Goal: Task Accomplishment & Management: Complete application form

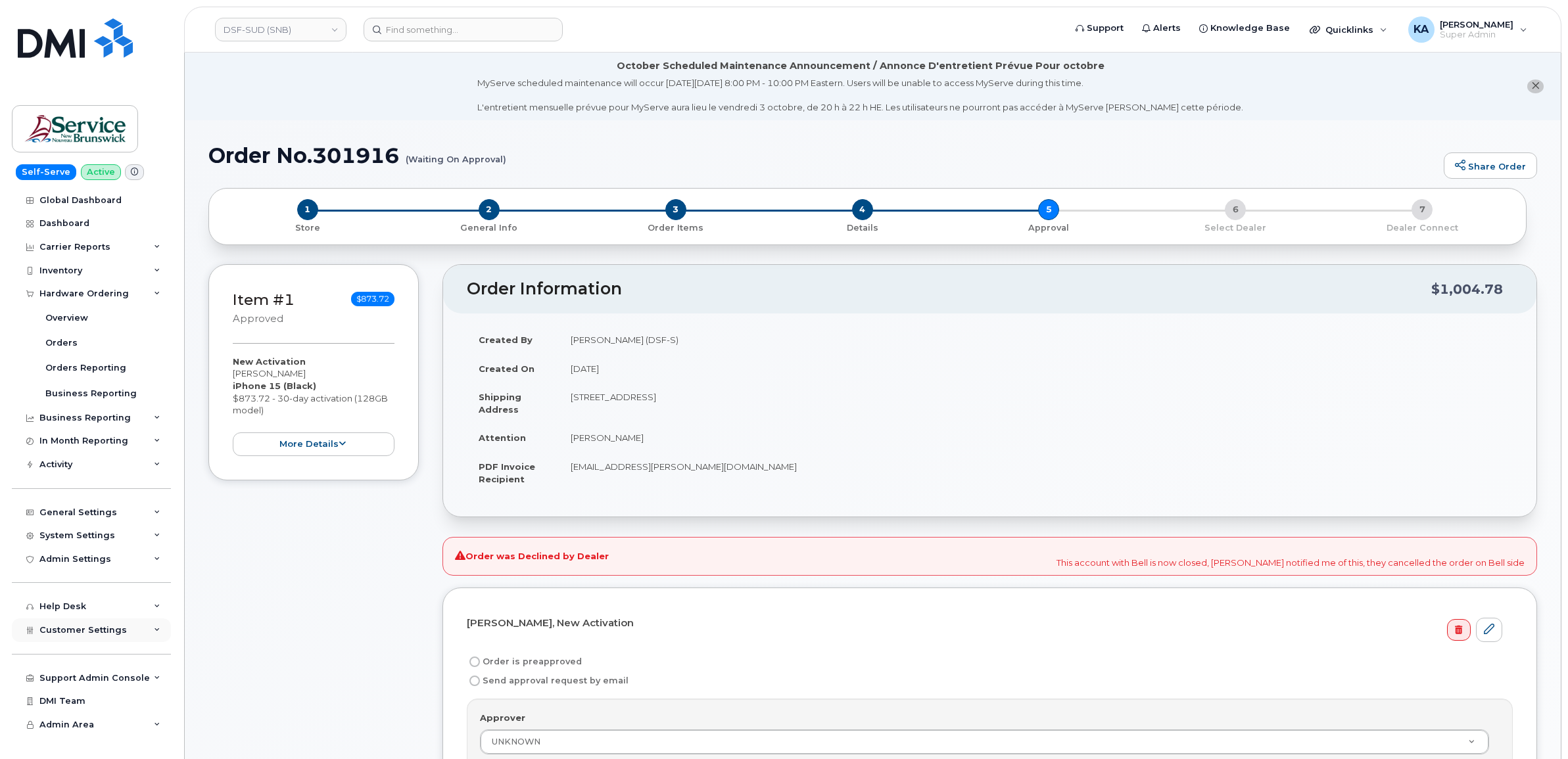
click at [76, 635] on span "Customer Settings" at bounding box center [83, 630] width 88 height 10
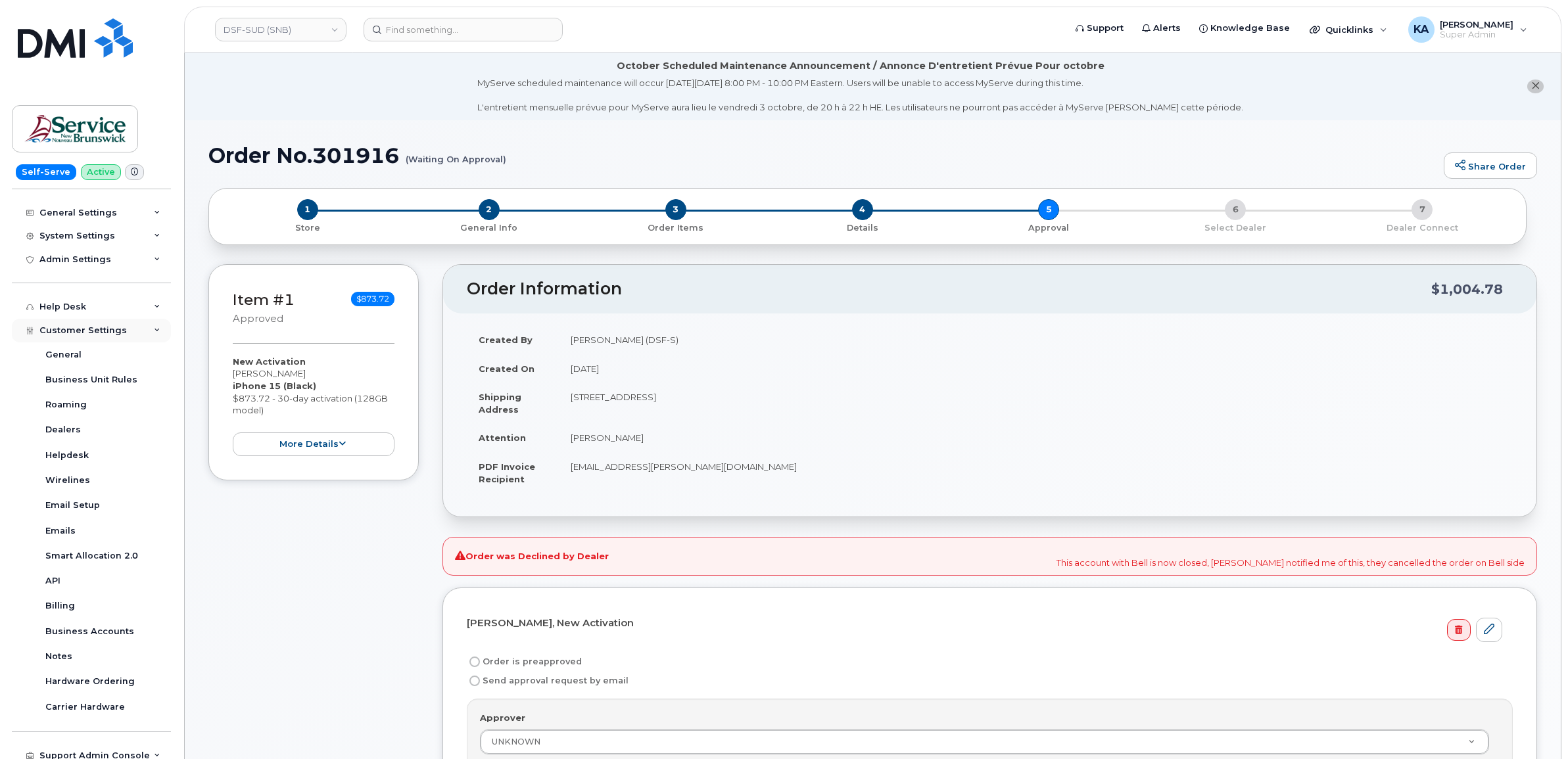
scroll to position [328, 0]
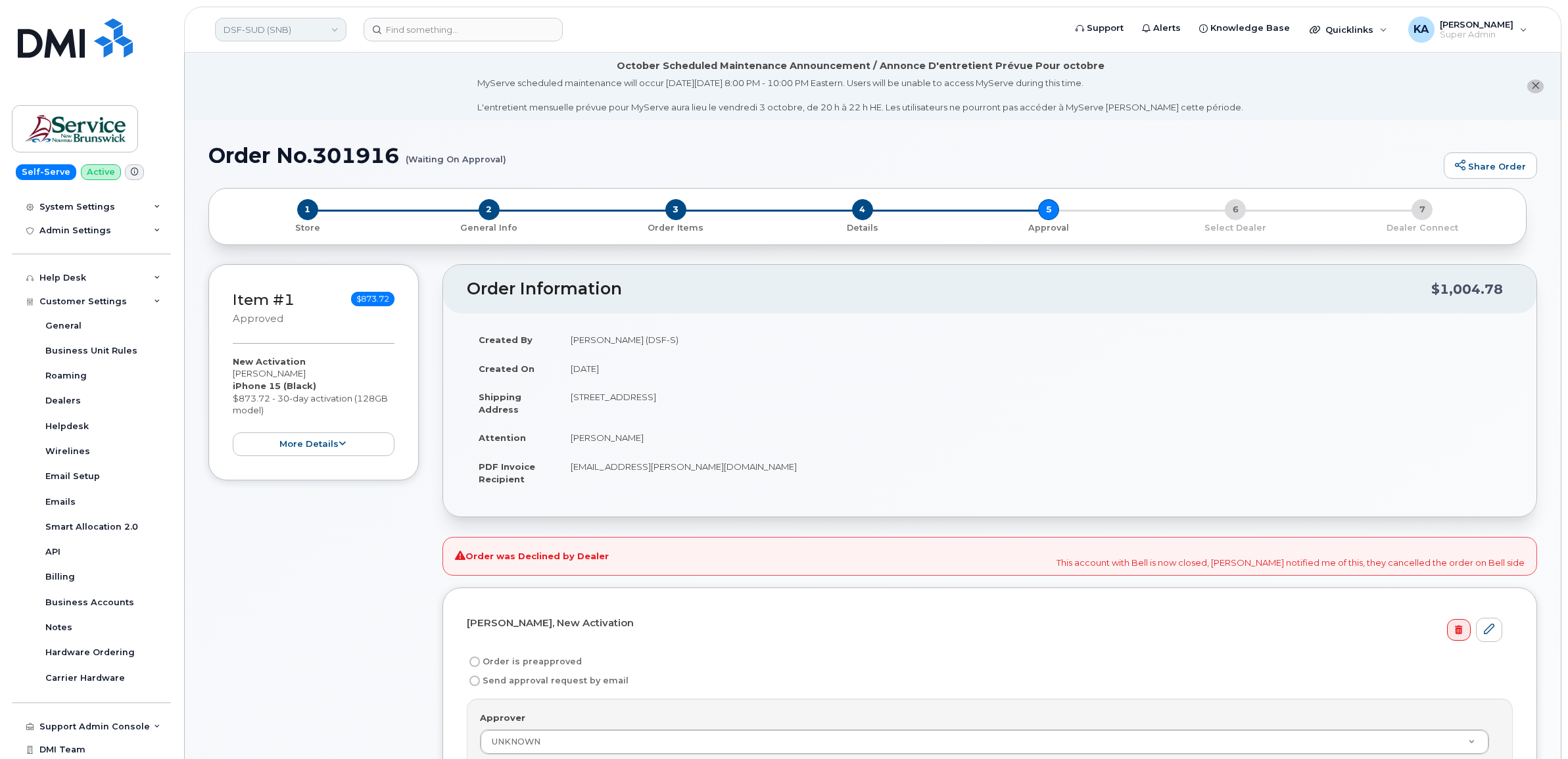
click at [312, 33] on link "DSF-SUD (SNB)" at bounding box center [281, 29] width 132 height 23
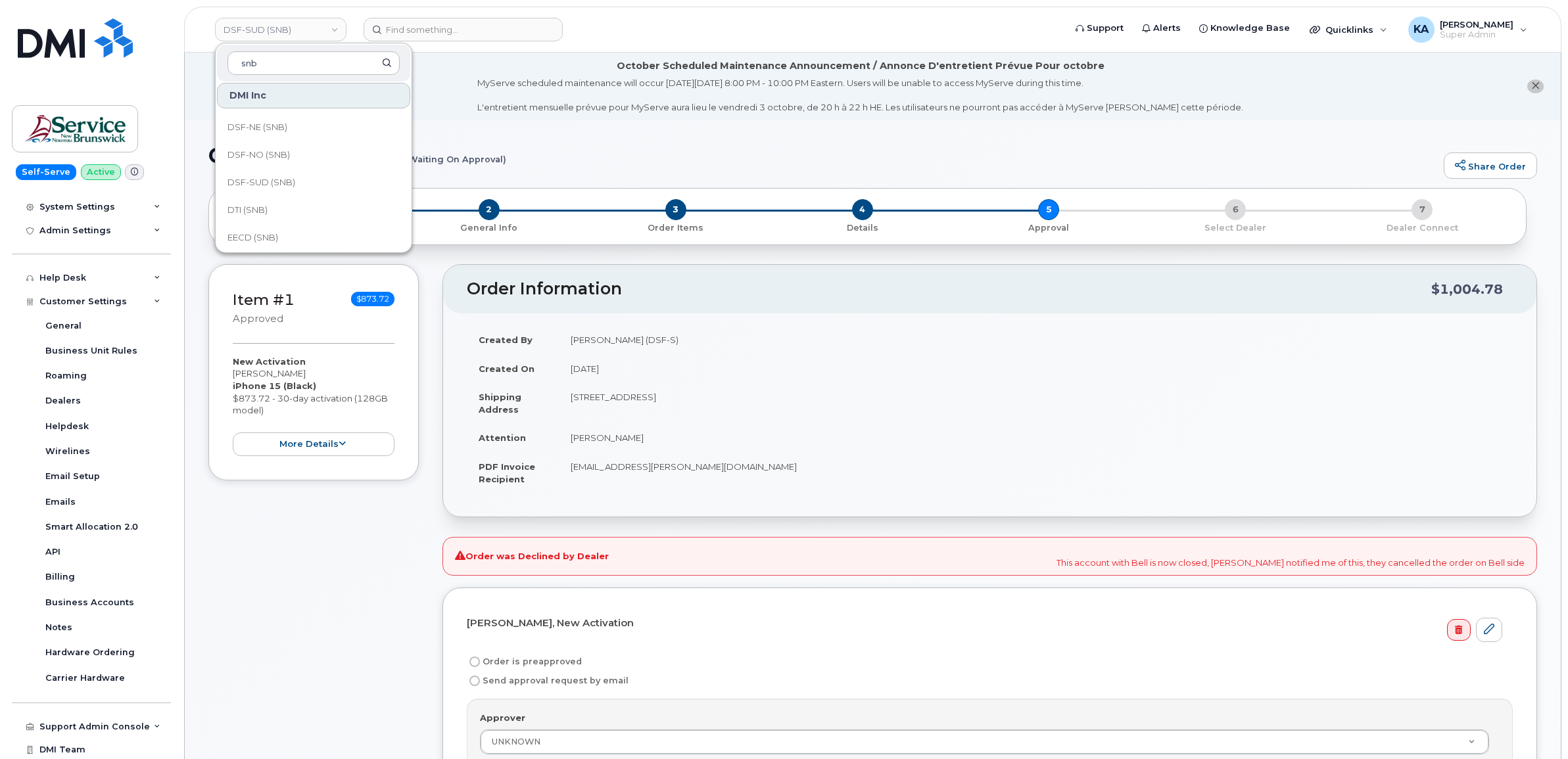
scroll to position [164, 0]
type input "snb"
click at [252, 210] on span "DTI (SNB)" at bounding box center [247, 208] width 40 height 13
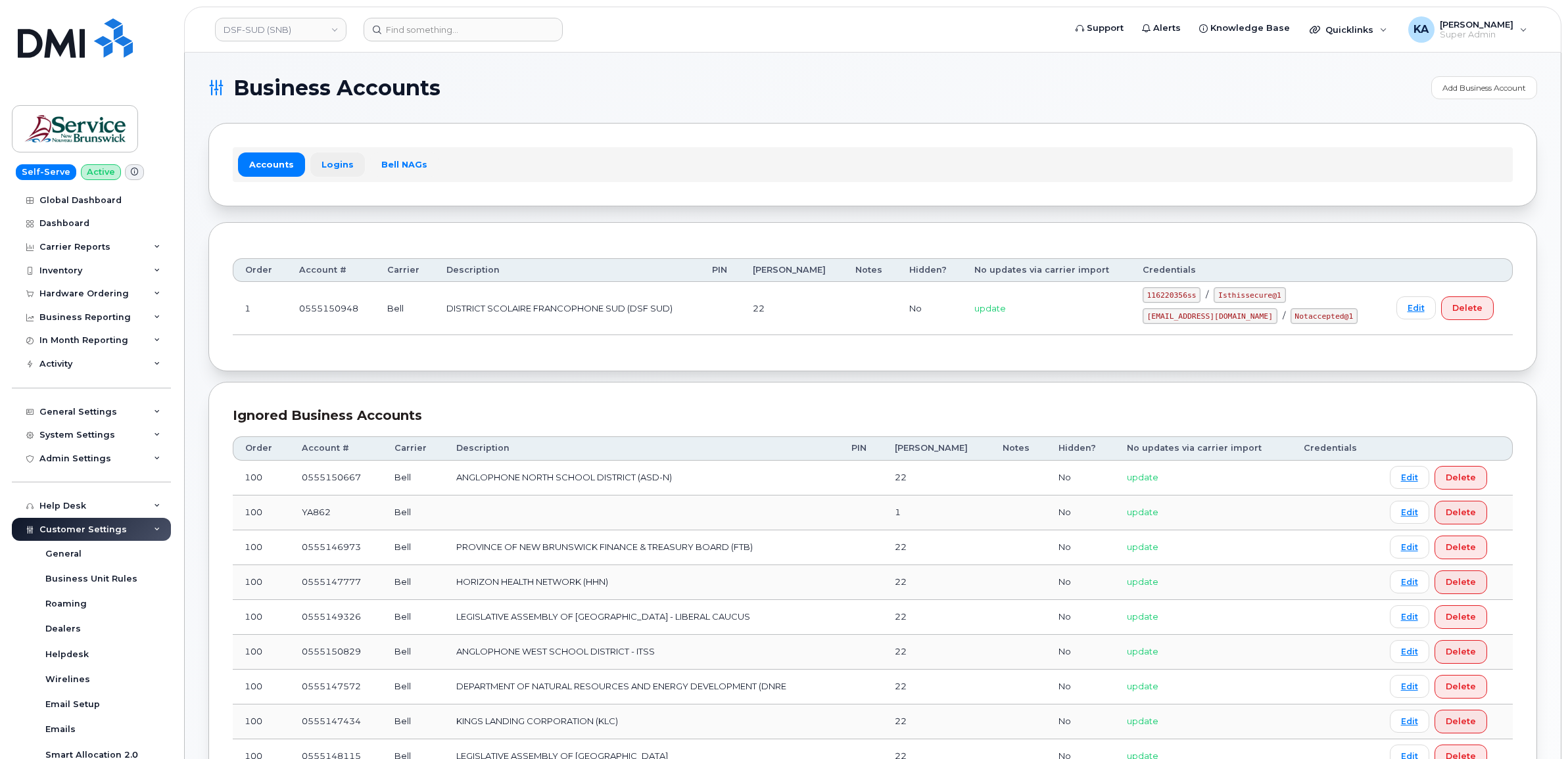
click at [337, 166] on link "Logins" at bounding box center [337, 164] width 54 height 23
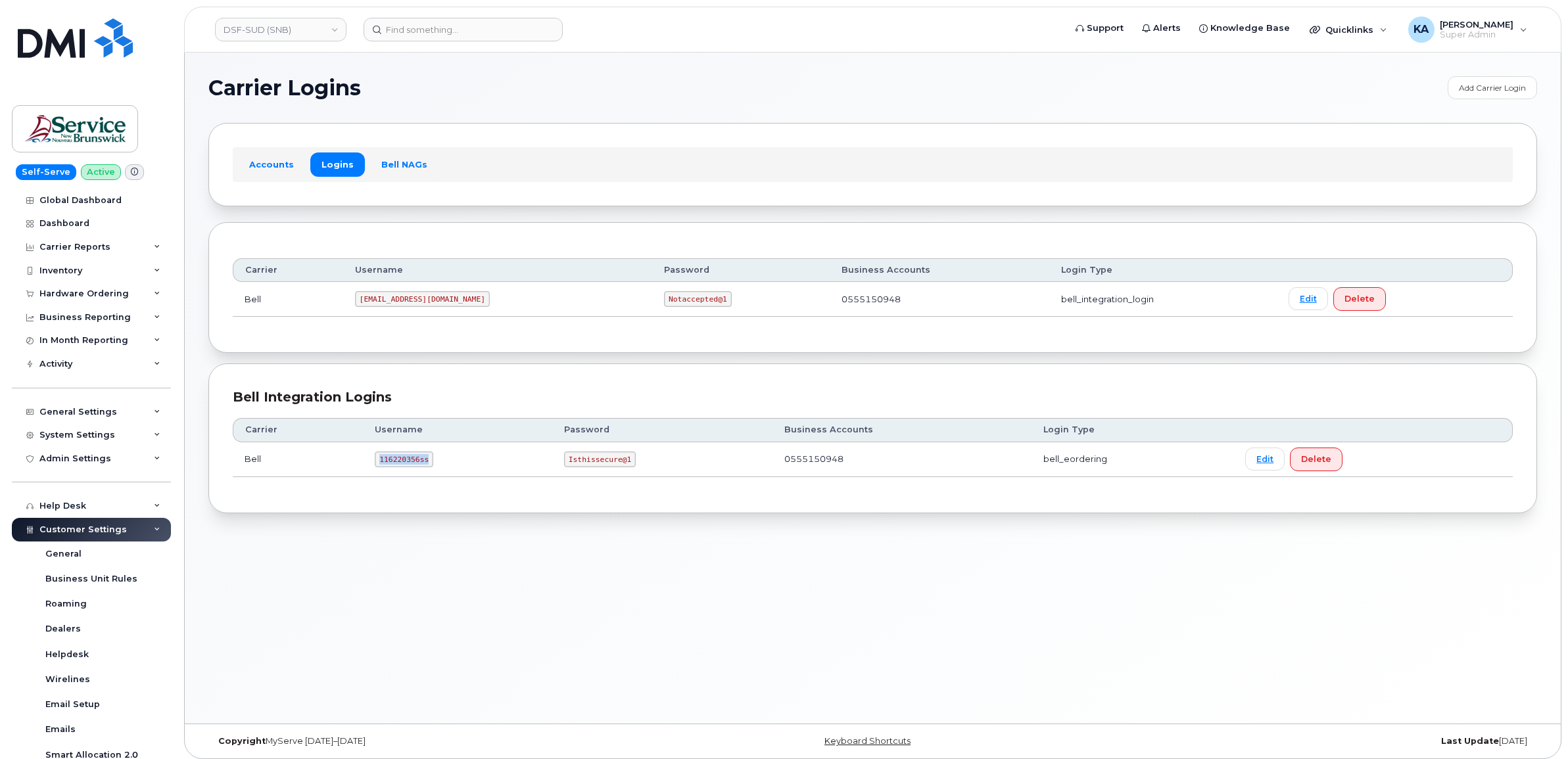
drag, startPoint x: 376, startPoint y: 460, endPoint x: 436, endPoint y: 470, distance: 60.8
click at [436, 470] on td "116220356ss" at bounding box center [458, 459] width 190 height 35
copy code "116220356ss"
drag, startPoint x: 565, startPoint y: 462, endPoint x: 629, endPoint y: 474, distance: 65.1
click at [629, 474] on td "Isthissecure@1" at bounding box center [662, 459] width 220 height 35
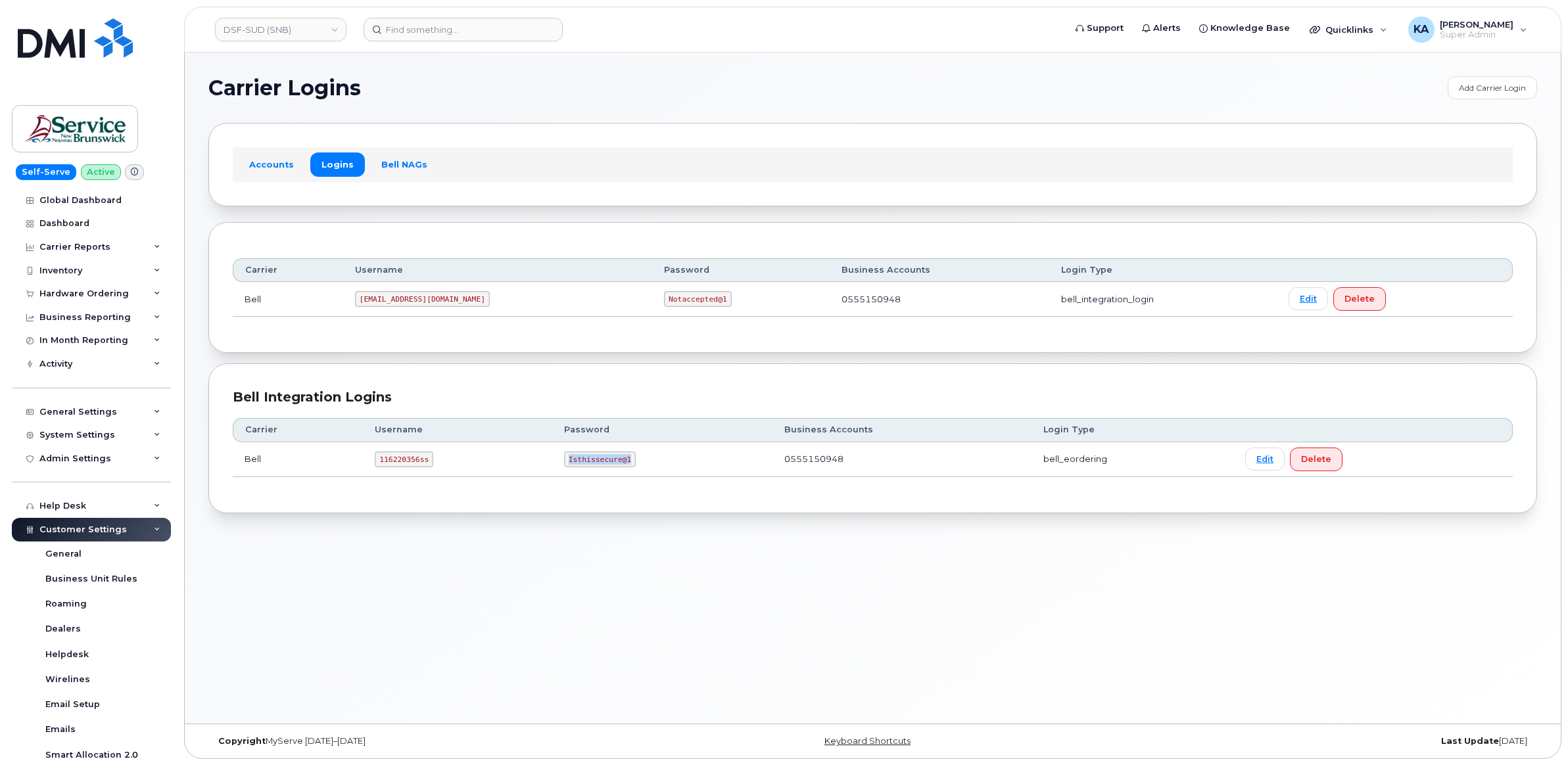
copy code "Isthissecure@1"
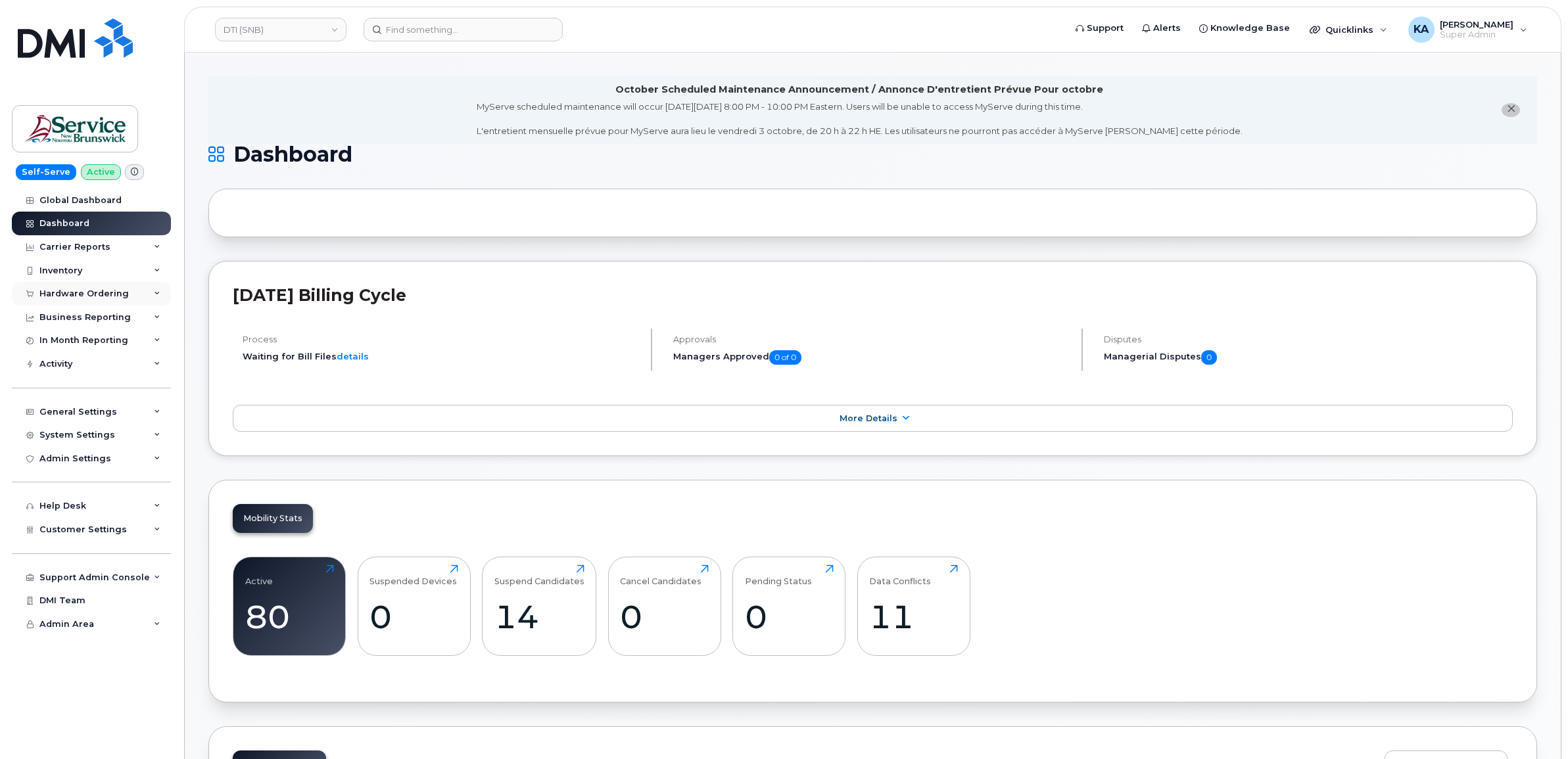
click at [83, 293] on div "Hardware Ordering" at bounding box center [84, 294] width 89 height 11
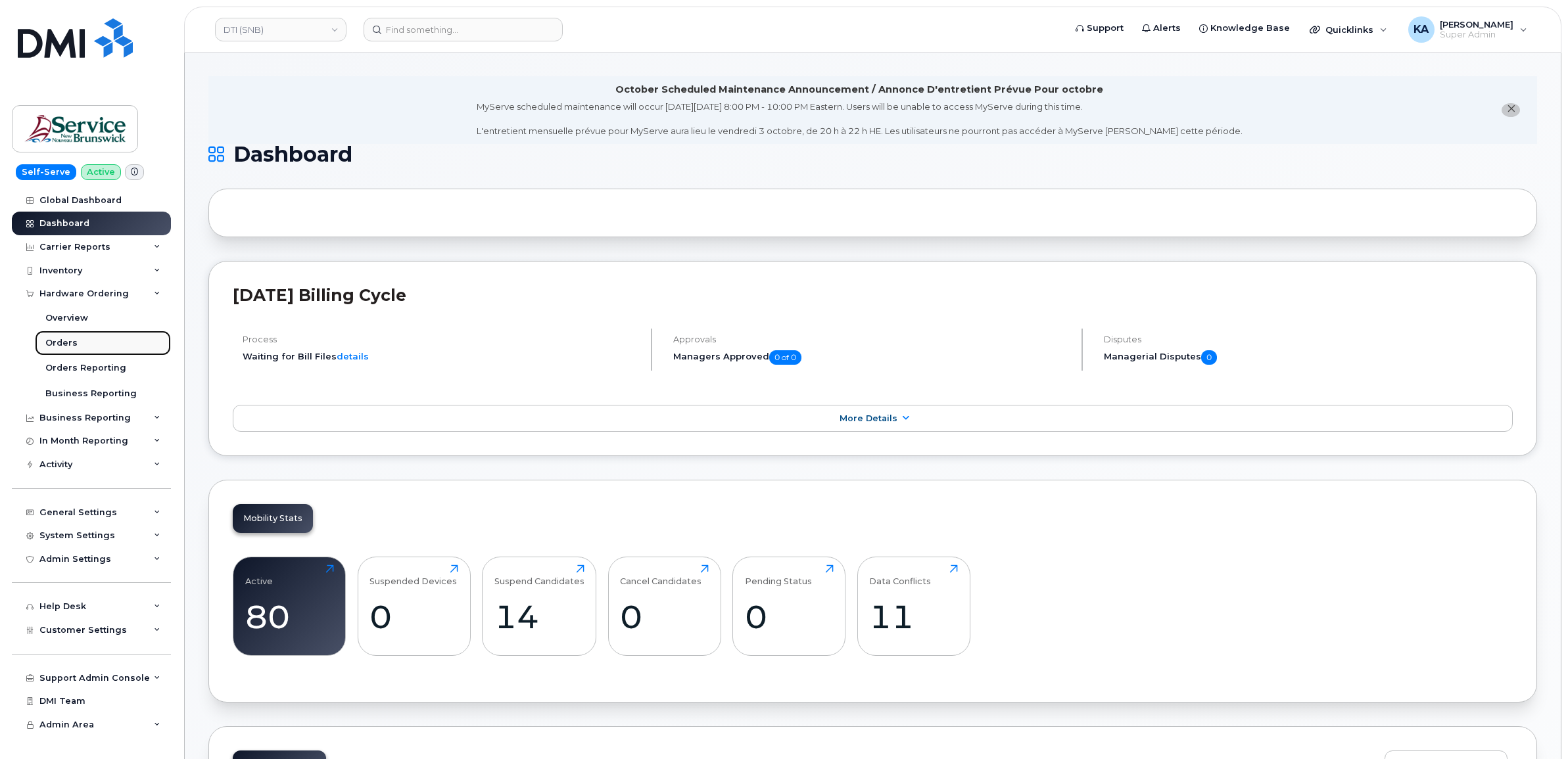
click at [59, 337] on link "Orders" at bounding box center [103, 342] width 136 height 25
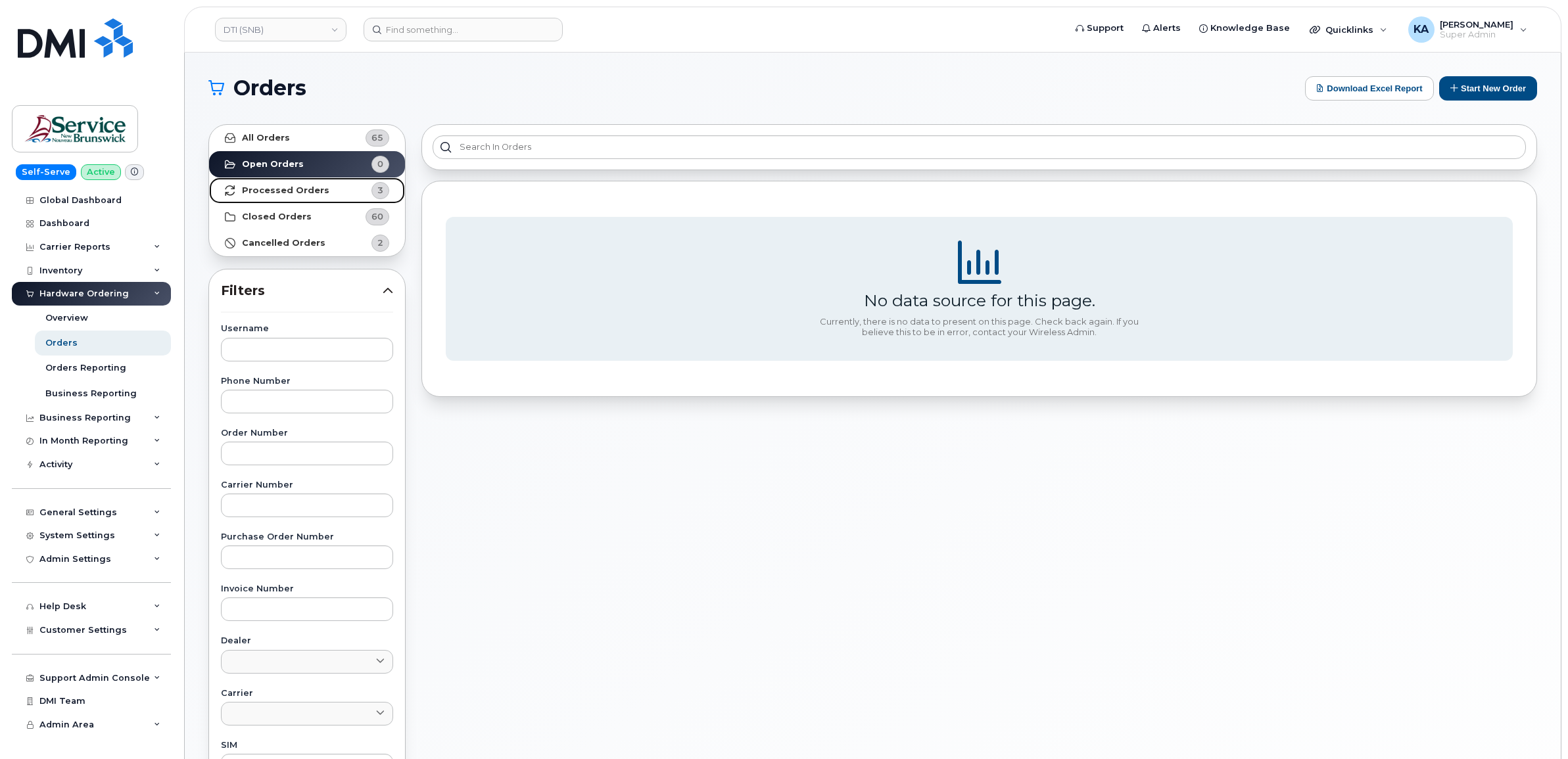
click at [289, 190] on strong "Processed Orders" at bounding box center [286, 190] width 88 height 11
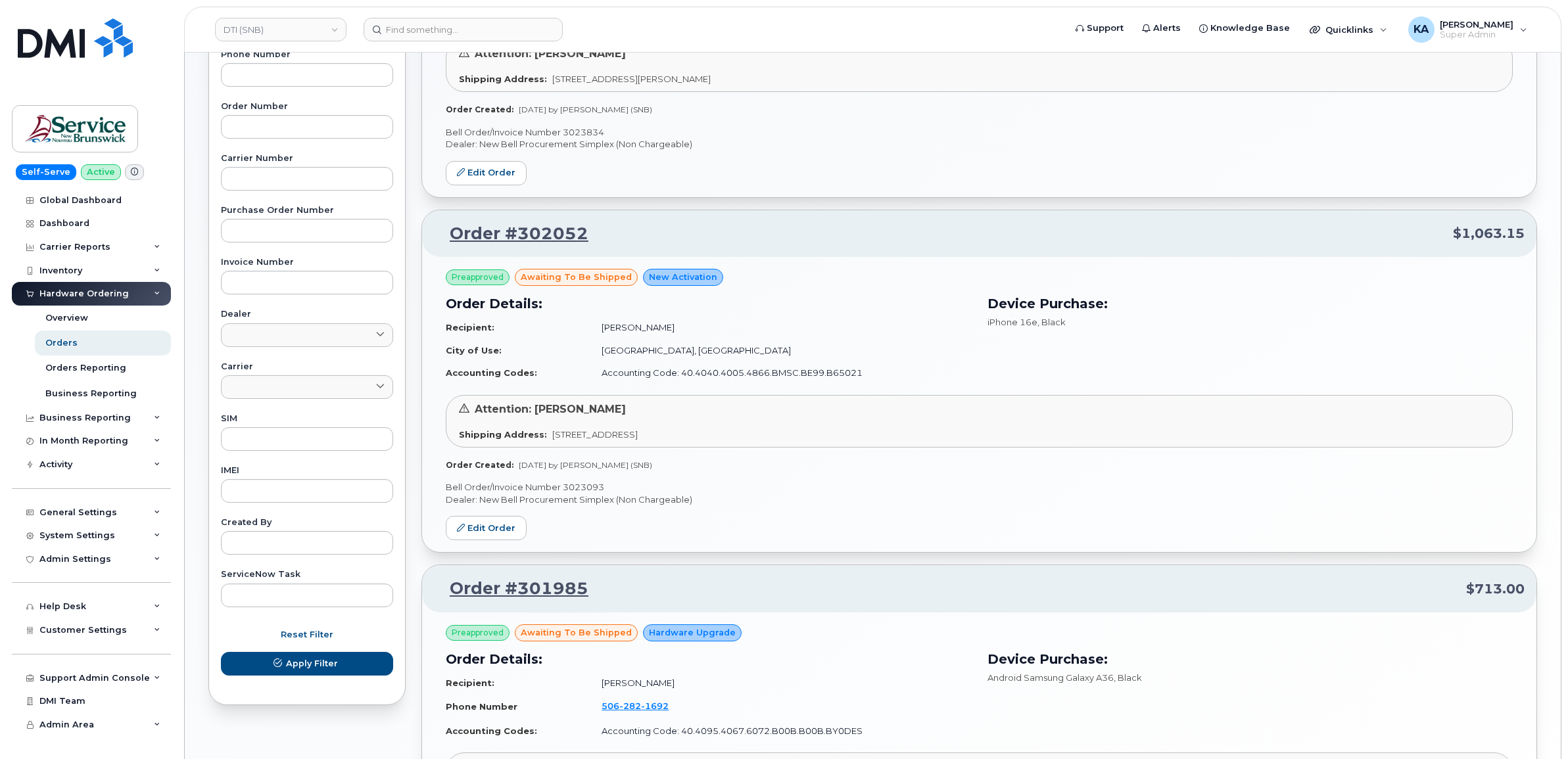
scroll to position [312, 0]
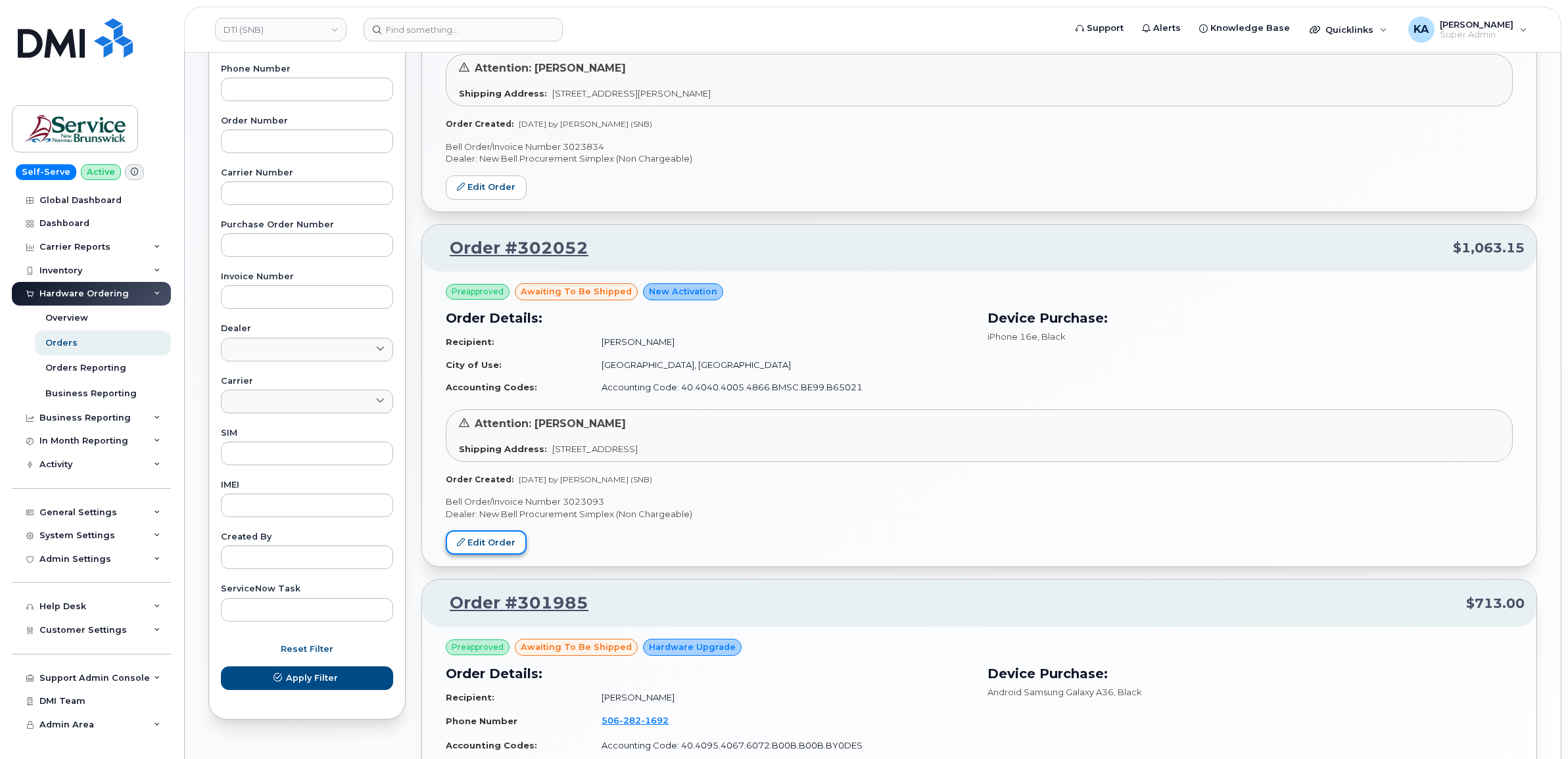
click at [474, 541] on link "Edit Order" at bounding box center [486, 543] width 81 height 24
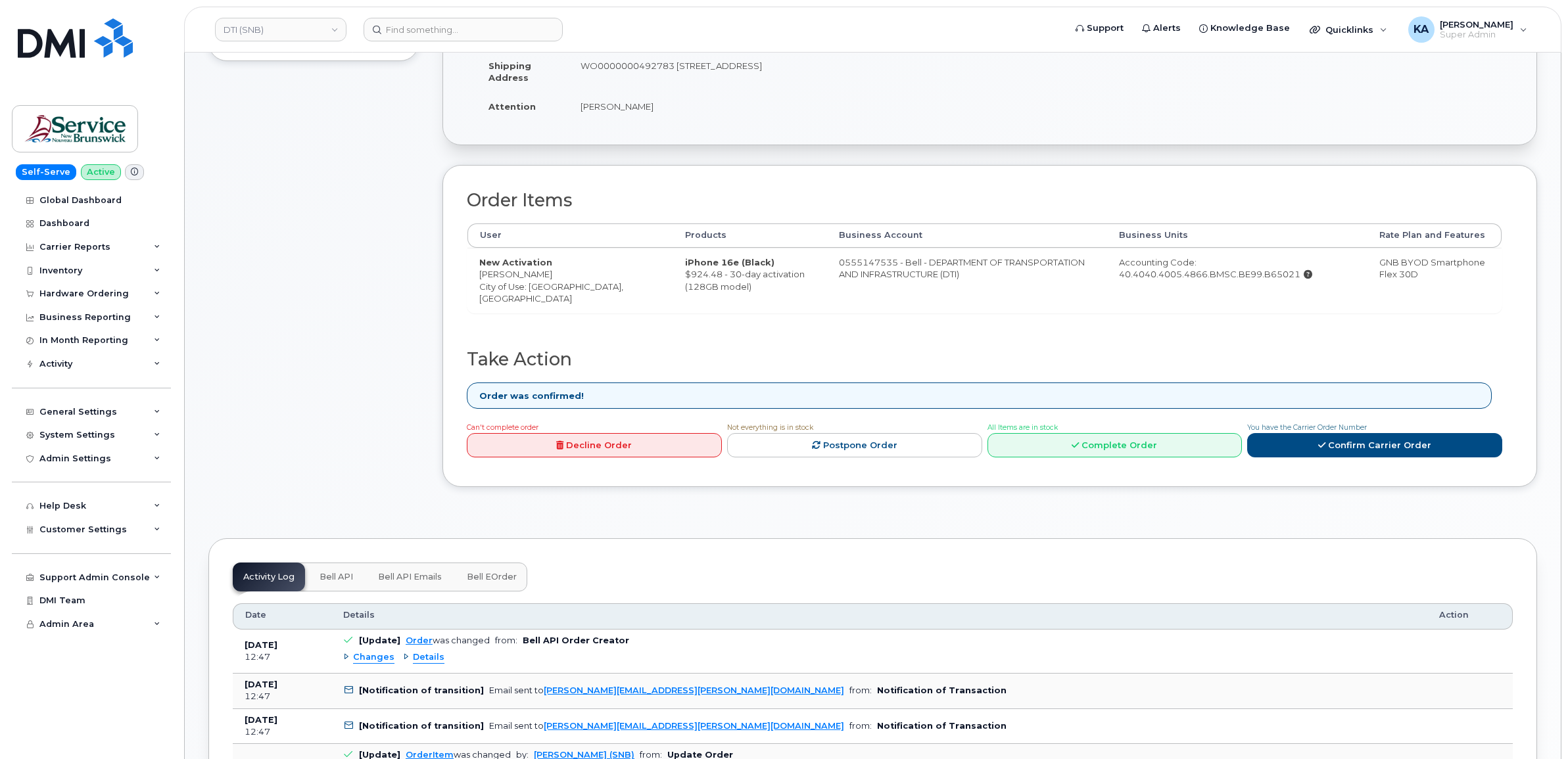
scroll to position [411, 0]
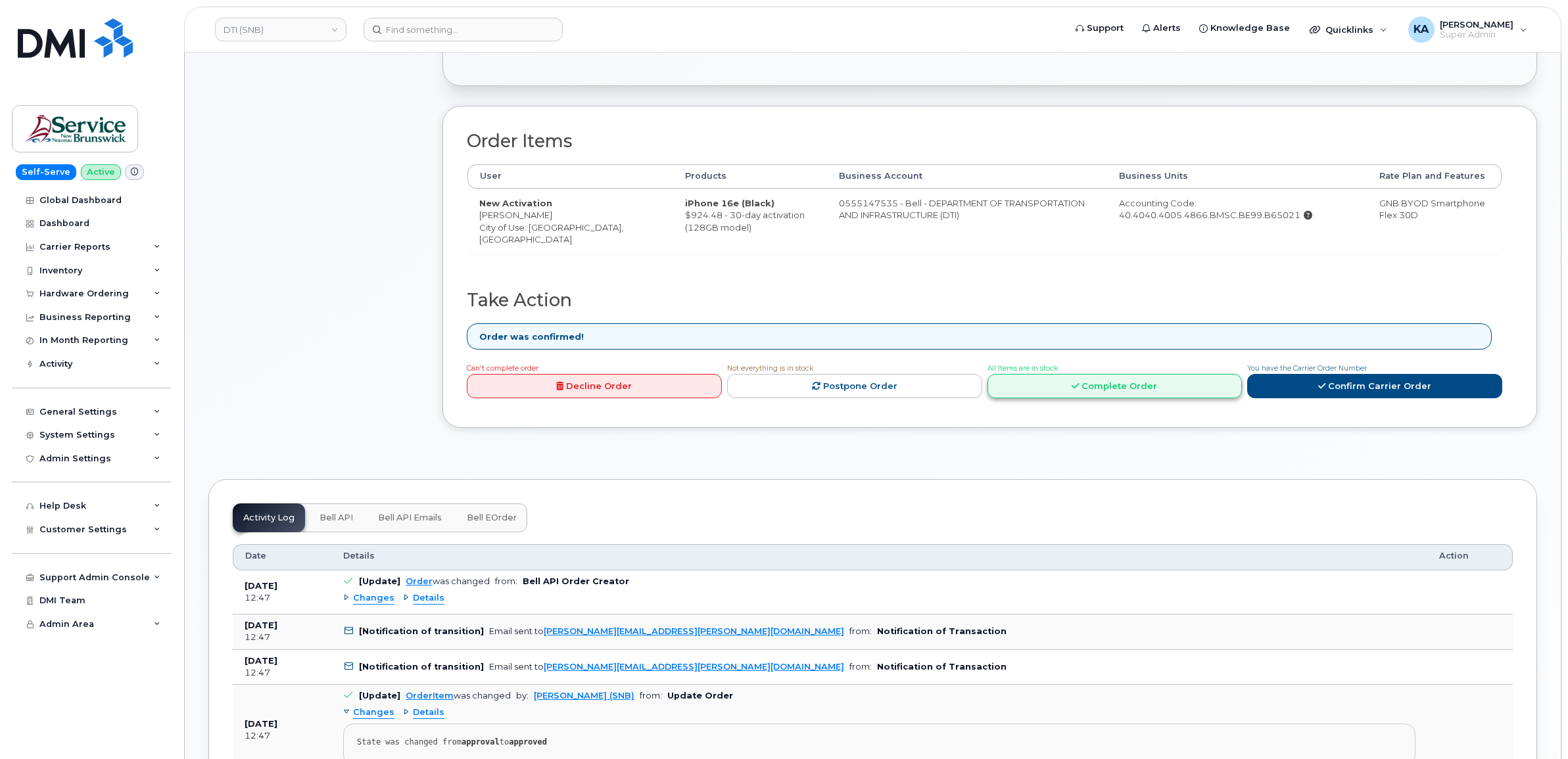
click at [1023, 395] on link "Complete Order" at bounding box center [1114, 386] width 255 height 24
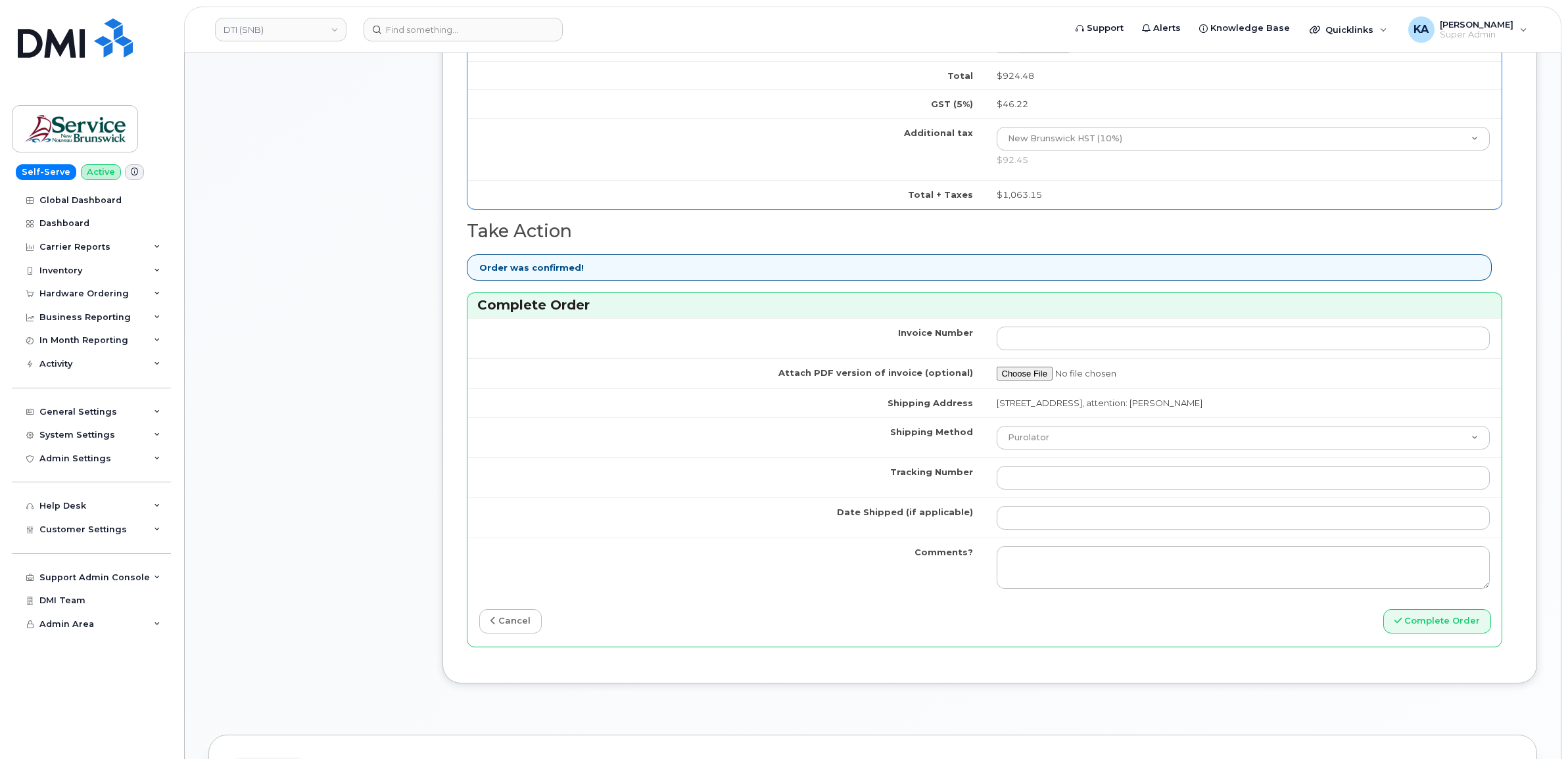
scroll to position [903, 0]
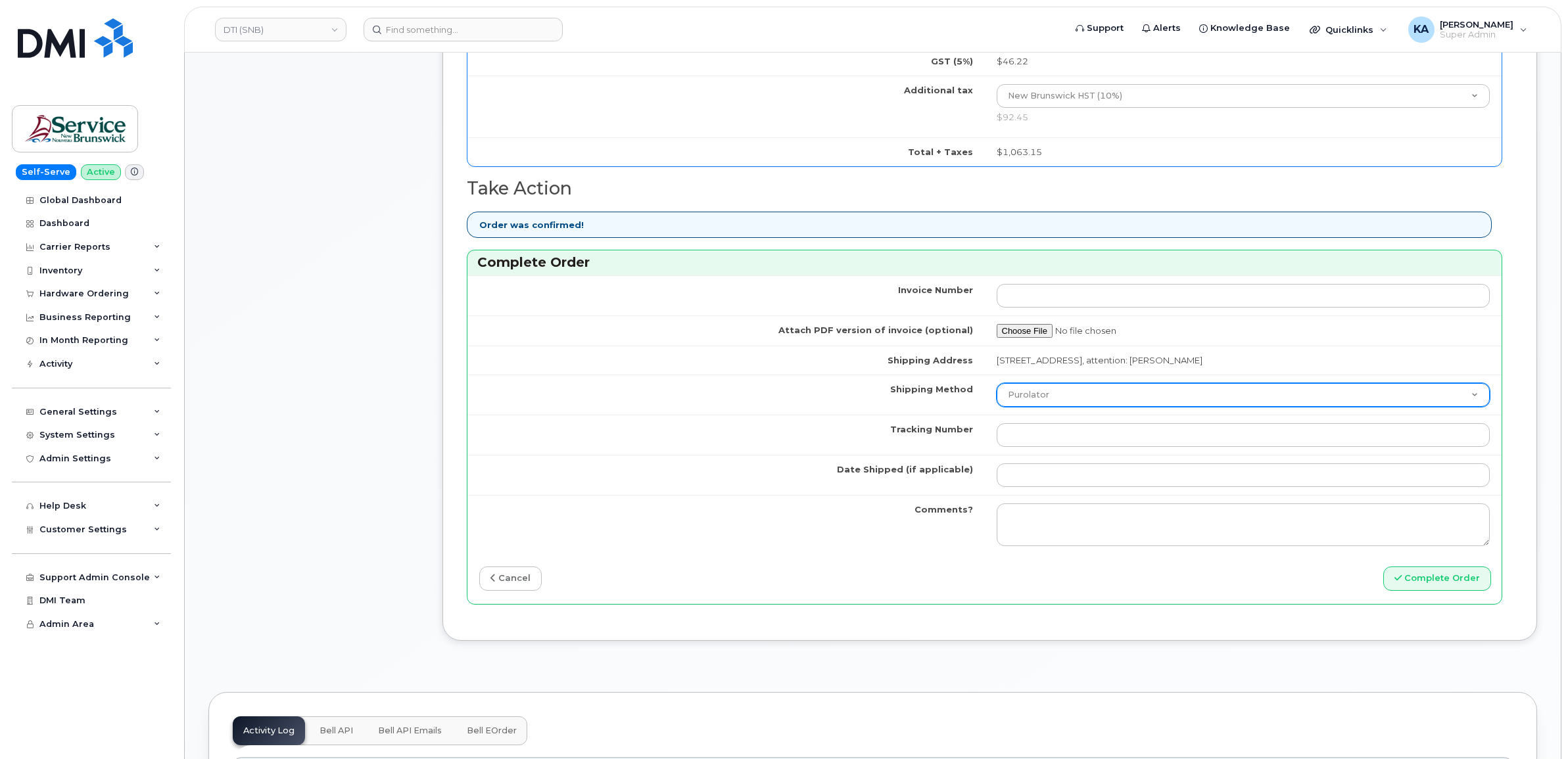
click at [1122, 401] on select "Purolator UPS FedEx Canada Post Courier Other Drop Off Pick Up" at bounding box center [1243, 395] width 494 height 23
select select "FedEx"
click at [996, 386] on select "Purolator UPS FedEx Canada Post Courier Other Drop Off Pick Up" at bounding box center [1243, 395] width 494 height 23
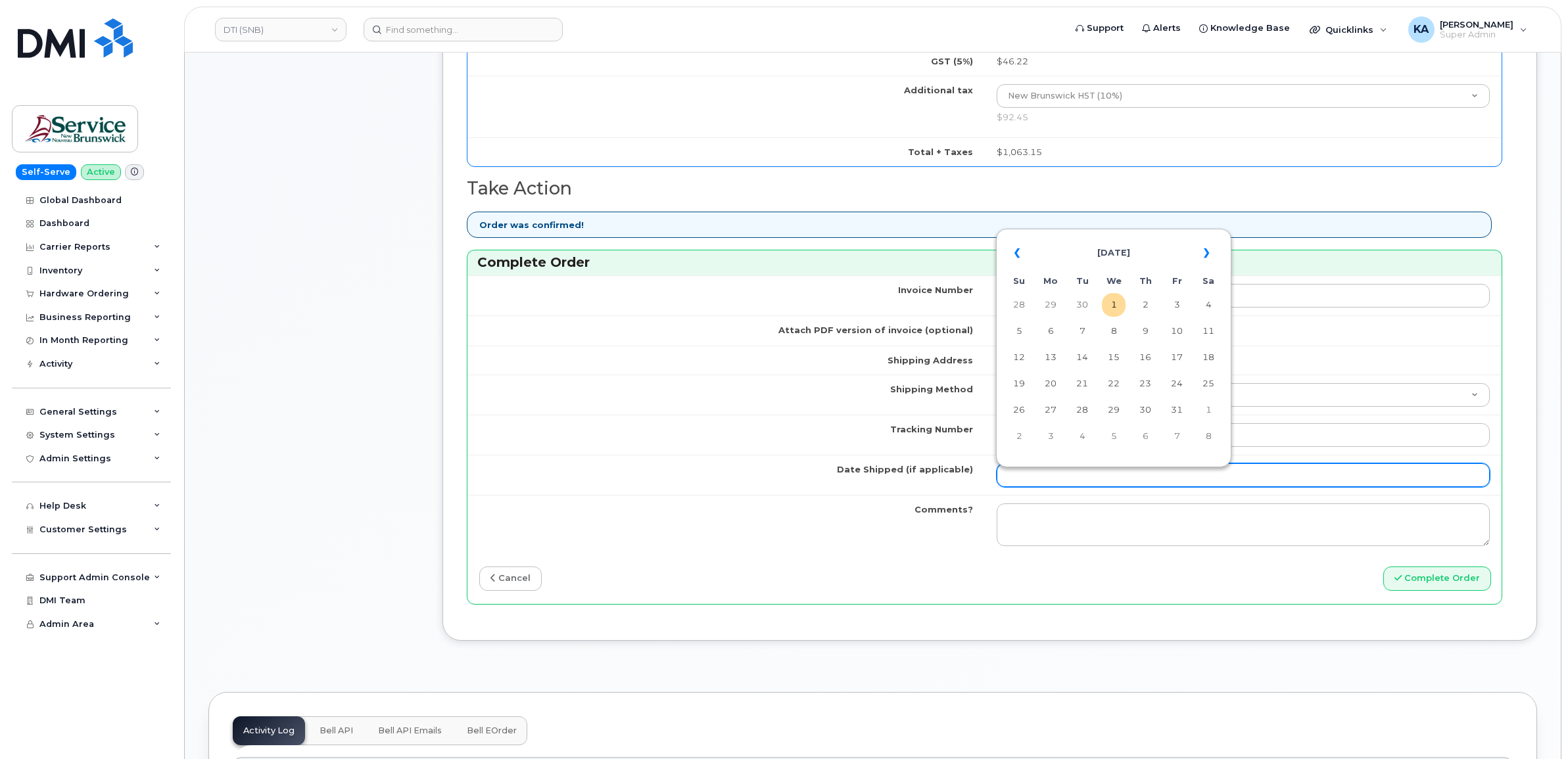
click at [1067, 474] on input "Date Shipped (if applicable)" at bounding box center [1243, 475] width 494 height 23
click at [1019, 260] on th "«" at bounding box center [1018, 253] width 23 height 32
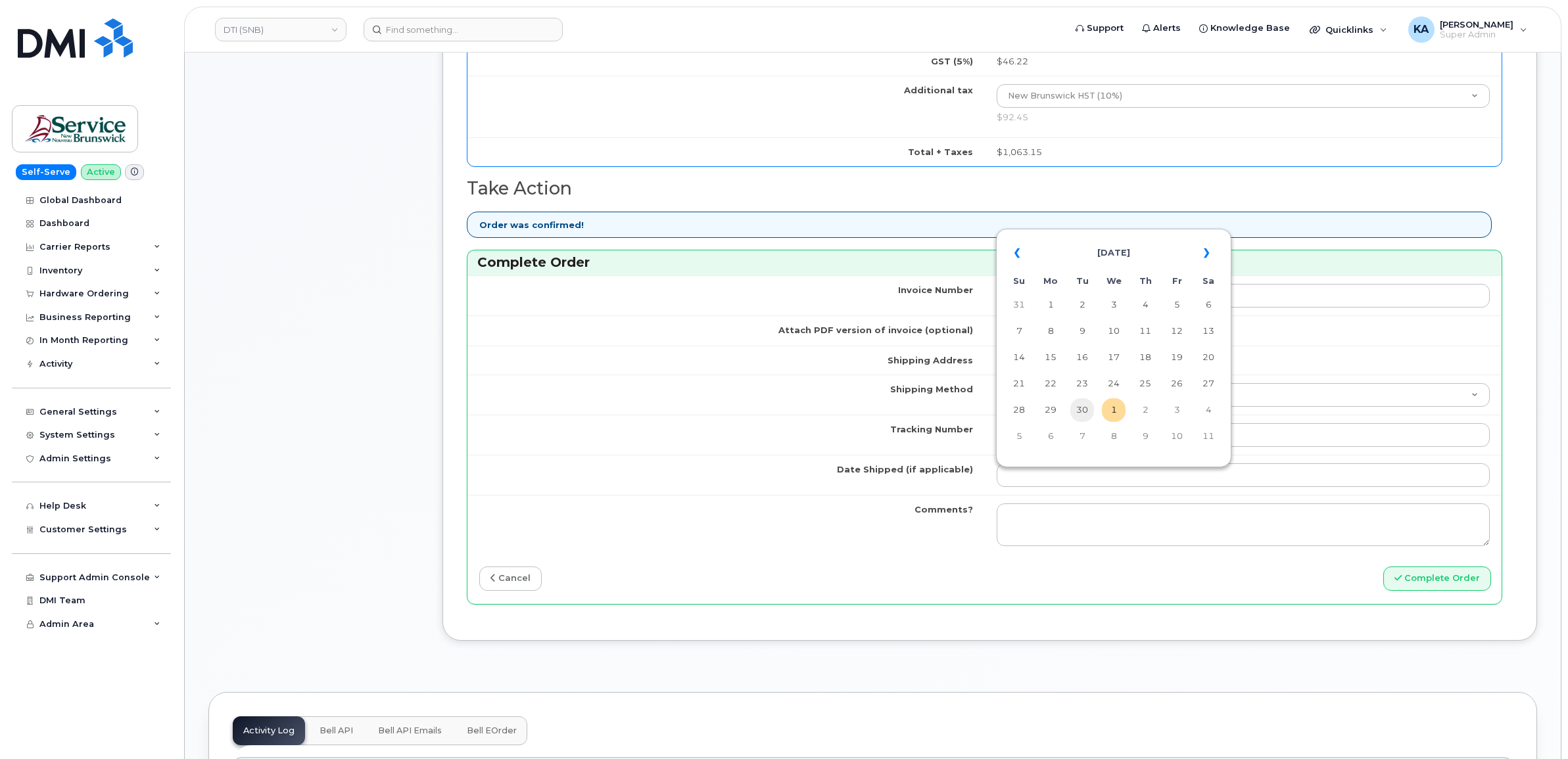
click at [1080, 405] on td "30" at bounding box center [1081, 410] width 23 height 23
type input "[DATE]"
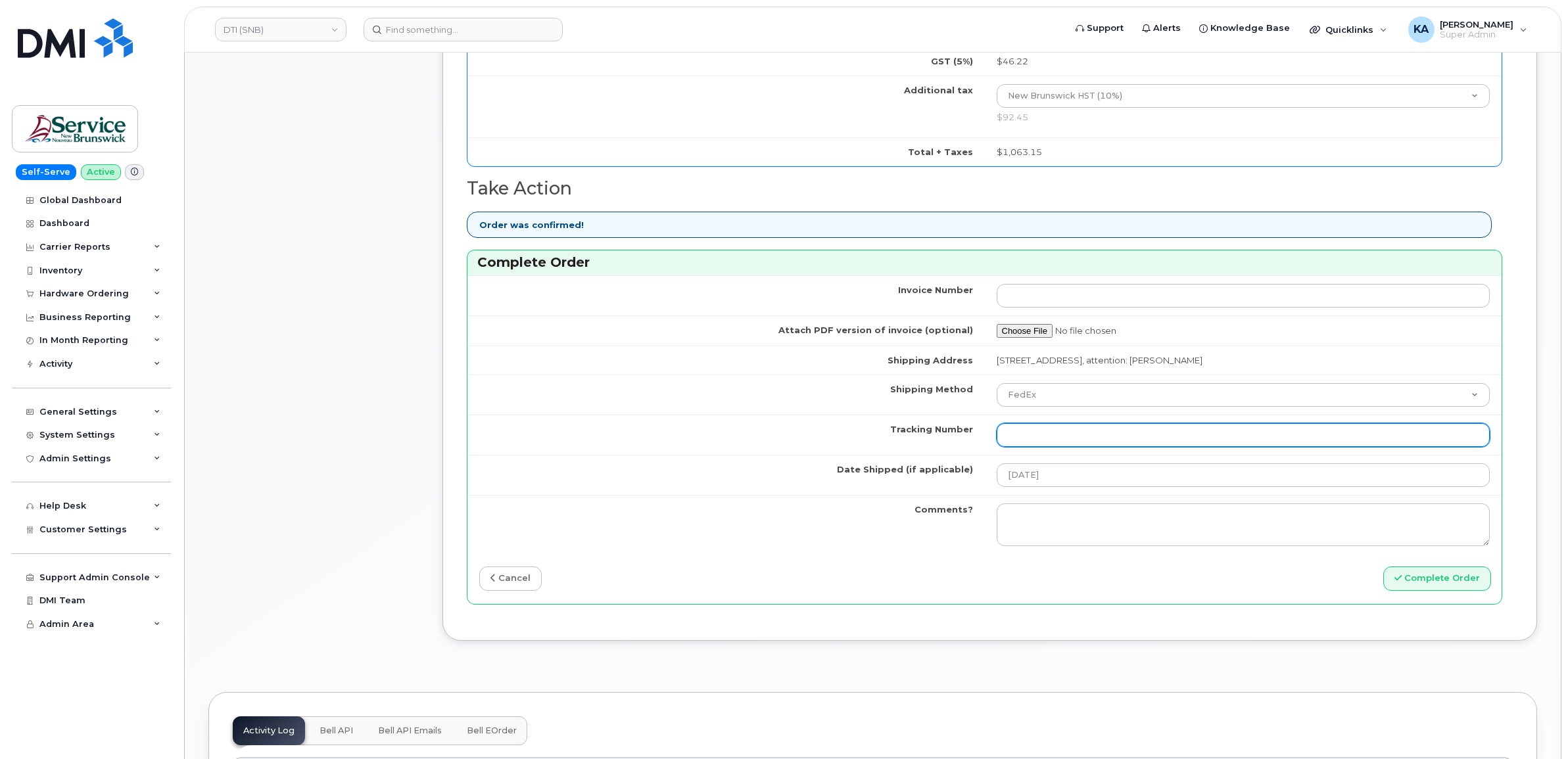
click at [1145, 439] on input "Tracking Number" at bounding box center [1243, 434] width 494 height 23
paste input "476303110187"
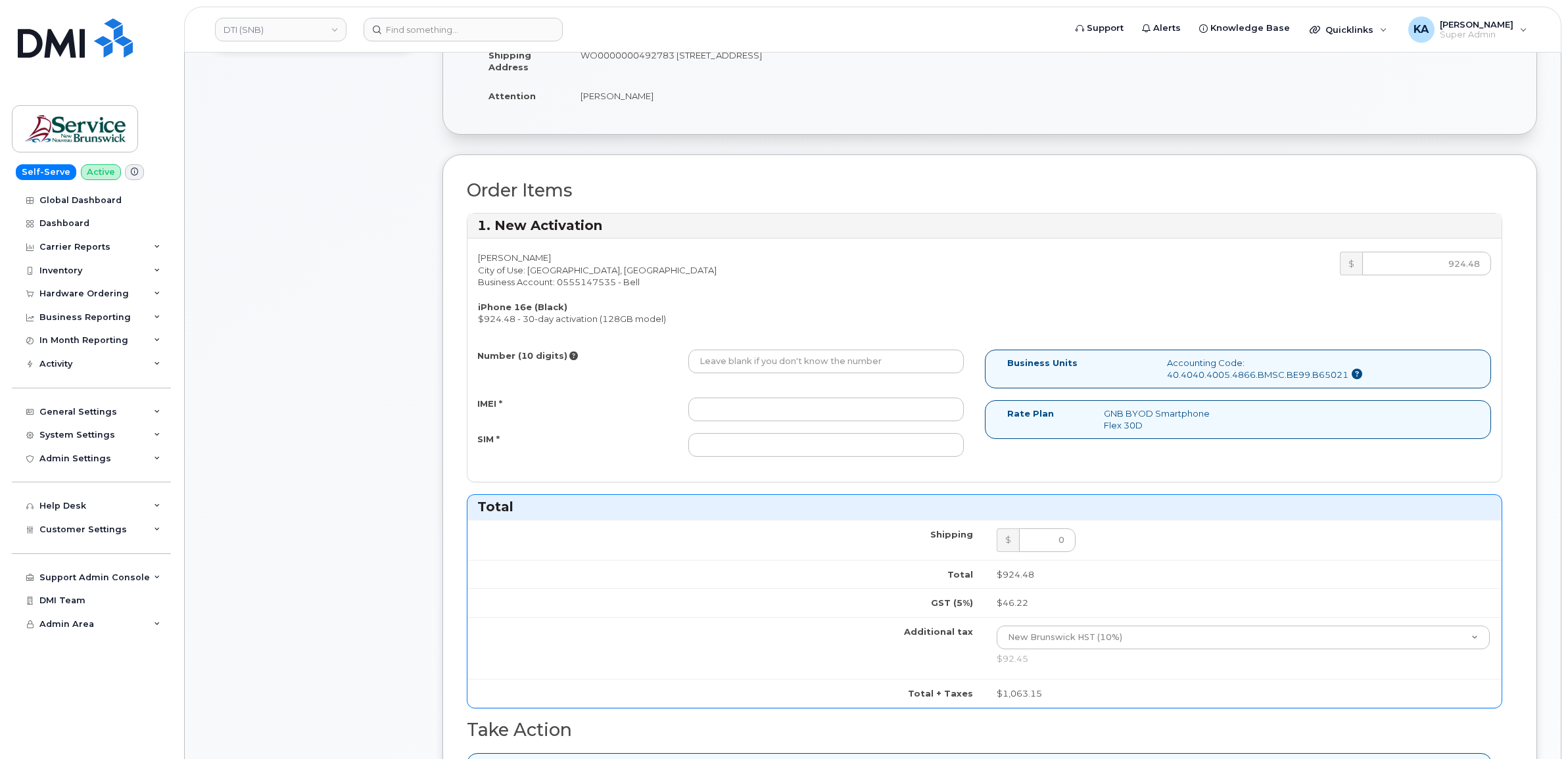
scroll to position [328, 0]
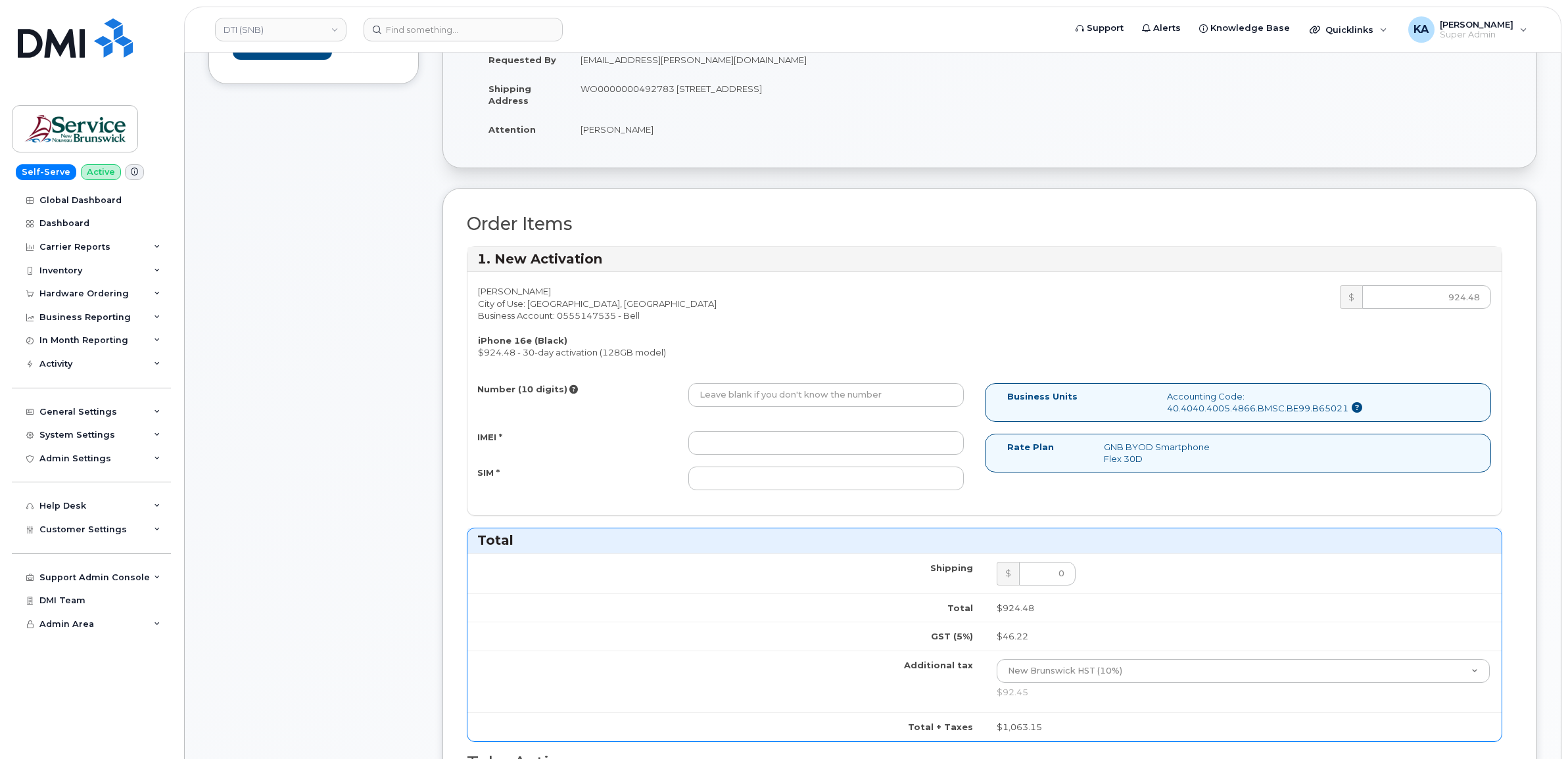
type input "476303110187"
click at [768, 451] on input "IMEI *" at bounding box center [826, 442] width 275 height 23
paste input "354216331388029"
type input "354216331388029"
click at [822, 484] on input "SIM *" at bounding box center [826, 478] width 275 height 23
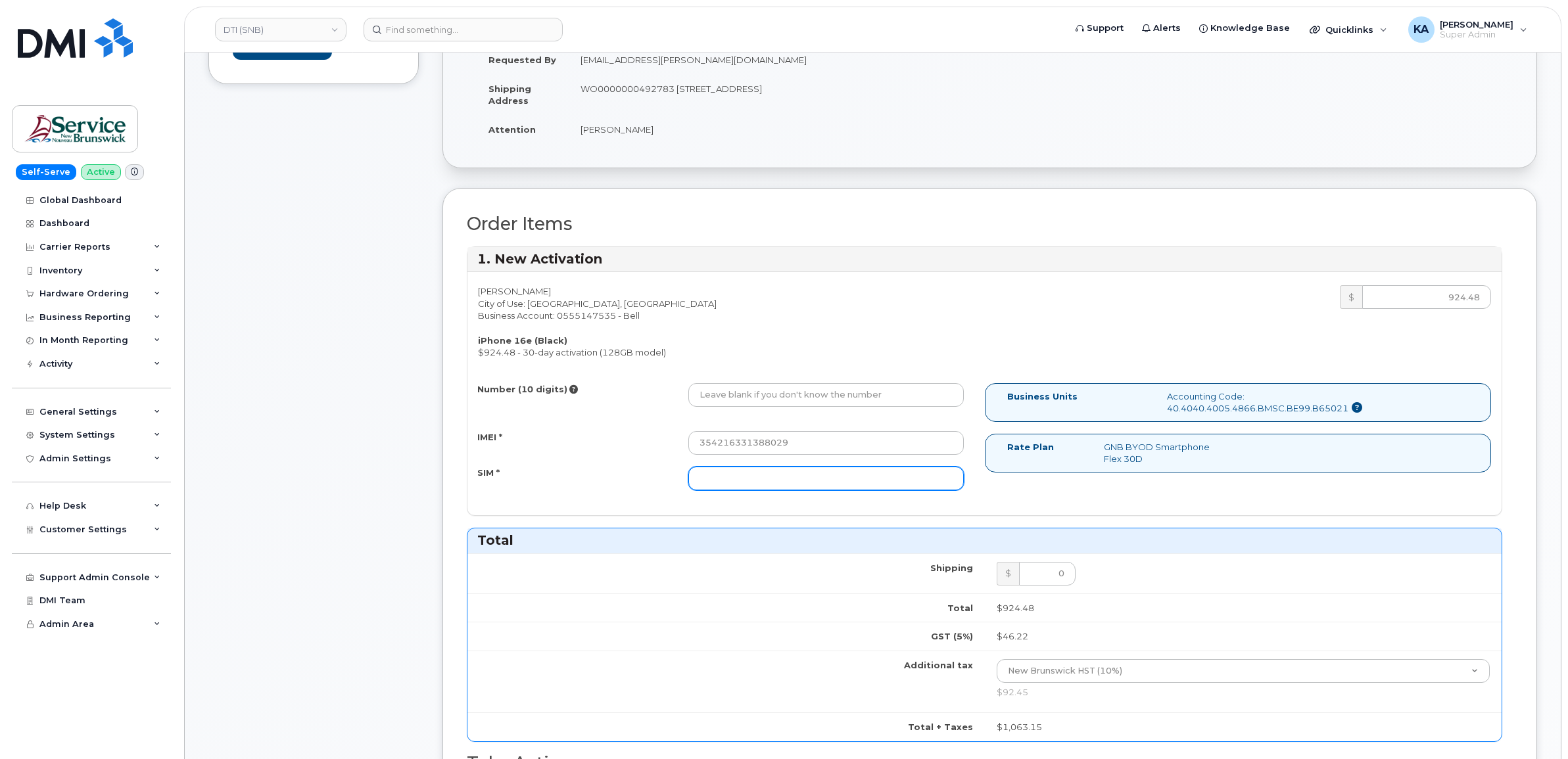
paste input "89302610207733114042"
type input "89302610207733114042"
click at [812, 391] on input "Number (10 digits)" at bounding box center [826, 395] width 275 height 23
paste input "5064781946"
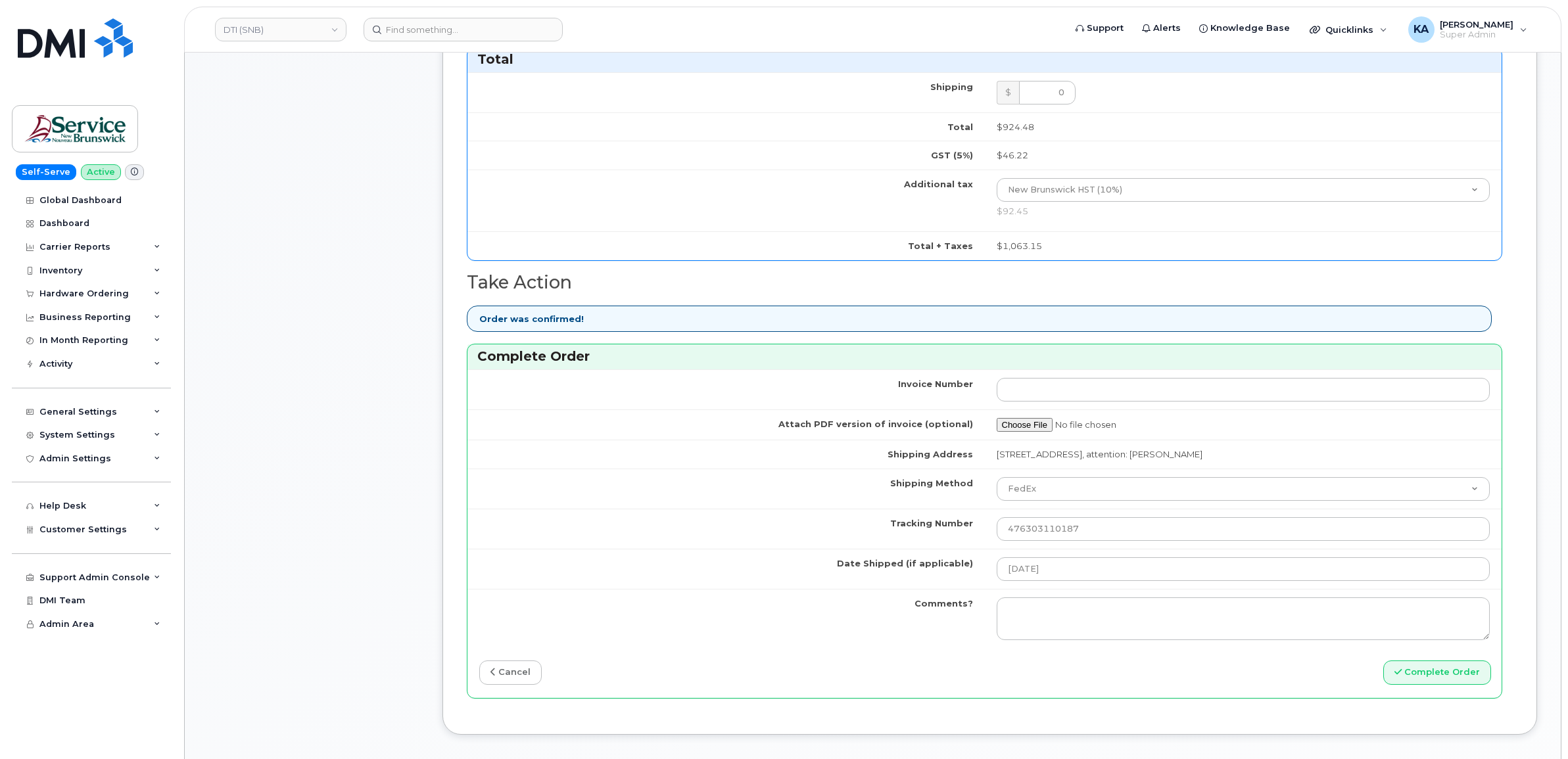
scroll to position [903, 0]
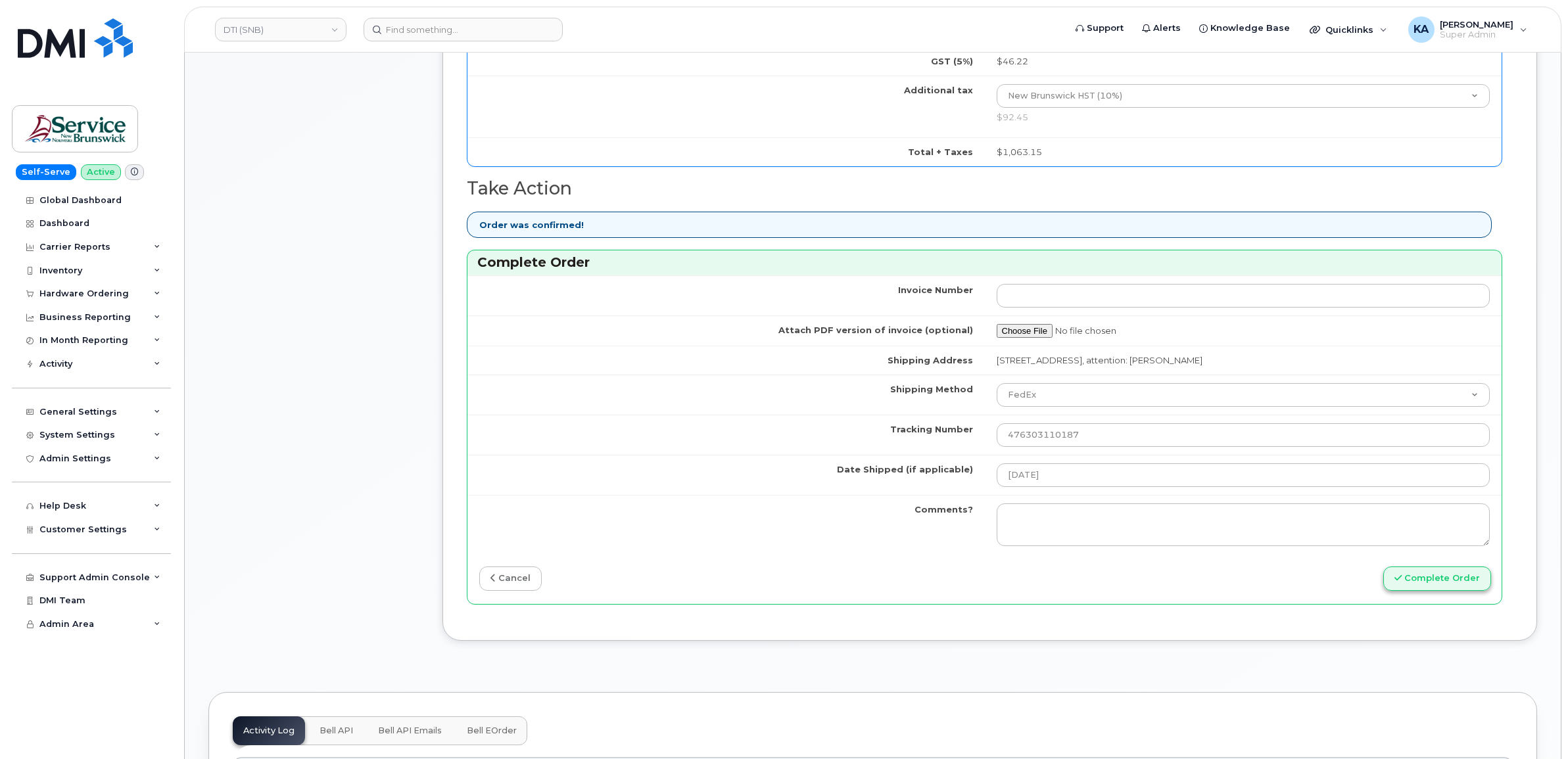
type input "5064781946"
click at [1412, 576] on button "Complete Order" at bounding box center [1437, 579] width 108 height 24
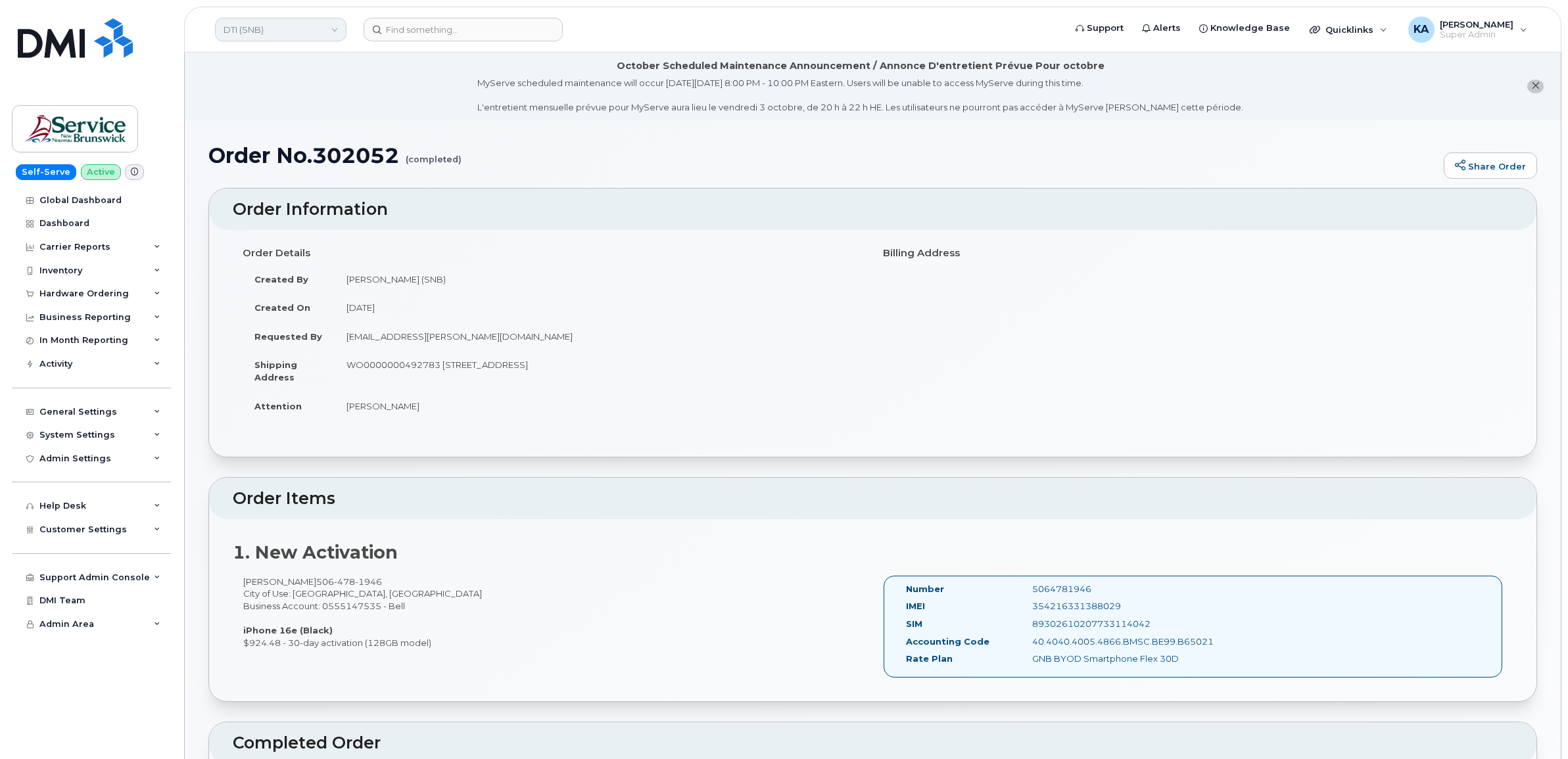
click at [304, 33] on link "DTI (SNB)" at bounding box center [281, 29] width 132 height 23
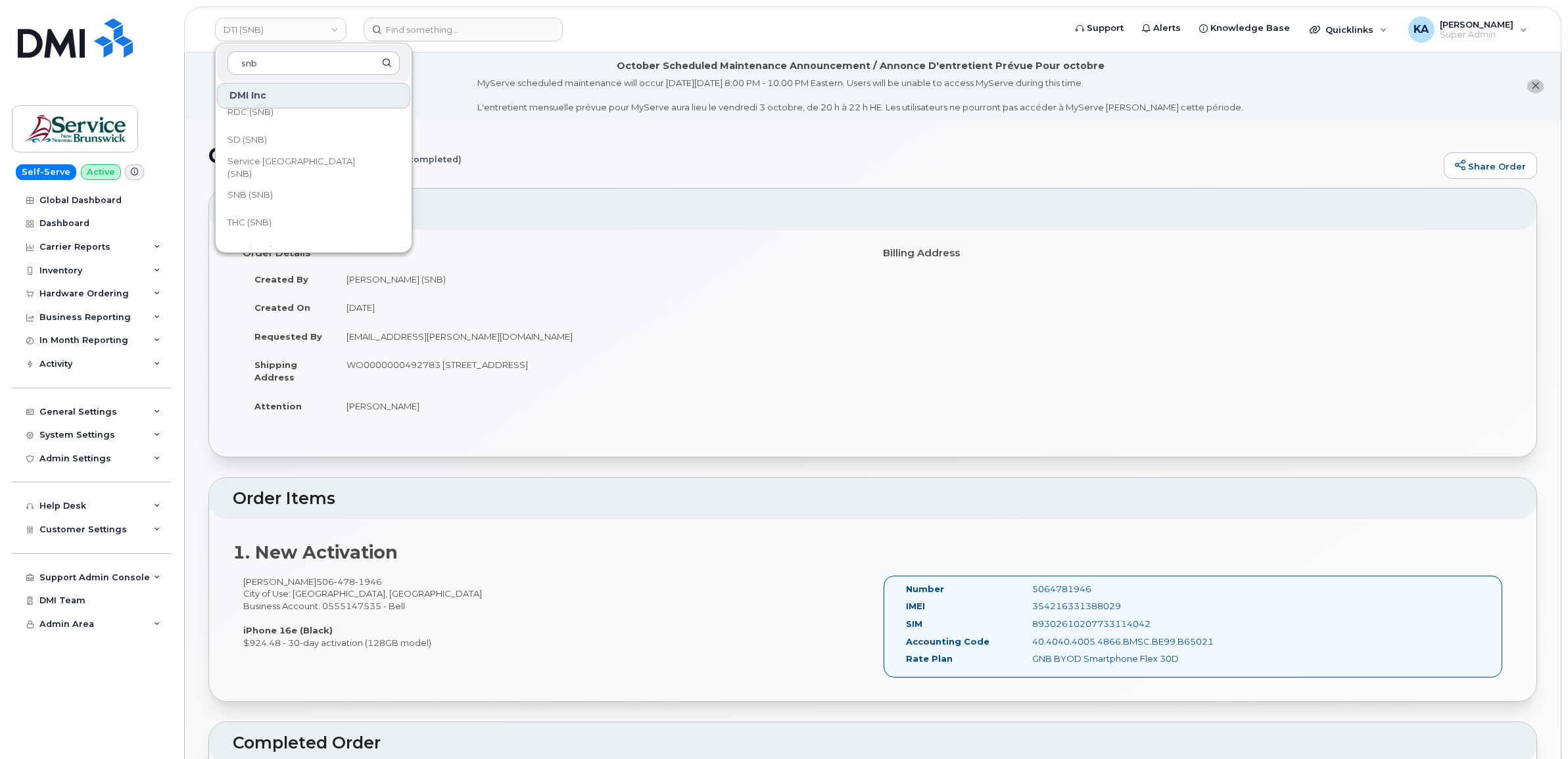
scroll to position [636, 0]
type input "snb"
click at [238, 173] on span "SNB (SNB)" at bounding box center [250, 178] width 45 height 13
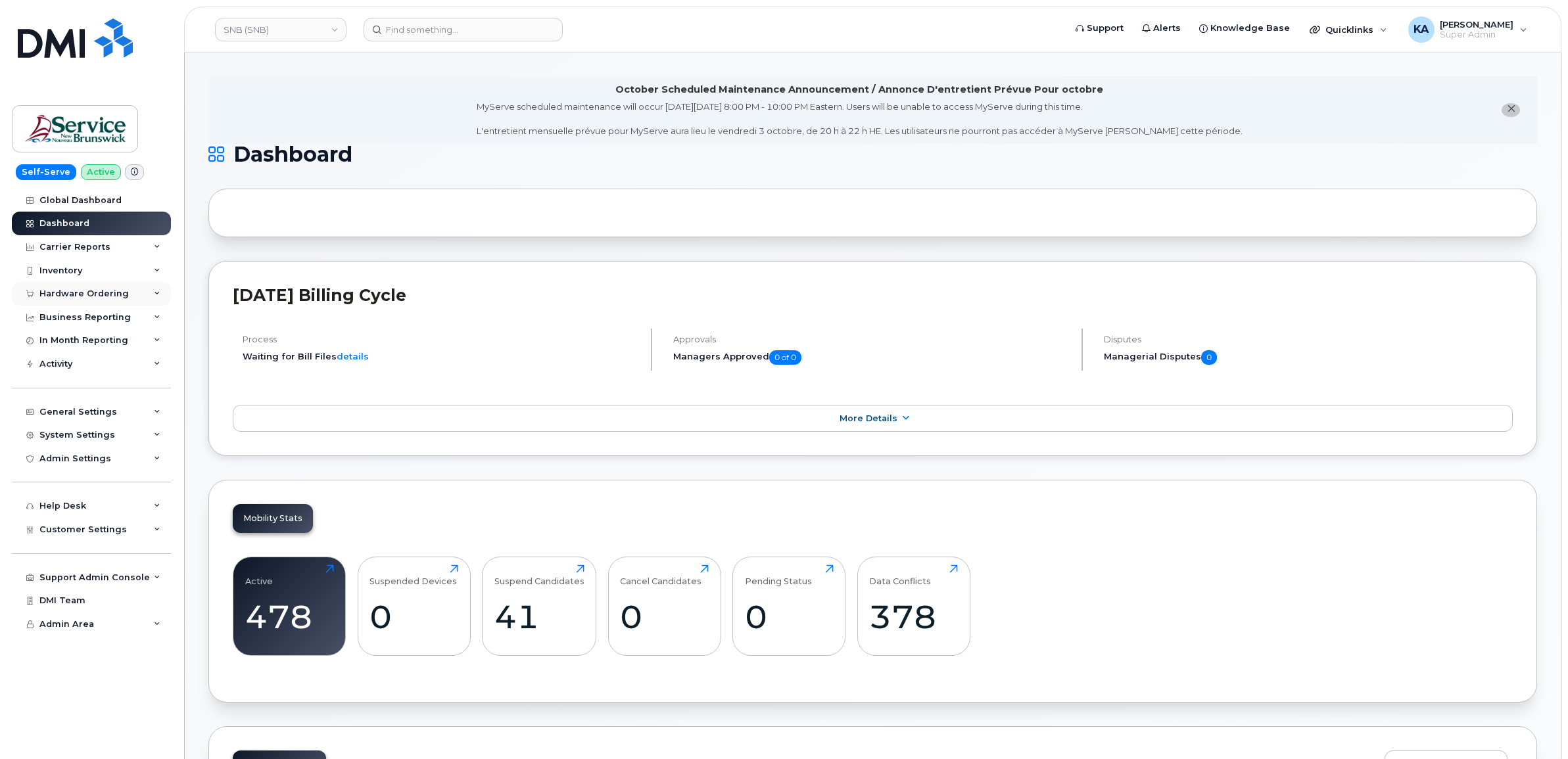
click at [72, 294] on div "Hardware Ordering" at bounding box center [84, 294] width 89 height 11
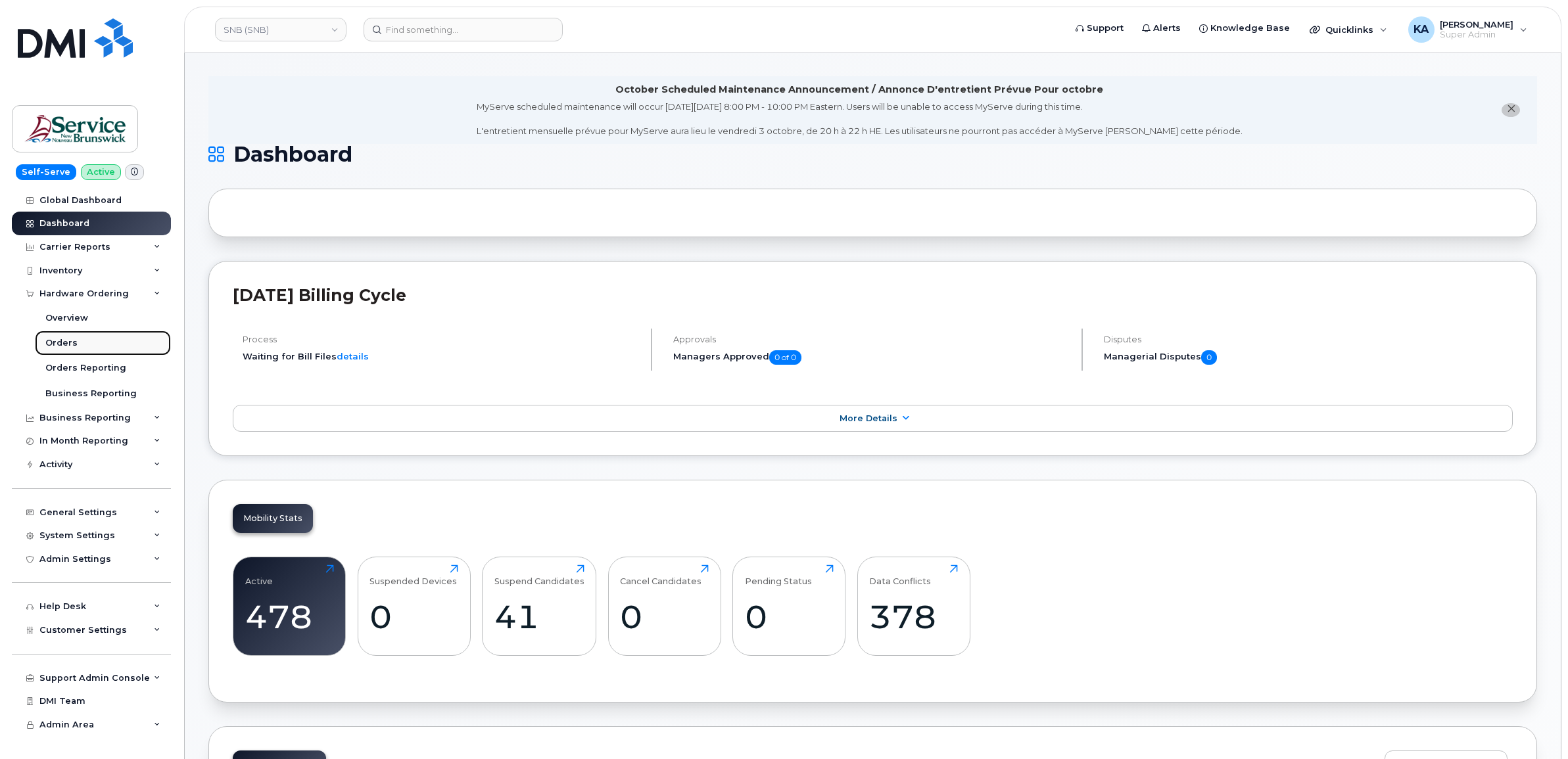
click at [53, 340] on div "Orders" at bounding box center [62, 343] width 33 height 12
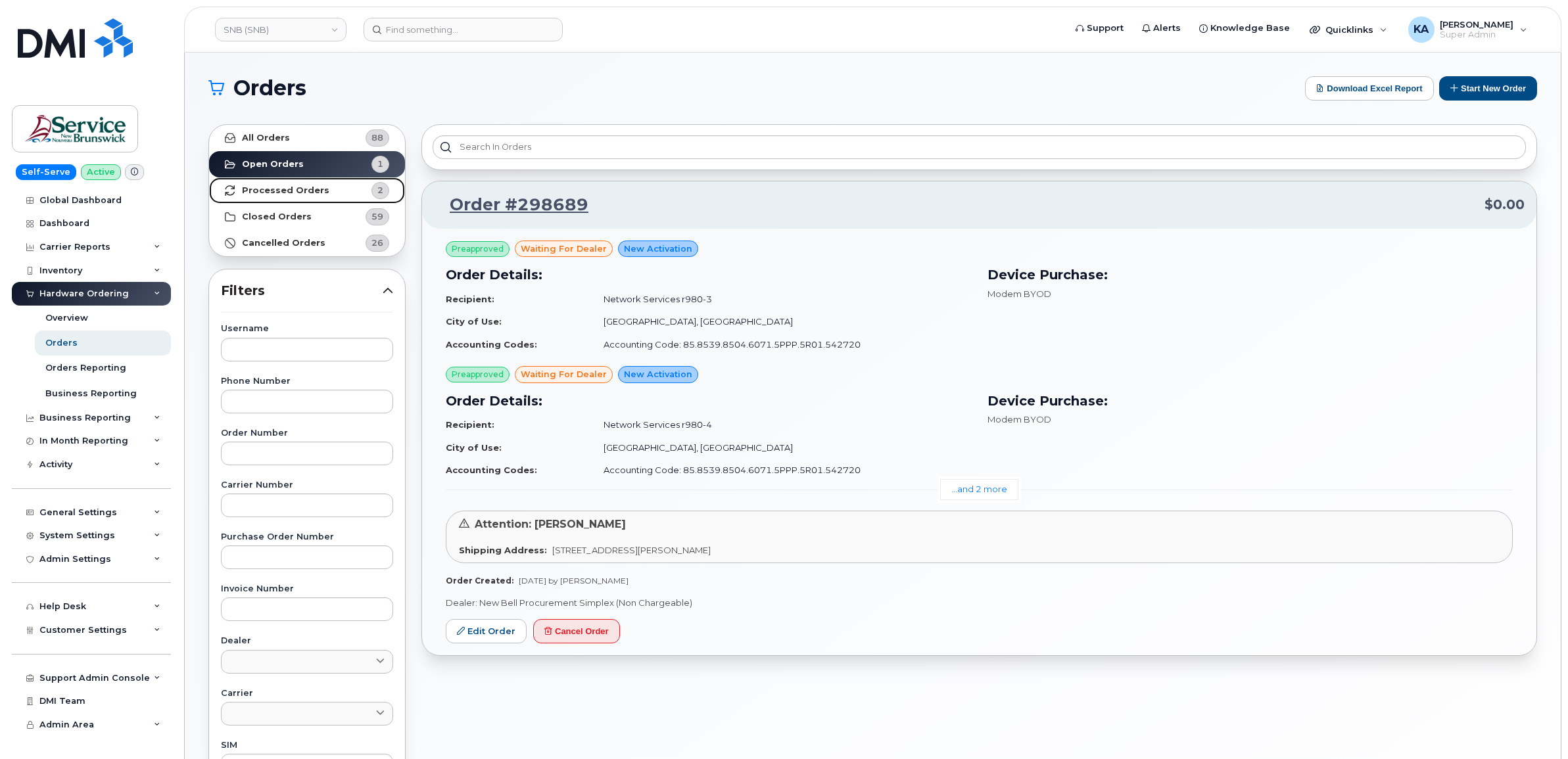
click at [274, 189] on strong "Processed Orders" at bounding box center [286, 190] width 88 height 11
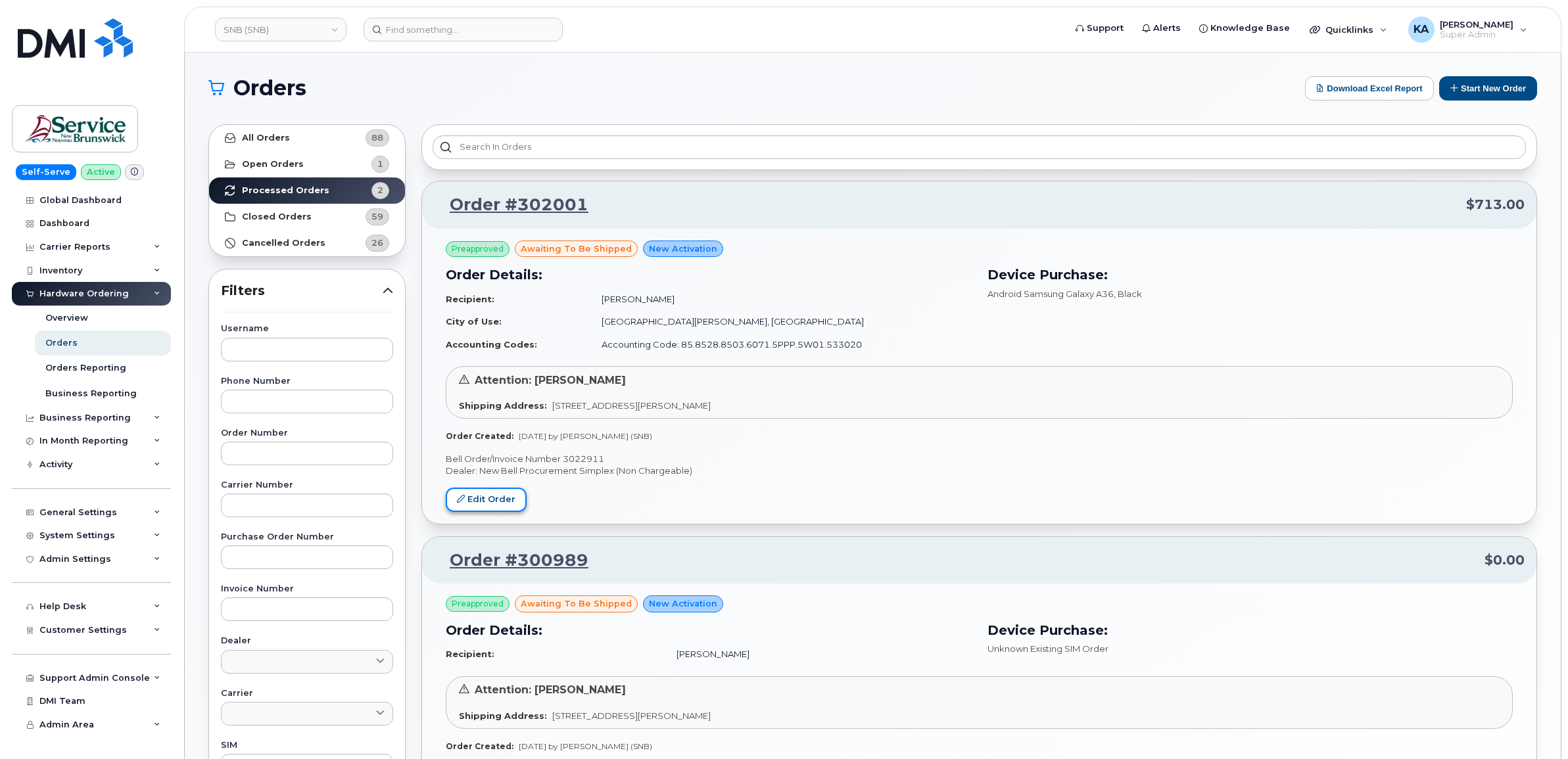
click at [495, 494] on link "Edit Order" at bounding box center [486, 499] width 81 height 24
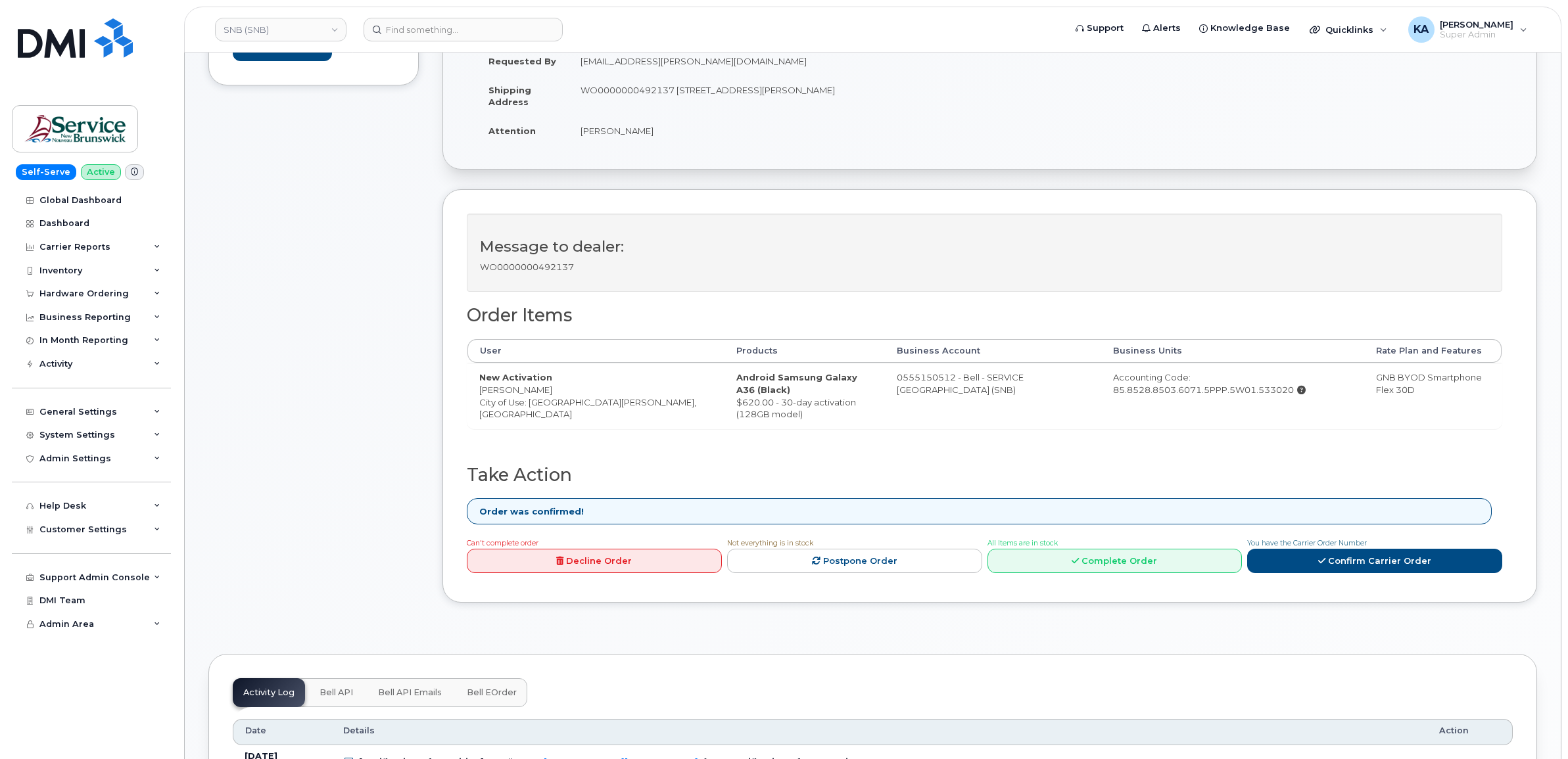
scroll to position [328, 0]
click at [1057, 552] on link "Complete Order" at bounding box center [1114, 560] width 255 height 24
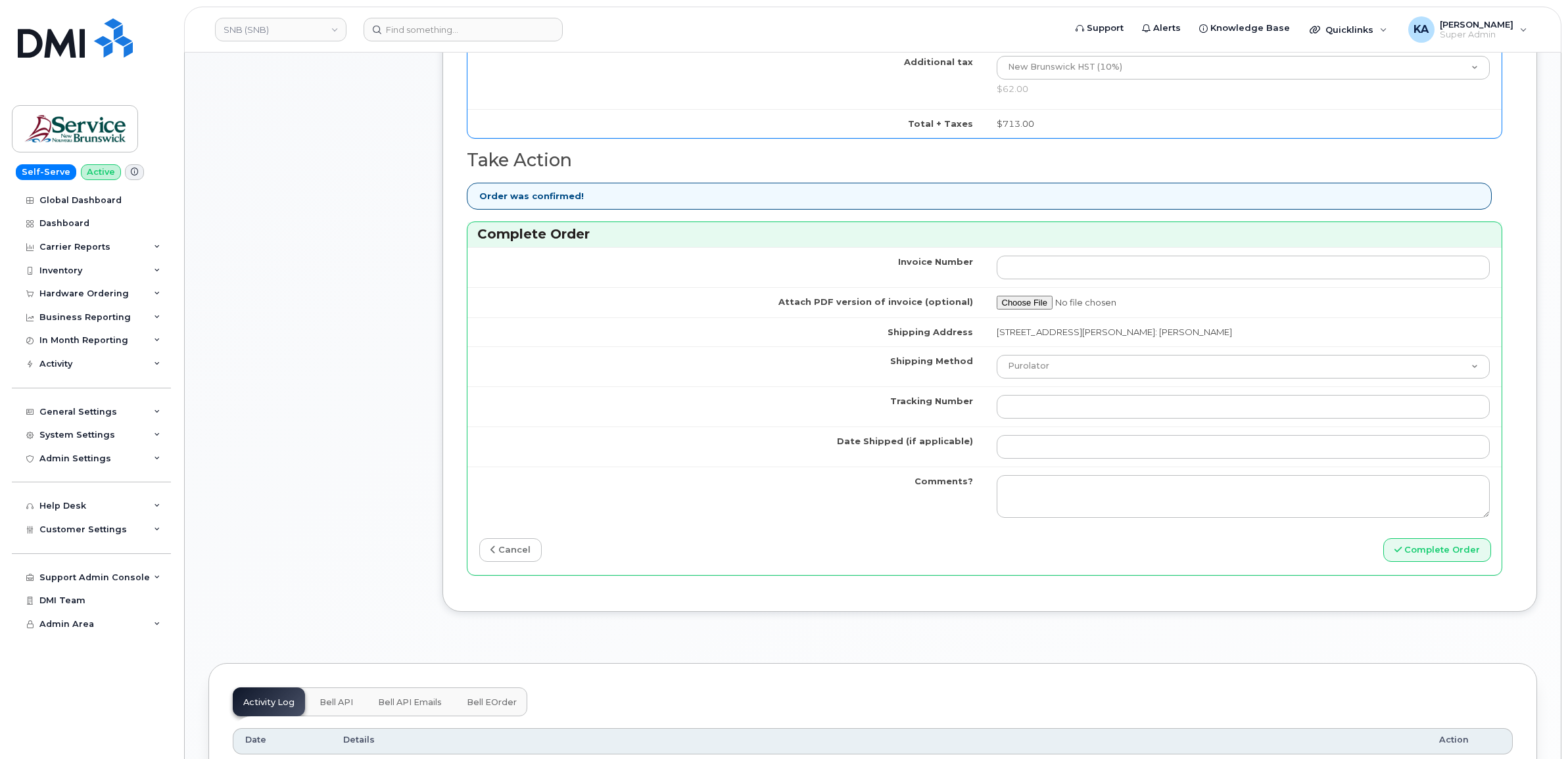
scroll to position [1068, 0]
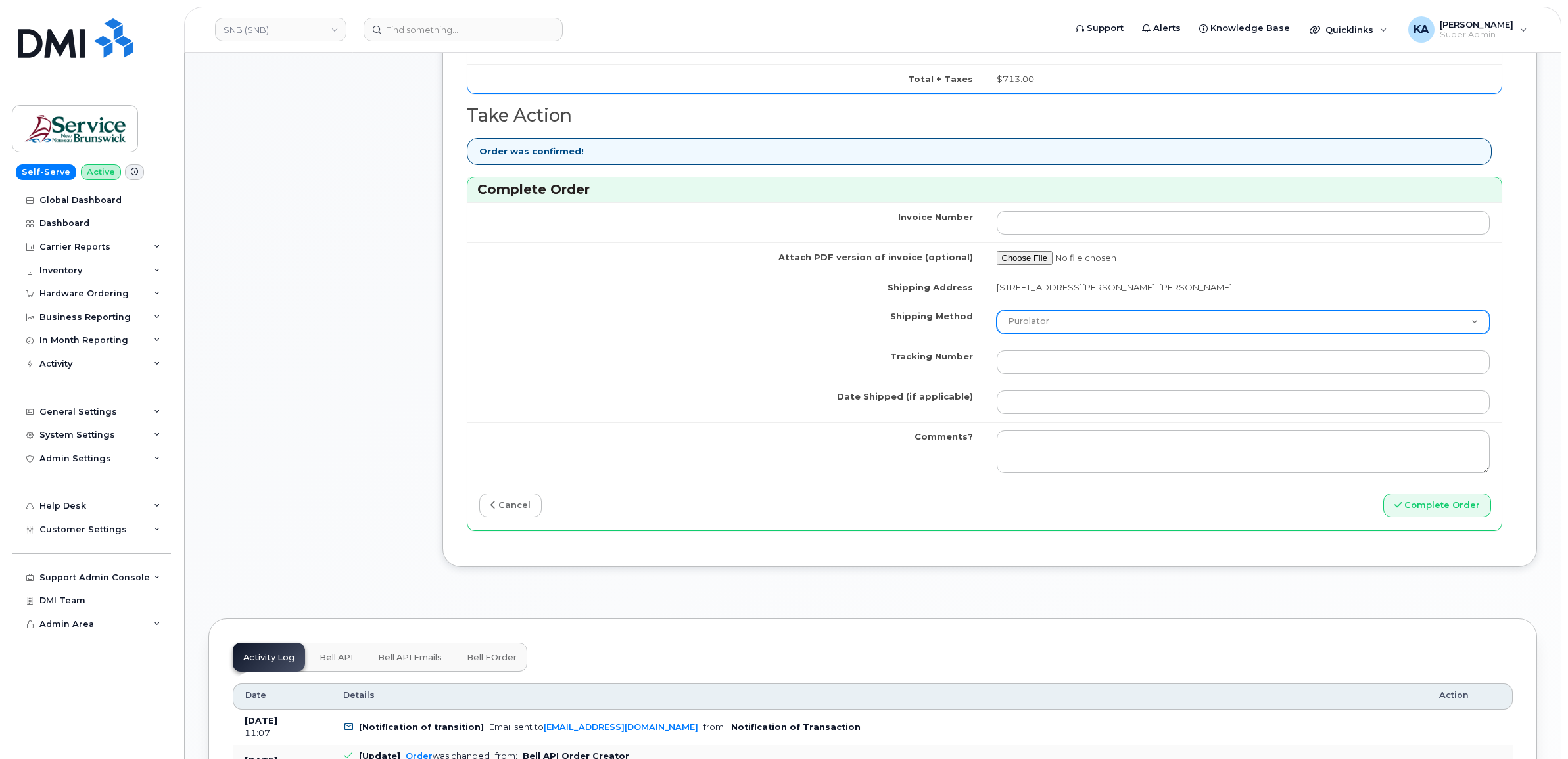
click at [1106, 332] on select "Purolator UPS FedEx Canada Post Courier Other Drop Off Pick Up" at bounding box center [1243, 321] width 494 height 23
select select "FedEx"
click at [996, 313] on select "Purolator UPS FedEx Canada Post Courier Other Drop Off Pick Up" at bounding box center [1243, 321] width 494 height 23
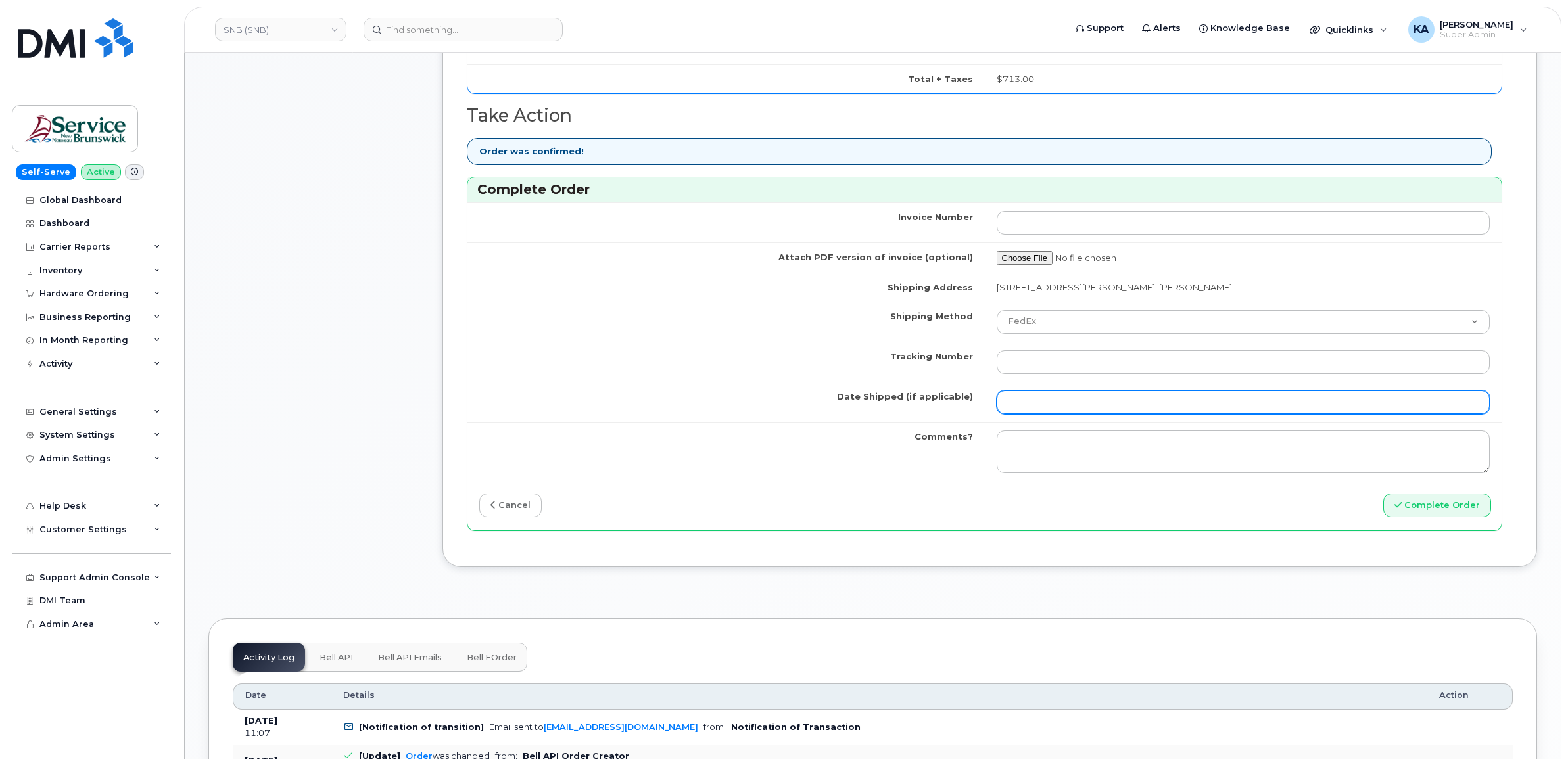
click at [1044, 414] on input "Date Shipped (if applicable)" at bounding box center [1243, 402] width 494 height 23
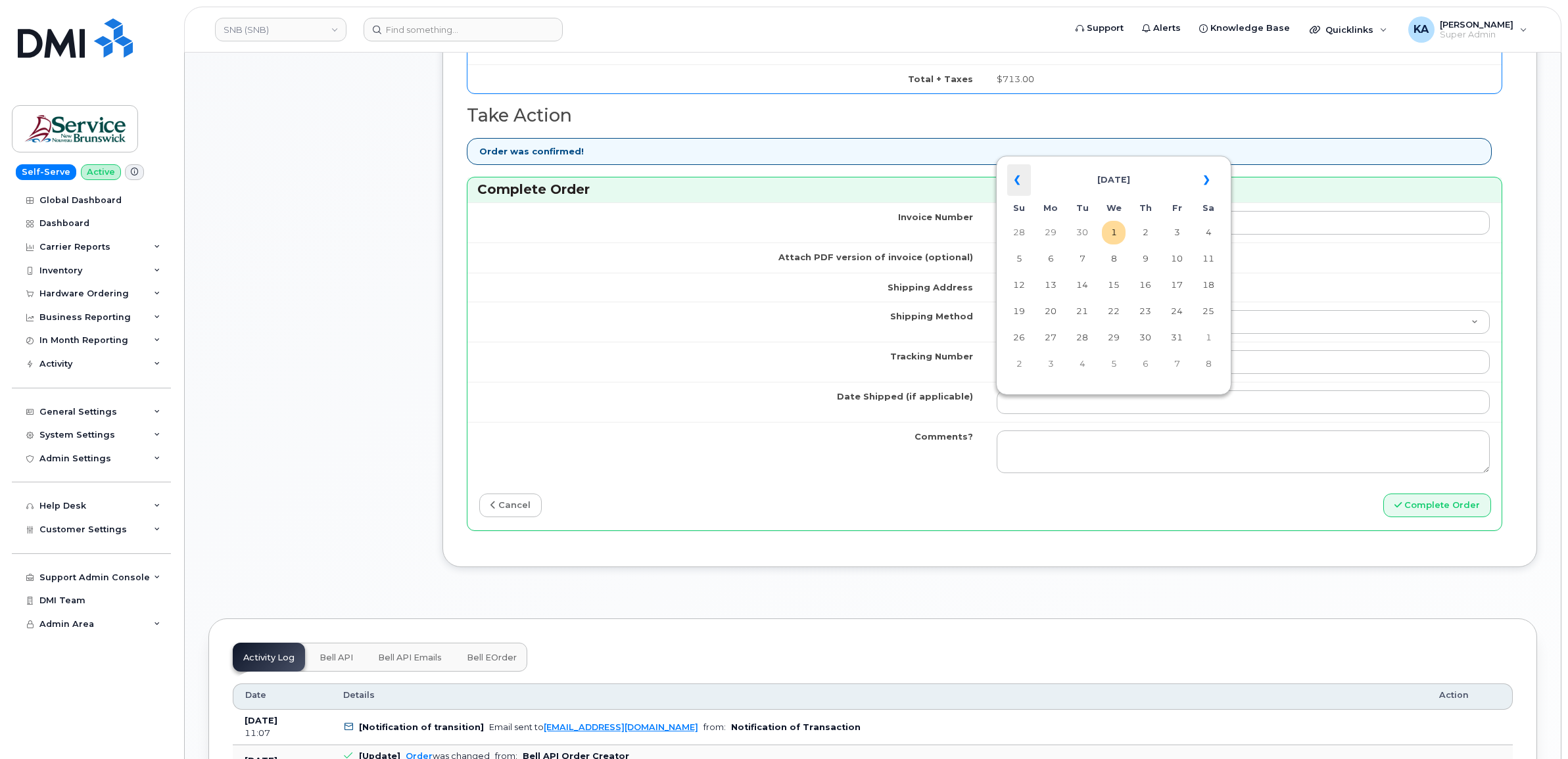
click at [1020, 180] on th "«" at bounding box center [1018, 180] width 23 height 32
click at [1080, 337] on td "30" at bounding box center [1081, 337] width 23 height 23
type input "[DATE]"
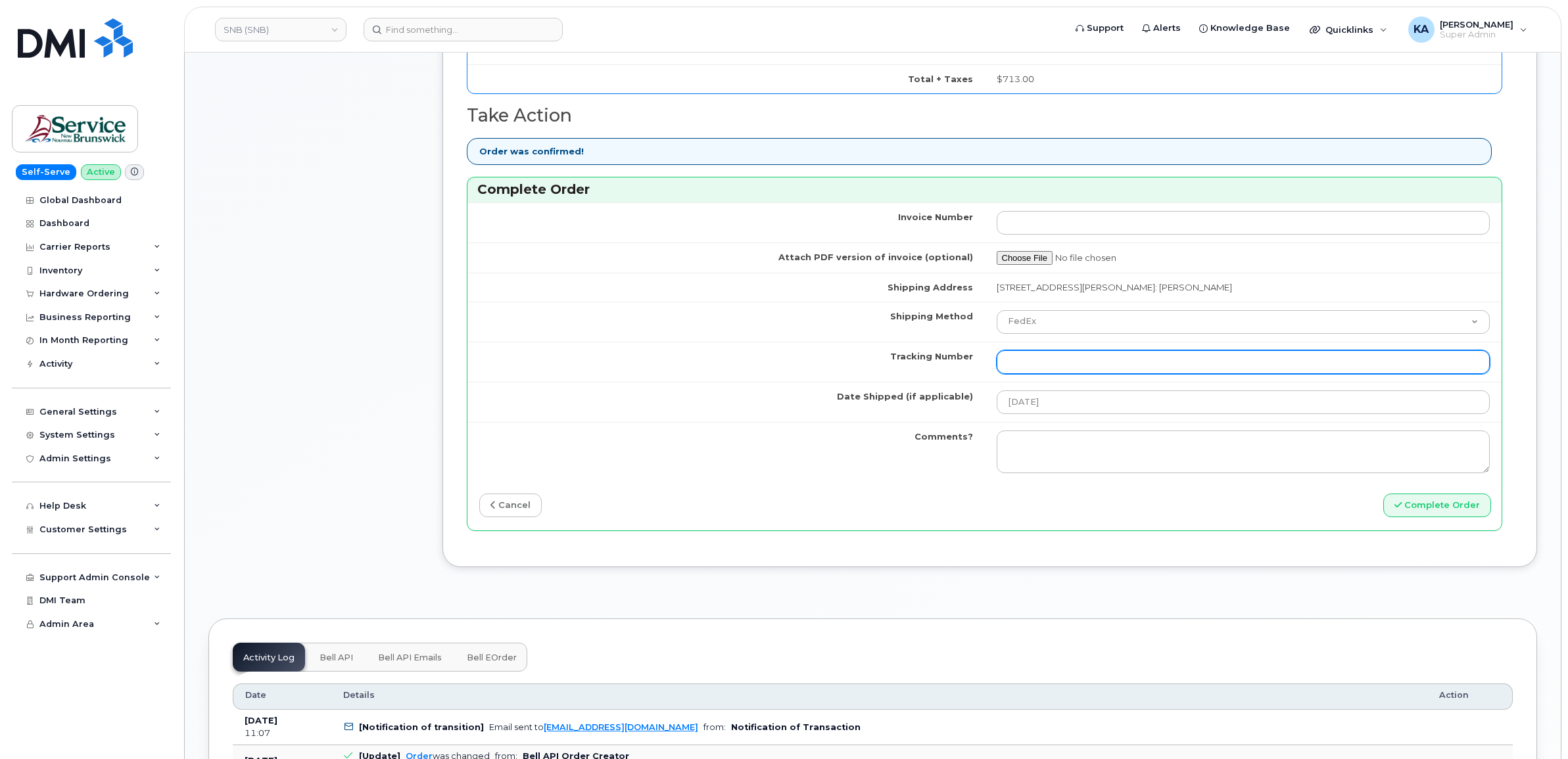
click at [1142, 366] on input "Tracking Number" at bounding box center [1243, 361] width 494 height 23
paste input "476303111507"
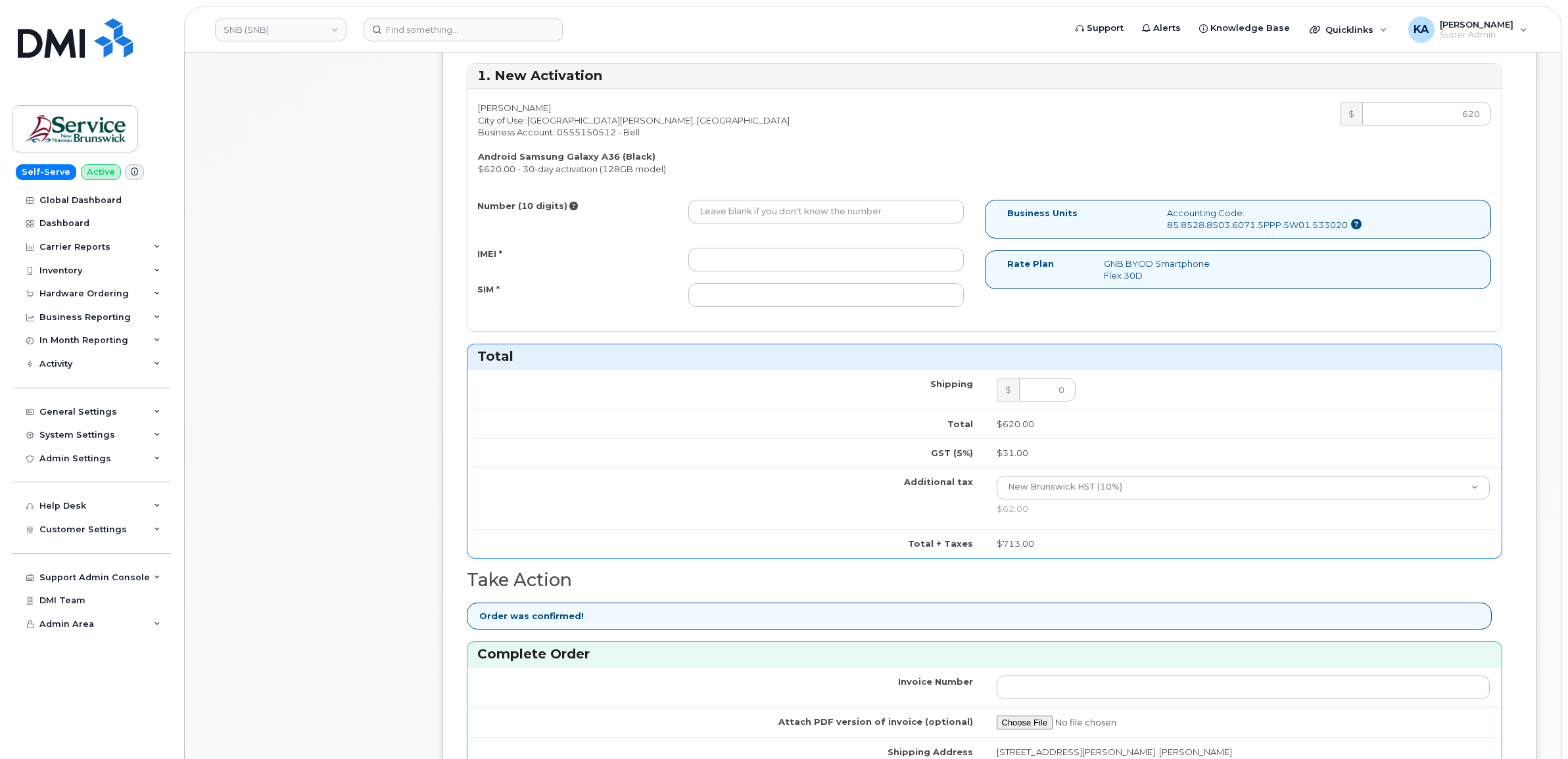
scroll to position [575, 0]
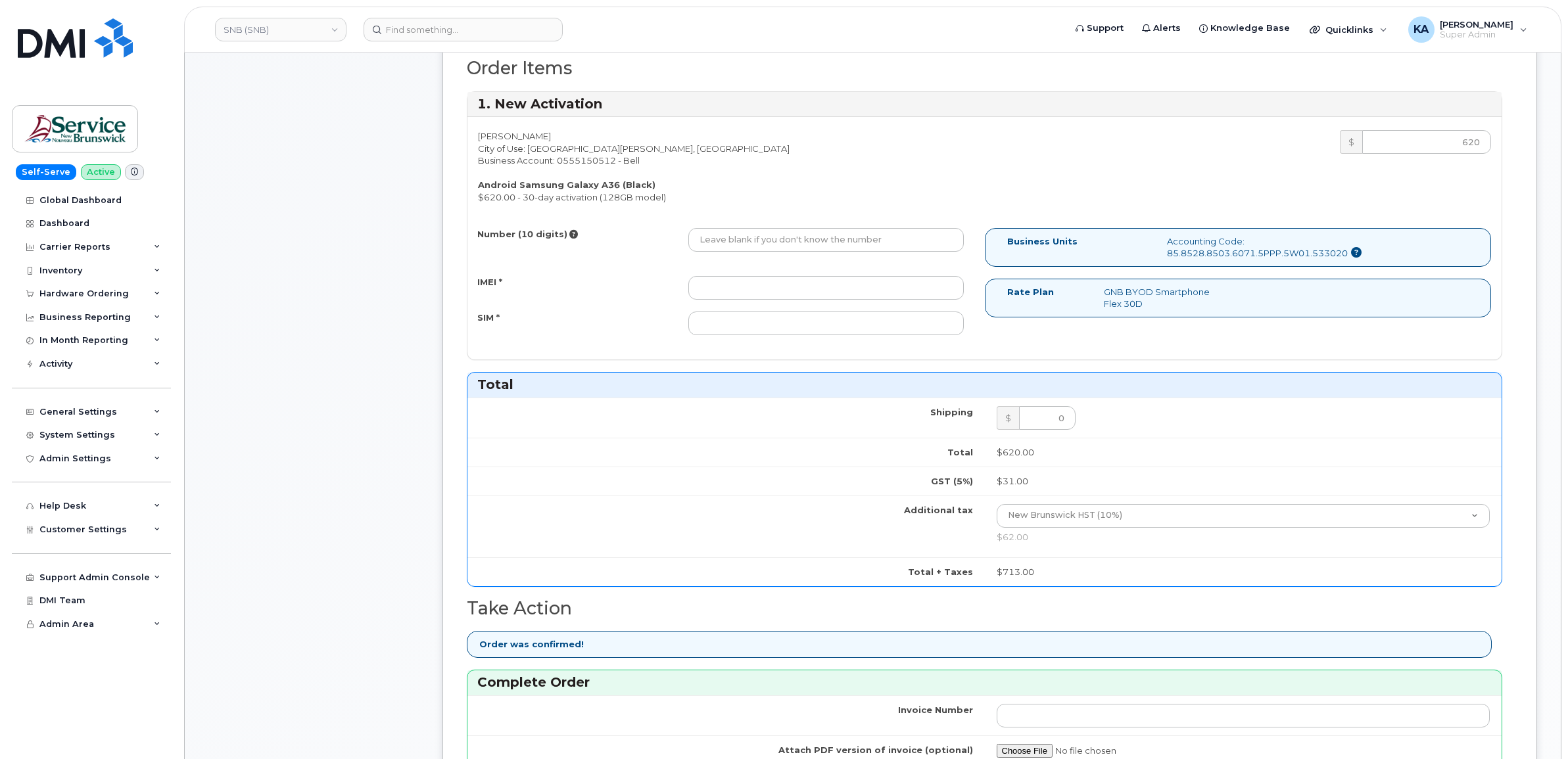
type input "476303111507"
click at [802, 292] on input "IMEI *" at bounding box center [826, 287] width 275 height 23
paste input "357167790647057"
type input "357167790647057"
click at [839, 327] on input "SIM *" at bounding box center [826, 323] width 275 height 23
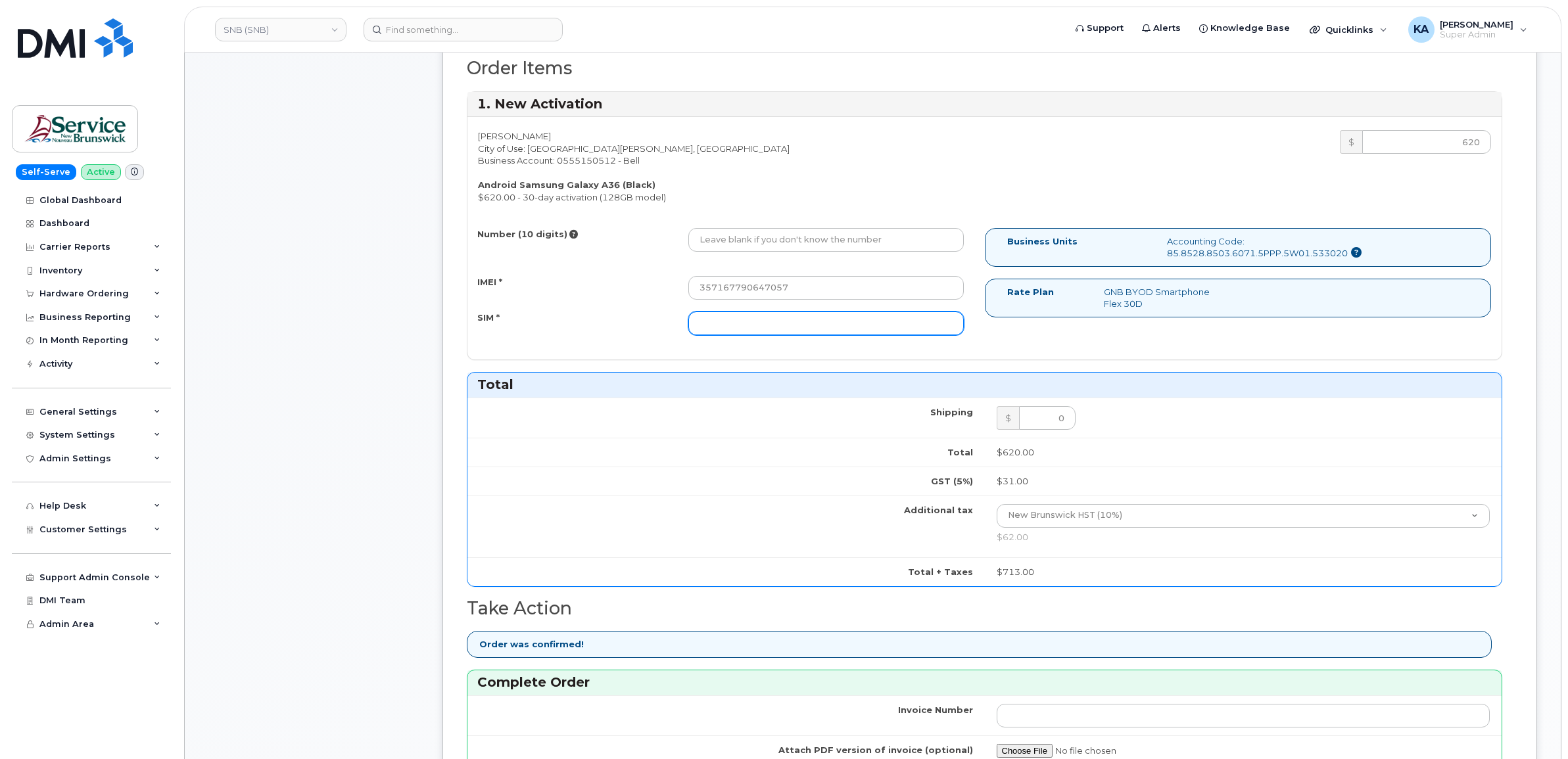
paste input "89302610207734096065"
type input "89302610207734096065"
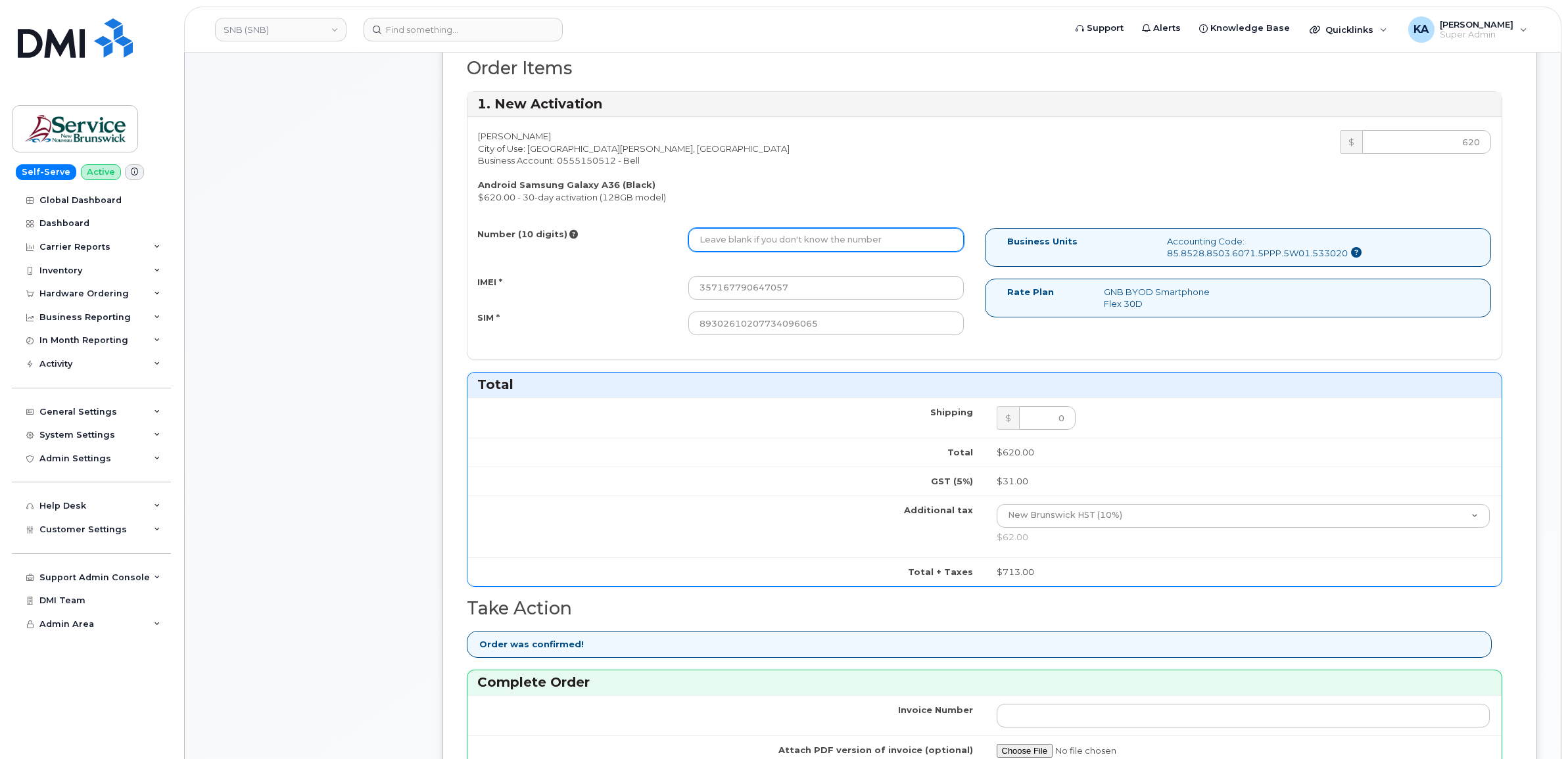
click at [708, 235] on input "Number (10 digits)" at bounding box center [826, 239] width 275 height 23
paste input "5062718861"
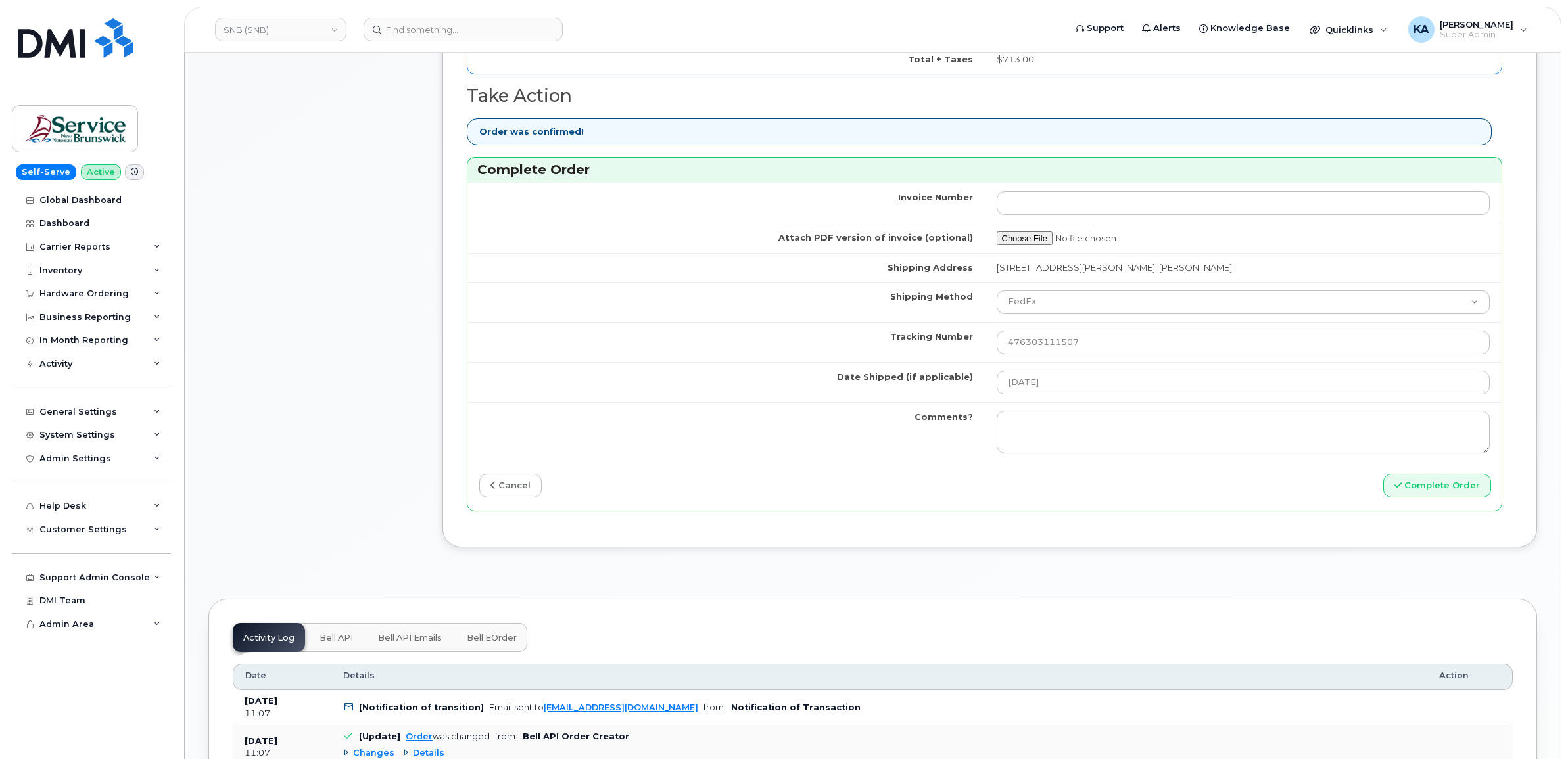
scroll to position [1068, 0]
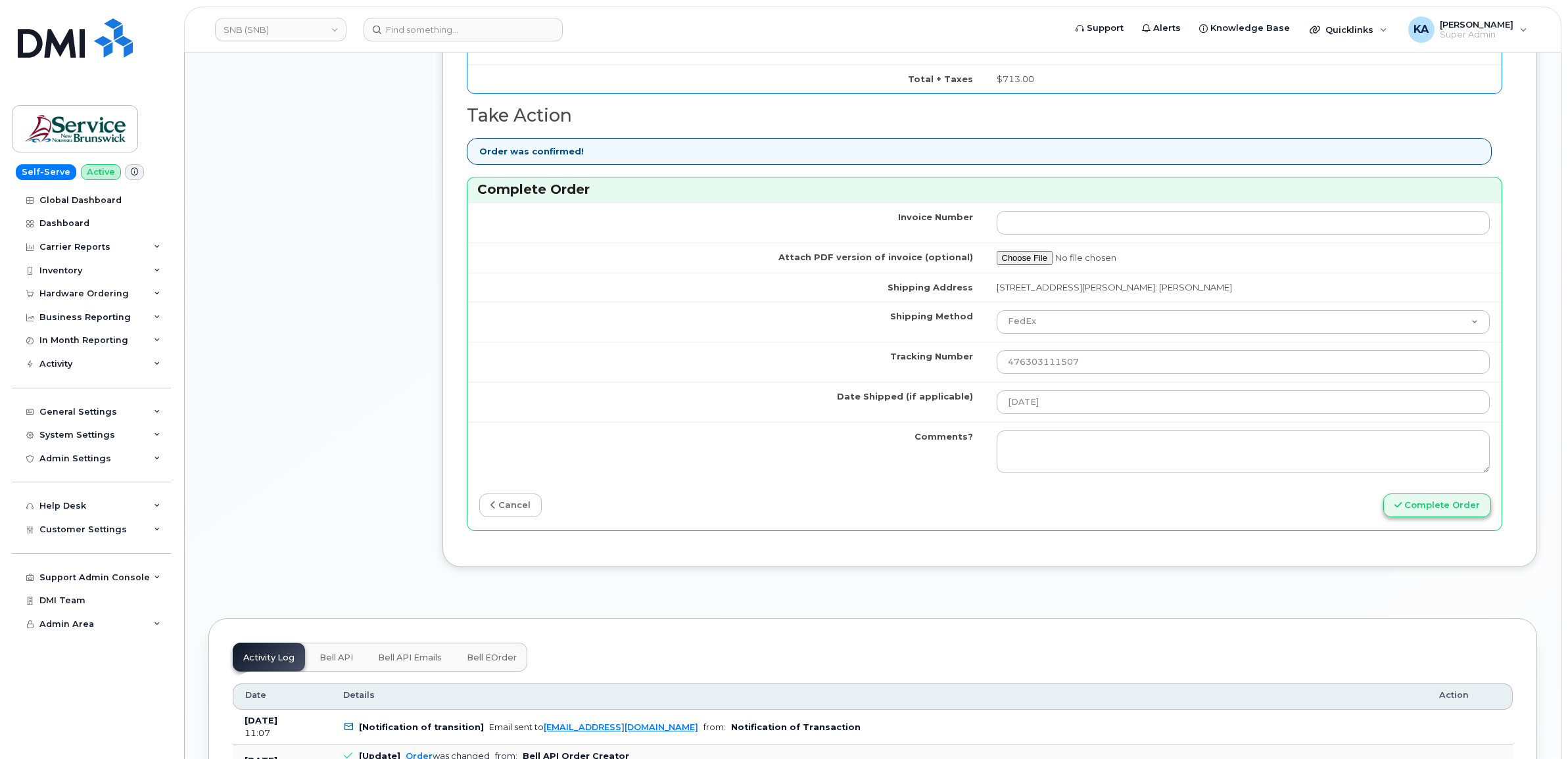
type input "5062718861"
click at [1419, 514] on button "Complete Order" at bounding box center [1437, 506] width 108 height 24
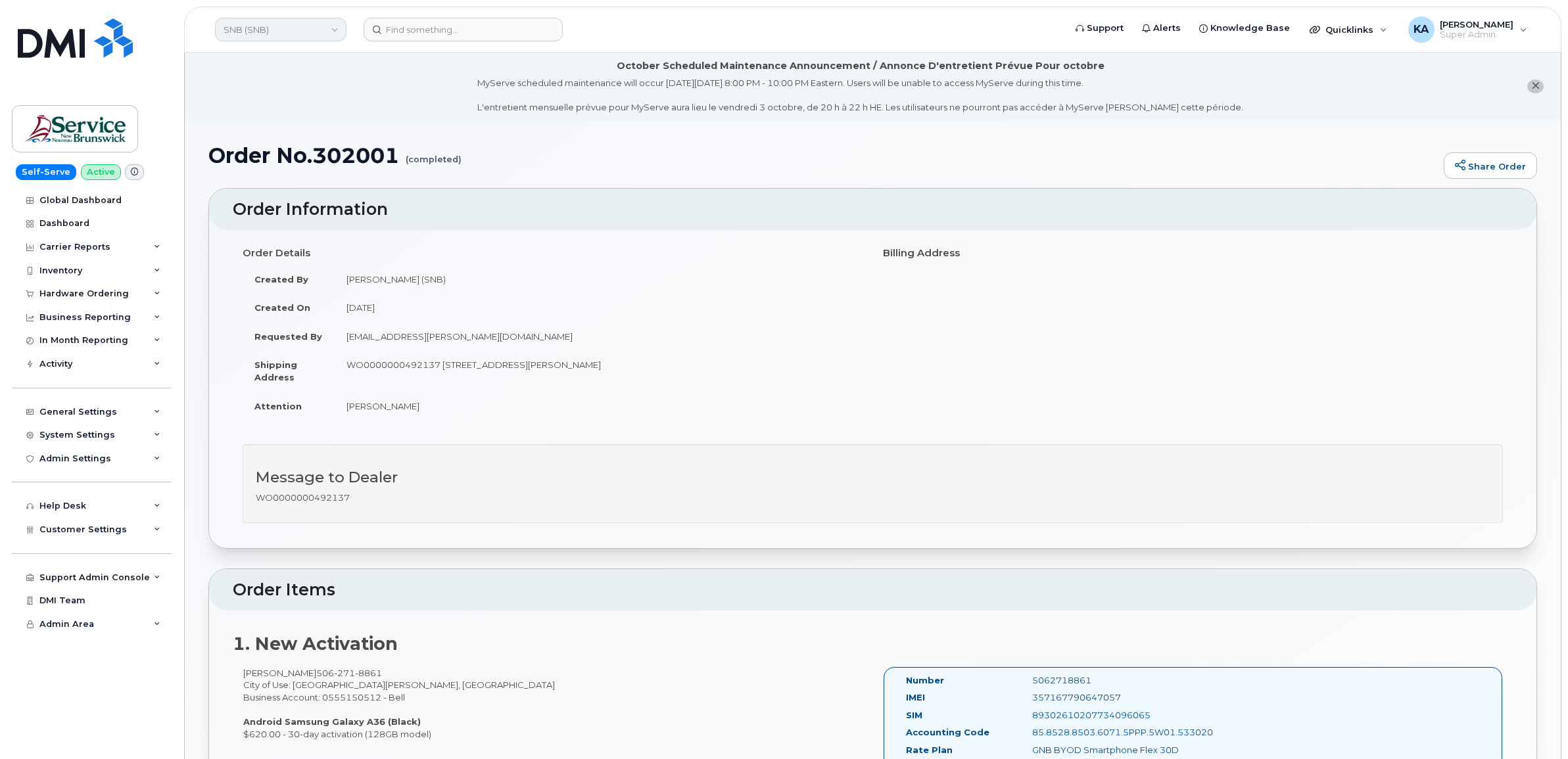
click at [277, 25] on link "SNB (SNB)" at bounding box center [281, 29] width 132 height 23
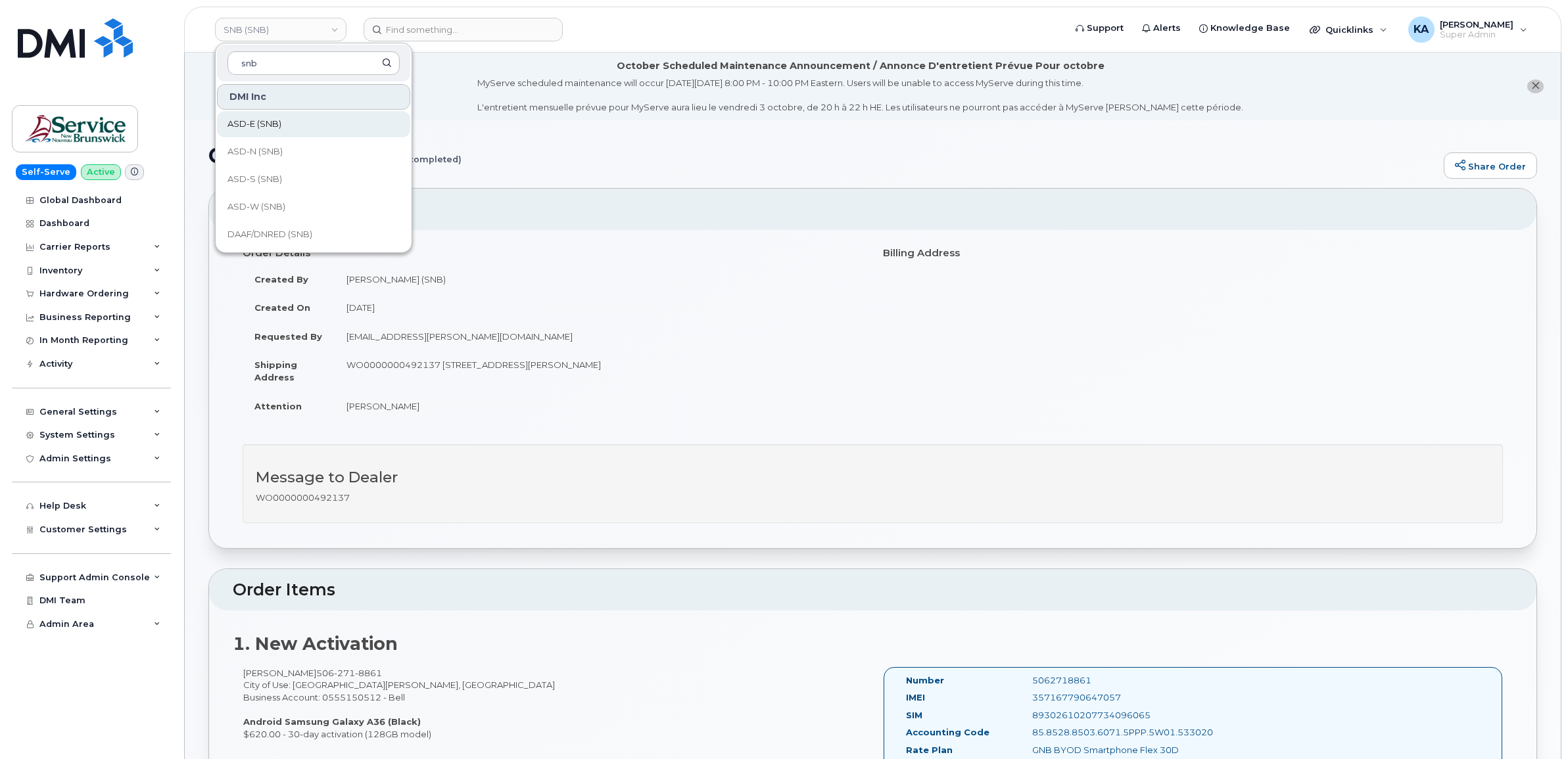
type input "snb"
click at [250, 122] on span "ASD-E (SNB)" at bounding box center [254, 124] width 54 height 13
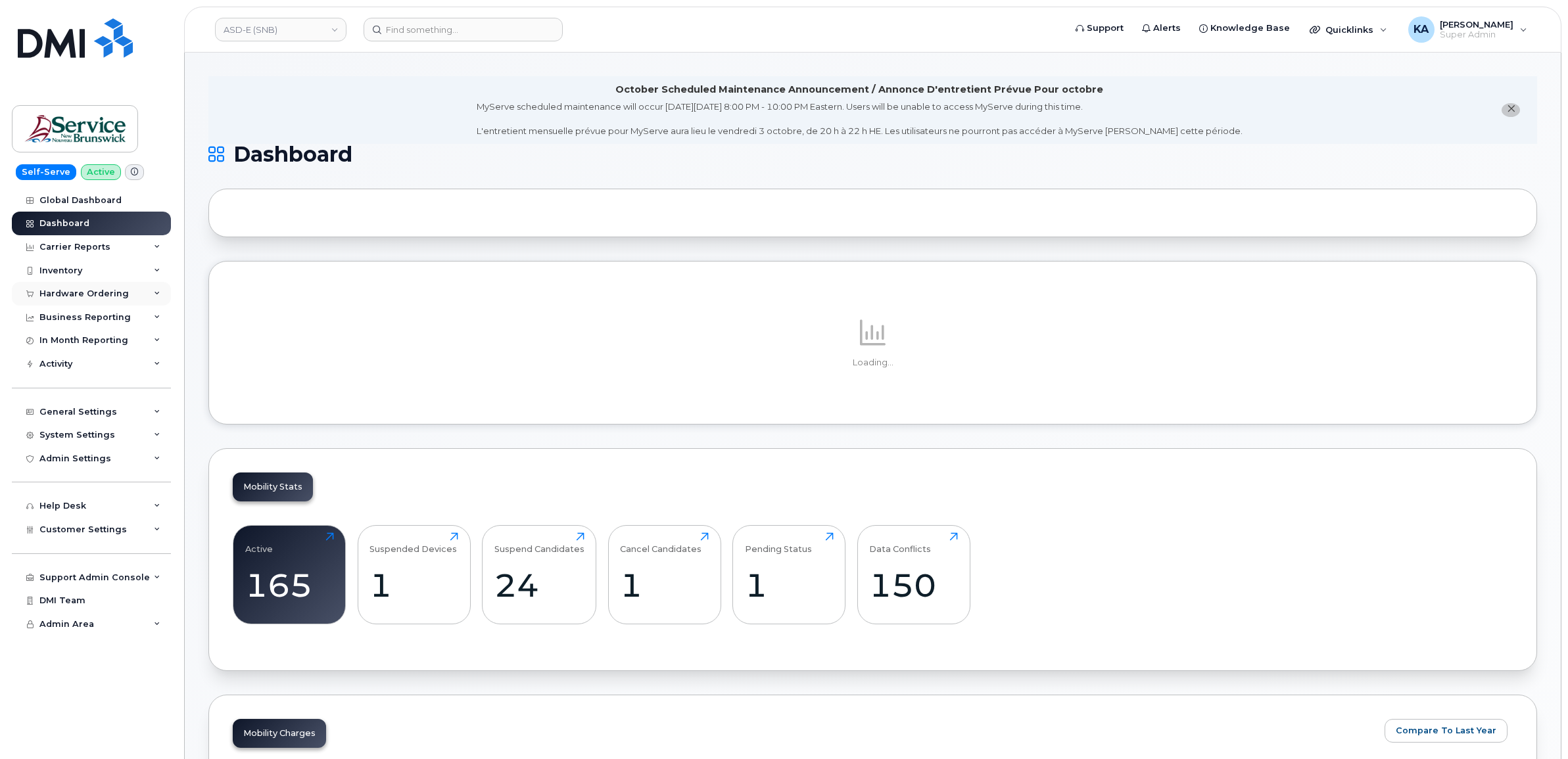
click at [73, 291] on div "Hardware Ordering" at bounding box center [84, 294] width 89 height 11
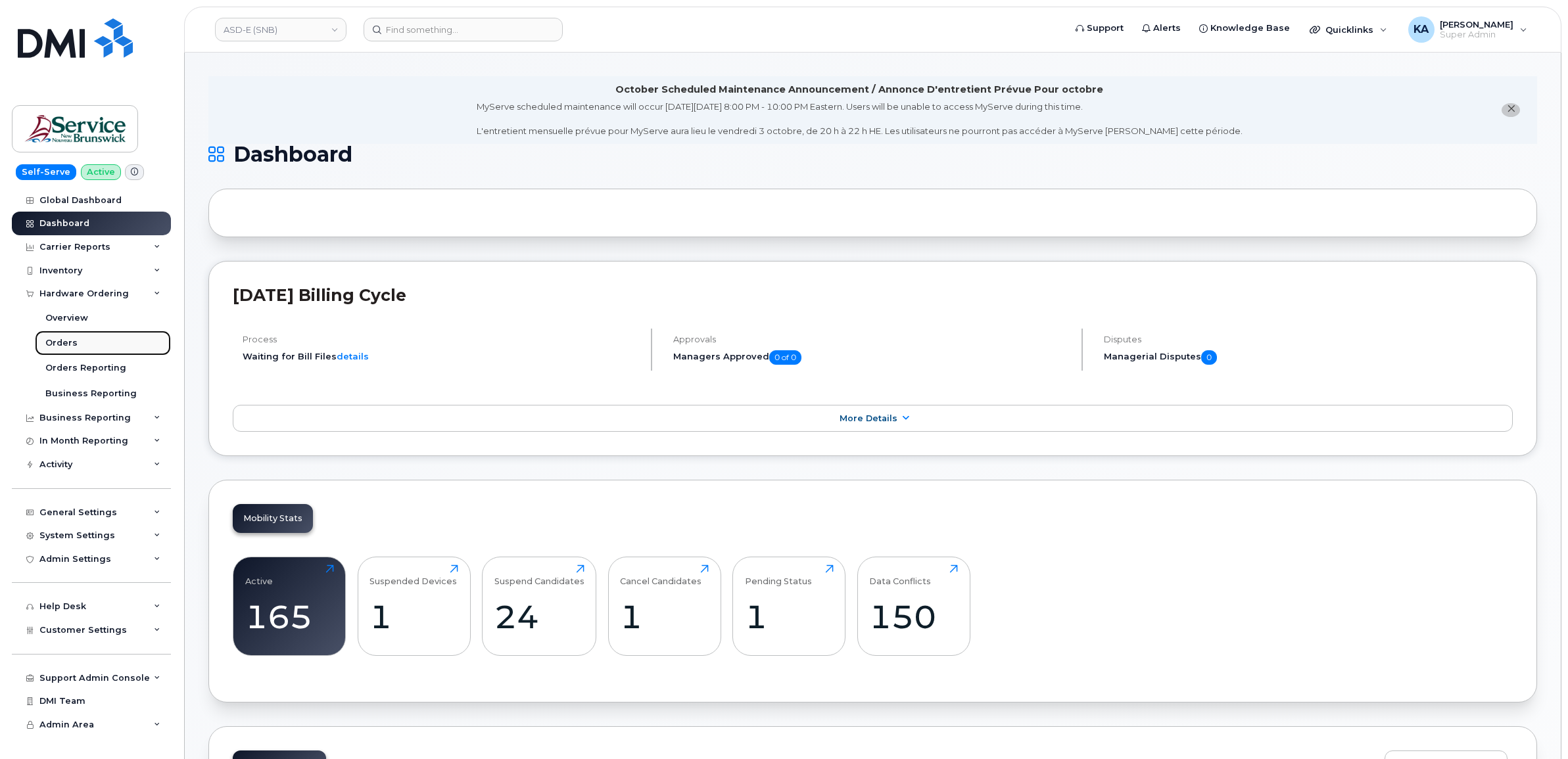
click at [56, 340] on div "Orders" at bounding box center [62, 343] width 33 height 12
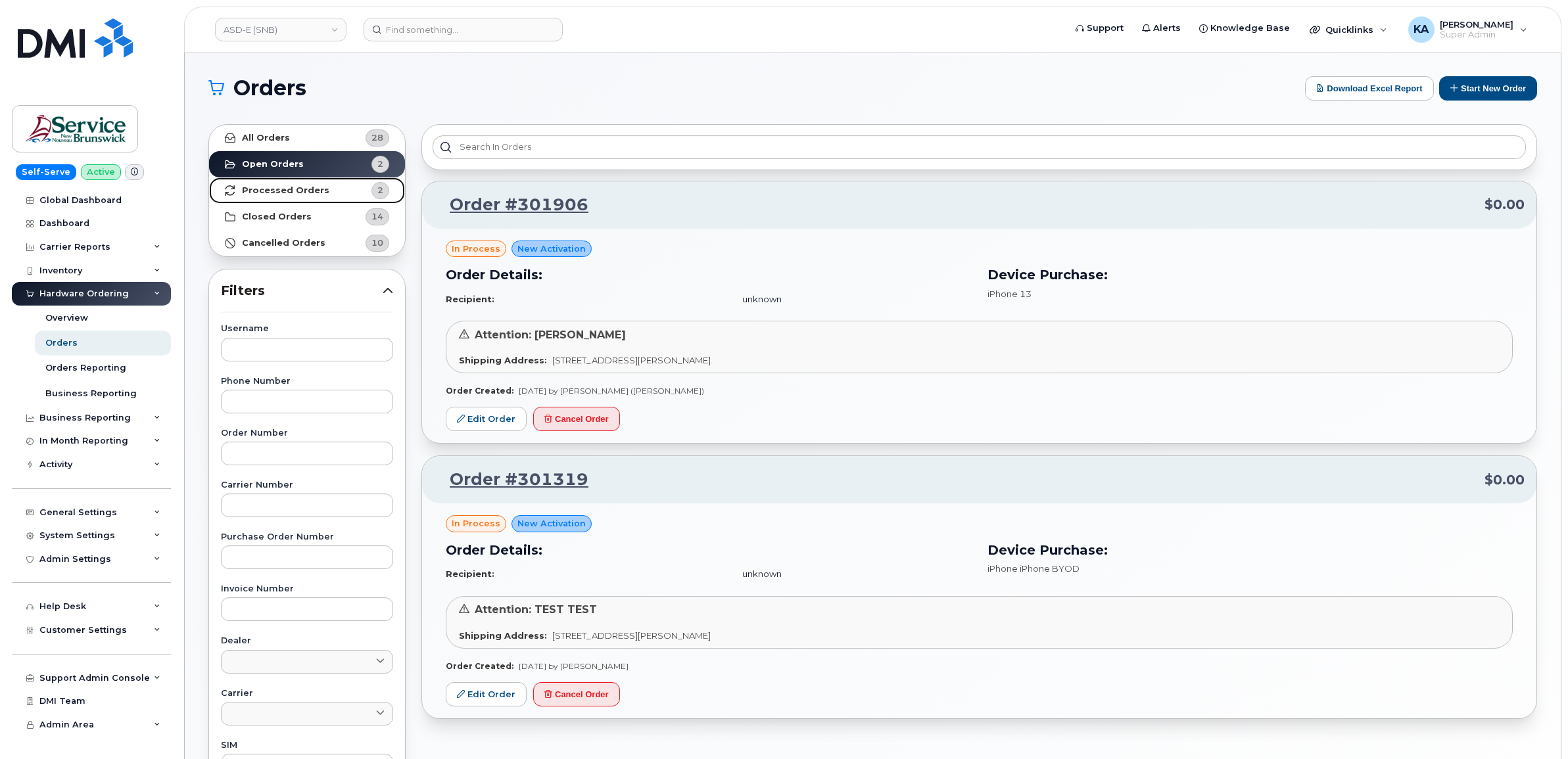
click at [273, 189] on strong "Processed Orders" at bounding box center [286, 190] width 88 height 11
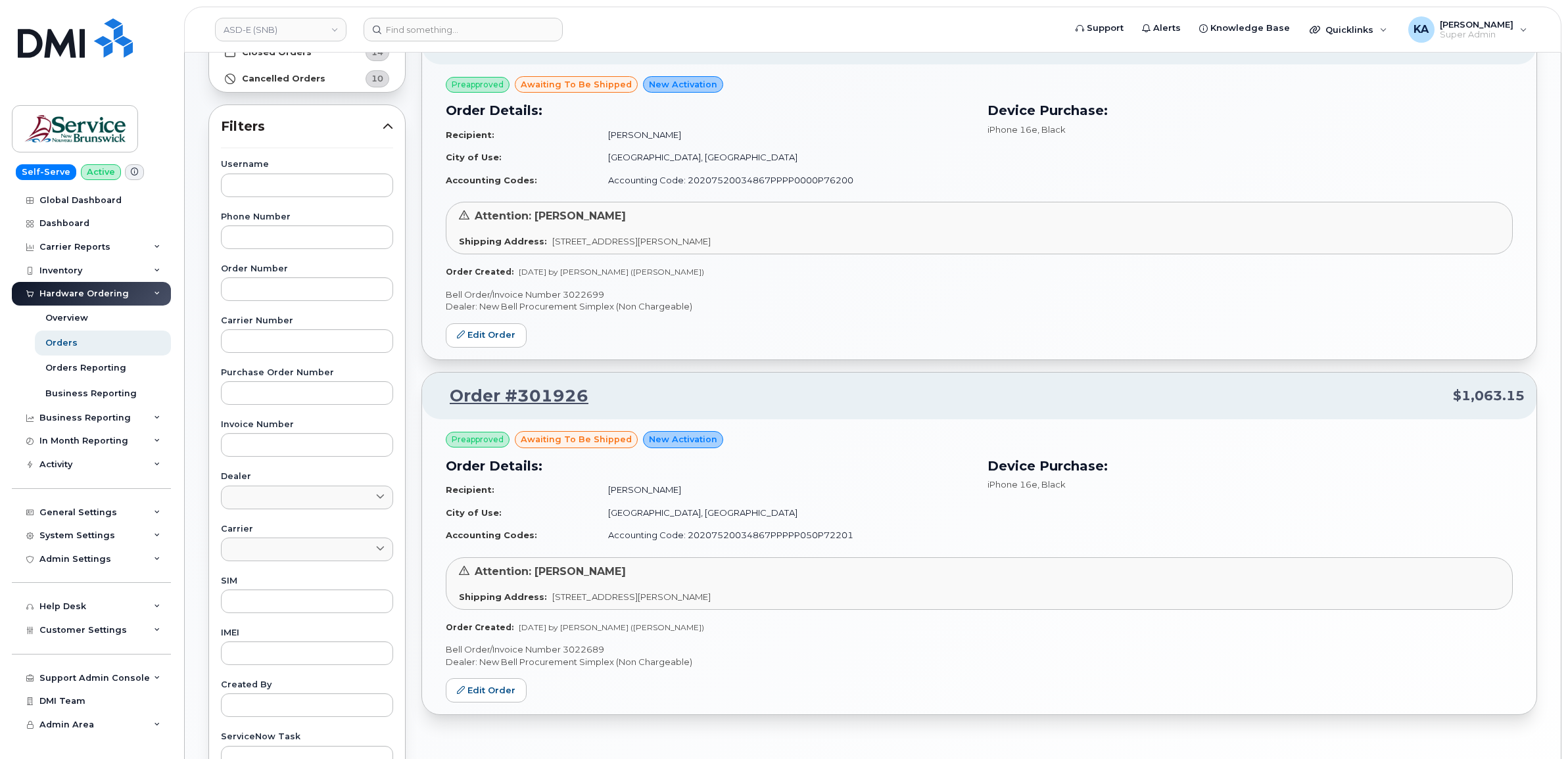
scroll to position [82, 0]
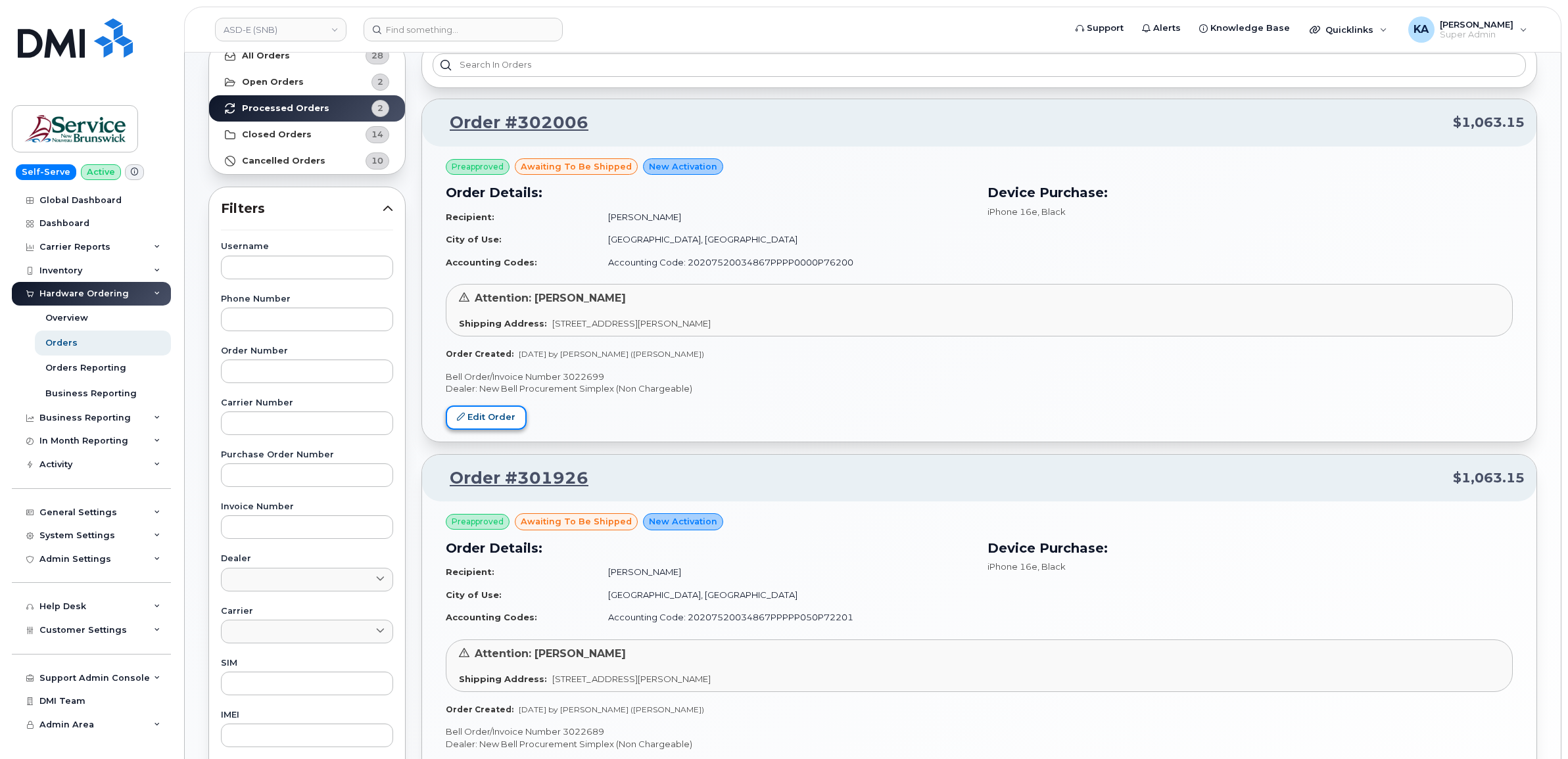
click at [480, 421] on link "Edit Order" at bounding box center [486, 417] width 81 height 24
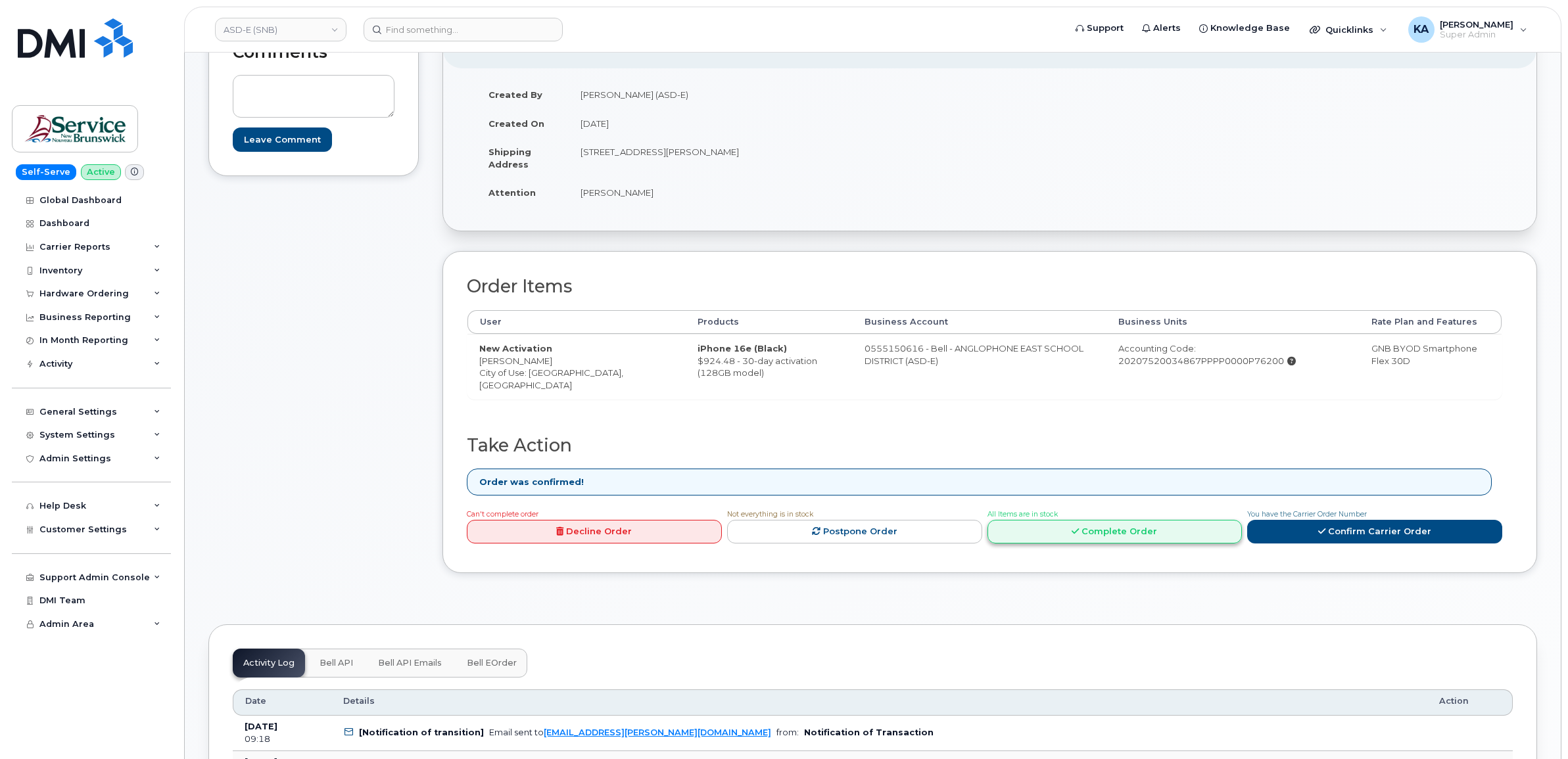
scroll to position [246, 0]
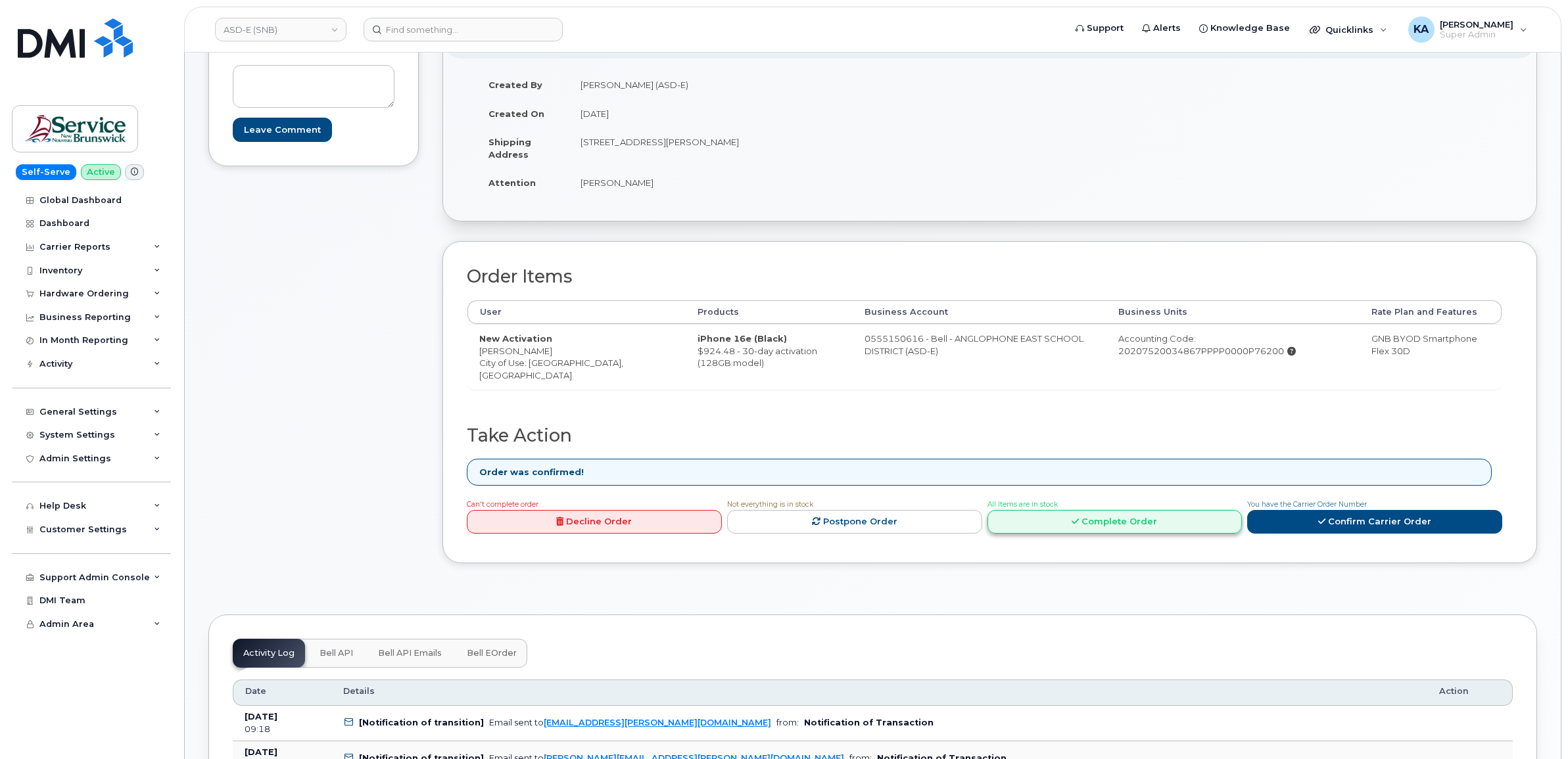
click at [1042, 526] on link "Complete Order" at bounding box center [1114, 522] width 255 height 24
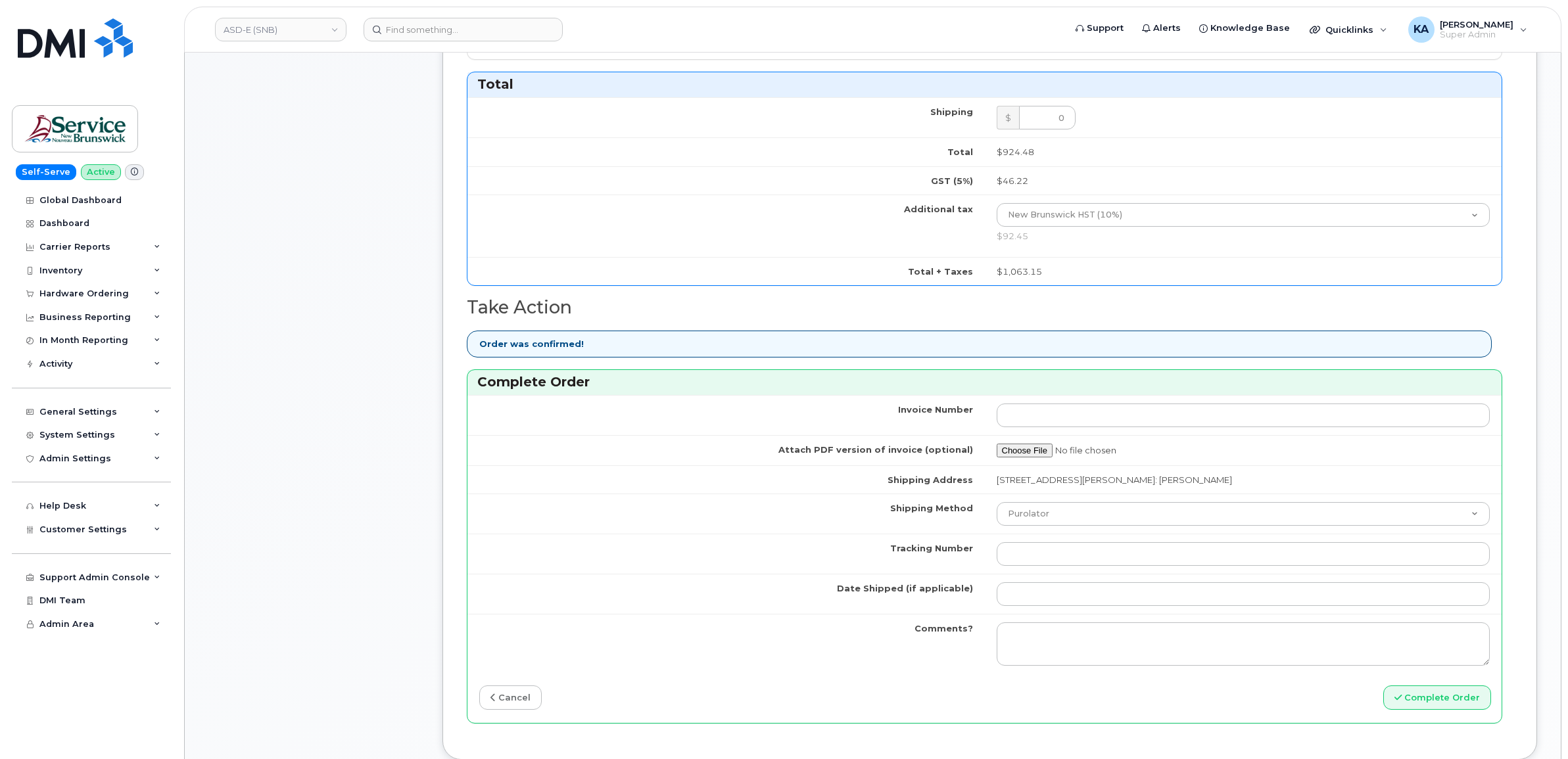
scroll to position [821, 0]
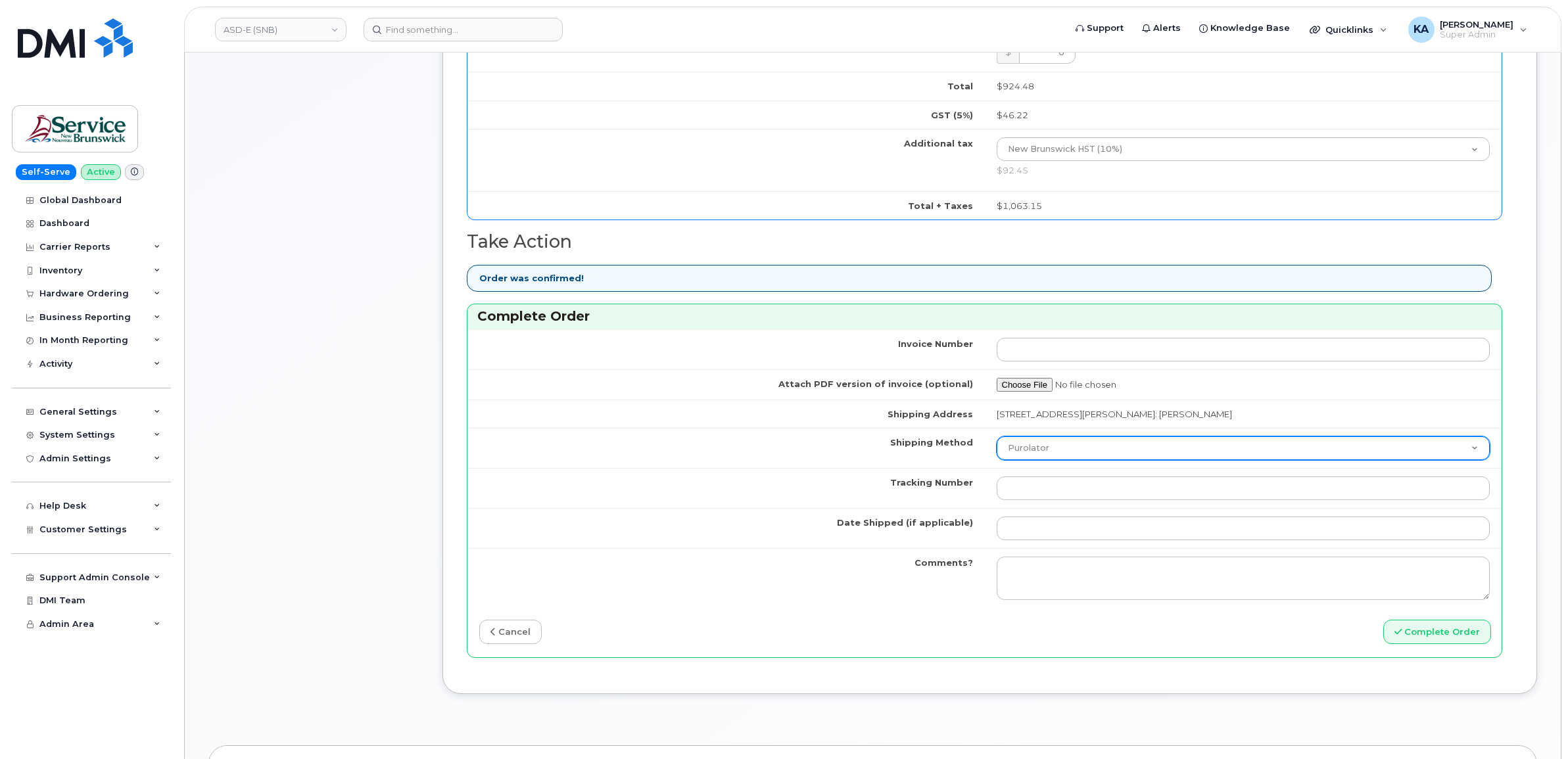
click at [1039, 454] on select "Purolator UPS FedEx Canada Post Courier Other Drop Off Pick Up" at bounding box center [1243, 448] width 494 height 23
select select "FedEx"
click at [996, 439] on select "Purolator UPS FedEx Canada Post Courier Other Drop Off Pick Up" at bounding box center [1243, 448] width 494 height 23
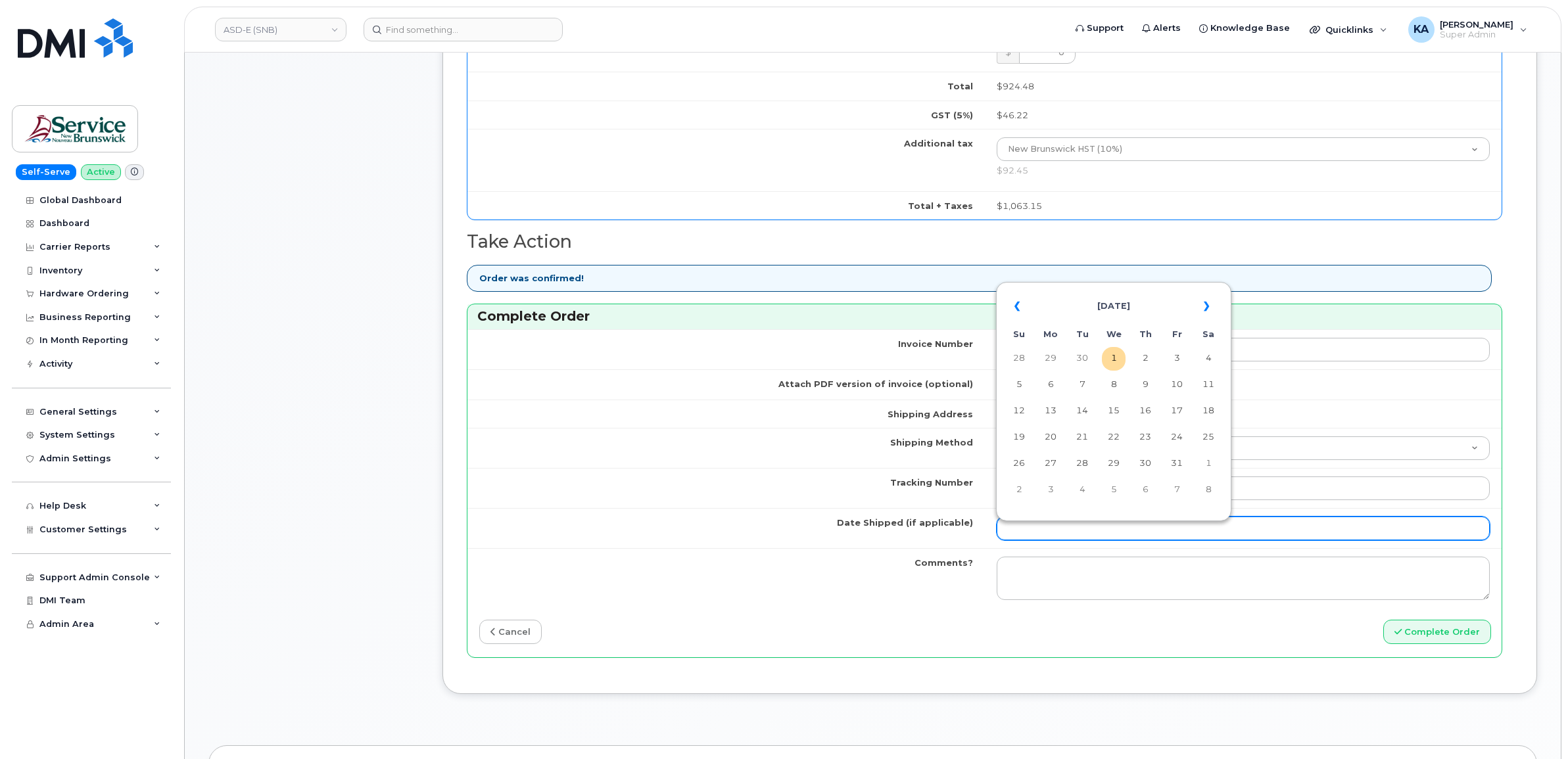
click at [1022, 533] on input "Date Shipped (if applicable)" at bounding box center [1243, 528] width 494 height 23
click at [1014, 307] on th "«" at bounding box center [1018, 306] width 23 height 32
click at [1080, 457] on td "30" at bounding box center [1081, 463] width 23 height 23
type input "[DATE]"
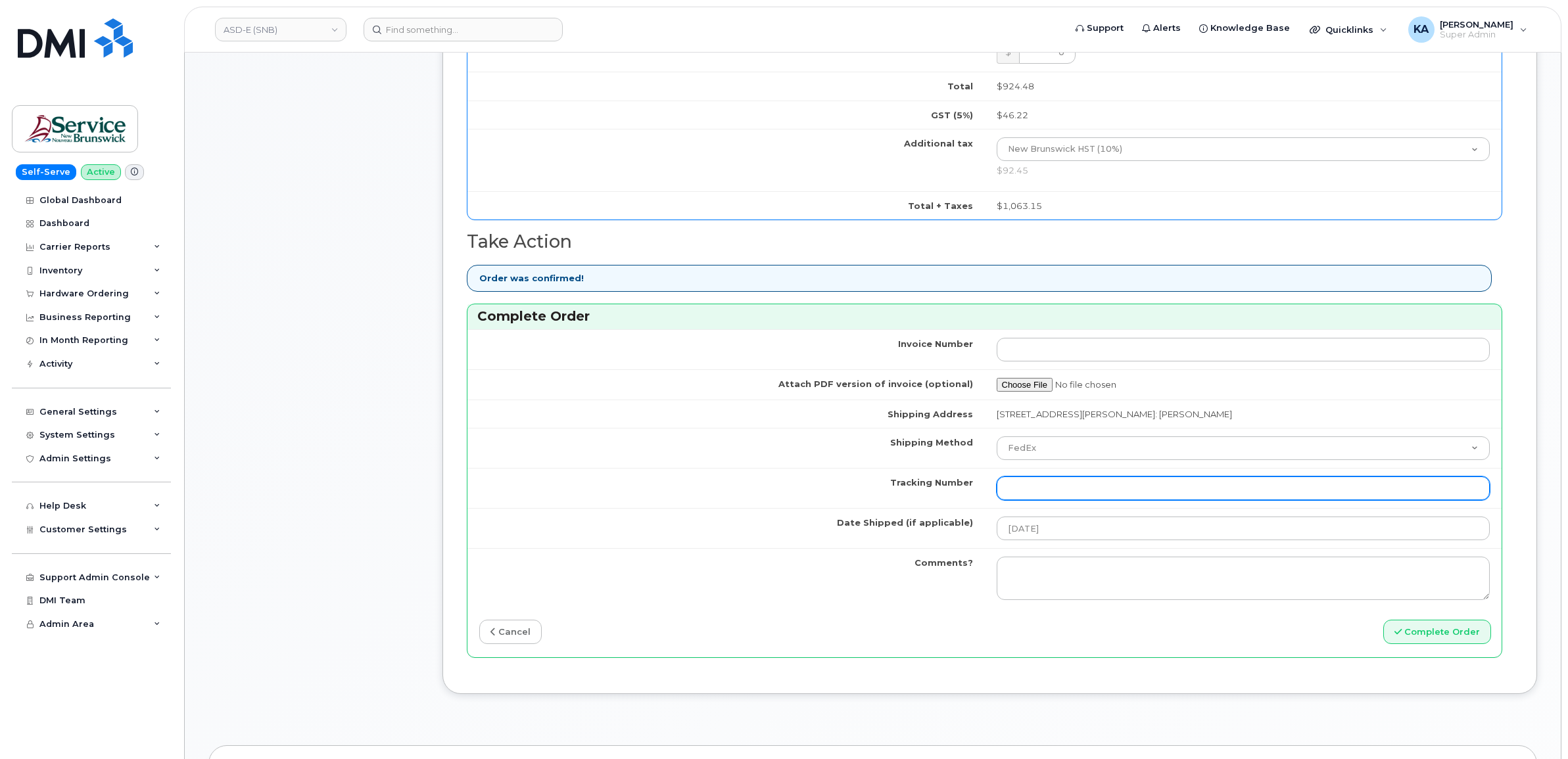
click at [1030, 497] on input "Tracking Number" at bounding box center [1243, 488] width 494 height 23
paste input "476303110740"
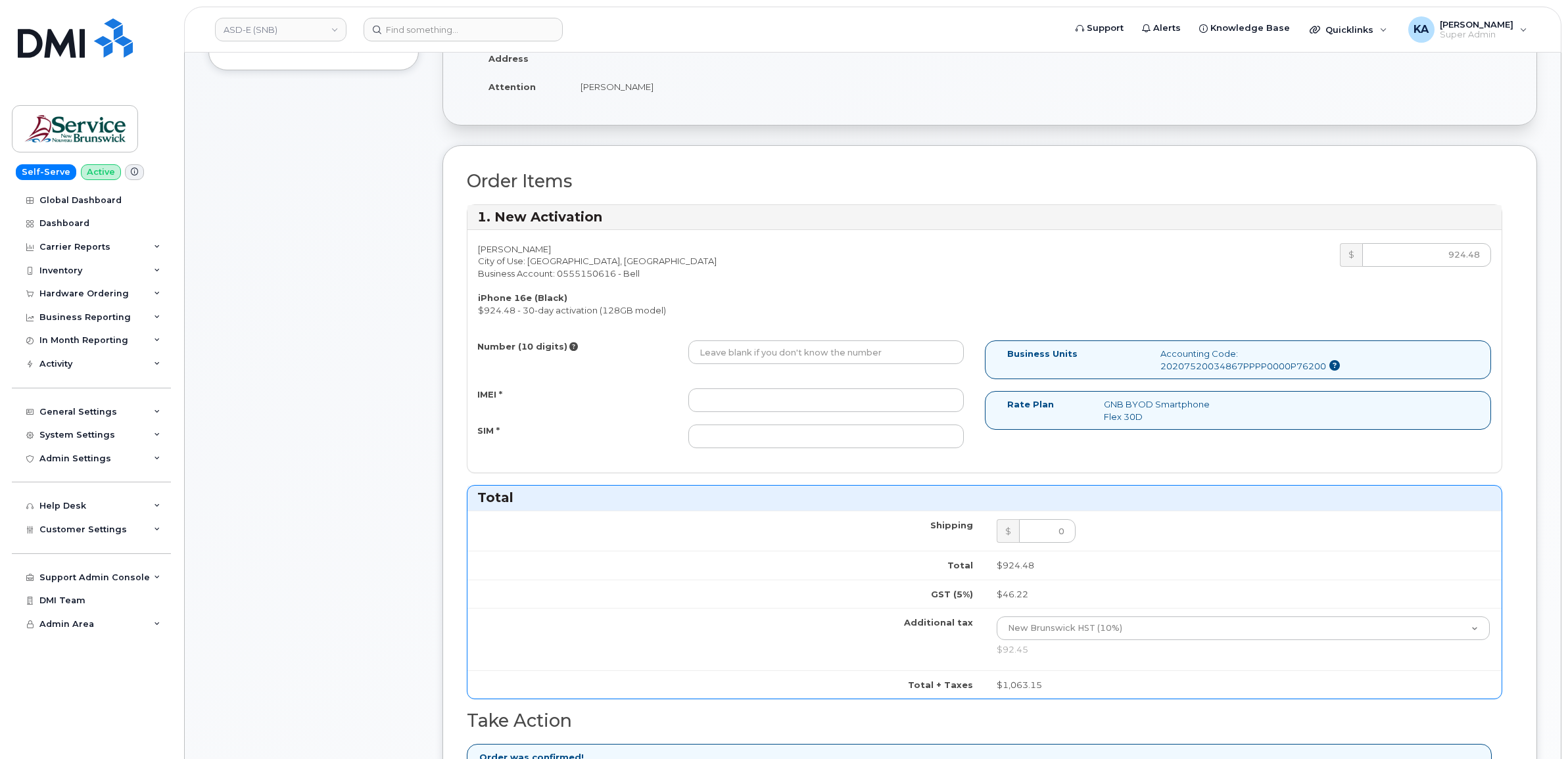
scroll to position [328, 0]
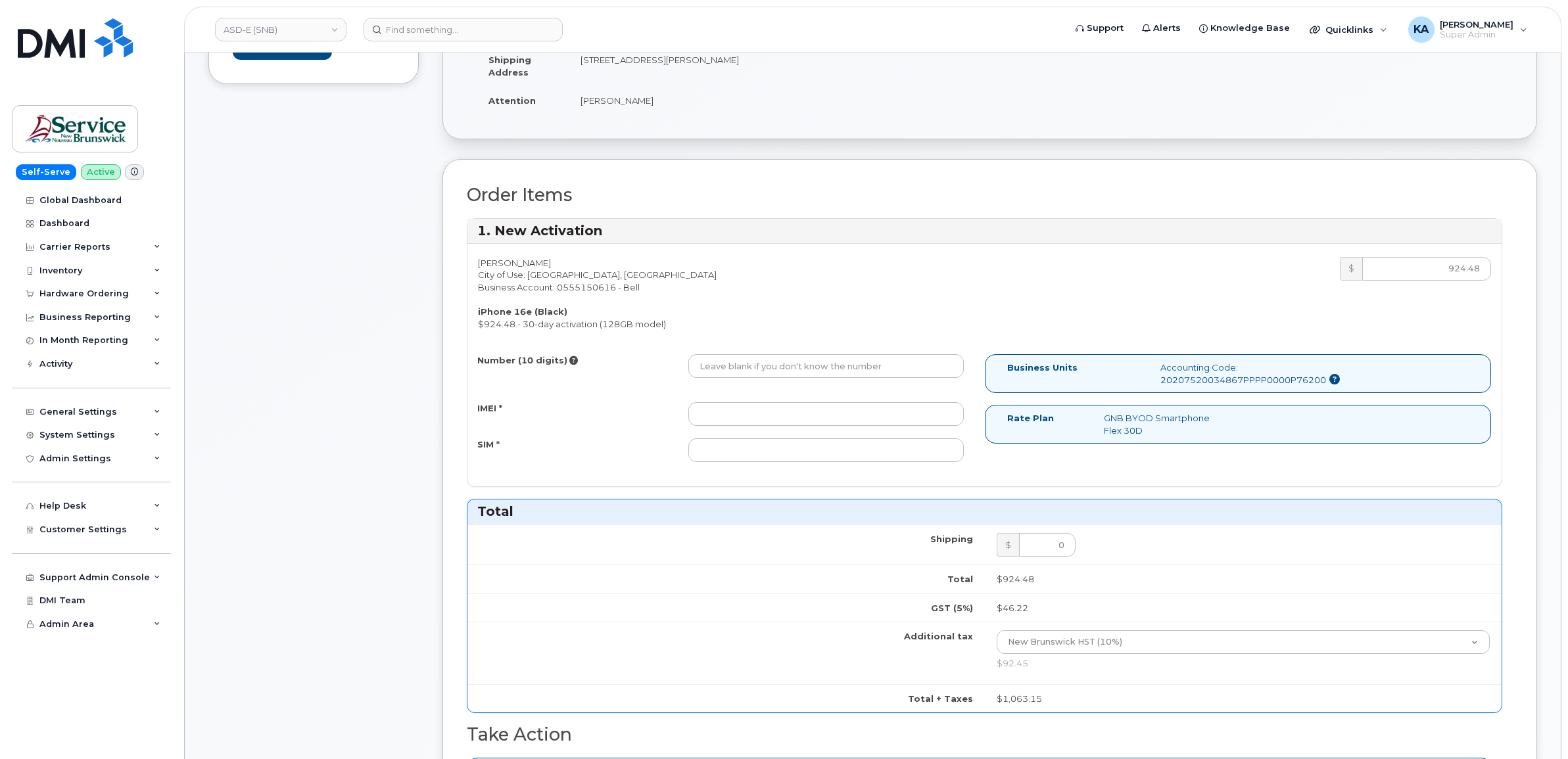
type input "476303110740"
click at [801, 419] on input "IMEI *" at bounding box center [826, 414] width 275 height 23
paste input "354216331588719"
type input "354216331588719"
click at [824, 446] on input "SIM *" at bounding box center [826, 450] width 275 height 23
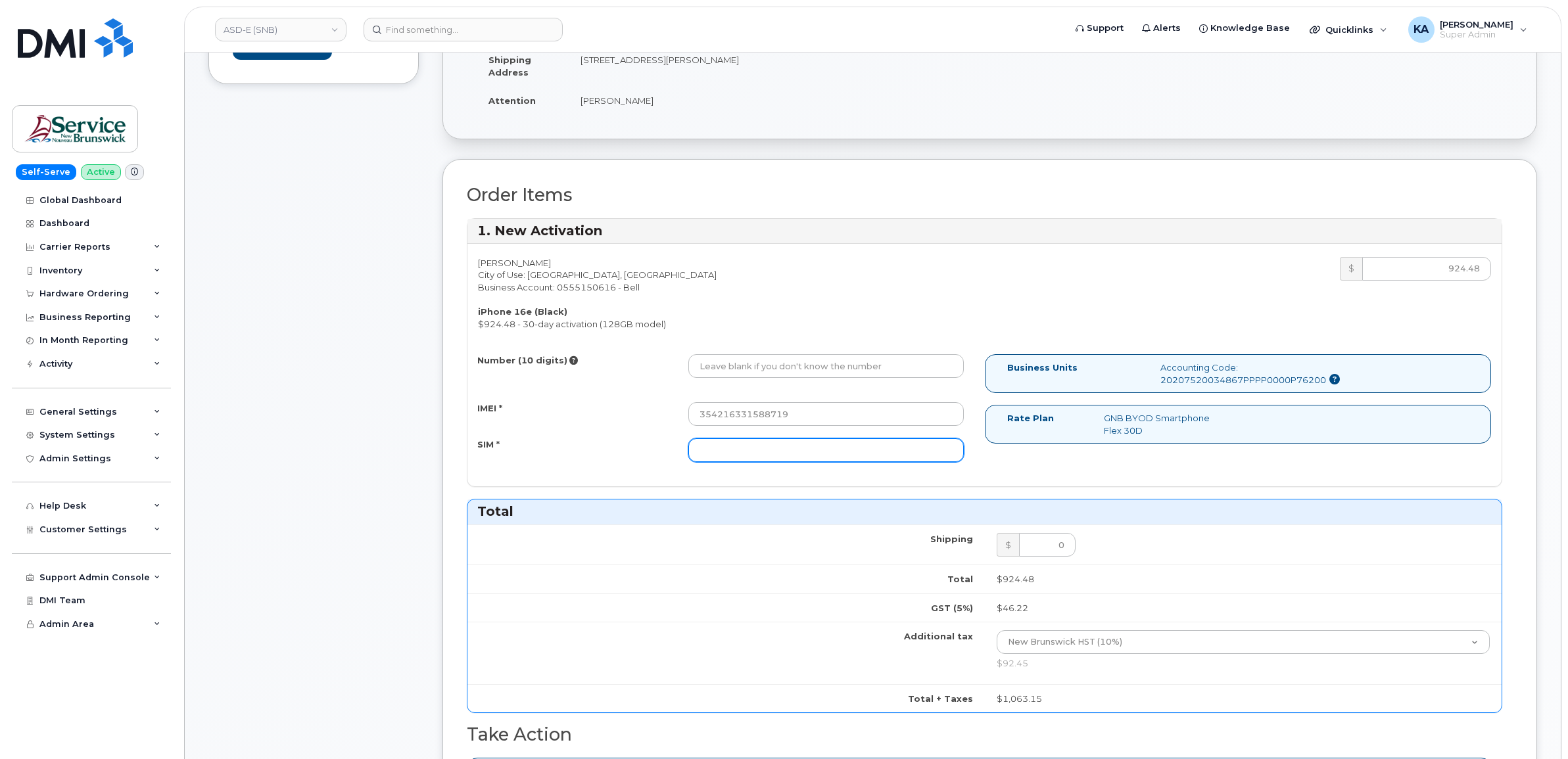
paste input "89302610207734101824"
type input "89302610207734101824"
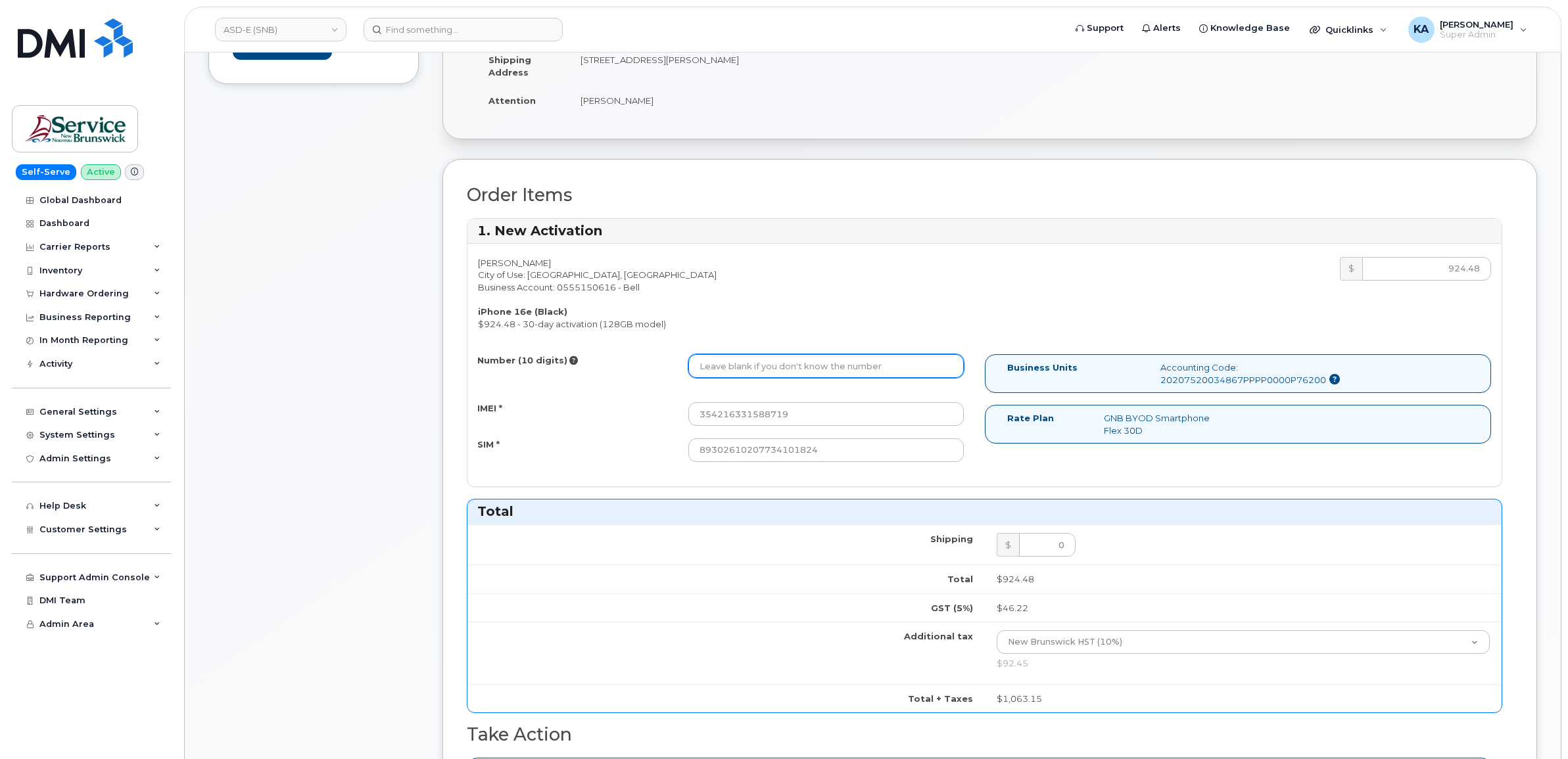
click at [778, 360] on input "Number (10 digits)" at bounding box center [826, 366] width 275 height 23
paste input "5062698719"
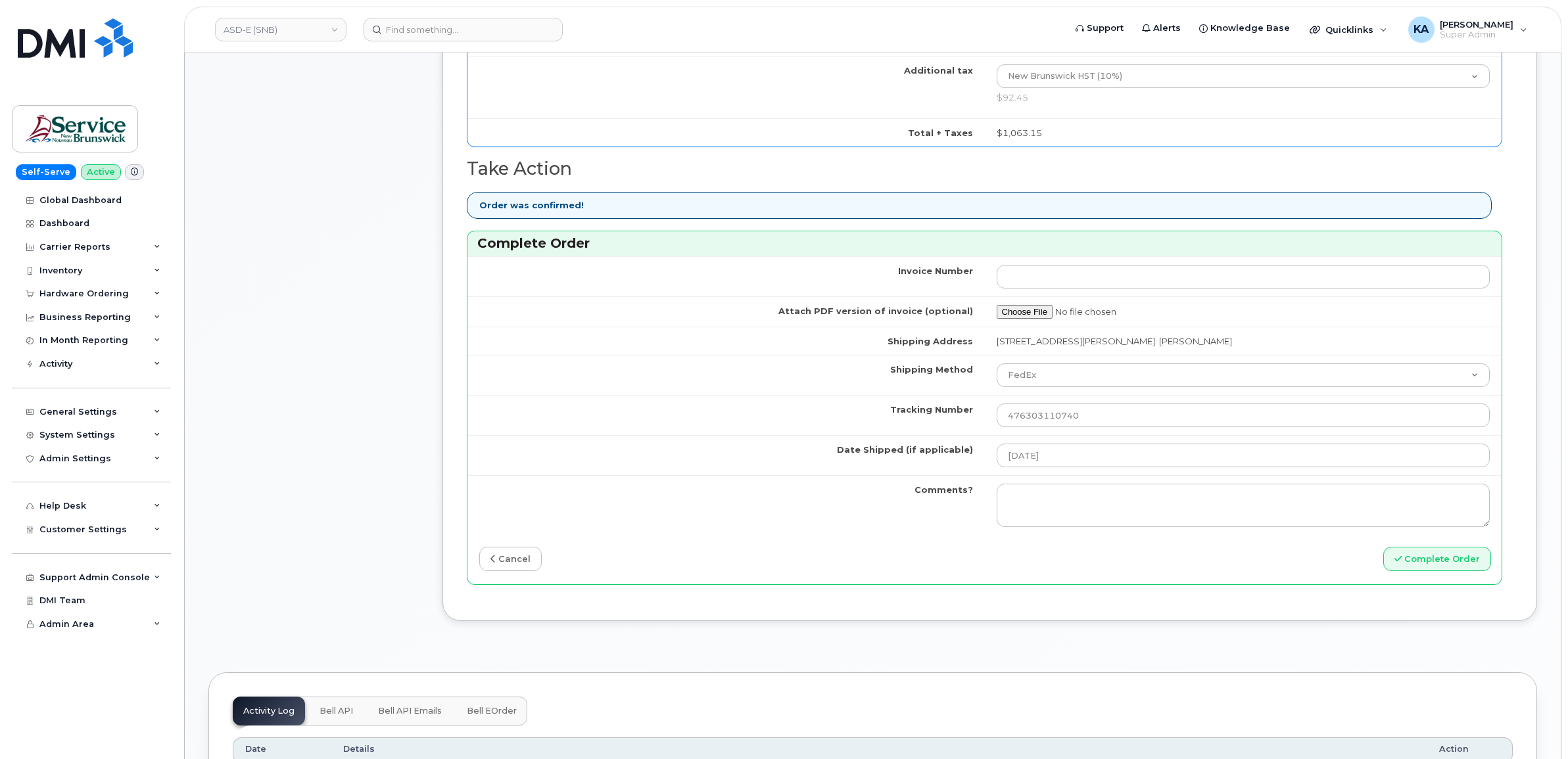
scroll to position [903, 0]
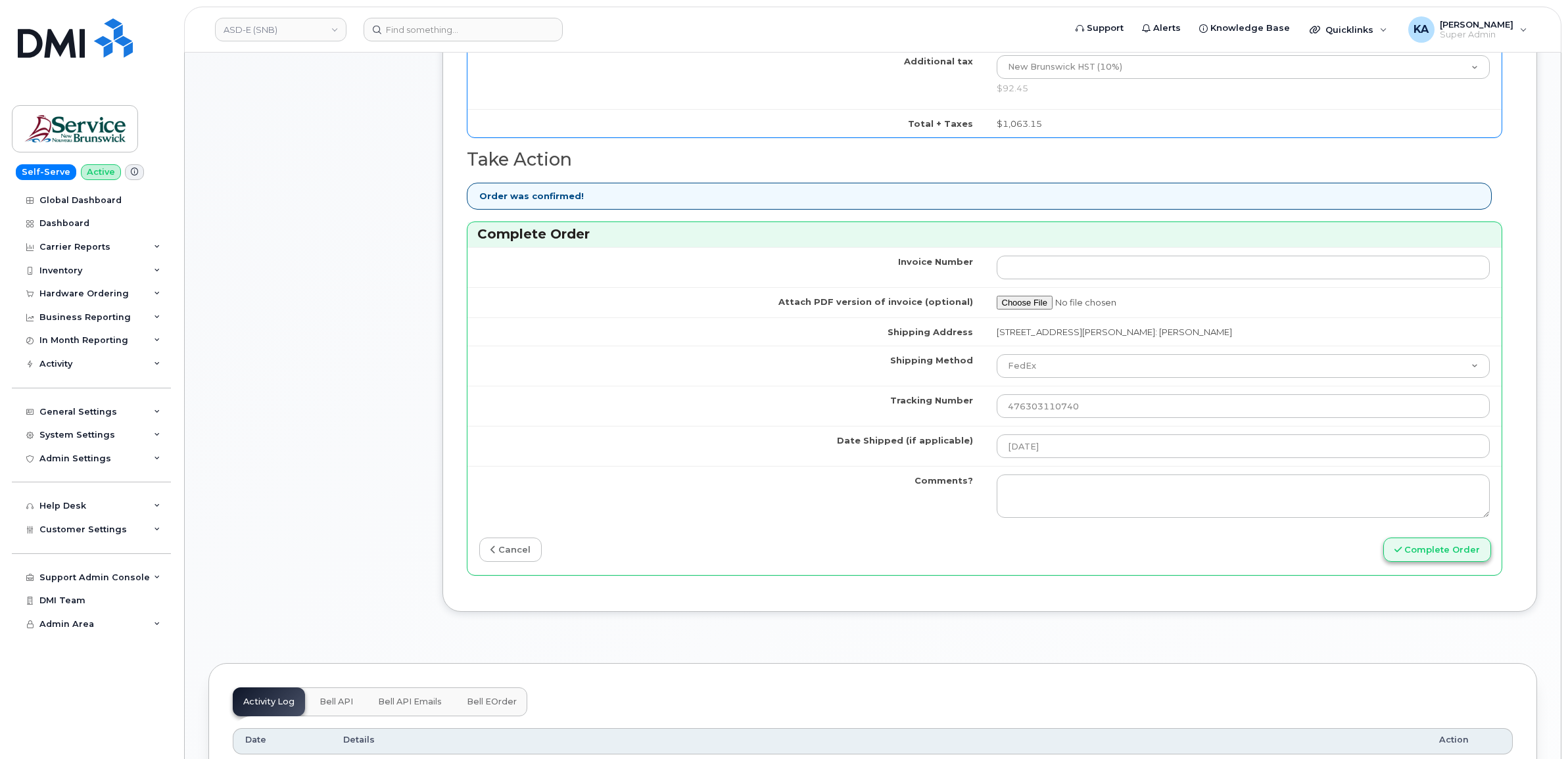
type input "5062698719"
click at [1426, 549] on button "Complete Order" at bounding box center [1437, 550] width 108 height 24
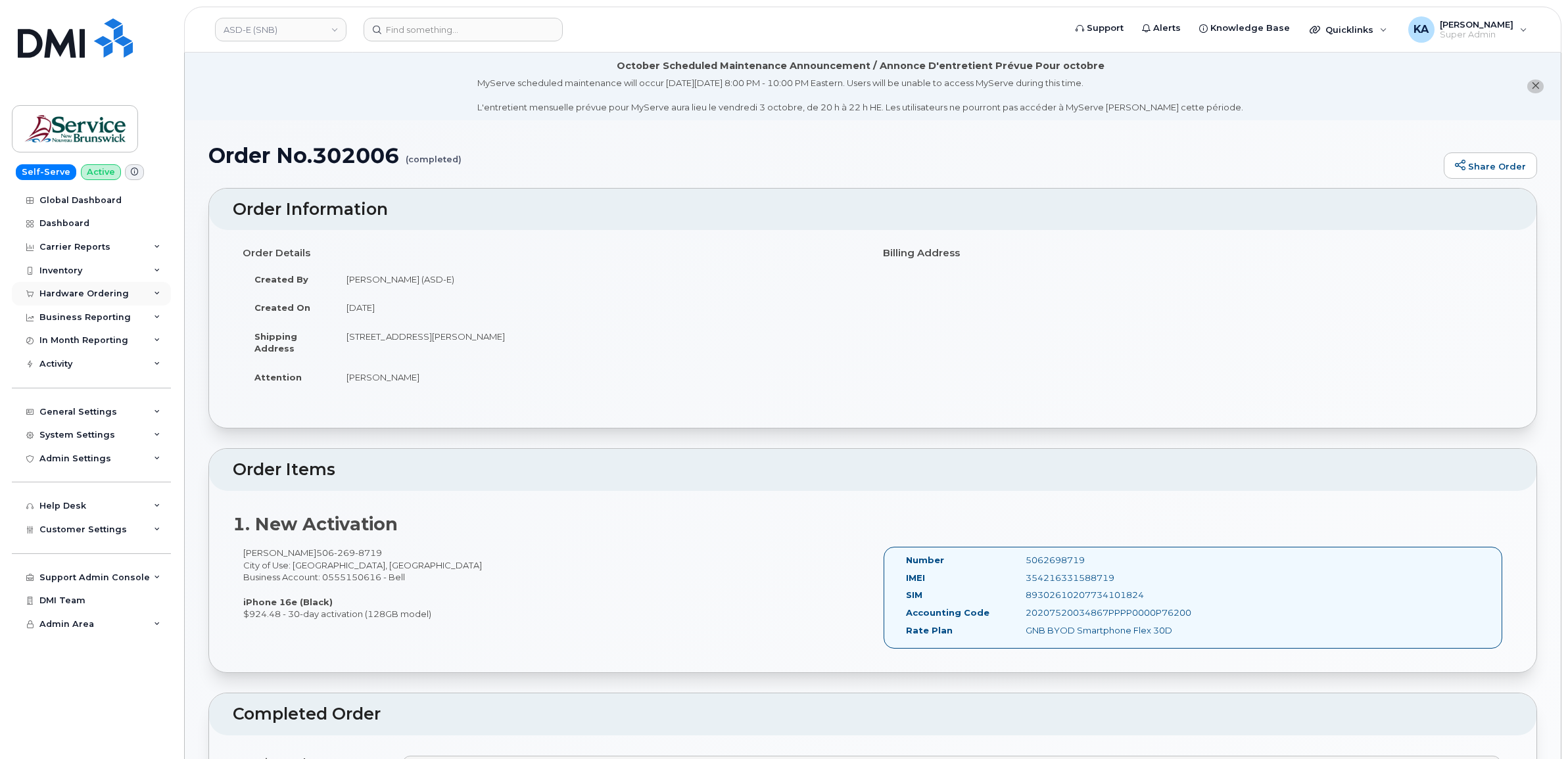
click at [96, 294] on div "Hardware Ordering" at bounding box center [84, 294] width 89 height 11
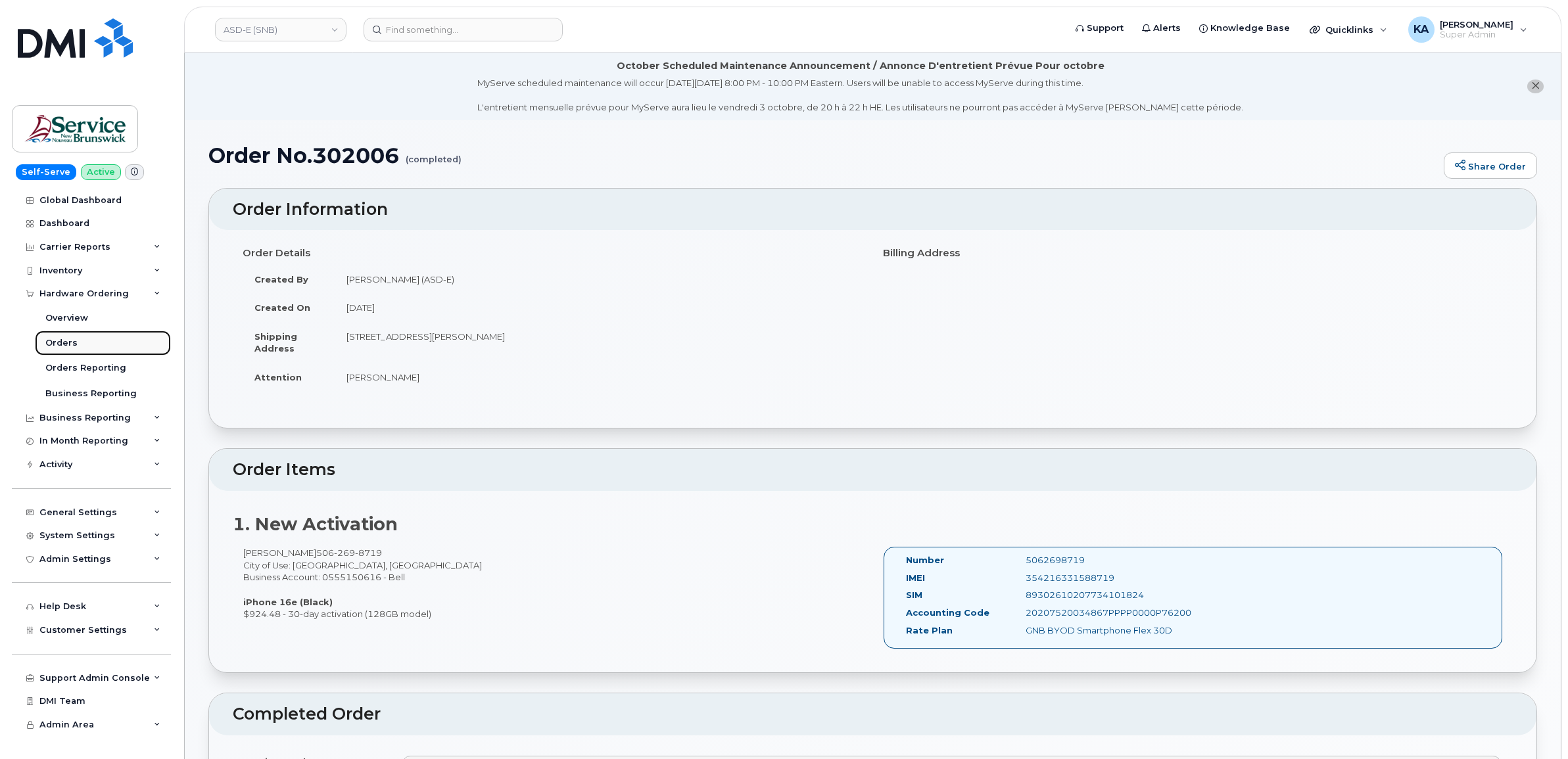
click at [64, 340] on div "Orders" at bounding box center [62, 343] width 33 height 12
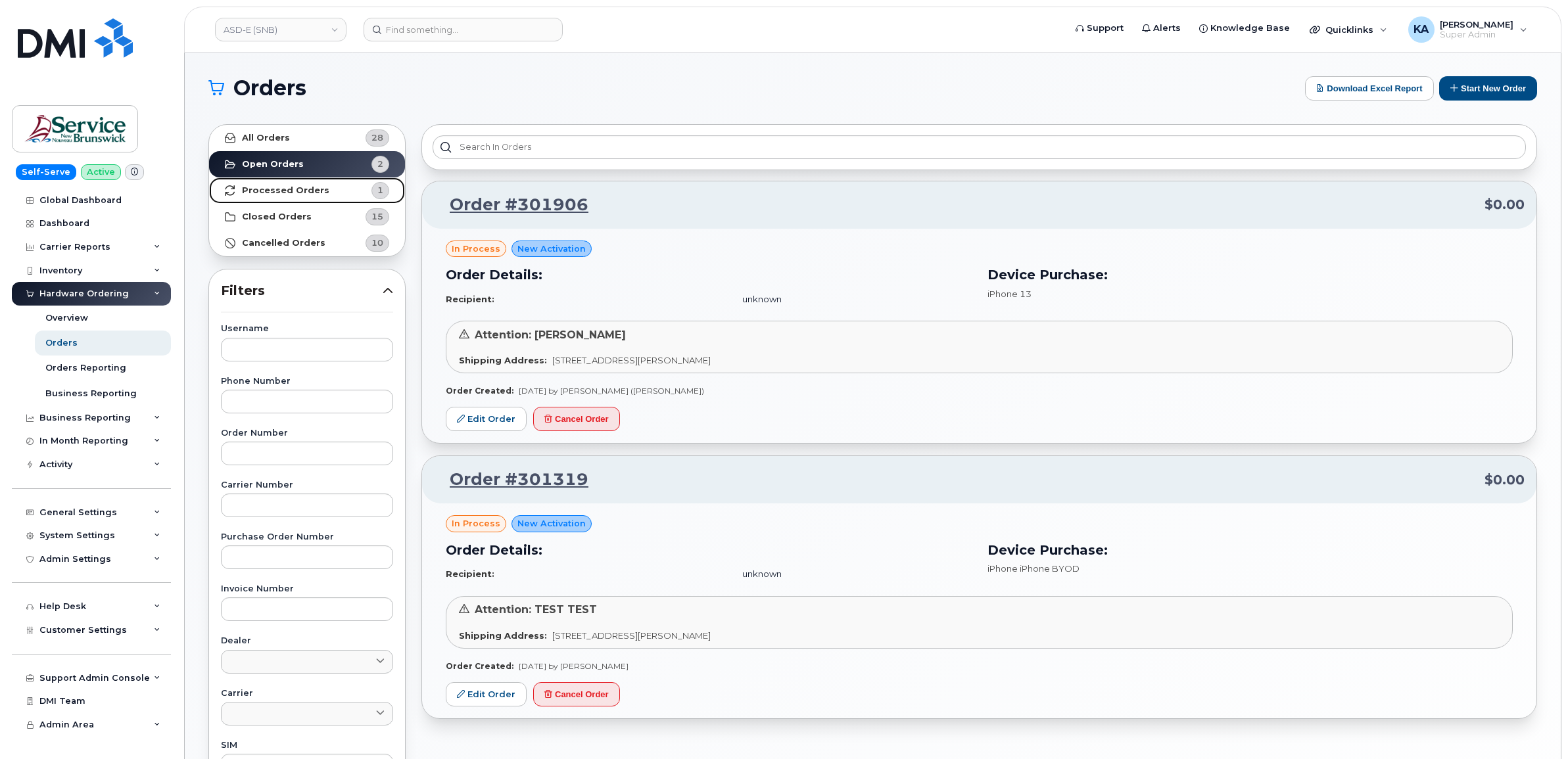
click at [311, 190] on strong "Processed Orders" at bounding box center [286, 190] width 88 height 11
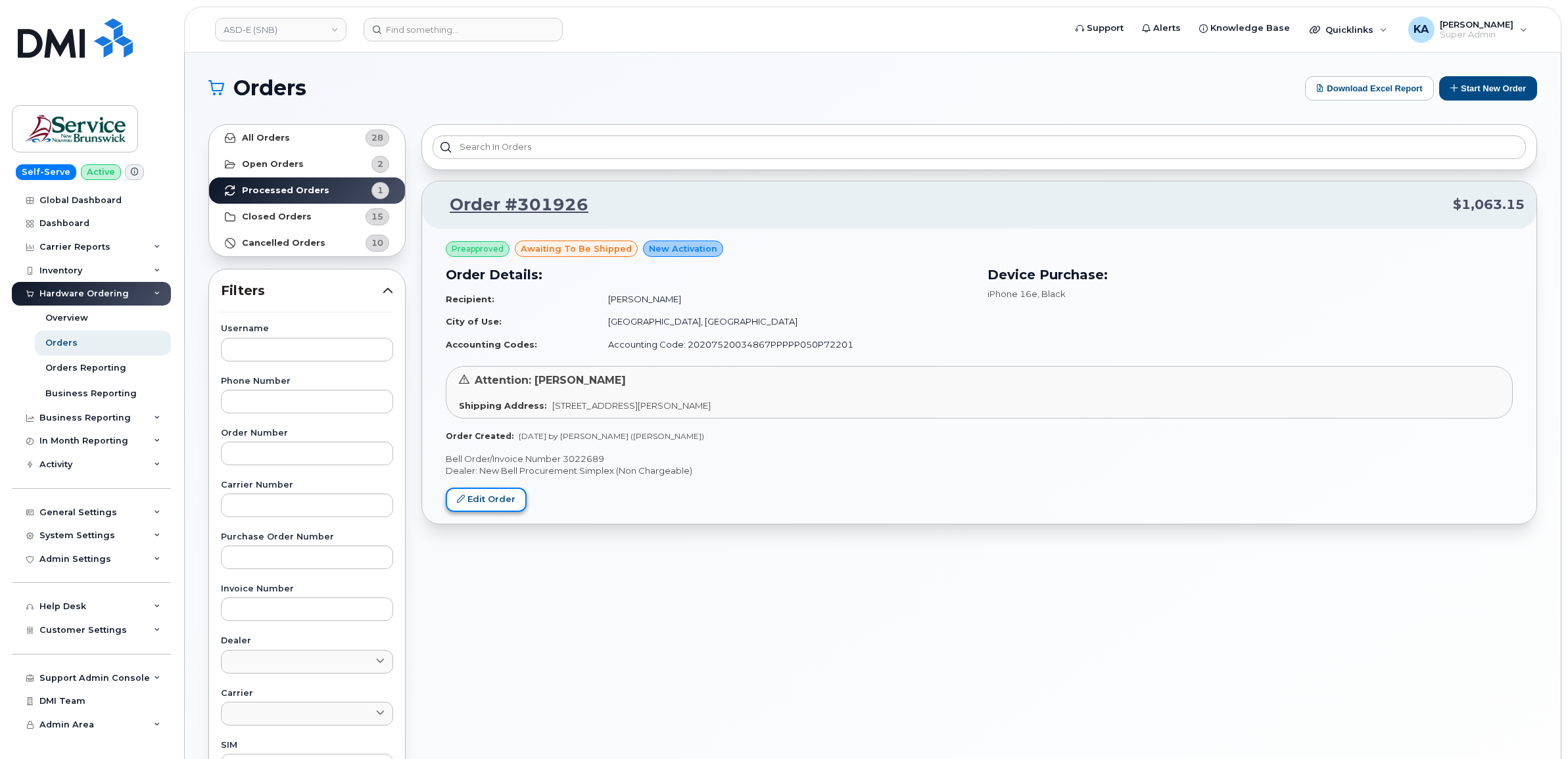
click at [478, 497] on link "Edit Order" at bounding box center [486, 499] width 81 height 24
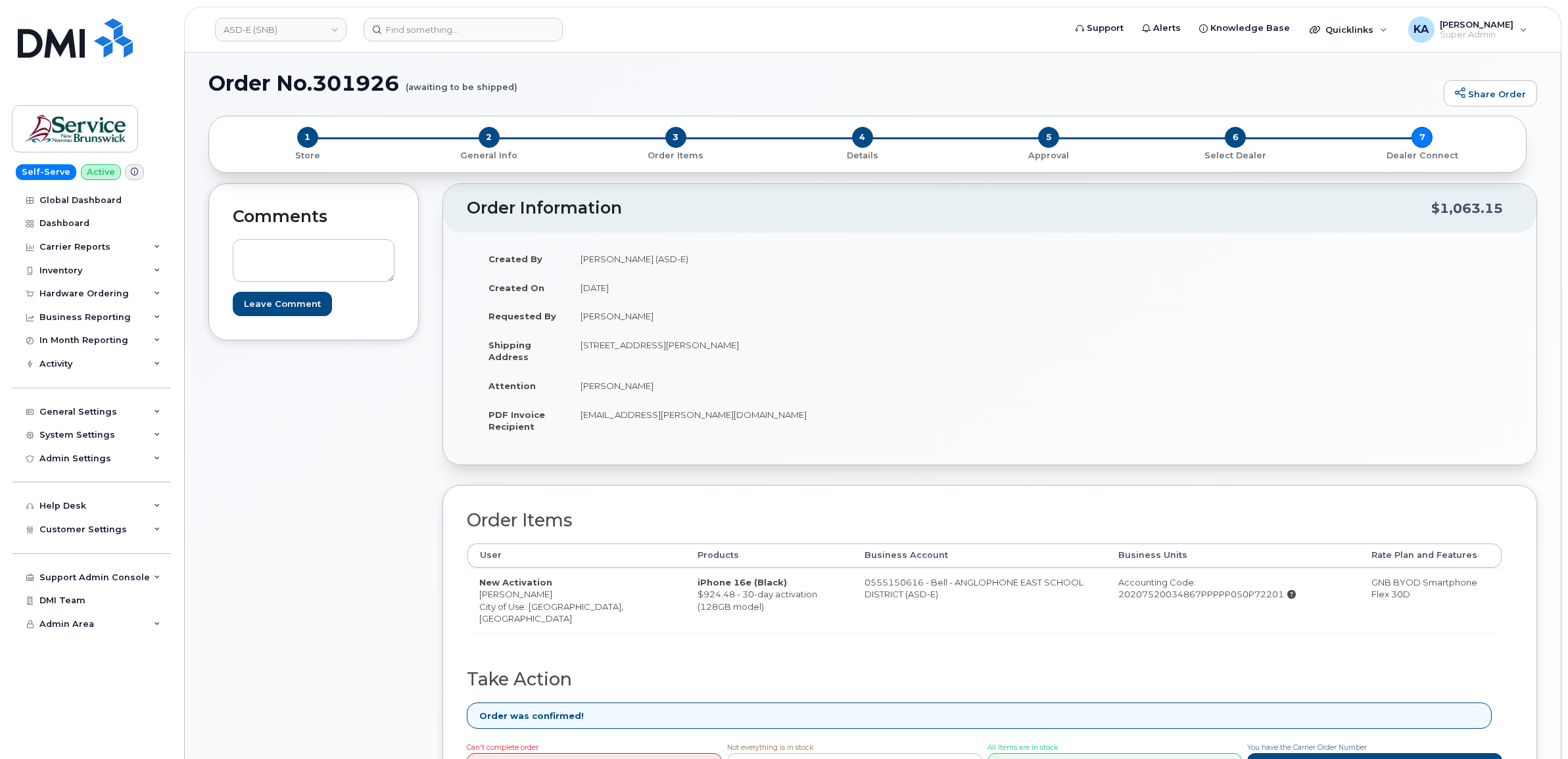
scroll to position [164, 0]
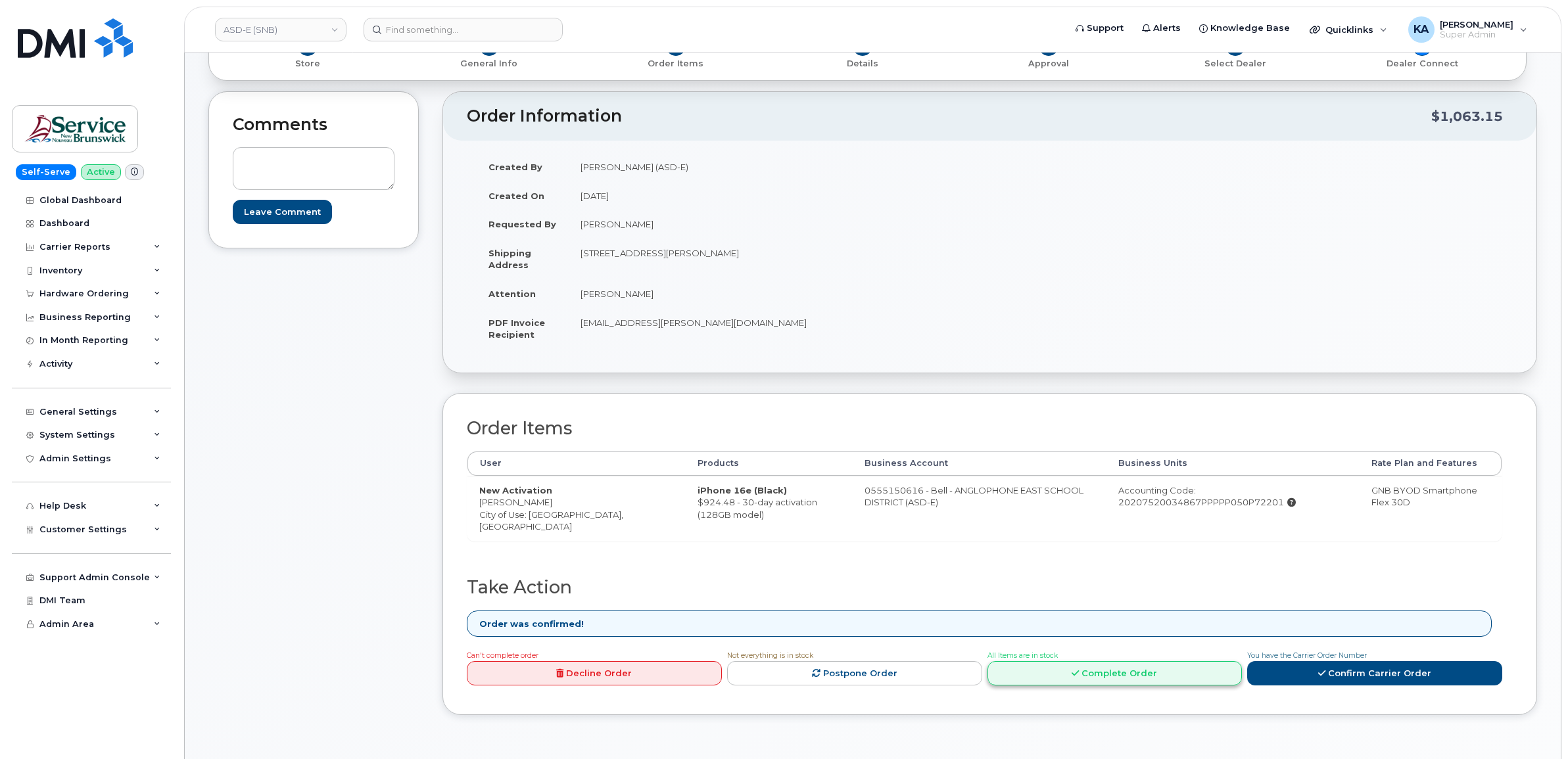
click at [1092, 676] on link "Complete Order" at bounding box center [1114, 673] width 255 height 24
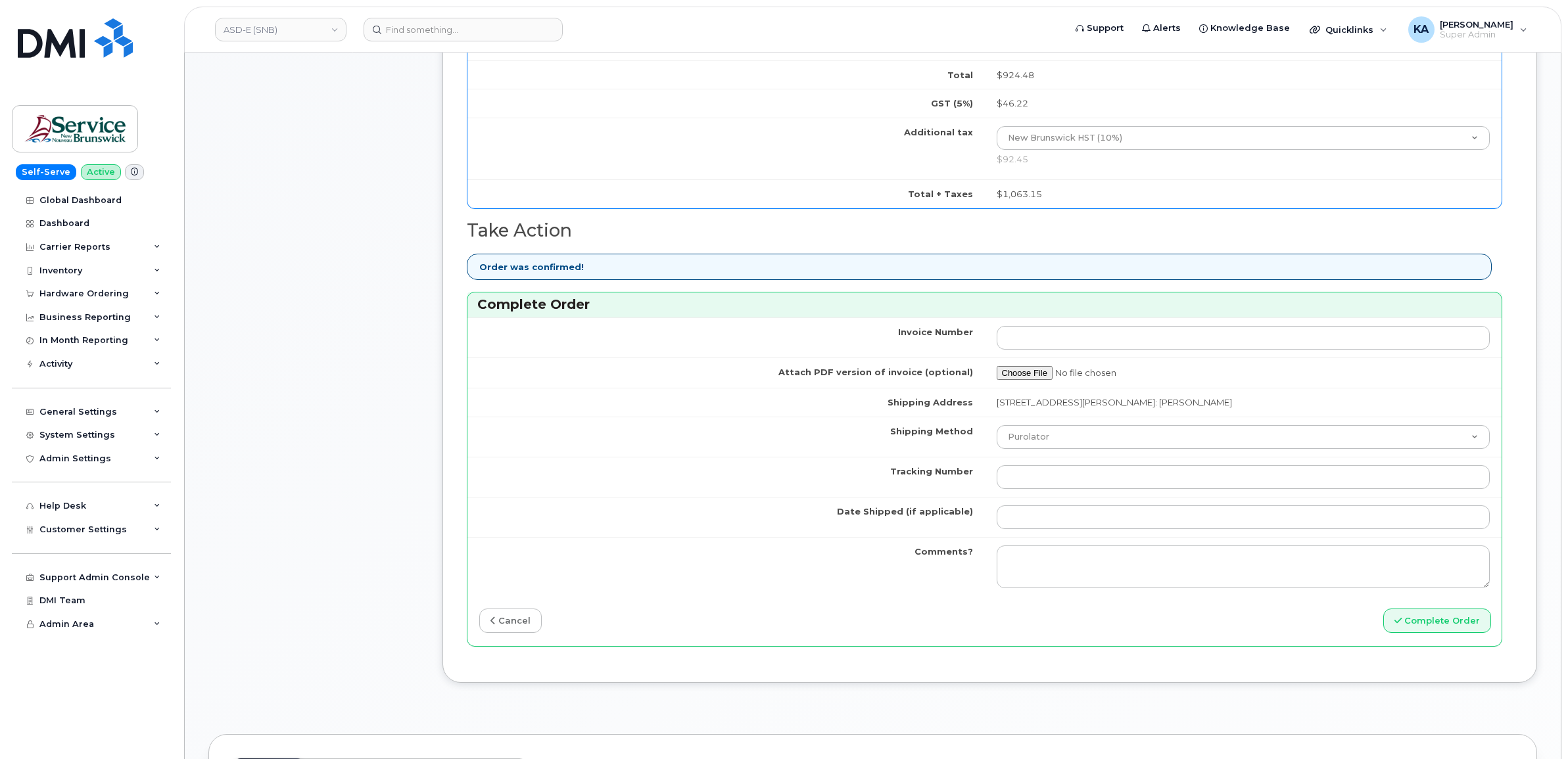
scroll to position [903, 0]
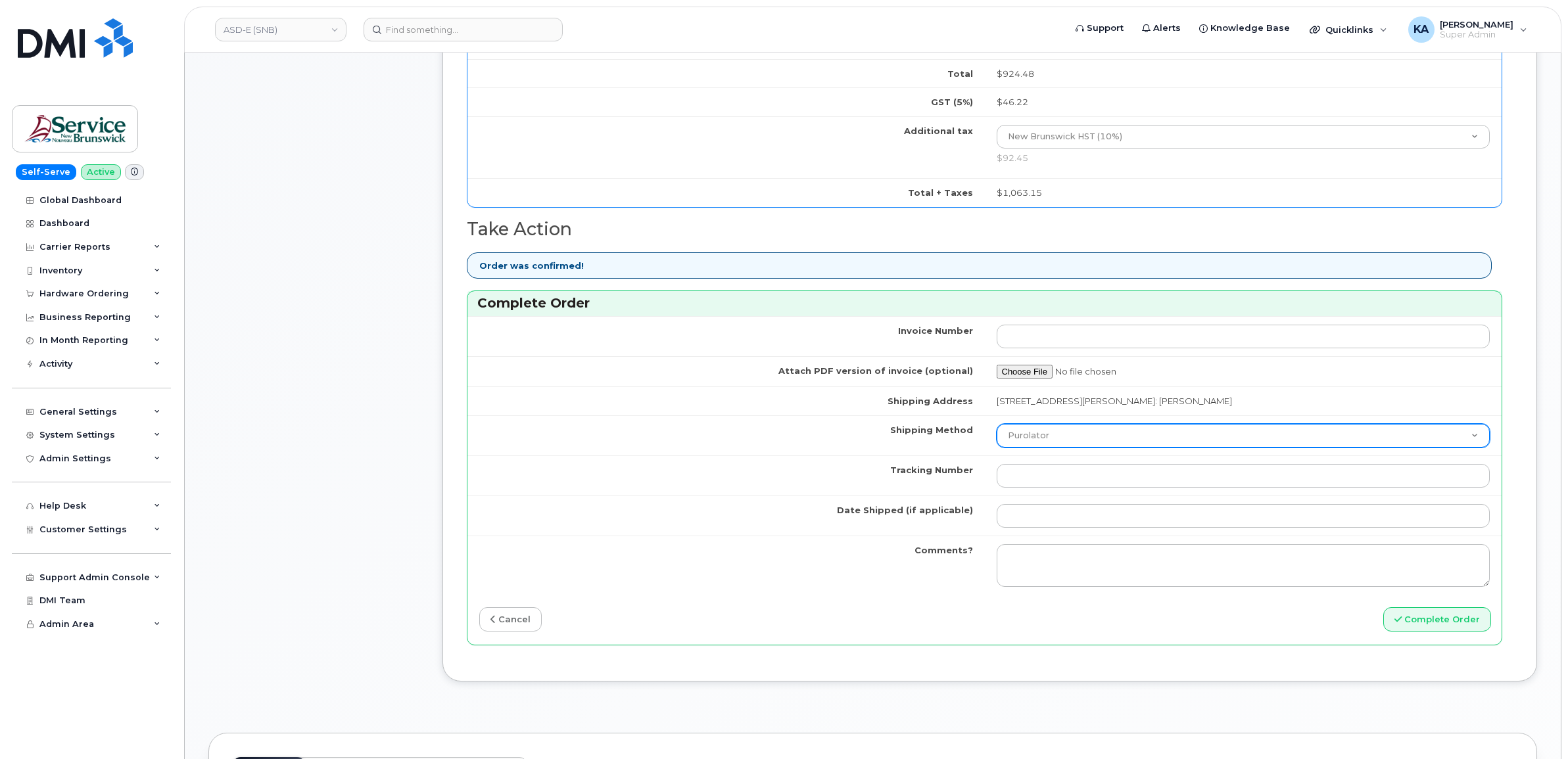
click at [1032, 437] on select "Purolator UPS FedEx Canada Post Courier Other Drop Off Pick Up" at bounding box center [1243, 435] width 494 height 23
select select "FedEx"
click at [996, 427] on select "Purolator UPS FedEx Canada Post Courier Other Drop Off Pick Up" at bounding box center [1243, 435] width 494 height 23
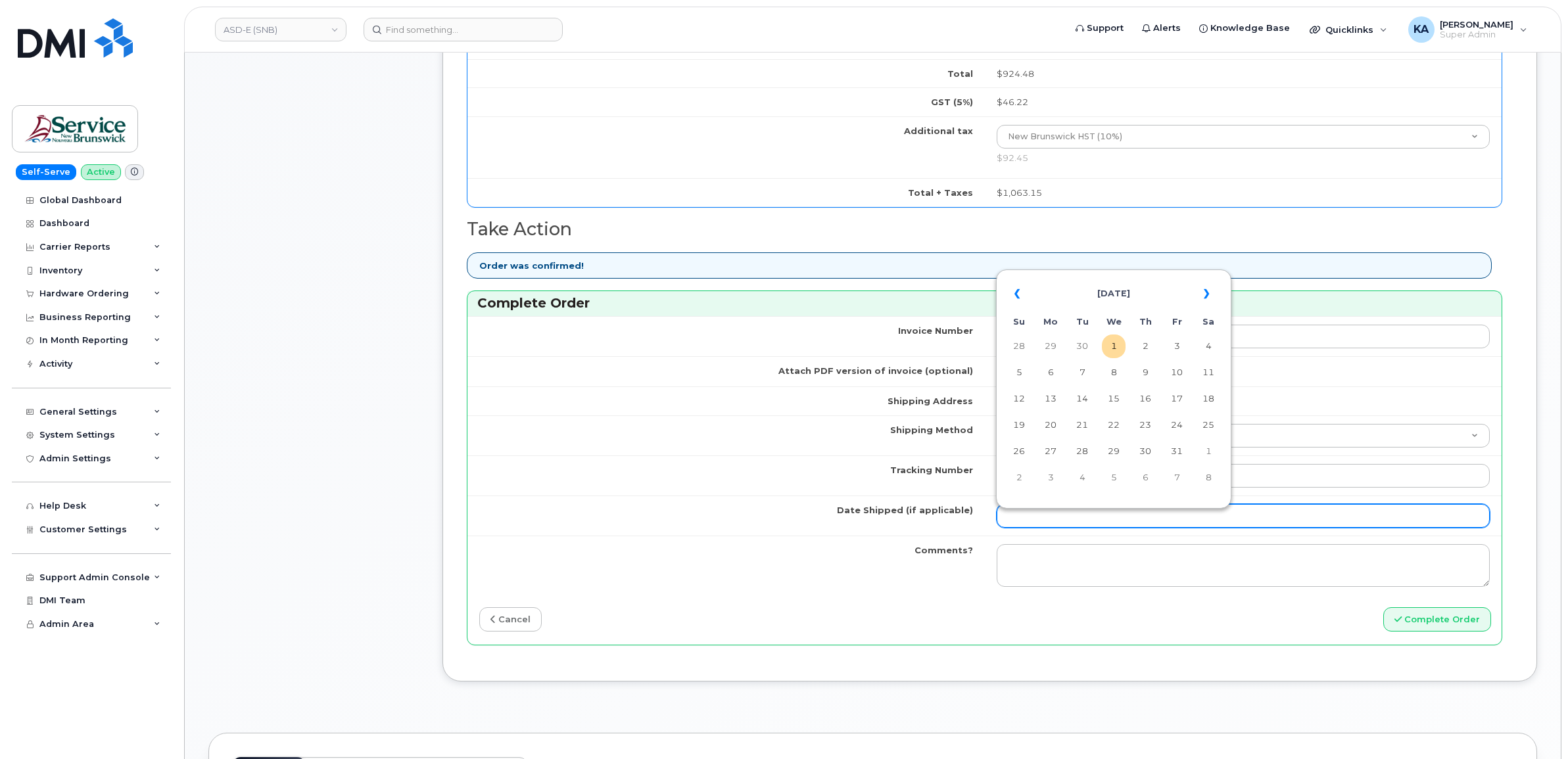
click at [1023, 523] on input "Date Shipped (if applicable)" at bounding box center [1243, 516] width 494 height 23
click at [1021, 296] on th "«" at bounding box center [1018, 294] width 23 height 32
click at [1083, 448] on td "30" at bounding box center [1081, 451] width 23 height 23
type input "2025-09-30"
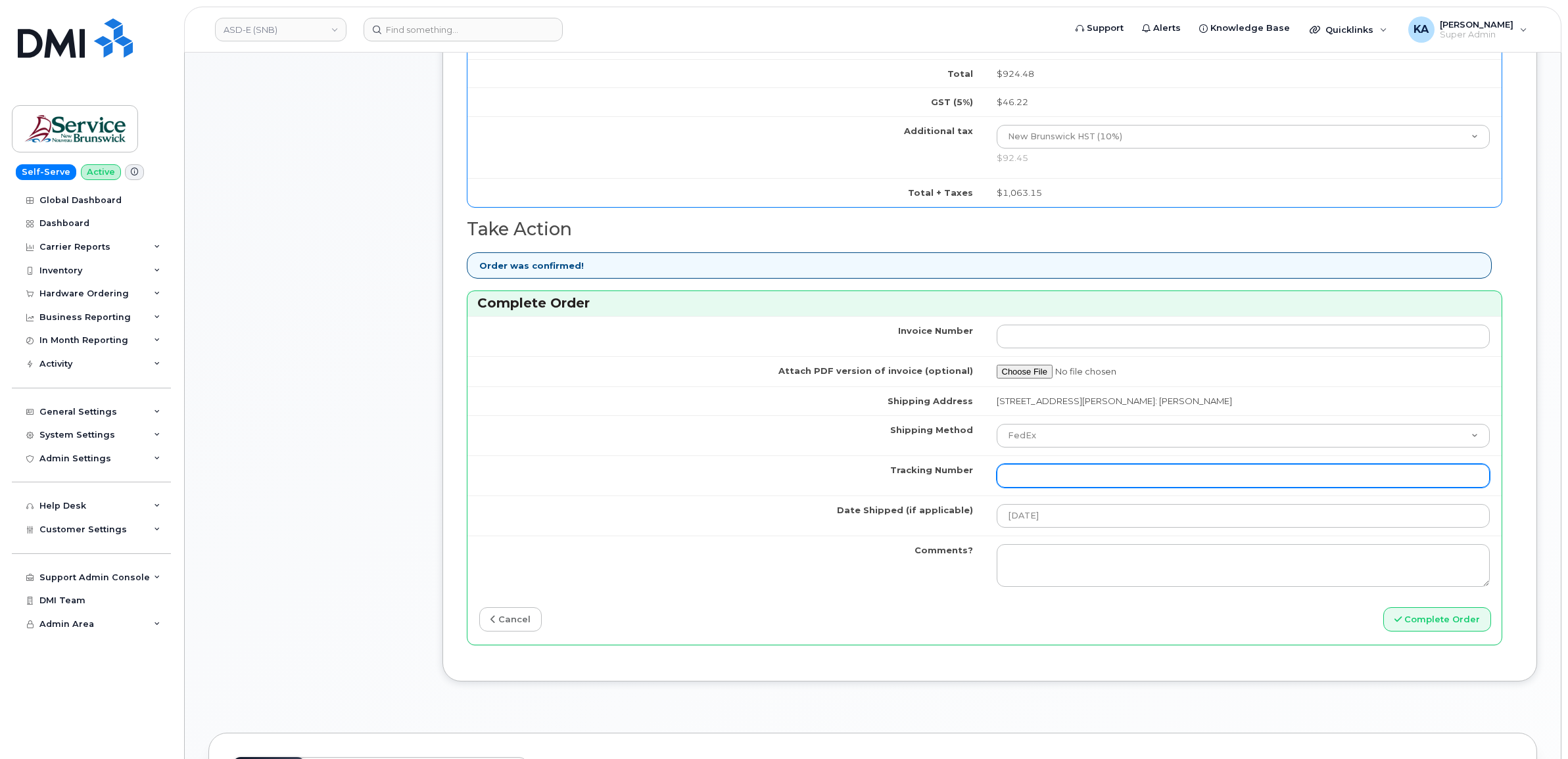
click at [1030, 480] on input "Tracking Number" at bounding box center [1243, 475] width 494 height 23
paste input "476303110864"
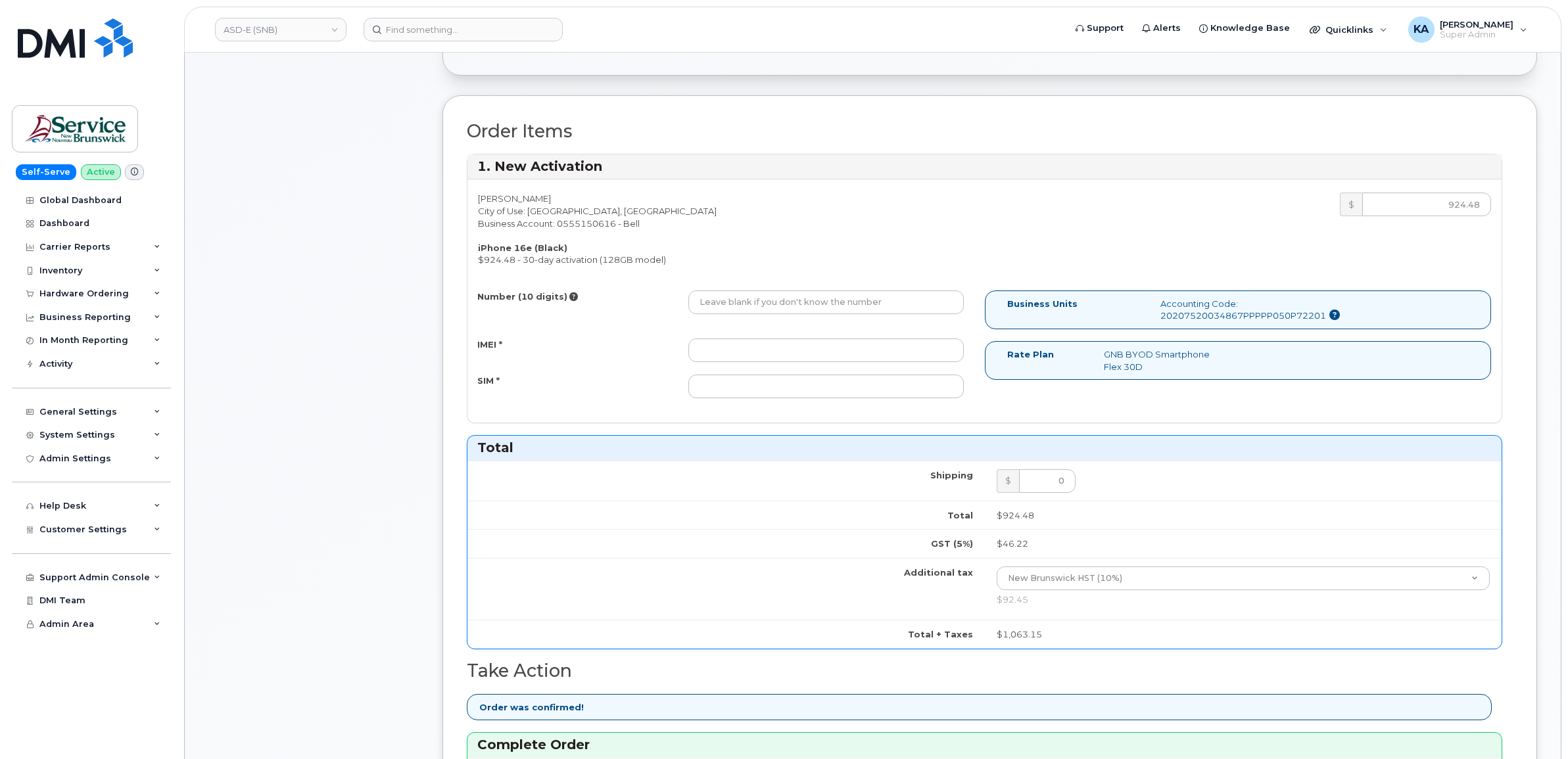
scroll to position [411, 0]
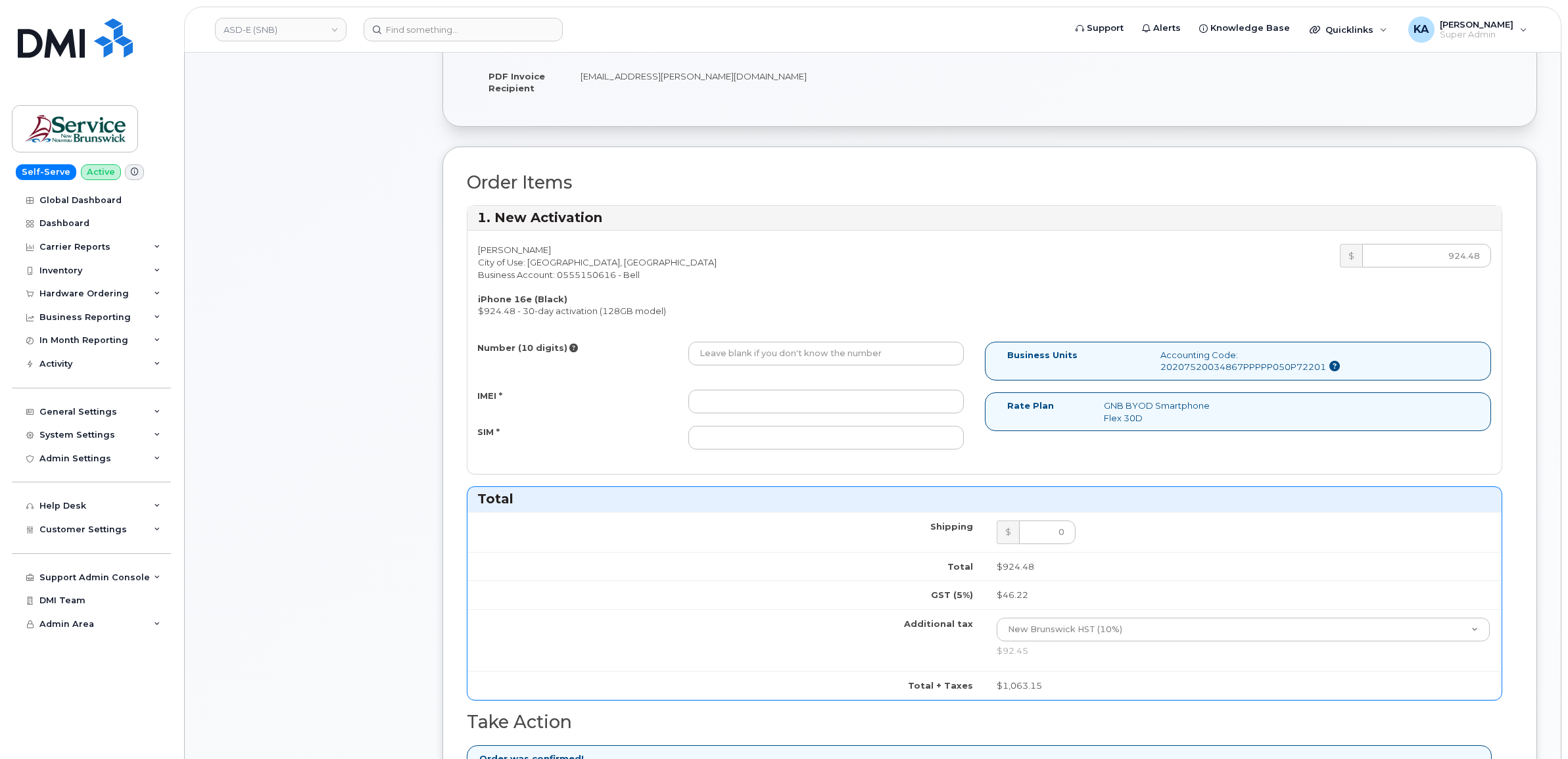
type input "476303110864"
click at [771, 402] on input "IMEI *" at bounding box center [826, 401] width 275 height 23
paste input "354216331572861"
type input "354216331572861"
click at [829, 438] on input "SIM *" at bounding box center [826, 437] width 275 height 23
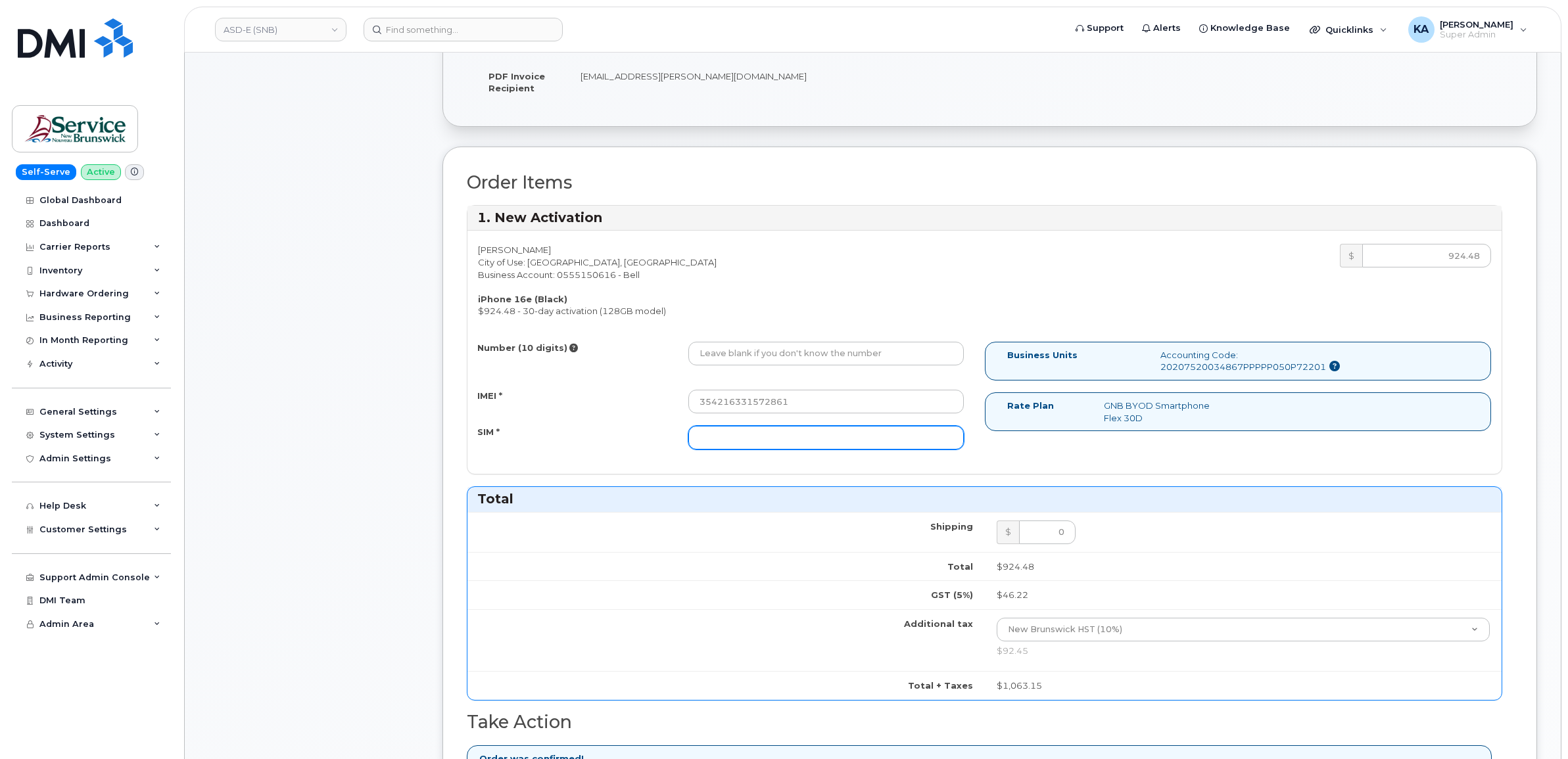
paste input "89302610207734101790"
type input "89302610207734101790"
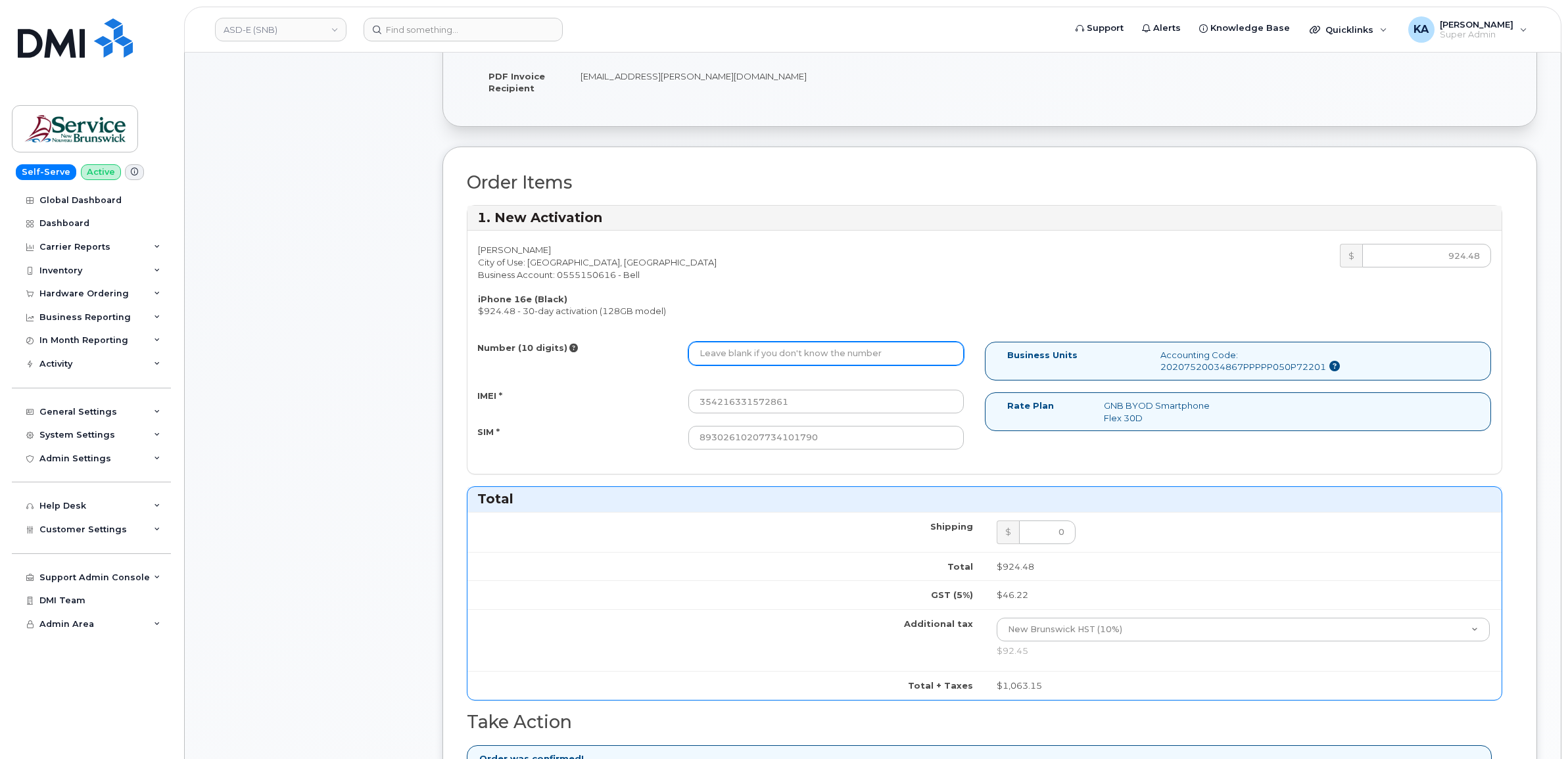
click at [766, 354] on input "Number (10 digits)" at bounding box center [826, 353] width 275 height 23
paste input "5063775197"
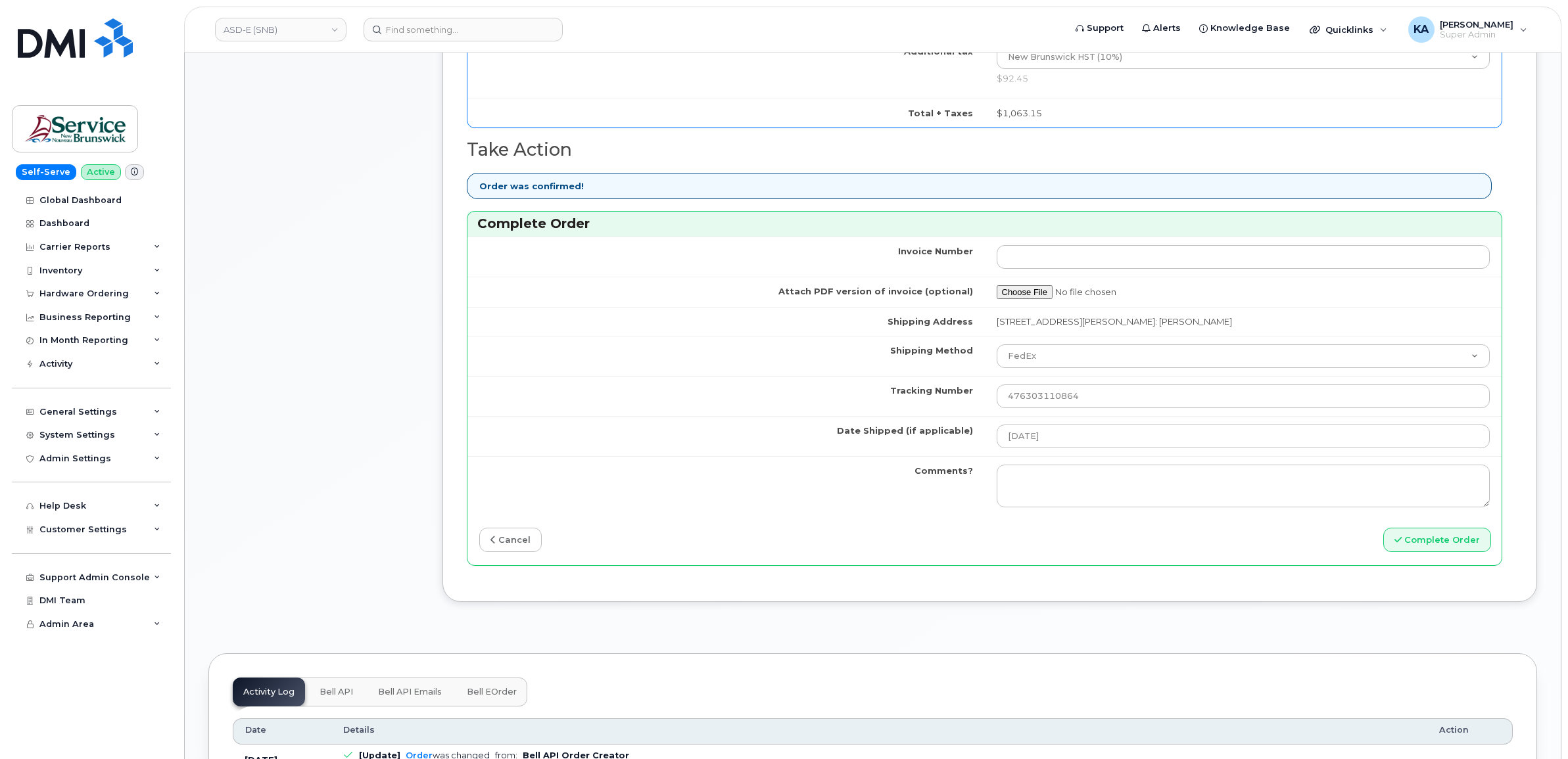
scroll to position [985, 0]
type input "5063775197"
click at [1417, 543] on button "Complete Order" at bounding box center [1437, 537] width 108 height 24
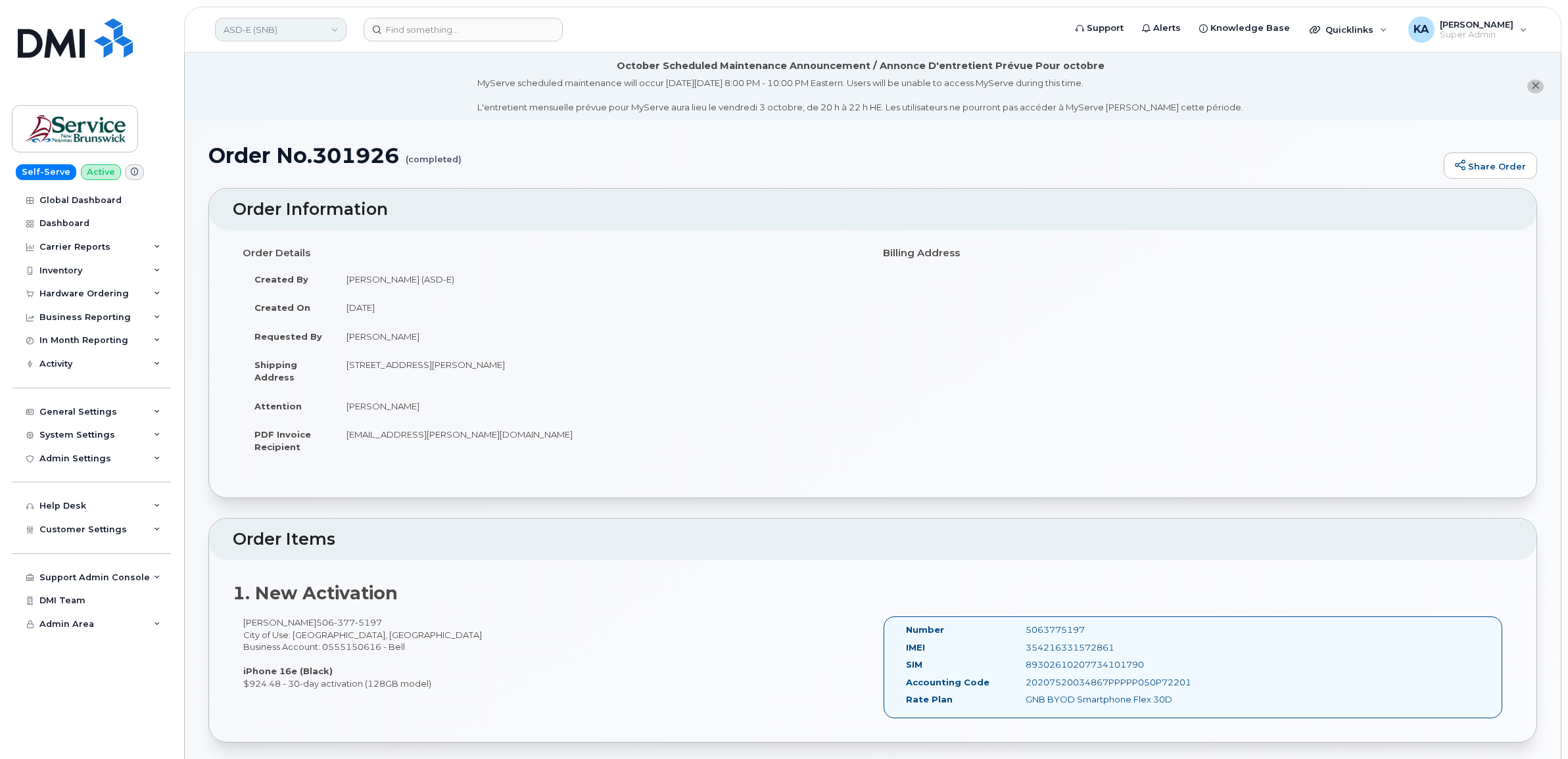
click at [307, 28] on link "ASD-E (SNB)" at bounding box center [281, 29] width 132 height 23
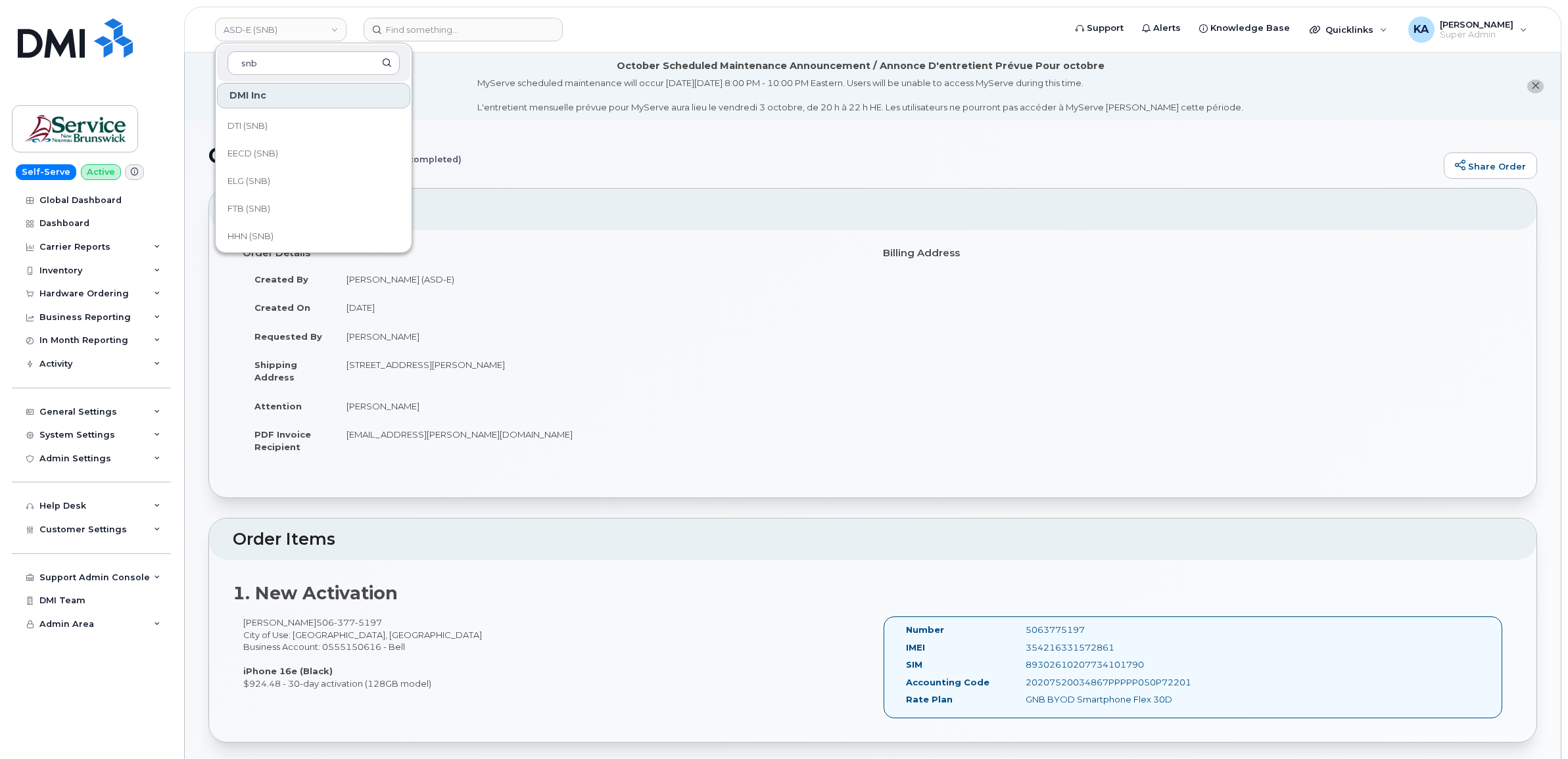
scroll to position [328, 0]
type input "snb"
click at [270, 150] on span "HHN (SNB)" at bounding box center [250, 154] width 46 height 13
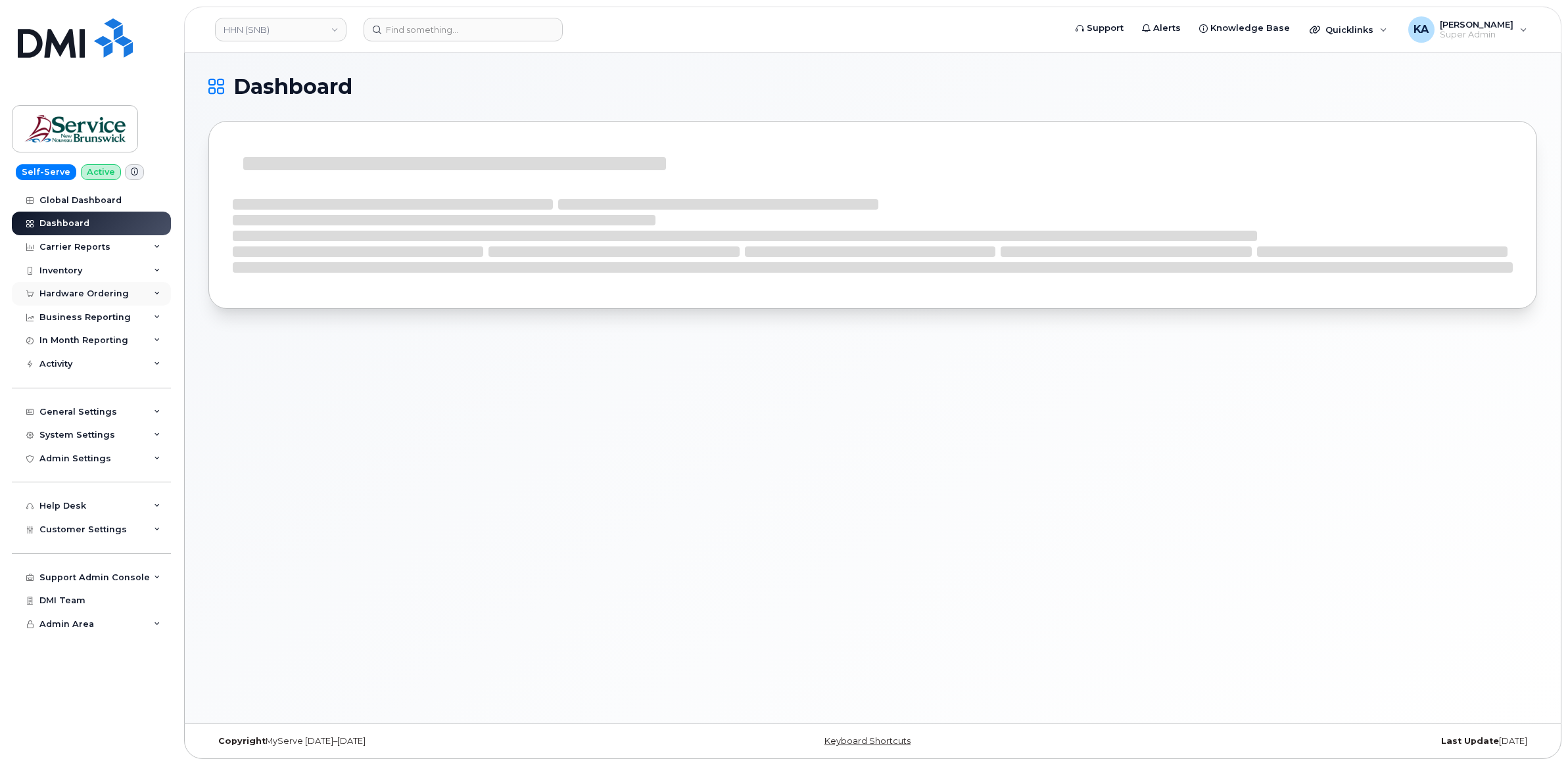
click at [87, 293] on div "Hardware Ordering" at bounding box center [84, 294] width 89 height 11
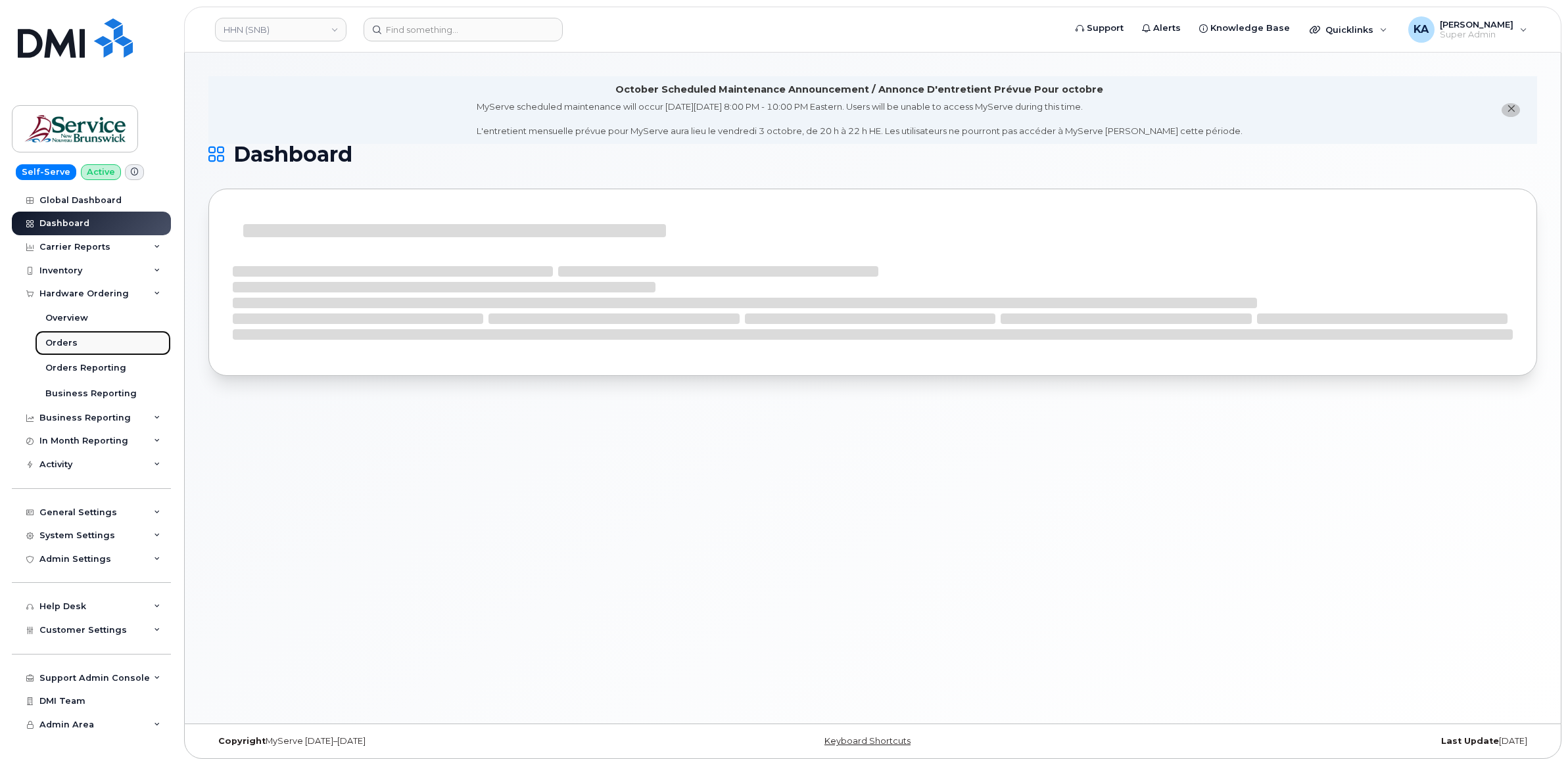
click at [54, 344] on div "Orders" at bounding box center [62, 343] width 33 height 12
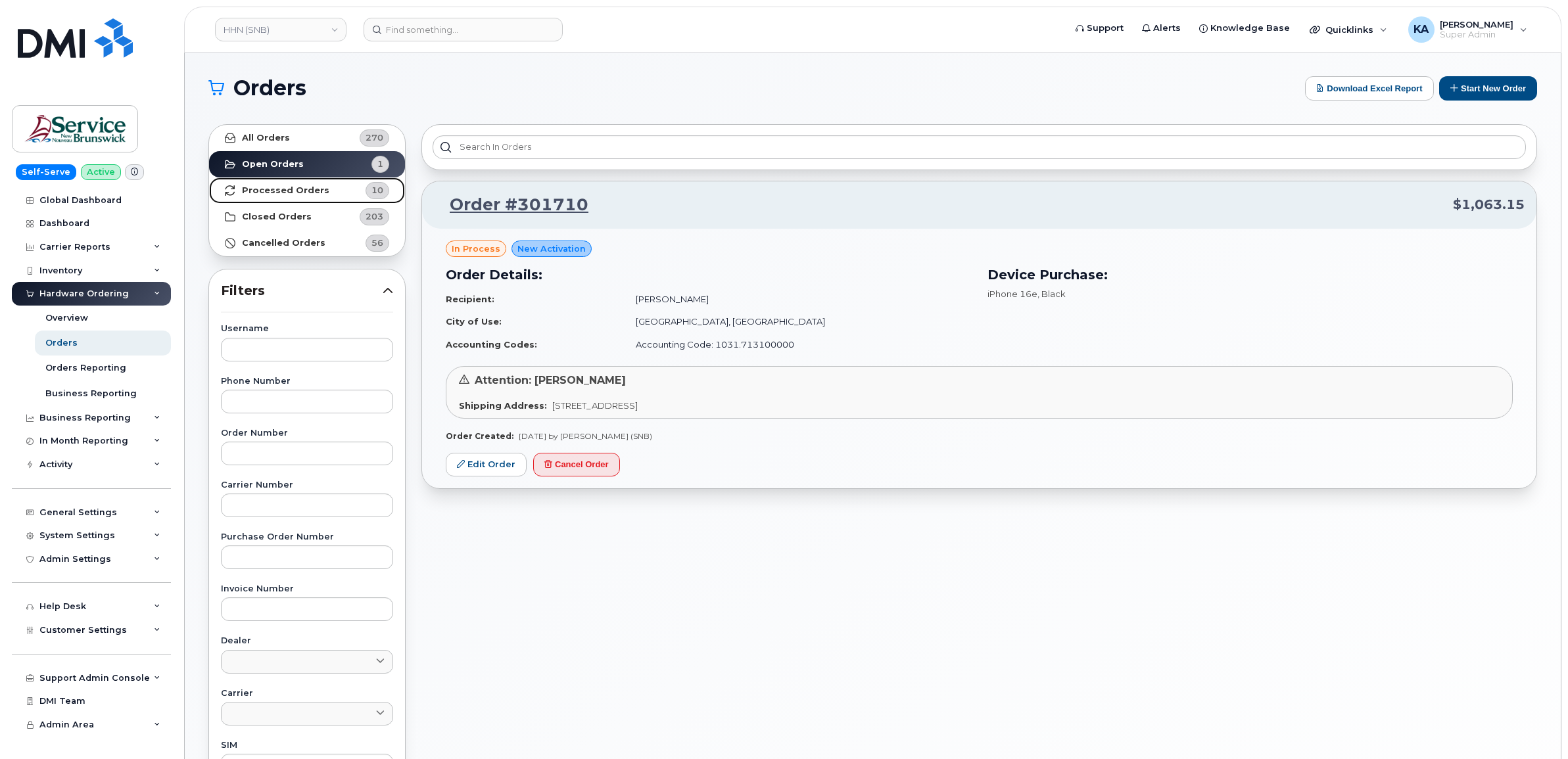
click at [270, 185] on strong "Processed Orders" at bounding box center [286, 190] width 88 height 11
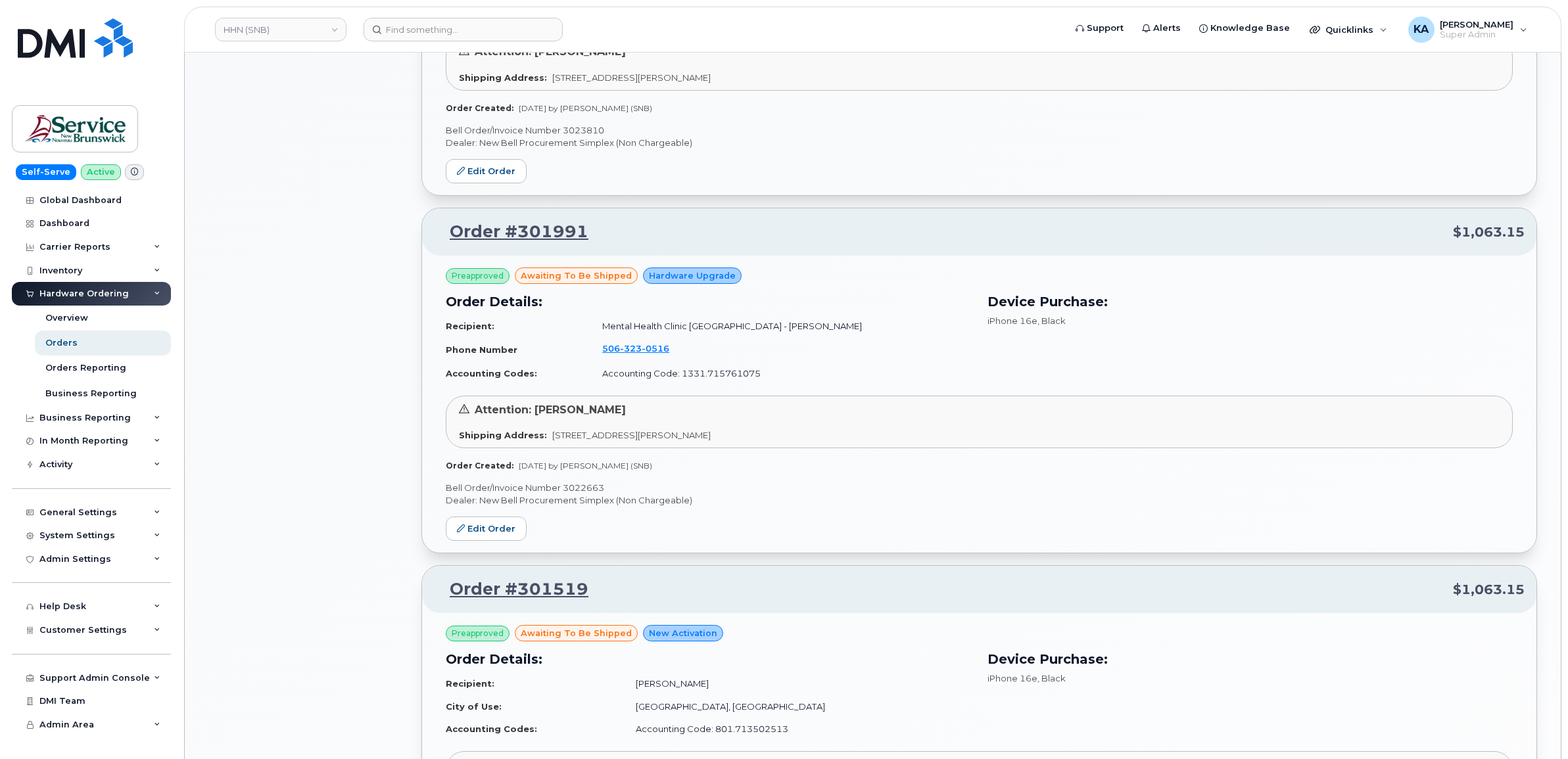
scroll to position [1068, 0]
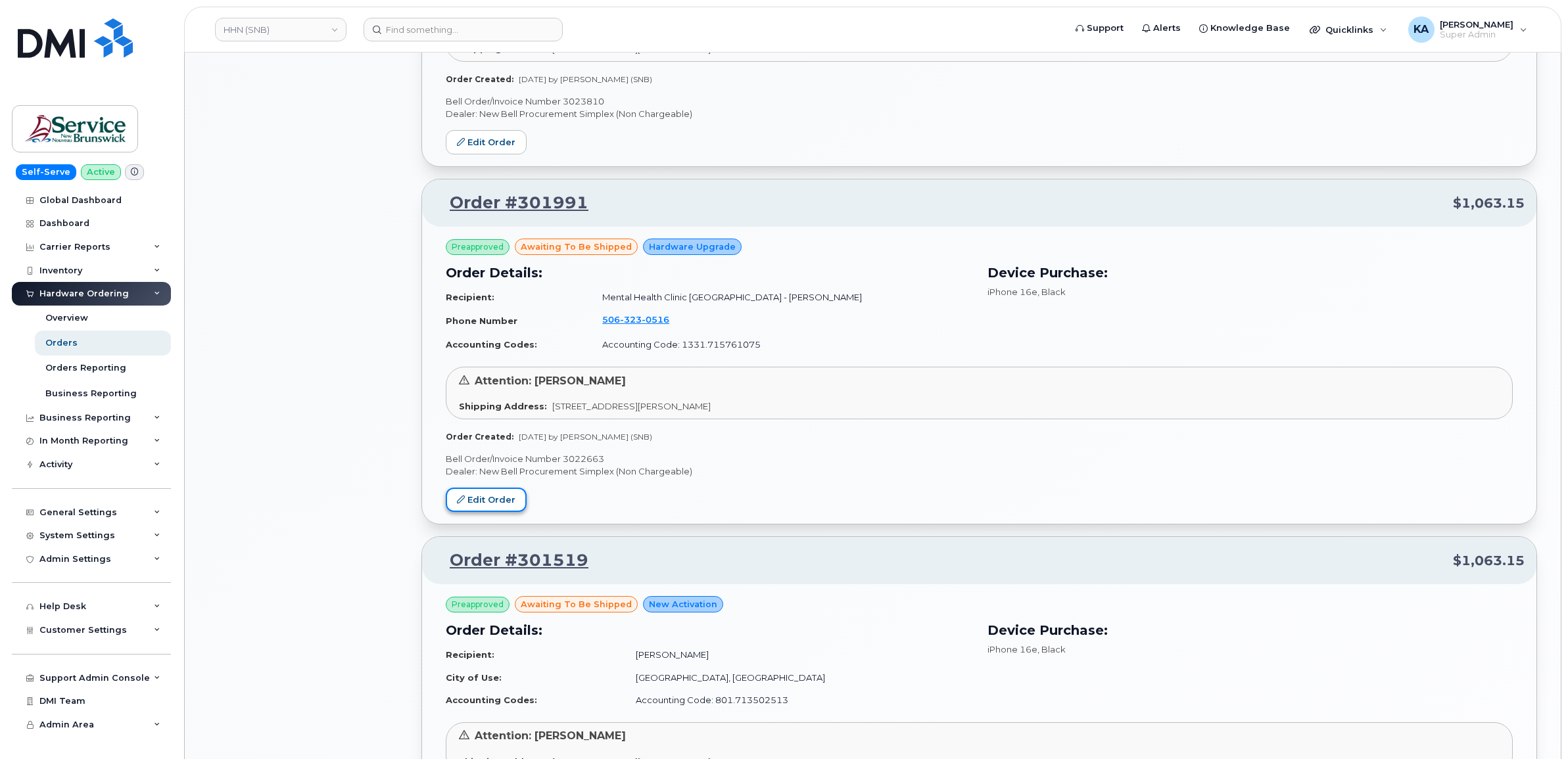
click at [480, 498] on link "Edit Order" at bounding box center [486, 499] width 81 height 24
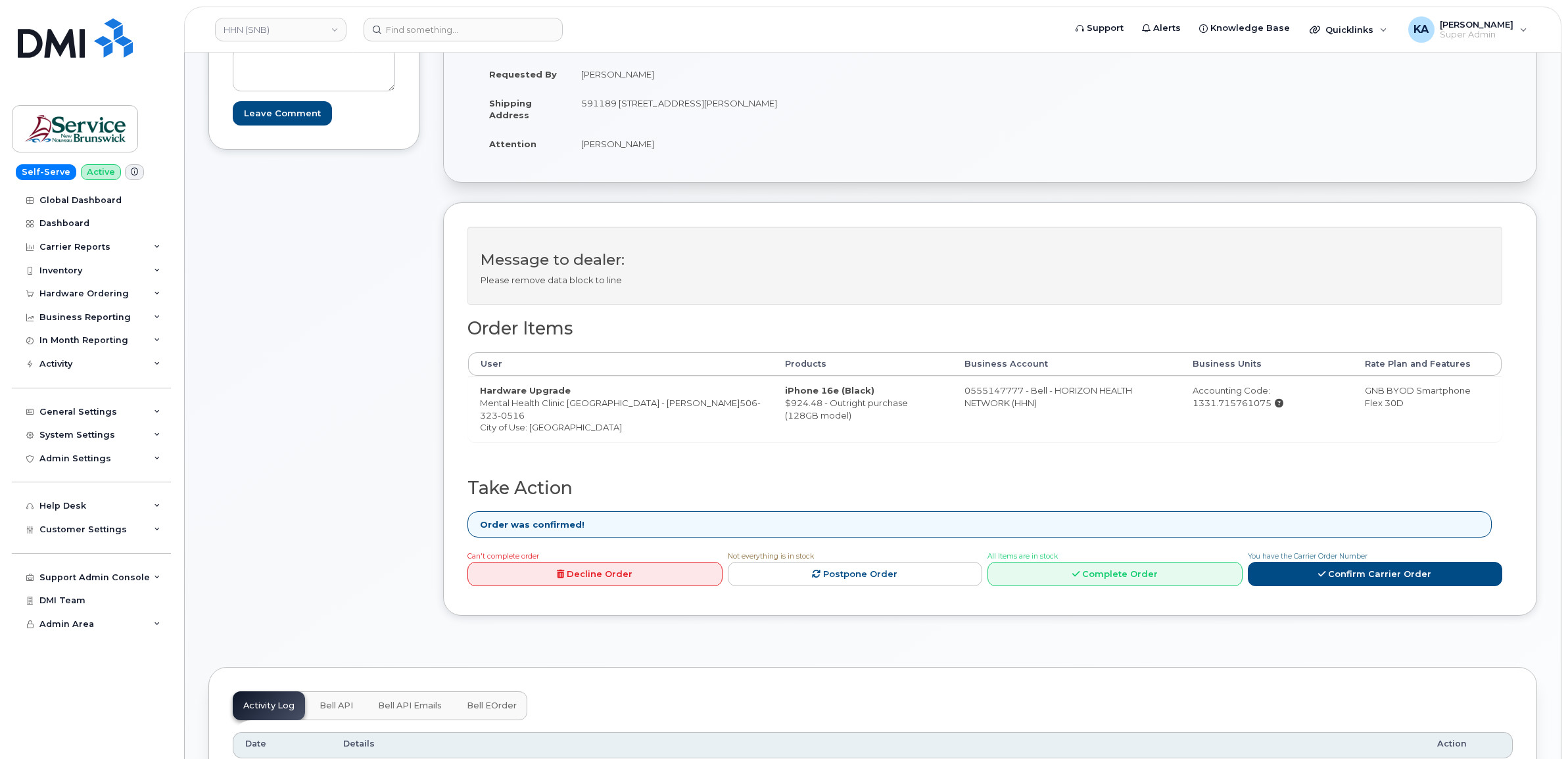
scroll to position [328, 0]
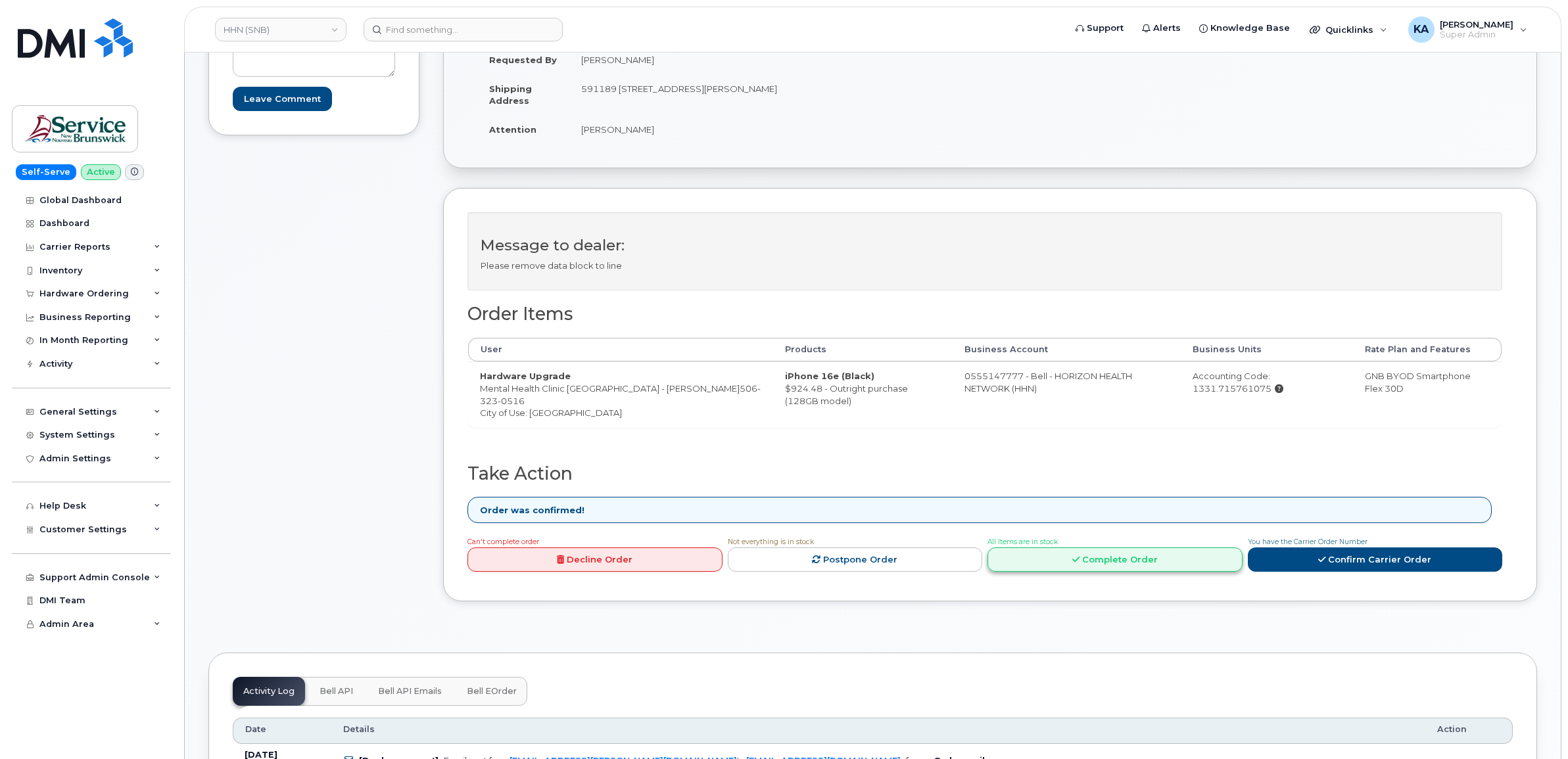
click at [1155, 562] on link "Complete Order" at bounding box center [1114, 560] width 255 height 24
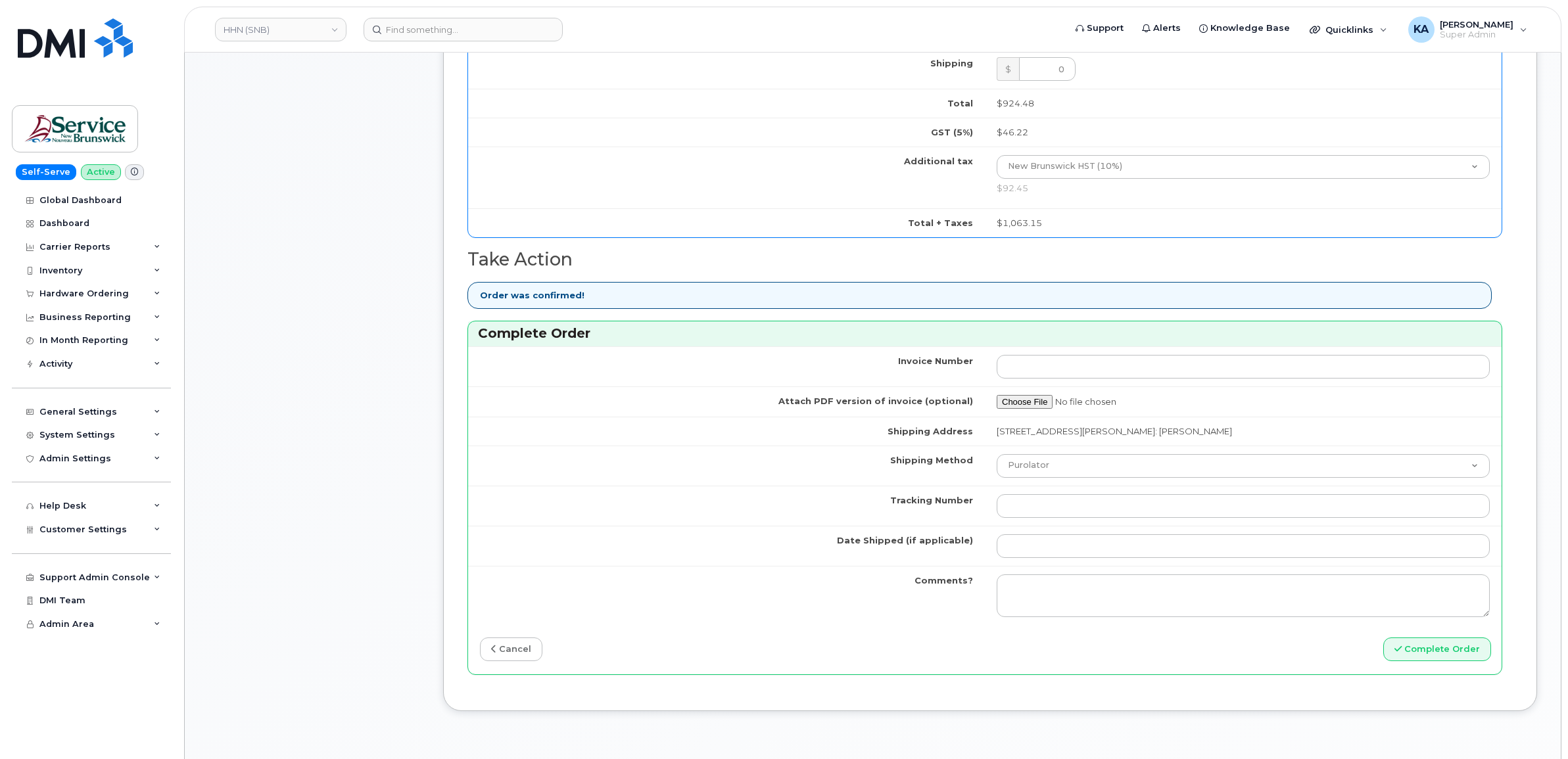
scroll to position [985, 0]
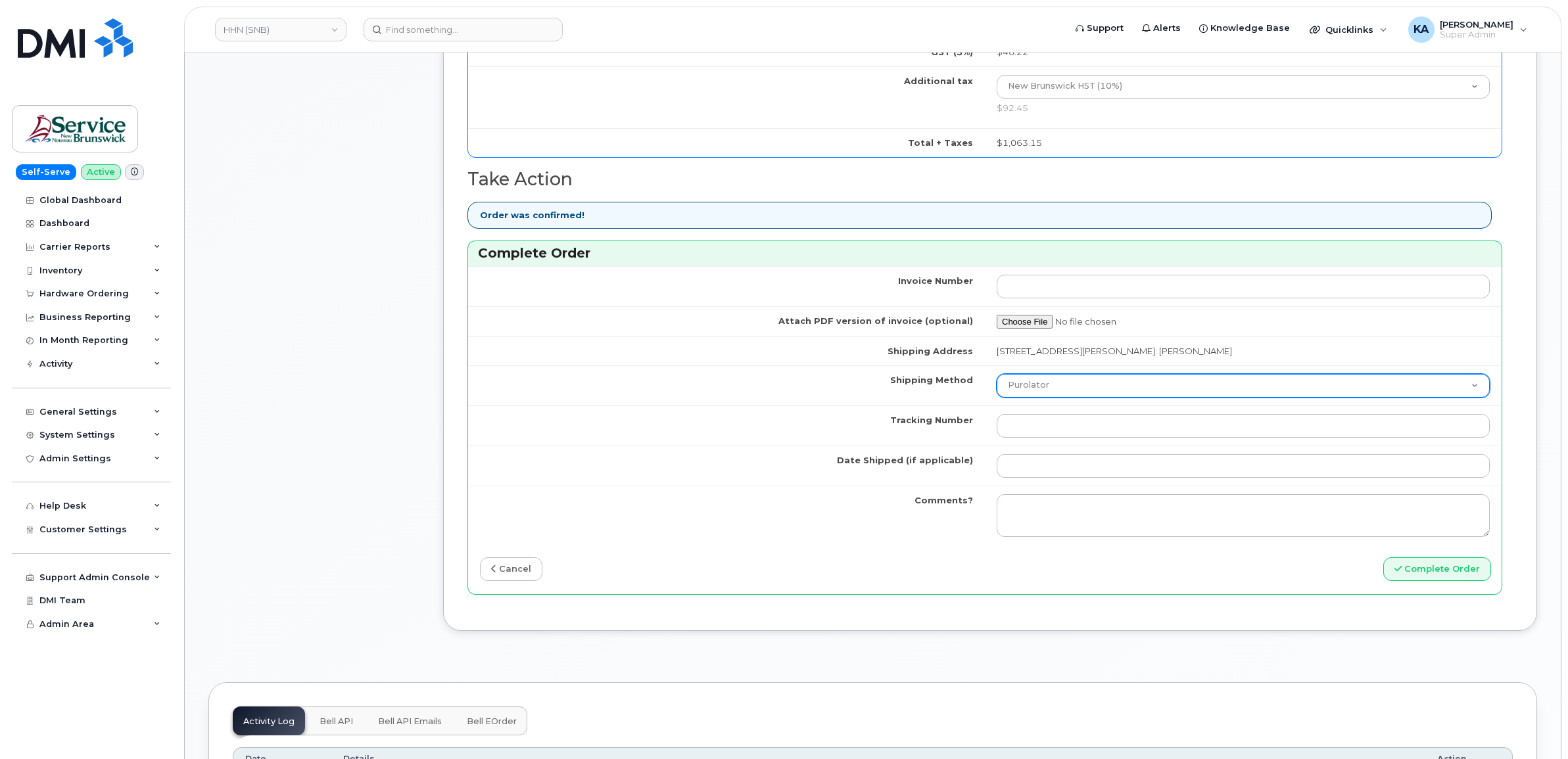
click at [1034, 388] on select "Purolator UPS FedEx Canada Post Courier Other Drop Off Pick Up" at bounding box center [1243, 386] width 493 height 23
select select "FedEx"
click at [999, 378] on select "Purolator UPS FedEx Canada Post Courier Other Drop Off Pick Up" at bounding box center [1243, 386] width 493 height 23
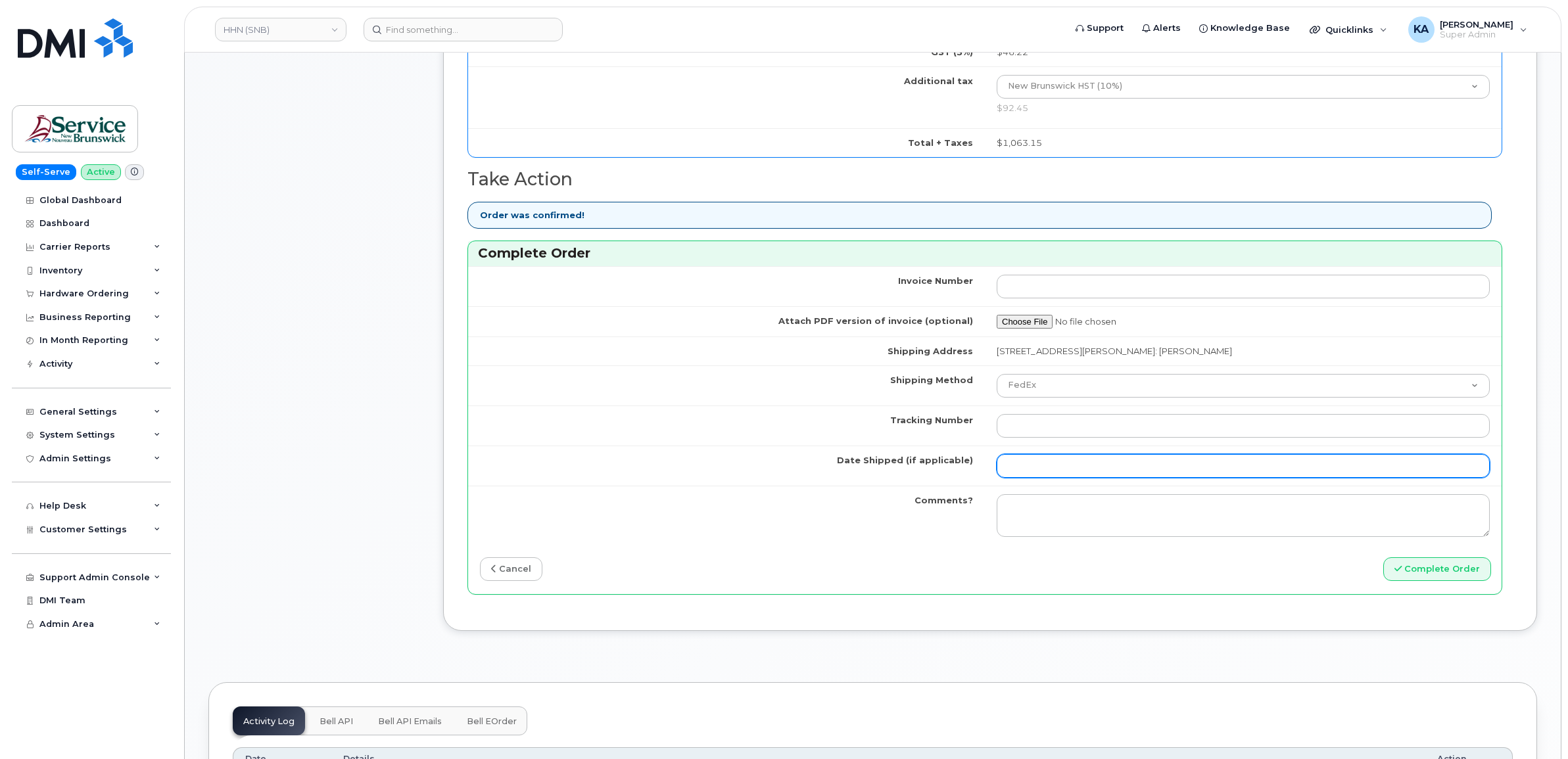
click at [1025, 465] on input "Date Shipped (if applicable)" at bounding box center [1243, 465] width 493 height 23
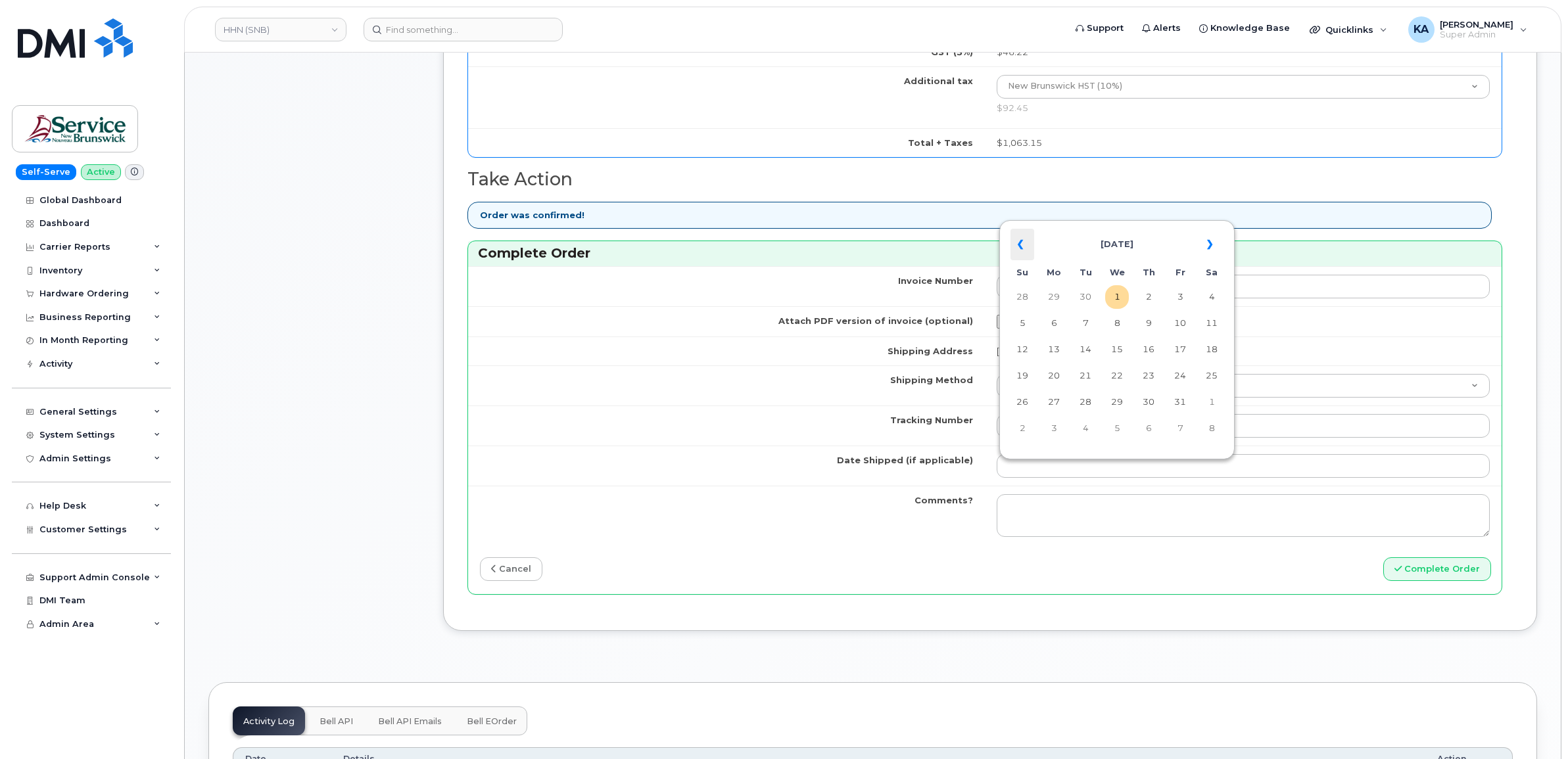
click at [1021, 240] on th "«" at bounding box center [1022, 244] width 23 height 32
click at [1086, 402] on td "30" at bounding box center [1085, 402] width 23 height 23
type input "[DATE]"
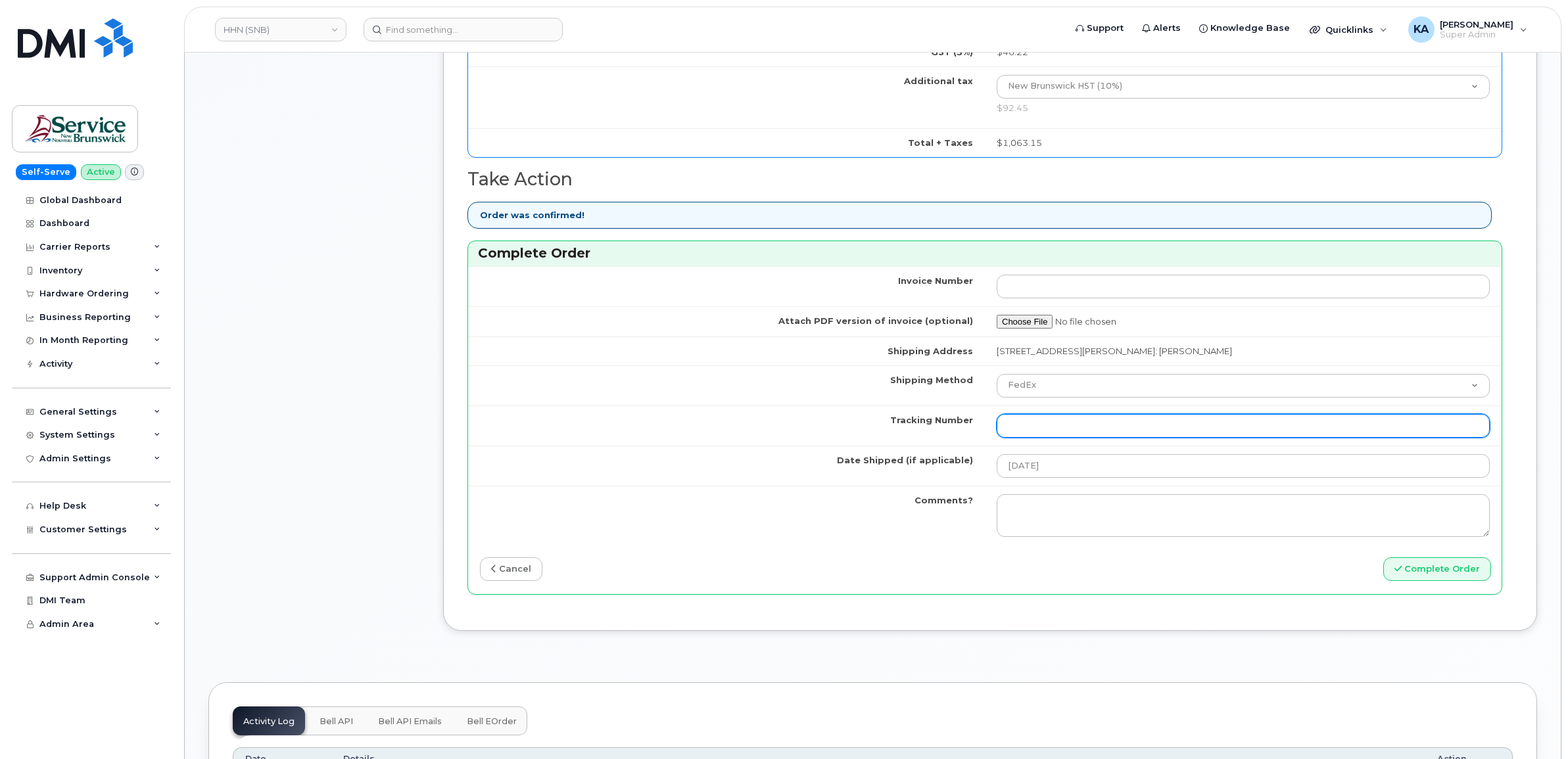
click at [1049, 432] on input "Tracking Number" at bounding box center [1243, 425] width 493 height 23
paste input "476423880408"
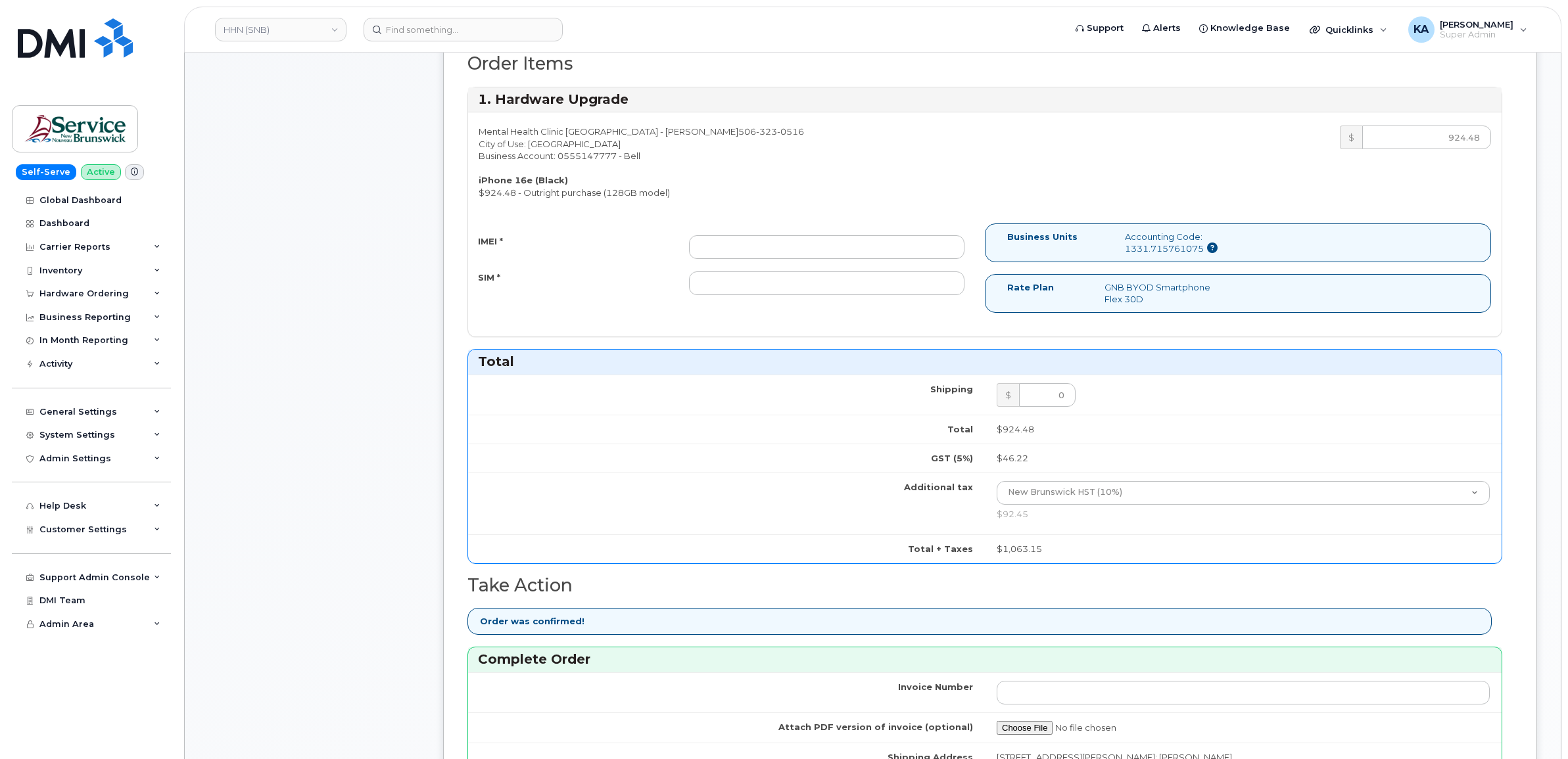
scroll to position [575, 0]
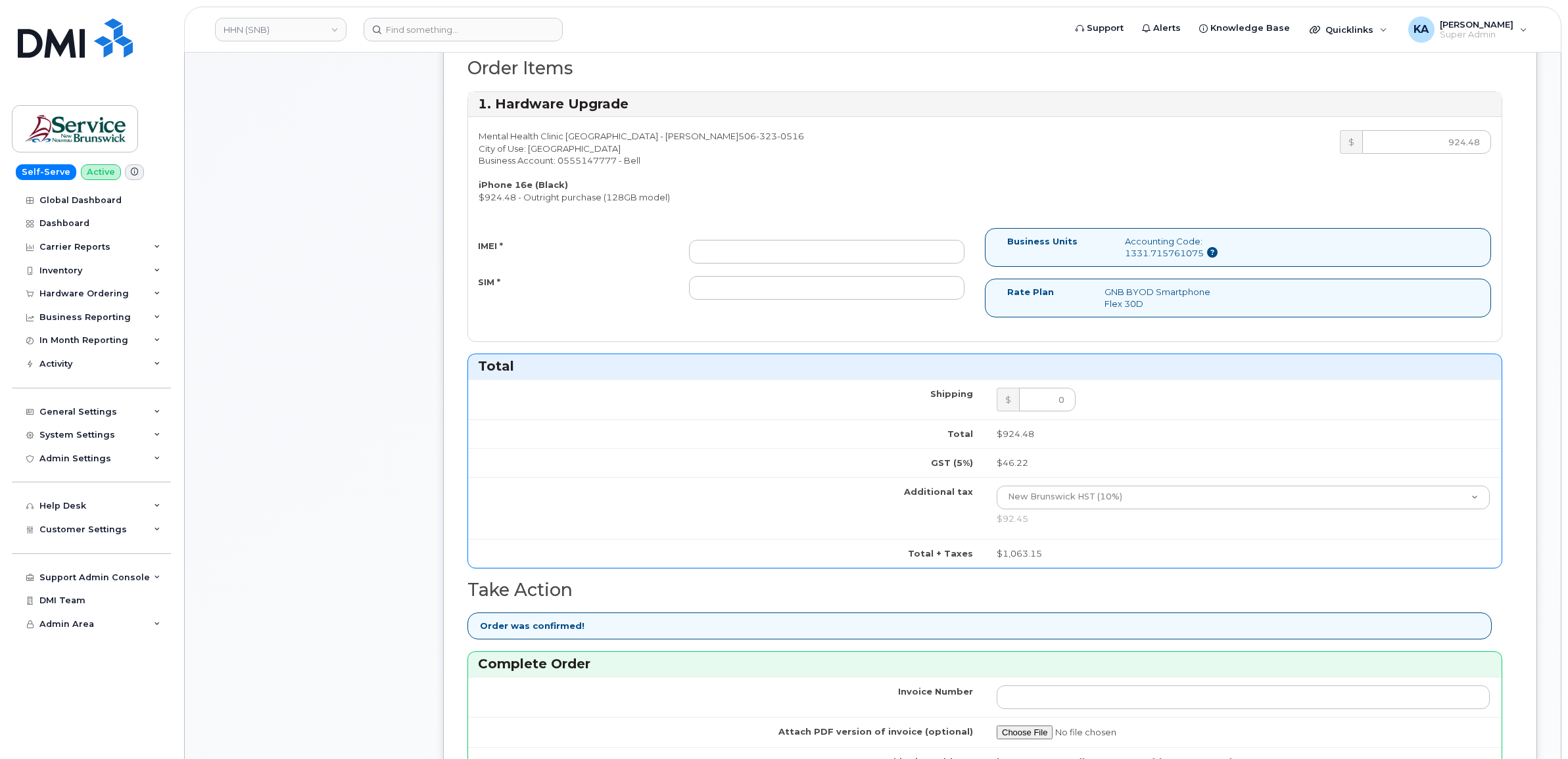
type input "476423880408"
click at [790, 255] on input "IMEI *" at bounding box center [826, 251] width 275 height 23
paste input "354216331652846"
type input "354216331652846"
click at [760, 292] on input "SIM *" at bounding box center [826, 287] width 275 height 23
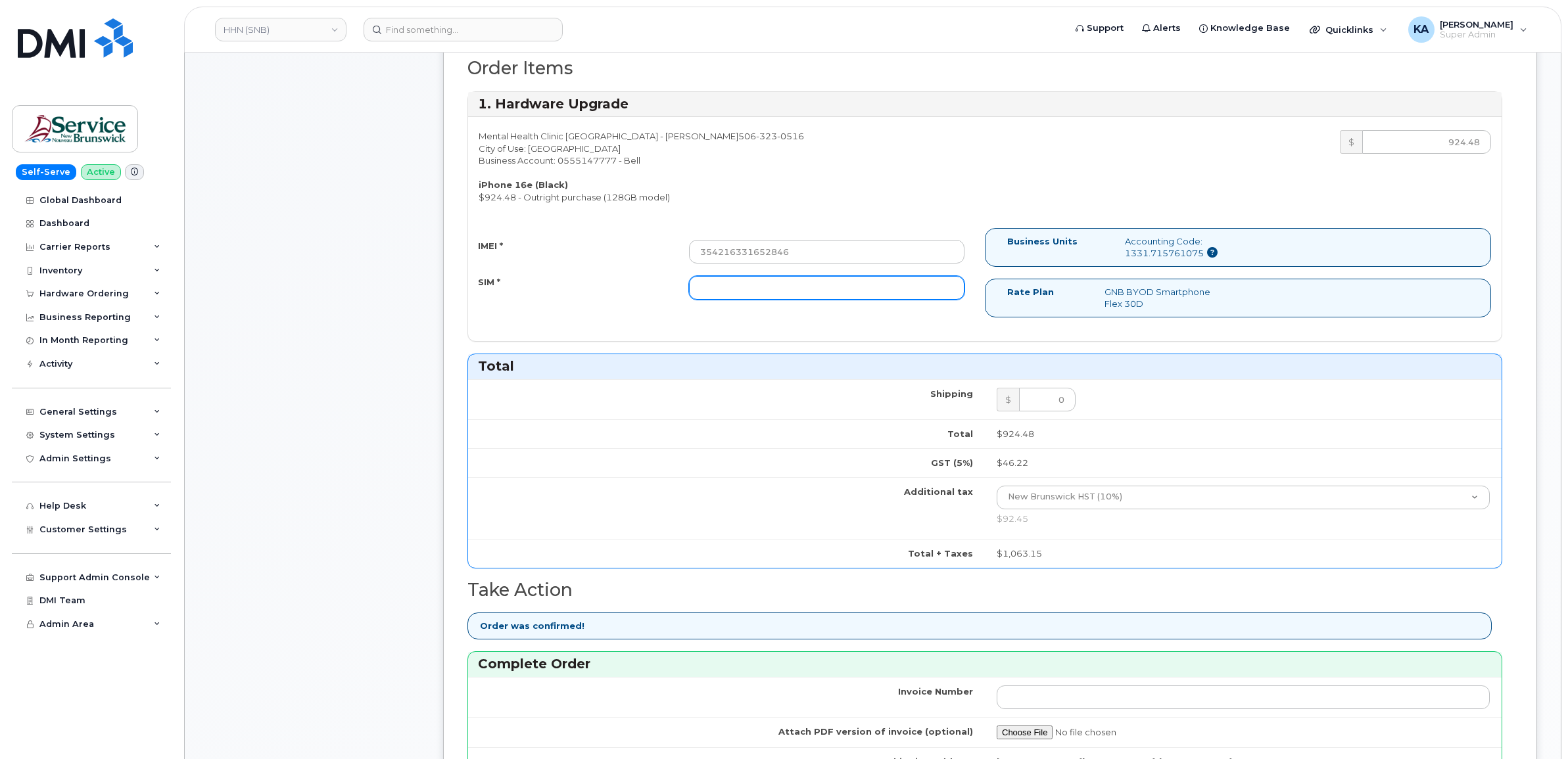
paste input "89302610207734098673"
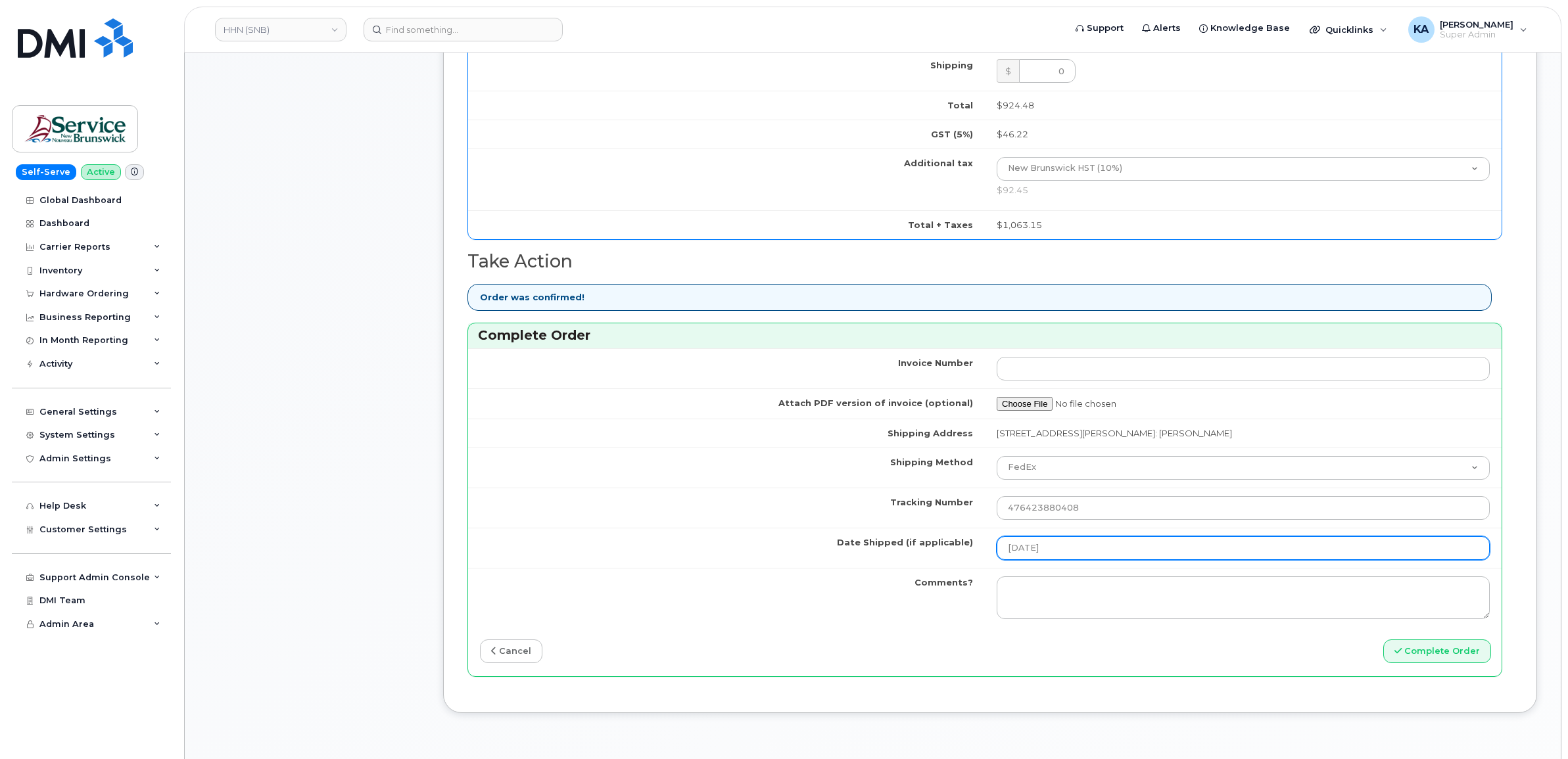
scroll to position [985, 0]
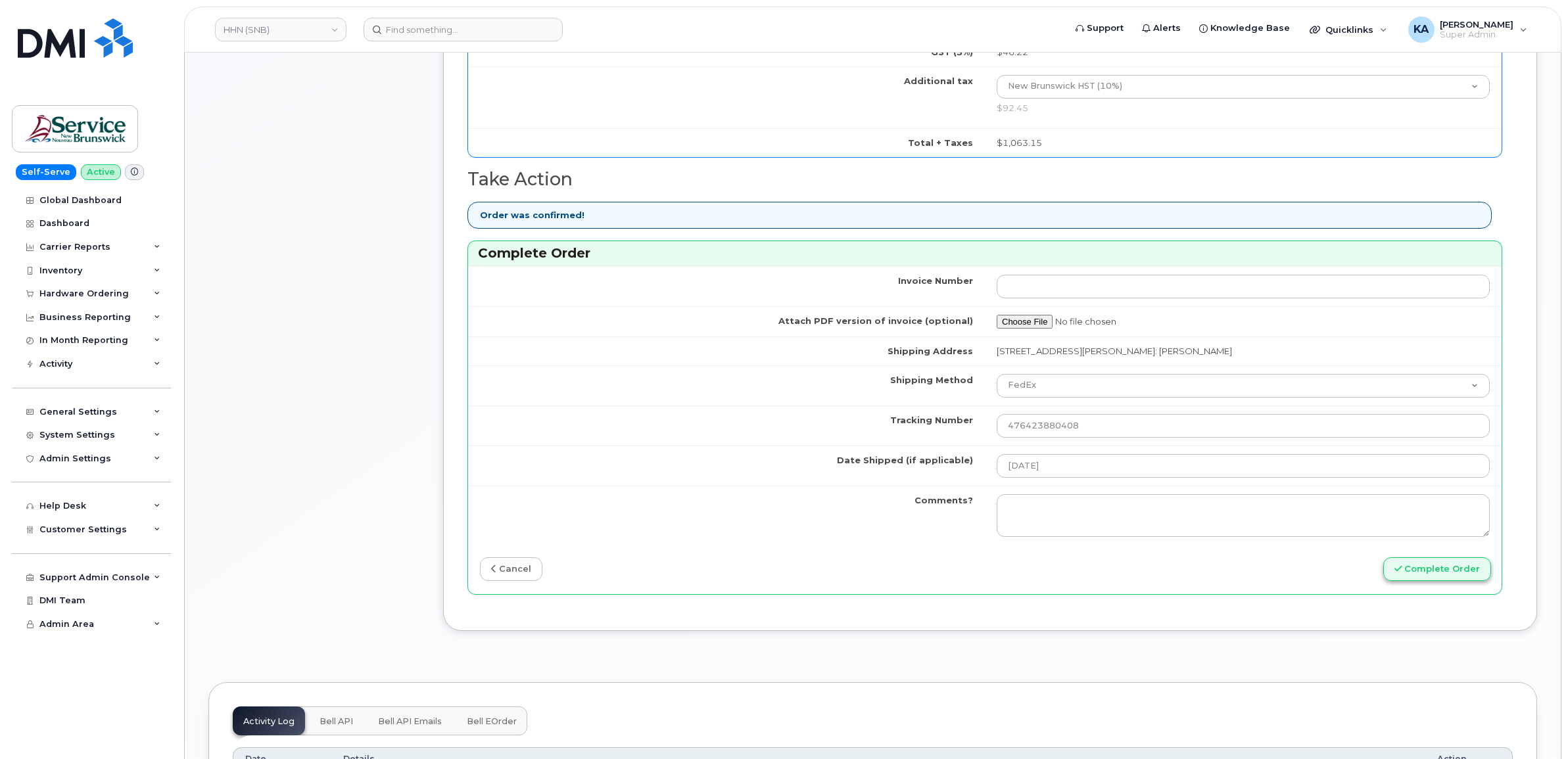
type input "89302610207734098673"
click at [1425, 579] on button "Complete Order" at bounding box center [1437, 569] width 108 height 24
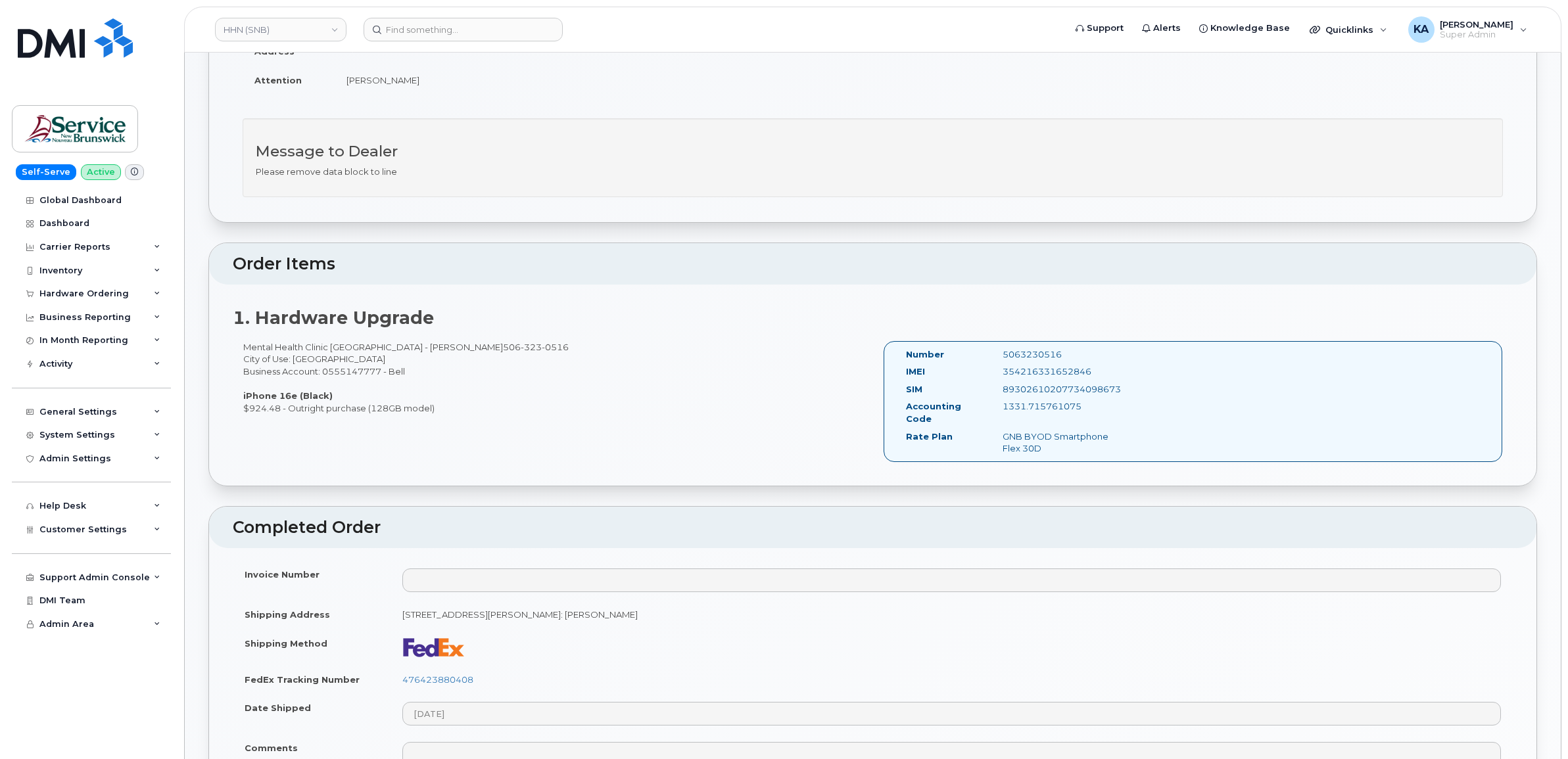
scroll to position [328, 0]
drag, startPoint x: 902, startPoint y: 349, endPoint x: 1102, endPoint y: 450, distance: 224.1
click at [1102, 450] on div "Number 5063230516 IMEI 354216331652846 SIM 89302610207734098673 Accounting Code…" at bounding box center [1012, 399] width 233 height 106
copy div "Number 5063230516 IMEI 354216331652846 SIM 89302610207734098673 Accounting Code…"
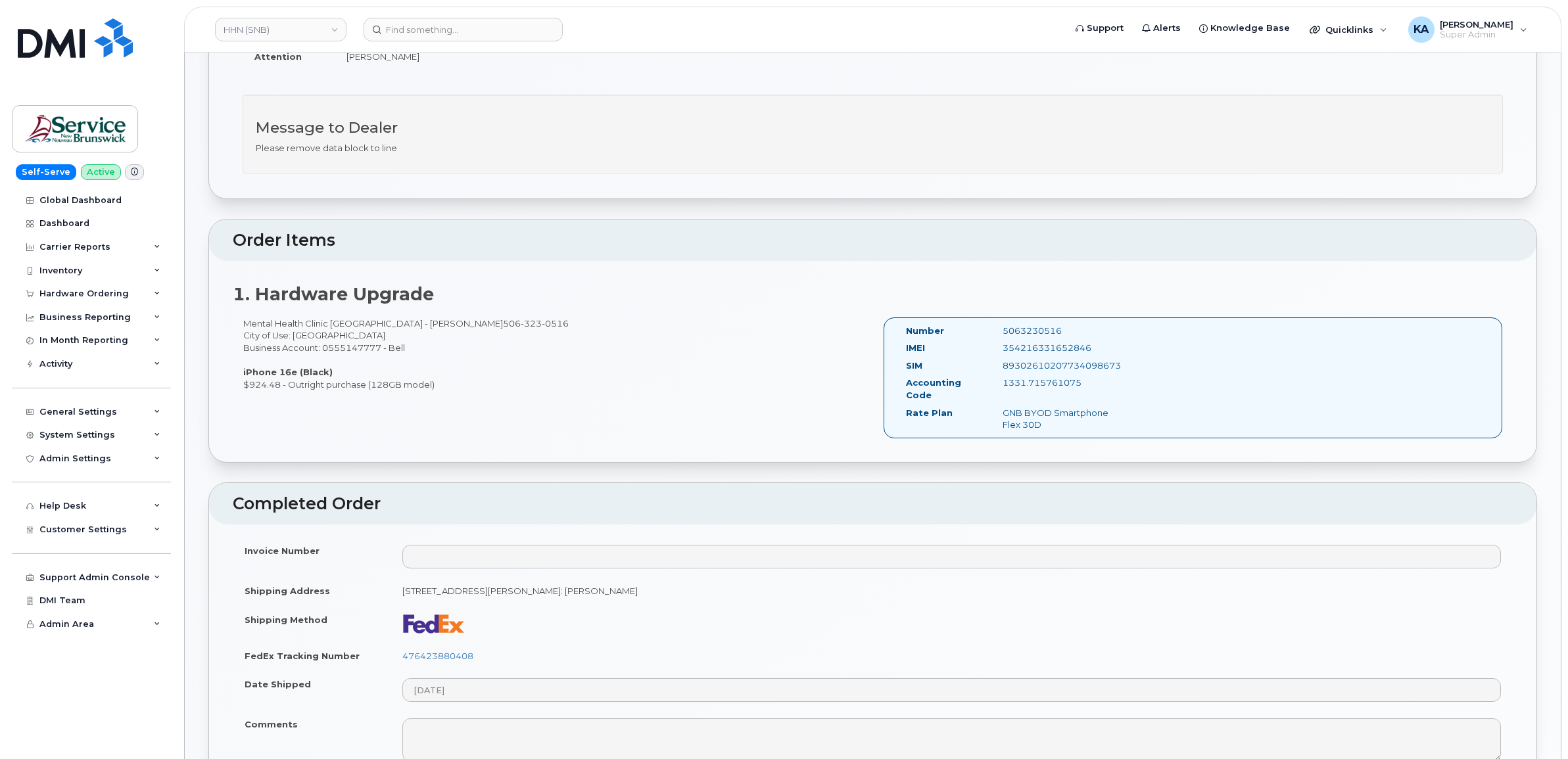
scroll to position [411, 0]
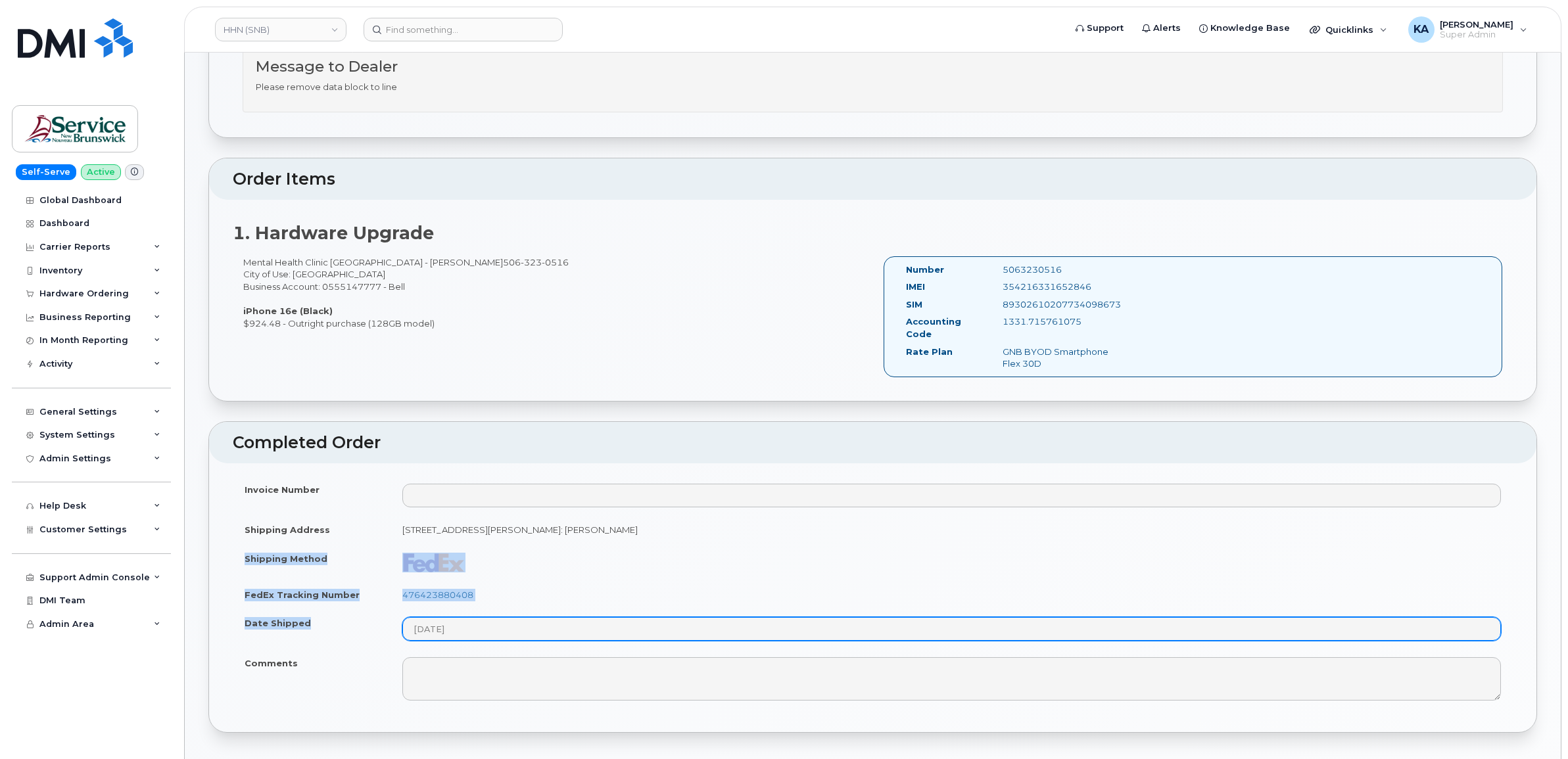
click at [482, 636] on tbody "Invoice Number Shipping Address 985 College Hill Rd Fredericton New Brunswick E…" at bounding box center [872, 592] width 1280 height 233
copy tbody "Shipping Method FedEx Tracking Number 476423880408 Date Shipped"
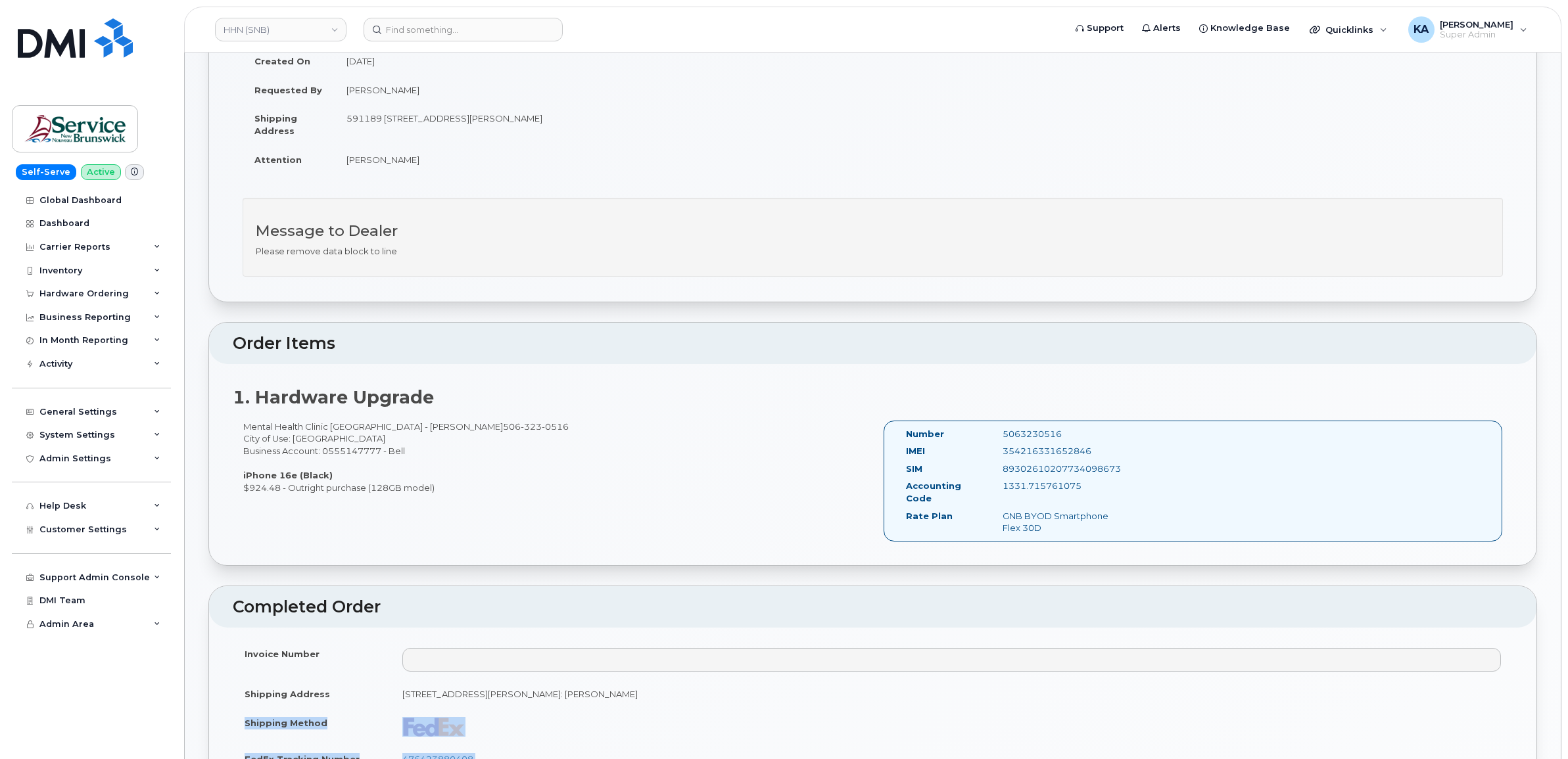
scroll to position [164, 0]
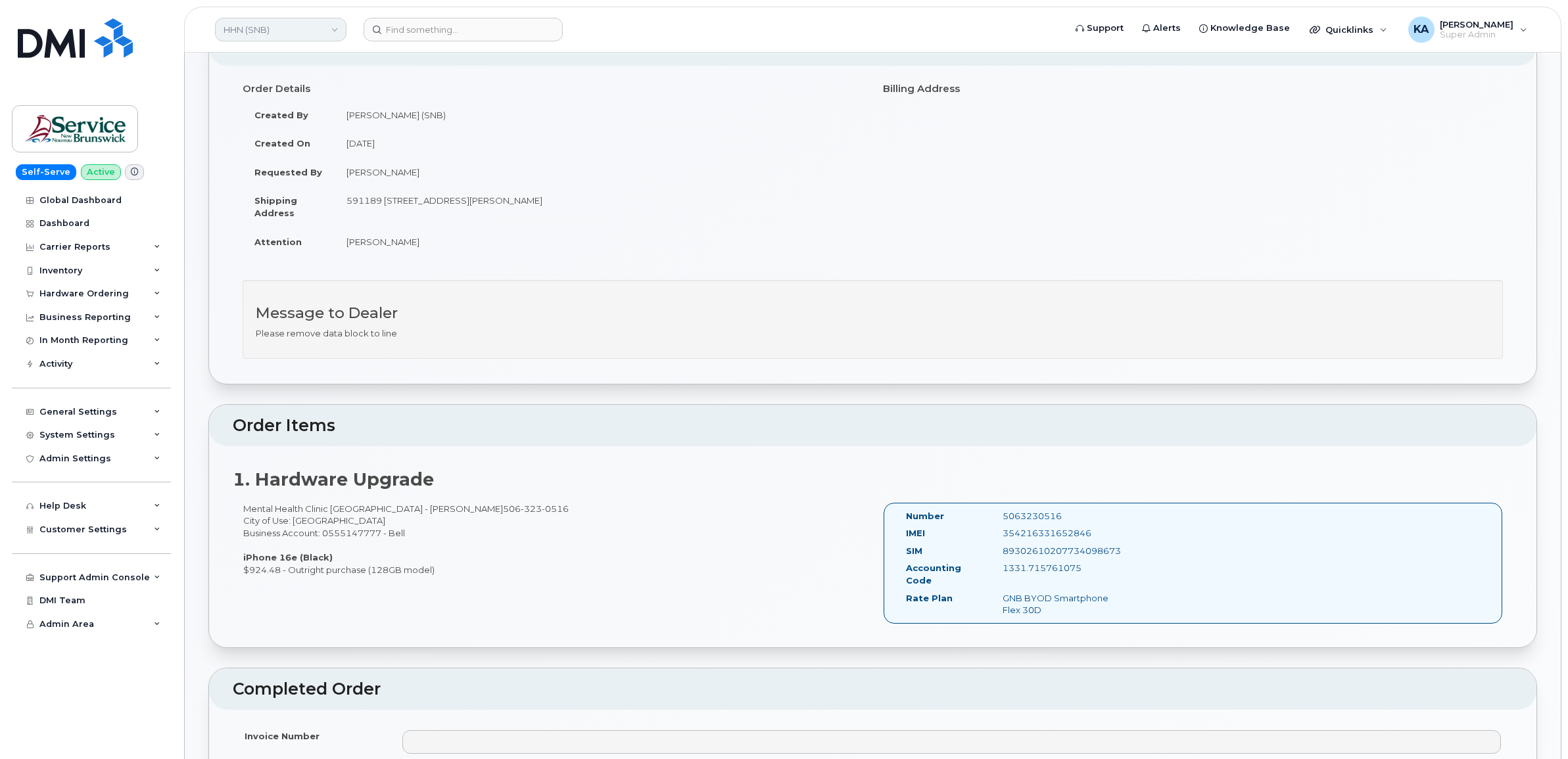
click at [292, 30] on link "HHN (SNB)" at bounding box center [281, 29] width 132 height 23
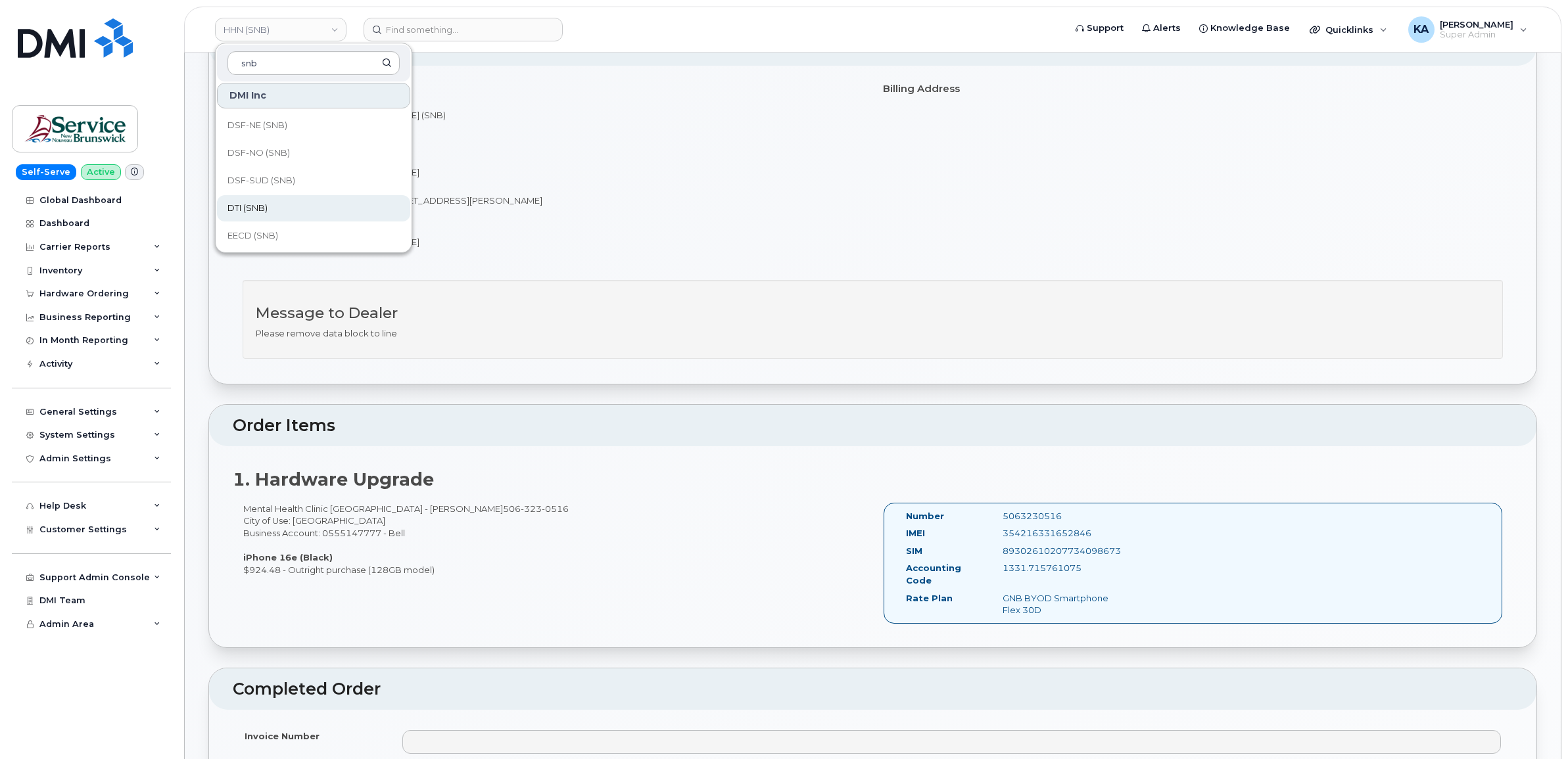
type input "snb"
click at [260, 204] on span "DTI (SNB)" at bounding box center [247, 208] width 40 height 13
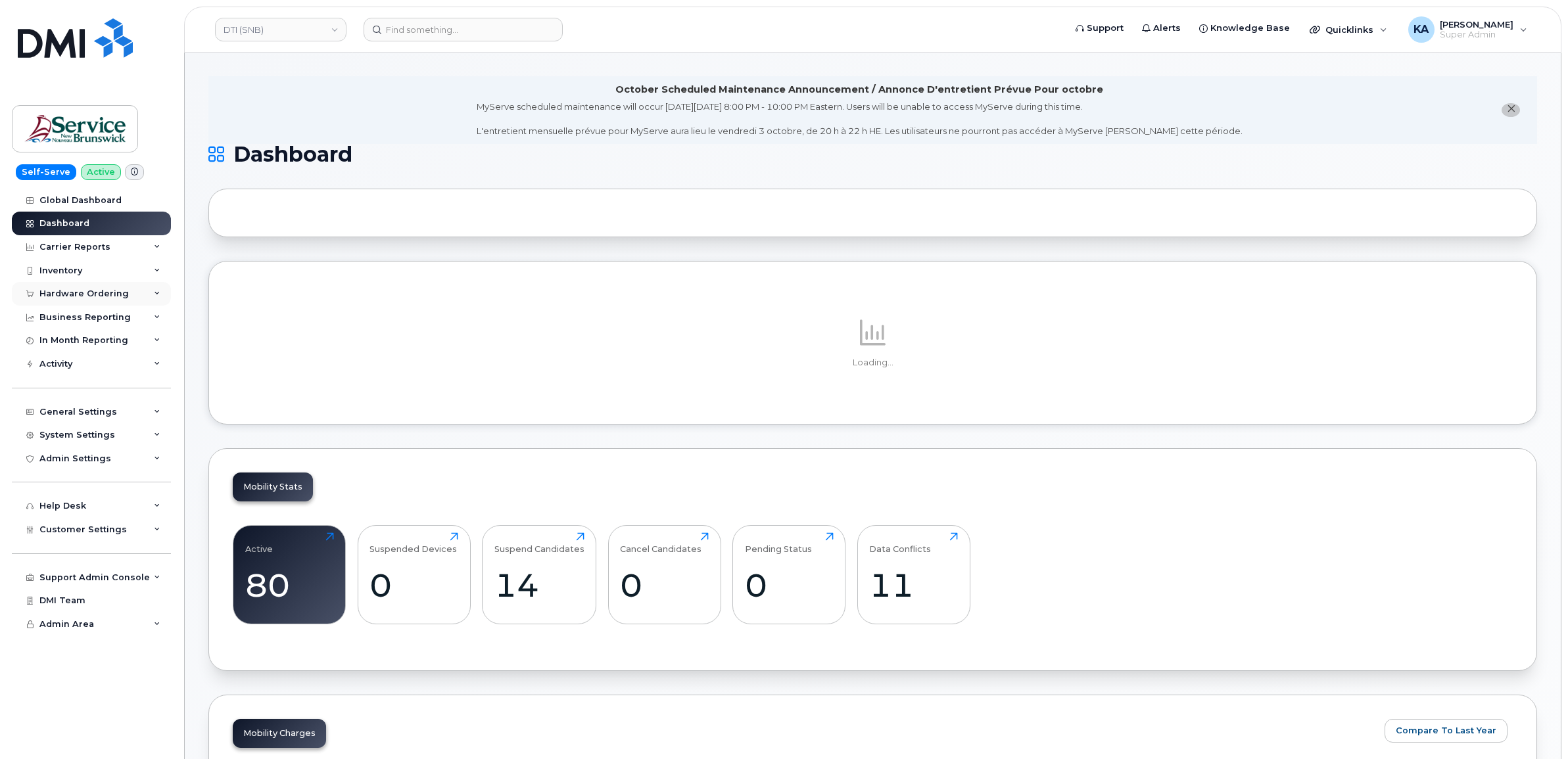
click at [97, 290] on div "Hardware Ordering" at bounding box center [84, 294] width 89 height 11
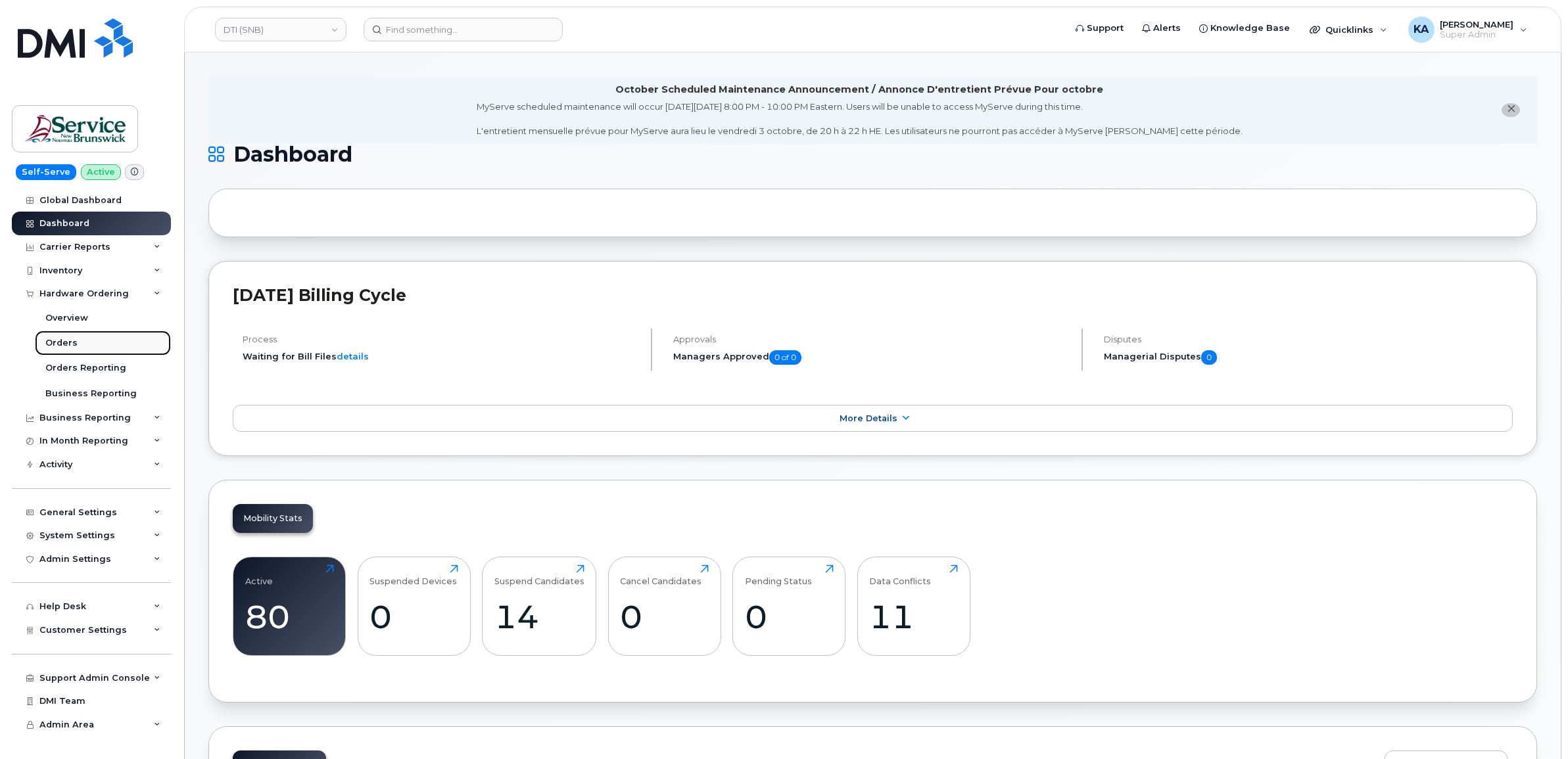
click at [64, 342] on div "Orders" at bounding box center [62, 343] width 33 height 12
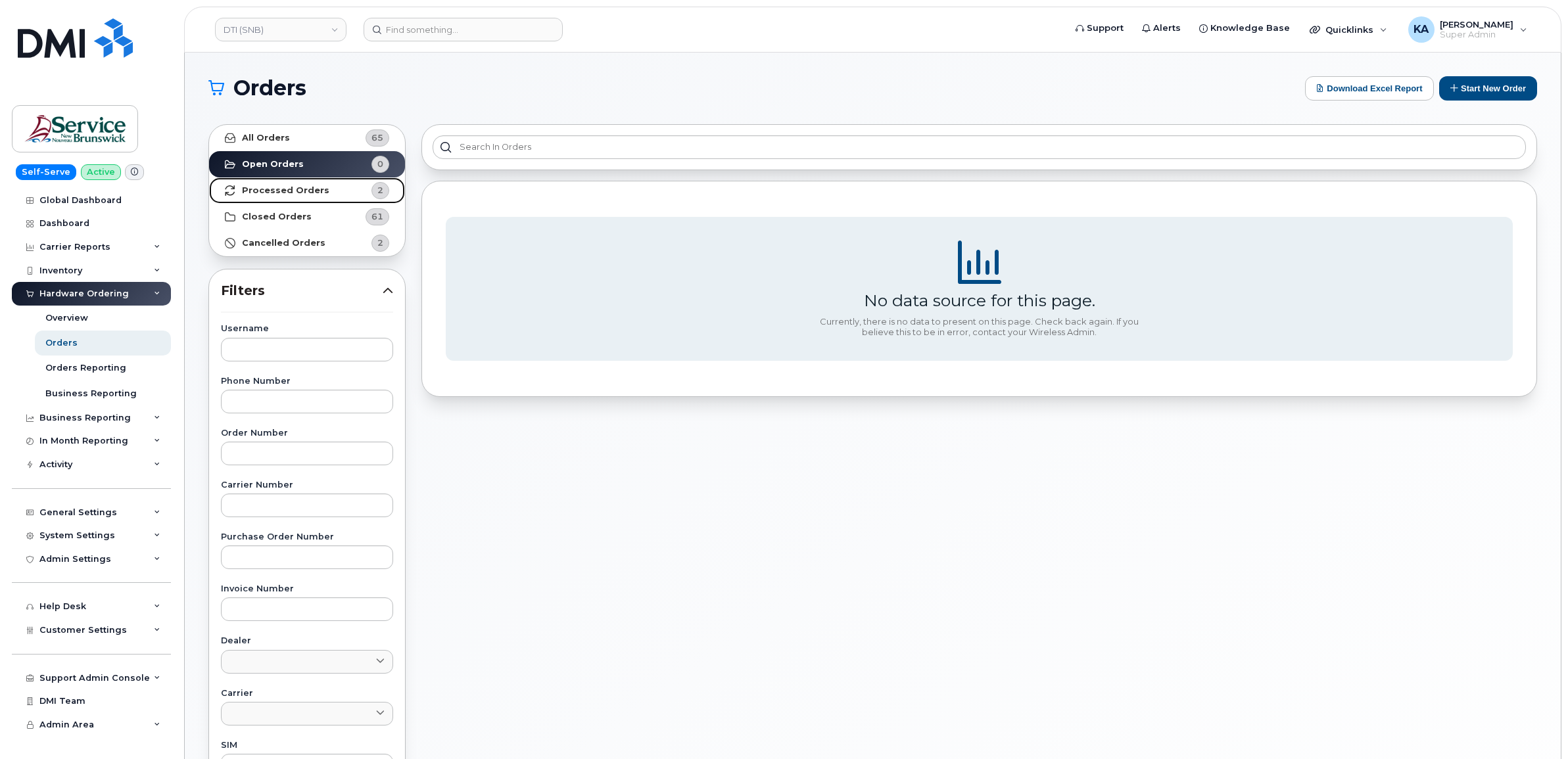
click at [265, 190] on strong "Processed Orders" at bounding box center [286, 190] width 88 height 11
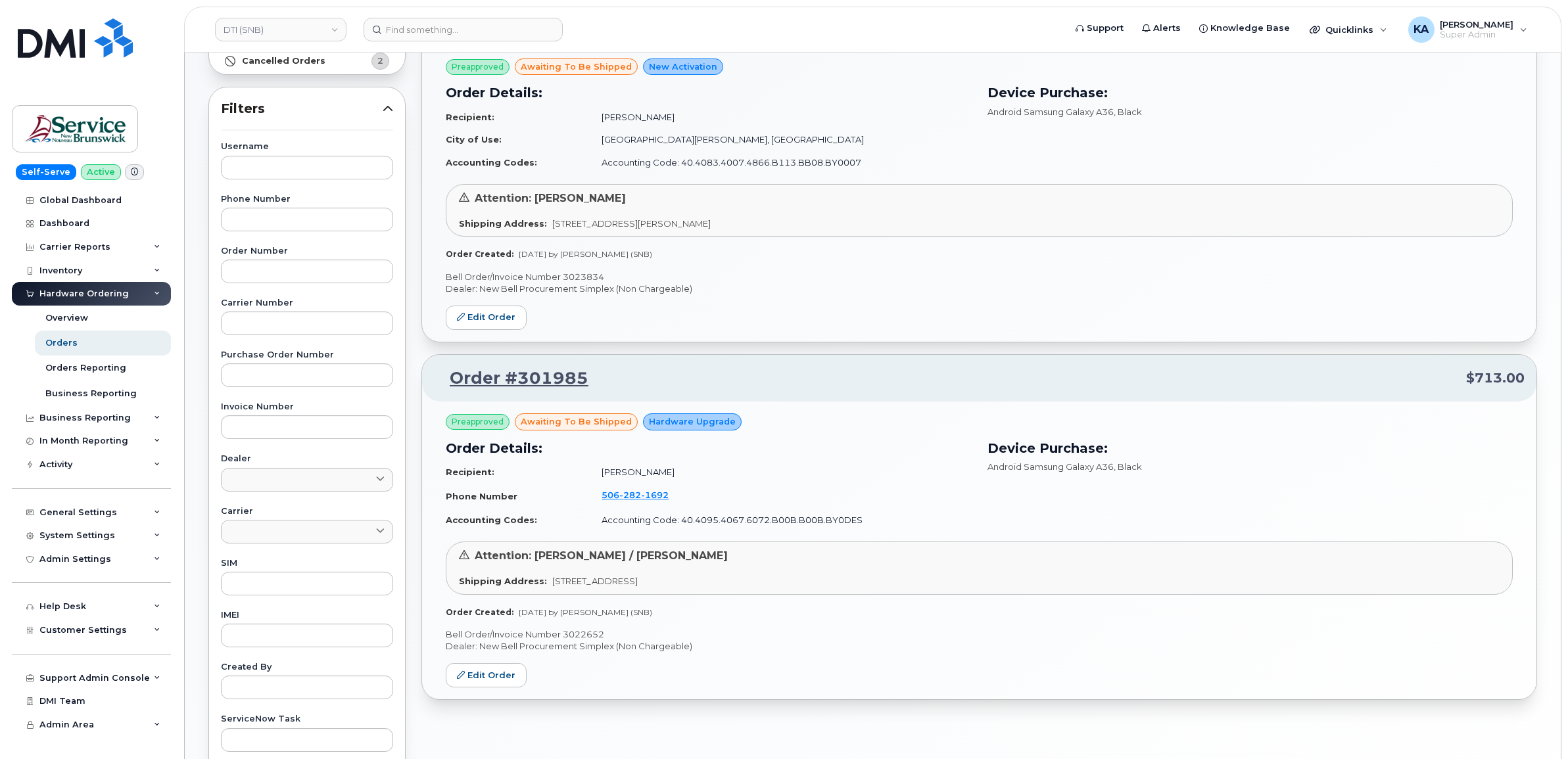
scroll to position [246, 0]
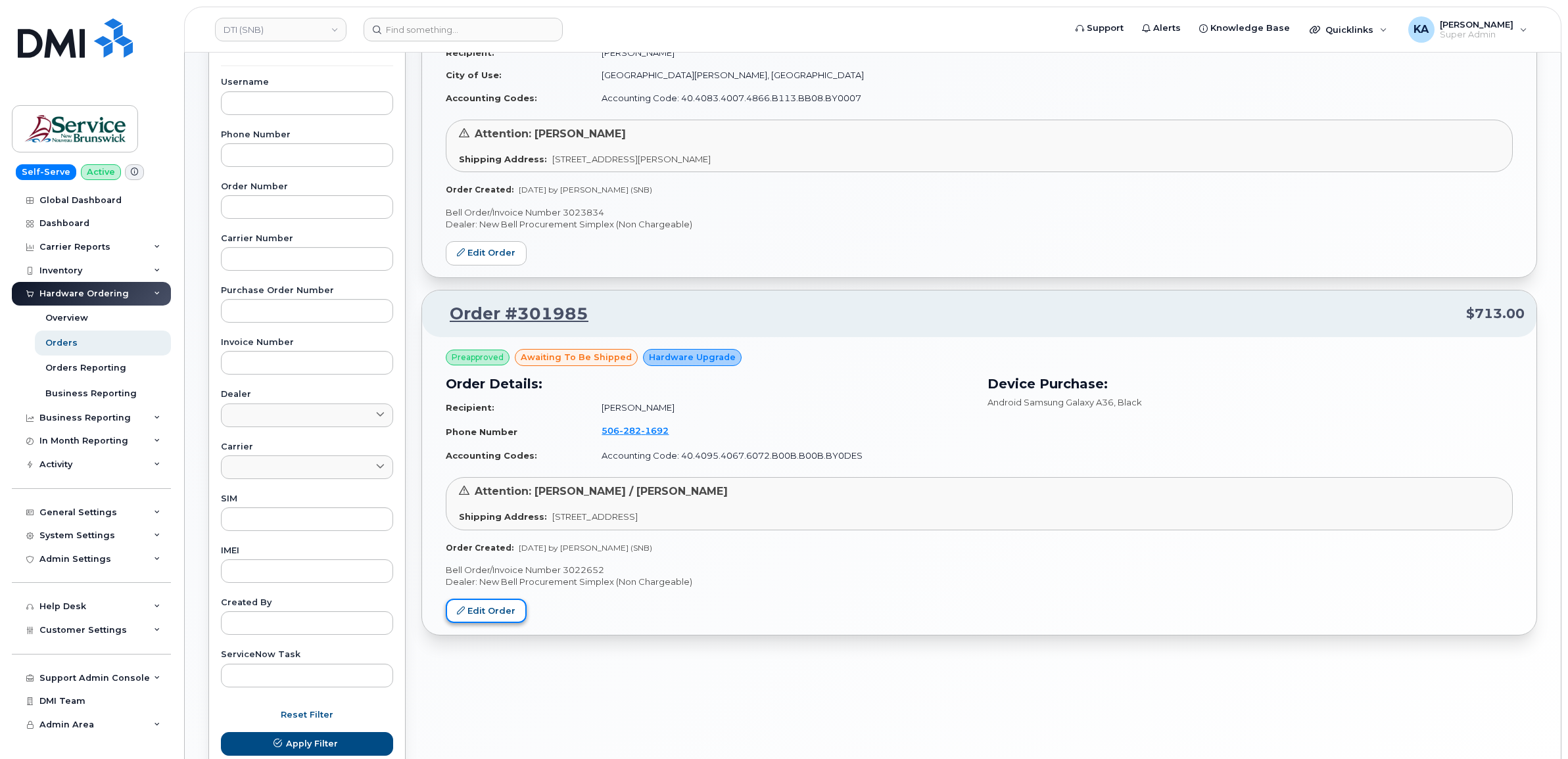
click at [496, 608] on link "Edit Order" at bounding box center [486, 610] width 81 height 24
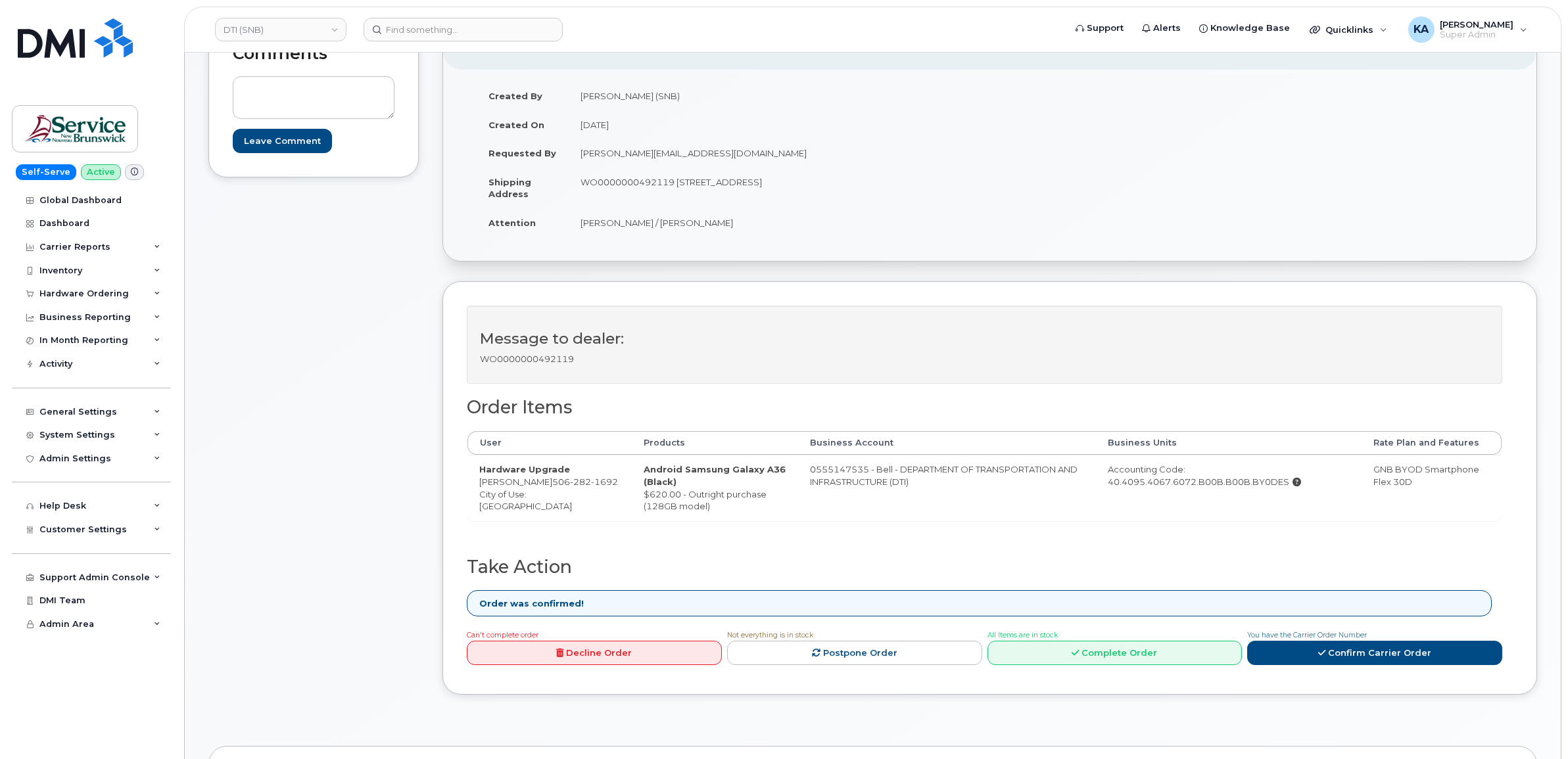
scroll to position [328, 0]
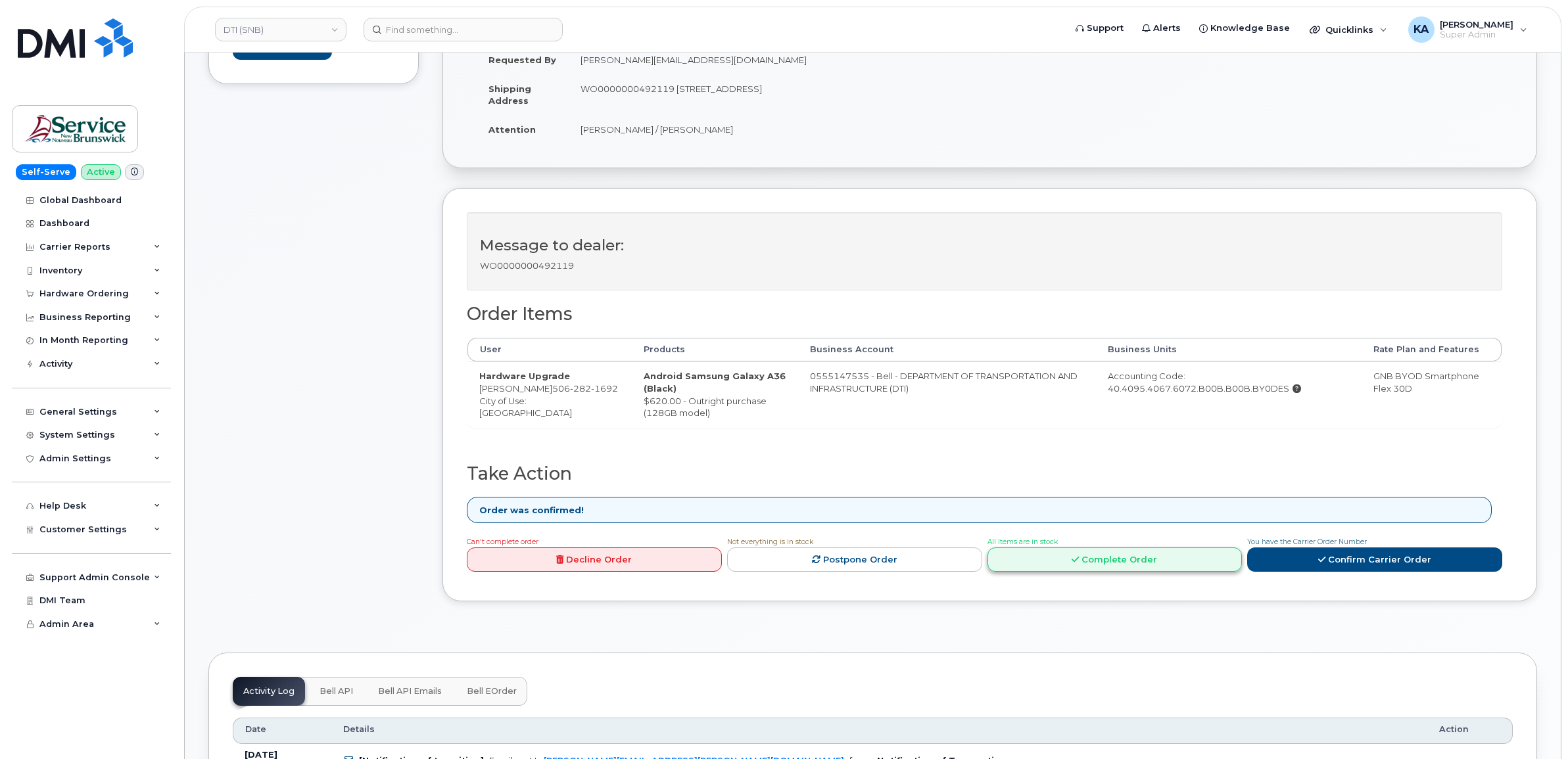
click at [1066, 564] on link "Complete Order" at bounding box center [1114, 560] width 255 height 24
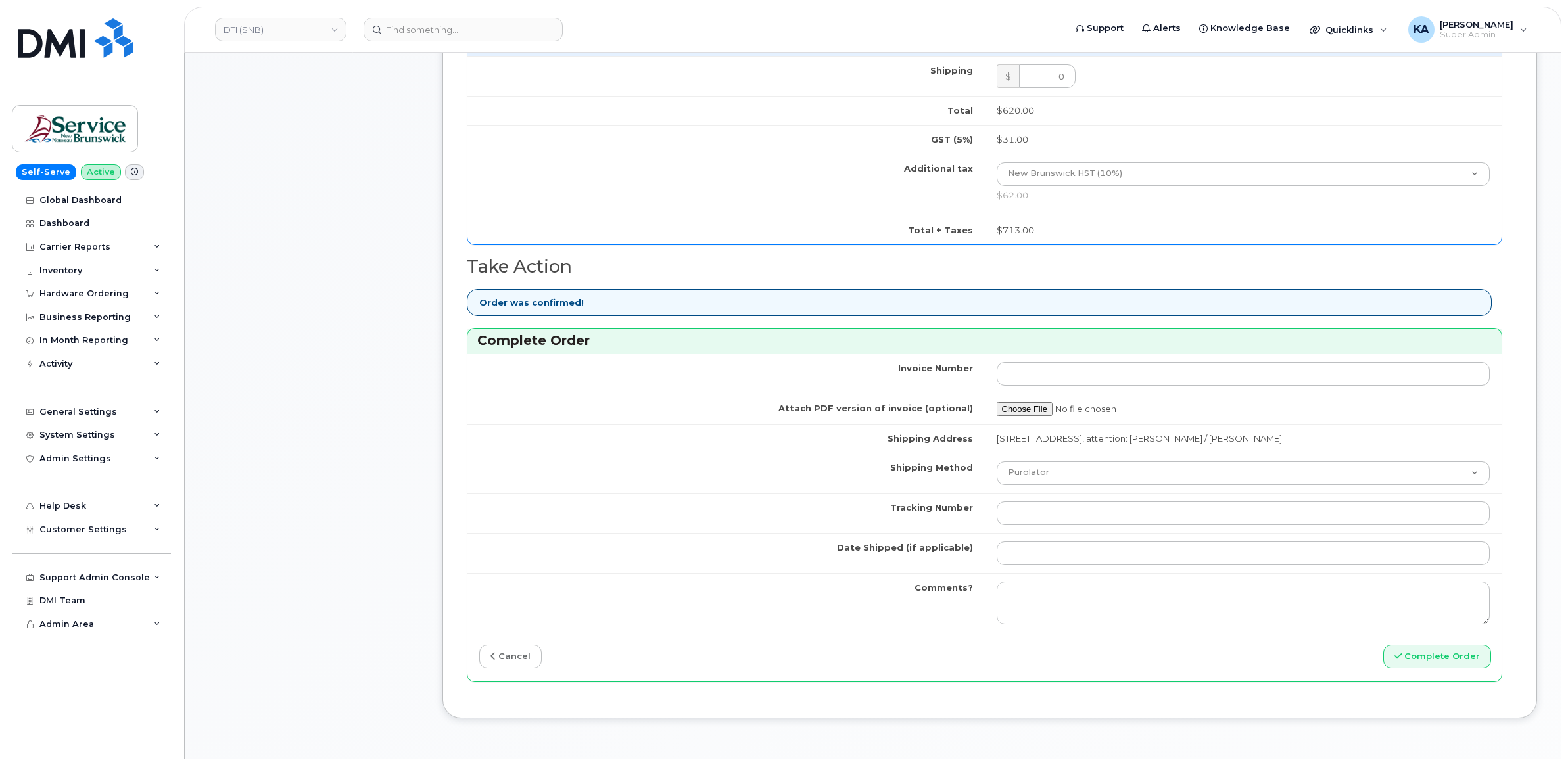
scroll to position [903, 0]
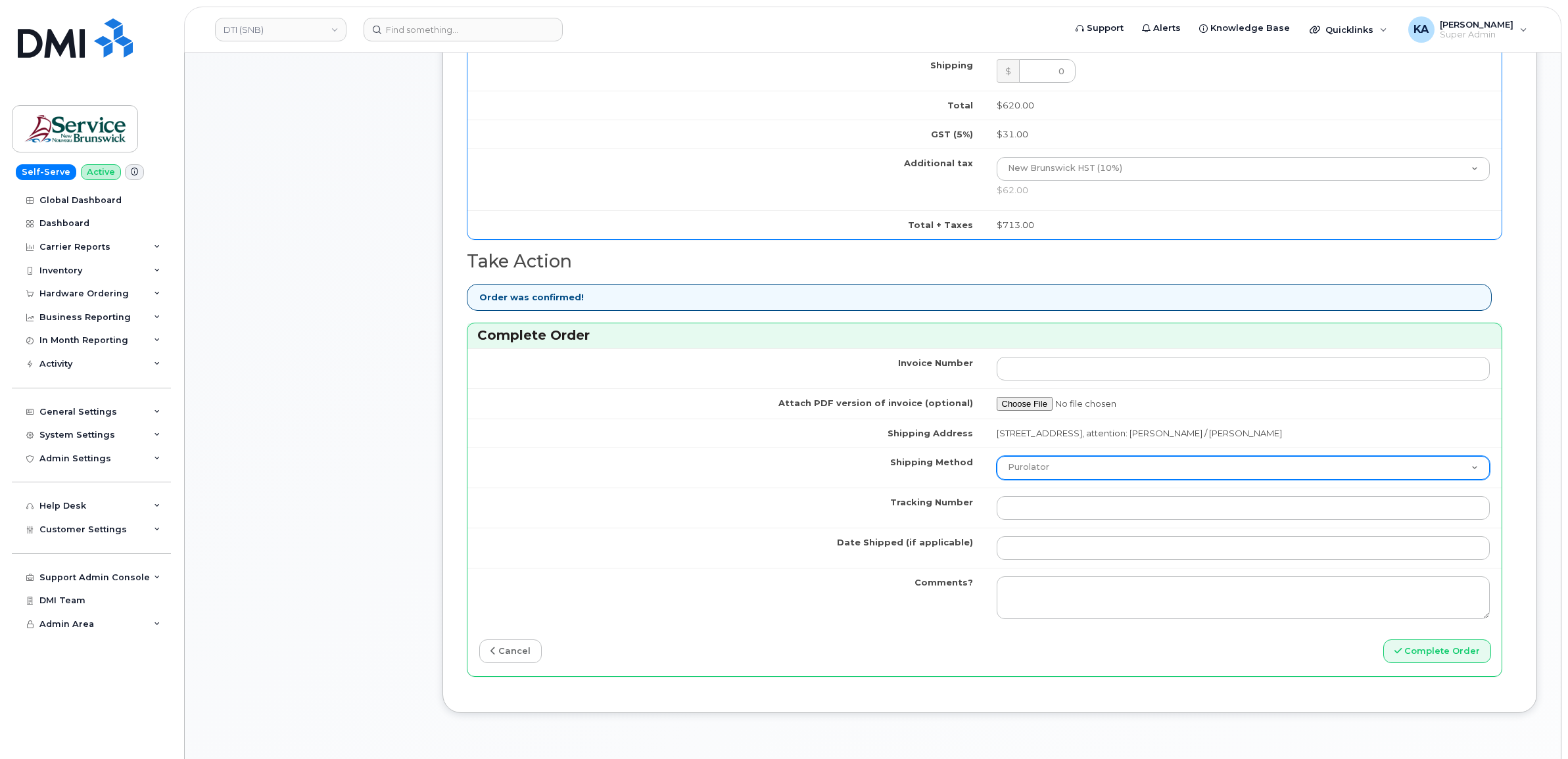
click at [1049, 475] on select "Purolator UPS FedEx Canada Post Courier Other Drop Off Pick Up" at bounding box center [1243, 468] width 494 height 23
select select "FedEx"
click at [996, 460] on select "Purolator UPS FedEx Canada Post Courier Other Drop Off Pick Up" at bounding box center [1243, 468] width 494 height 23
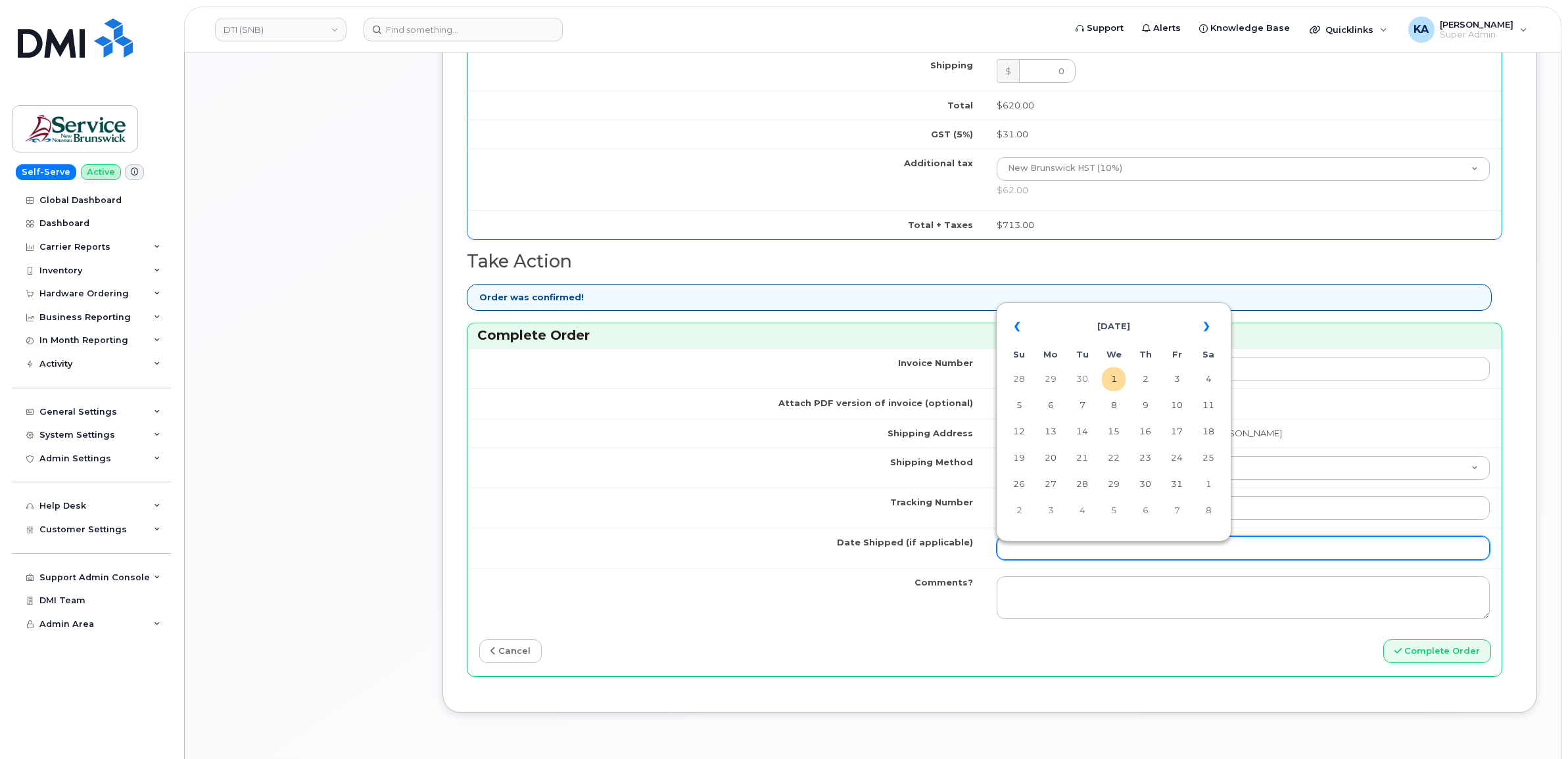
click at [1031, 550] on input "Date Shipped (if applicable)" at bounding box center [1243, 547] width 494 height 23
click at [1016, 328] on th "«" at bounding box center [1018, 326] width 23 height 32
click at [1085, 487] on td "30" at bounding box center [1081, 484] width 23 height 23
type input "[DATE]"
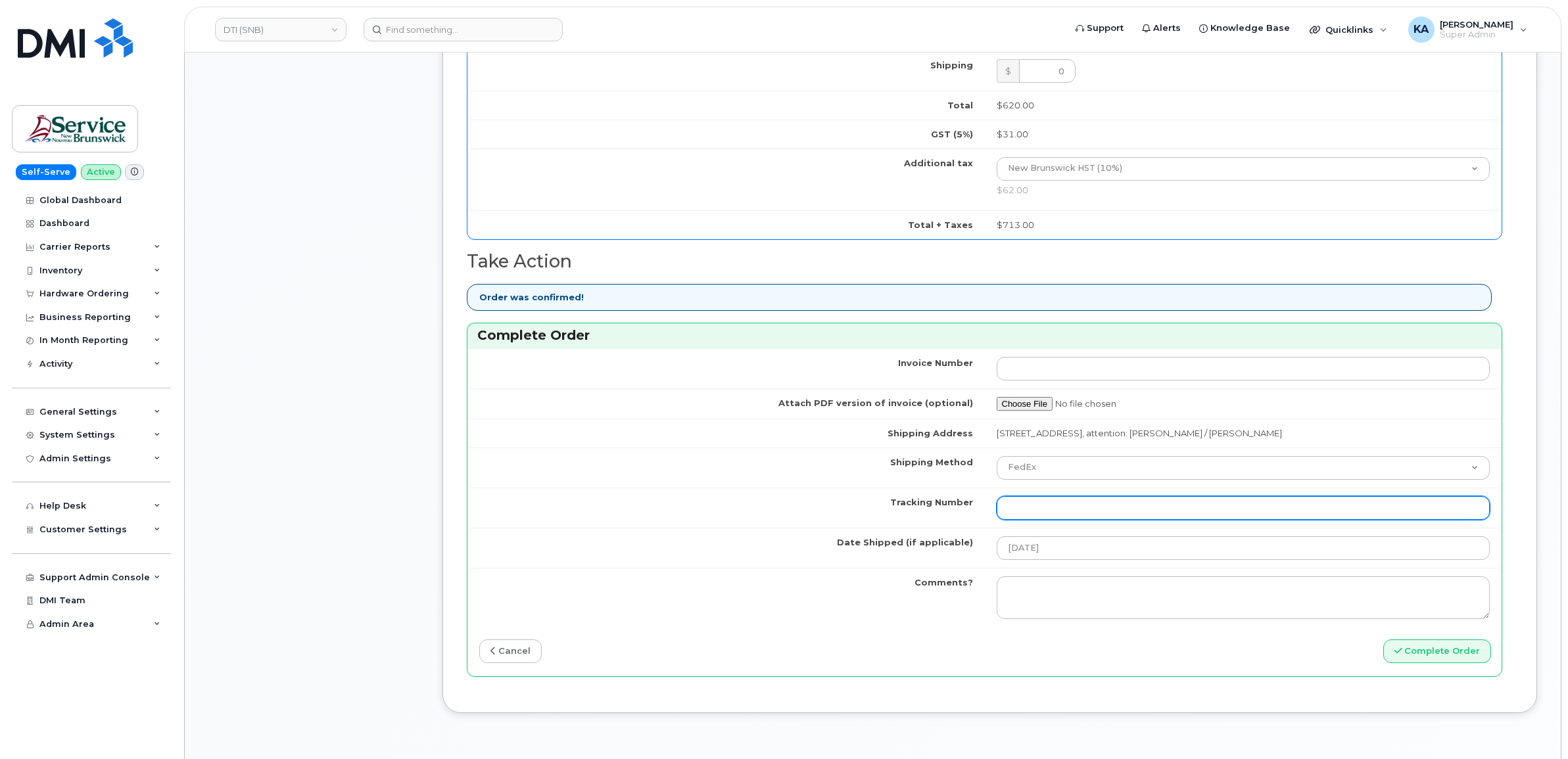
click at [1083, 509] on input "Tracking Number" at bounding box center [1243, 507] width 494 height 23
paste input "475744968947"
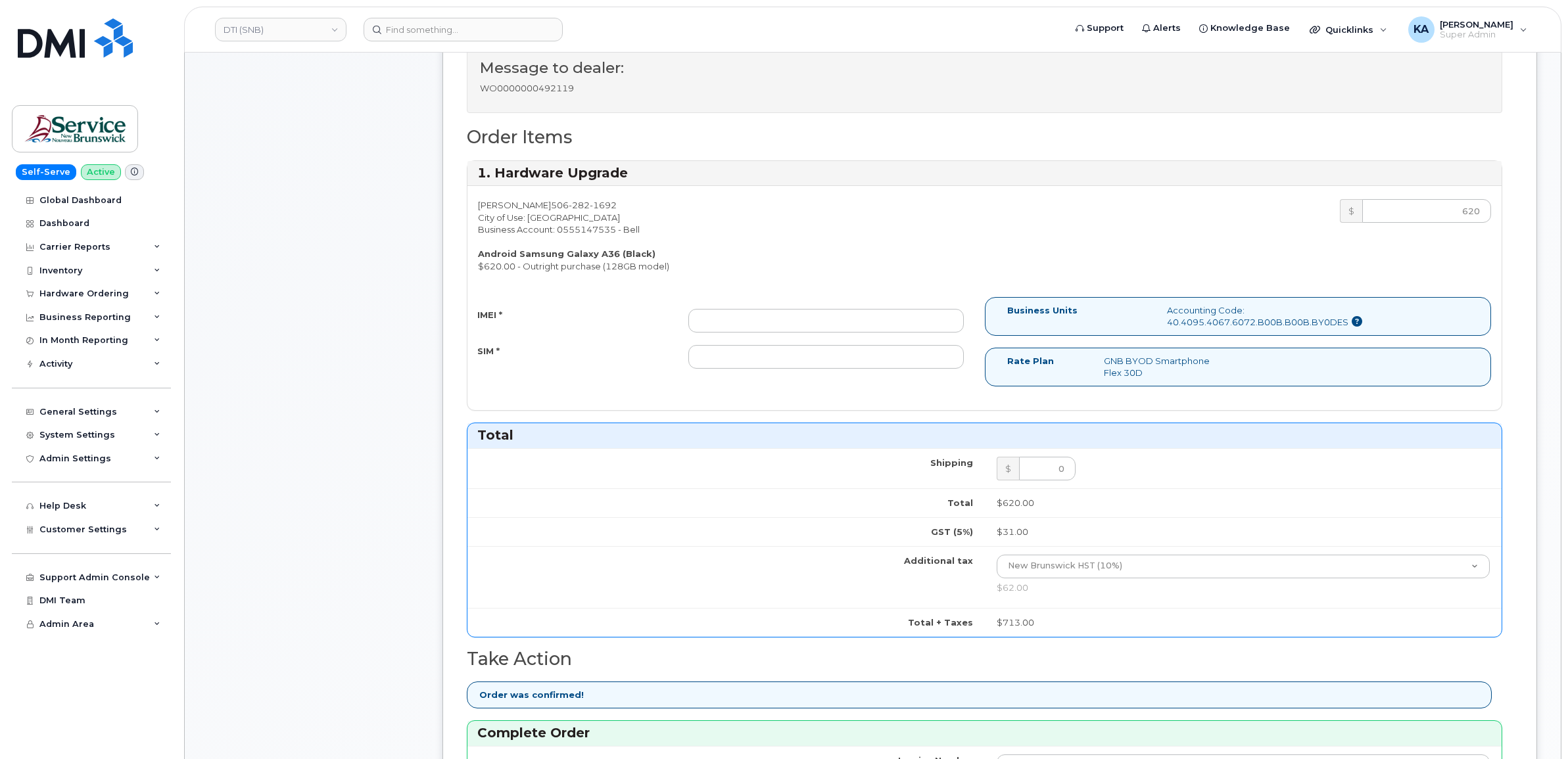
scroll to position [493, 0]
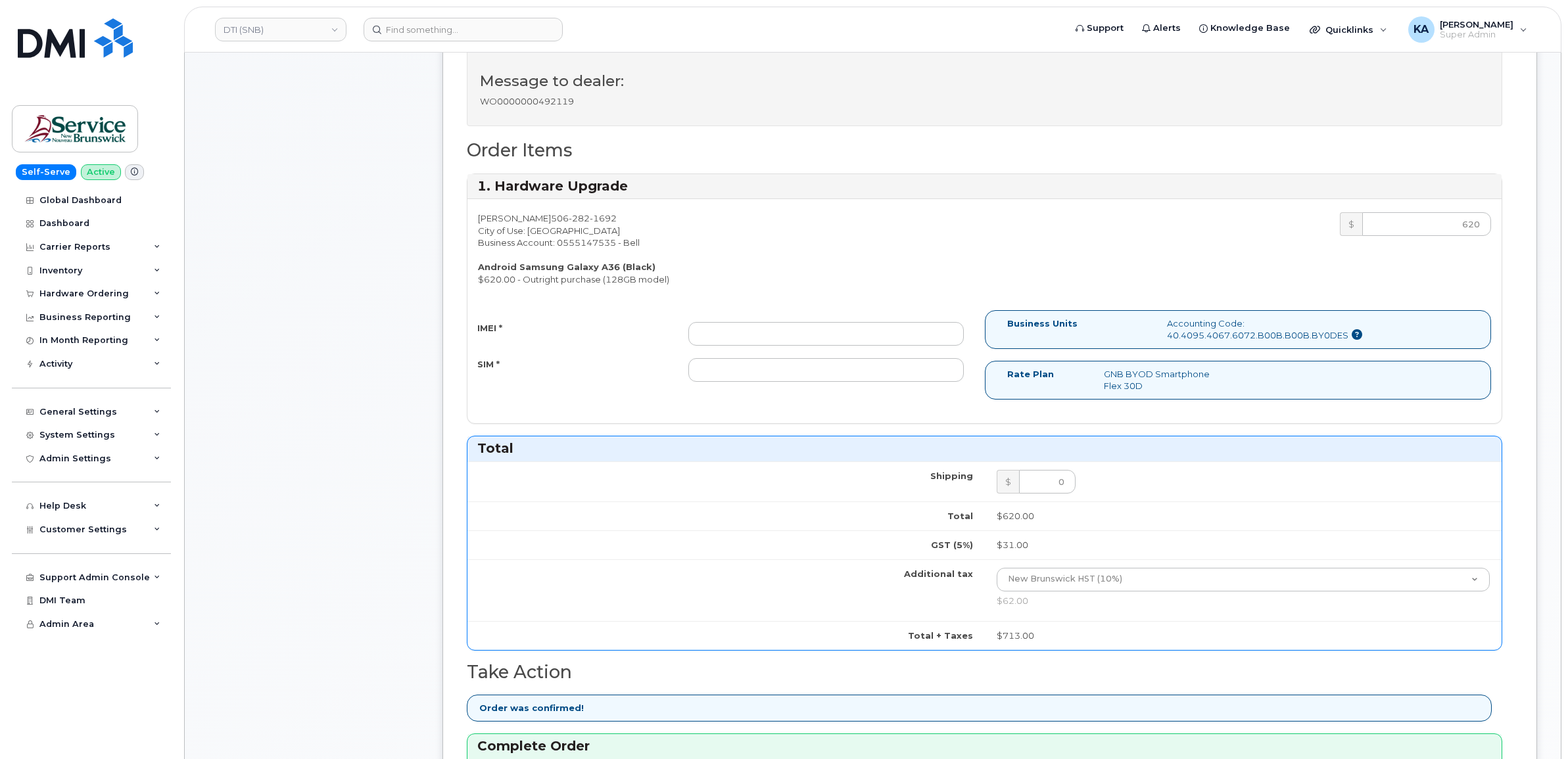
type input "475744968947"
click at [800, 342] on input "IMEI *" at bounding box center [826, 333] width 275 height 23
paste input "357167790652065"
type input "357167790652065"
click at [791, 370] on input "SIM *" at bounding box center [826, 369] width 275 height 23
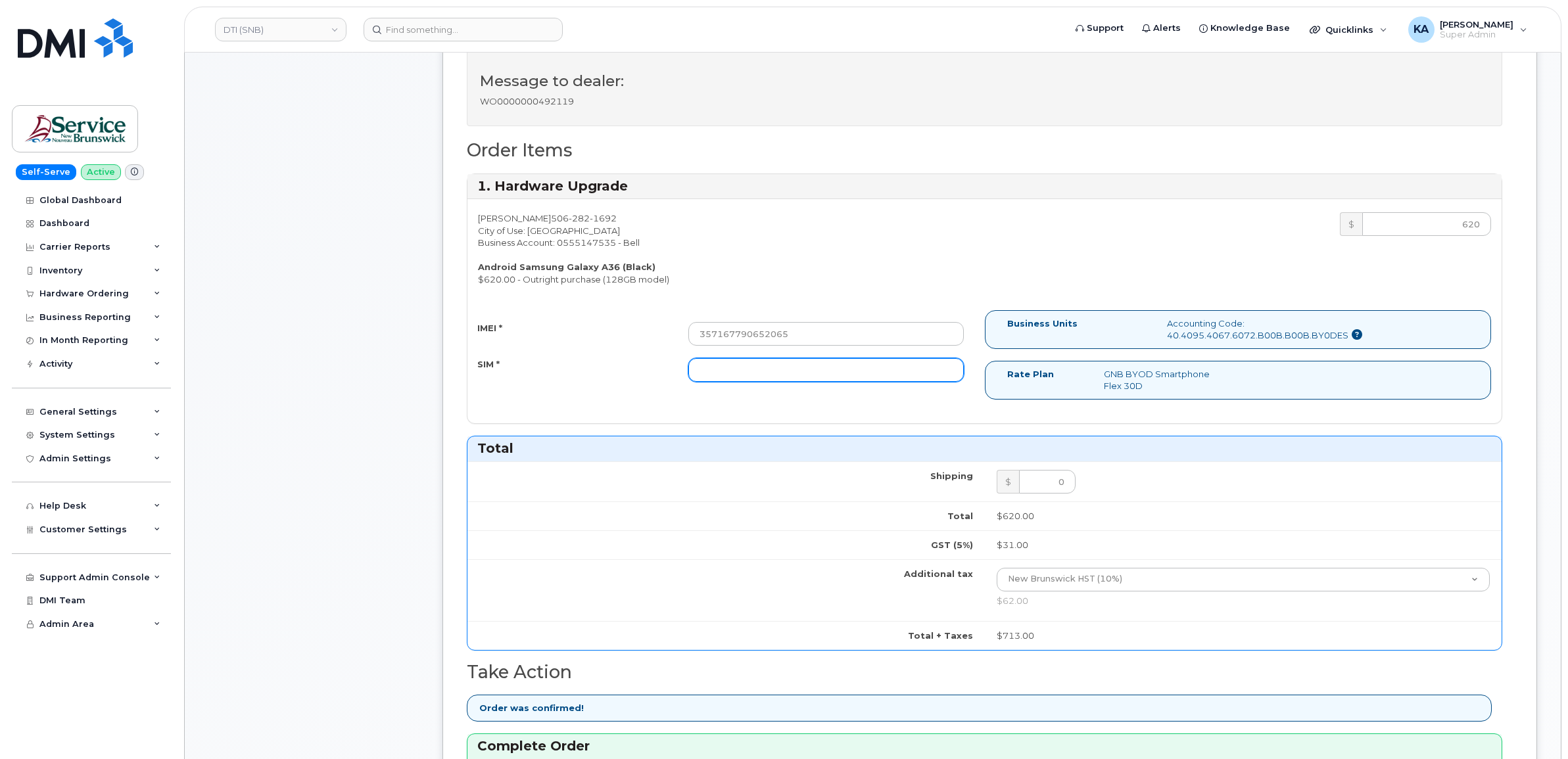
paste input "89302610207734096768"
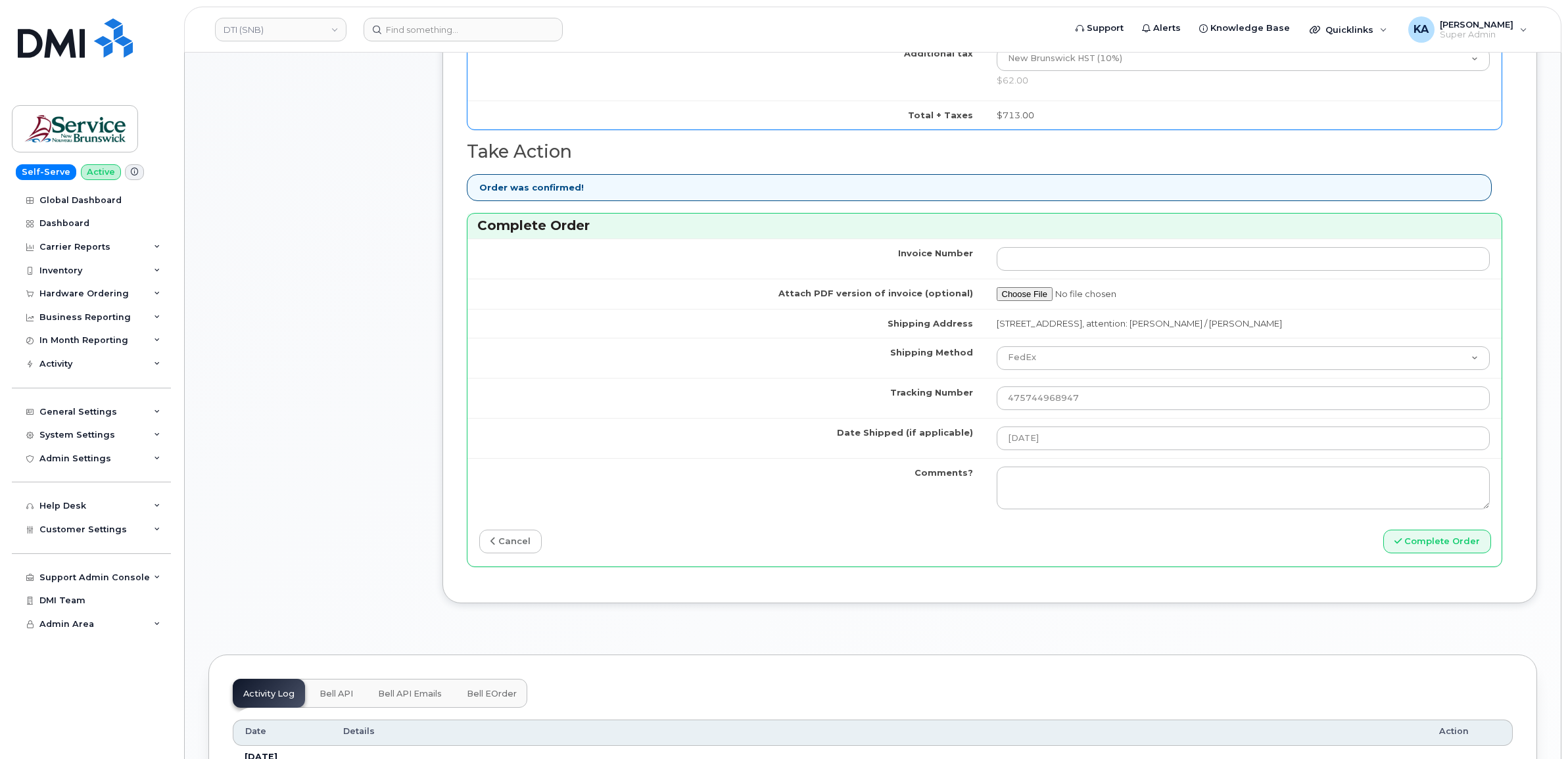
scroll to position [1068, 0]
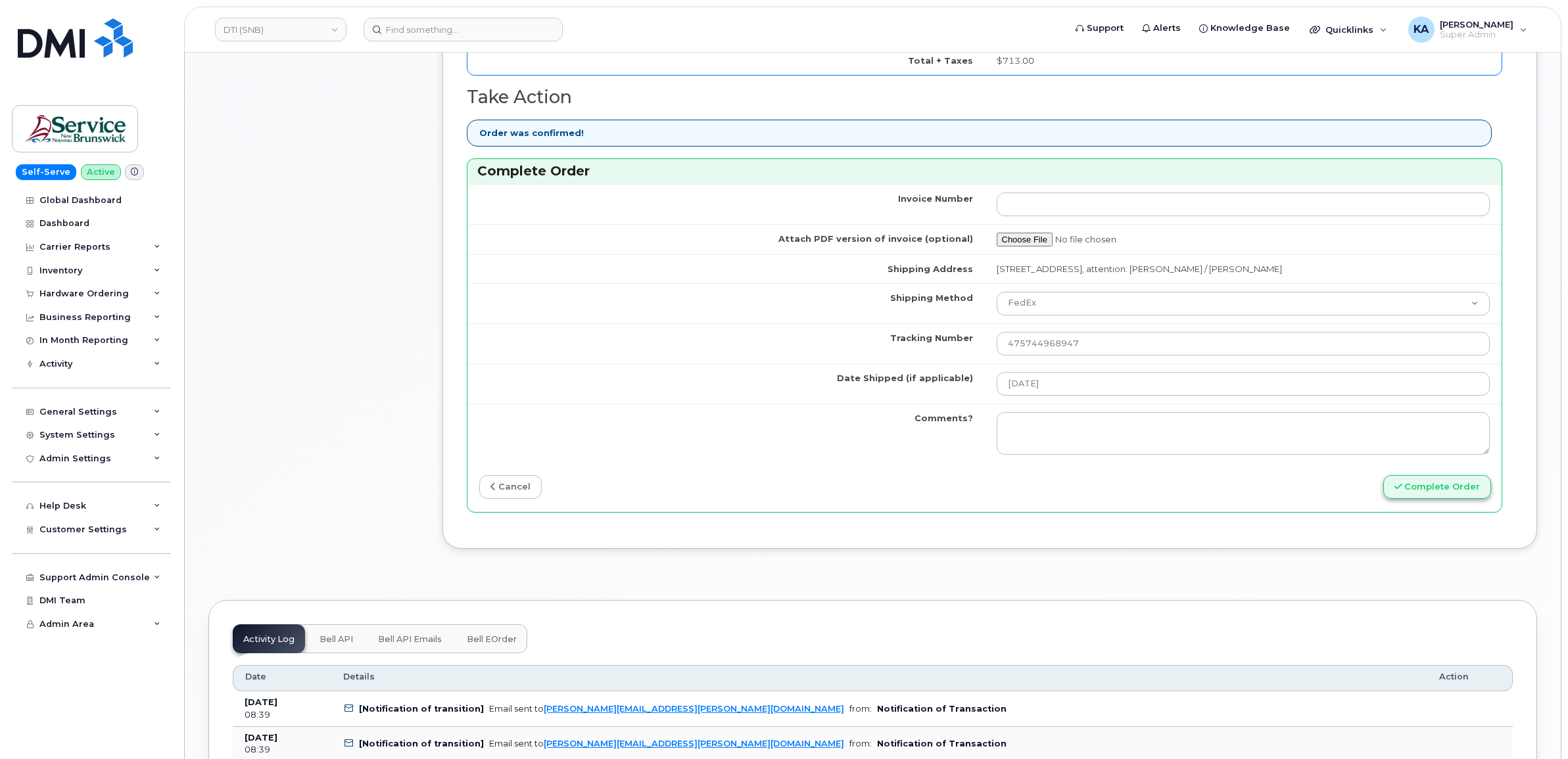
type input "89302610207734096768"
click at [1411, 486] on button "Complete Order" at bounding box center [1437, 487] width 108 height 24
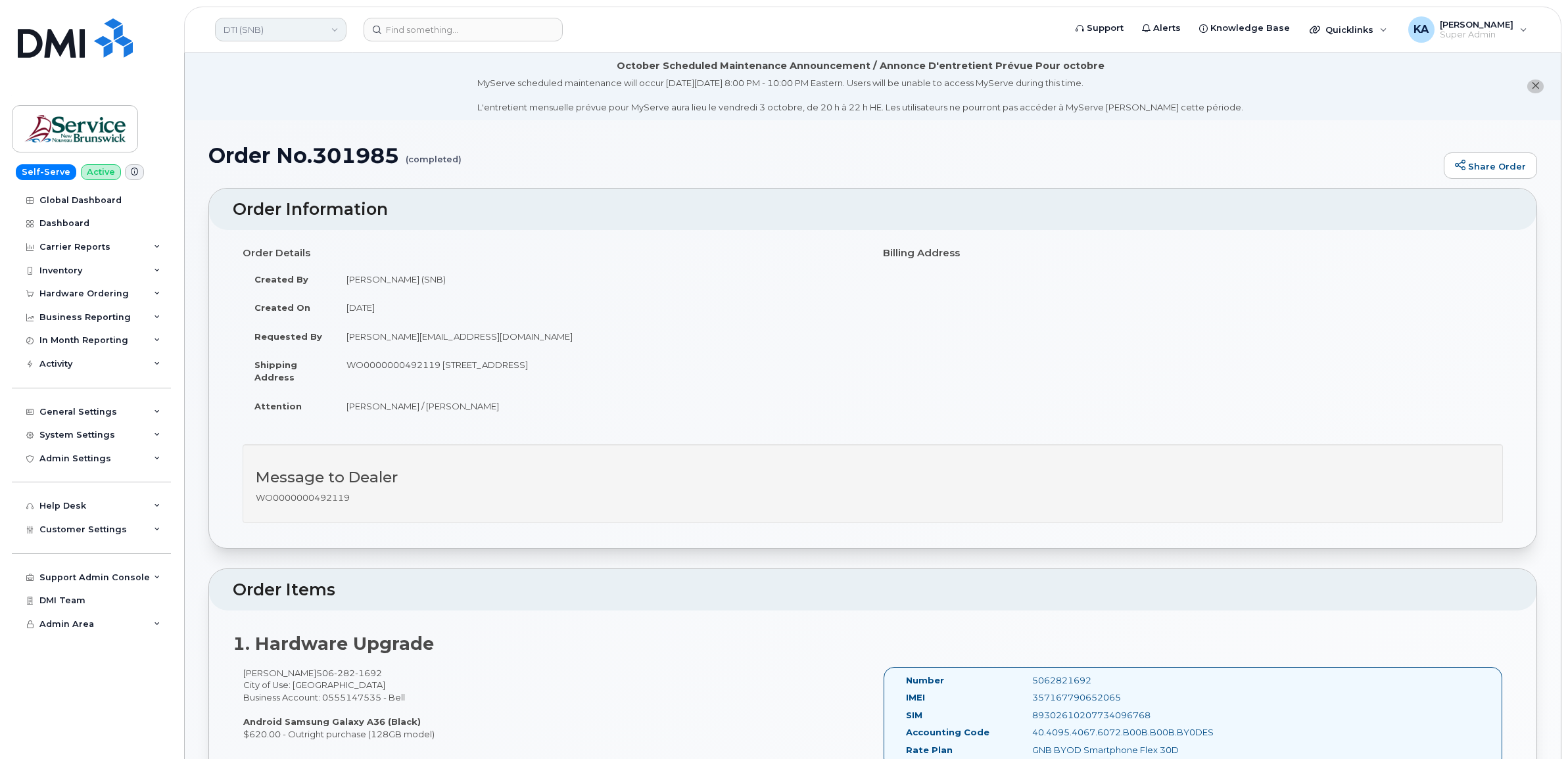
click at [320, 28] on link "DTI (SNB)" at bounding box center [281, 29] width 132 height 23
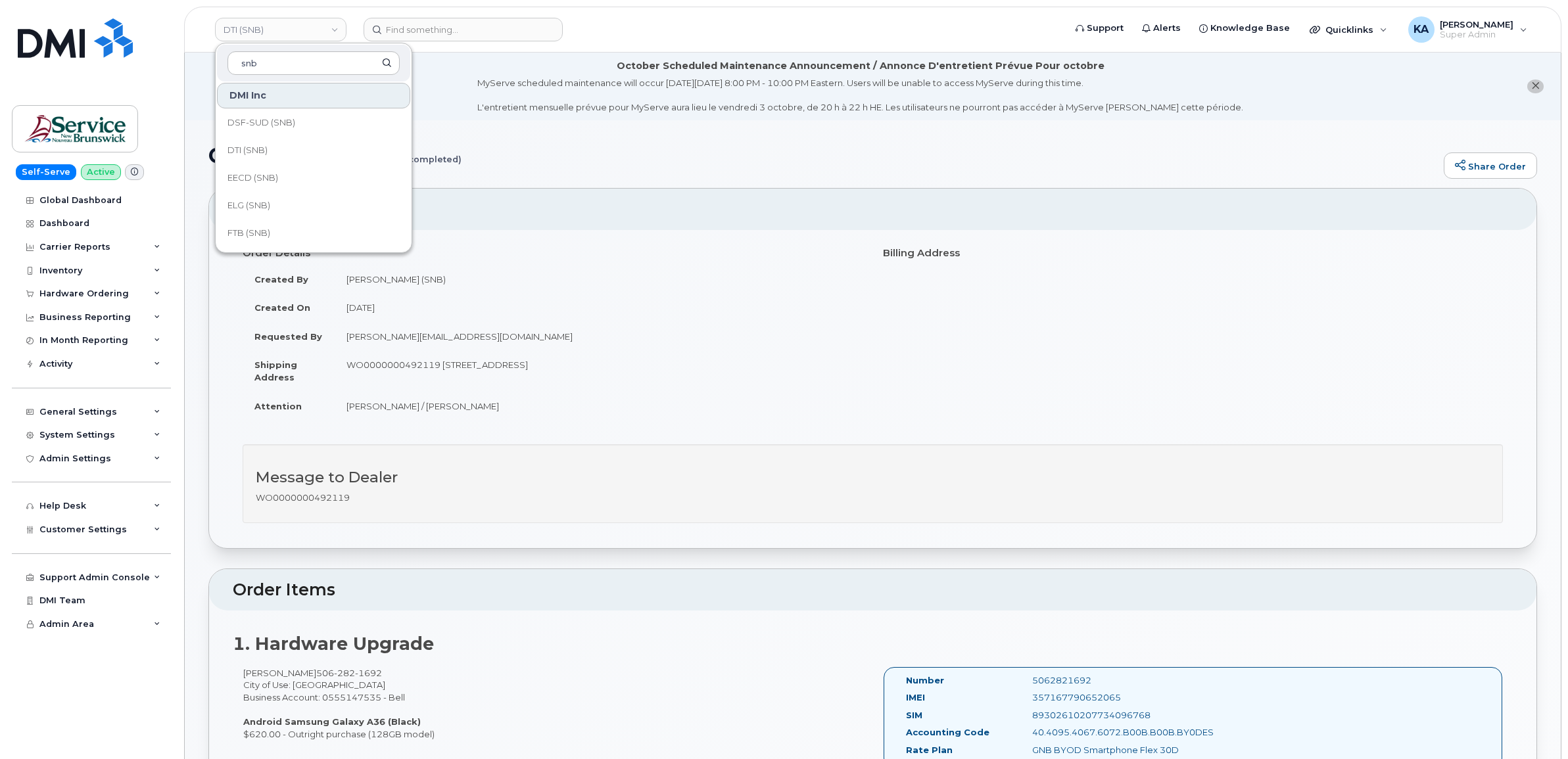
scroll to position [246, 0]
type input "snb"
click at [228, 206] on span "FTB (SNB)" at bounding box center [248, 209] width 42 height 13
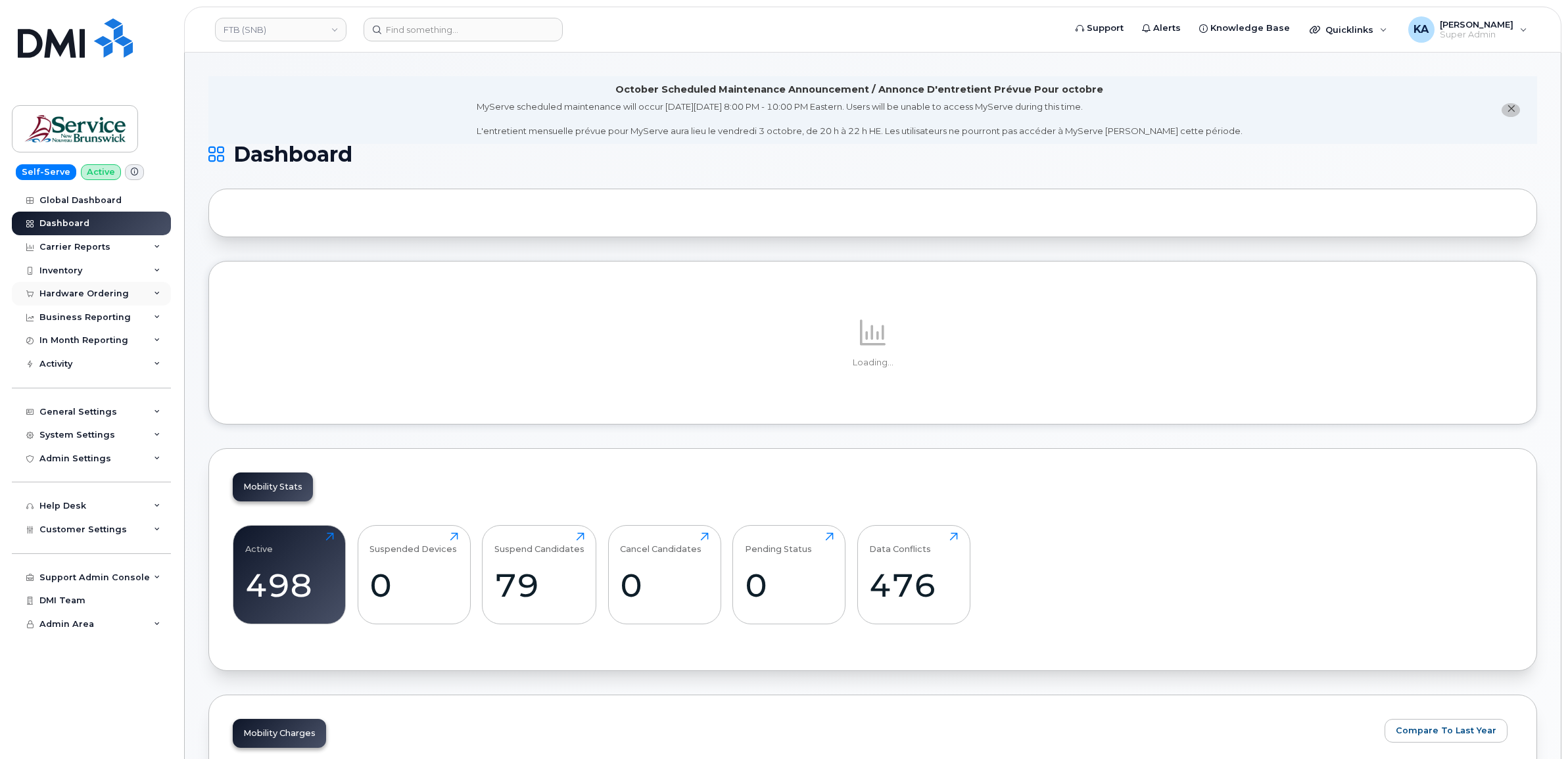
click at [78, 296] on div "Hardware Ordering" at bounding box center [84, 294] width 89 height 11
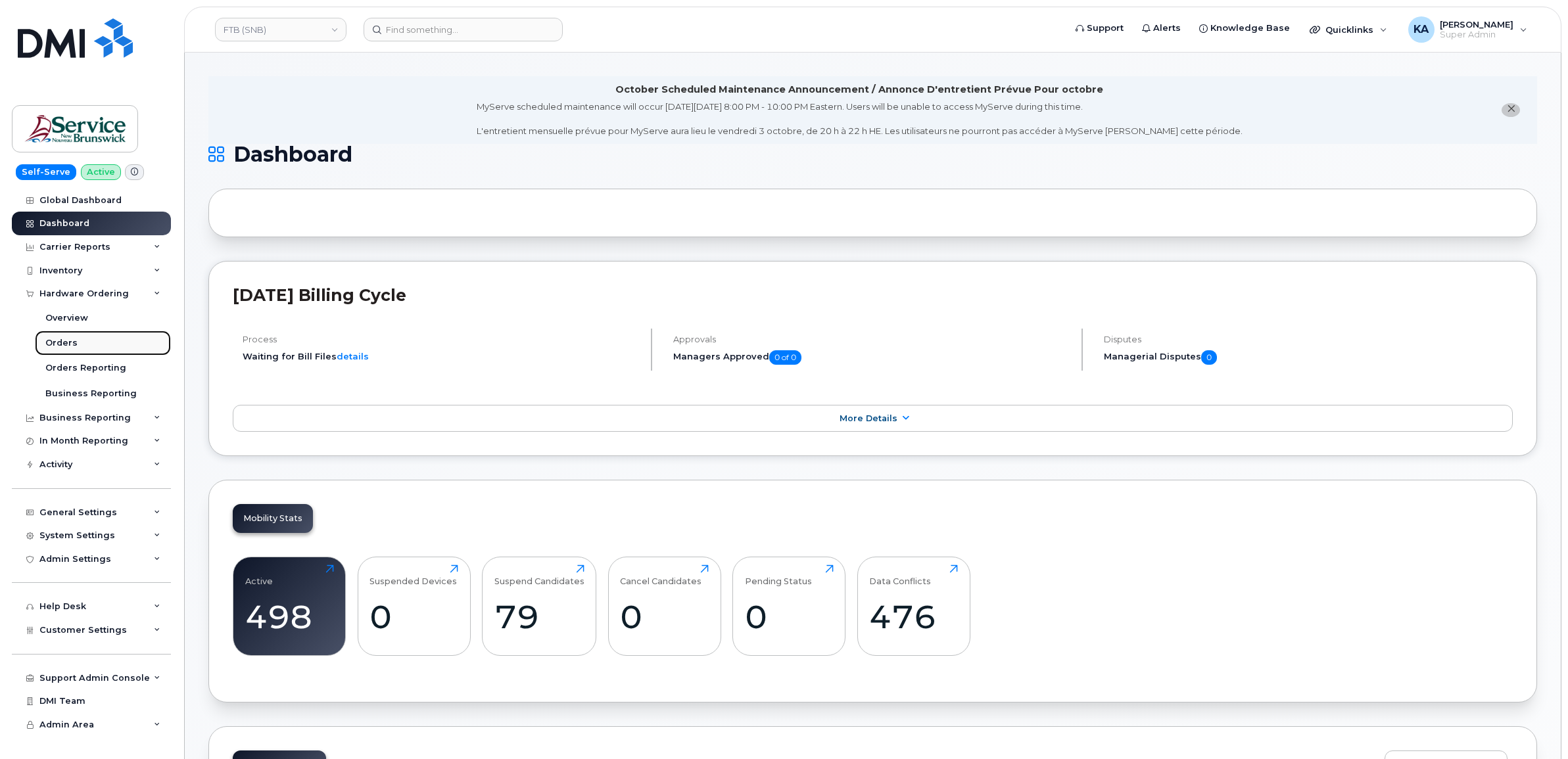
click at [47, 347] on div "Orders" at bounding box center [62, 343] width 33 height 12
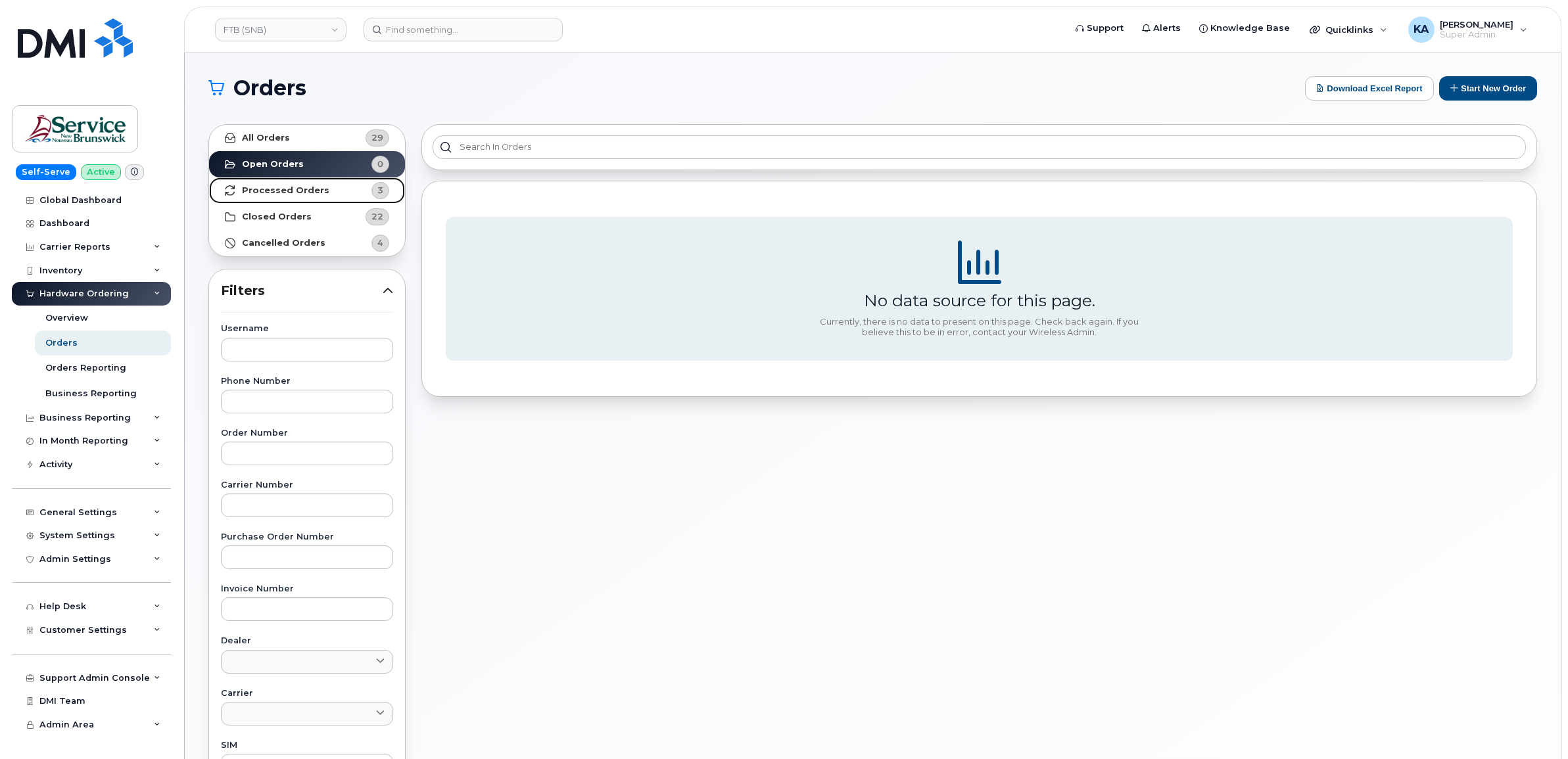
click at [255, 188] on strong "Processed Orders" at bounding box center [286, 190] width 88 height 11
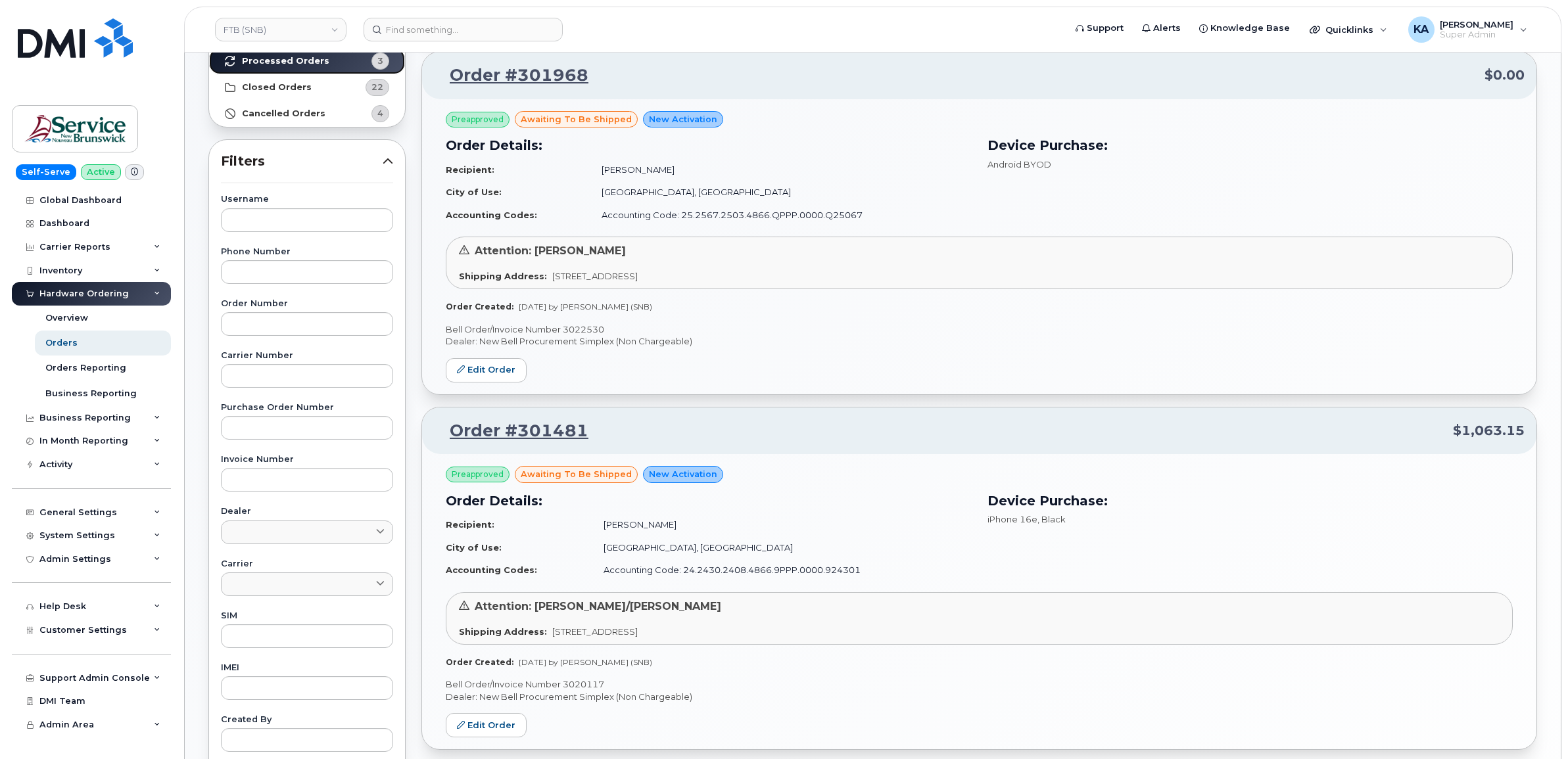
scroll to position [82, 0]
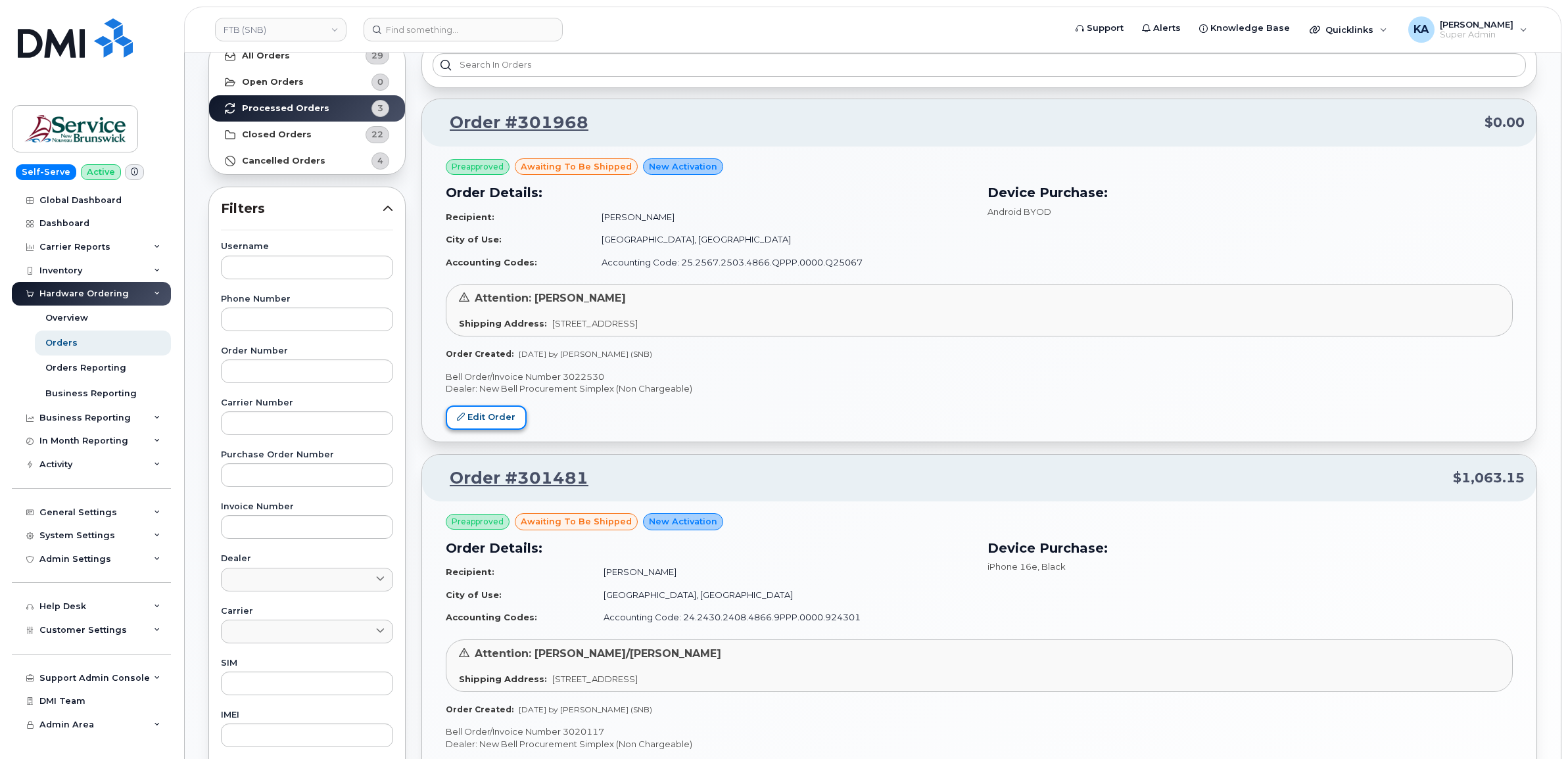
click at [488, 412] on link "Edit Order" at bounding box center [486, 417] width 81 height 24
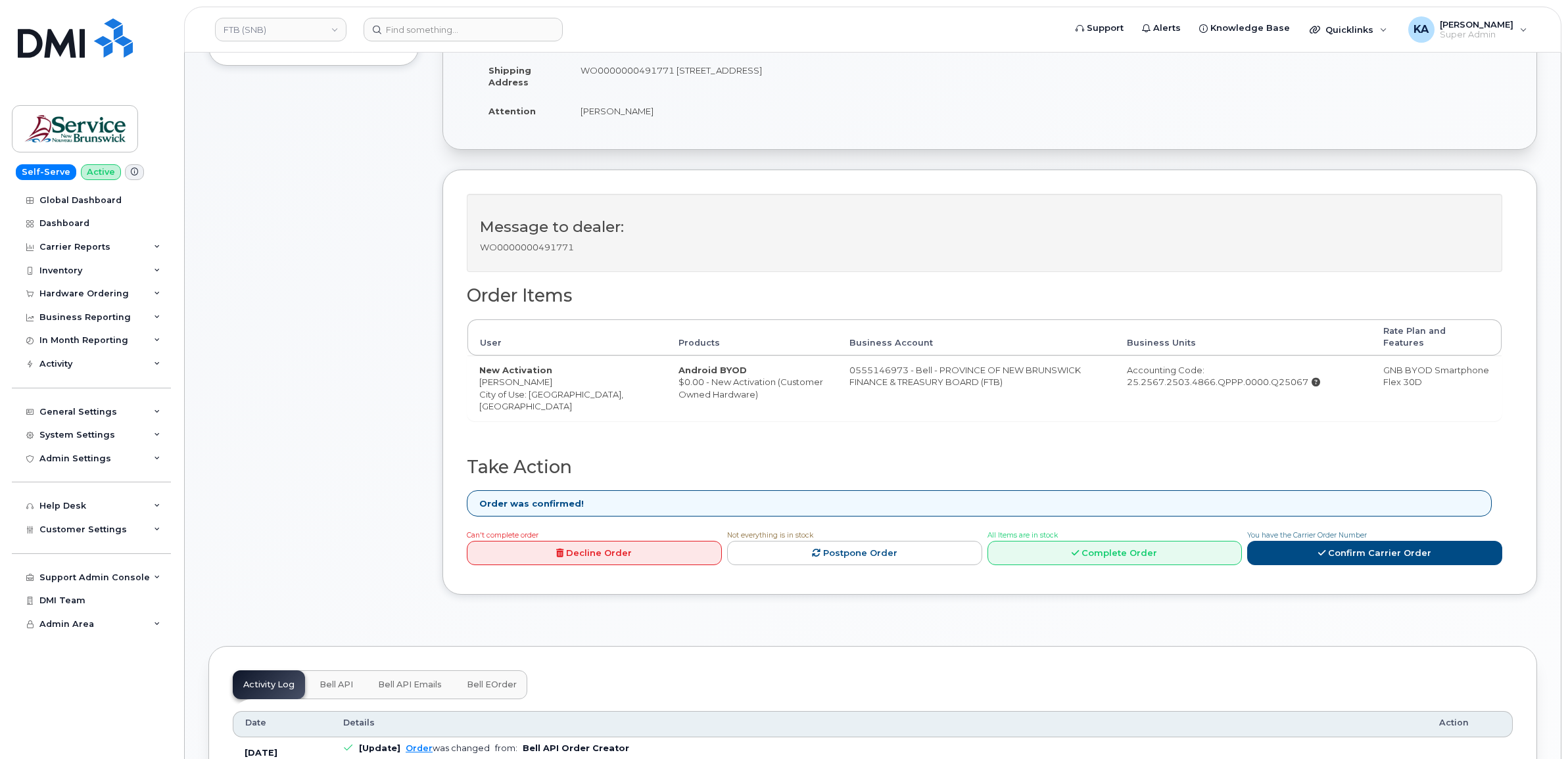
scroll to position [411, 0]
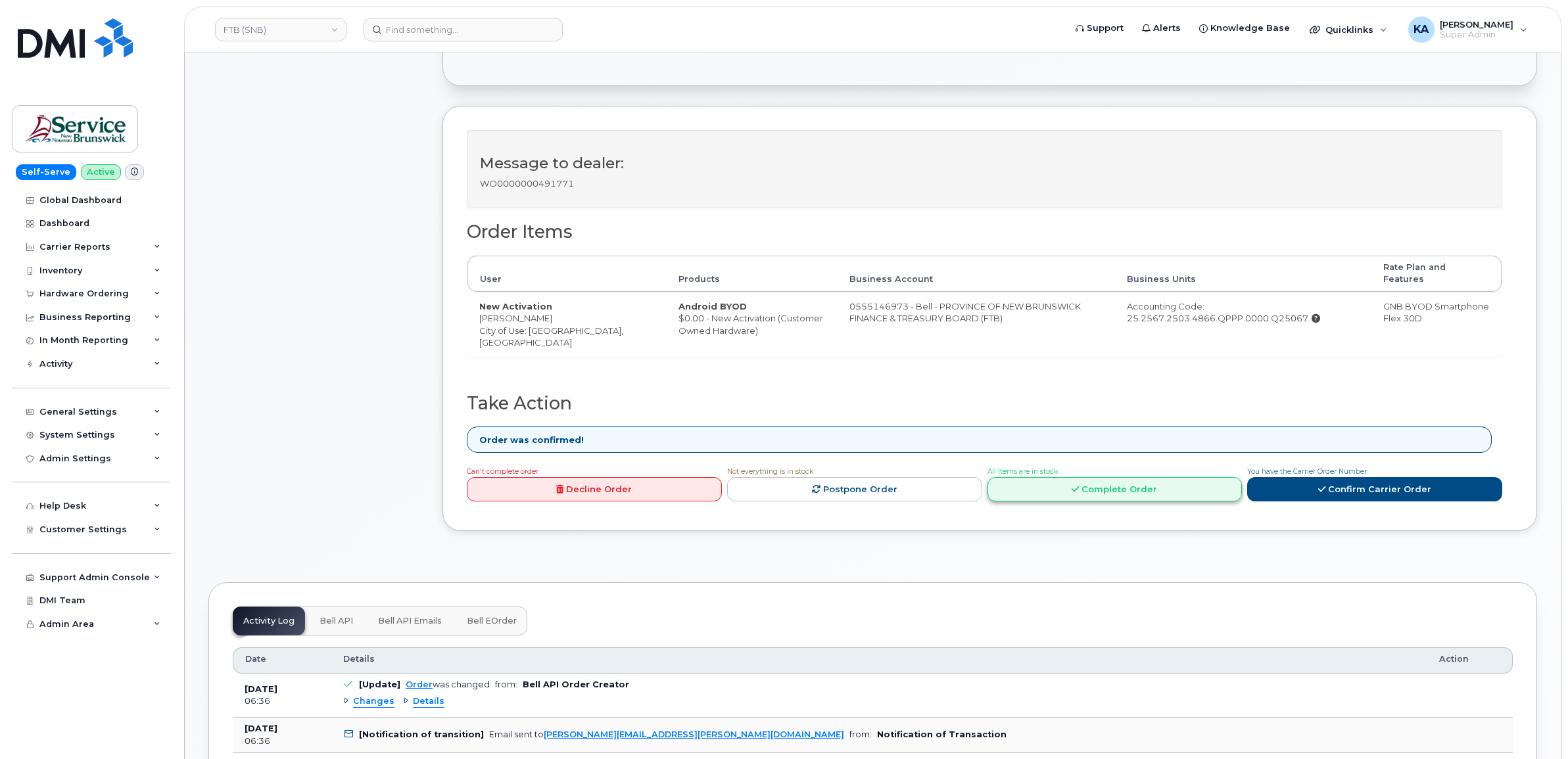
click at [1129, 485] on link "Complete Order" at bounding box center [1114, 489] width 255 height 24
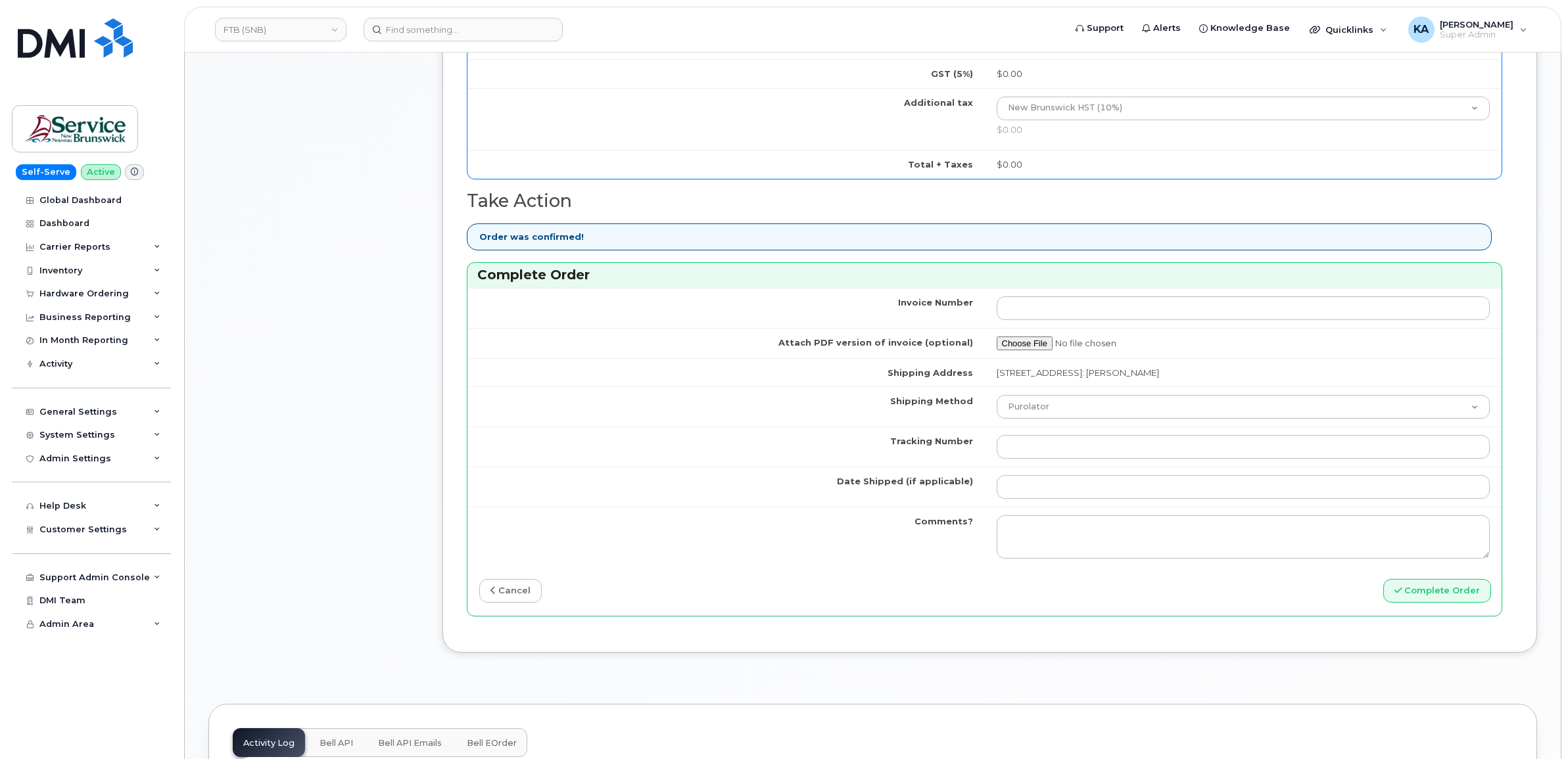
scroll to position [1068, 0]
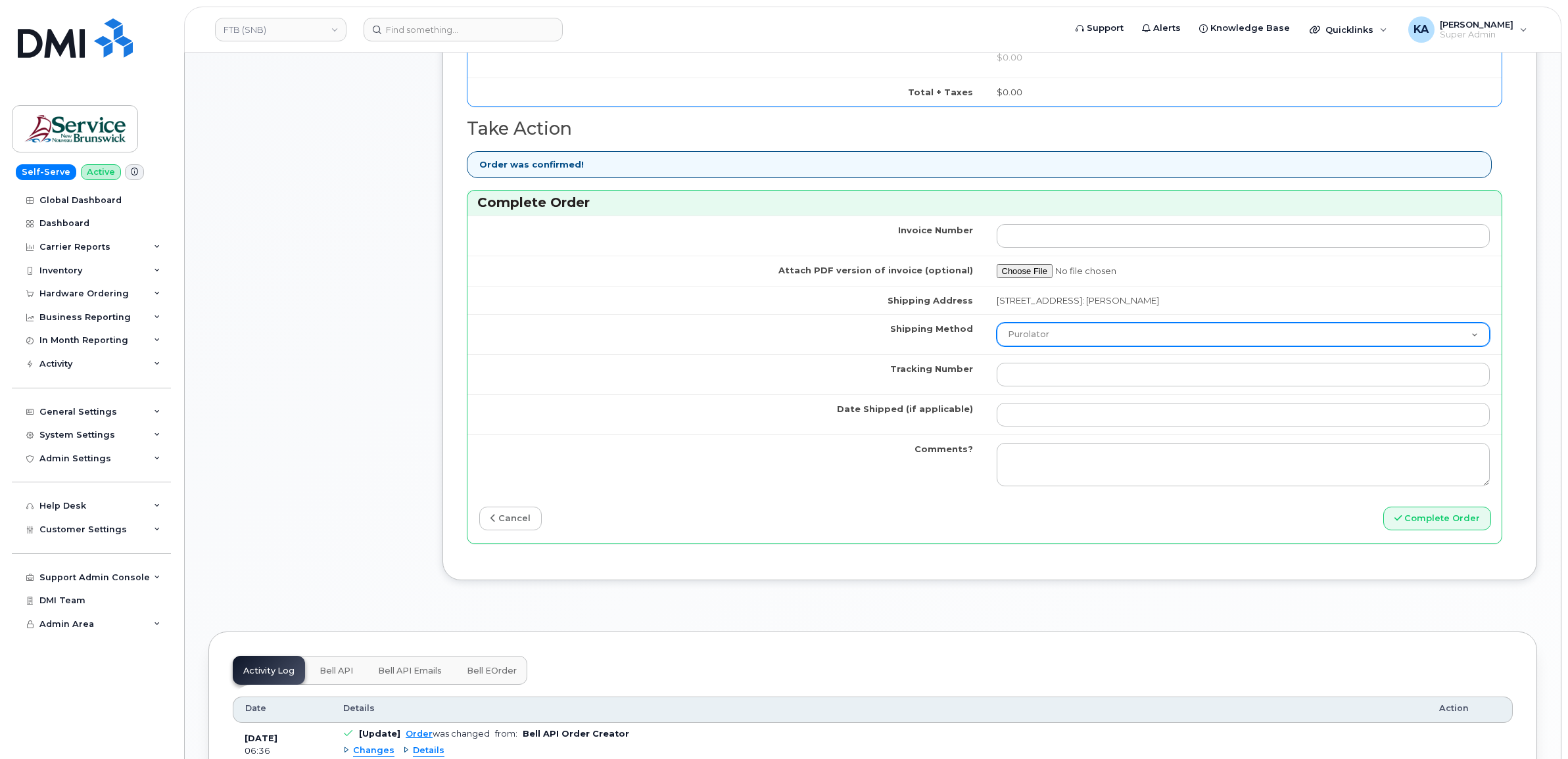
click at [1093, 332] on select "Purolator UPS FedEx Canada Post Courier Other Drop Off Pick Up" at bounding box center [1243, 334] width 494 height 23
select select "FedEx"
click at [996, 326] on select "Purolator UPS FedEx Canada Post Courier Other Drop Off Pick Up" at bounding box center [1243, 334] width 494 height 23
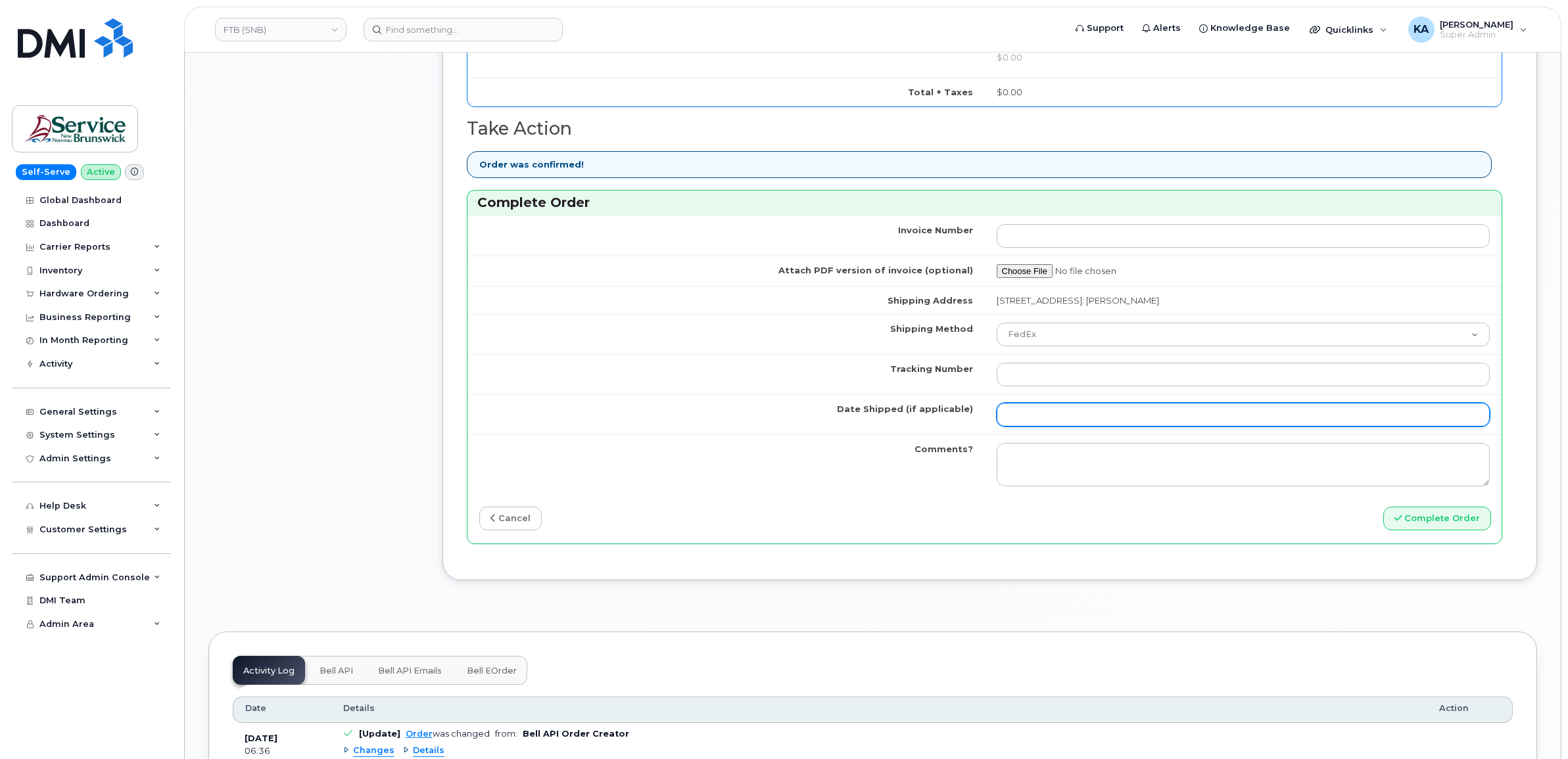
click at [1027, 416] on input "Date Shipped (if applicable)" at bounding box center [1243, 414] width 494 height 23
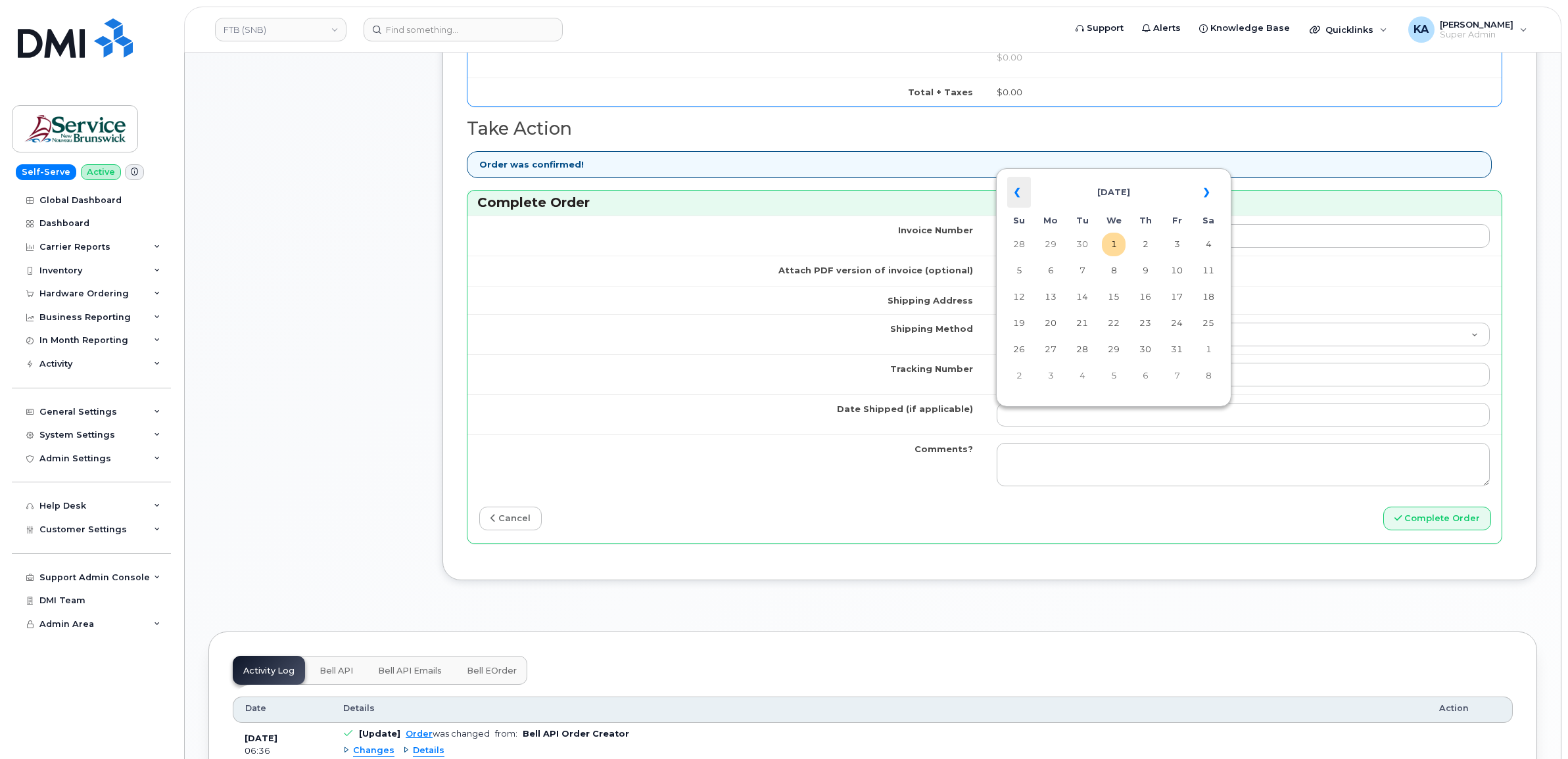
click at [1018, 189] on th "«" at bounding box center [1018, 192] width 23 height 32
click at [1079, 344] on td "30" at bounding box center [1081, 349] width 23 height 23
type input "[DATE]"
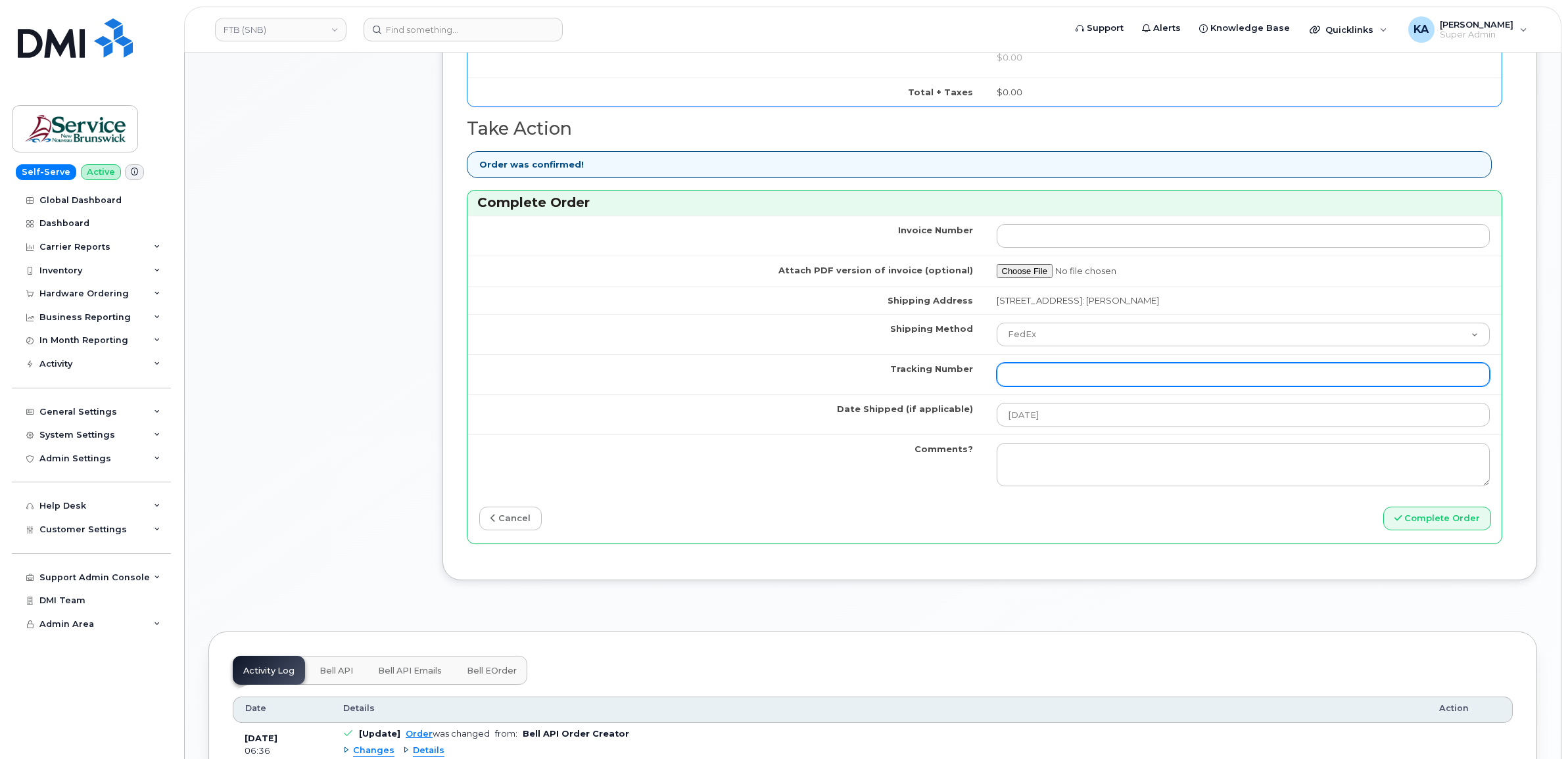
click at [1042, 378] on input "Tracking Number" at bounding box center [1243, 374] width 494 height 23
paste input "476303110246"
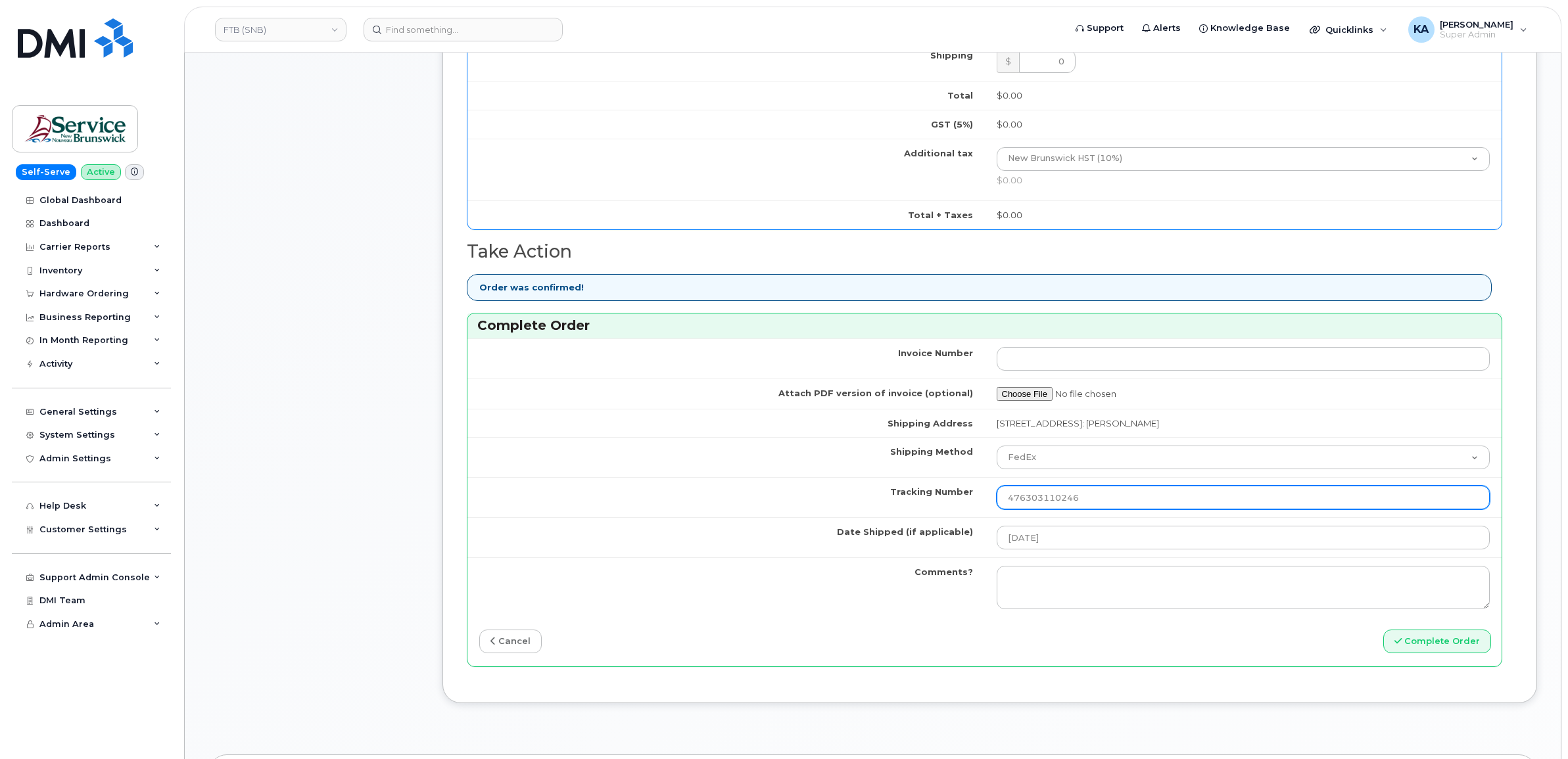
scroll to position [657, 0]
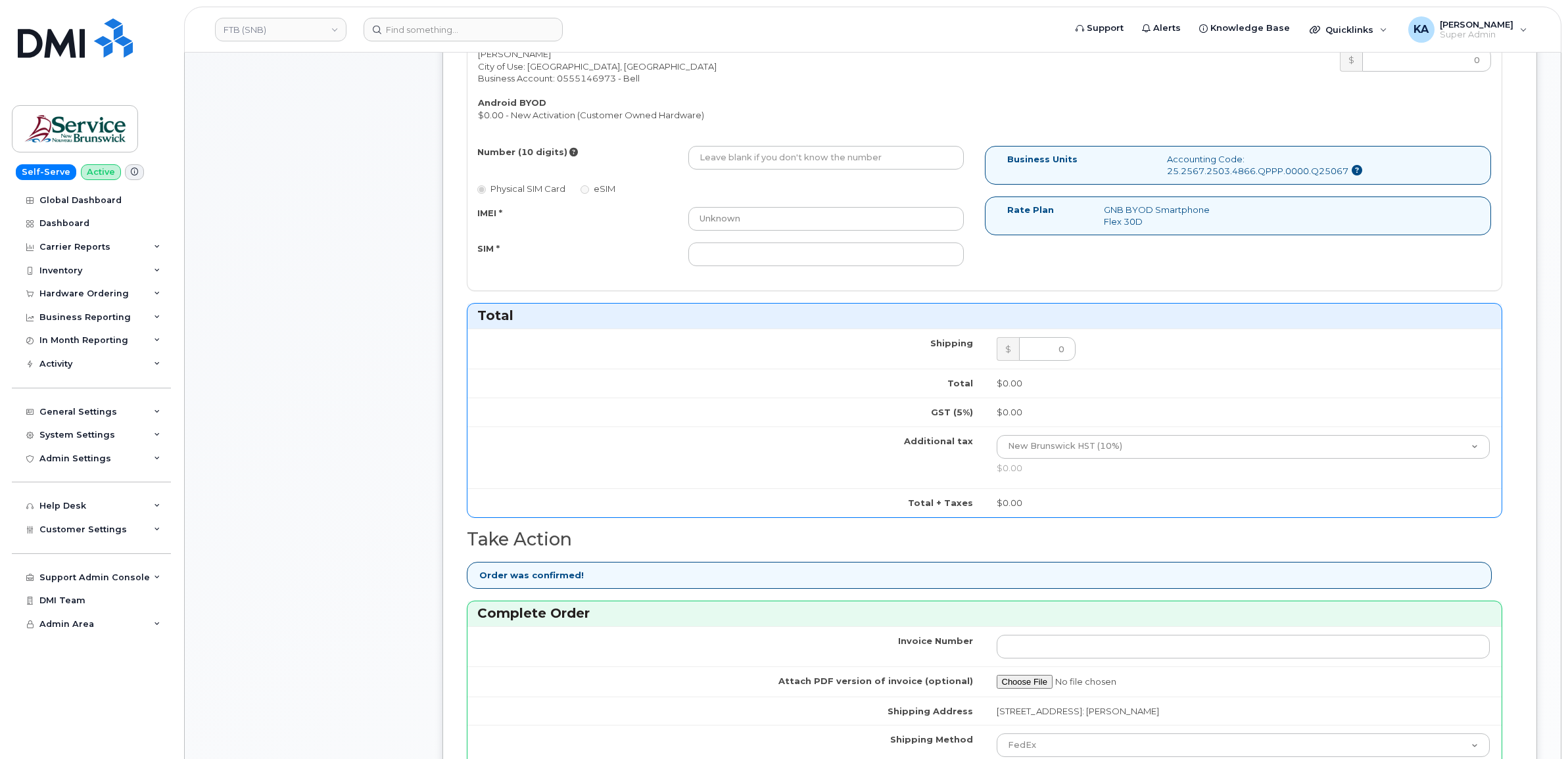
type input "476303110246"
click at [754, 161] on input "Number (10 digits)" at bounding box center [826, 157] width 275 height 23
paste input "5064782456"
type input "5064782456"
click at [753, 255] on input "SIM *" at bounding box center [826, 254] width 275 height 23
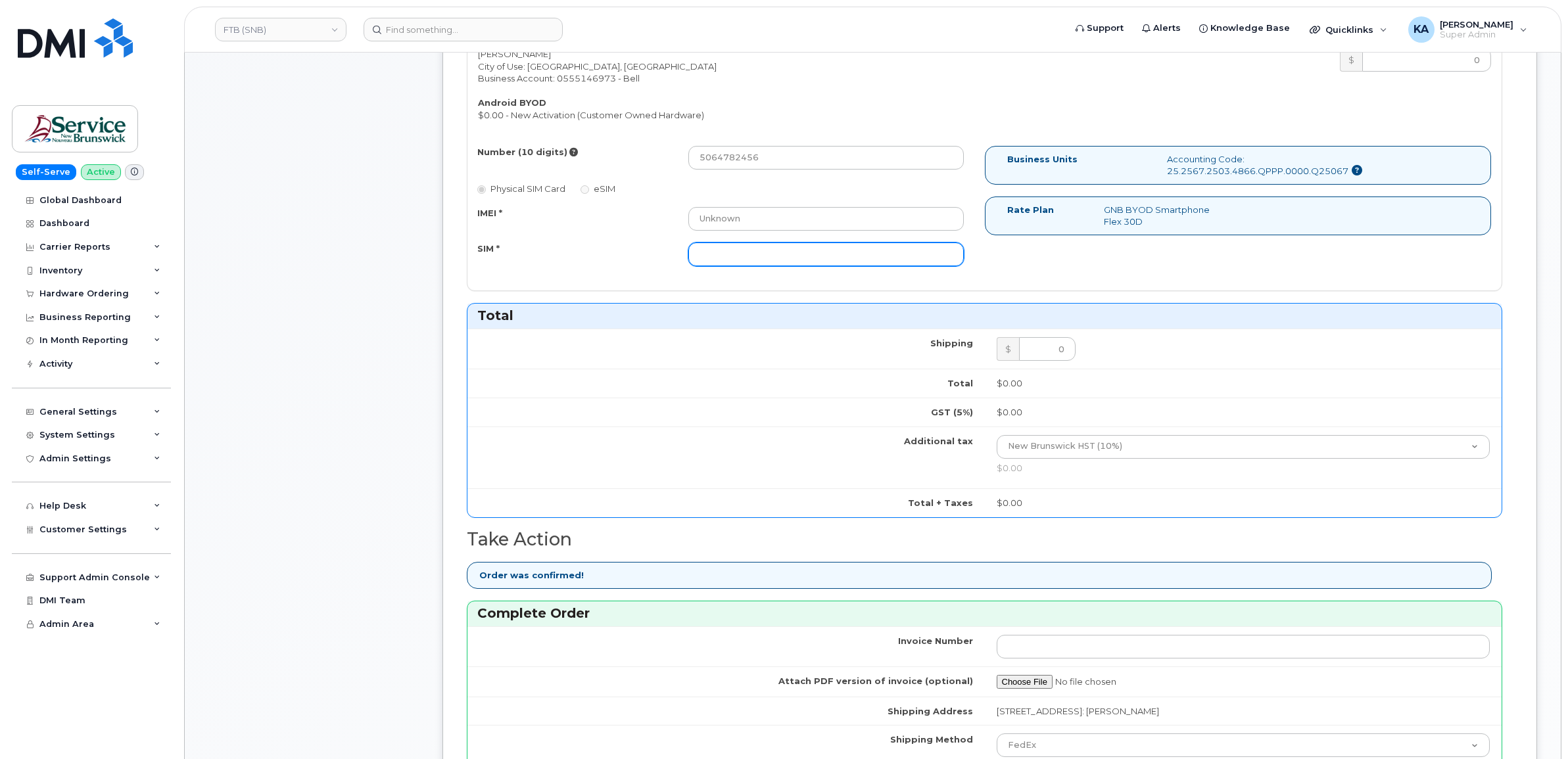
paste input "89302610207729094828"
type input "89302610207729094828"
drag, startPoint x: 759, startPoint y: 224, endPoint x: 659, endPoint y: 220, distance: 100.1
click at [659, 220] on div "IMEI * Unknown" at bounding box center [721, 219] width 507 height 23
paste input "—"
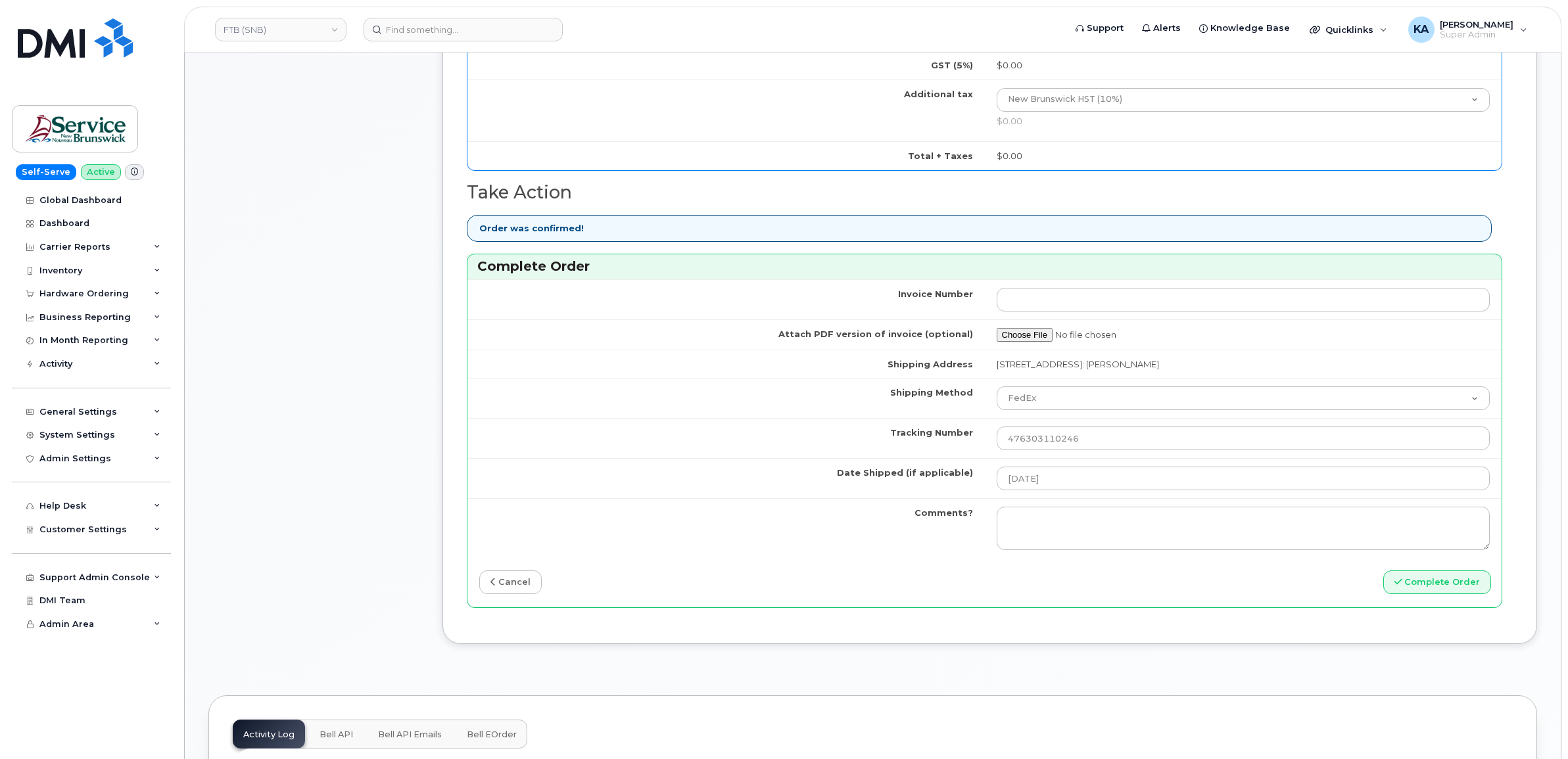
scroll to position [1068, 0]
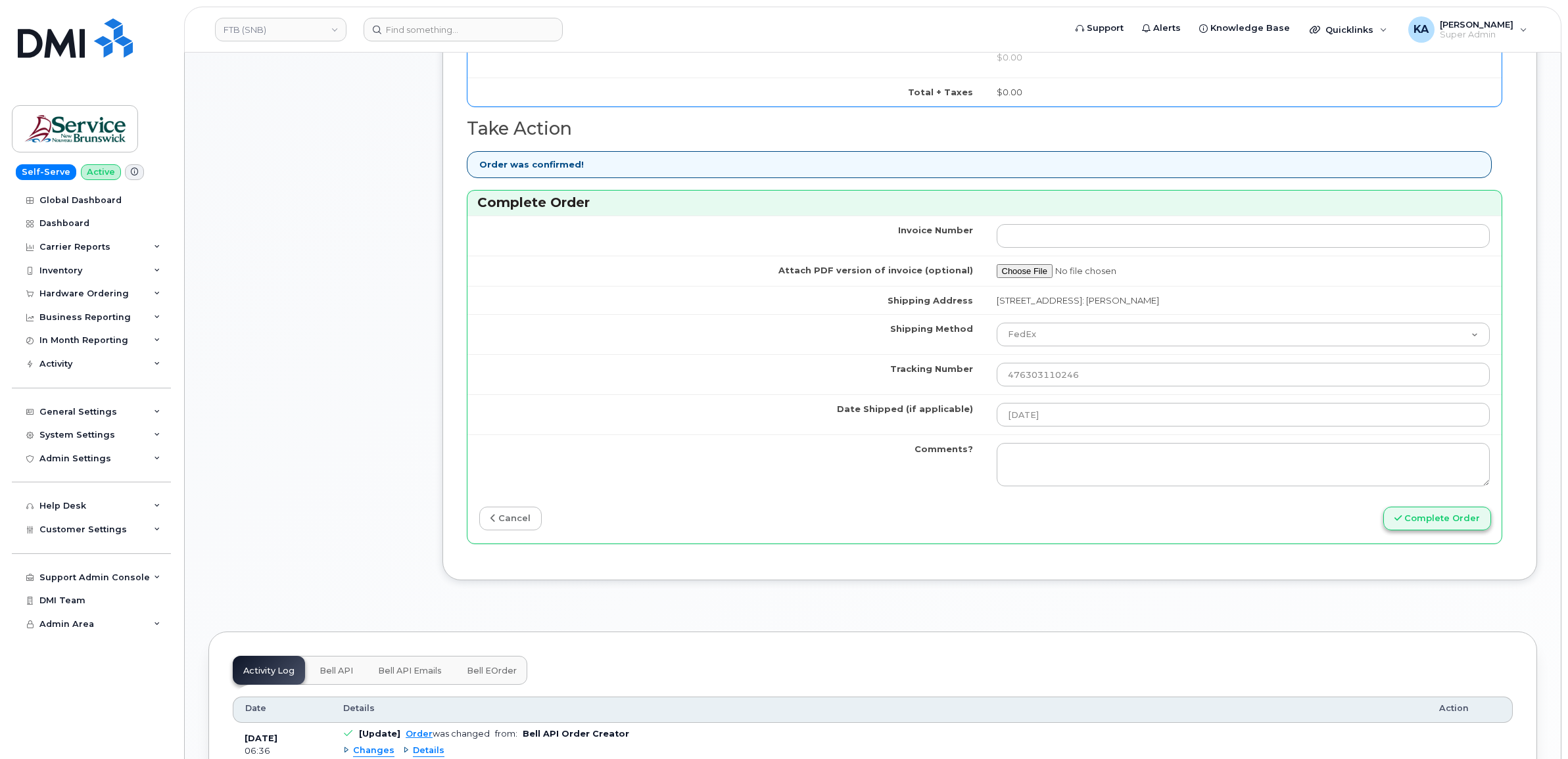
type input "—"
click at [1423, 517] on button "Complete Order" at bounding box center [1437, 518] width 108 height 24
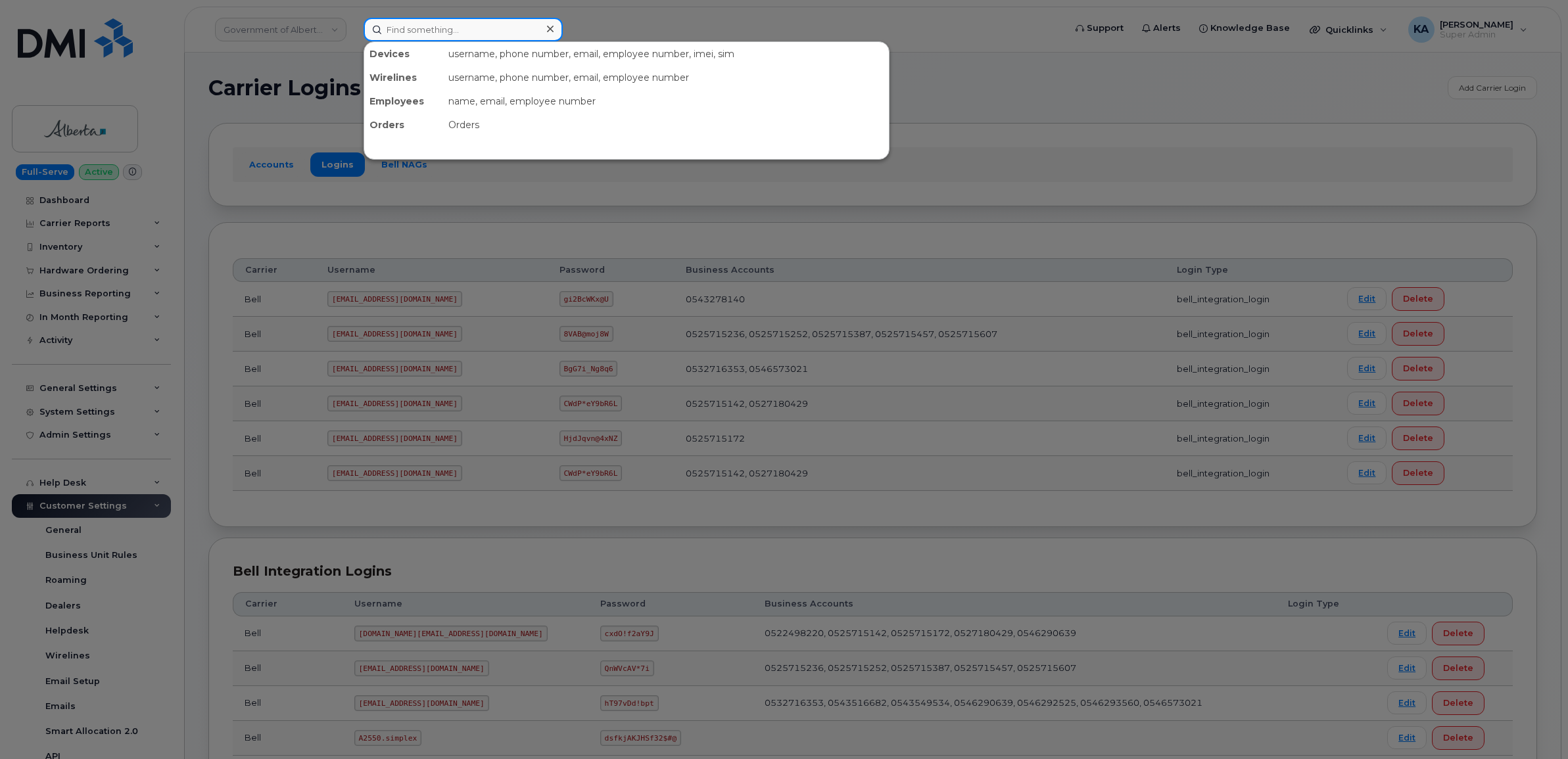
click at [448, 18] on input at bounding box center [463, 29] width 199 height 23
paste input "5064782456"
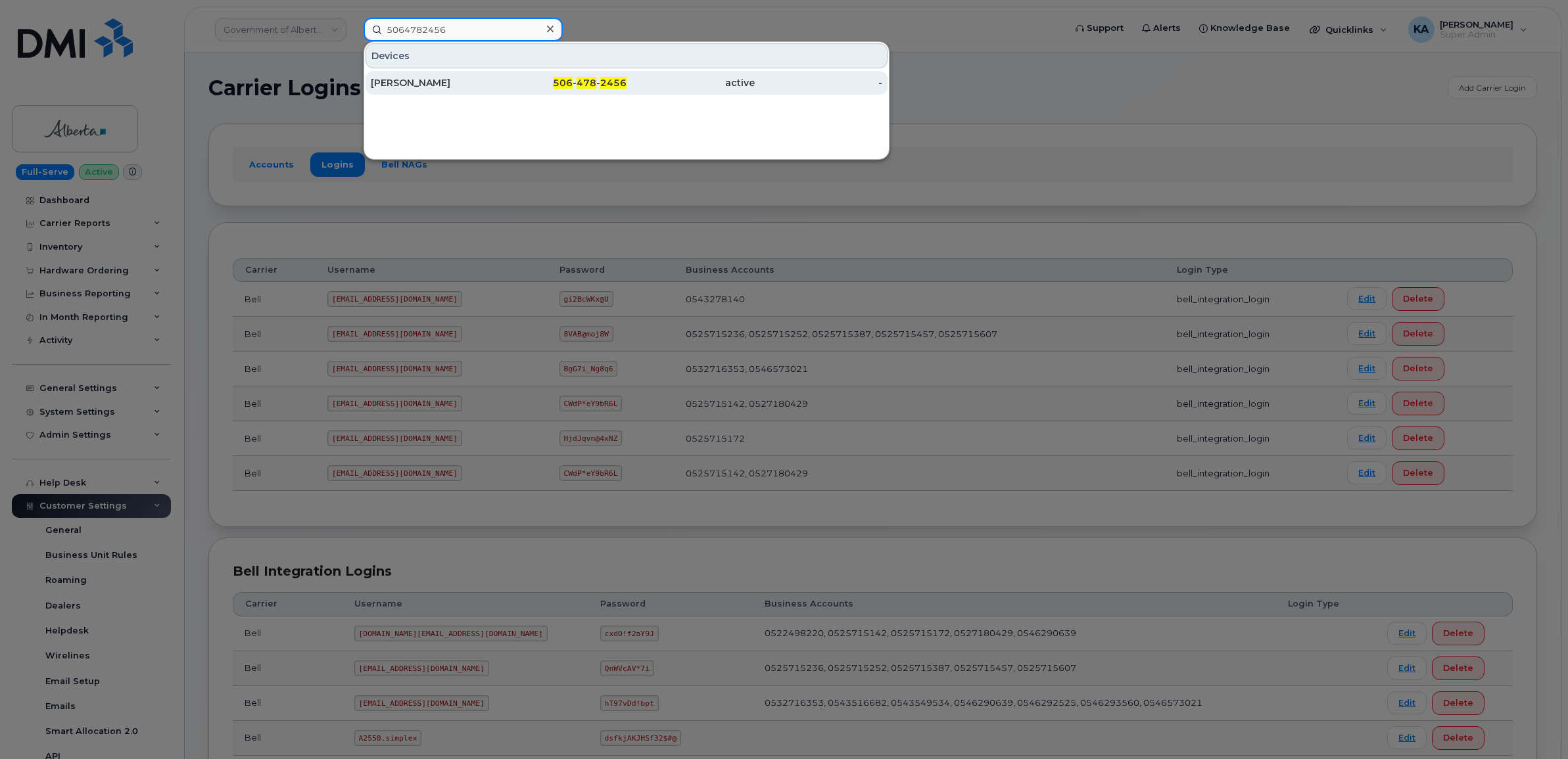
type input "5064782456"
click at [415, 83] on div "[PERSON_NAME]" at bounding box center [434, 83] width 128 height 13
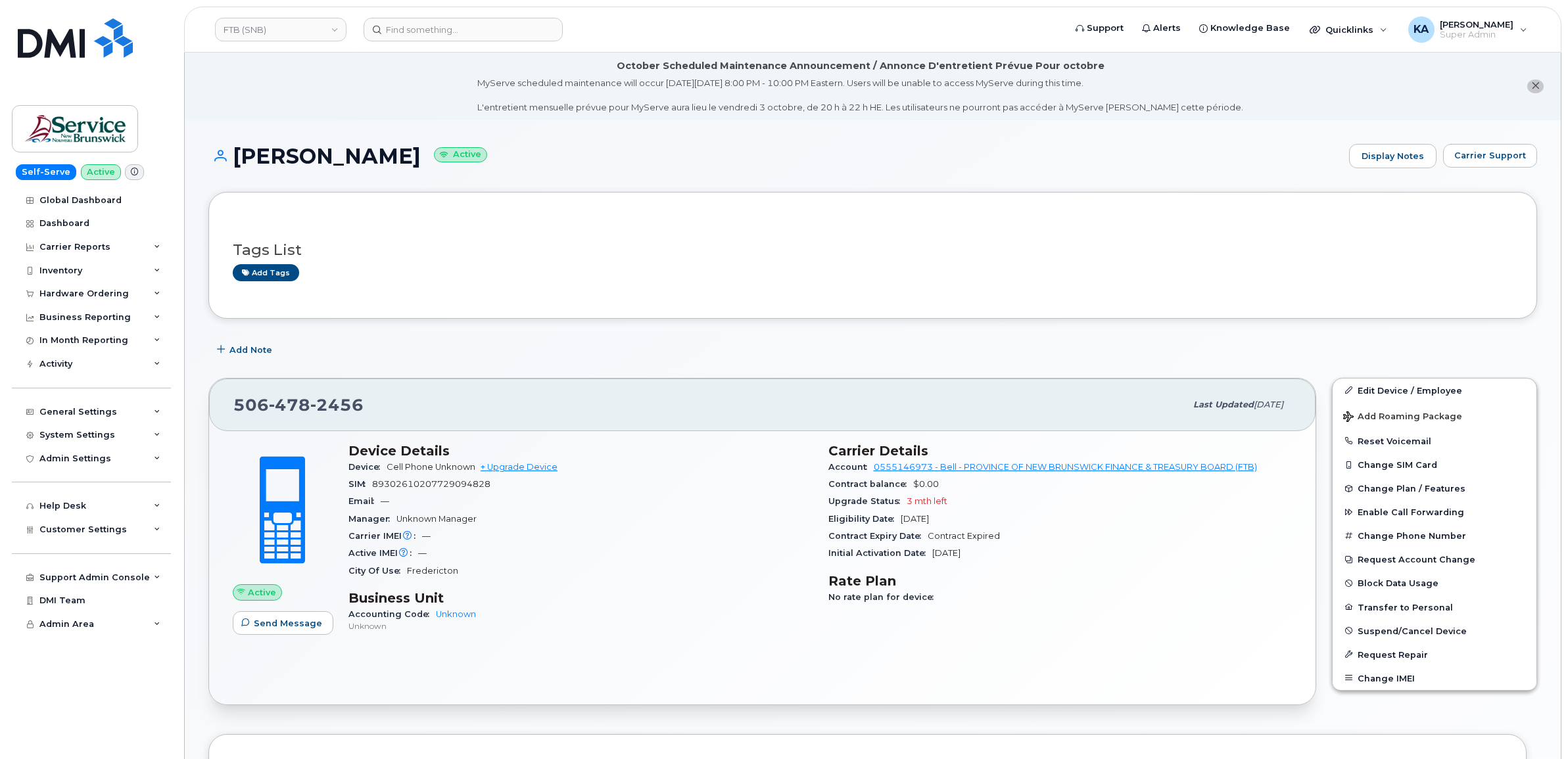
click at [434, 487] on span "89302610207729094828" at bounding box center [431, 484] width 118 height 10
copy span "89302610207729094828"
click at [426, 536] on span "—" at bounding box center [426, 536] width 8 height 10
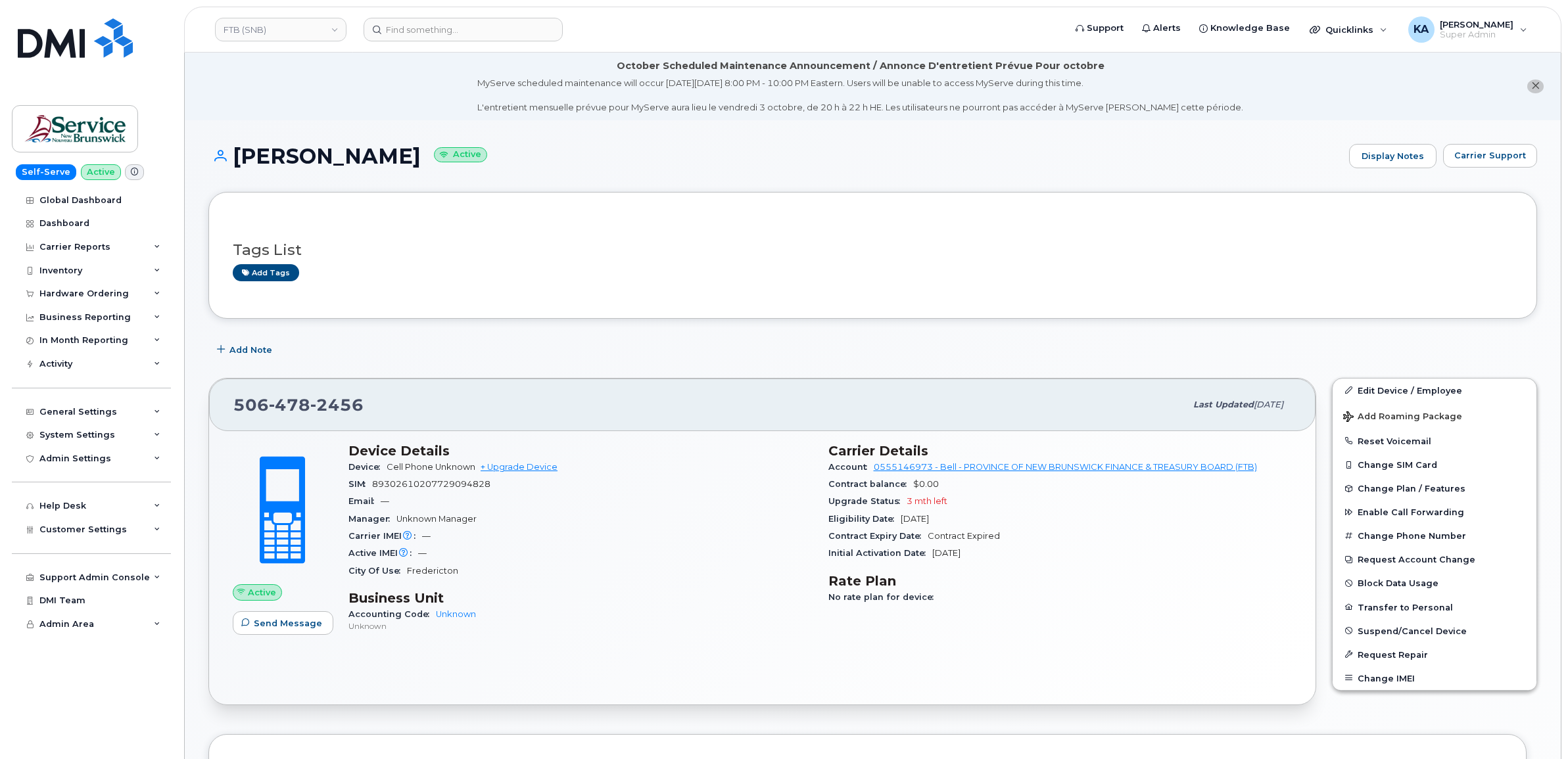
click at [426, 536] on span "—" at bounding box center [426, 536] width 8 height 10
drag, startPoint x: 434, startPoint y: 534, endPoint x: 421, endPoint y: 534, distance: 13.0
click at [421, 534] on div "Carrier IMEI Carrier IMEI is reported during the last billing cycle or change o…" at bounding box center [580, 536] width 464 height 17
copy span "—"
click at [1374, 388] on link "Edit Device / Employee" at bounding box center [1434, 390] width 204 height 23
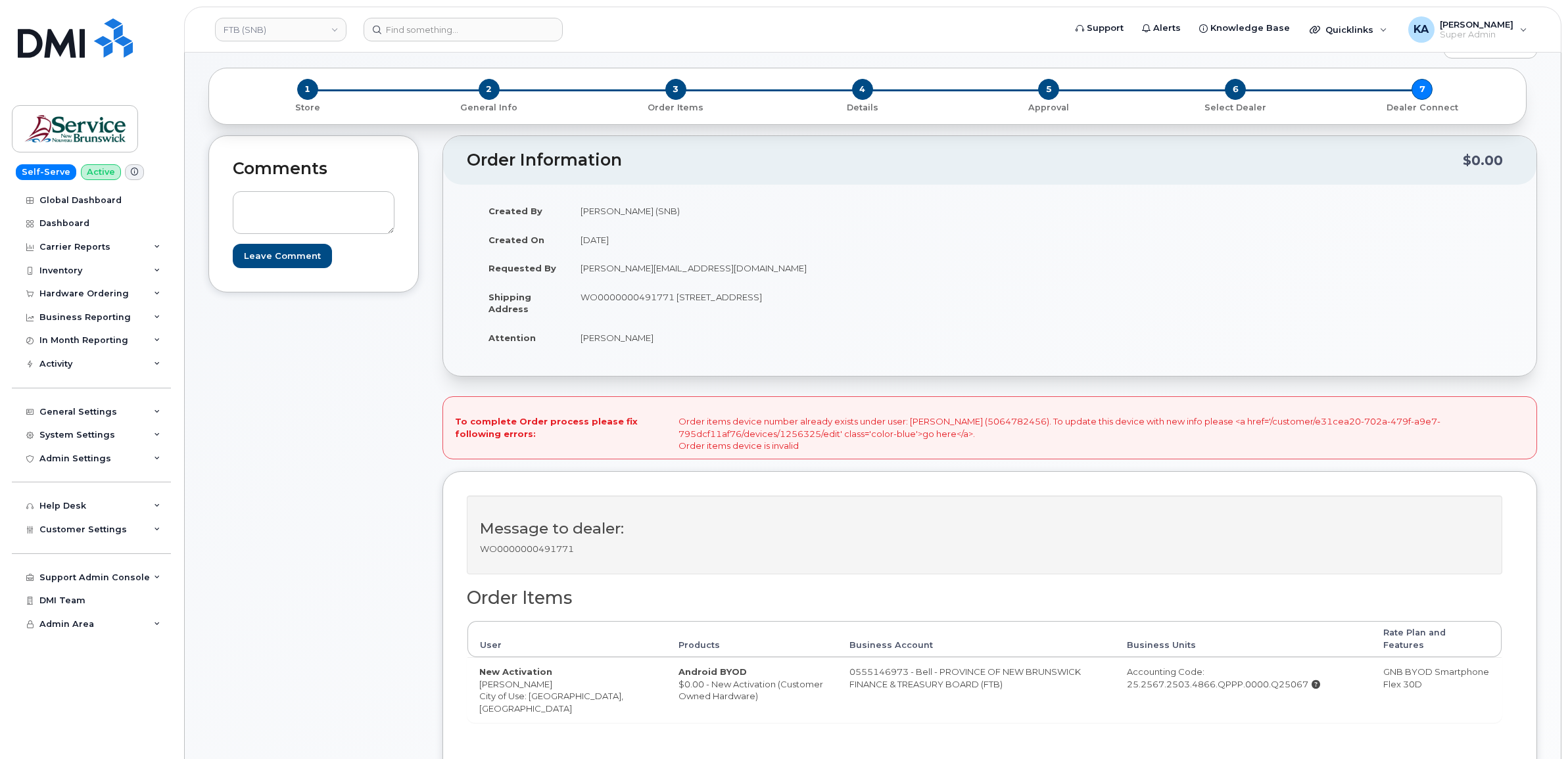
scroll to position [164, 0]
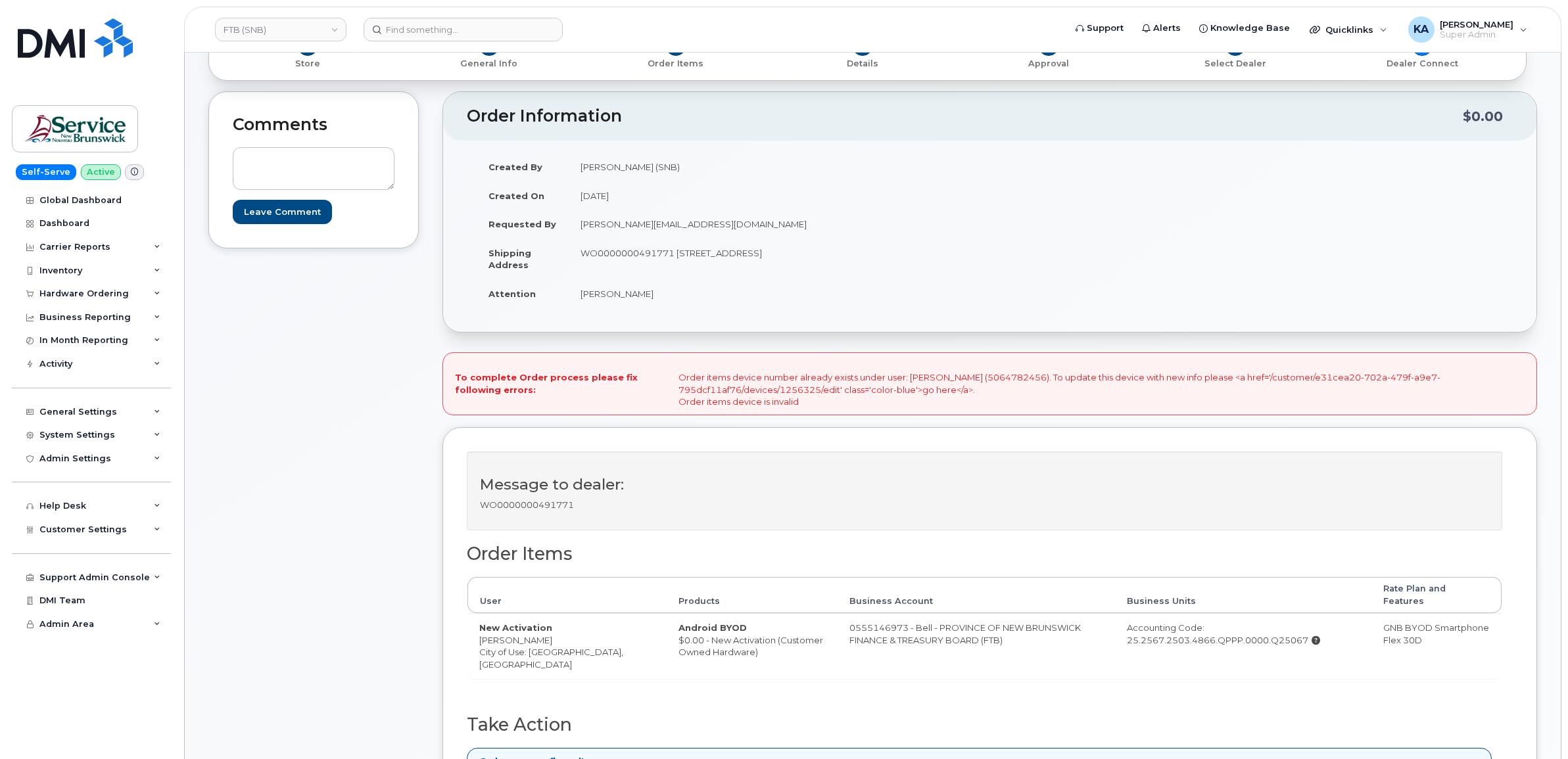
drag, startPoint x: 1112, startPoint y: 632, endPoint x: 1295, endPoint y: 642, distance: 183.3
click at [1295, 642] on td "Accounting Code: 25.2567.2503.4866.QPPP.0000.Q25067" at bounding box center [1243, 646] width 256 height 65
copy div "25.2567.2503.4866.QPPP.0000.Q25067"
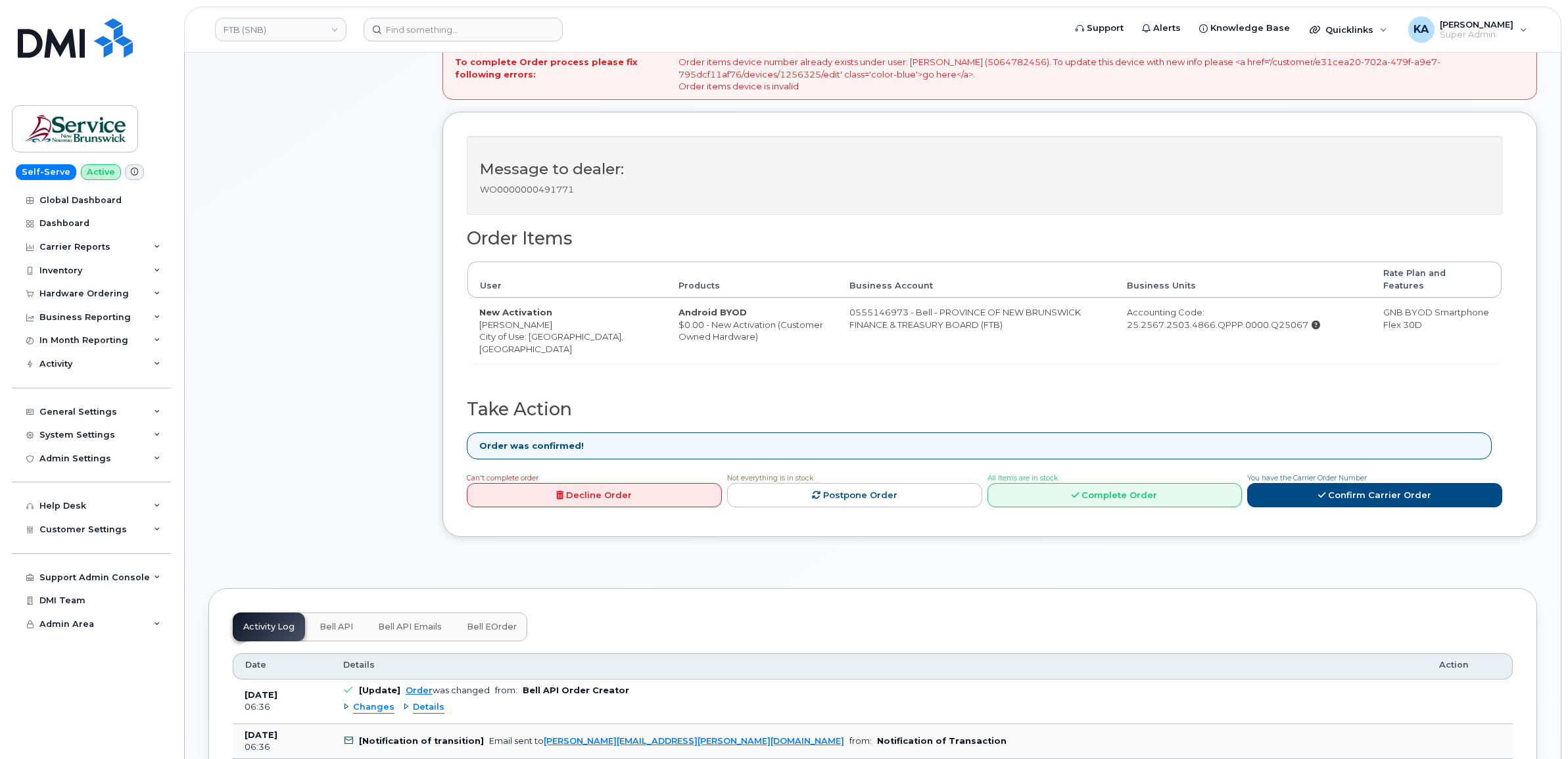
scroll to position [493, 0]
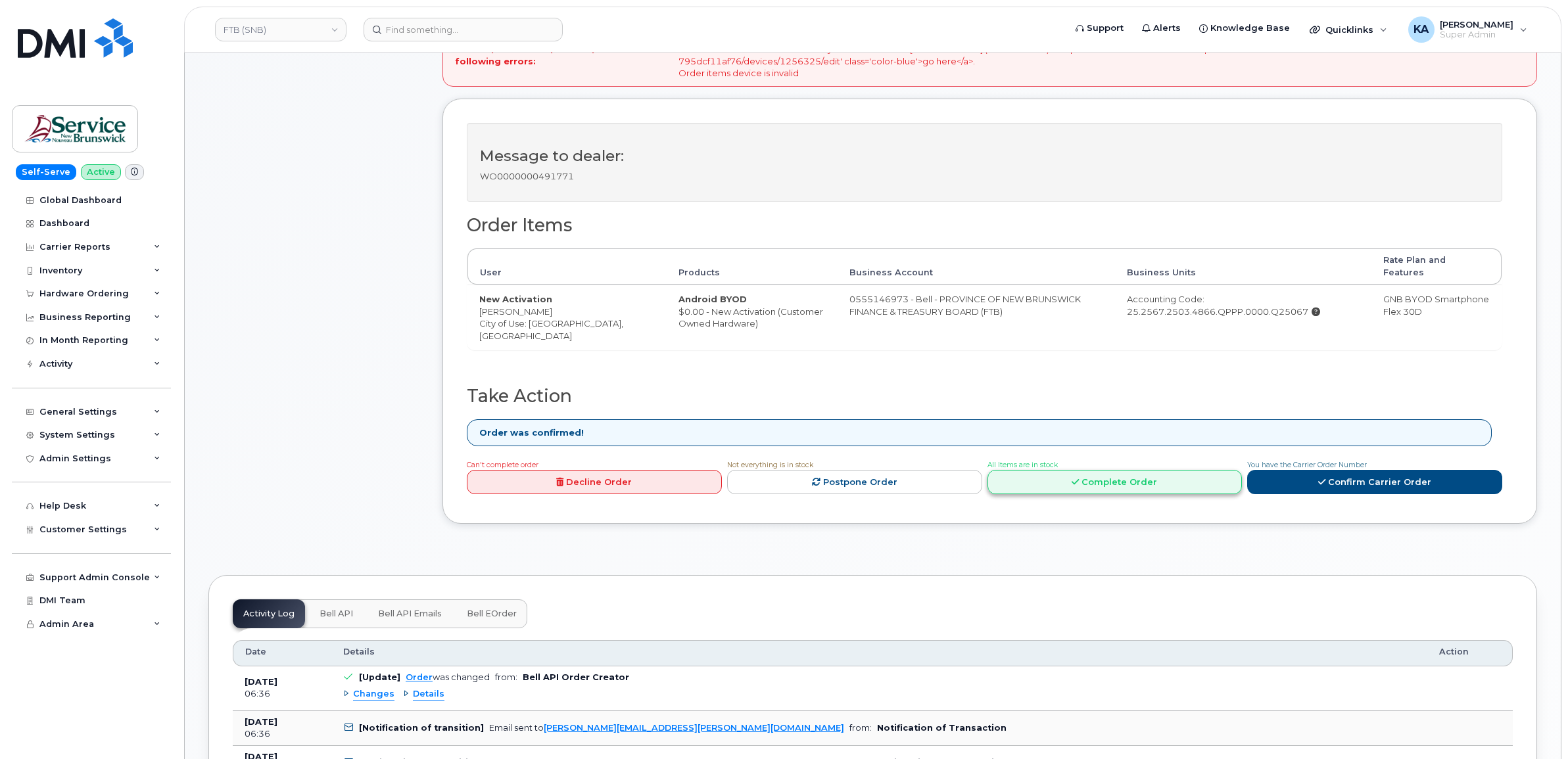
click at [1082, 475] on link "Complete Order" at bounding box center [1114, 482] width 255 height 24
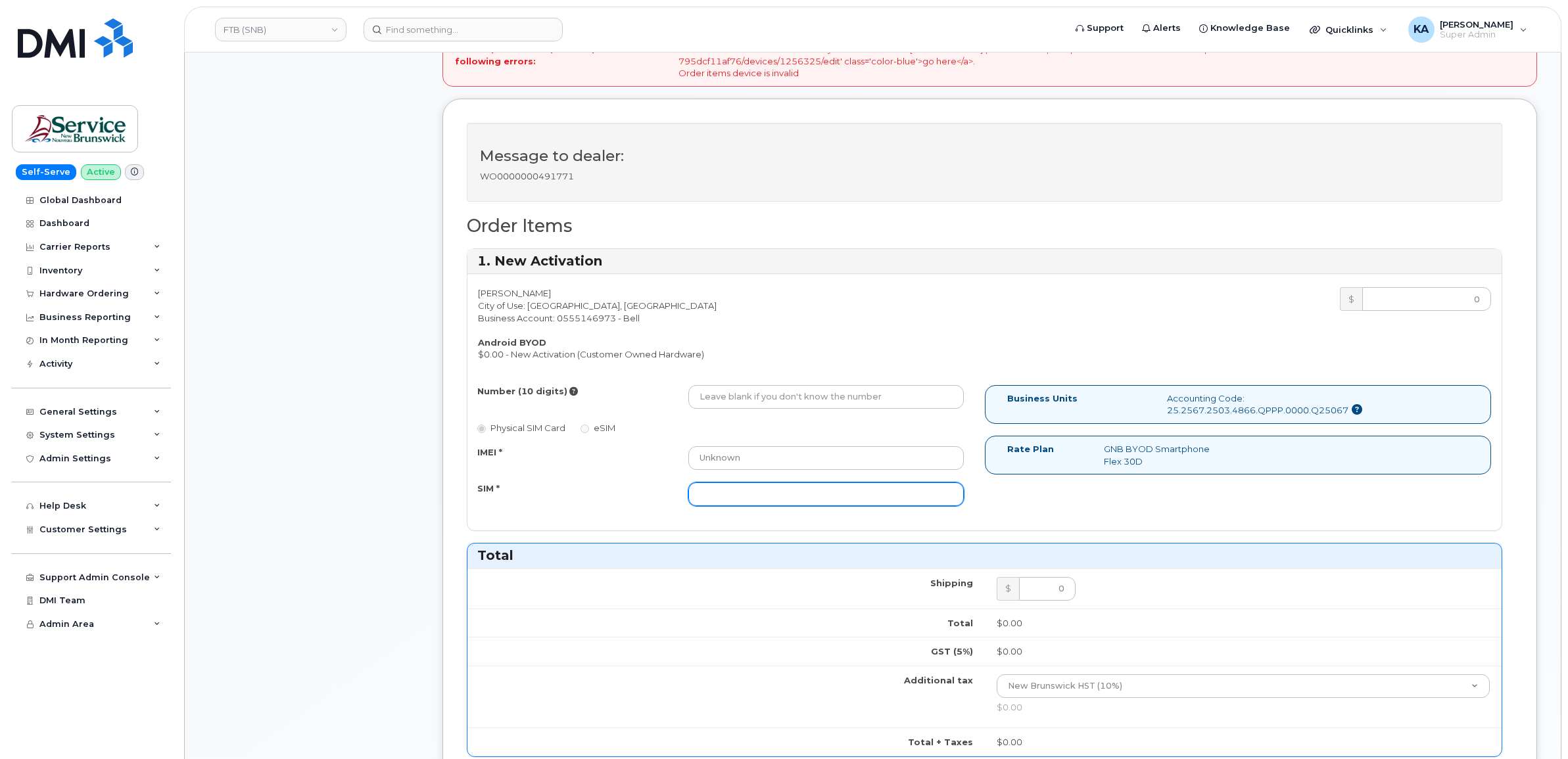
click at [802, 491] on input "SIM *" at bounding box center [826, 494] width 275 height 23
paste input "89302610207729094828"
type input "89302610207729094828"
paste input "5064782456"
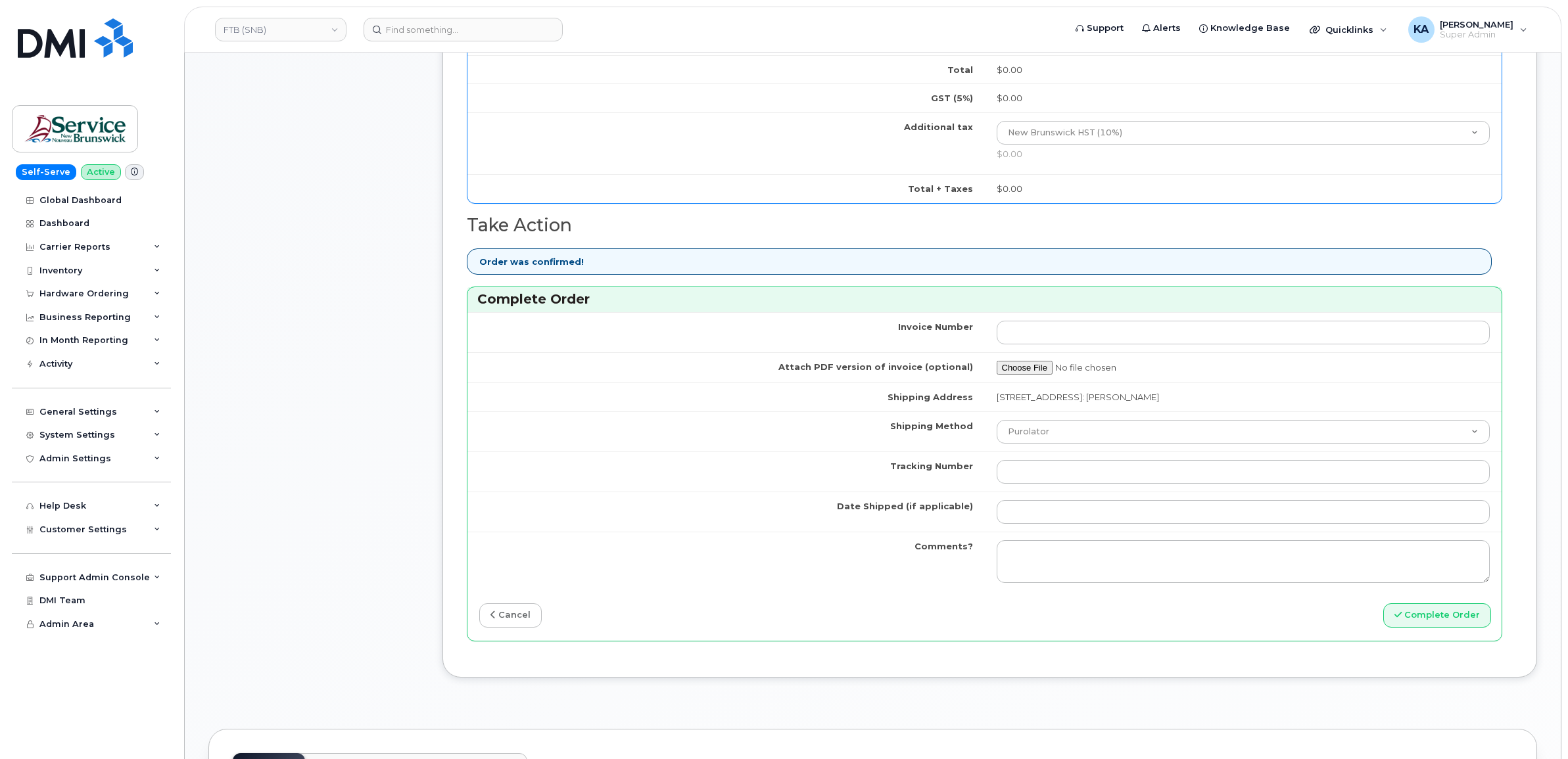
scroll to position [1068, 0]
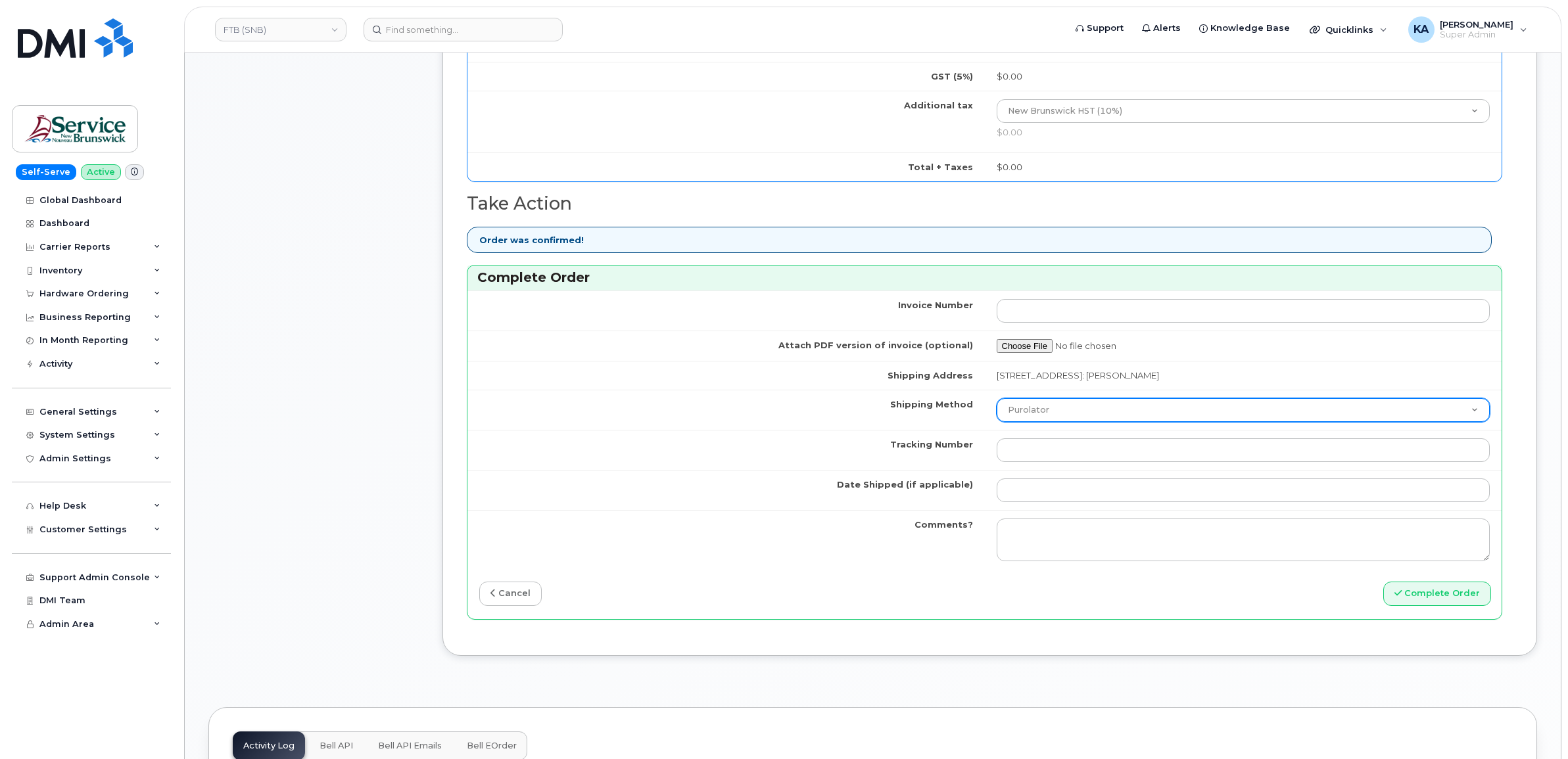
type input "5064782456"
click at [1029, 415] on select "Purolator UPS FedEx Canada Post Courier Other Drop Off Pick Up" at bounding box center [1243, 410] width 494 height 23
select select "FedEx"
click at [996, 402] on select "Purolator UPS FedEx Canada Post Courier Other Drop Off Pick Up" at bounding box center [1243, 410] width 494 height 23
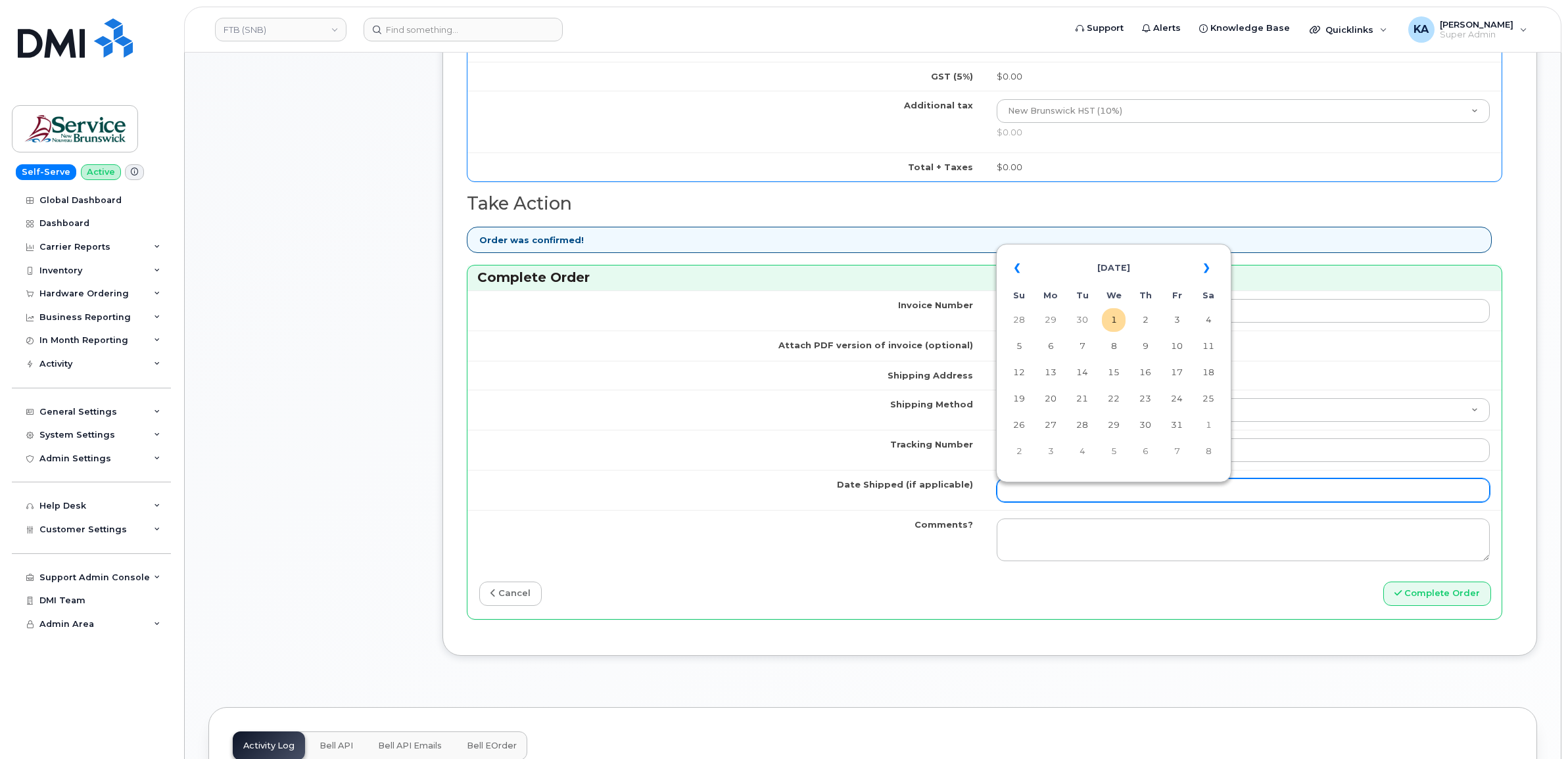
click at [1018, 491] on input "Date Shipped (if applicable)" at bounding box center [1243, 489] width 494 height 23
click at [1013, 268] on th "«" at bounding box center [1018, 268] width 23 height 32
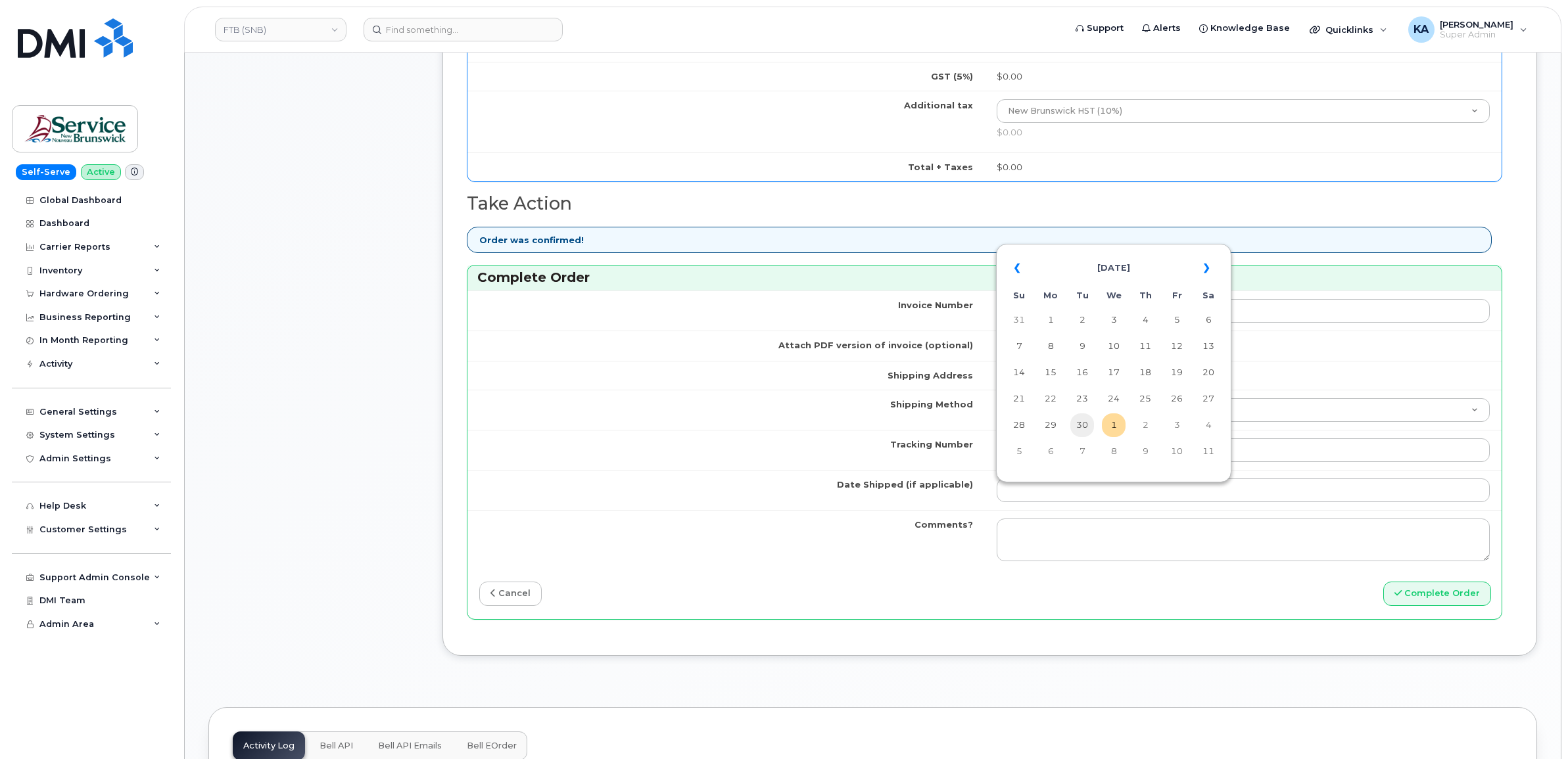
click at [1085, 421] on td "30" at bounding box center [1081, 424] width 23 height 23
type input "2025-09-30"
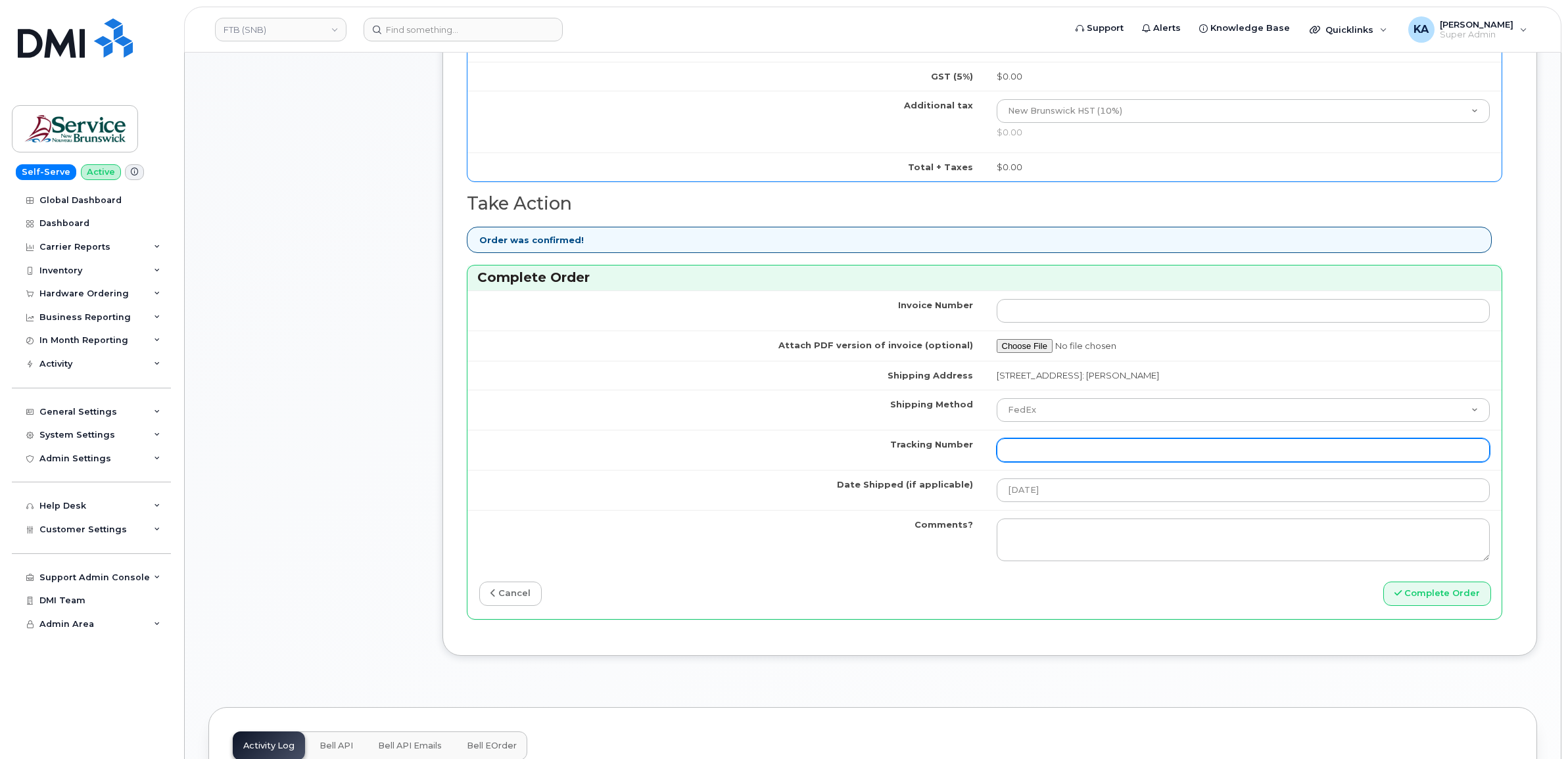
click at [1037, 453] on input "Tracking Number" at bounding box center [1243, 450] width 494 height 23
paste input "476303110246"
type input "476303110246"
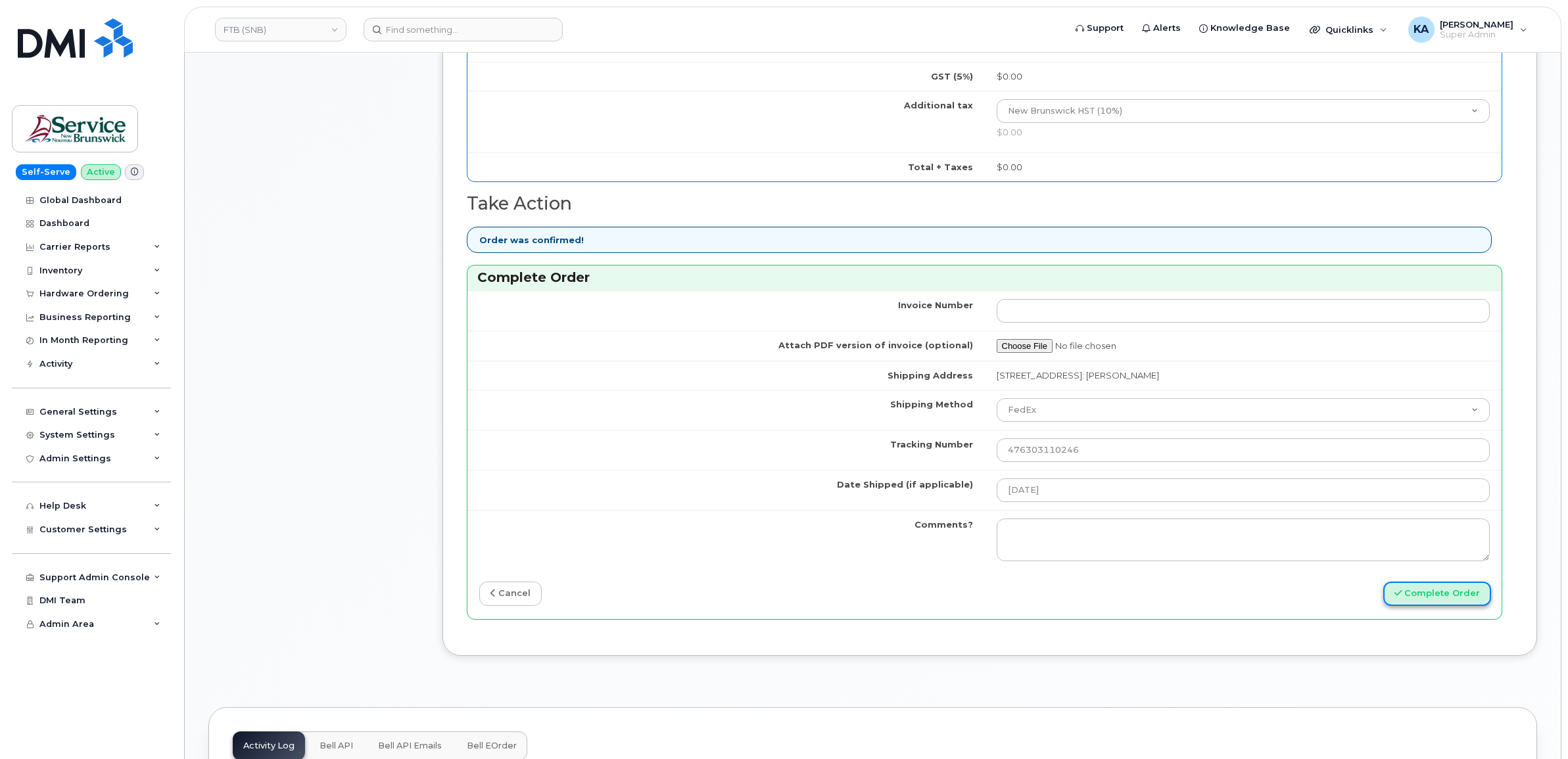
click at [1443, 596] on button "Complete Order" at bounding box center [1437, 593] width 108 height 24
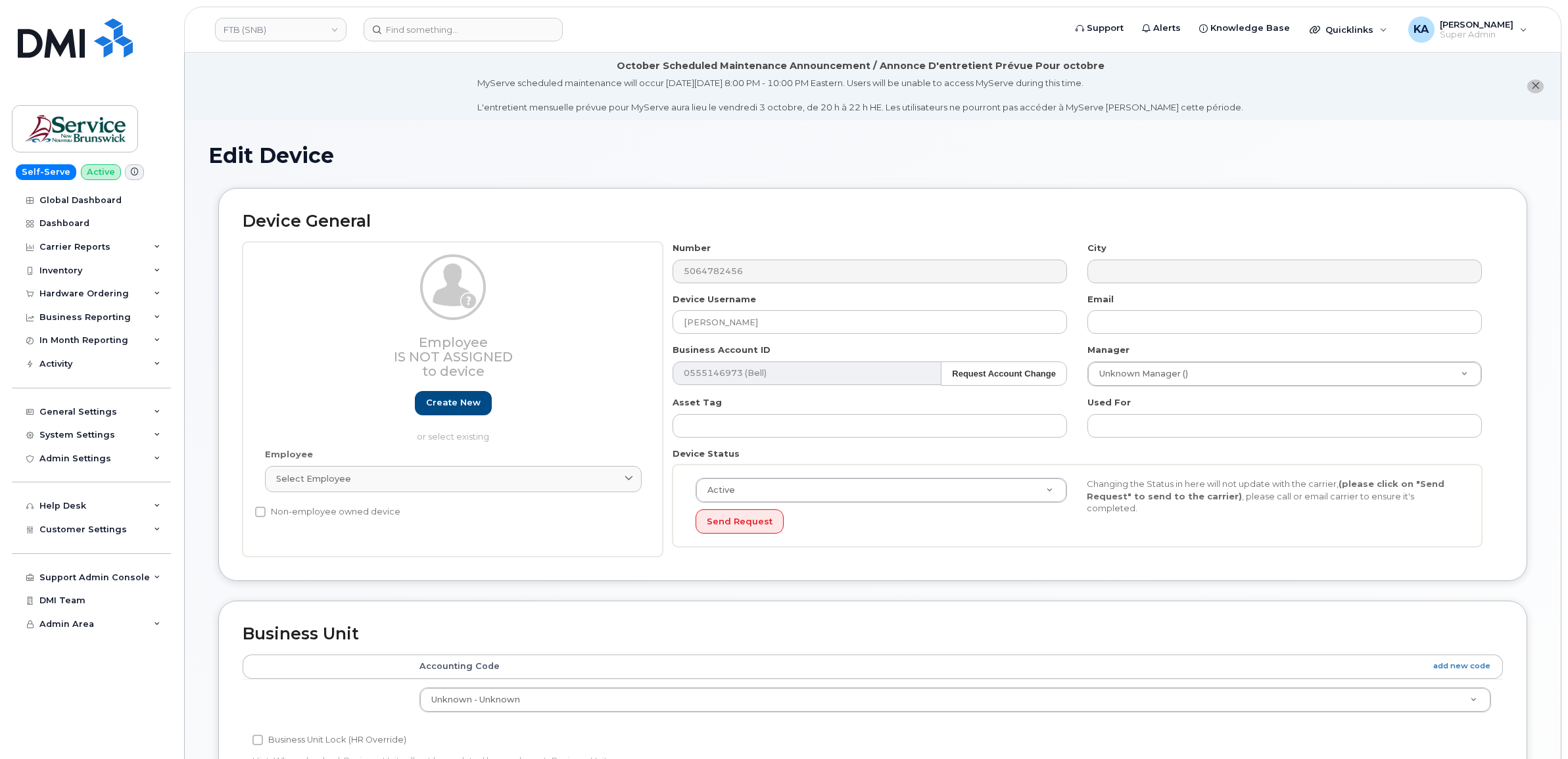
select select "34535597"
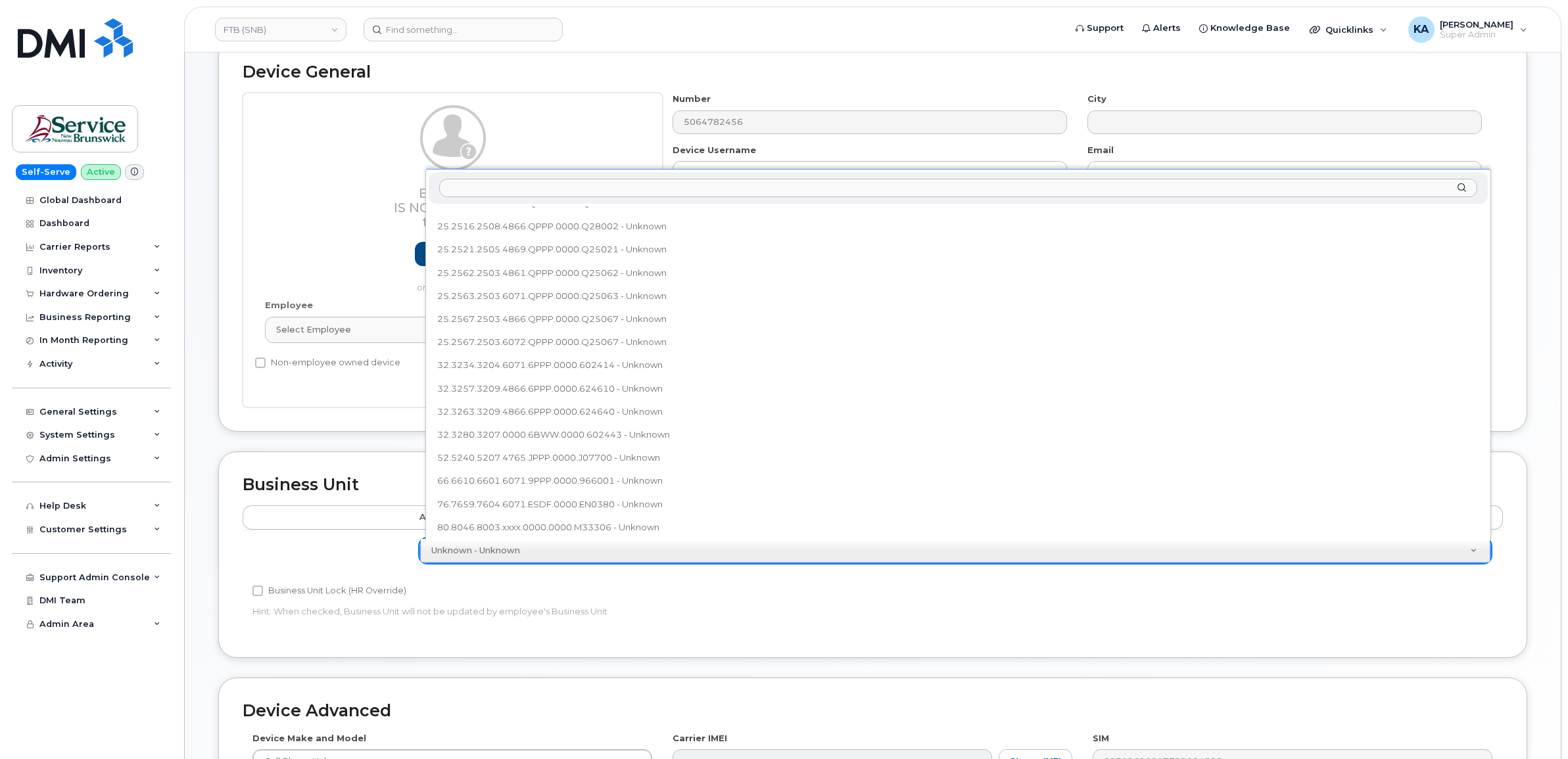
scroll to position [130, 0]
paste input "25.2567.2503.4866.QPPP.0000.Q25067"
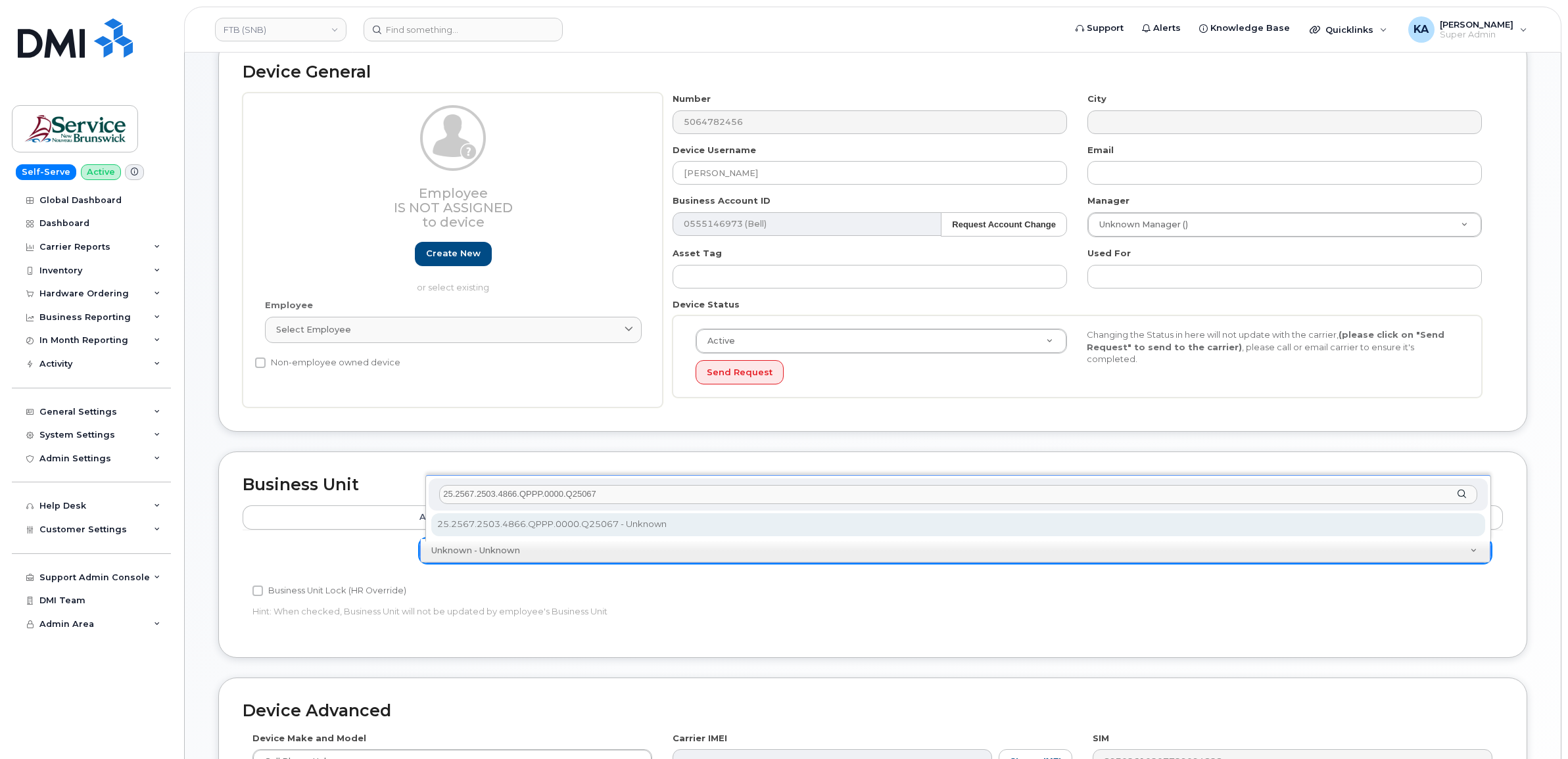
type input "25.2567.2503.4866.QPPP.0000.Q25067"
select select "36144311"
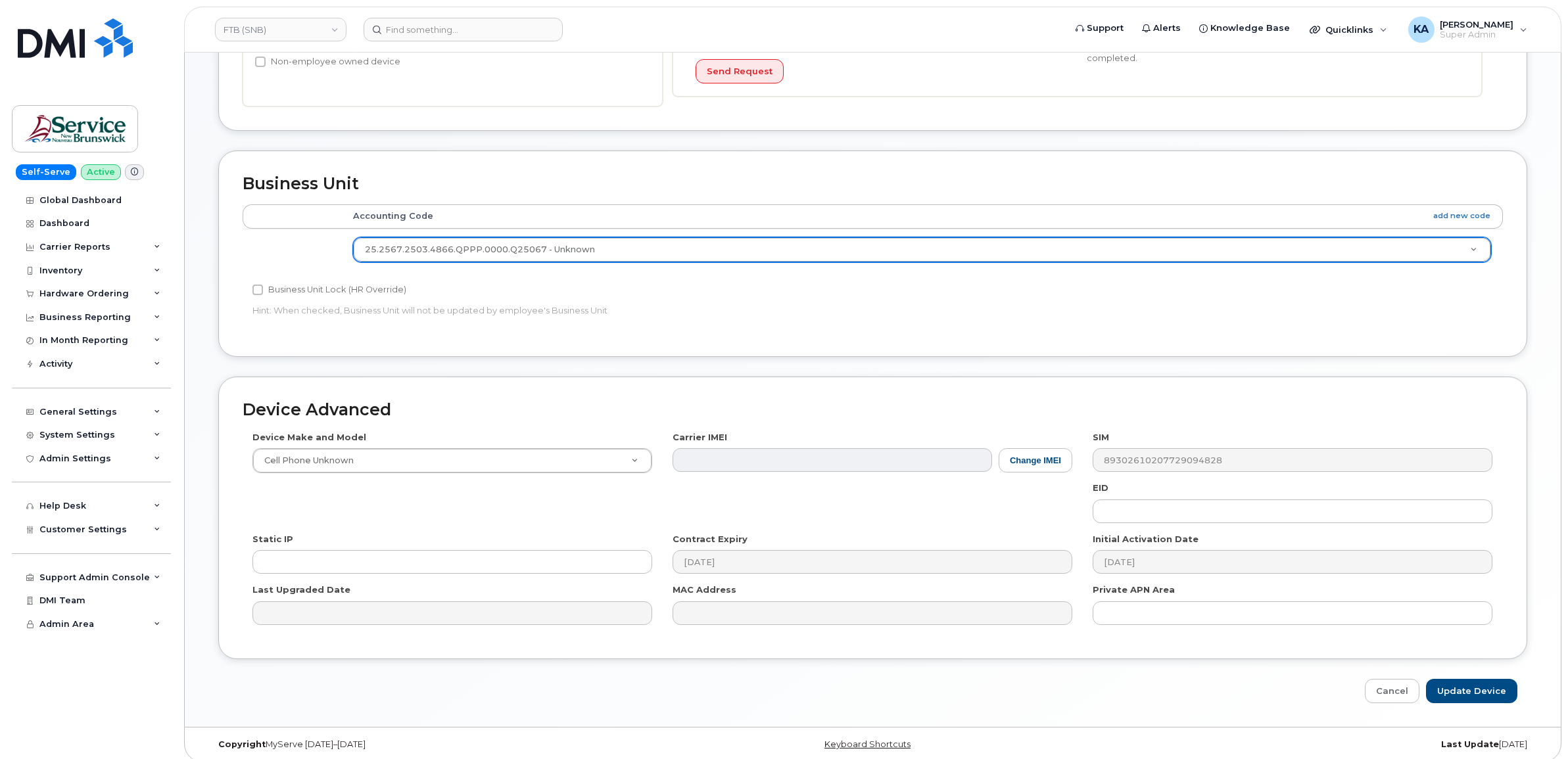
scroll to position [463, 0]
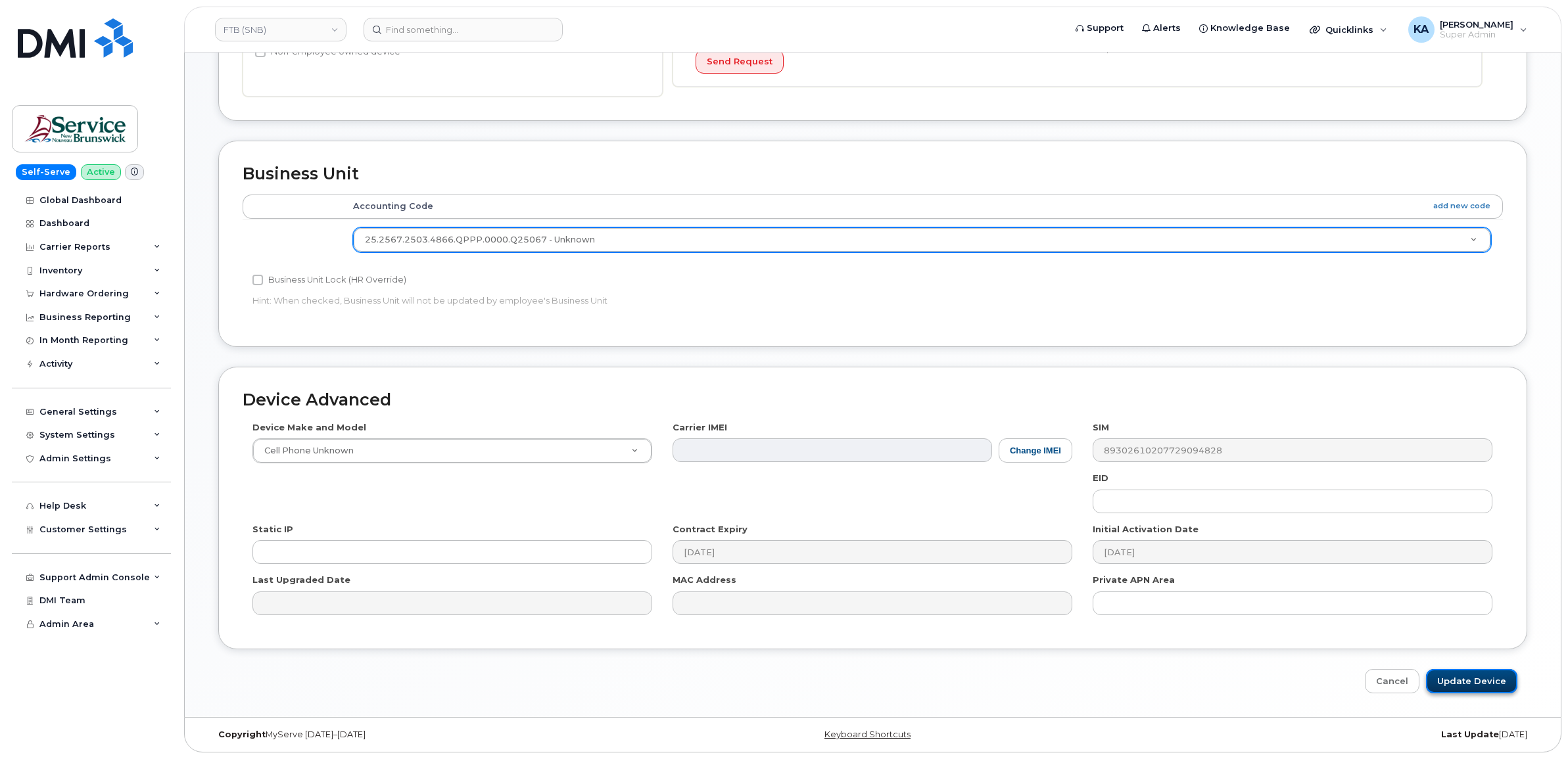
click at [1468, 674] on input "Update Device" at bounding box center [1471, 681] width 91 height 24
type input "Saving..."
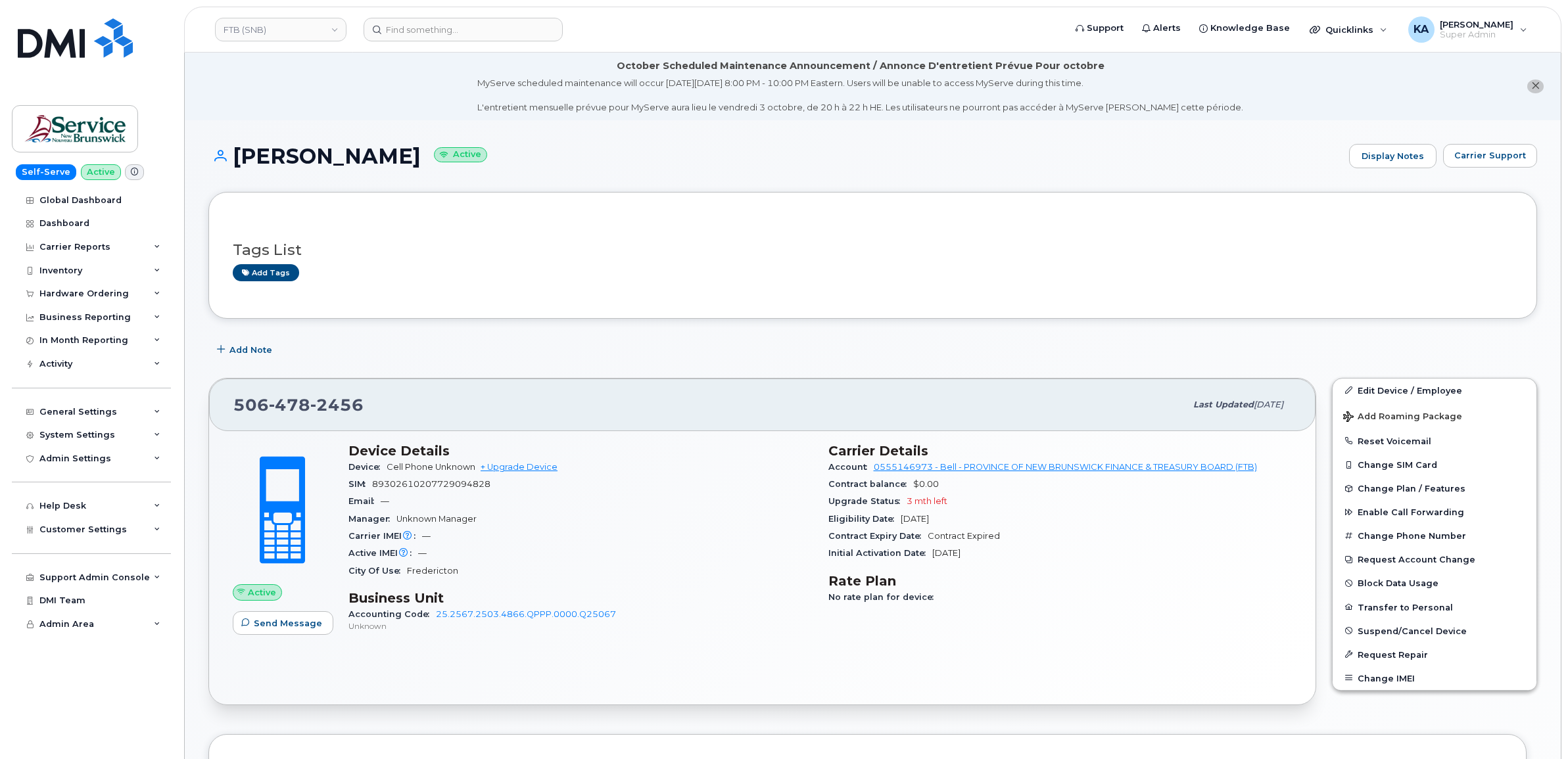
click at [449, 486] on span "89302610207729094828" at bounding box center [431, 484] width 118 height 10
copy span "89302610207729094828"
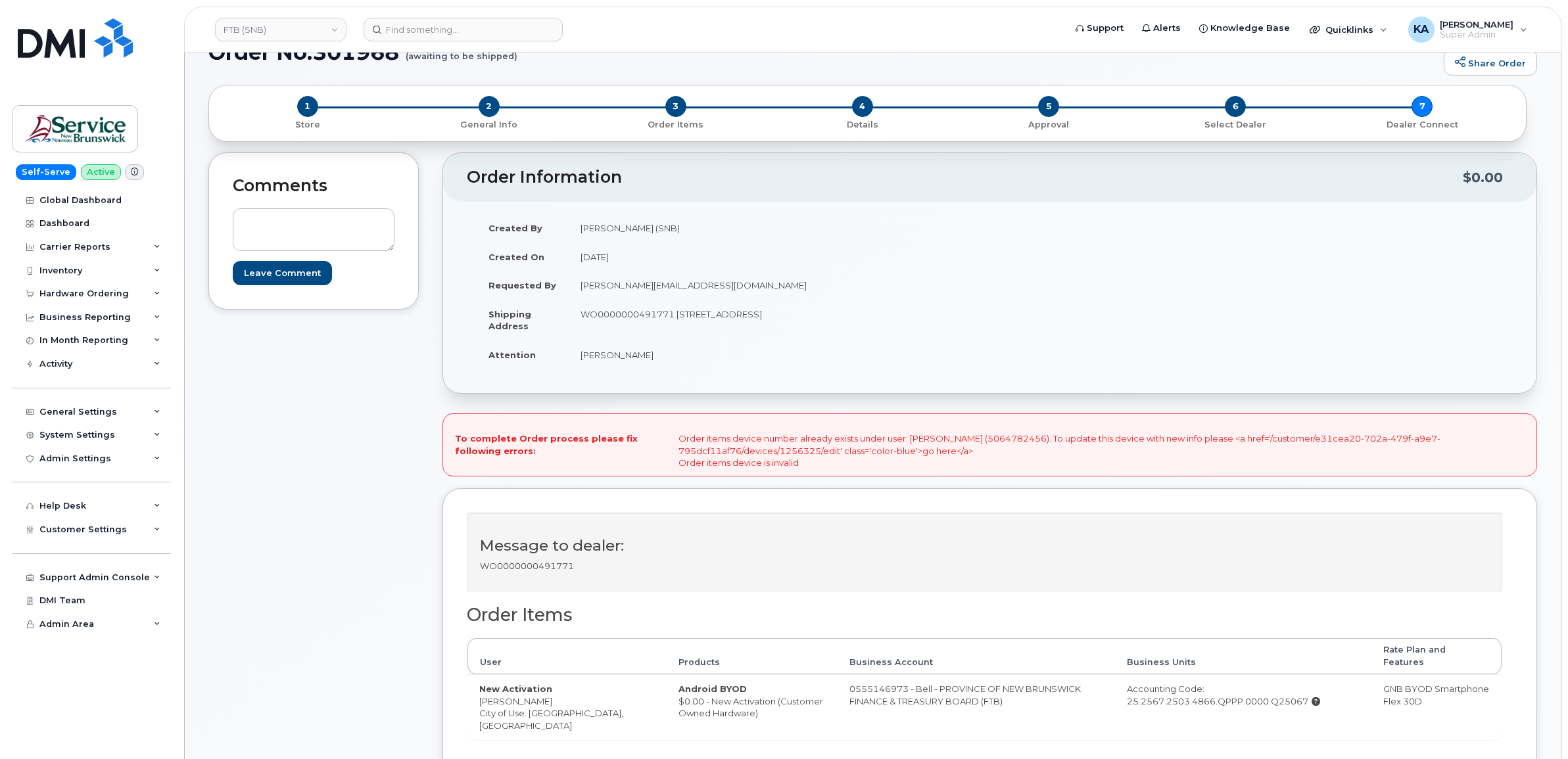
scroll to position [82, 0]
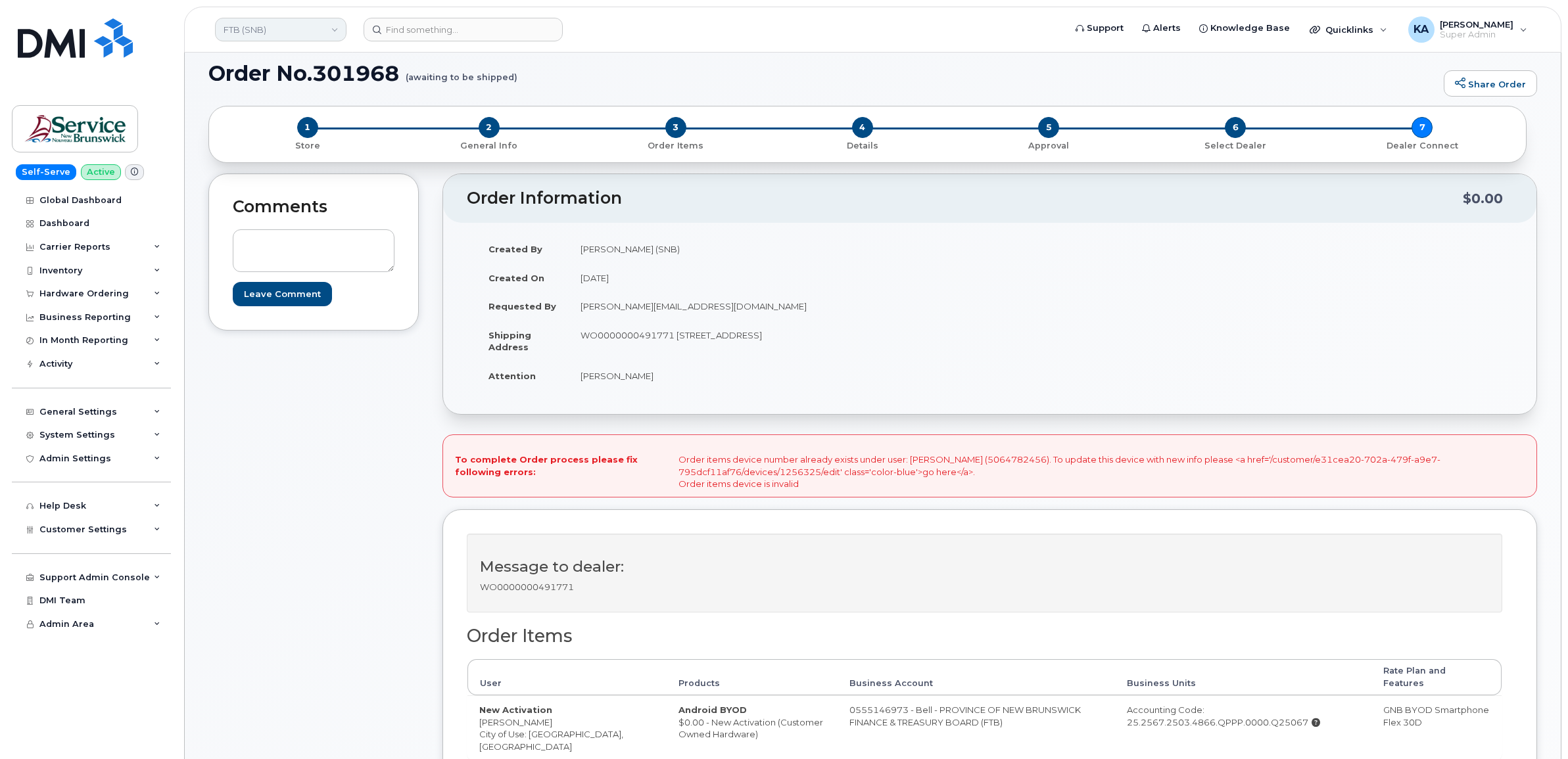
click at [272, 34] on link "FTB (SNB)" at bounding box center [281, 29] width 132 height 23
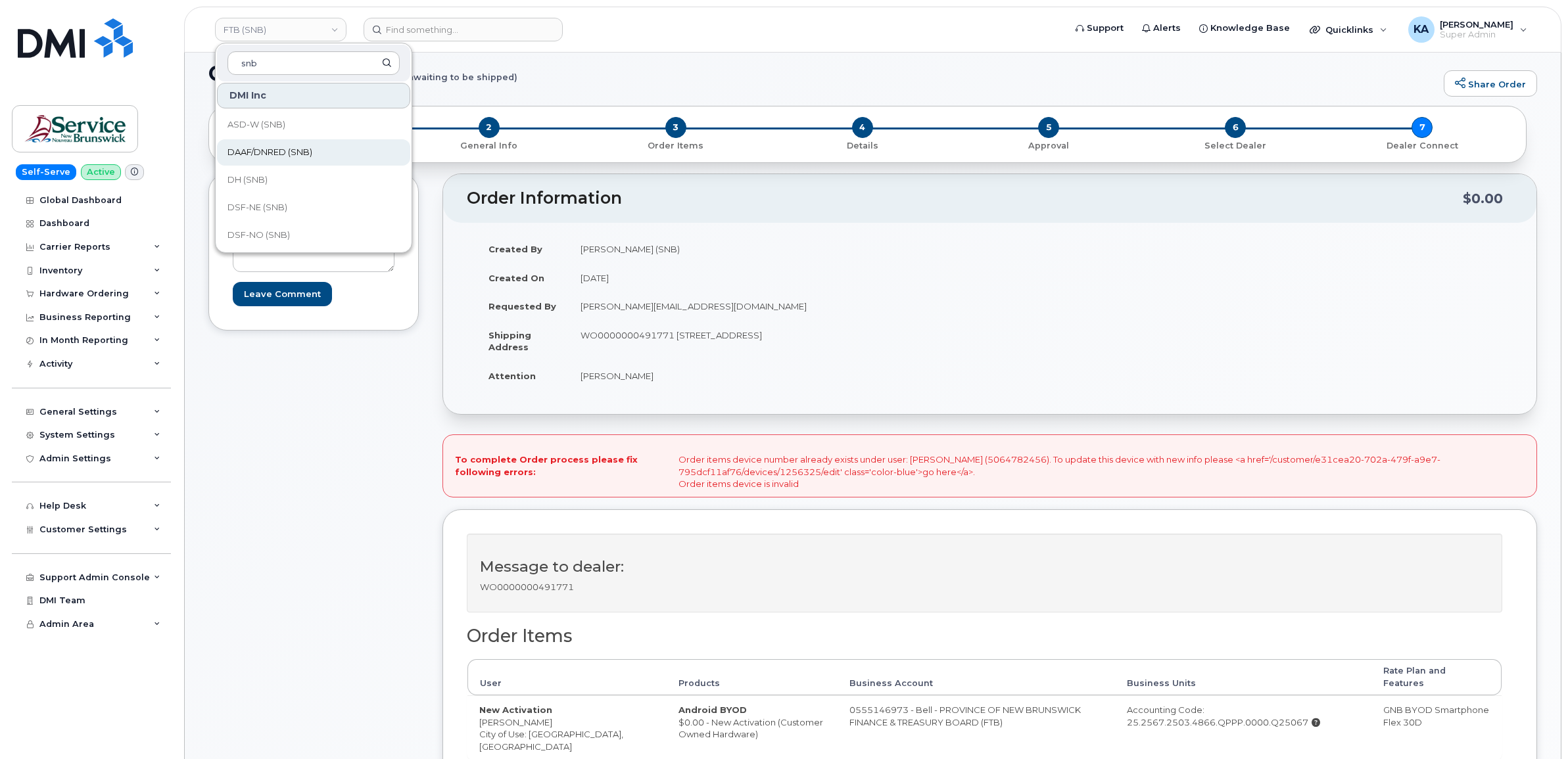
type input "snb"
click at [292, 149] on span "DAAF/DNRED (SNB)" at bounding box center [270, 152] width 85 height 13
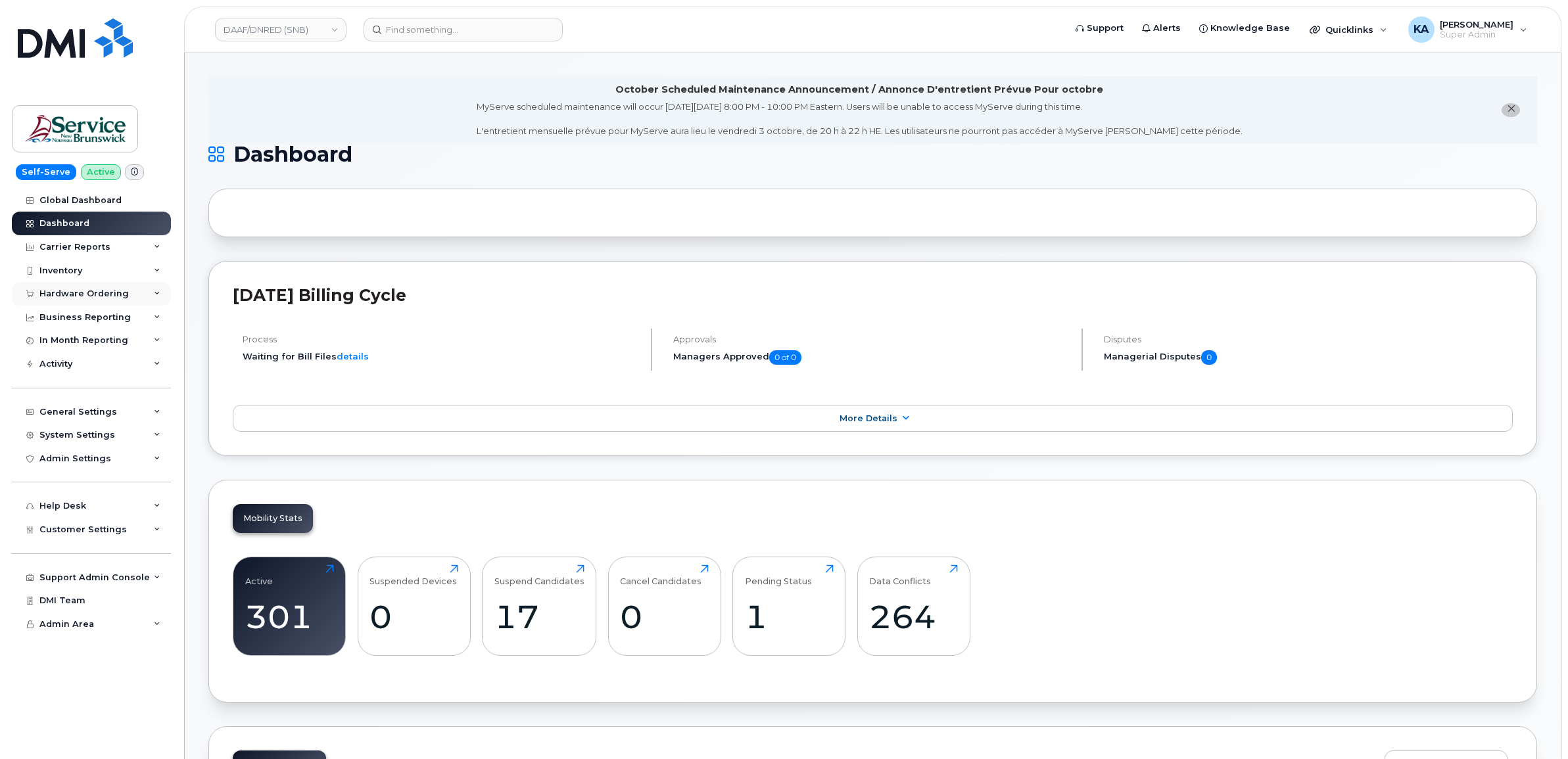
click at [116, 292] on div "Hardware Ordering" at bounding box center [84, 294] width 89 height 11
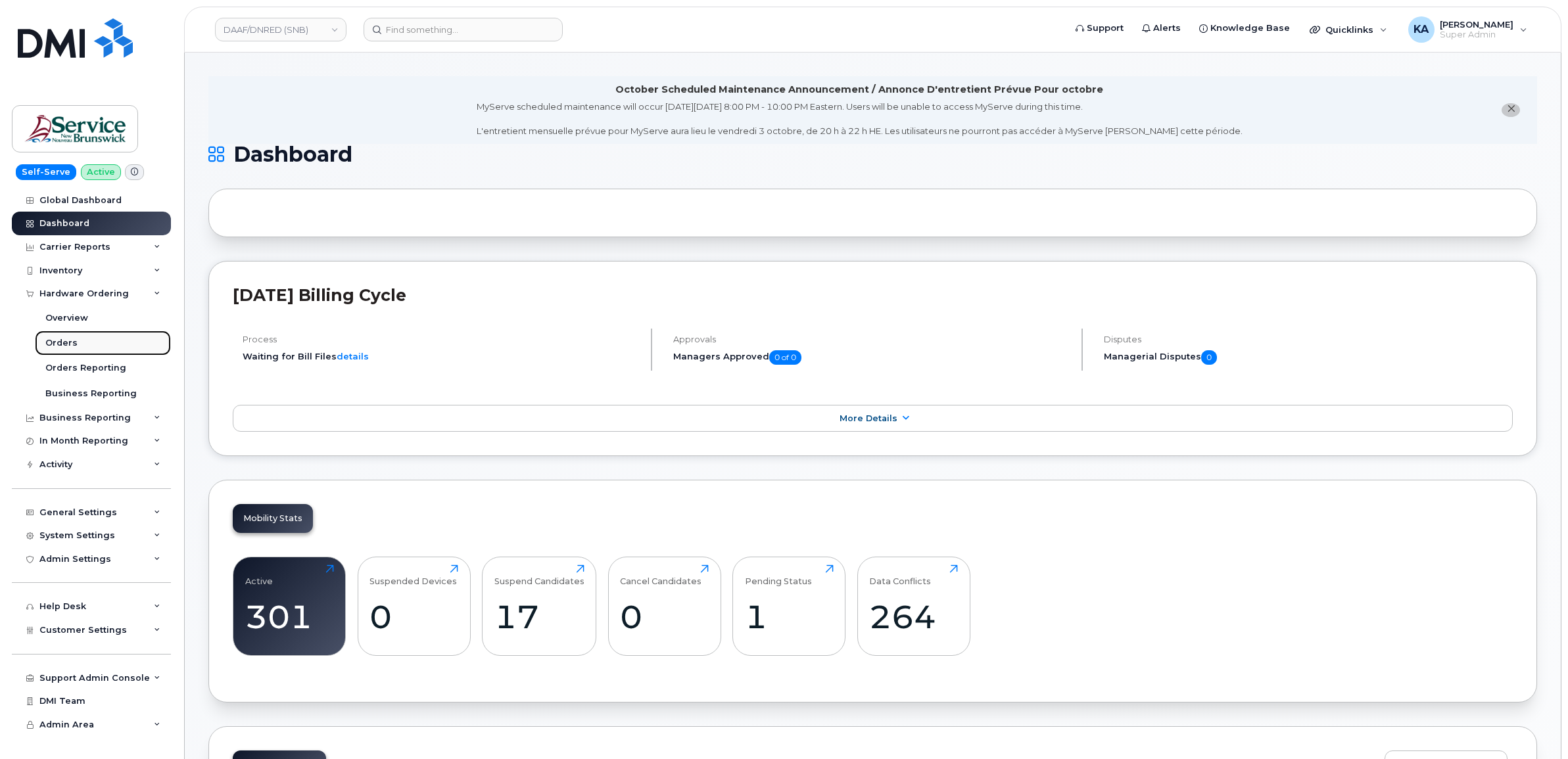
click at [67, 340] on div "Orders" at bounding box center [62, 343] width 33 height 12
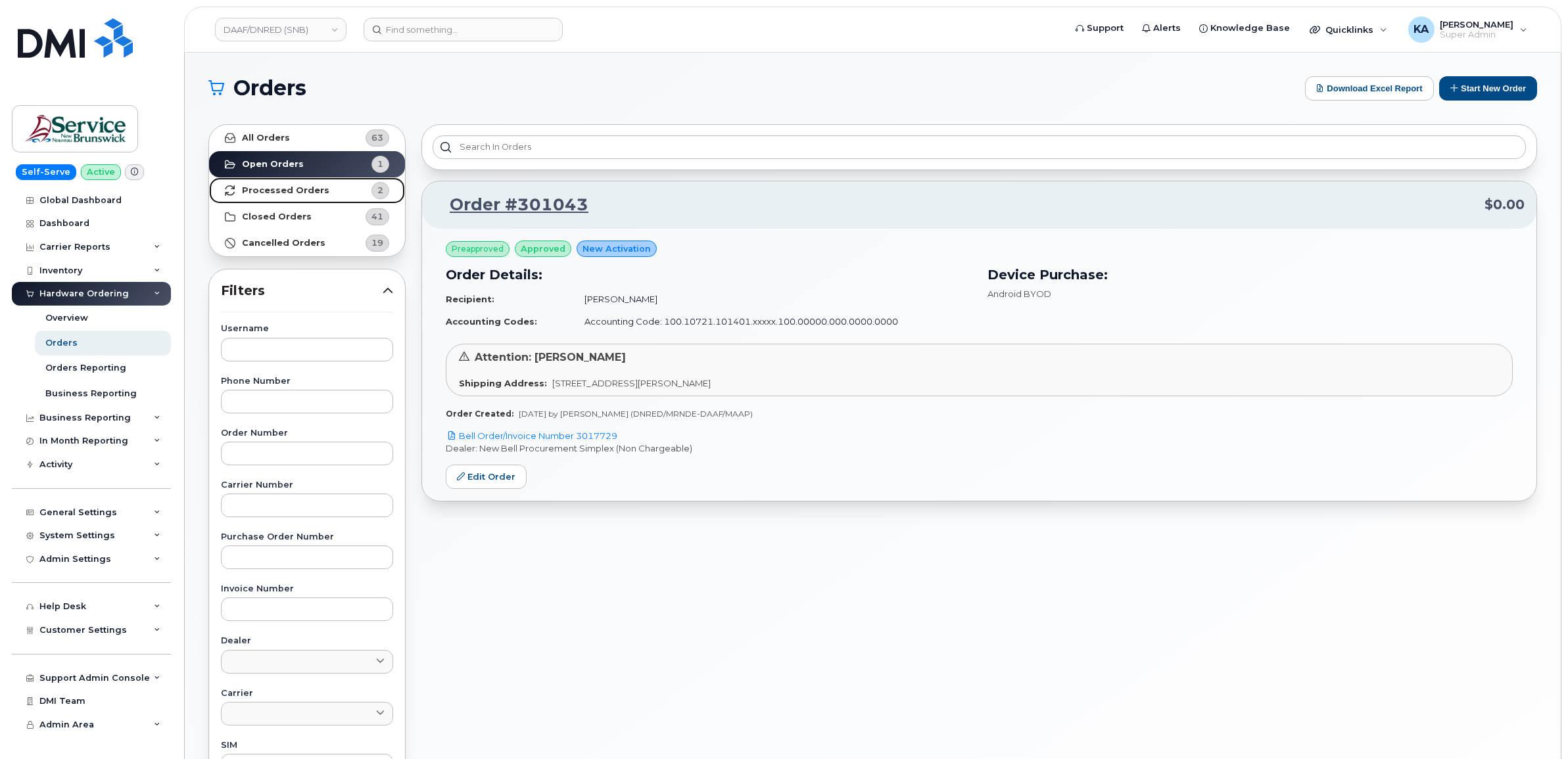
click at [292, 185] on strong "Processed Orders" at bounding box center [286, 190] width 88 height 11
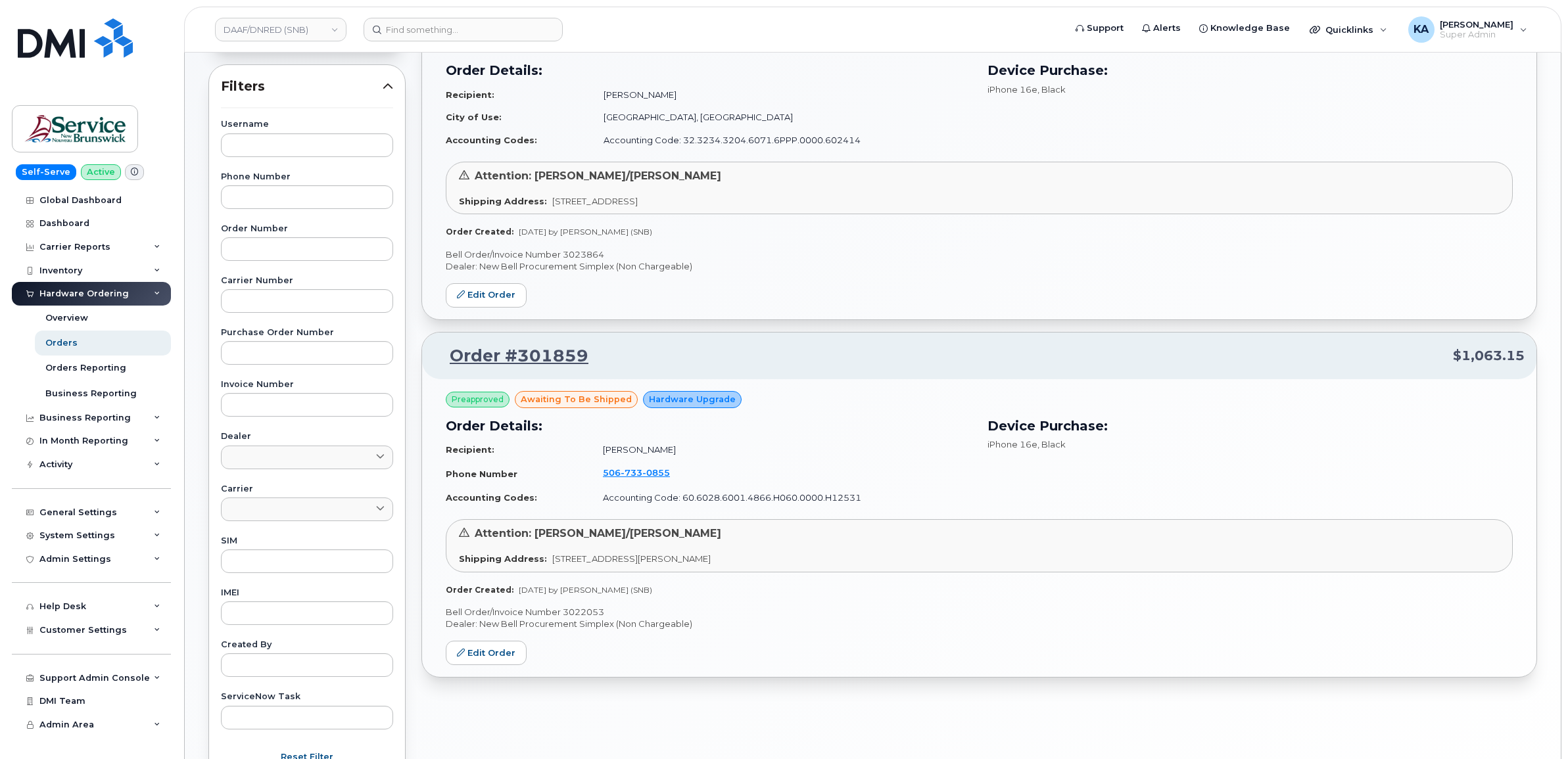
scroll to position [246, 0]
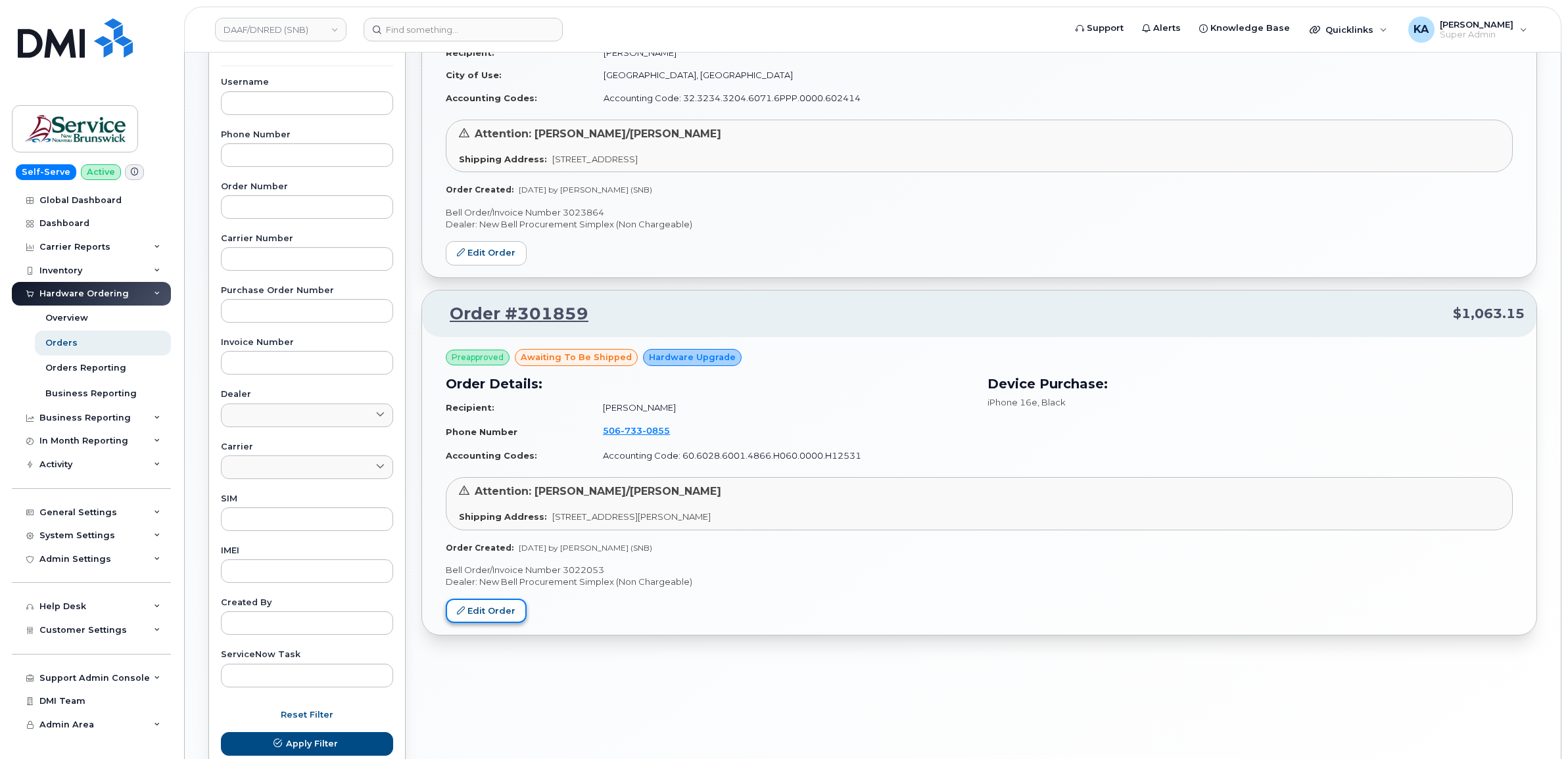
click at [497, 615] on link "Edit Order" at bounding box center [486, 610] width 81 height 24
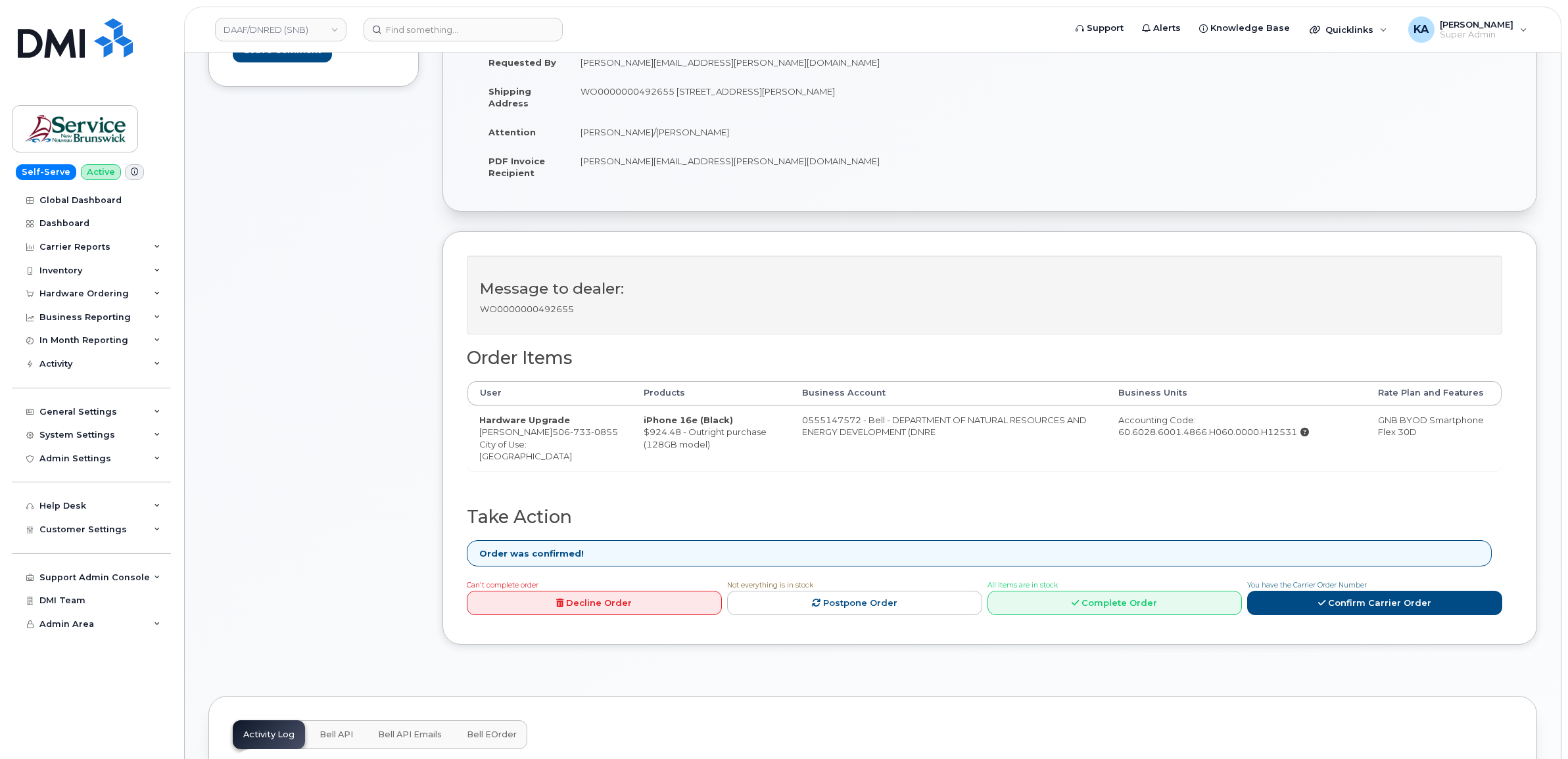
scroll to position [328, 0]
click at [1077, 599] on icon at bounding box center [1075, 601] width 7 height 8
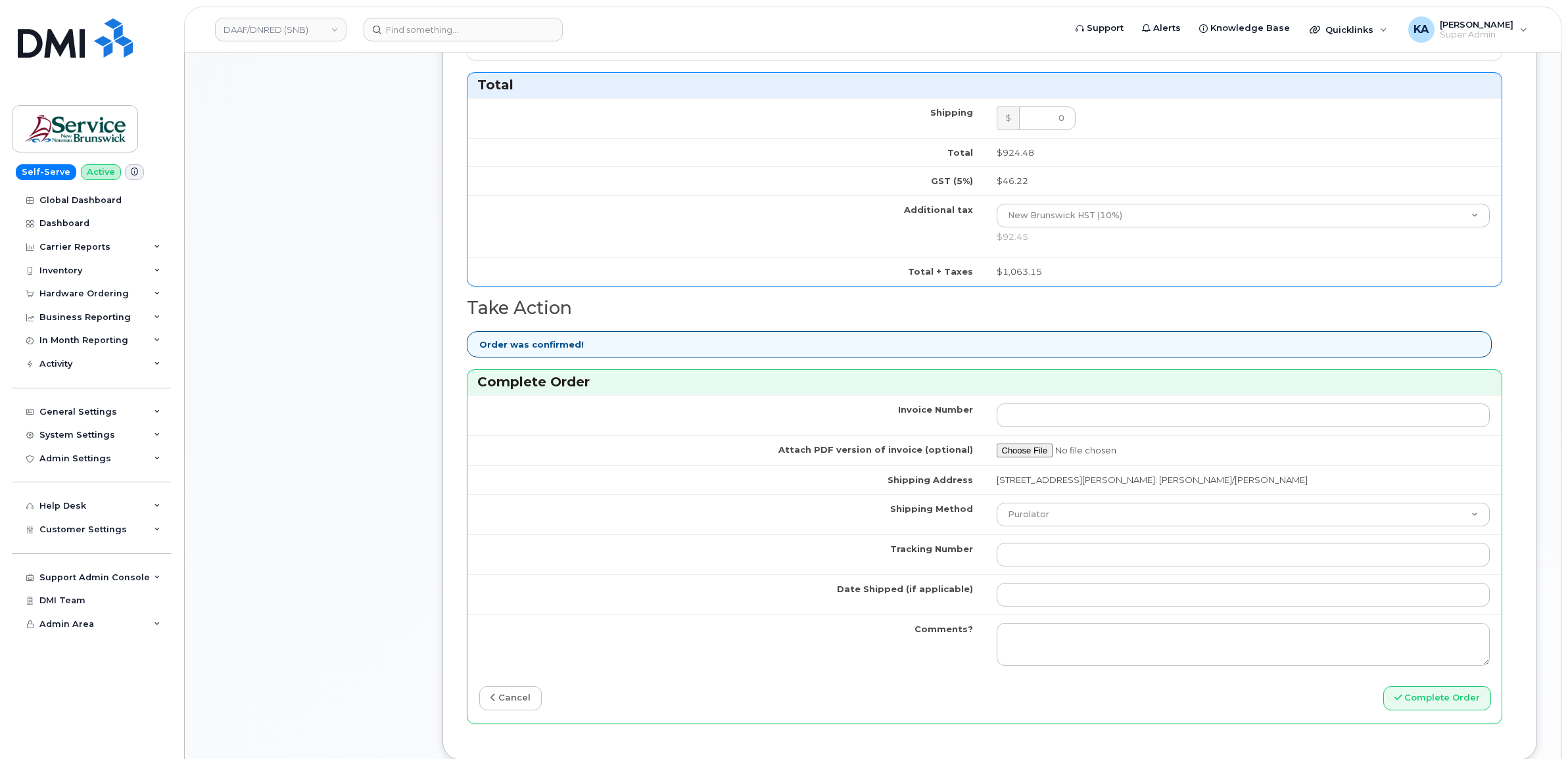
scroll to position [1068, 0]
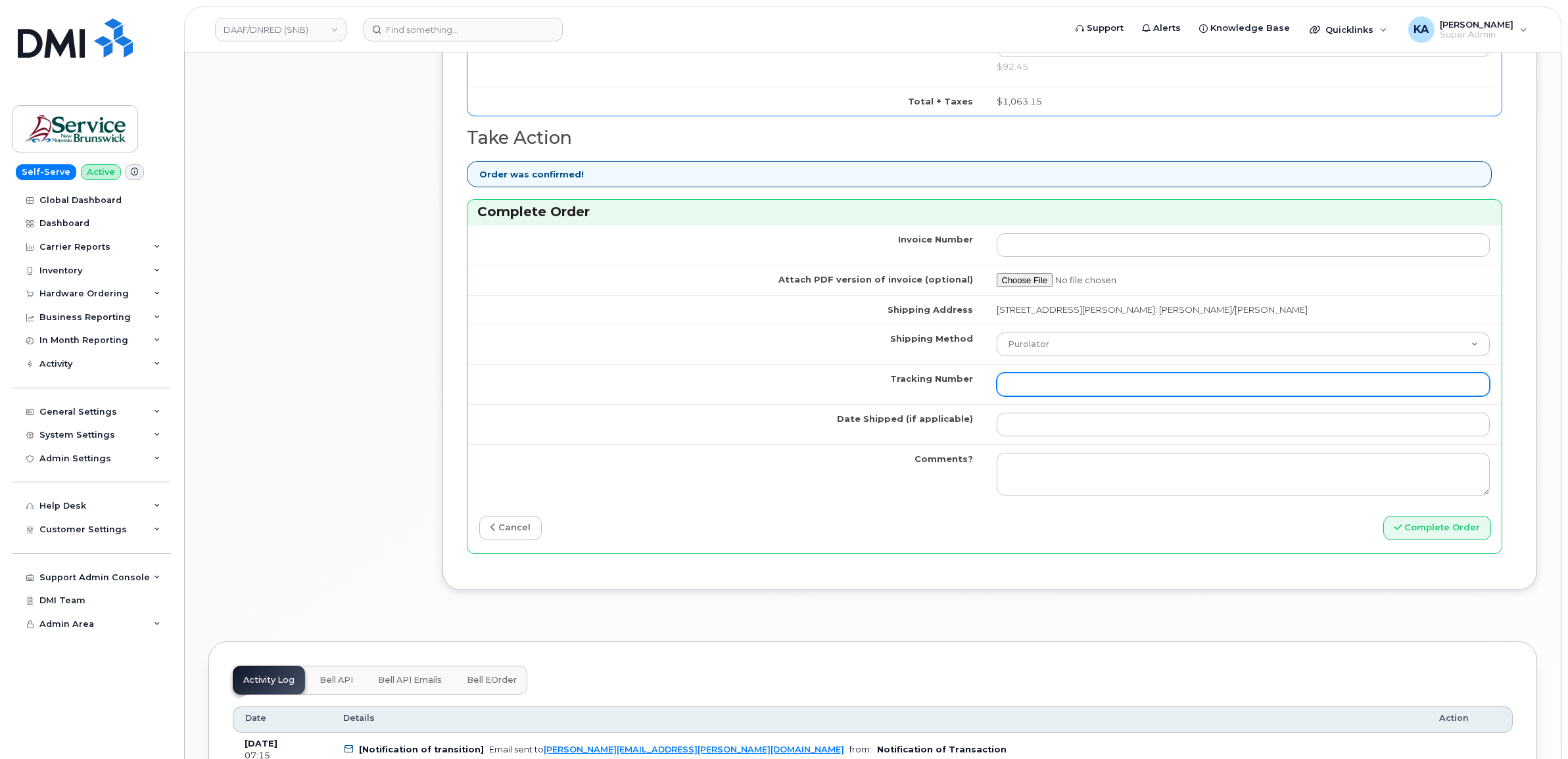
click at [1035, 386] on input "Tracking Number" at bounding box center [1243, 384] width 494 height 23
paste input "475744969222"
type input "475744969222"
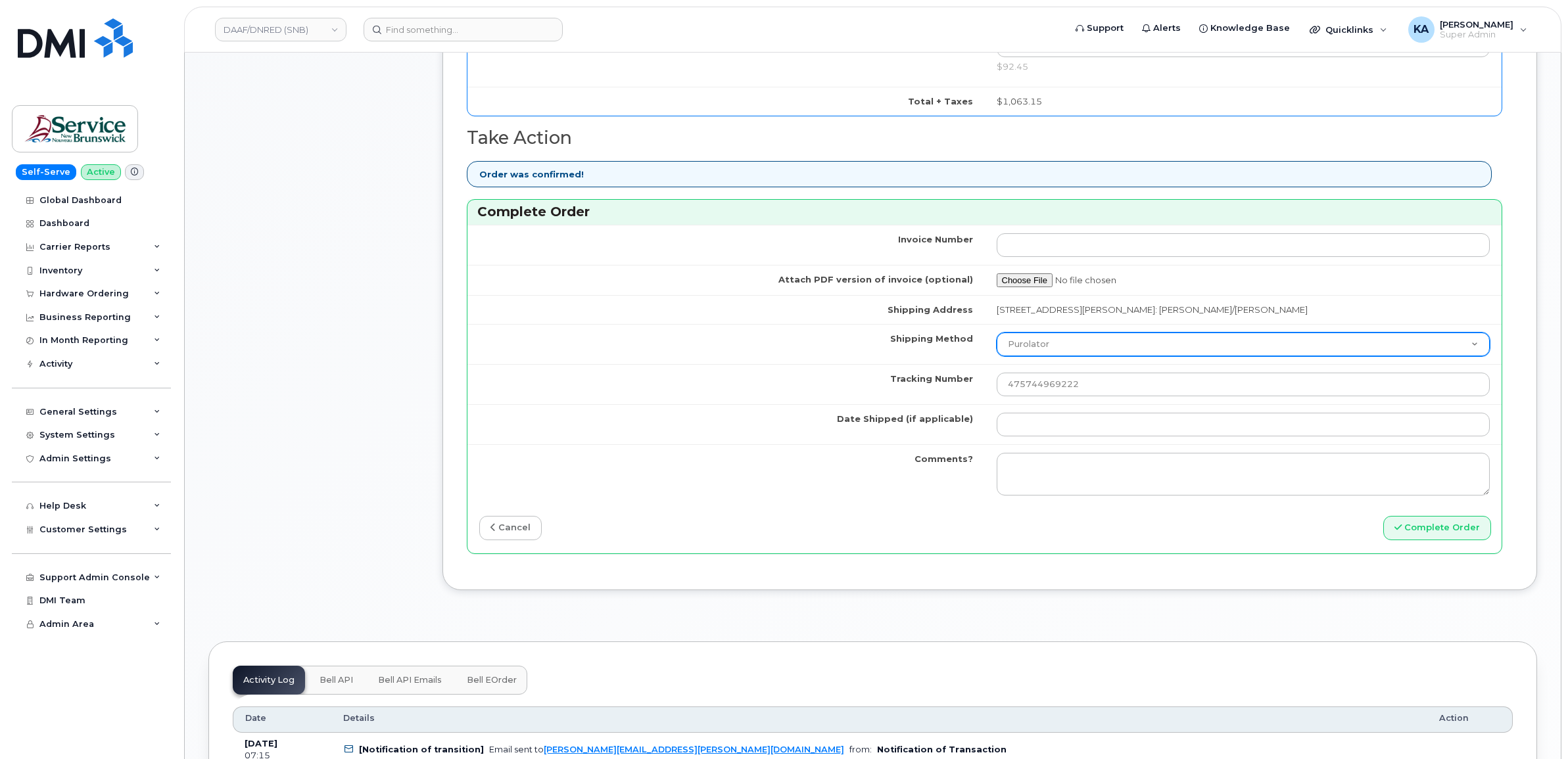
click at [1042, 352] on select "Purolator UPS FedEx Canada Post Courier Other Drop Off Pick Up" at bounding box center [1243, 344] width 494 height 23
select select "FedEx"
click at [996, 337] on select "Purolator UPS FedEx Canada Post Courier Other Drop Off Pick Up" at bounding box center [1243, 344] width 494 height 23
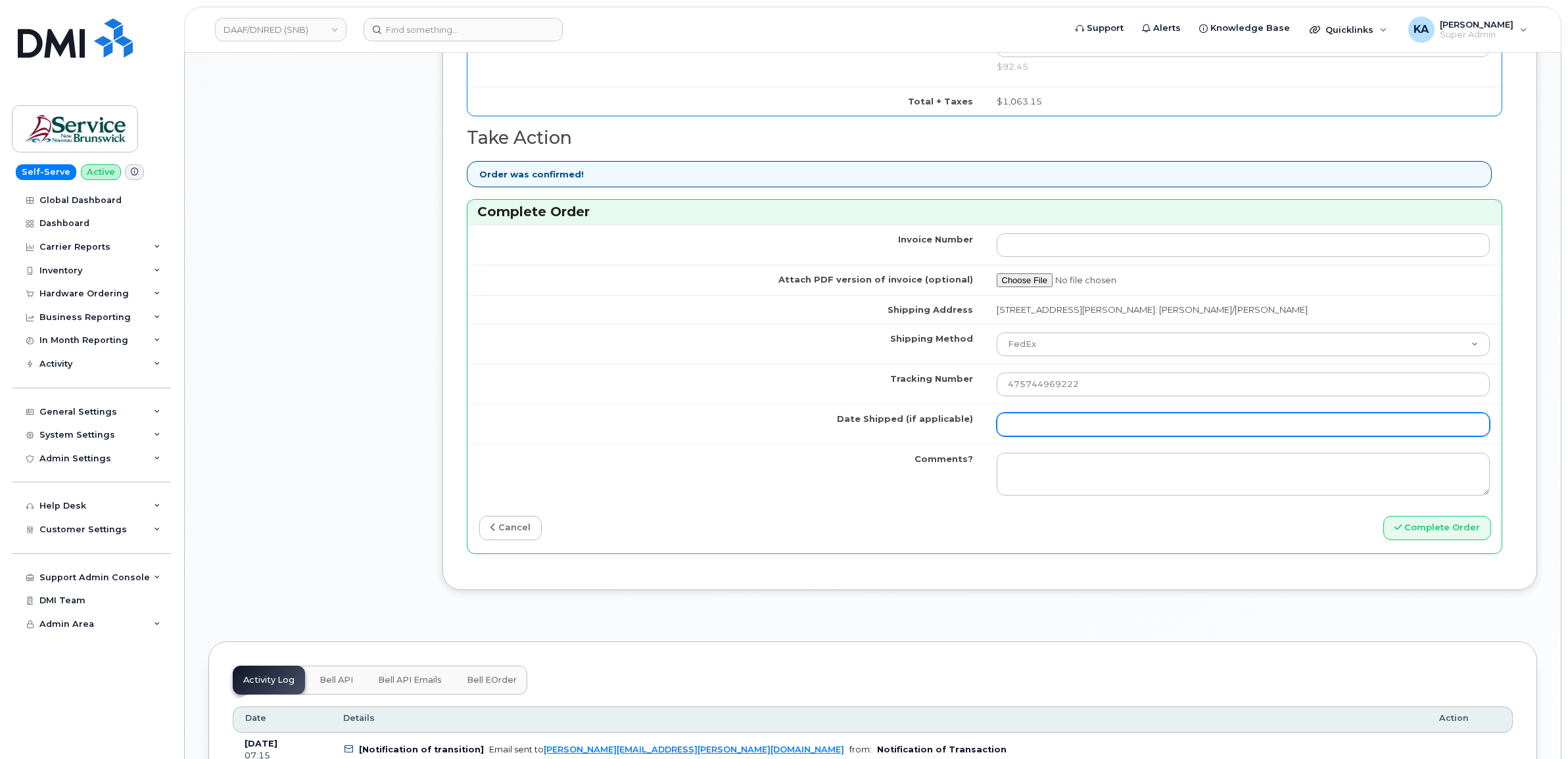
click at [1008, 429] on input "Date Shipped (if applicable)" at bounding box center [1243, 424] width 494 height 23
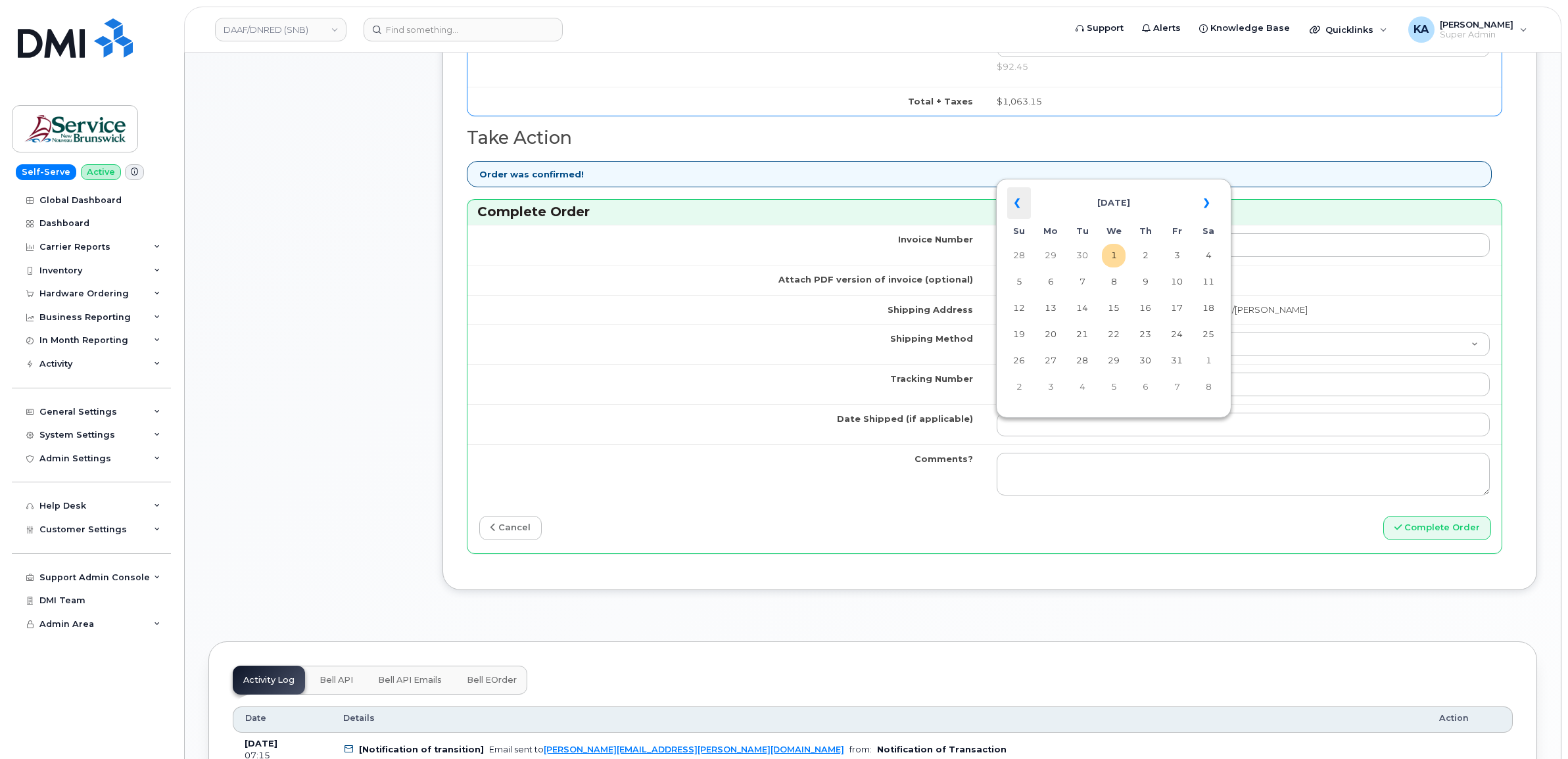
click at [1016, 202] on th "«" at bounding box center [1018, 203] width 23 height 32
click at [1083, 359] on td "30" at bounding box center [1081, 360] width 23 height 23
type input "[DATE]"
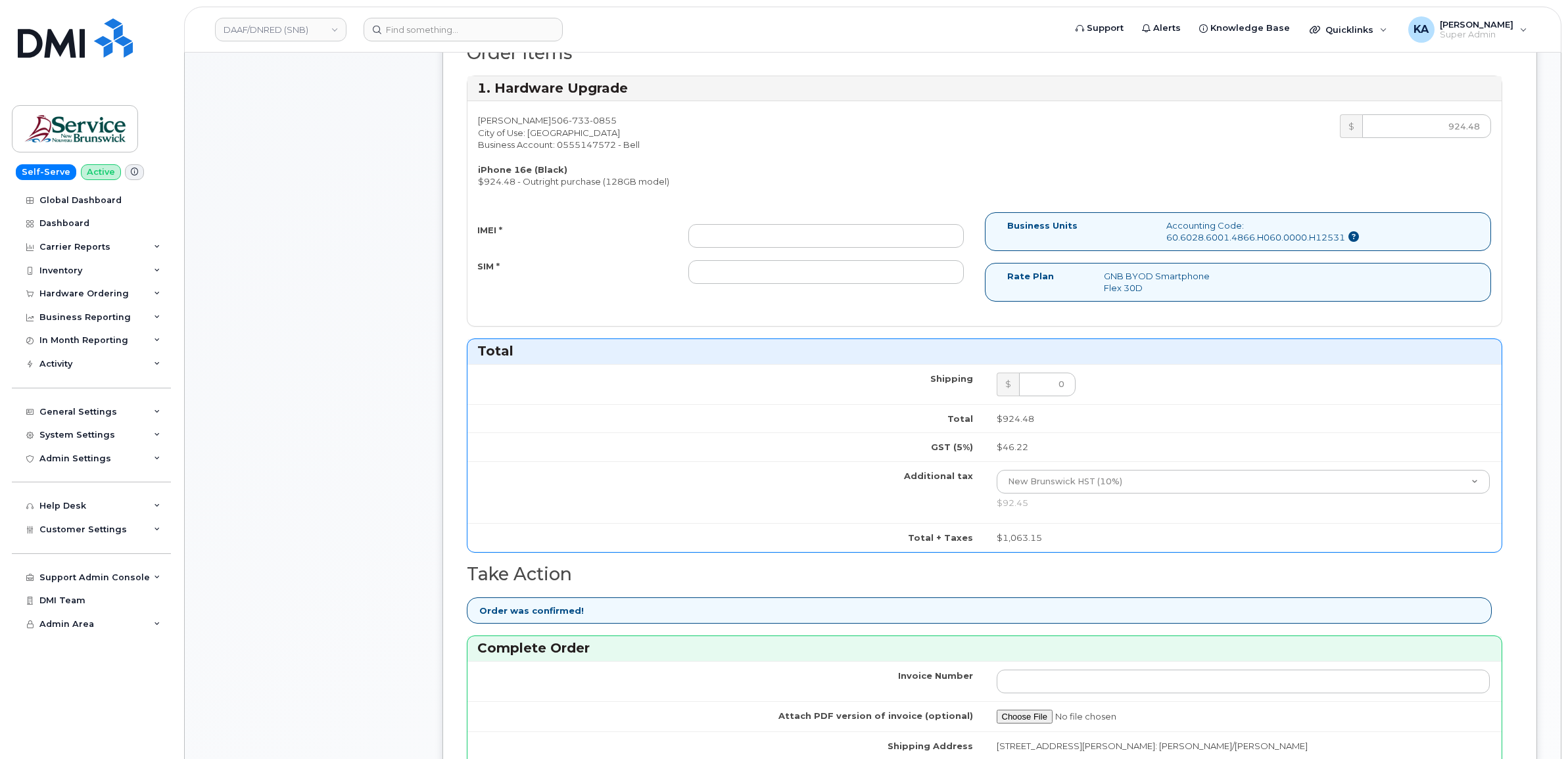
scroll to position [575, 0]
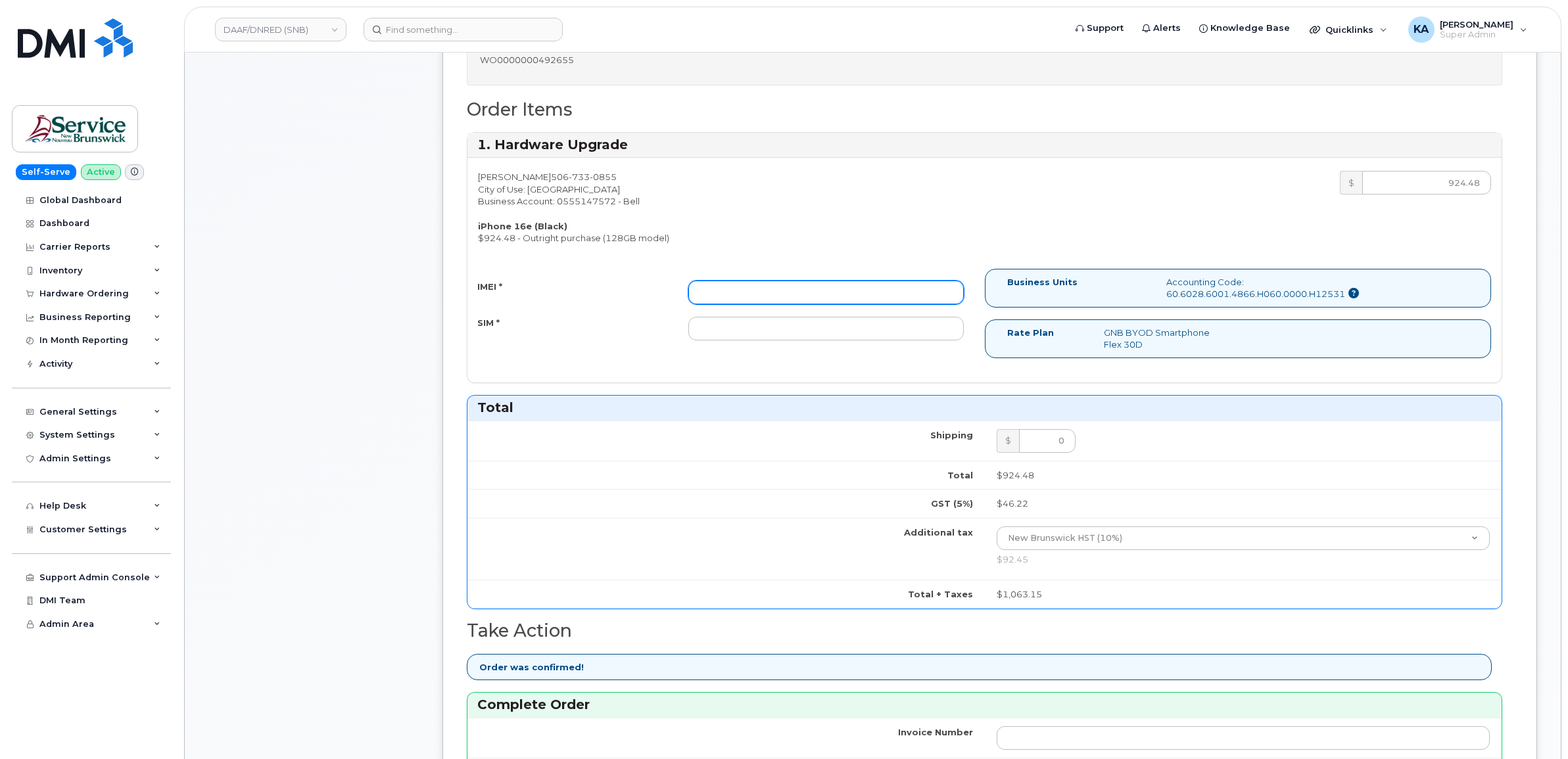
click at [855, 291] on input "IMEI *" at bounding box center [826, 292] width 275 height 23
paste input "354216331544050"
type input "354216331544050"
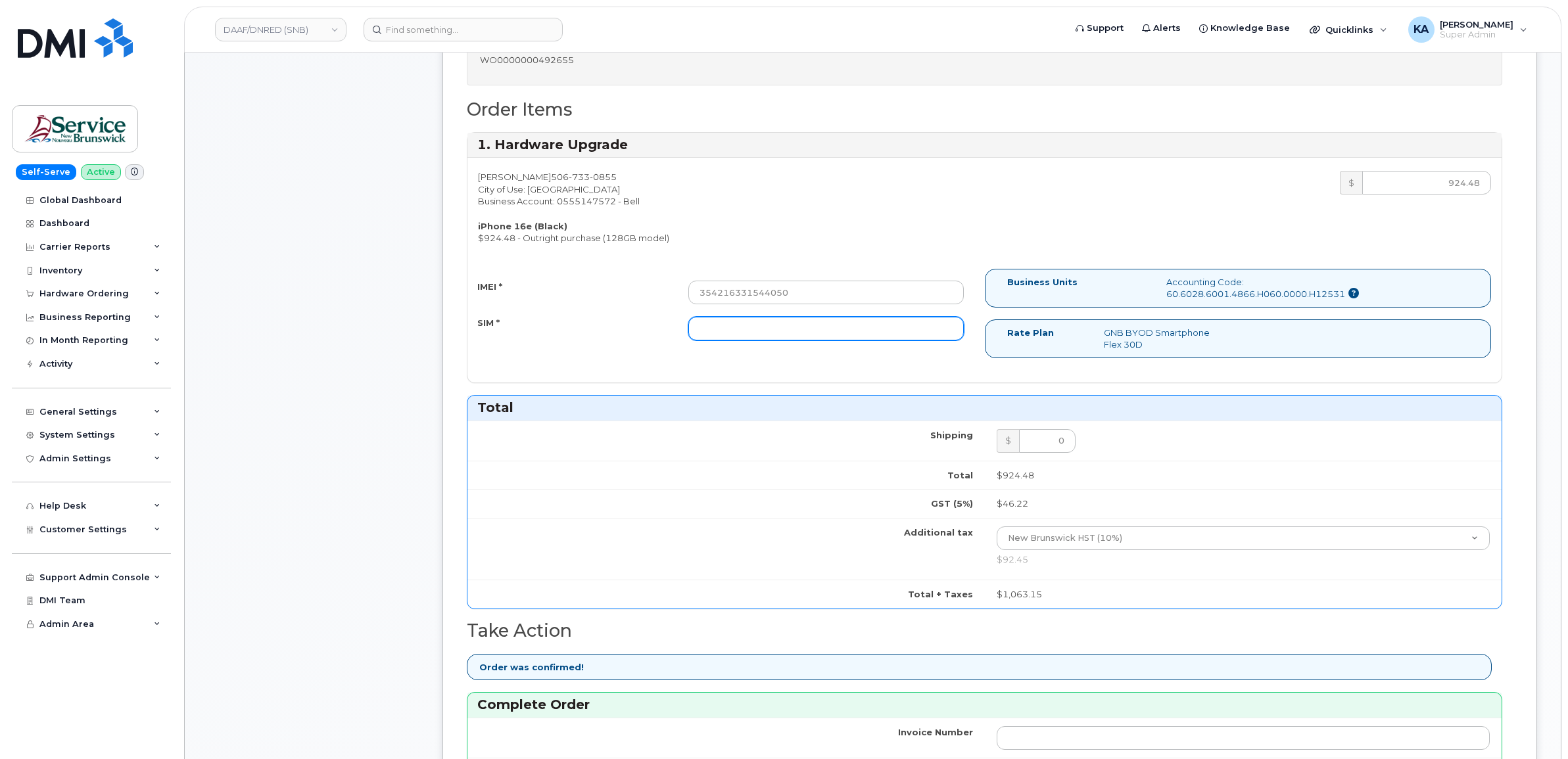
click at [707, 335] on input "SIM *" at bounding box center [826, 328] width 275 height 23
paste input "89302610207734101816"
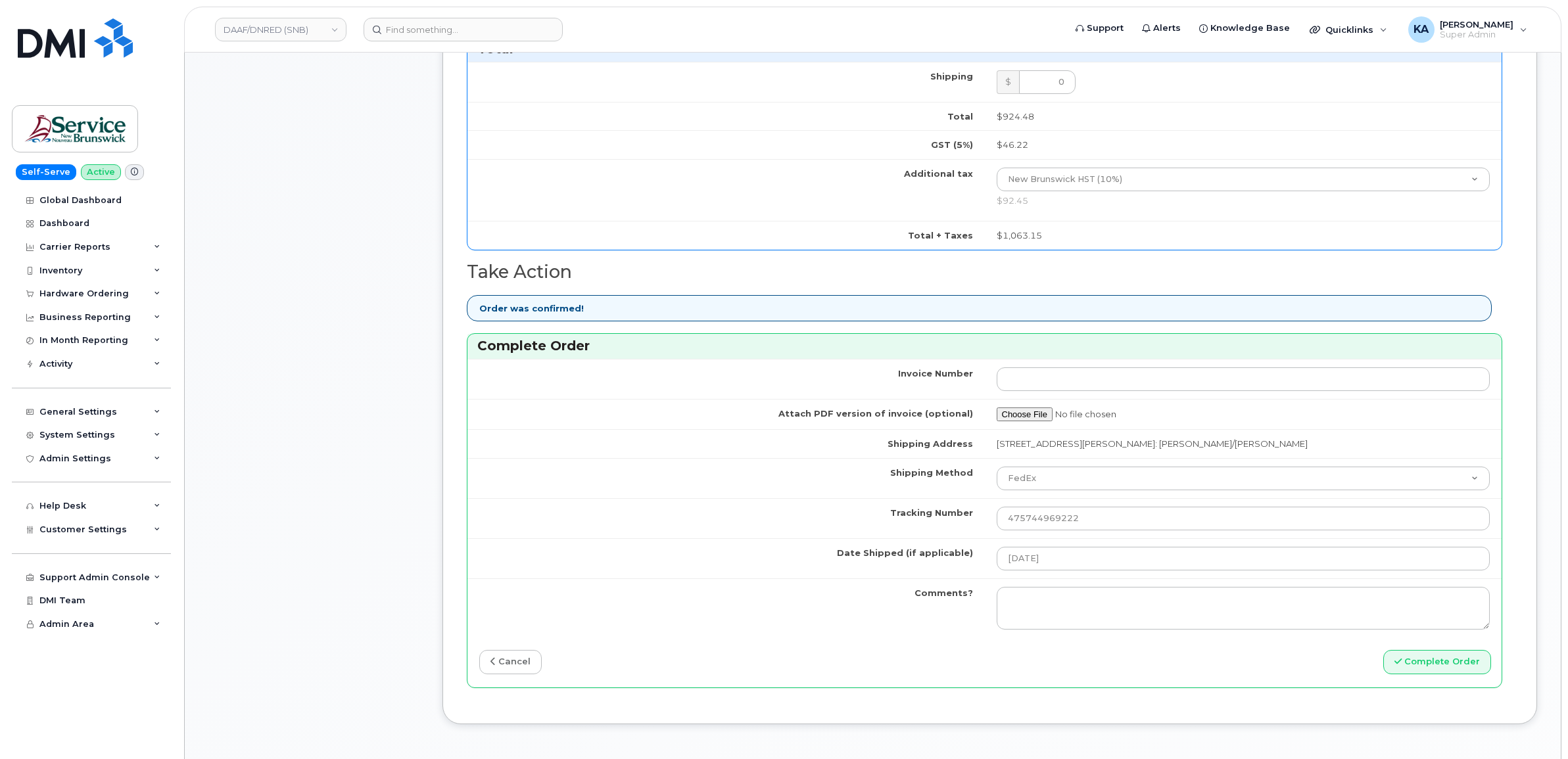
scroll to position [985, 0]
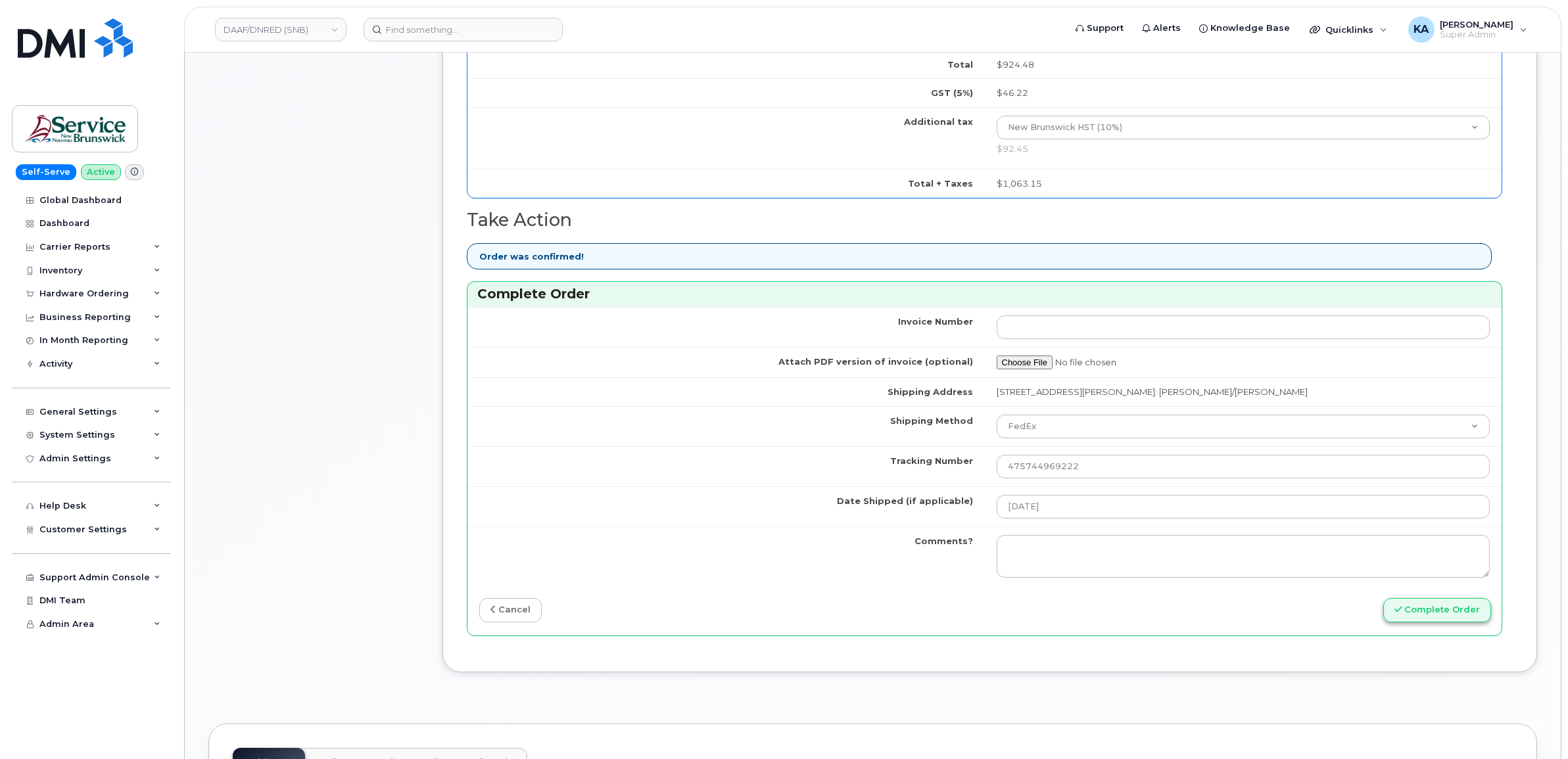
type input "89302610207734101816"
click at [1427, 615] on button "Complete Order" at bounding box center [1437, 610] width 108 height 24
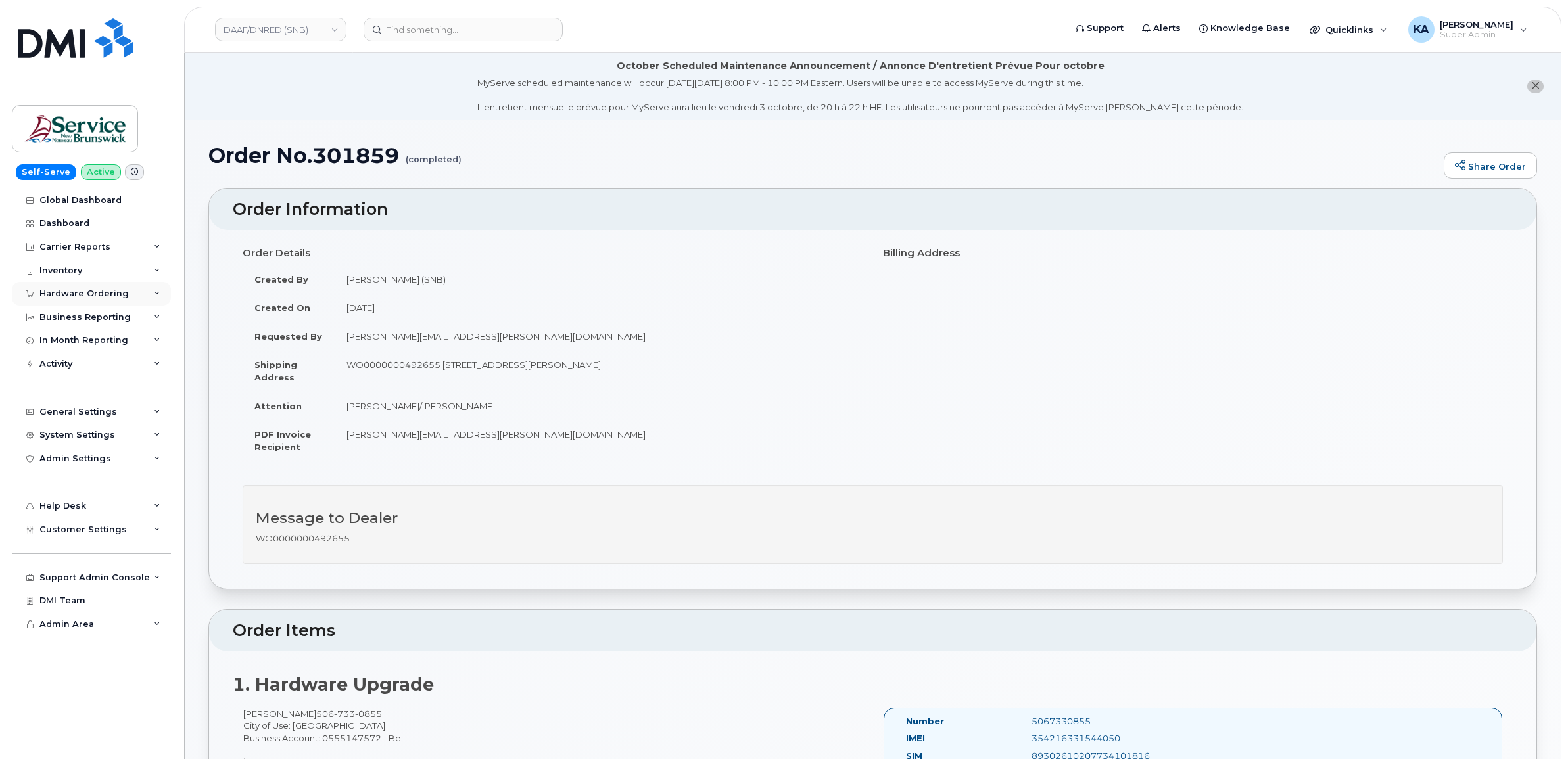
click at [72, 286] on div "Hardware Ordering" at bounding box center [91, 294] width 159 height 23
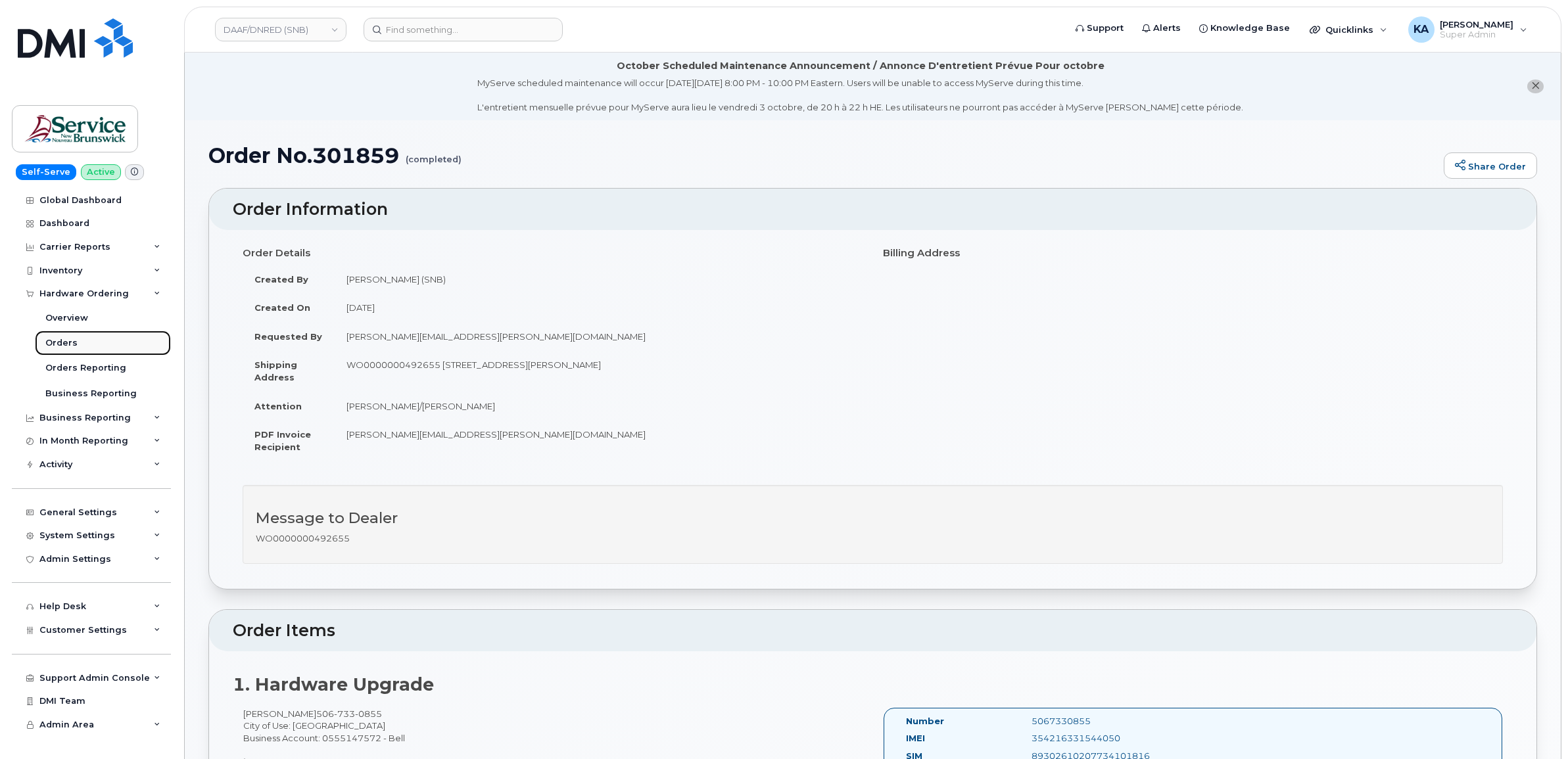
click at [56, 336] on link "Orders" at bounding box center [103, 342] width 136 height 25
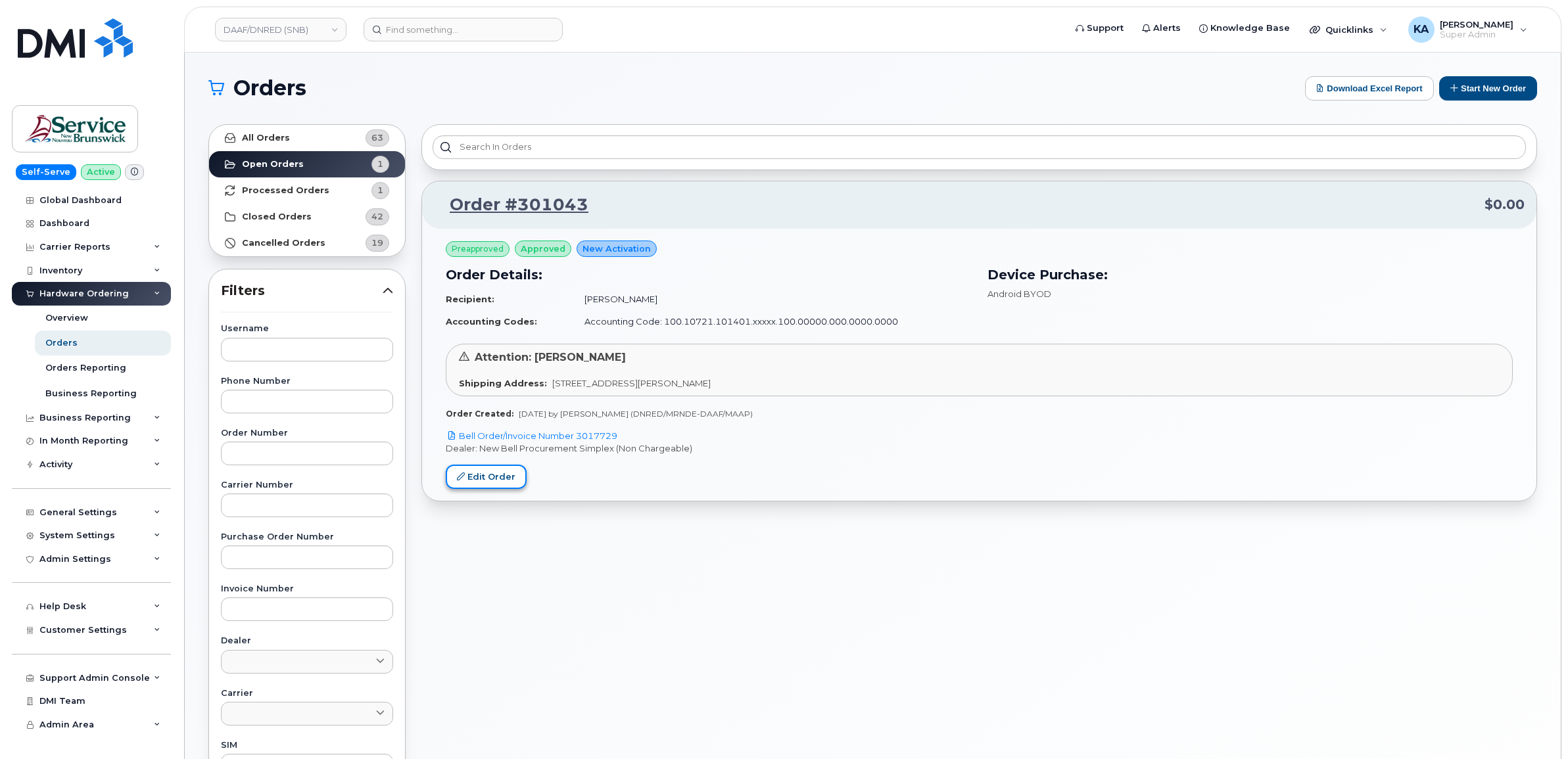
click at [484, 474] on link "Edit Order" at bounding box center [486, 477] width 81 height 24
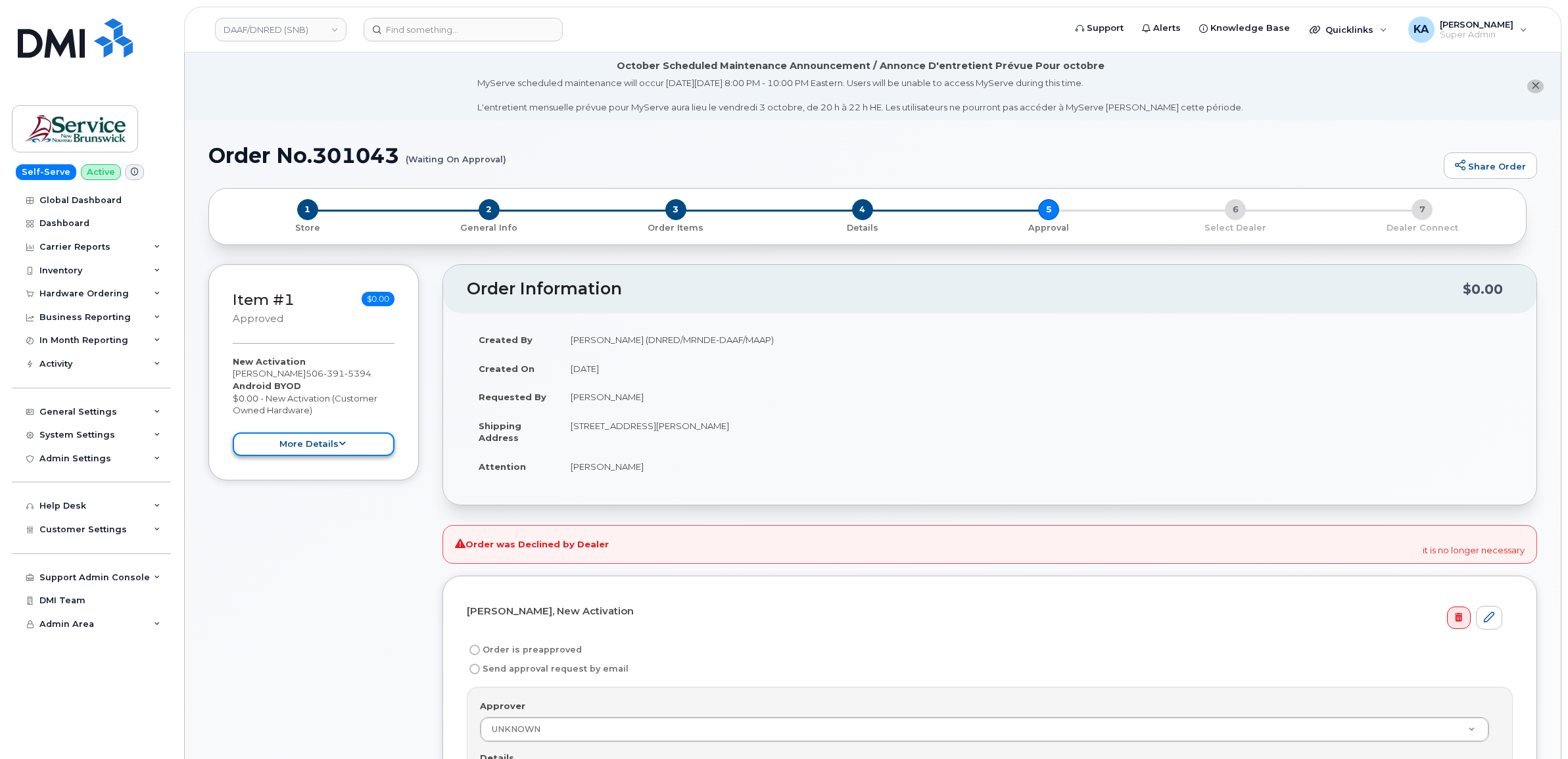
click at [335, 448] on button "more details" at bounding box center [313, 444] width 162 height 24
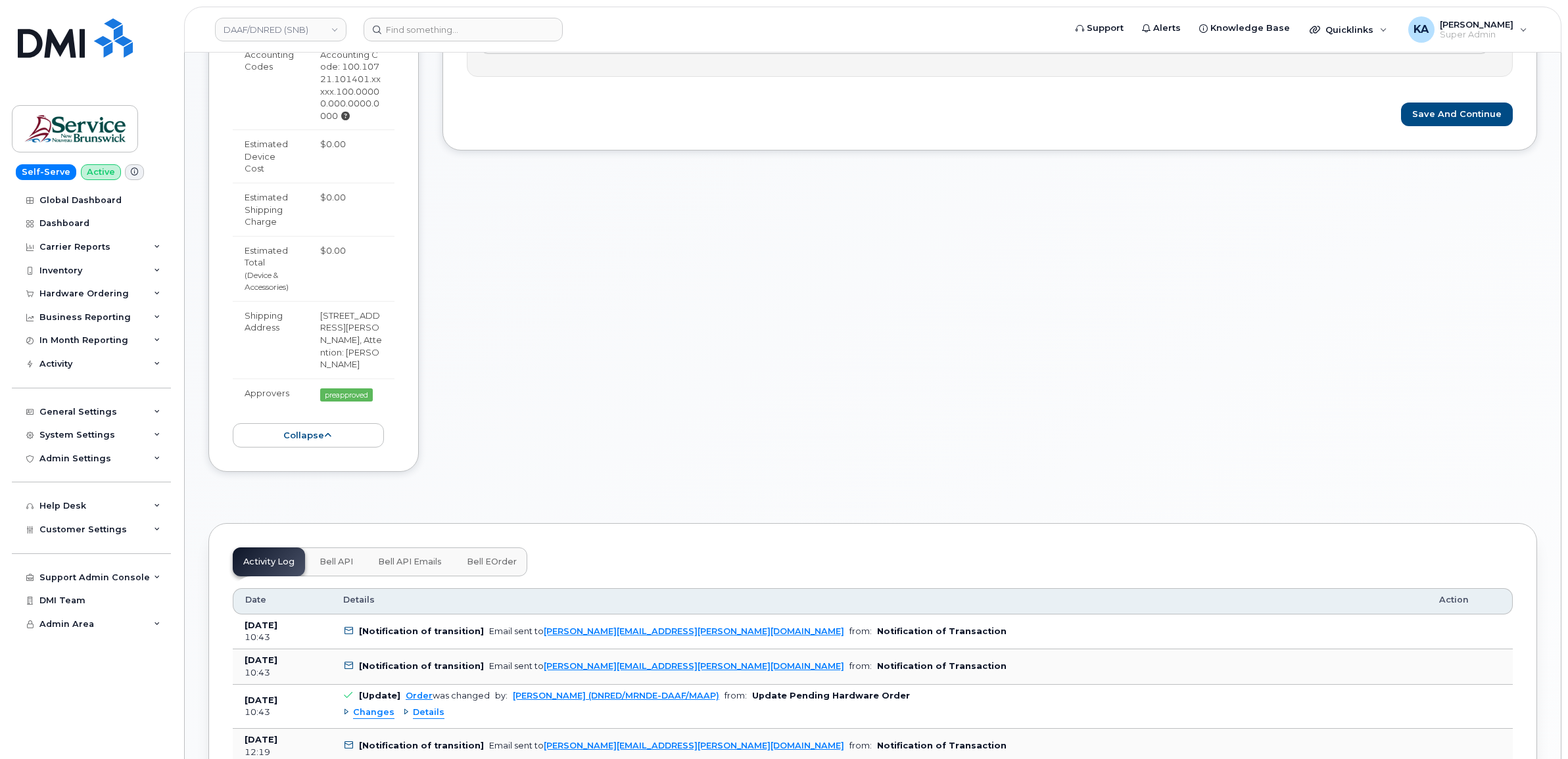
scroll to position [821, 0]
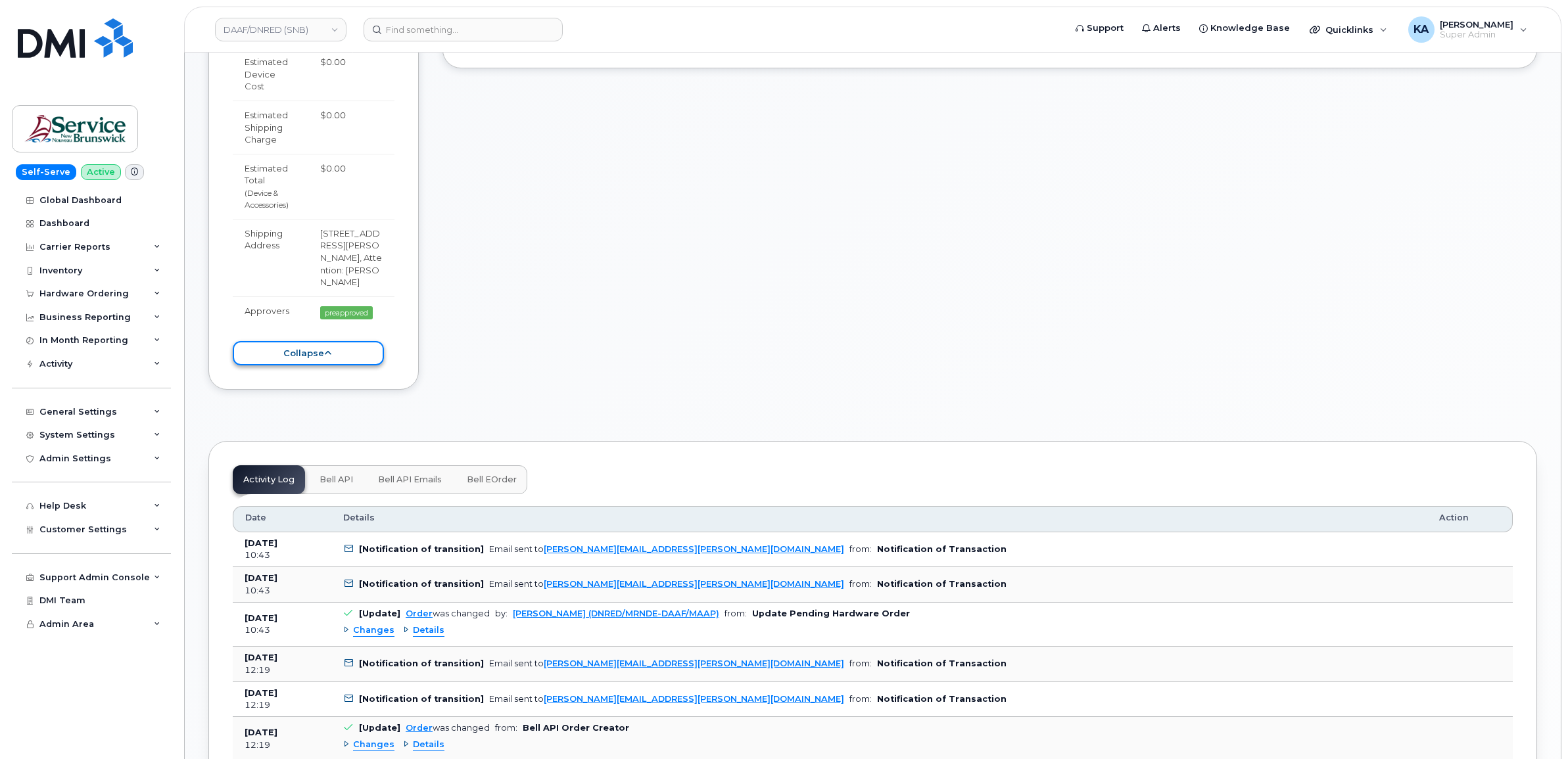
click at [316, 347] on button "collapse" at bounding box center [309, 353] width 151 height 24
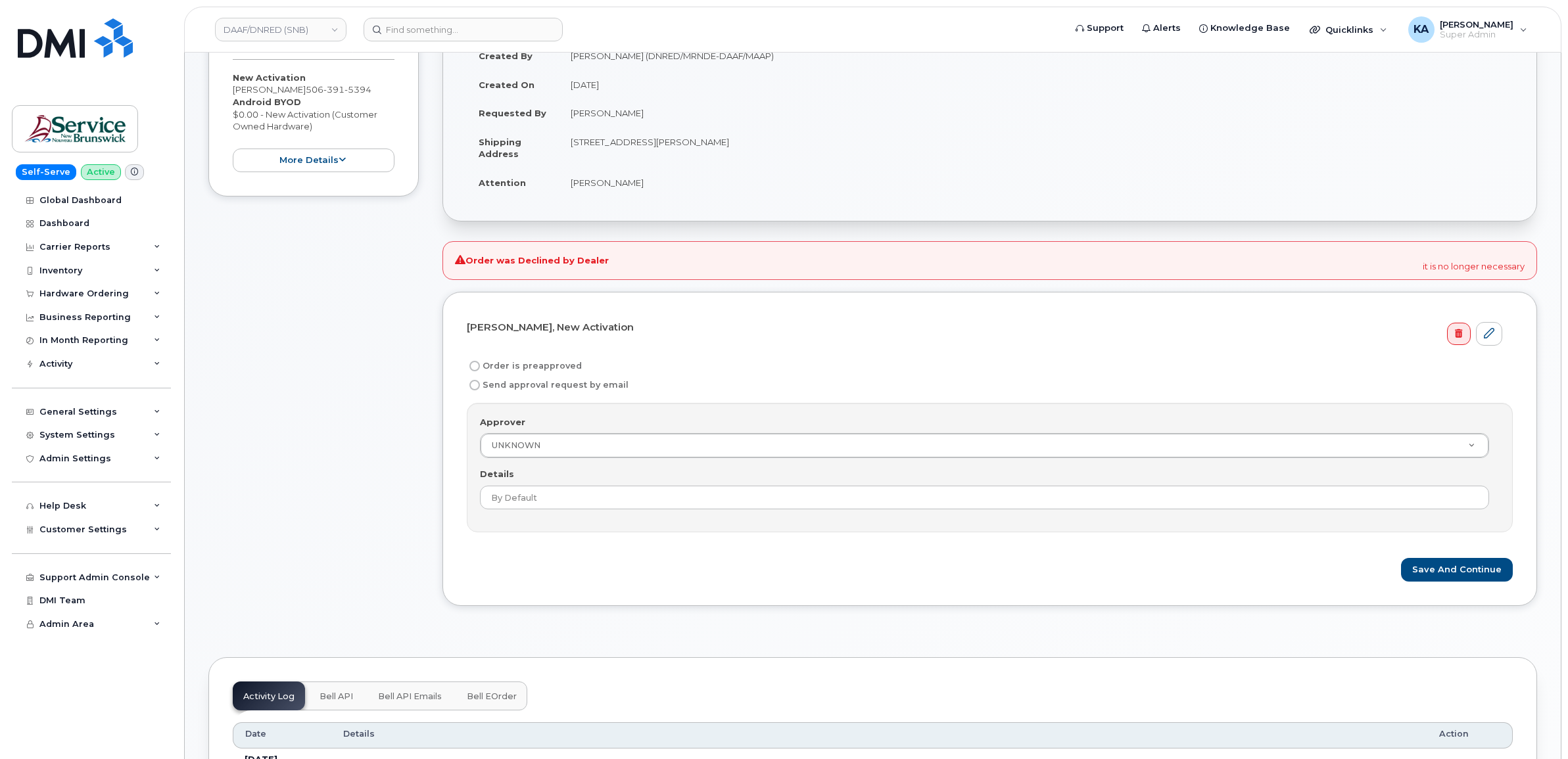
scroll to position [82, 0]
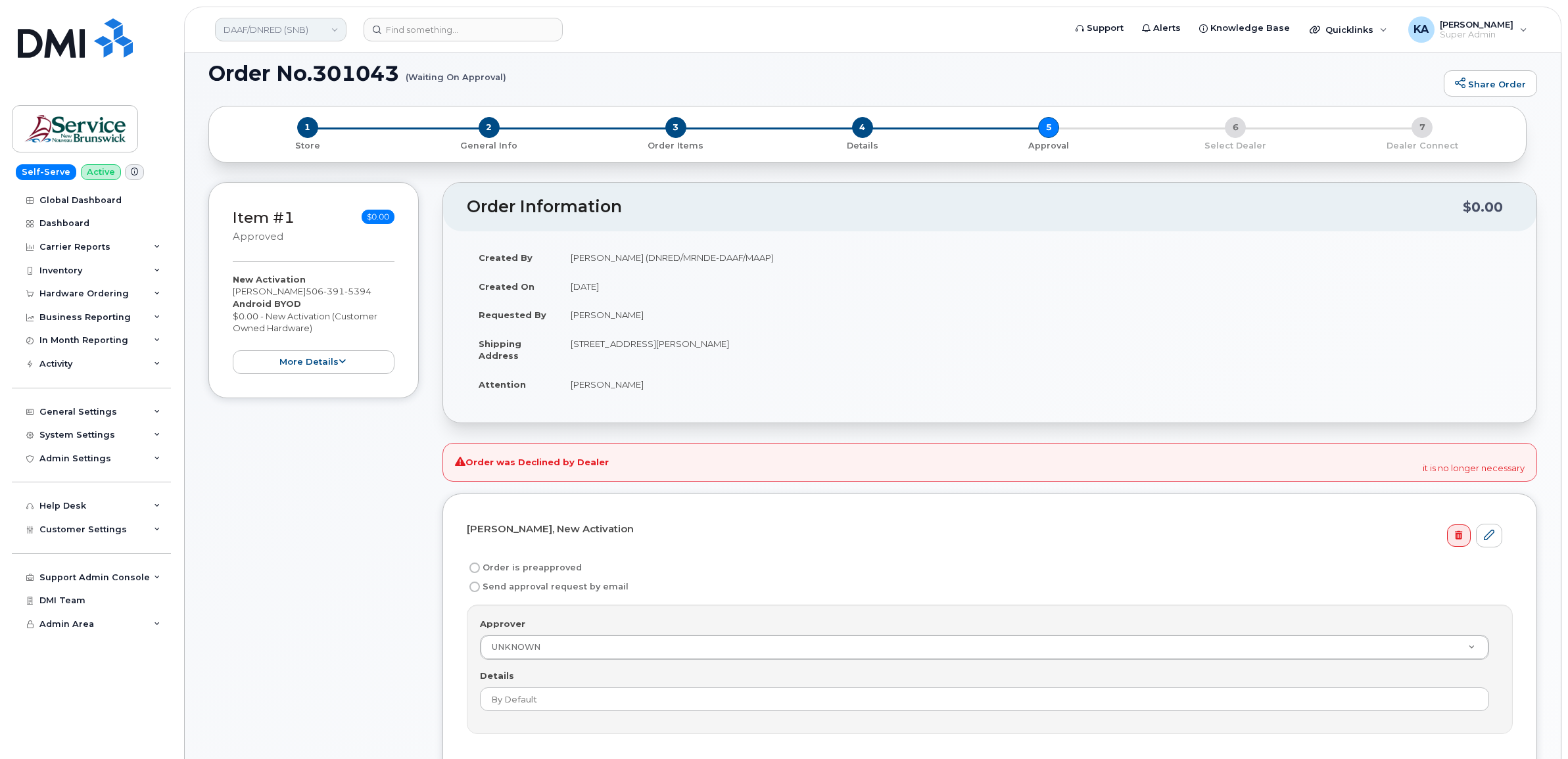
click at [275, 30] on link "DAAF/DNRED (SNB)" at bounding box center [281, 29] width 132 height 23
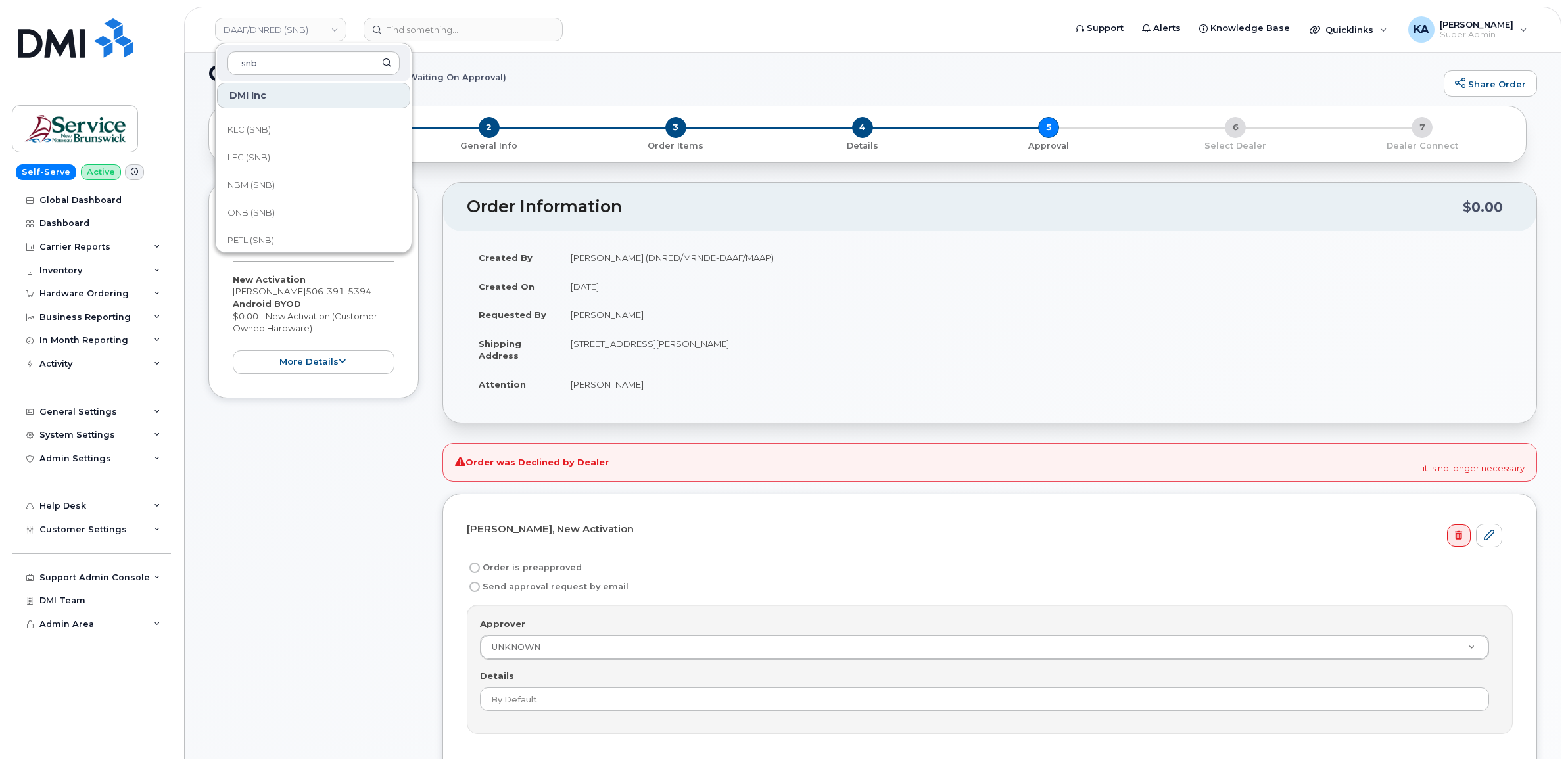
scroll to position [493, 0]
type input "snb"
click at [254, 235] on span "RDC (SNB)" at bounding box center [250, 238] width 46 height 13
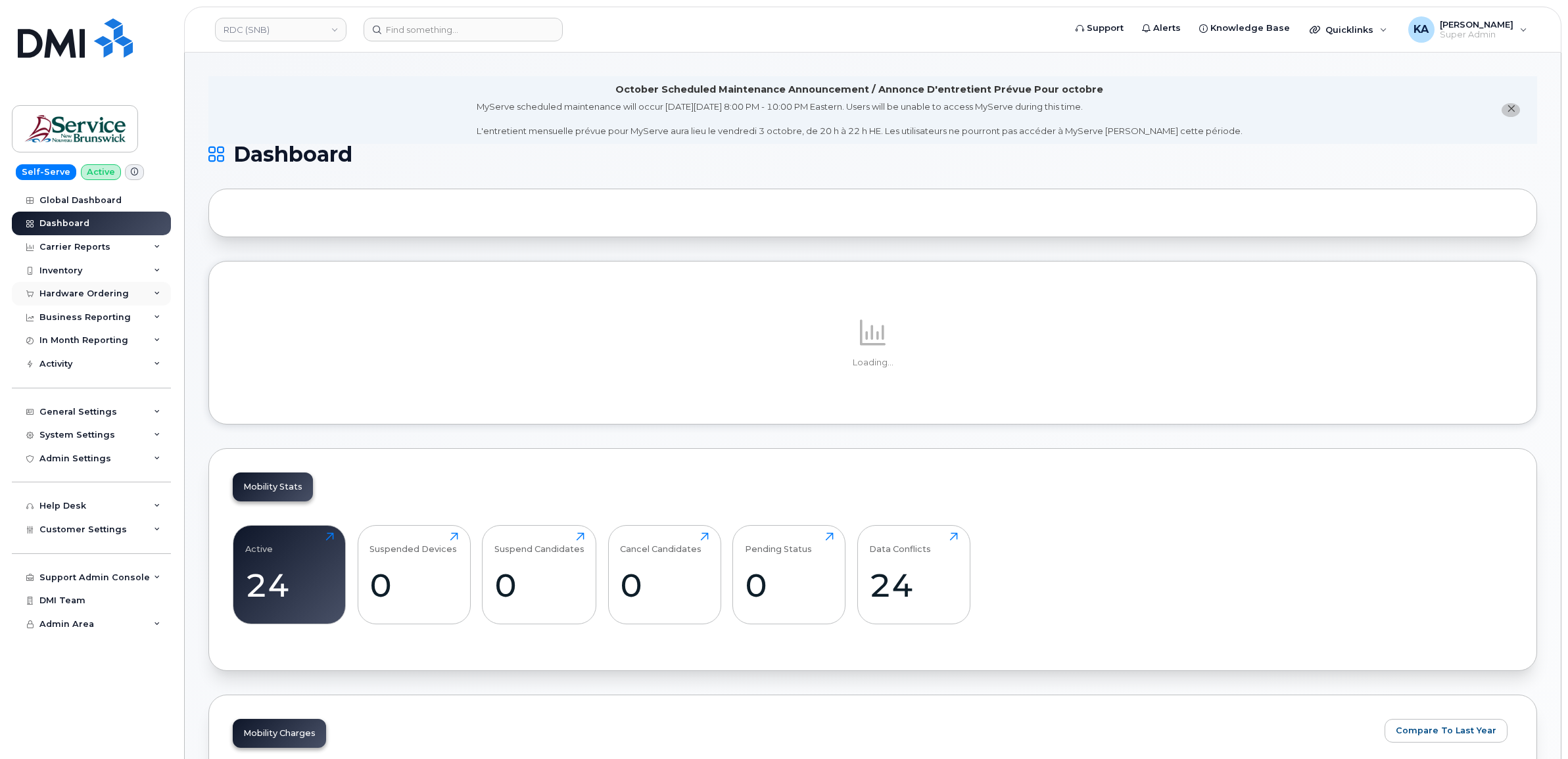
click at [96, 298] on div "Hardware Ordering" at bounding box center [84, 294] width 89 height 11
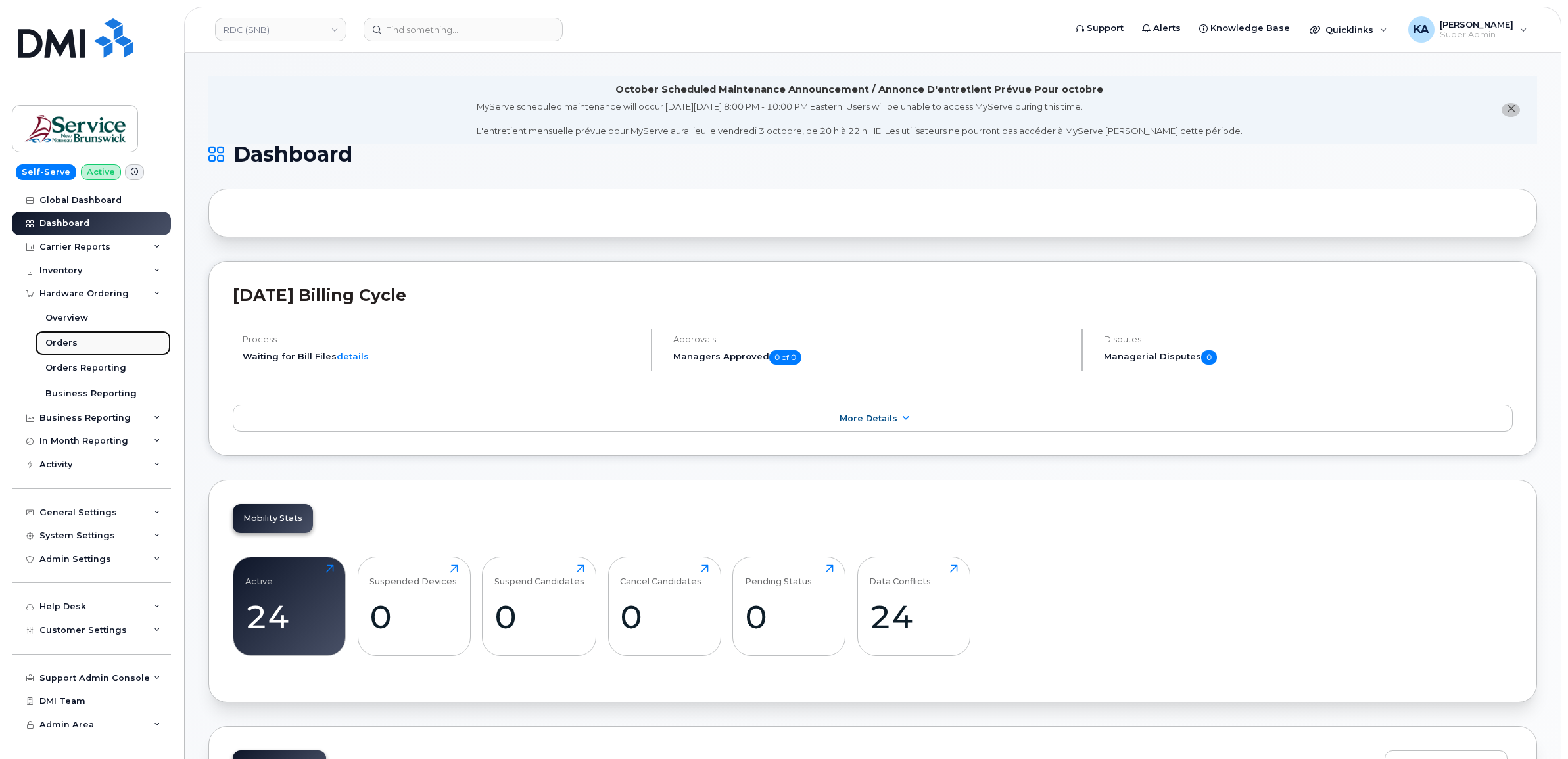
click at [57, 345] on div "Orders" at bounding box center [62, 343] width 33 height 12
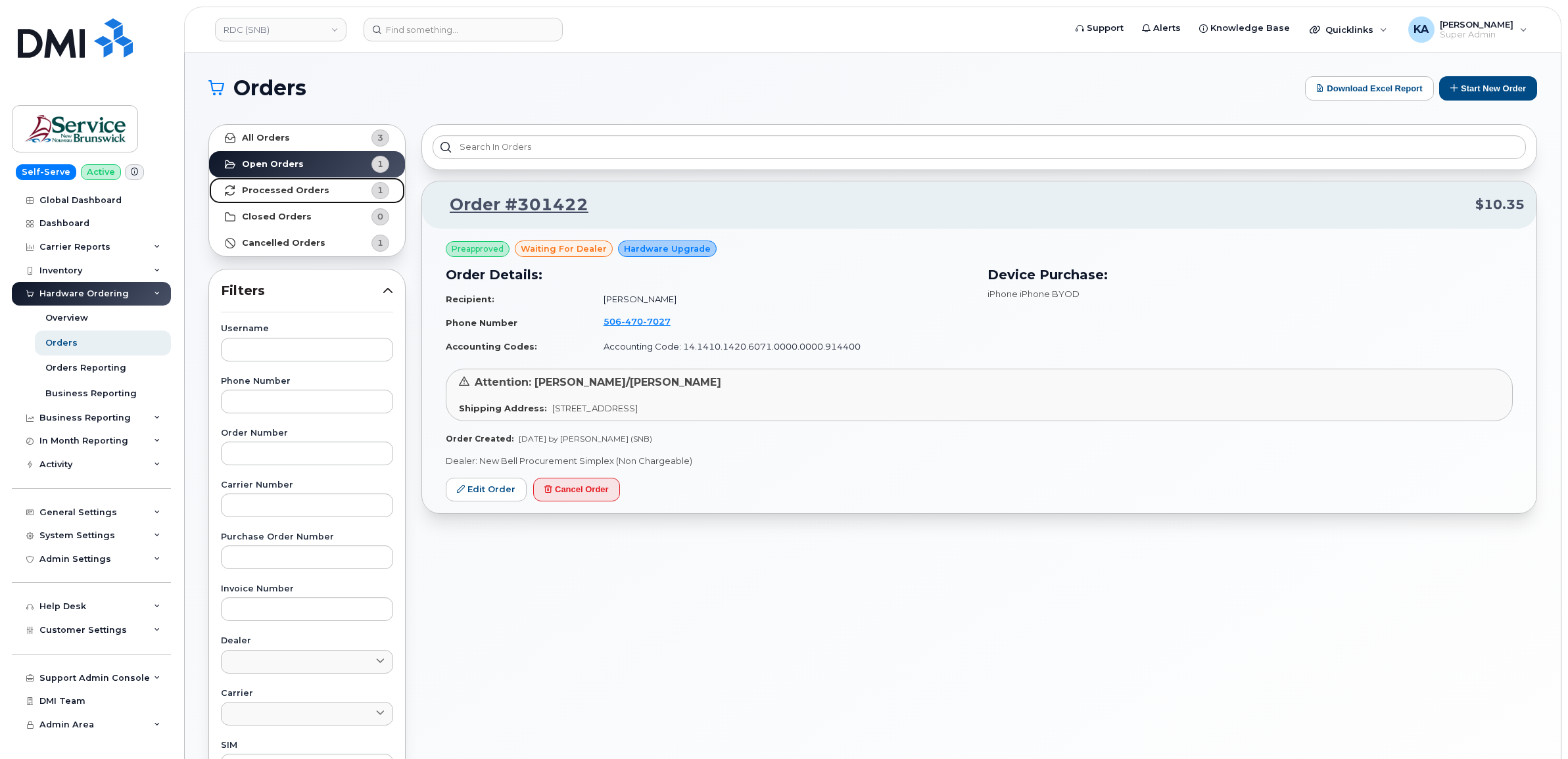
click at [307, 191] on strong "Processed Orders" at bounding box center [286, 190] width 88 height 11
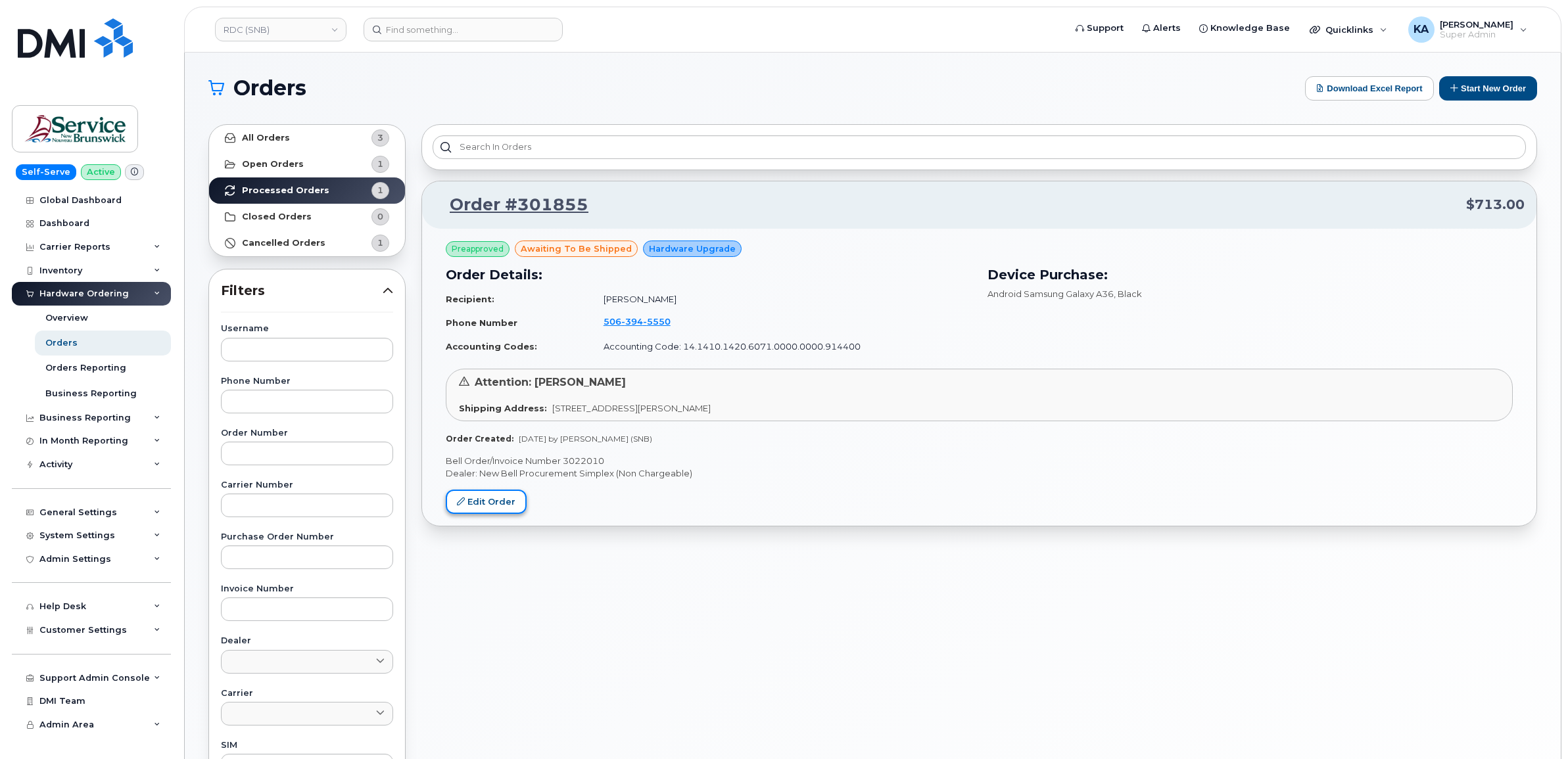
click at [486, 497] on link "Edit Order" at bounding box center [486, 502] width 81 height 24
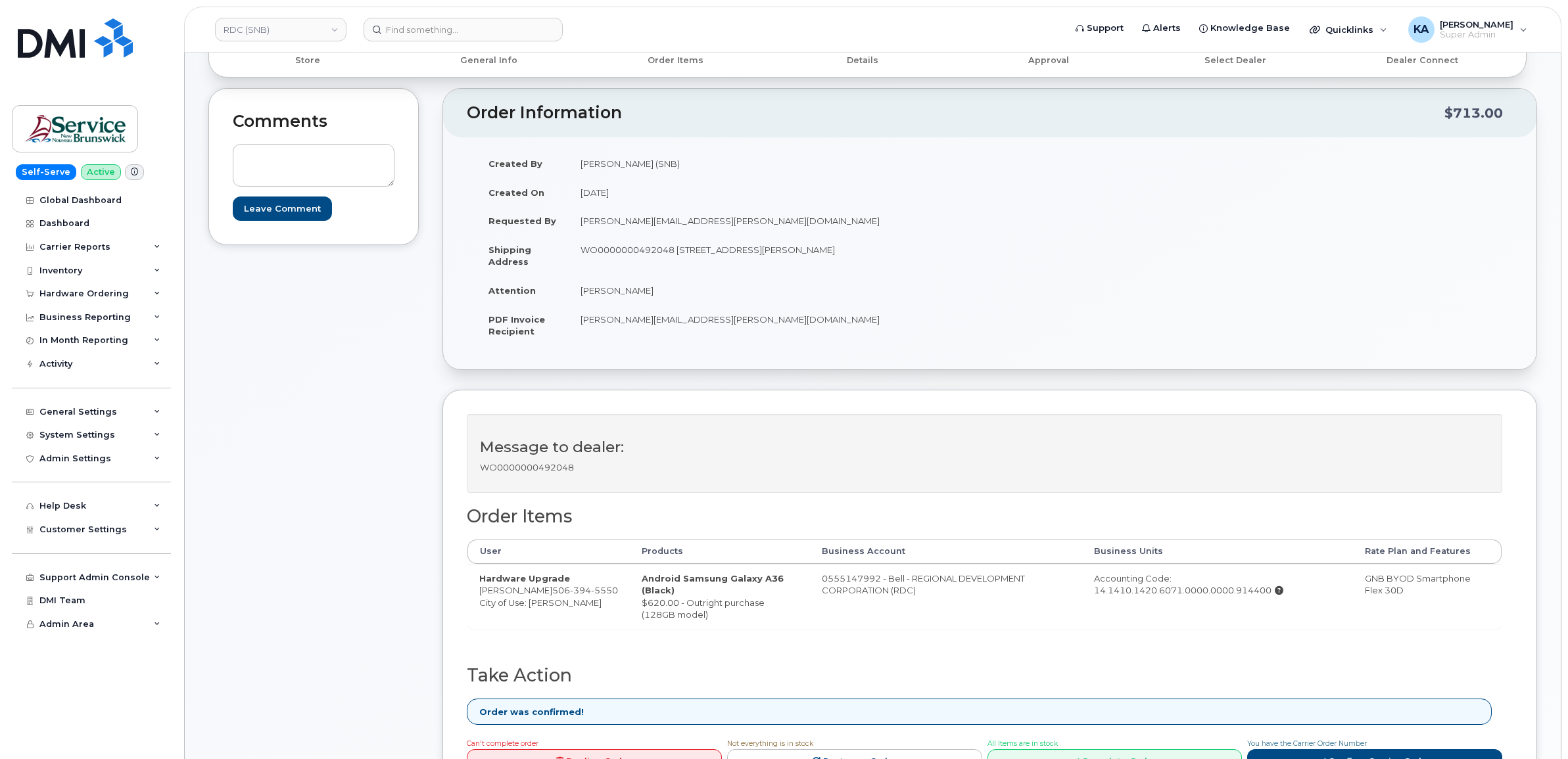
scroll to position [493, 0]
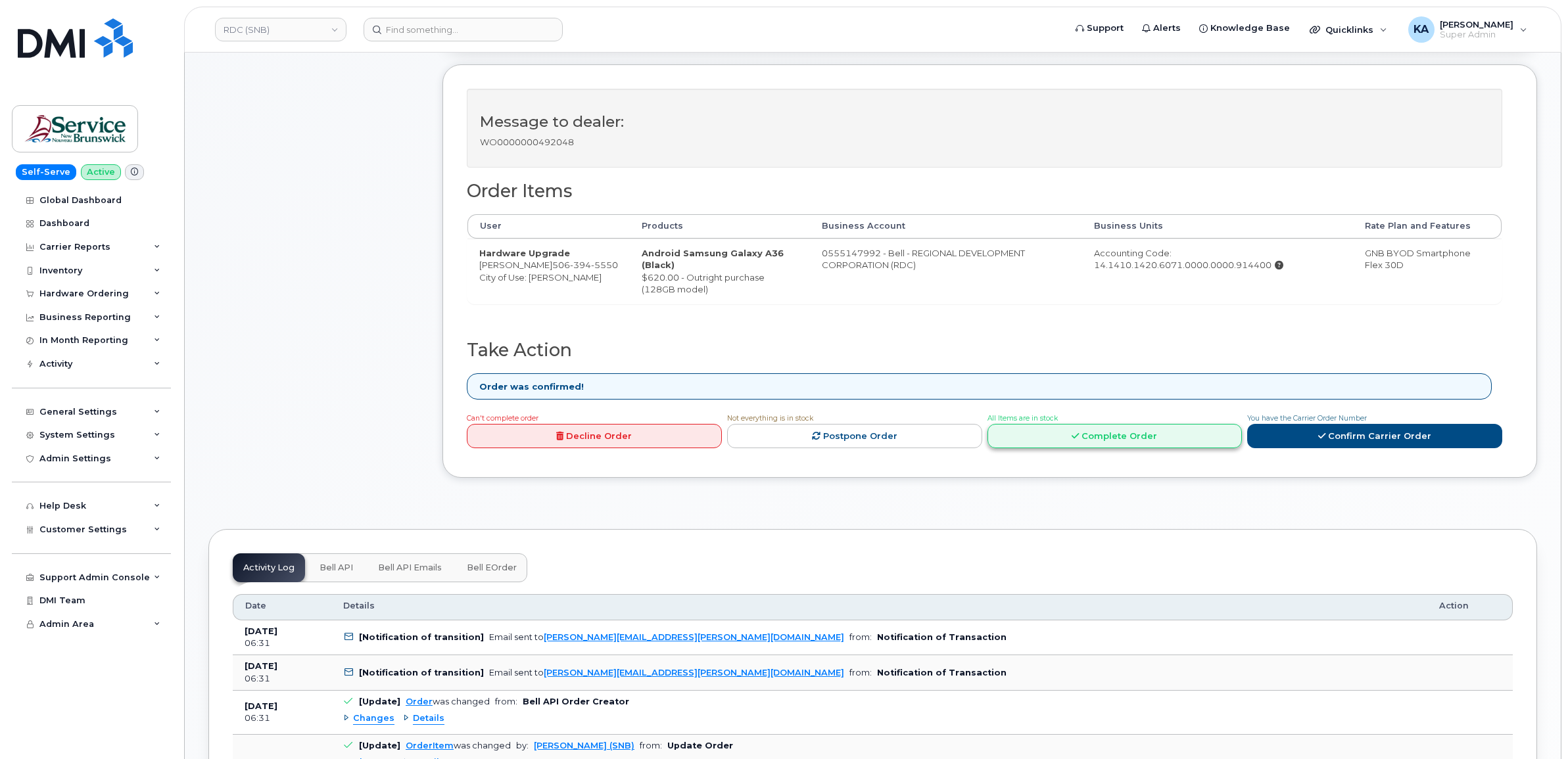
click at [1131, 441] on link "Complete Order" at bounding box center [1114, 436] width 255 height 24
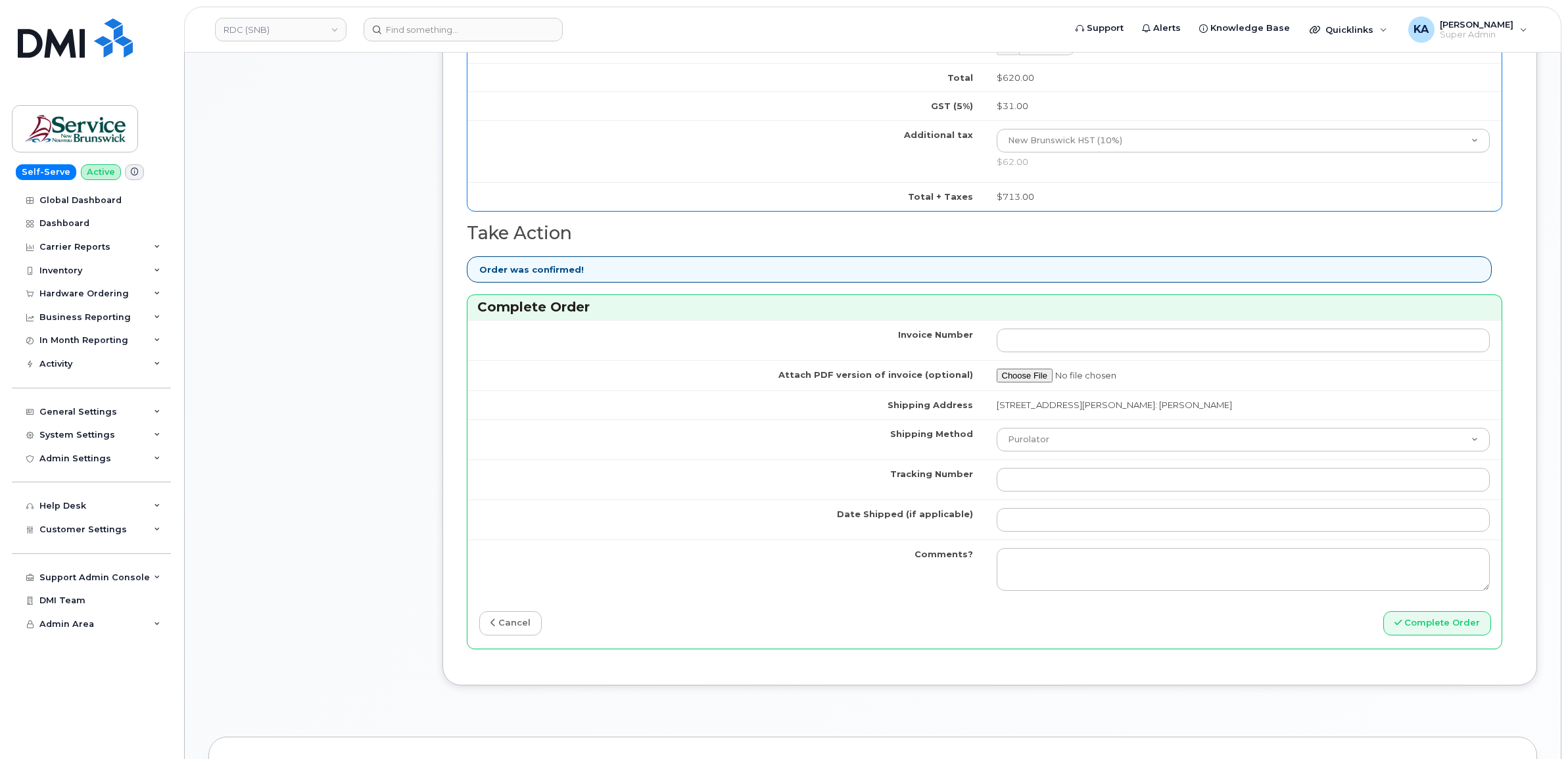
scroll to position [985, 0]
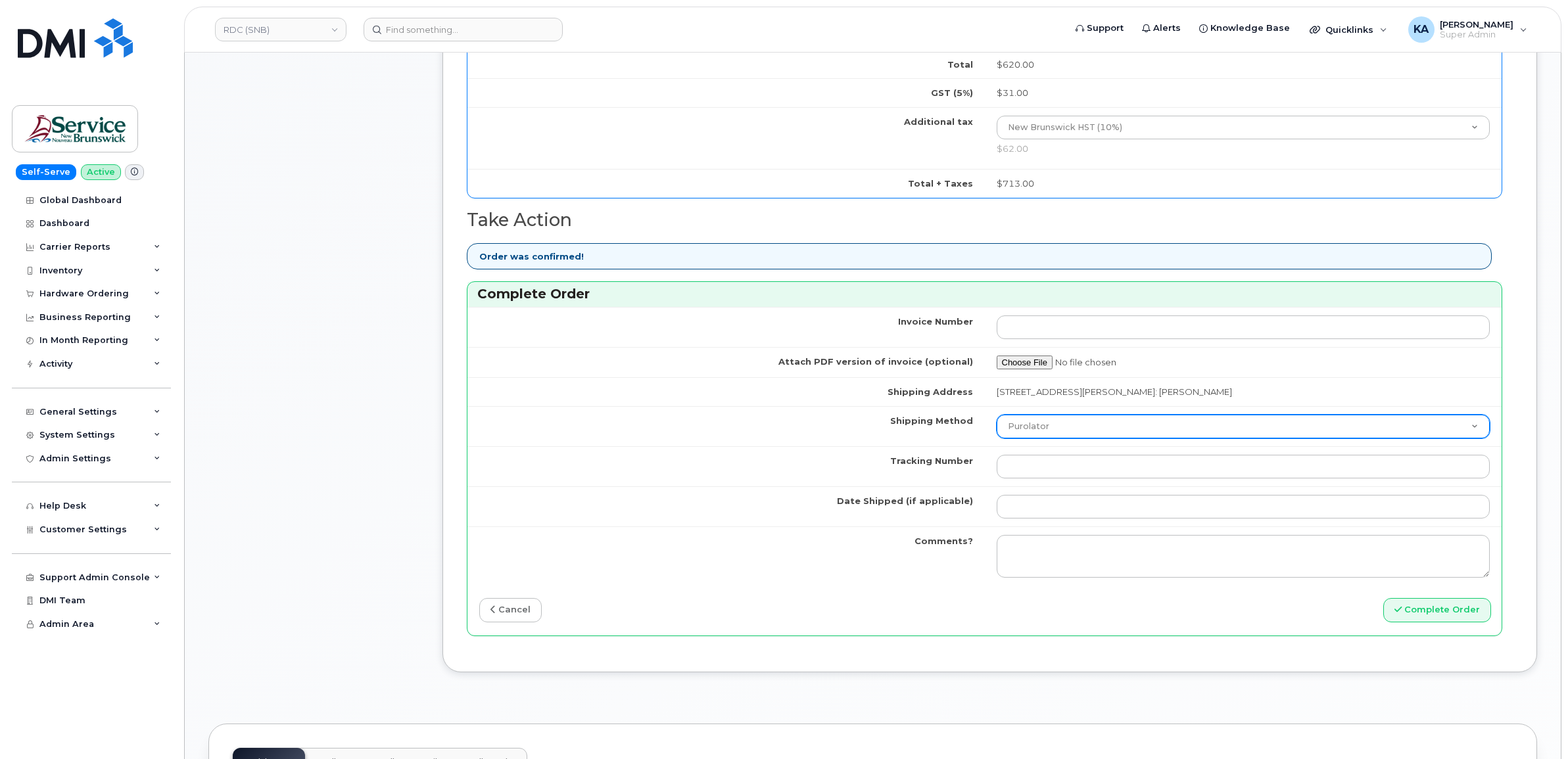
click at [1078, 439] on select "Purolator UPS FedEx Canada Post Courier Other Drop Off Pick Up" at bounding box center [1243, 426] width 494 height 23
select select "FedEx"
click at [996, 419] on select "Purolator UPS FedEx Canada Post Courier Other Drop Off Pick Up" at bounding box center [1243, 426] width 494 height 23
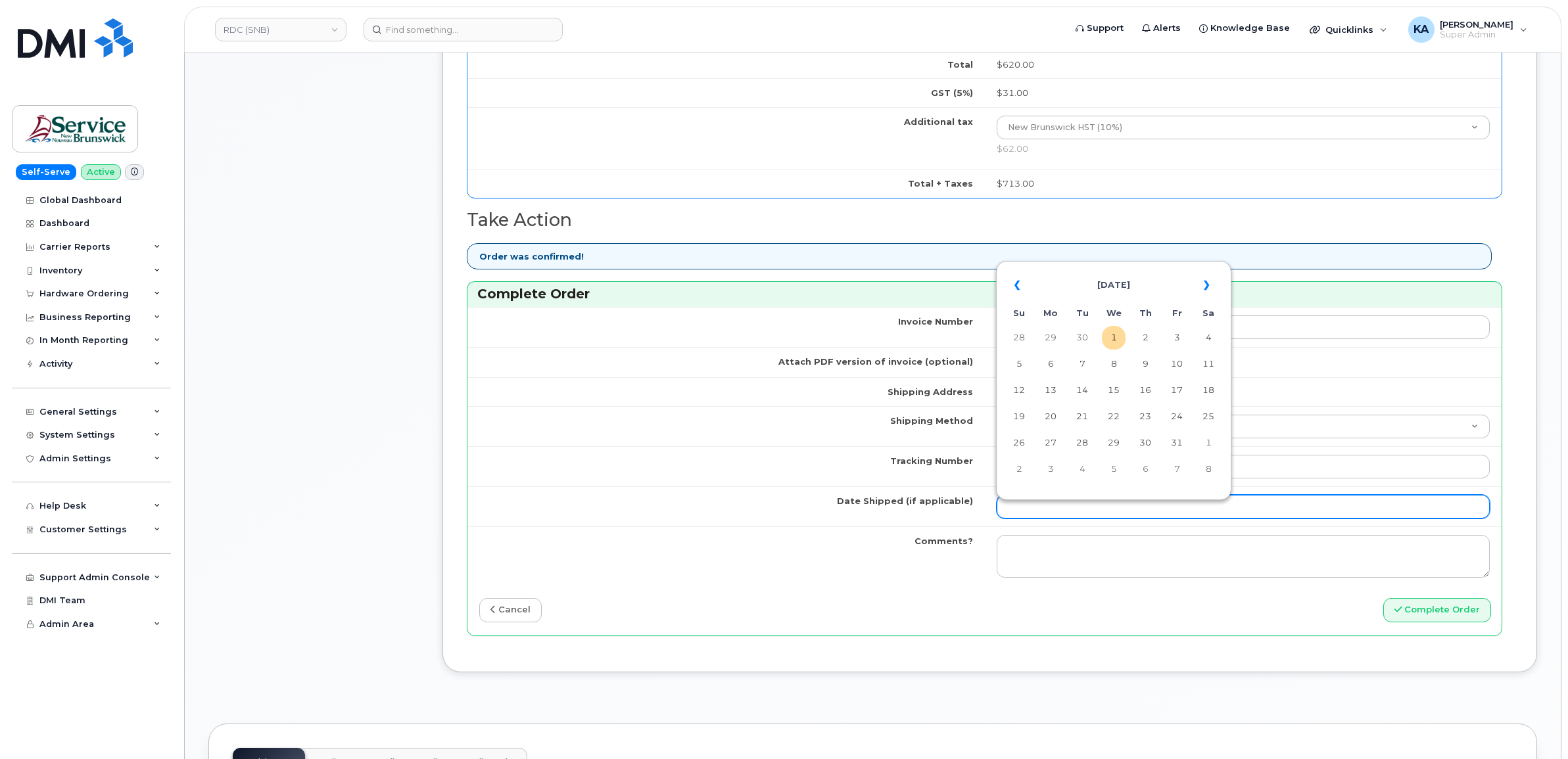
click at [1014, 518] on input "Date Shipped (if applicable)" at bounding box center [1243, 506] width 494 height 23
click at [1013, 284] on th "«" at bounding box center [1018, 285] width 23 height 32
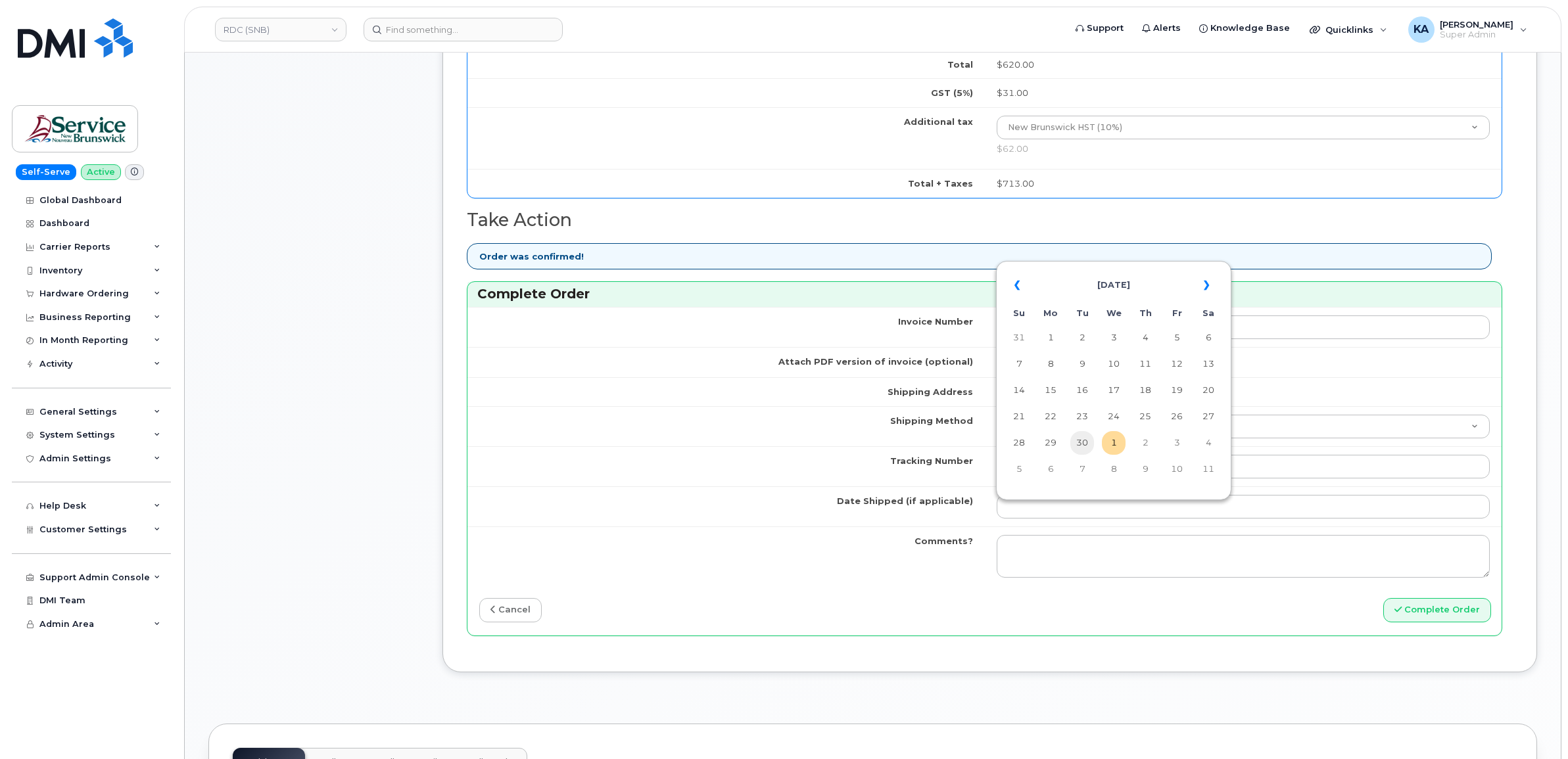
click at [1082, 441] on td "30" at bounding box center [1081, 442] width 23 height 23
type input "[DATE]"
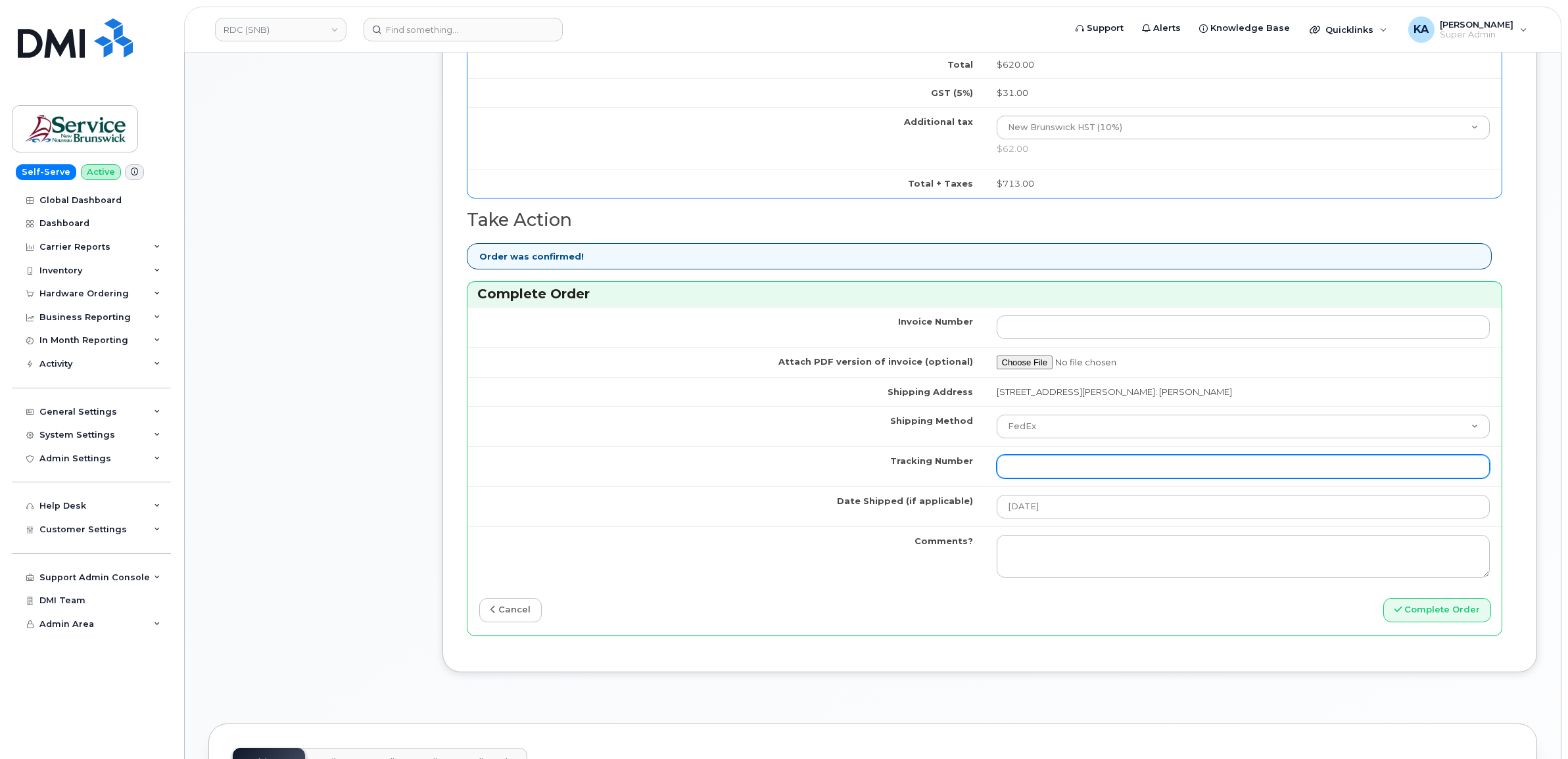
click at [1047, 475] on input "Tracking Number" at bounding box center [1243, 466] width 494 height 23
paste input "476423880121"
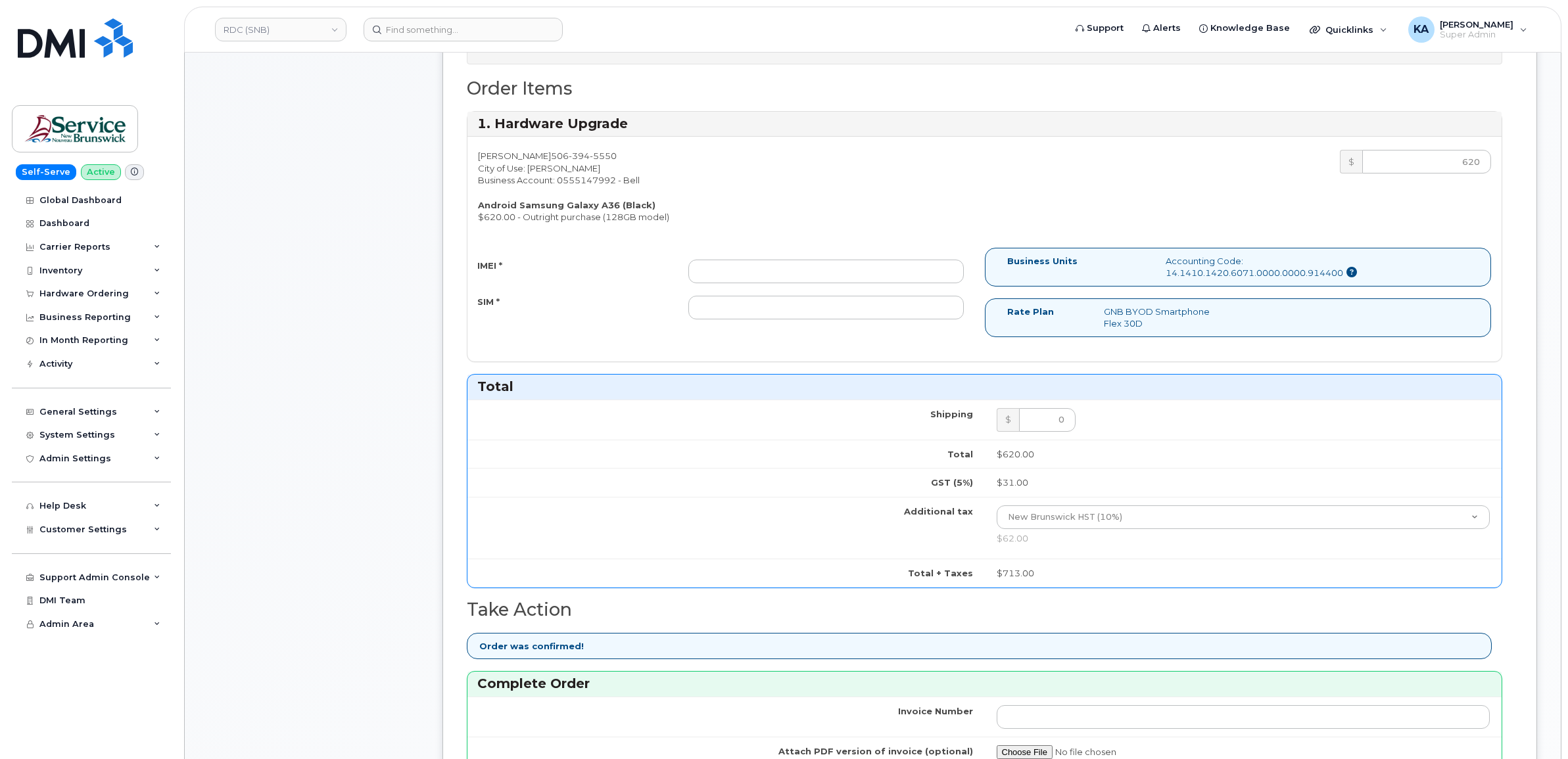
scroll to position [493, 0]
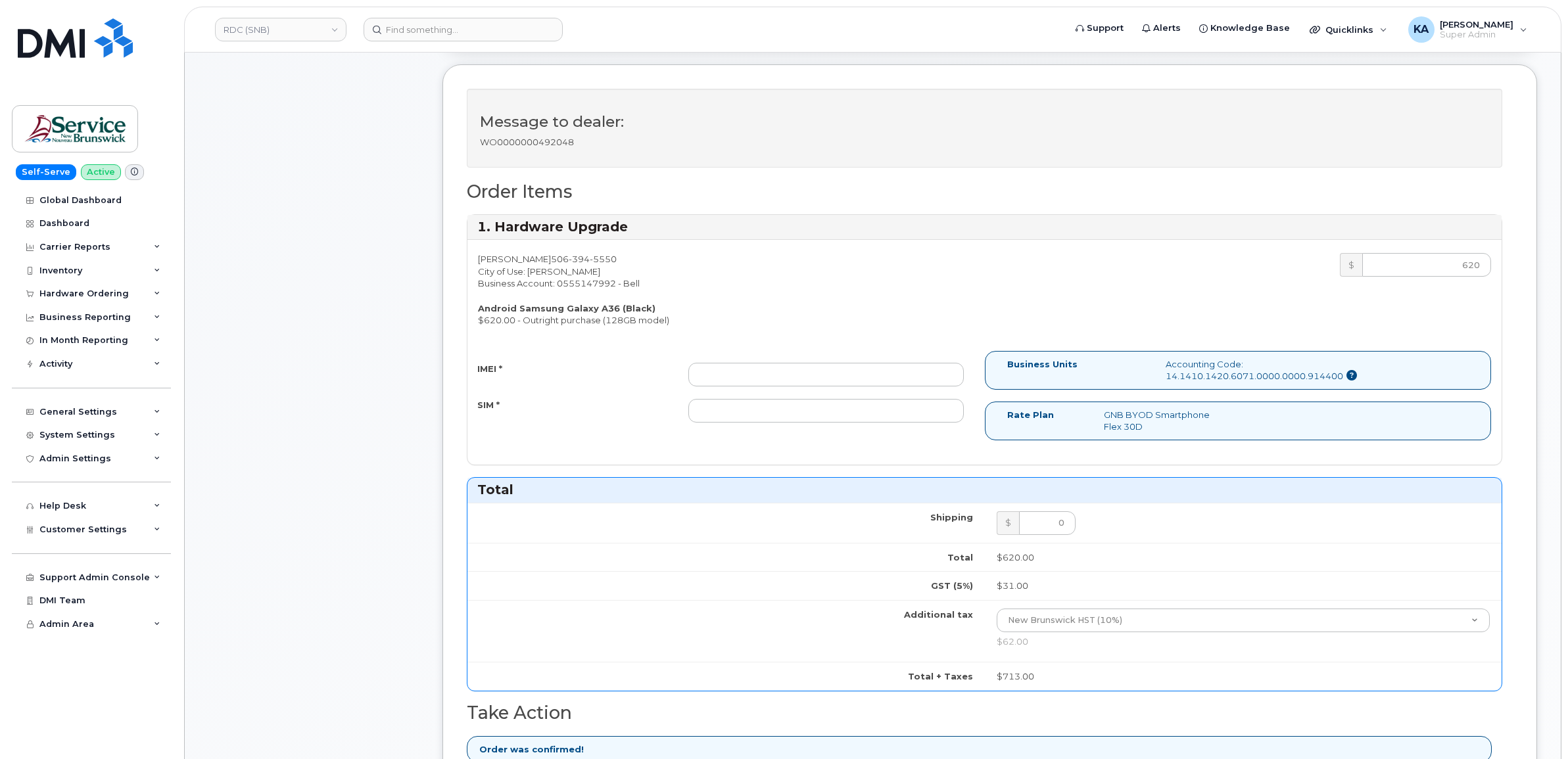
type input "476423880121"
click at [905, 371] on input "IMEI *" at bounding box center [826, 374] width 275 height 23
paste input "357167790606376"
type input "357167790606376"
click at [827, 406] on input "SIM *" at bounding box center [826, 410] width 275 height 23
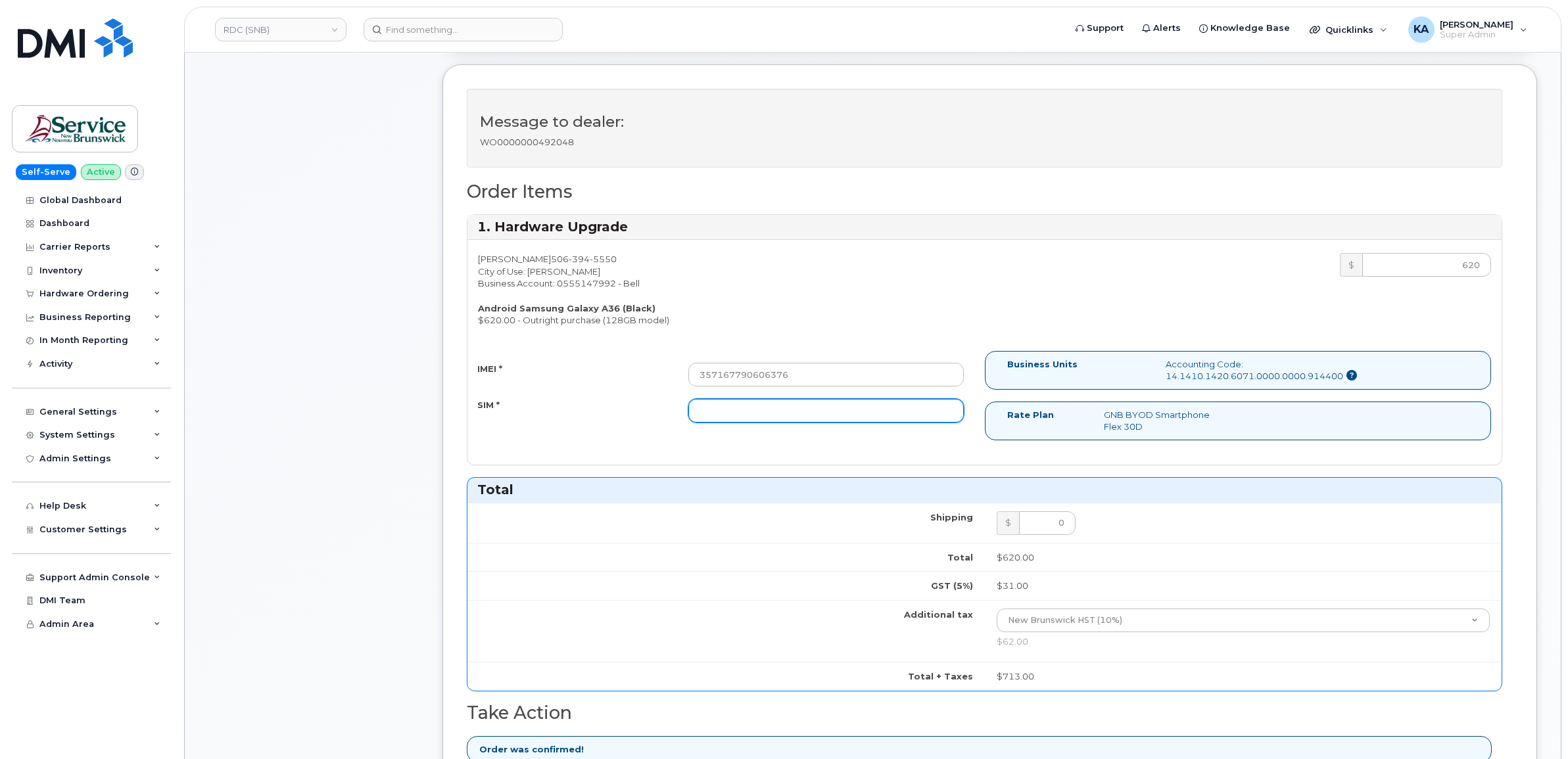
paste input "89302610207734096743"
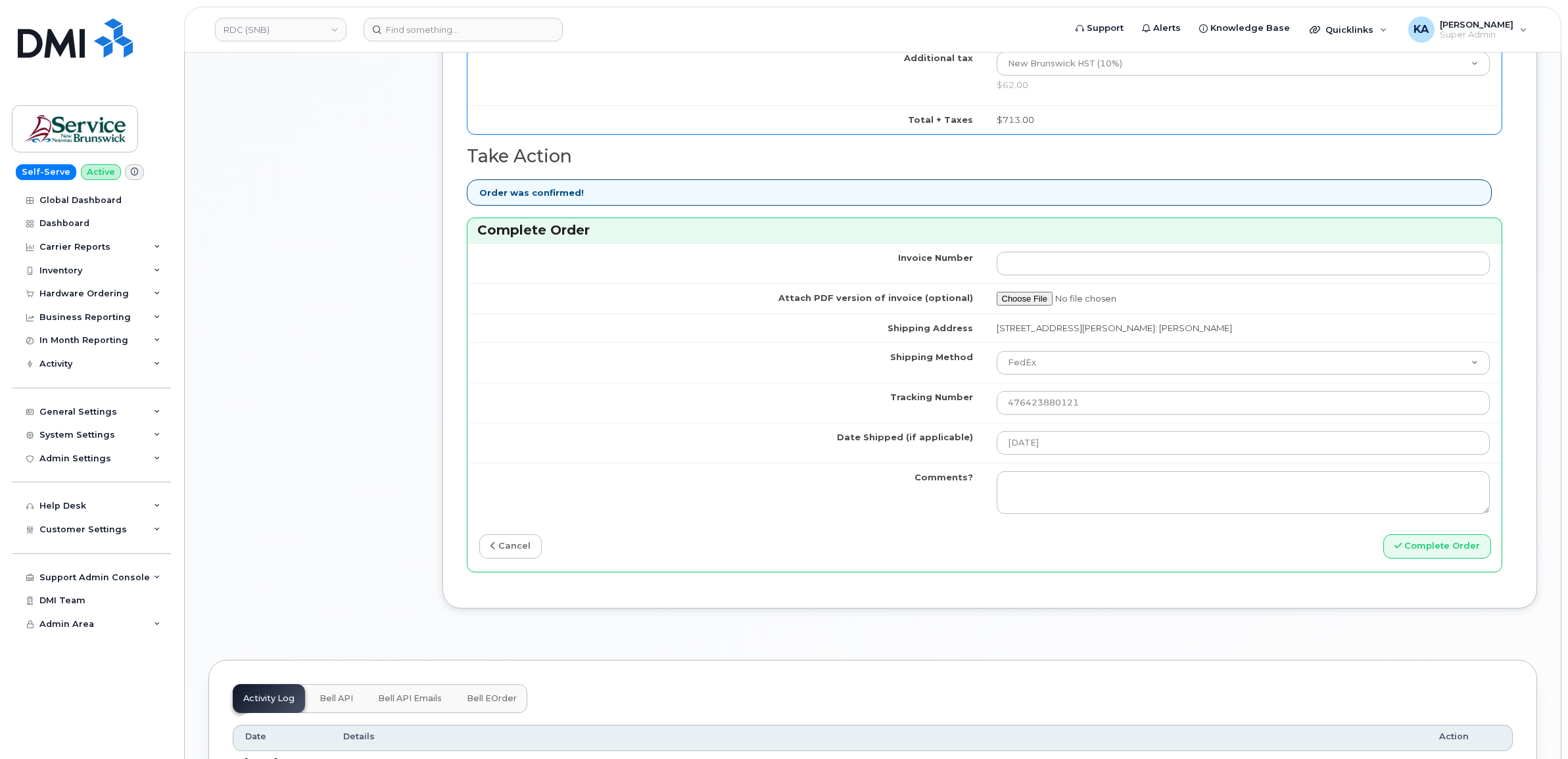
scroll to position [1068, 0]
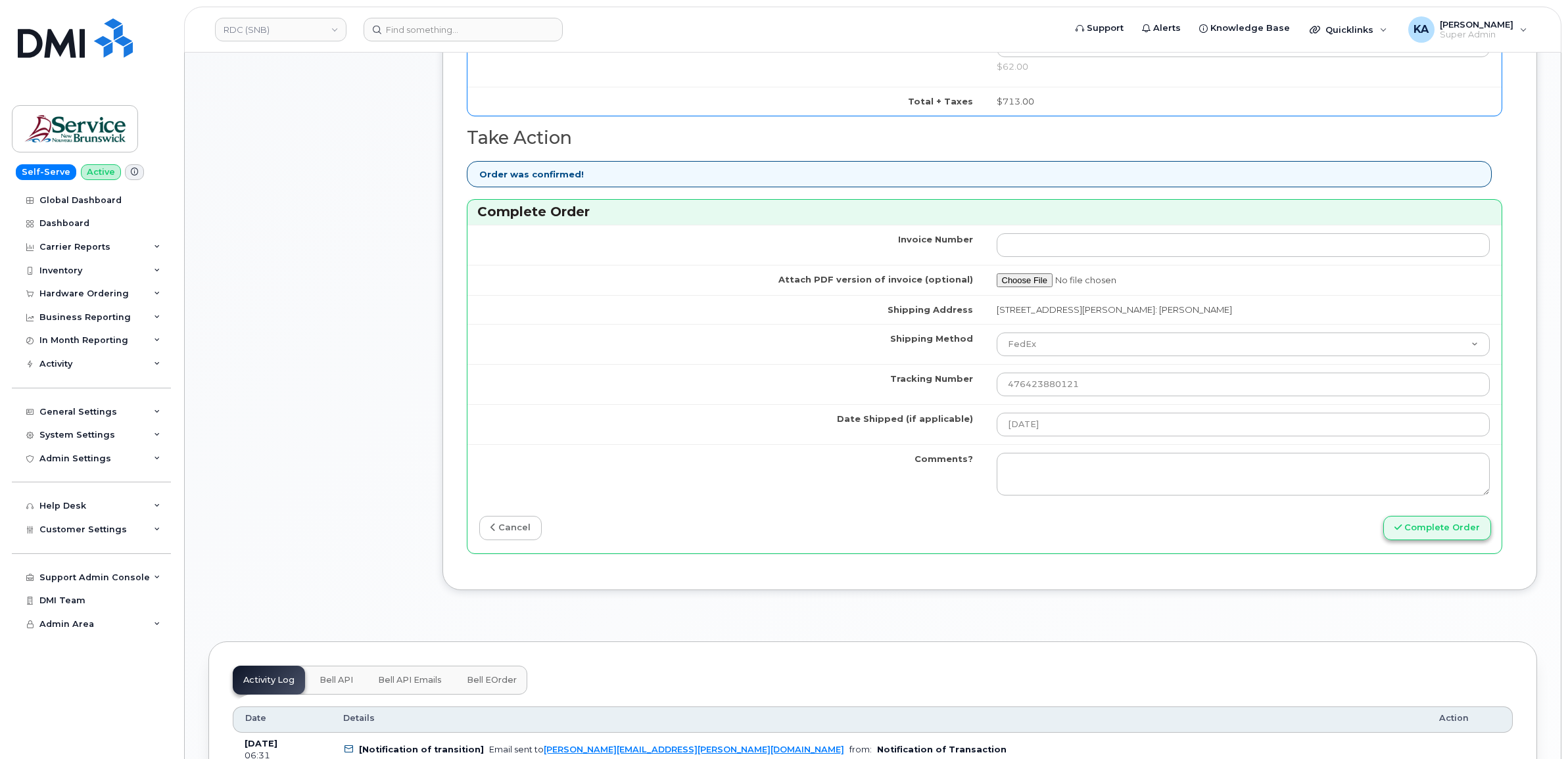
type input "89302610207734096743"
click at [1413, 534] on button "Complete Order" at bounding box center [1437, 528] width 108 height 24
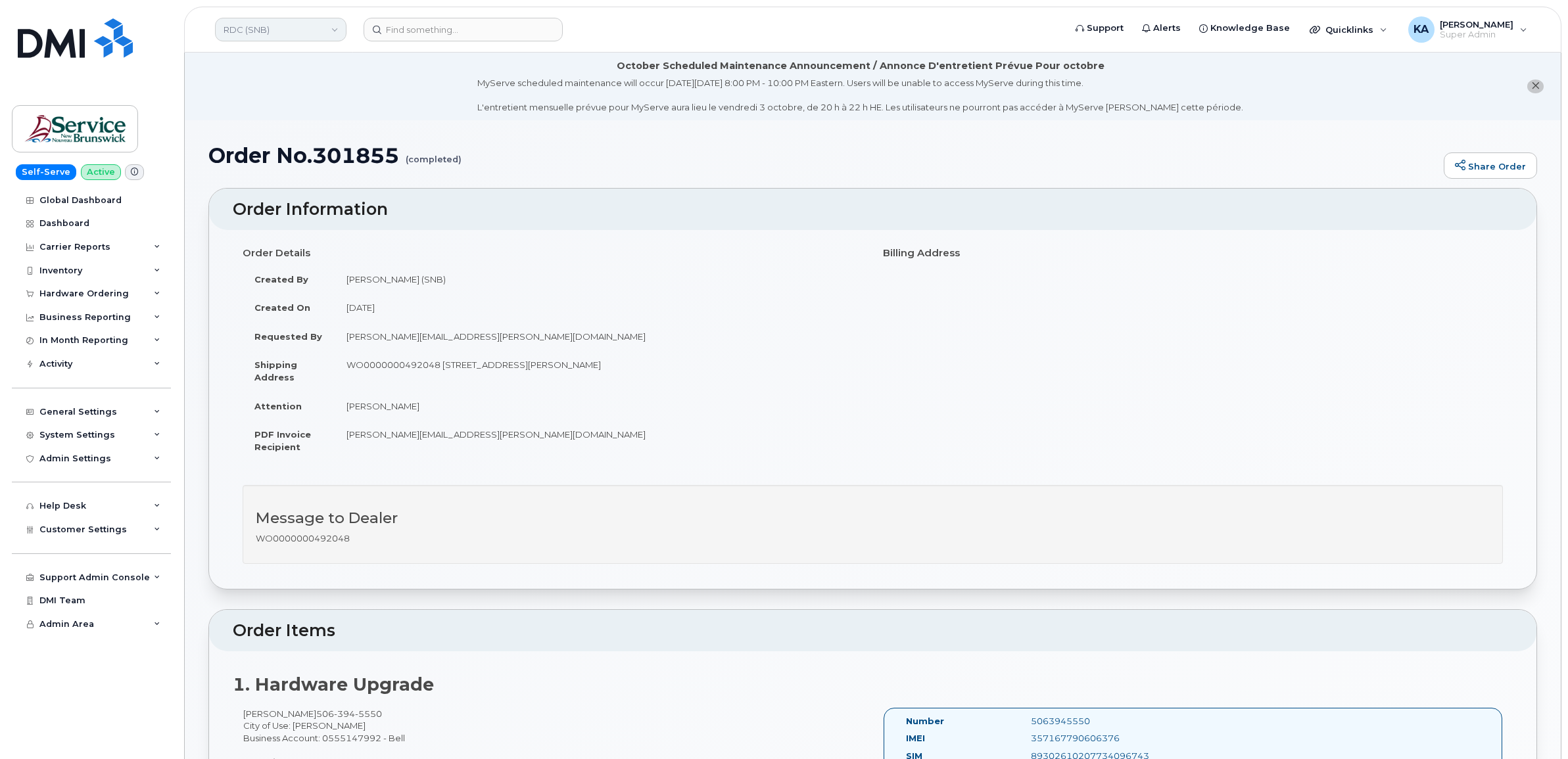
click at [333, 30] on link "RDC (SNB)" at bounding box center [281, 29] width 132 height 23
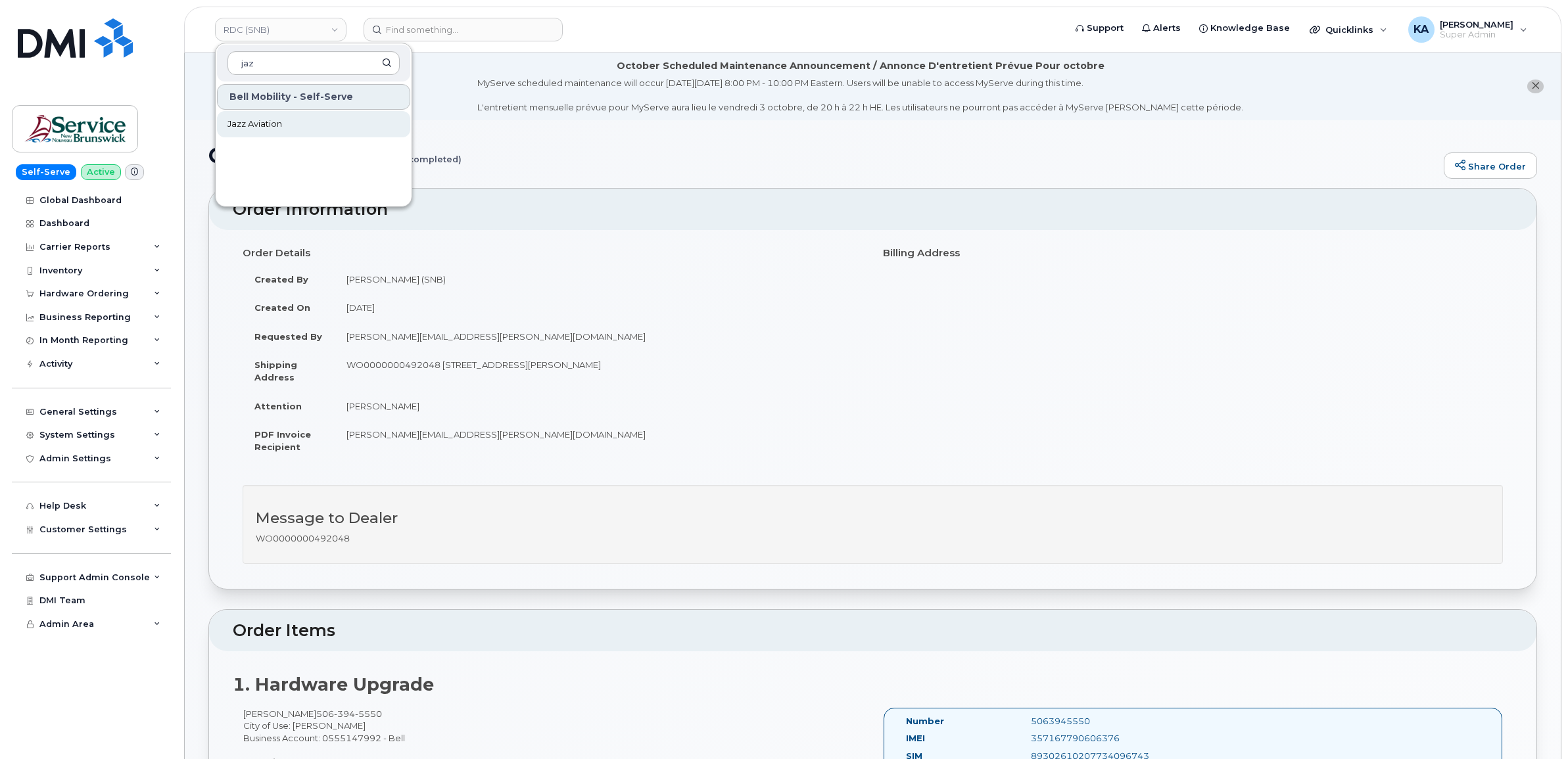
type input "jaz"
click at [270, 122] on span "Jazz Aviation" at bounding box center [254, 124] width 54 height 13
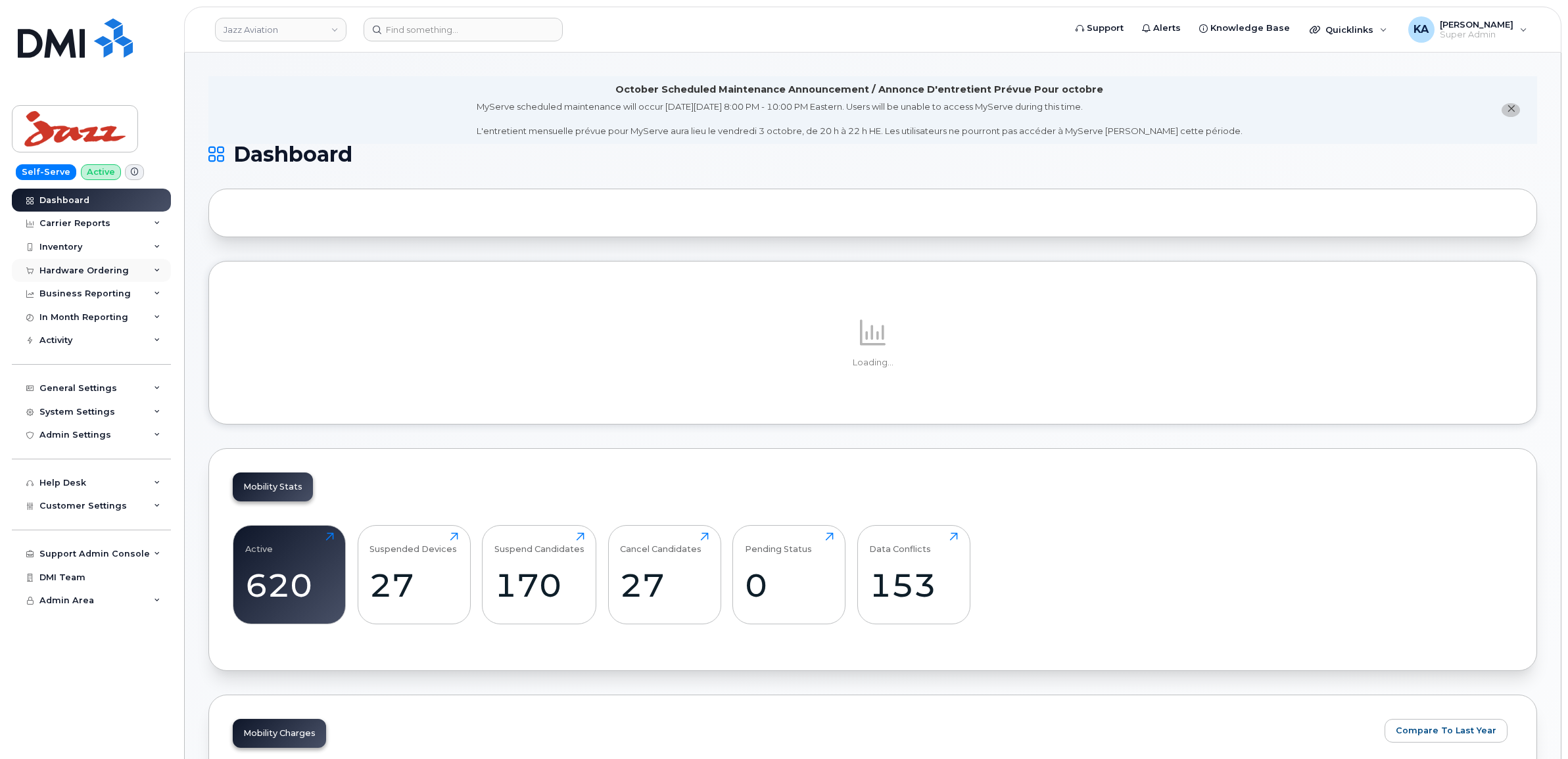
click at [97, 268] on div "Hardware Ordering" at bounding box center [84, 270] width 89 height 11
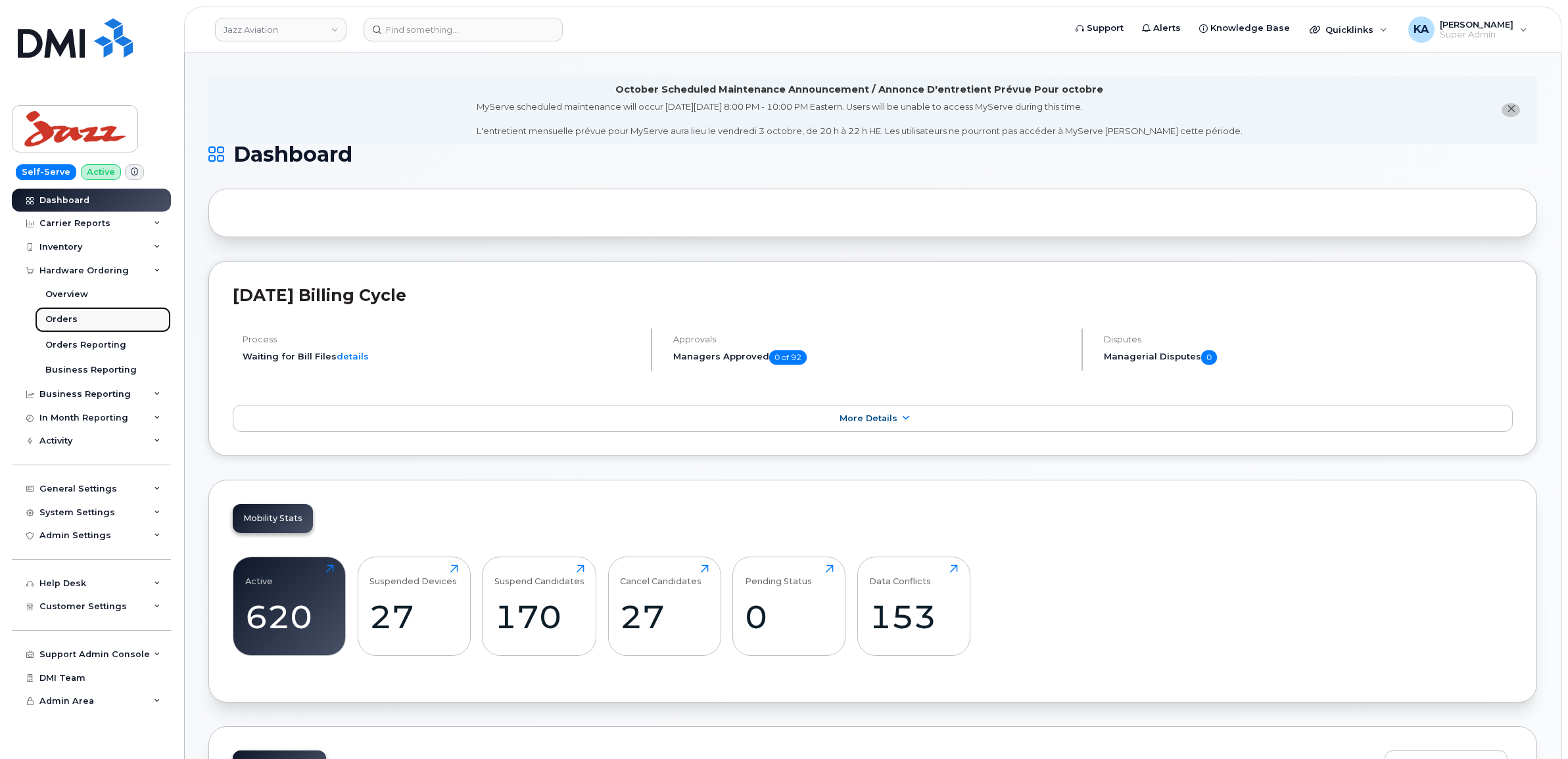
click at [51, 315] on div "Orders" at bounding box center [62, 319] width 33 height 12
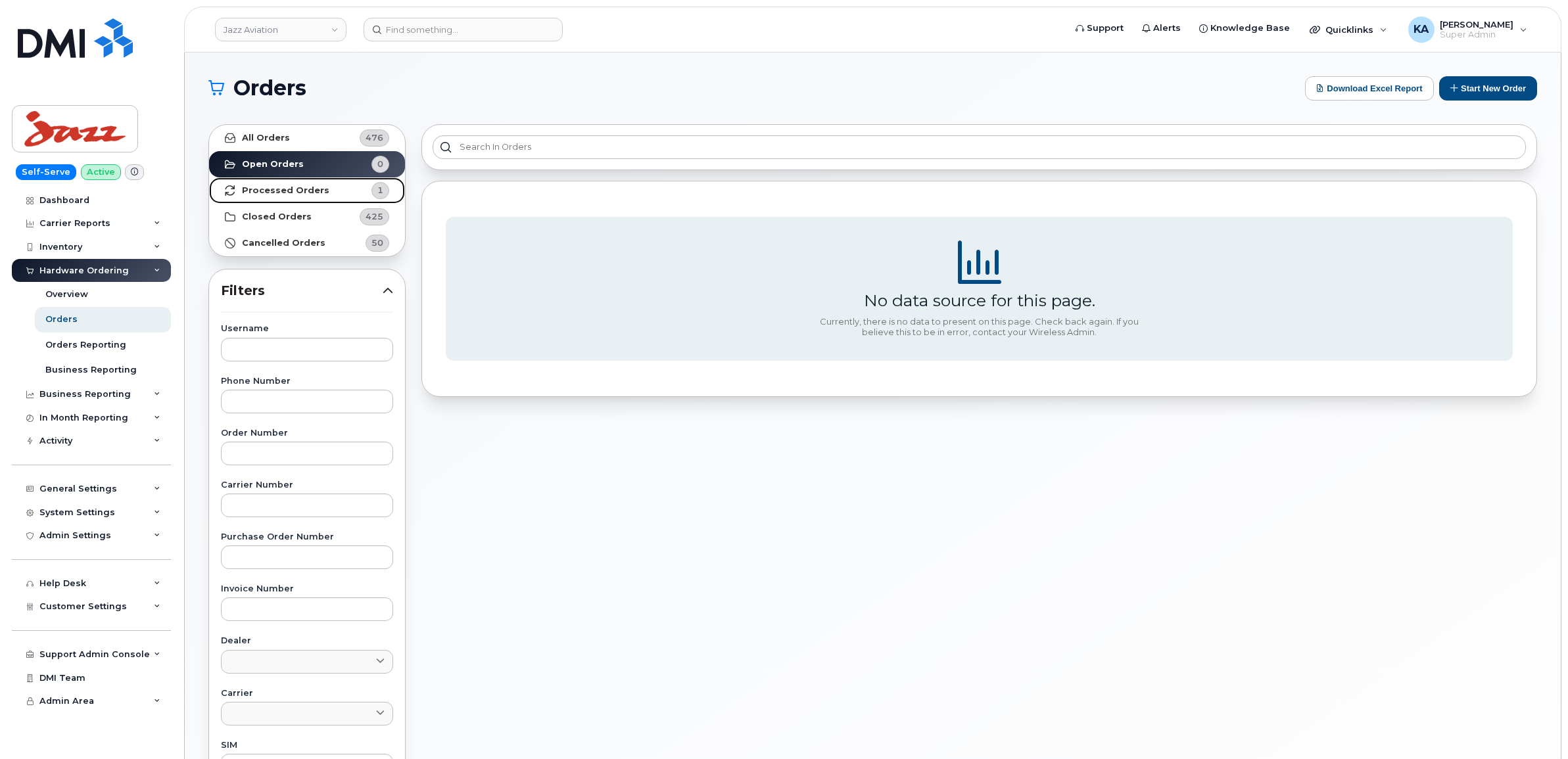
click at [292, 186] on strong "Processed Orders" at bounding box center [286, 190] width 88 height 11
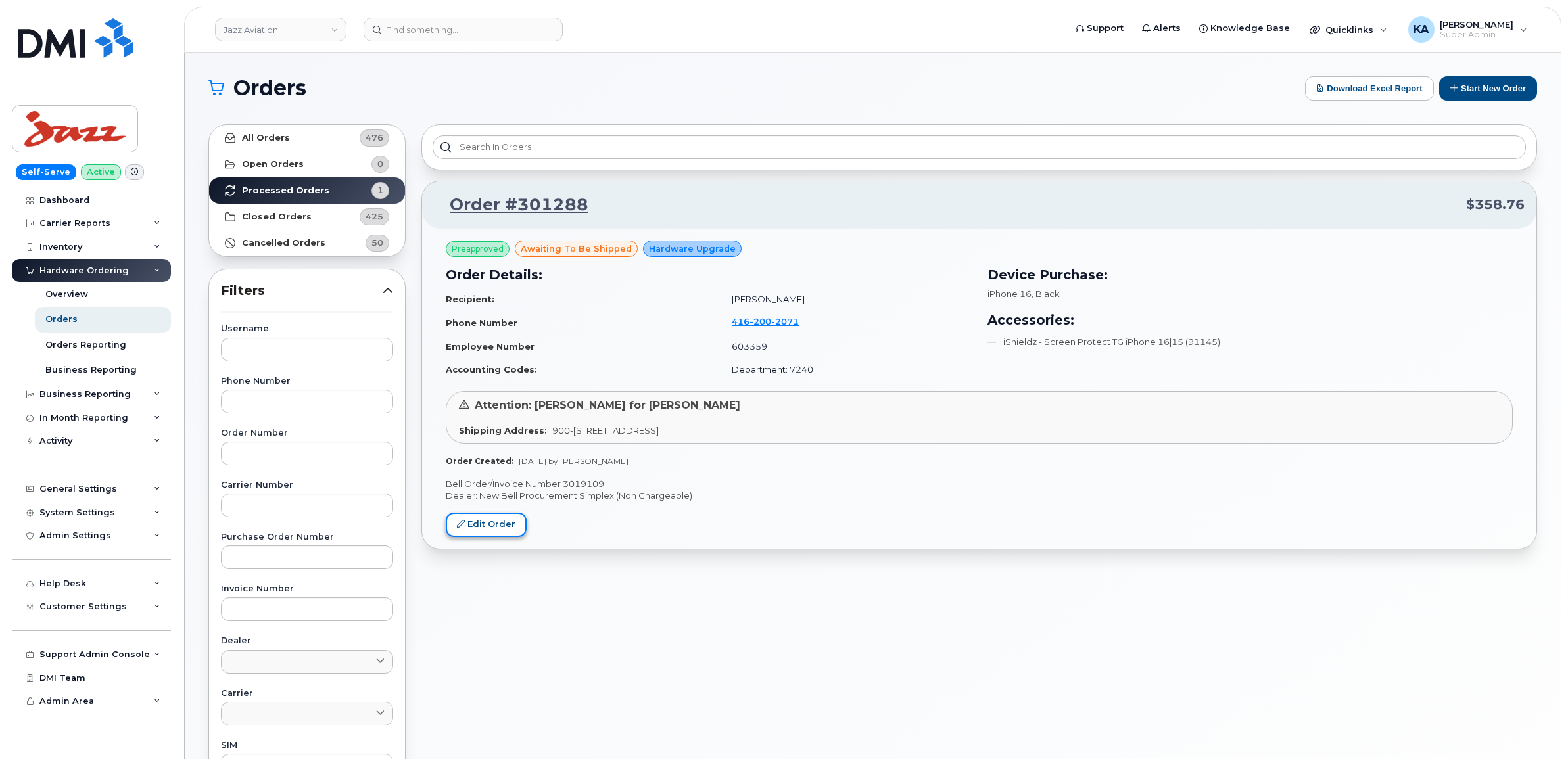
click at [492, 526] on link "Edit Order" at bounding box center [486, 525] width 81 height 24
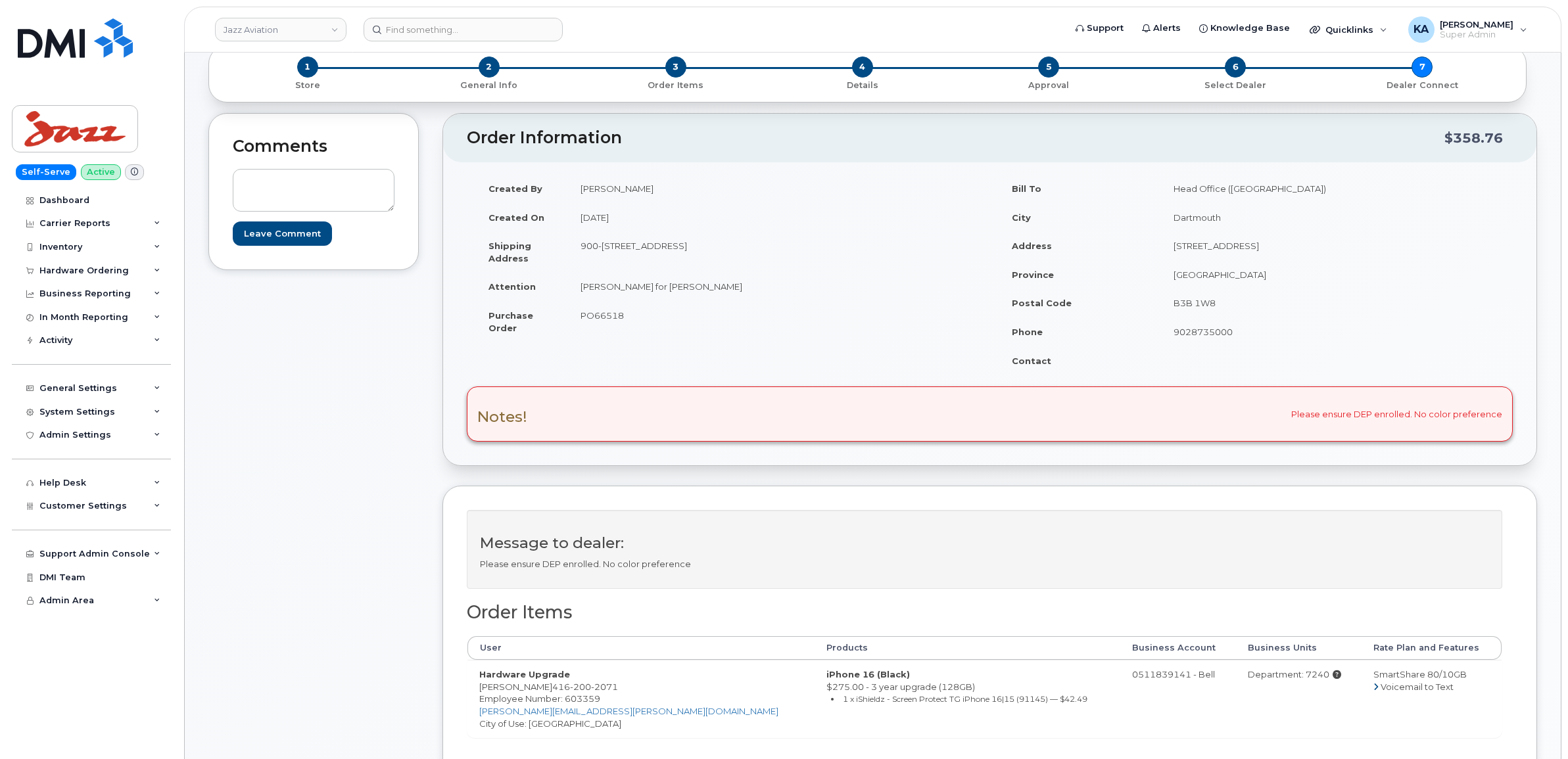
scroll to position [82, 0]
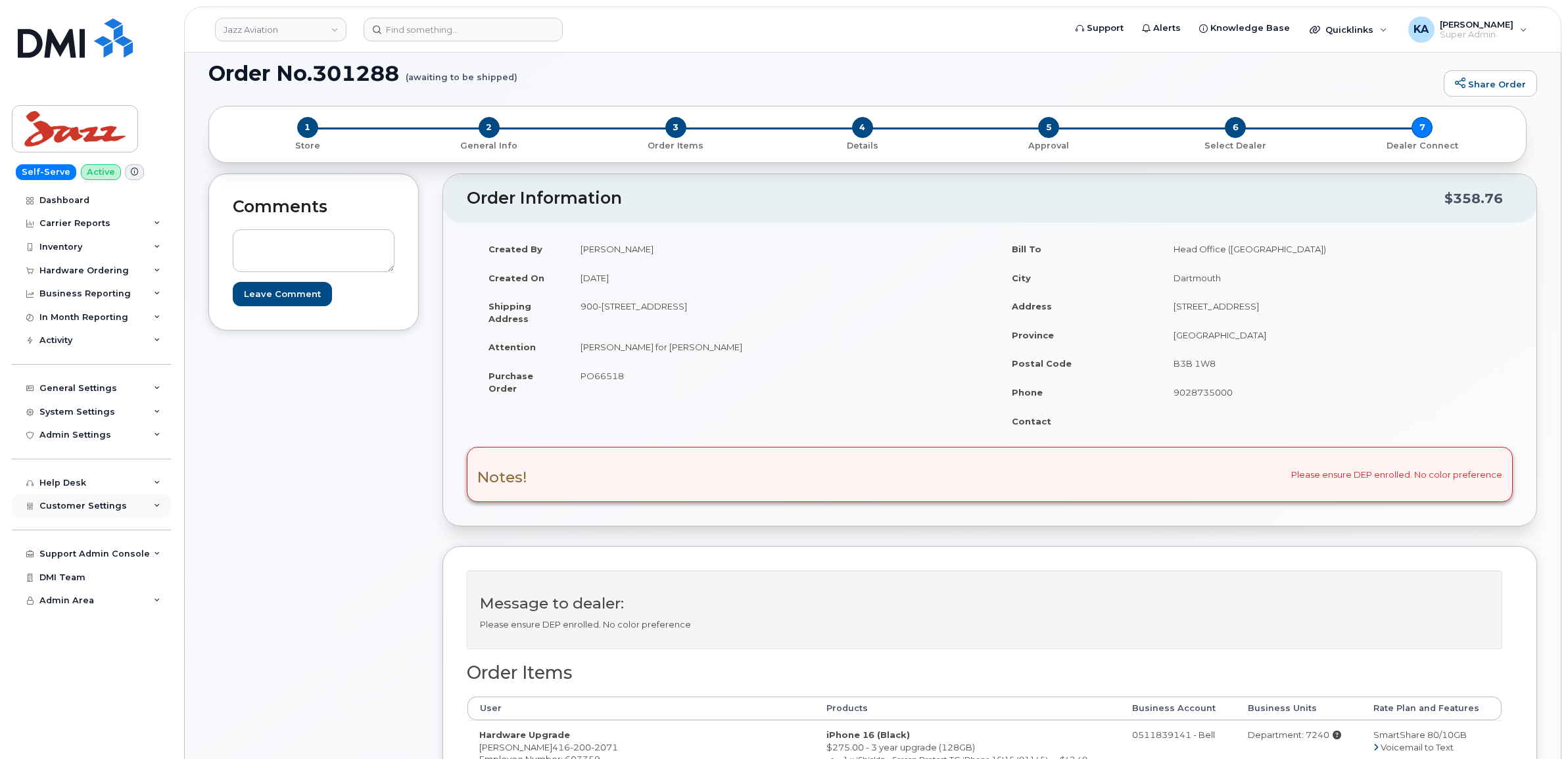
click at [83, 511] on span "Customer Settings" at bounding box center [83, 506] width 88 height 10
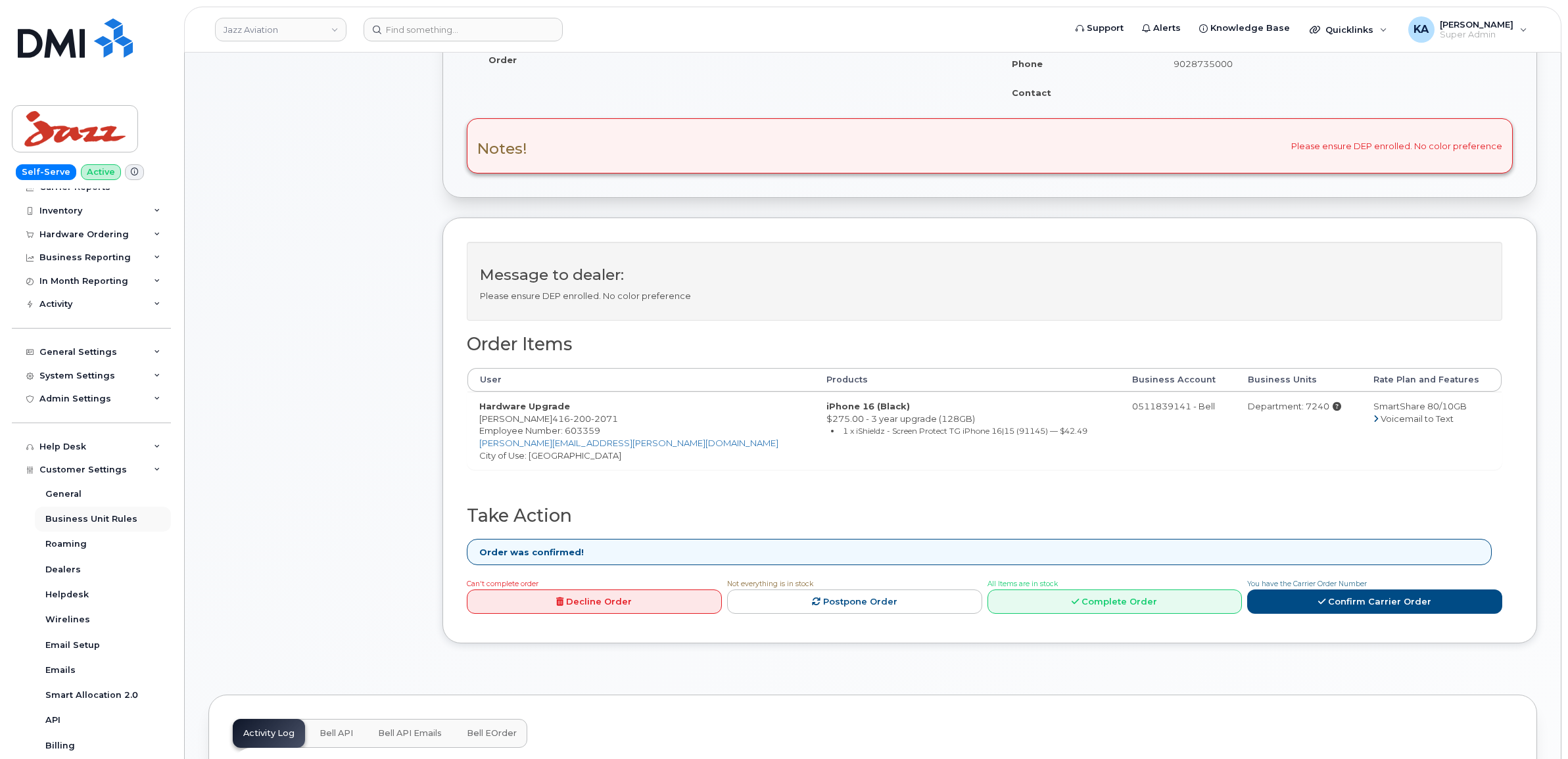
scroll to position [0, 0]
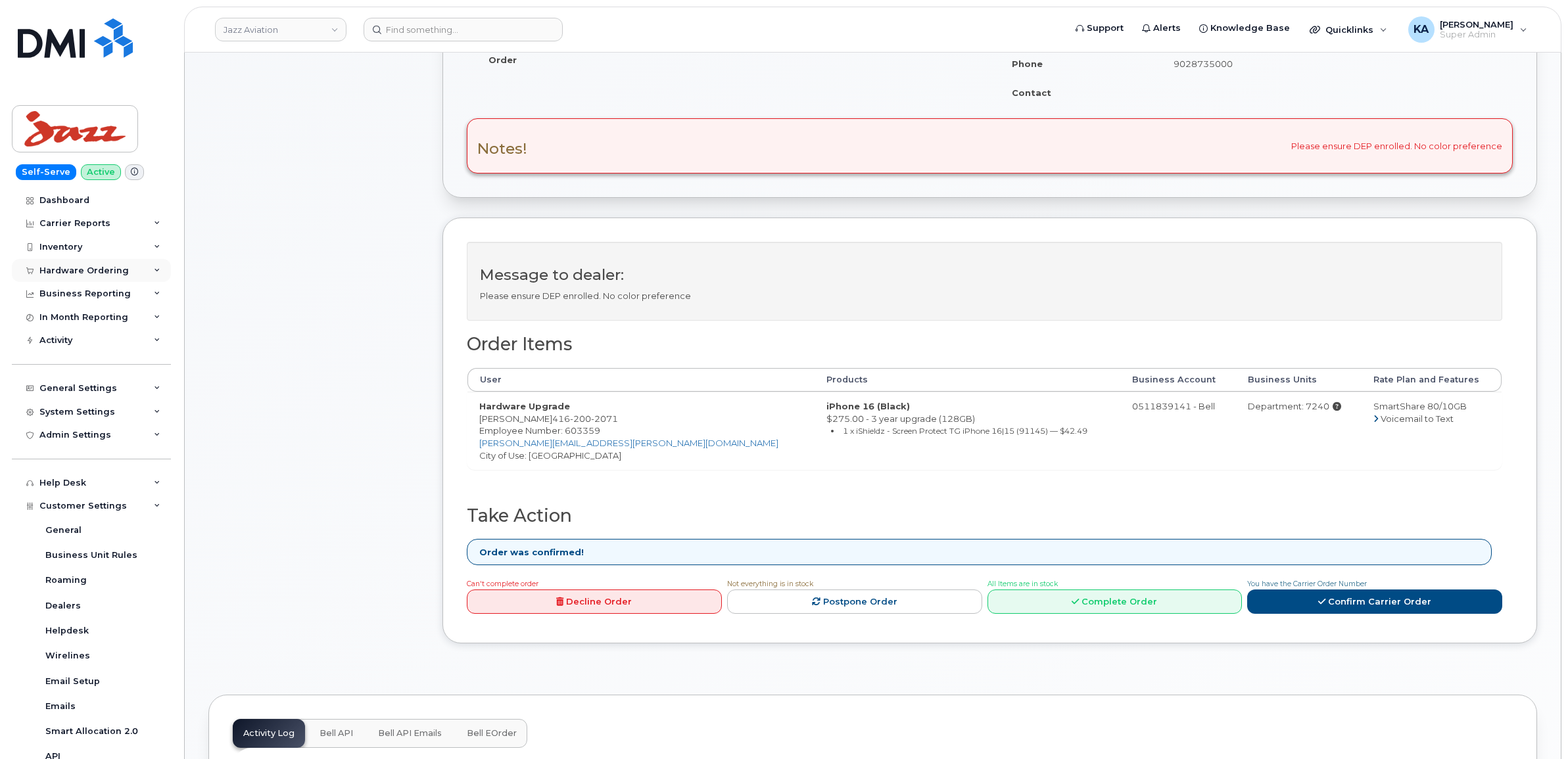
click at [66, 271] on div "Hardware Ordering" at bounding box center [84, 270] width 89 height 11
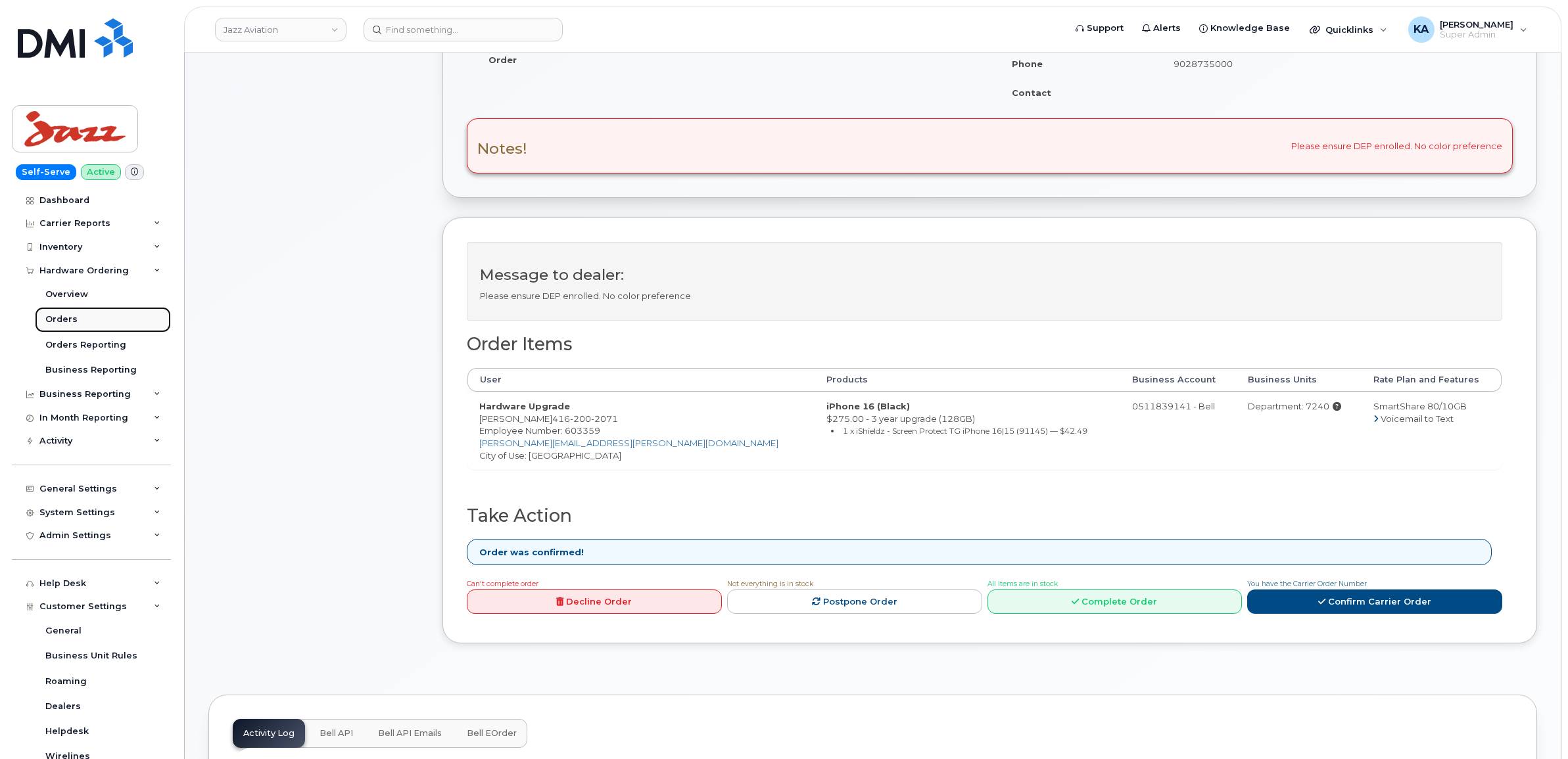
click at [58, 313] on link "Orders" at bounding box center [103, 319] width 136 height 25
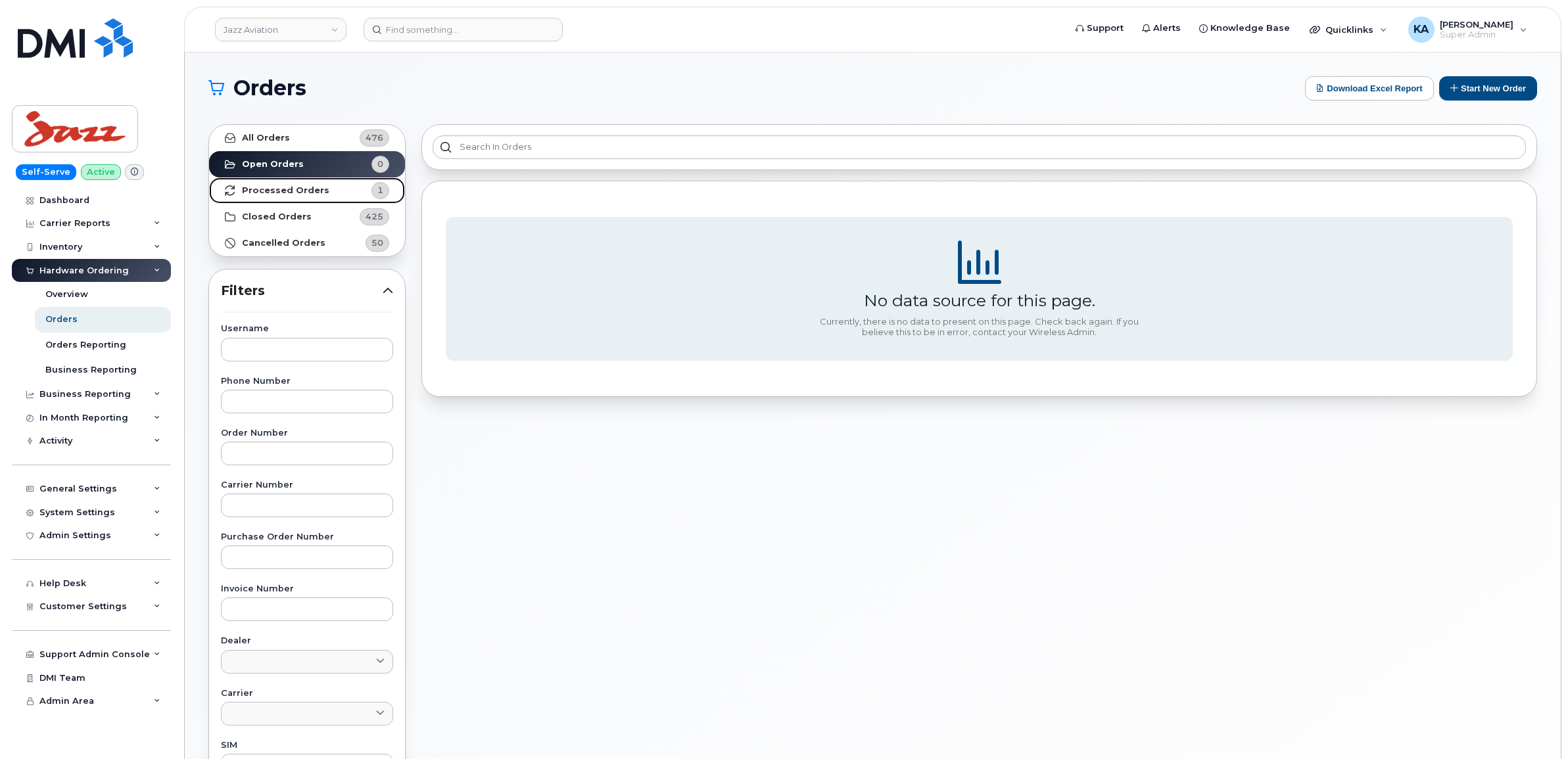
click at [264, 194] on strong "Processed Orders" at bounding box center [286, 190] width 88 height 11
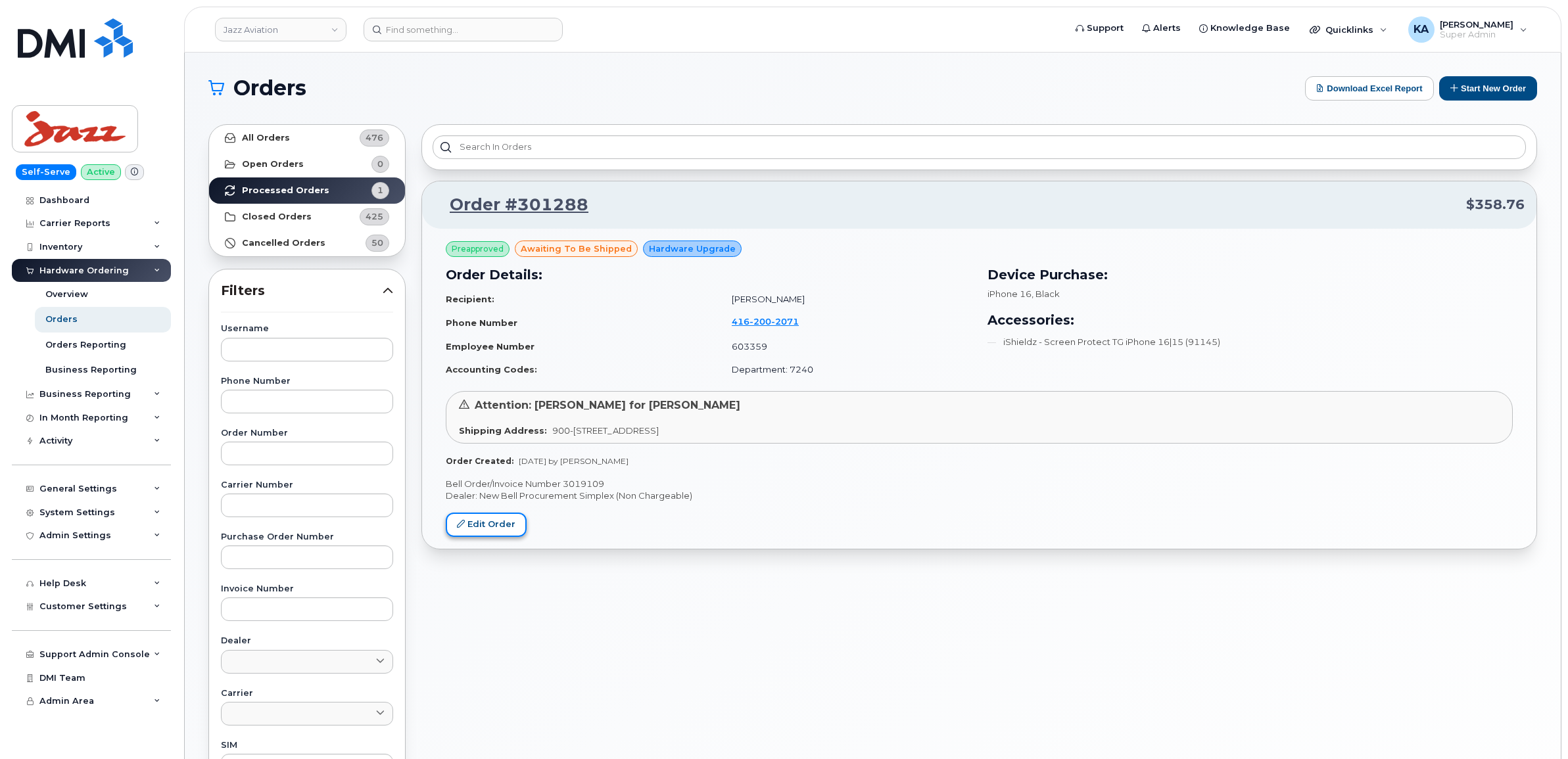
click at [485, 526] on link "Edit Order" at bounding box center [486, 525] width 81 height 24
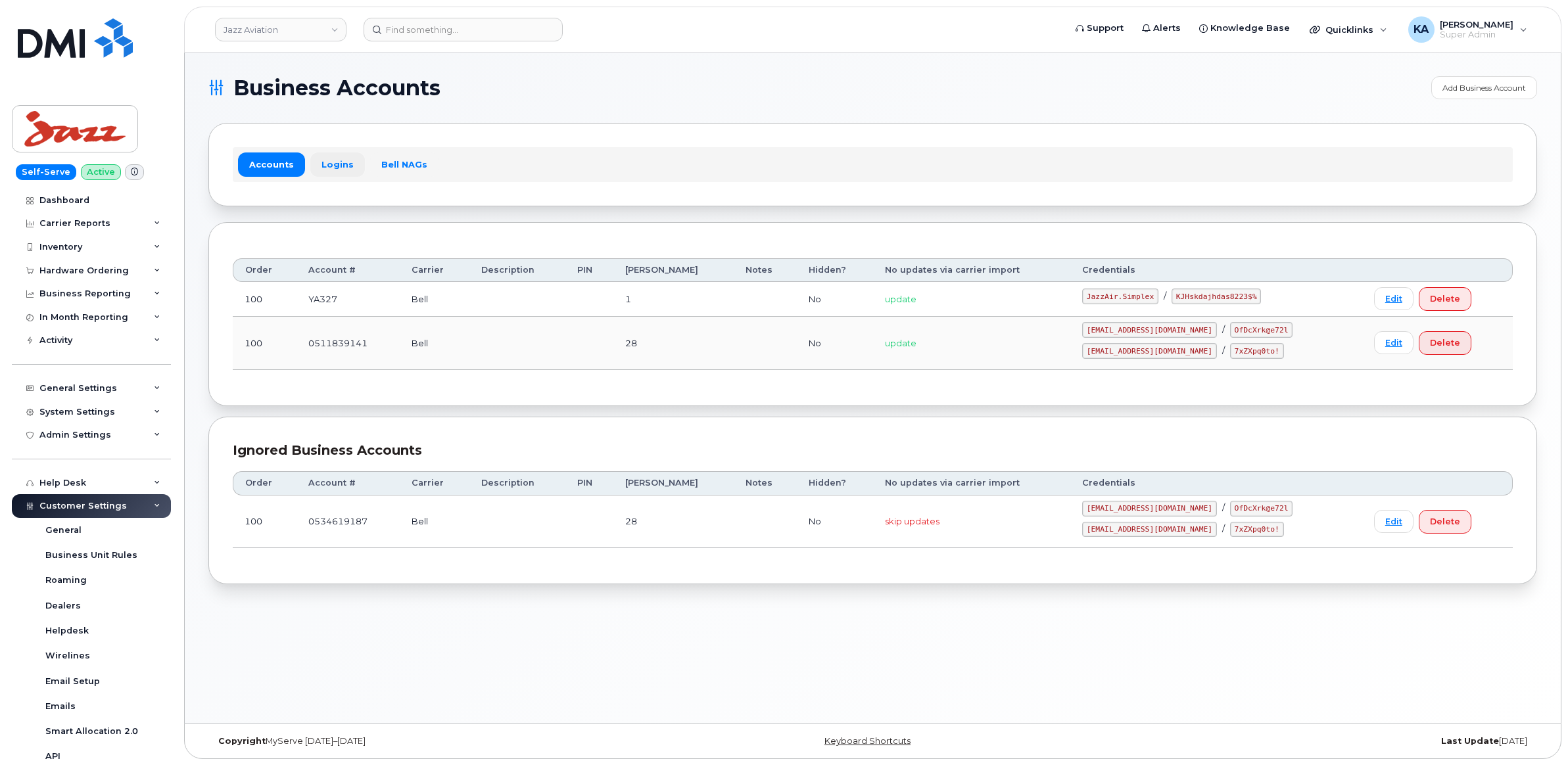
click at [339, 166] on link "Logins" at bounding box center [337, 164] width 54 height 23
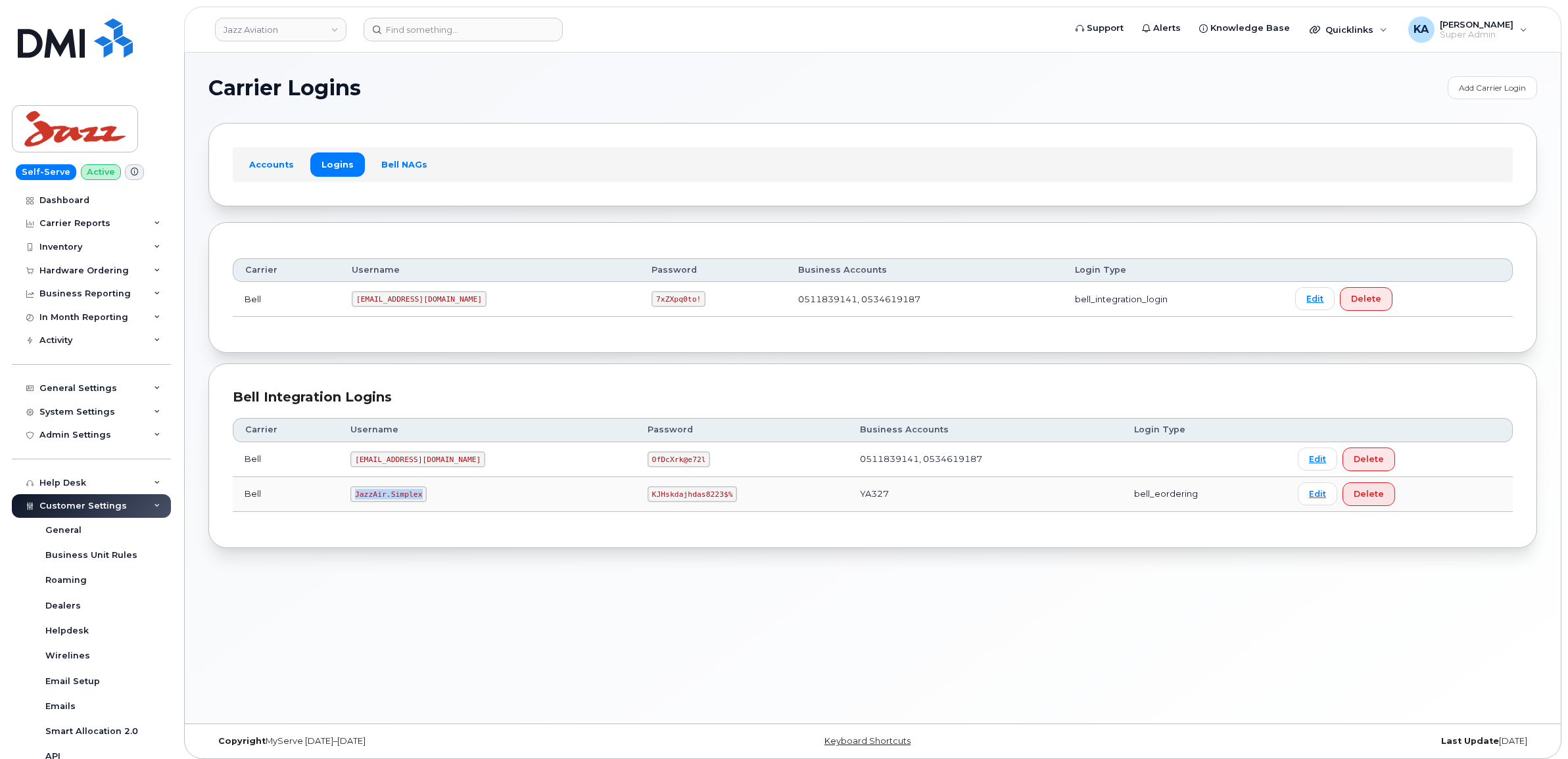
drag, startPoint x: 357, startPoint y: 497, endPoint x: 427, endPoint y: 503, distance: 70.3
click at [427, 503] on td "JazzAir.Simplex" at bounding box center [487, 494] width 297 height 35
copy code "JazzAir.Simplex"
drag, startPoint x: 599, startPoint y: 498, endPoint x: 741, endPoint y: 500, distance: 142.0
click at [741, 500] on td "KJHskdajhdas8223$%" at bounding box center [742, 494] width 212 height 35
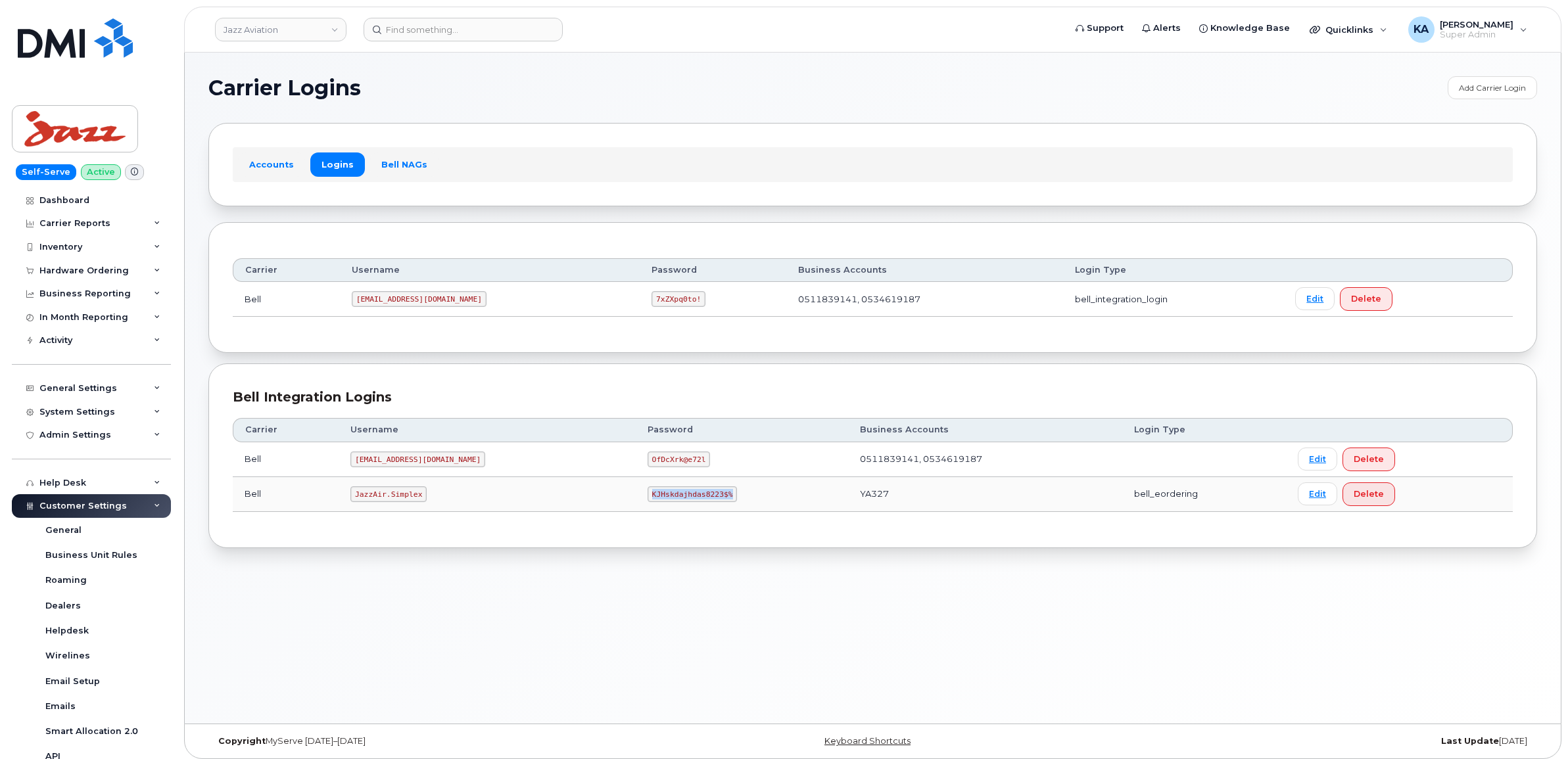
copy code "KJHskdajhdas8223$%"
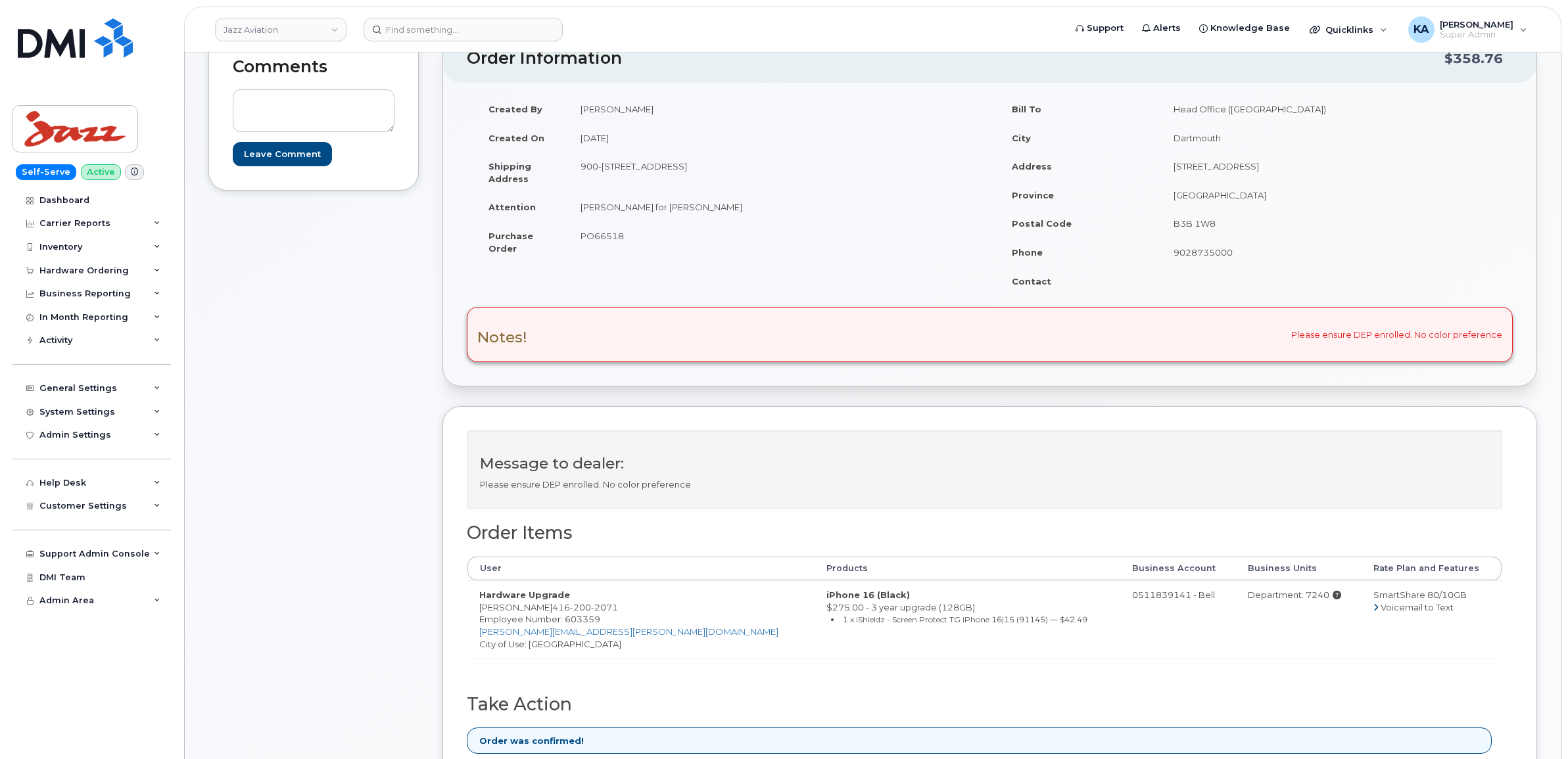
scroll to position [246, 0]
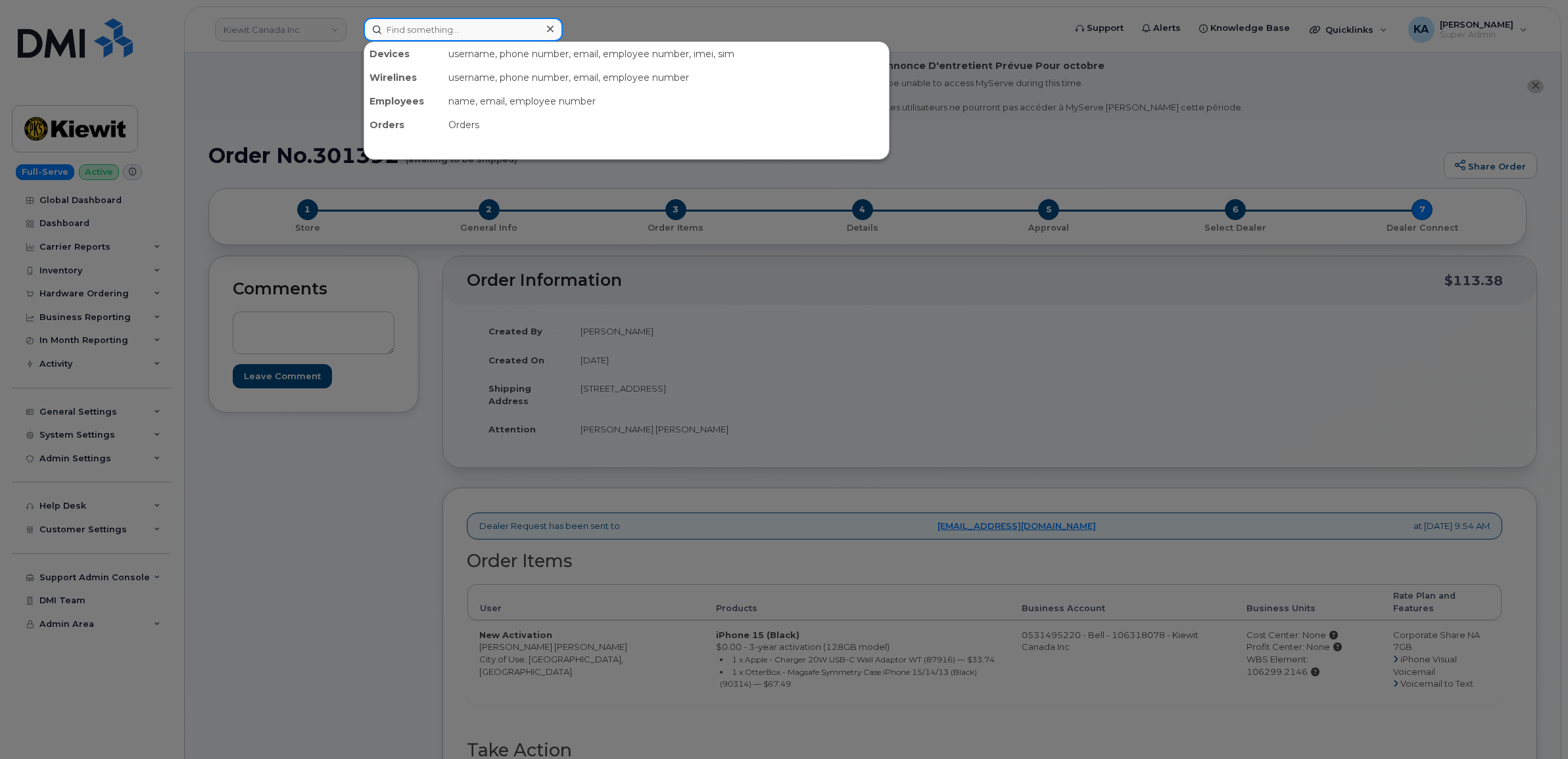
click at [394, 30] on input at bounding box center [463, 29] width 199 height 23
paste input "4383043808"
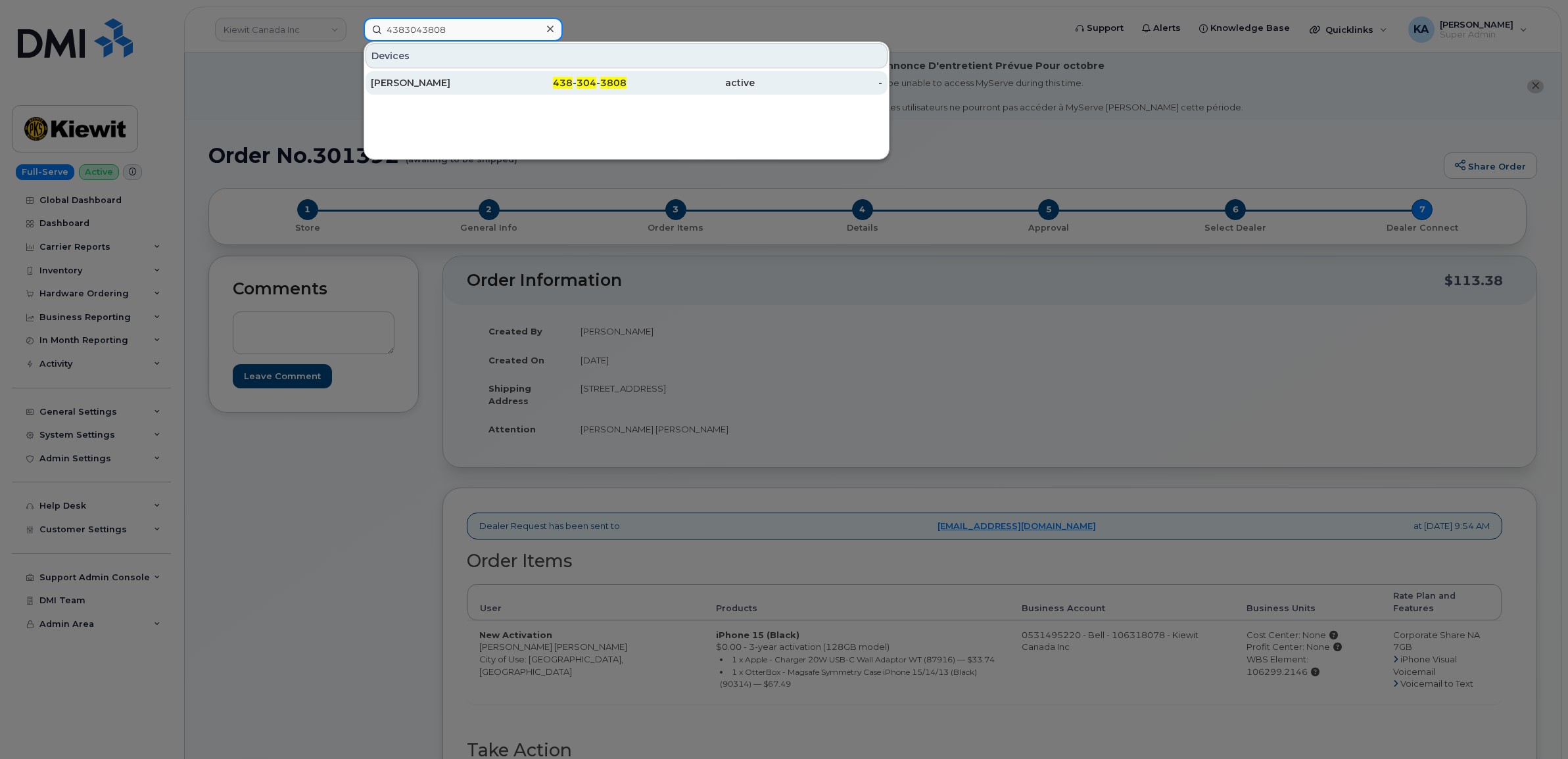
type input "4383043808"
click at [384, 86] on div "Tanisha Alcide" at bounding box center [434, 83] width 128 height 13
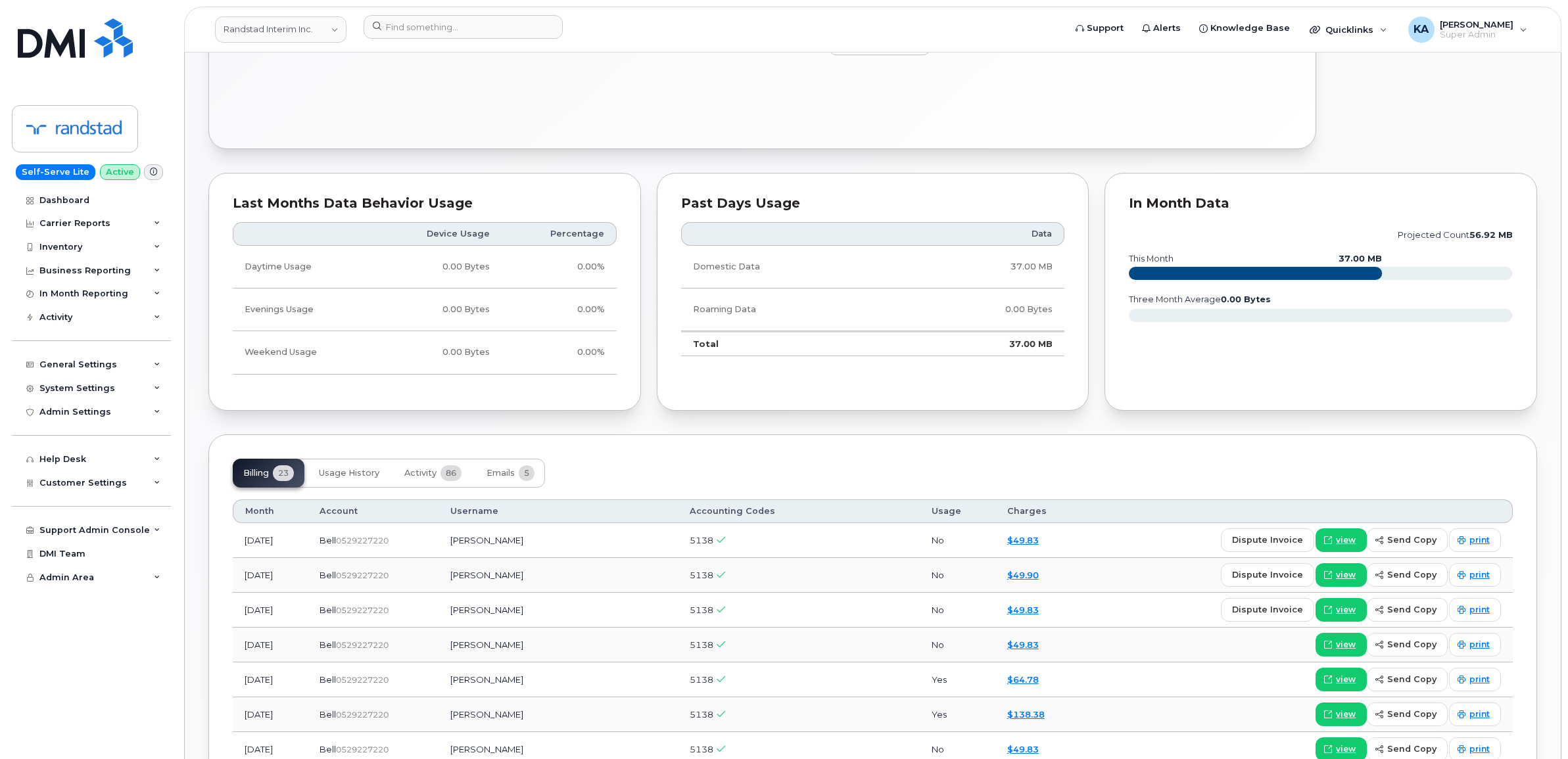
scroll to position [739, 0]
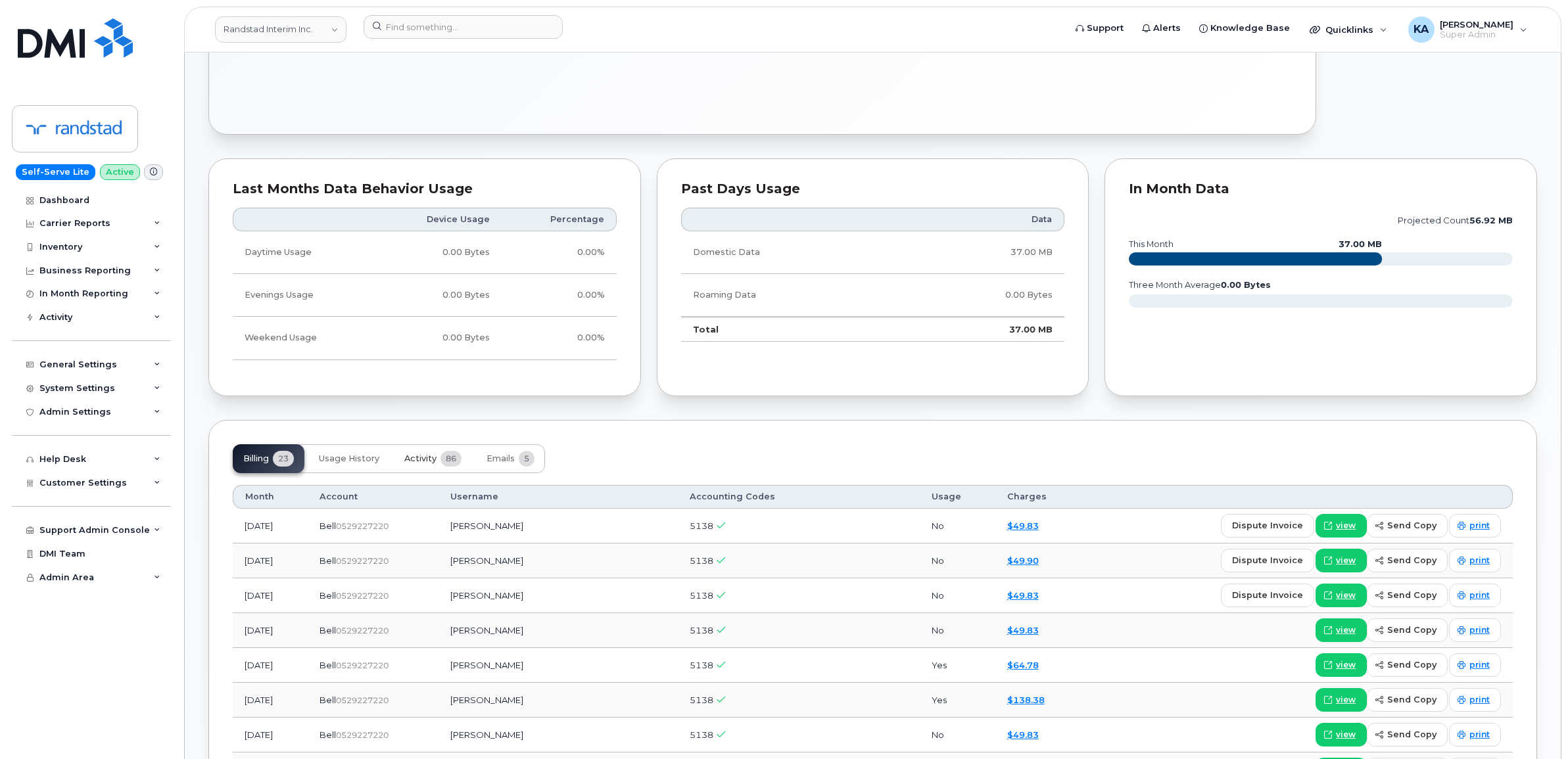
click at [414, 463] on span "Activity" at bounding box center [420, 458] width 33 height 11
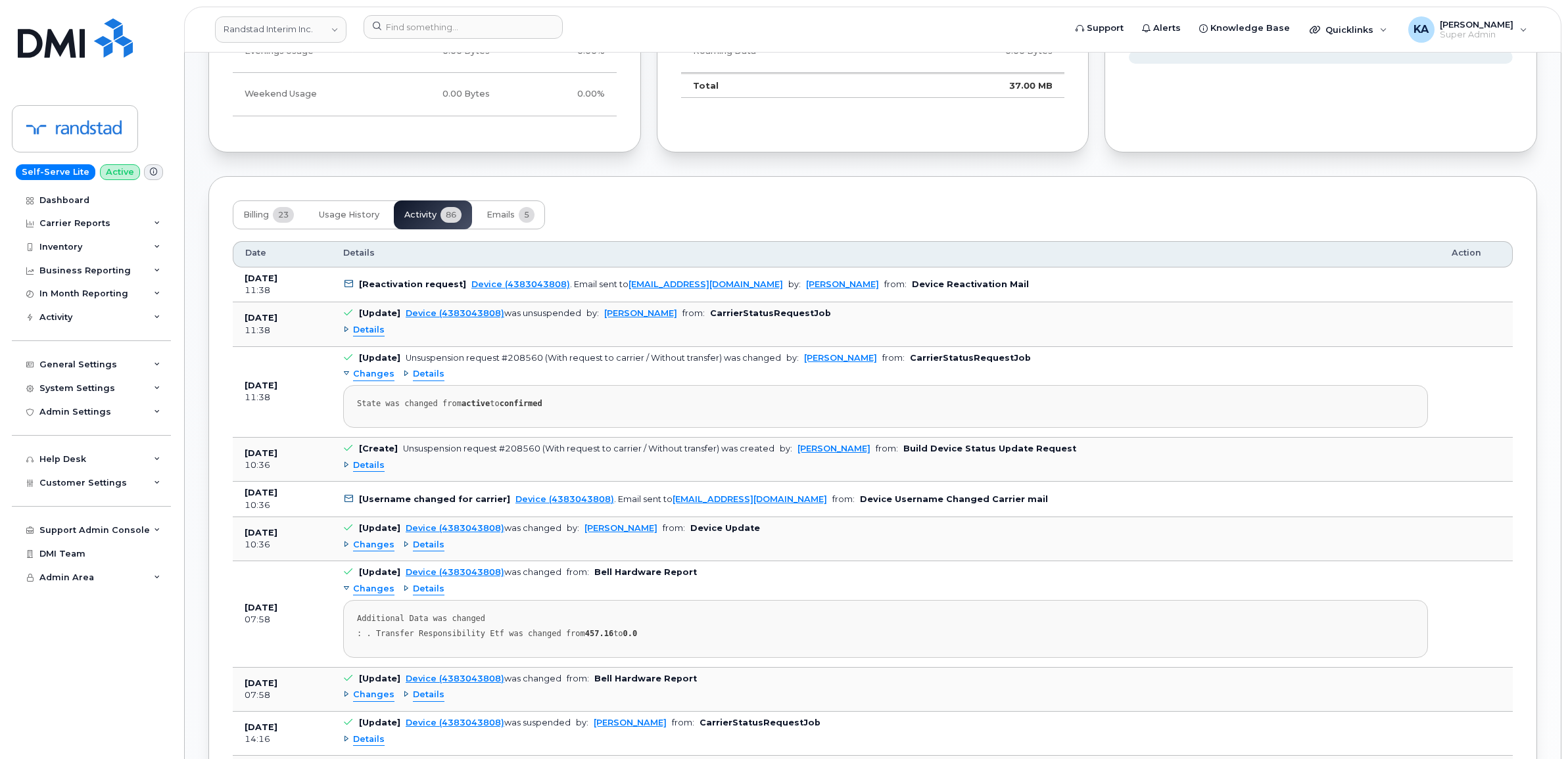
scroll to position [985, 0]
click at [505, 207] on button "Emails 5" at bounding box center [511, 212] width 69 height 29
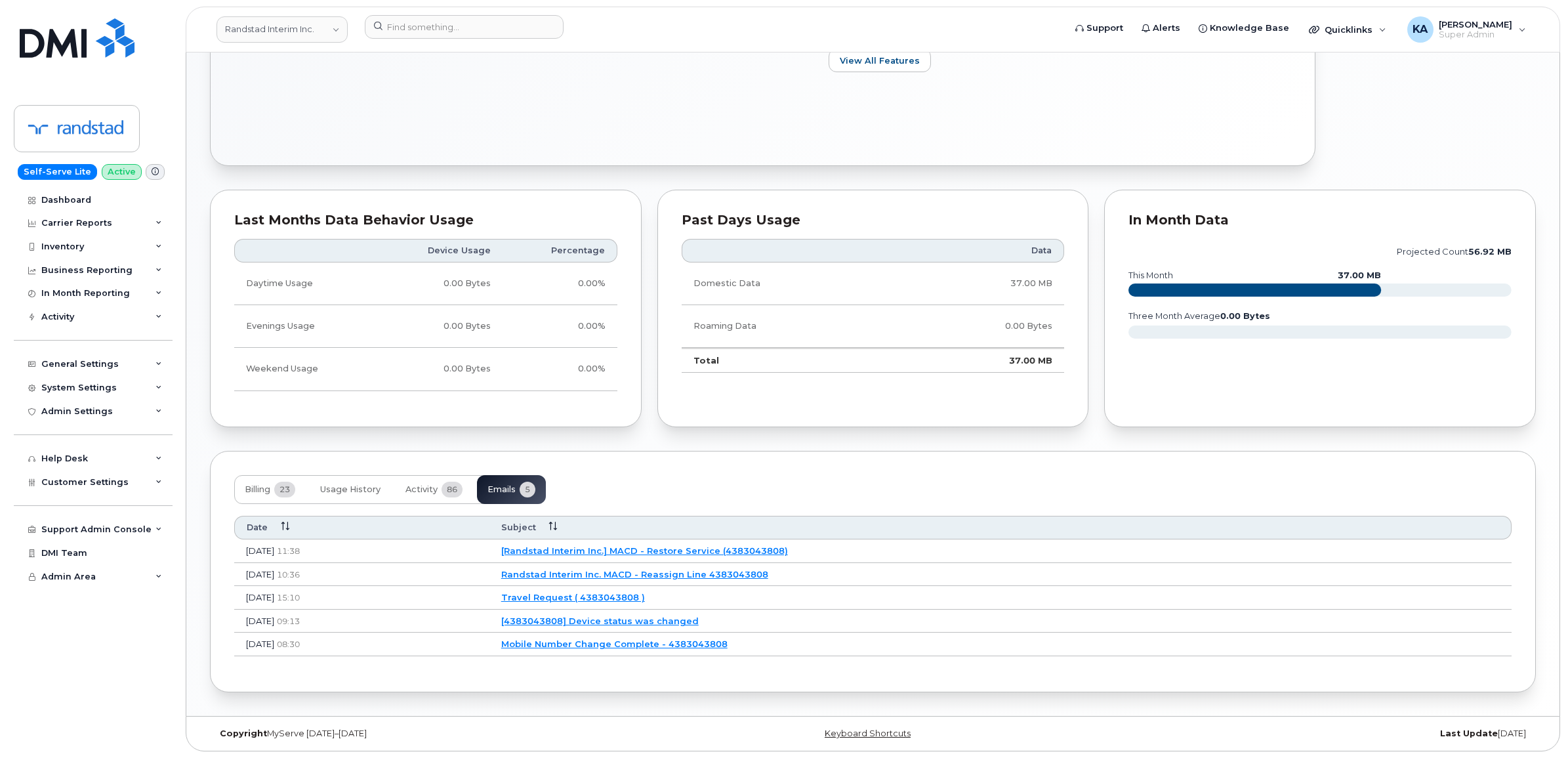
scroll to position [711, 0]
click at [641, 571] on link "Randstad Interim Inc. MACD - Reassign Line 4383043808" at bounding box center [633, 574] width 267 height 11
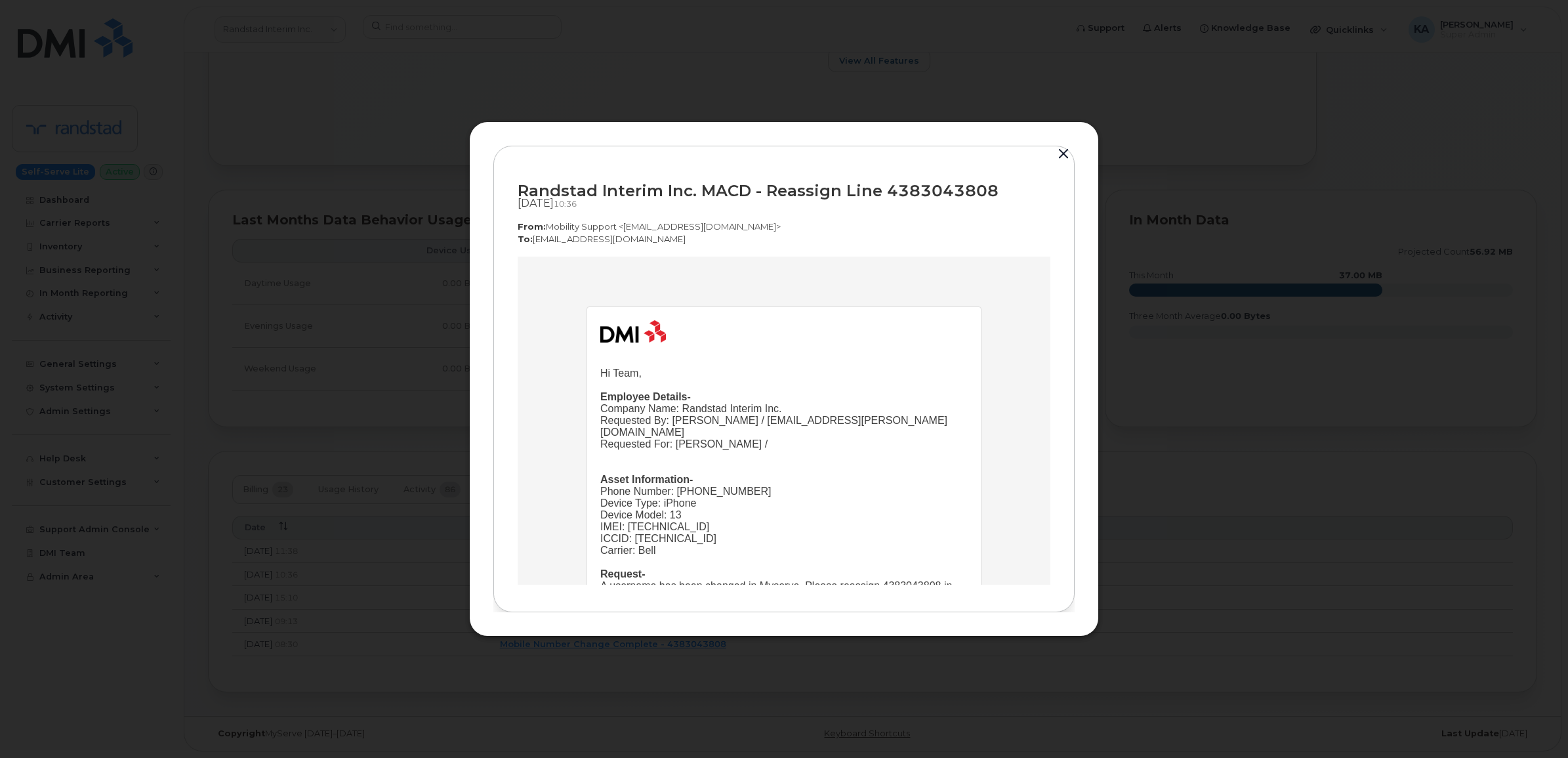
scroll to position [82, 0]
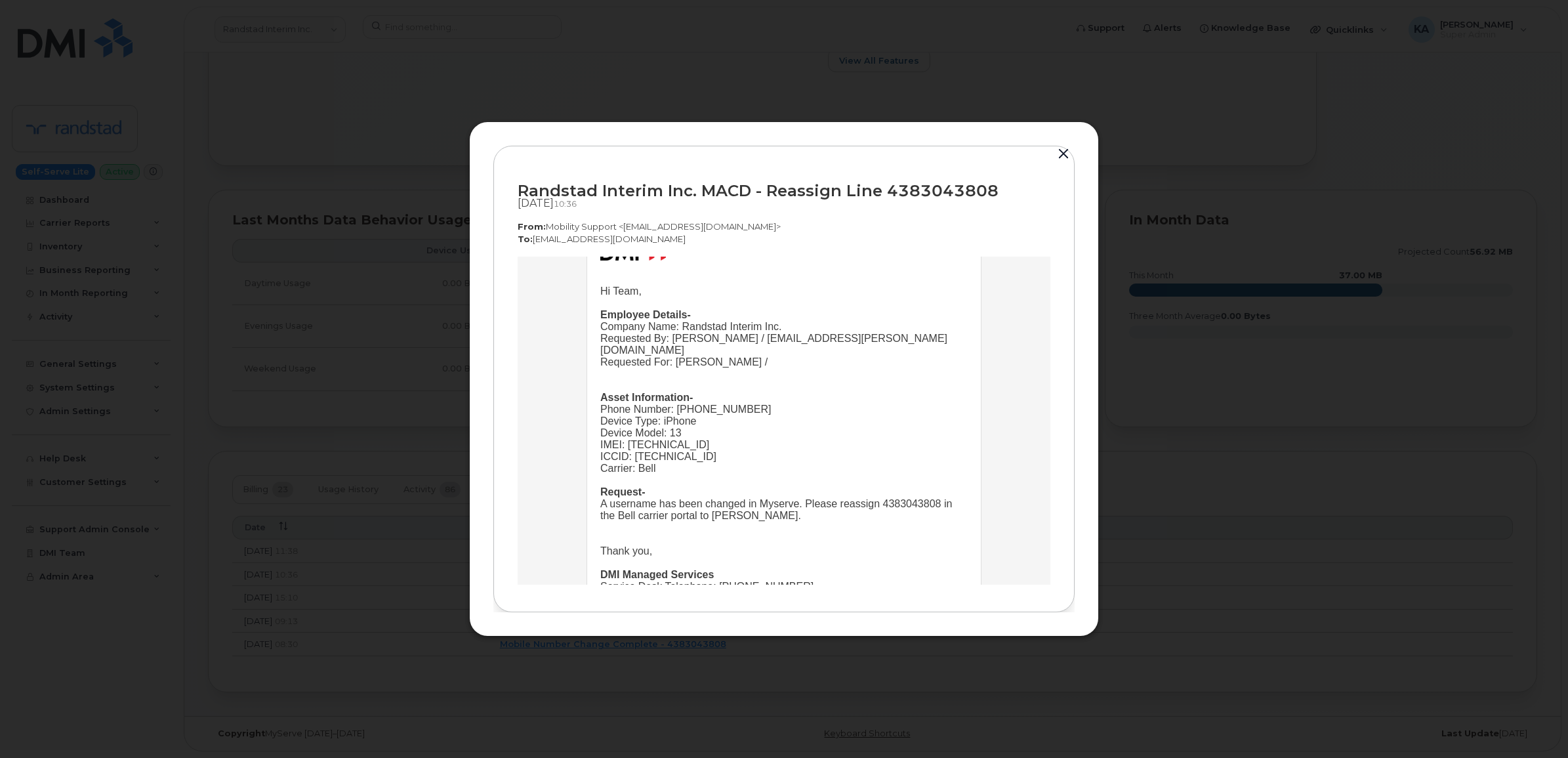
click at [1059, 152] on button "button" at bounding box center [1064, 154] width 20 height 18
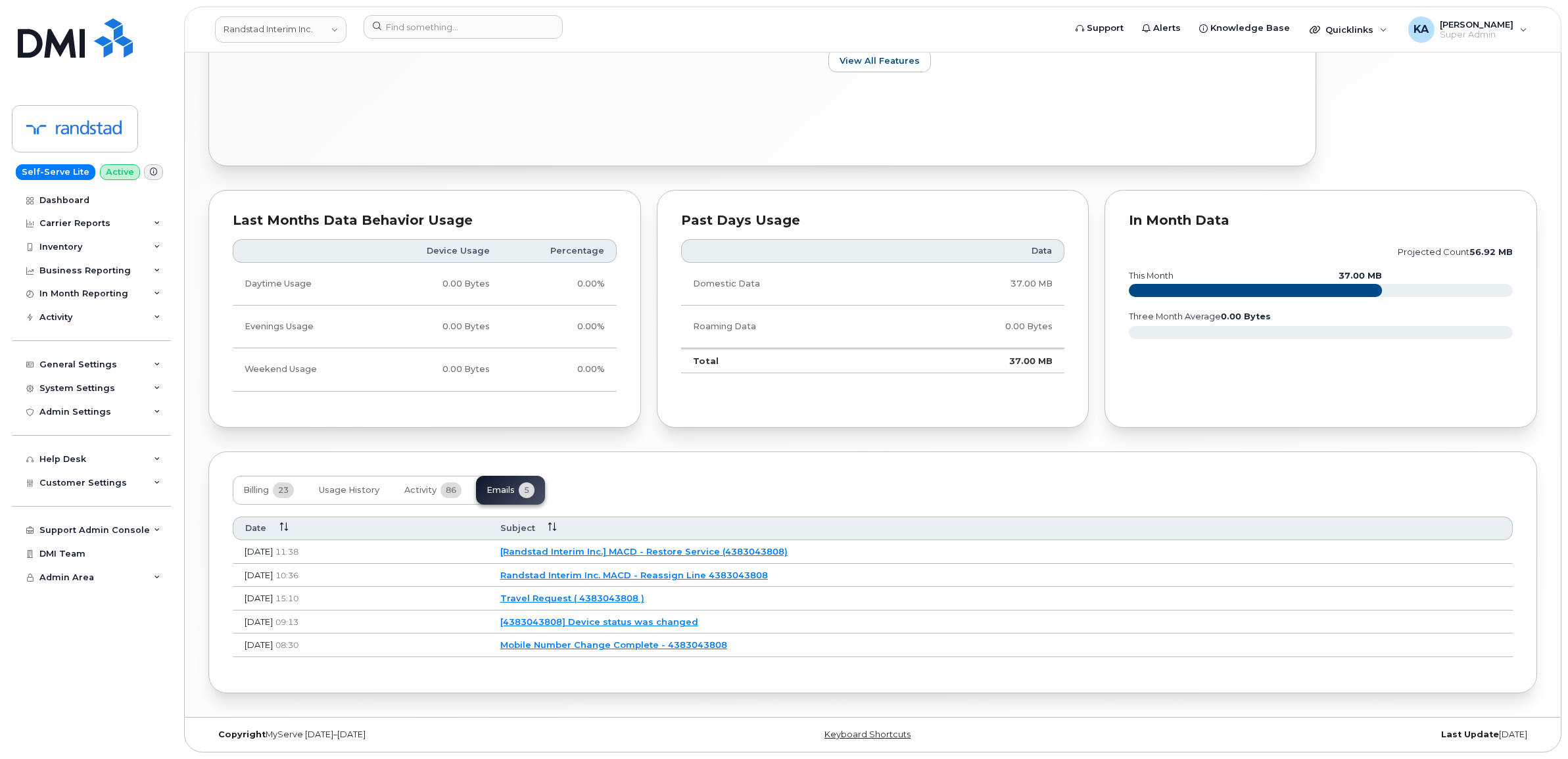
click at [671, 546] on link "[Randstad Interim Inc.] MACD - Restore Service (4383043808)" at bounding box center [644, 551] width 287 height 11
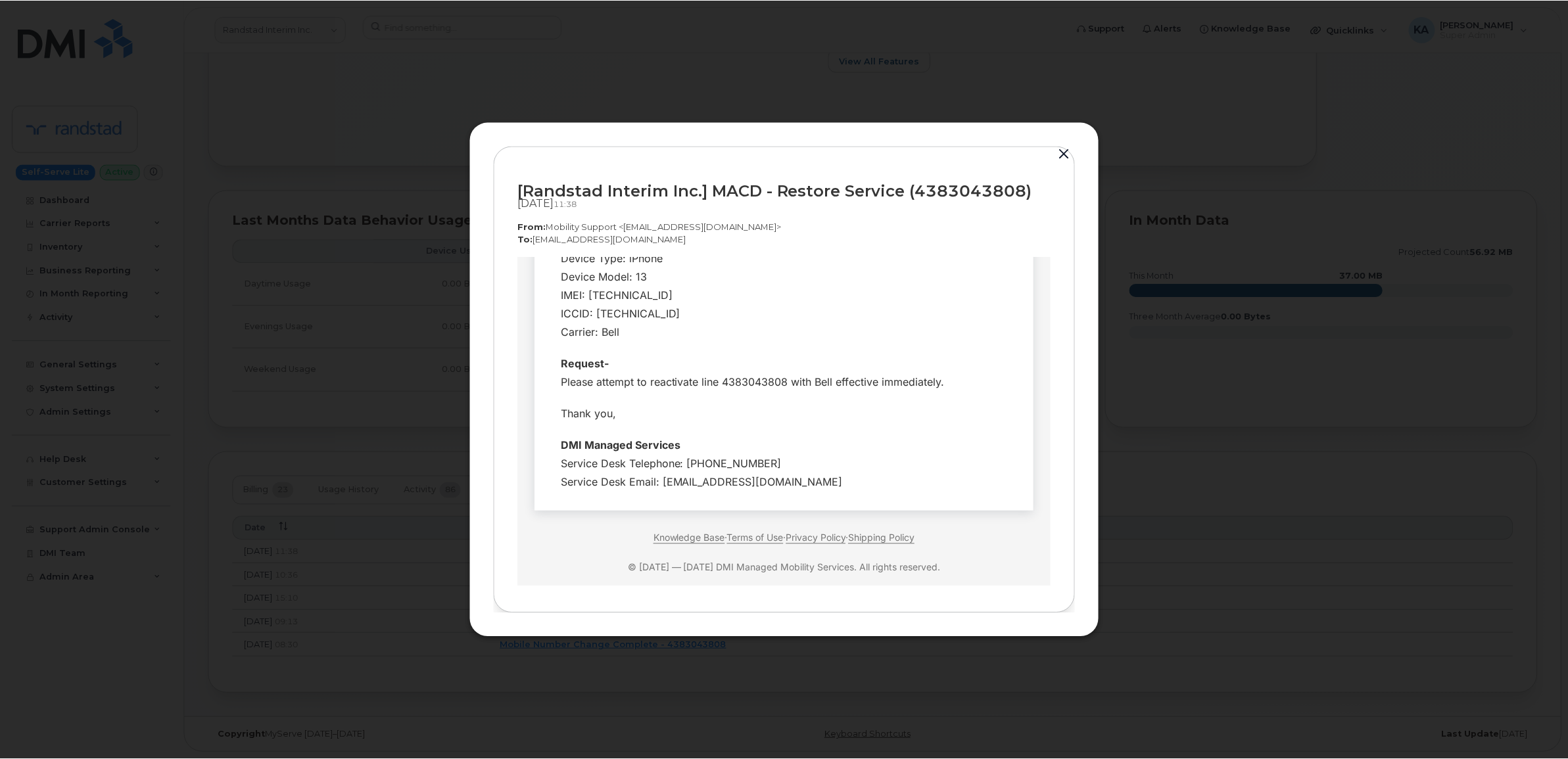
scroll to position [246, 0]
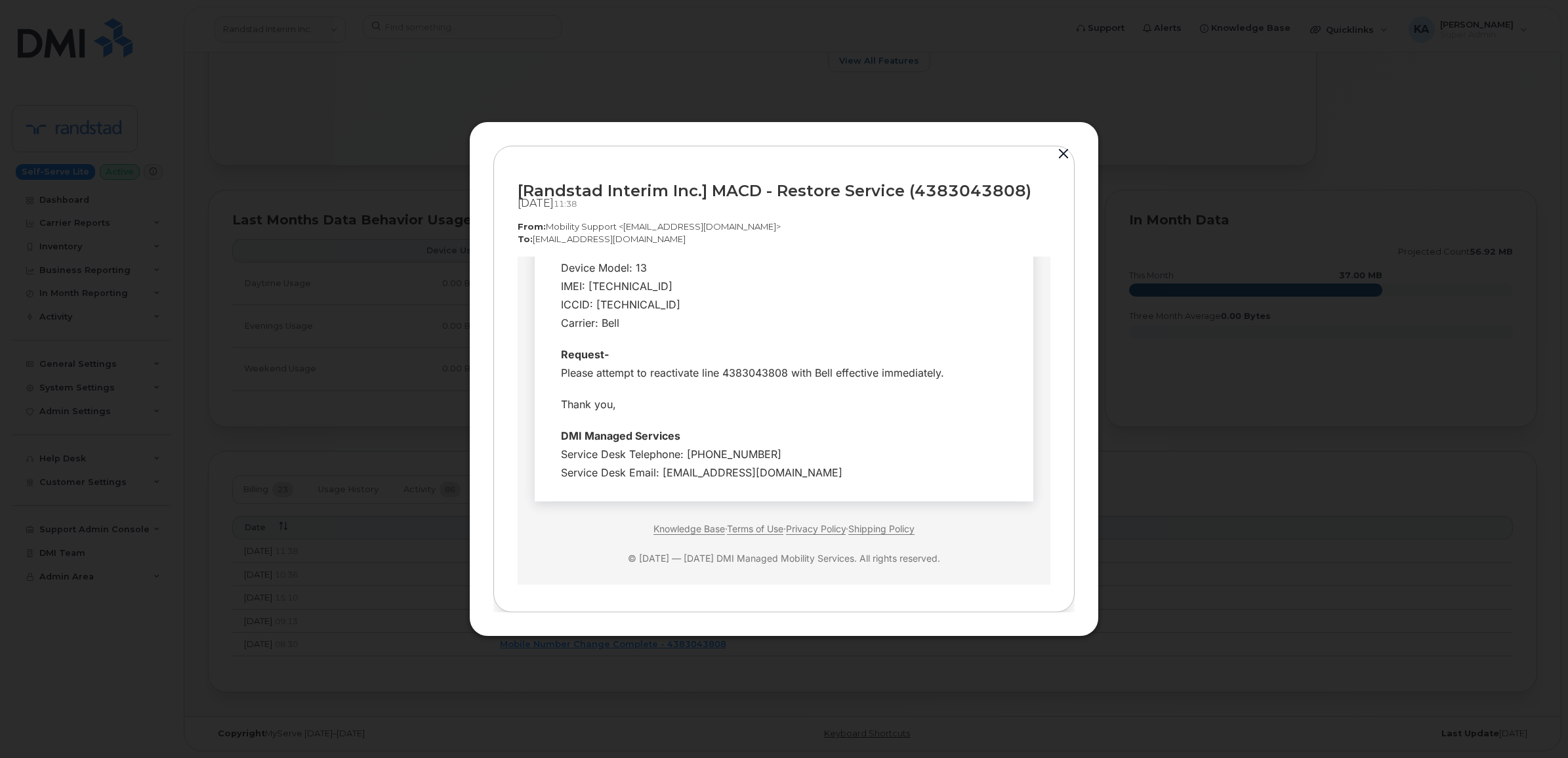
click at [1060, 155] on button "button" at bounding box center [1064, 154] width 20 height 18
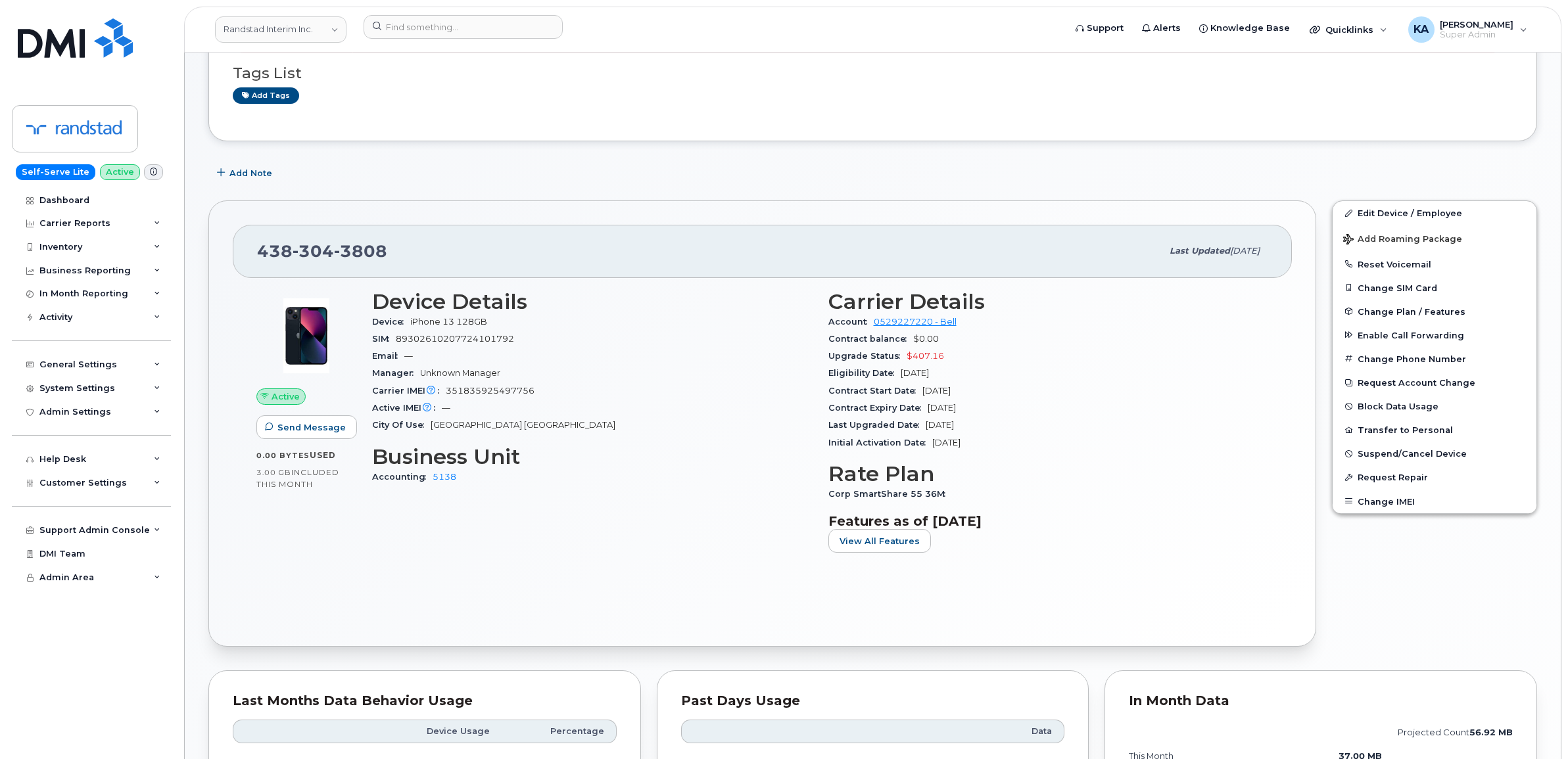
scroll to position [137, 0]
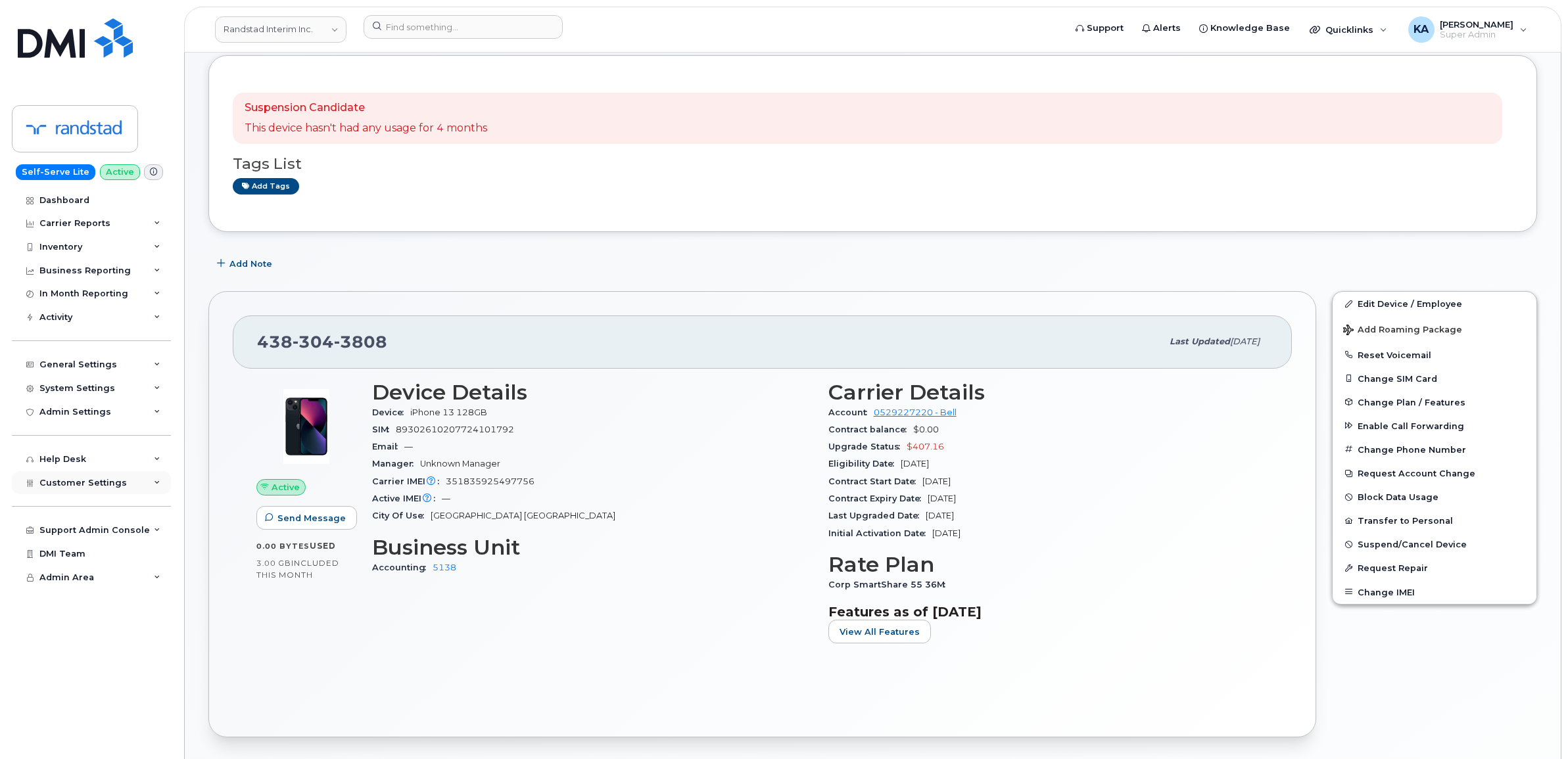
click at [91, 485] on span "Customer Settings" at bounding box center [83, 482] width 88 height 10
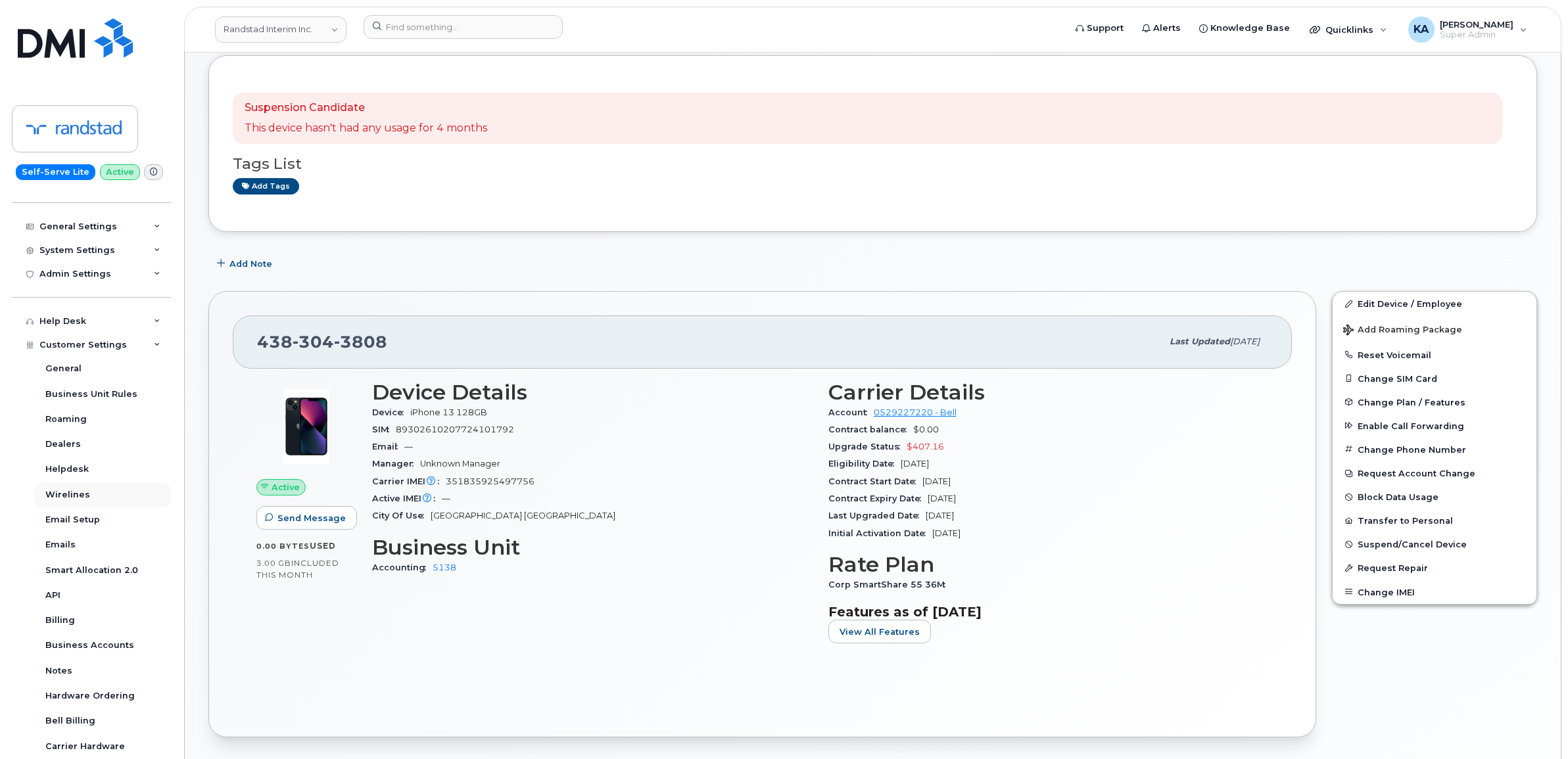
scroll to position [164, 0]
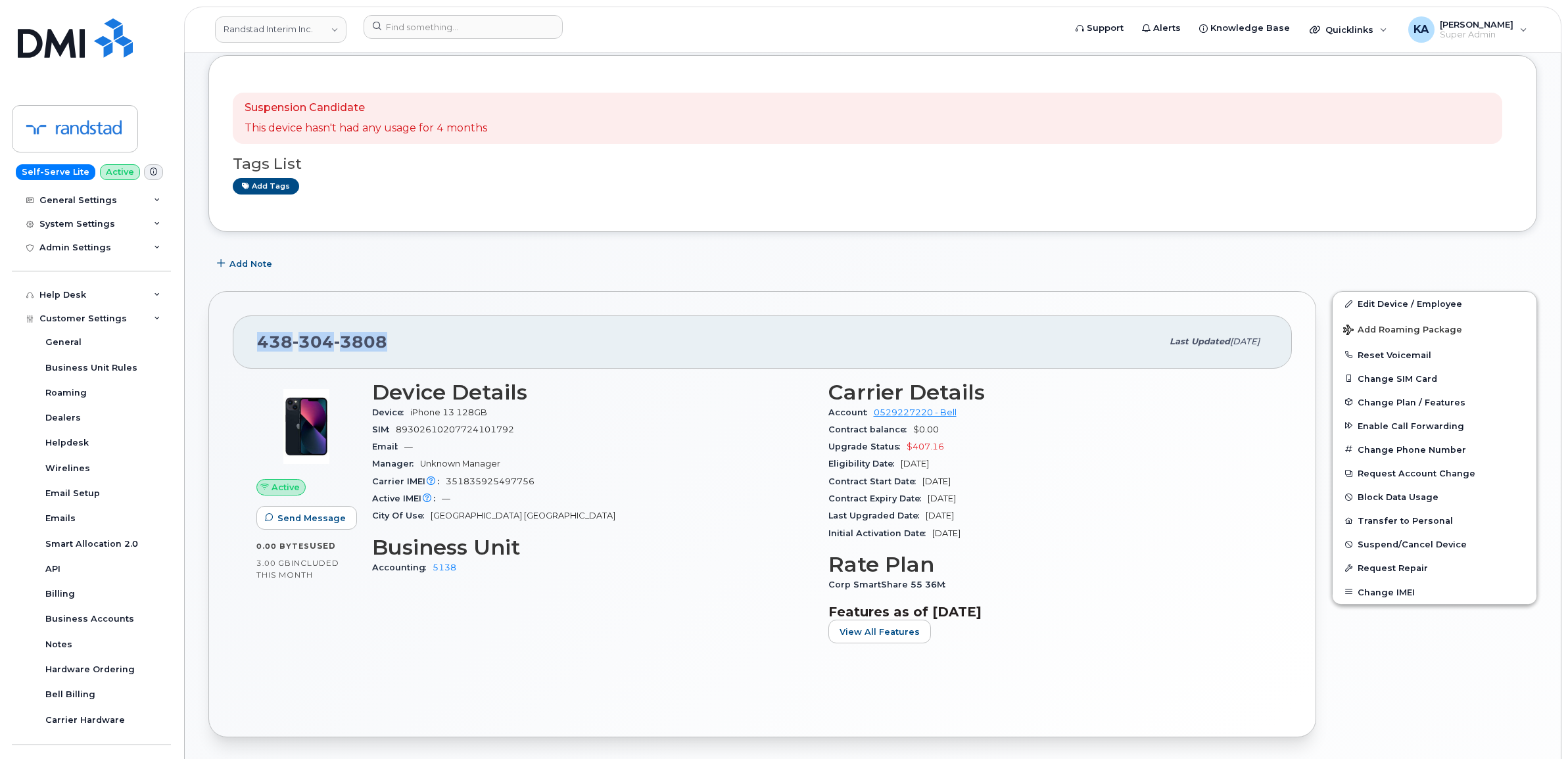
drag, startPoint x: 390, startPoint y: 342, endPoint x: 260, endPoint y: 339, distance: 130.0
click at [260, 339] on div "438 304 3808" at bounding box center [709, 342] width 904 height 28
copy span "438 304 3808"
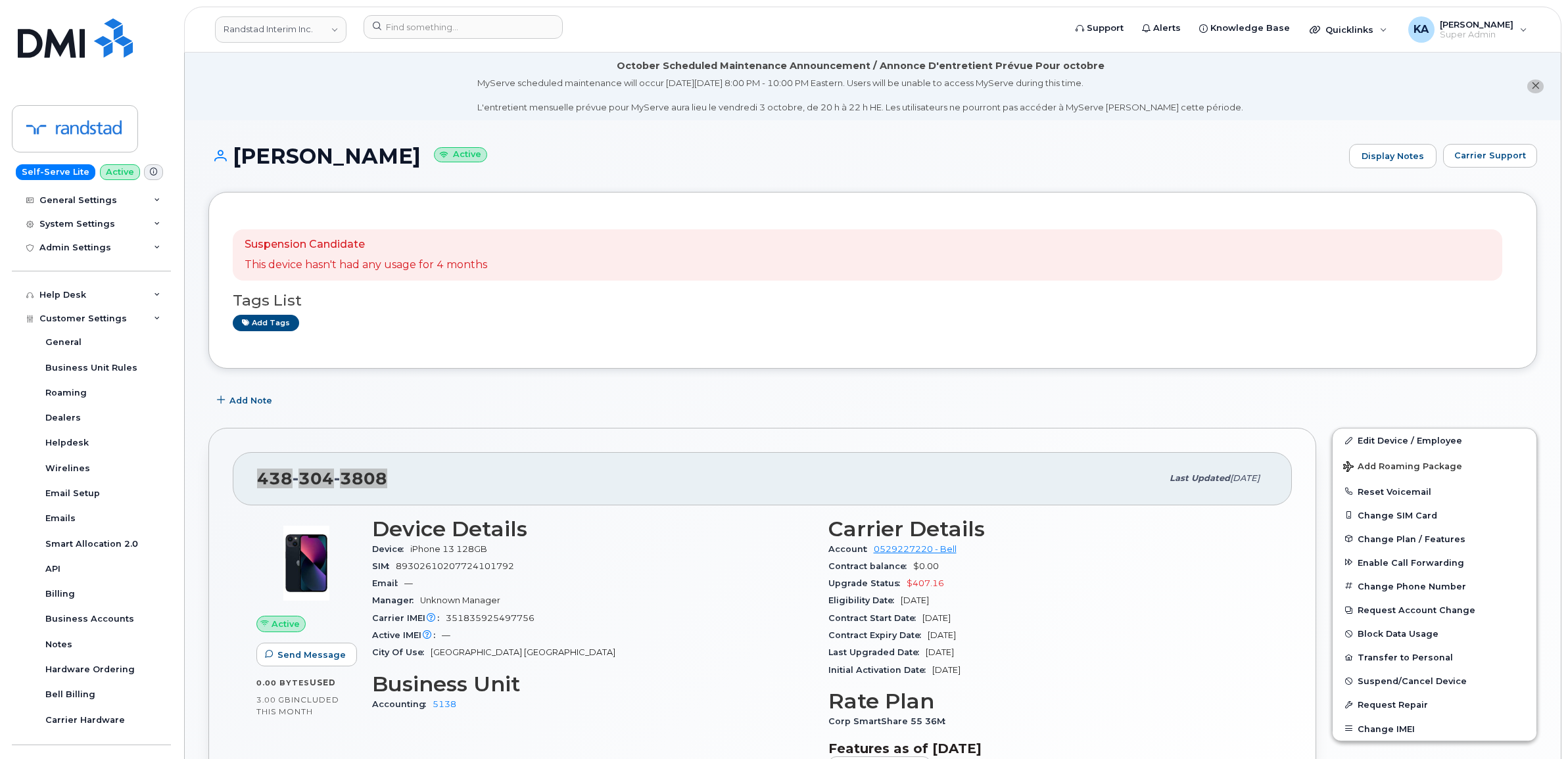
scroll to position [82, 0]
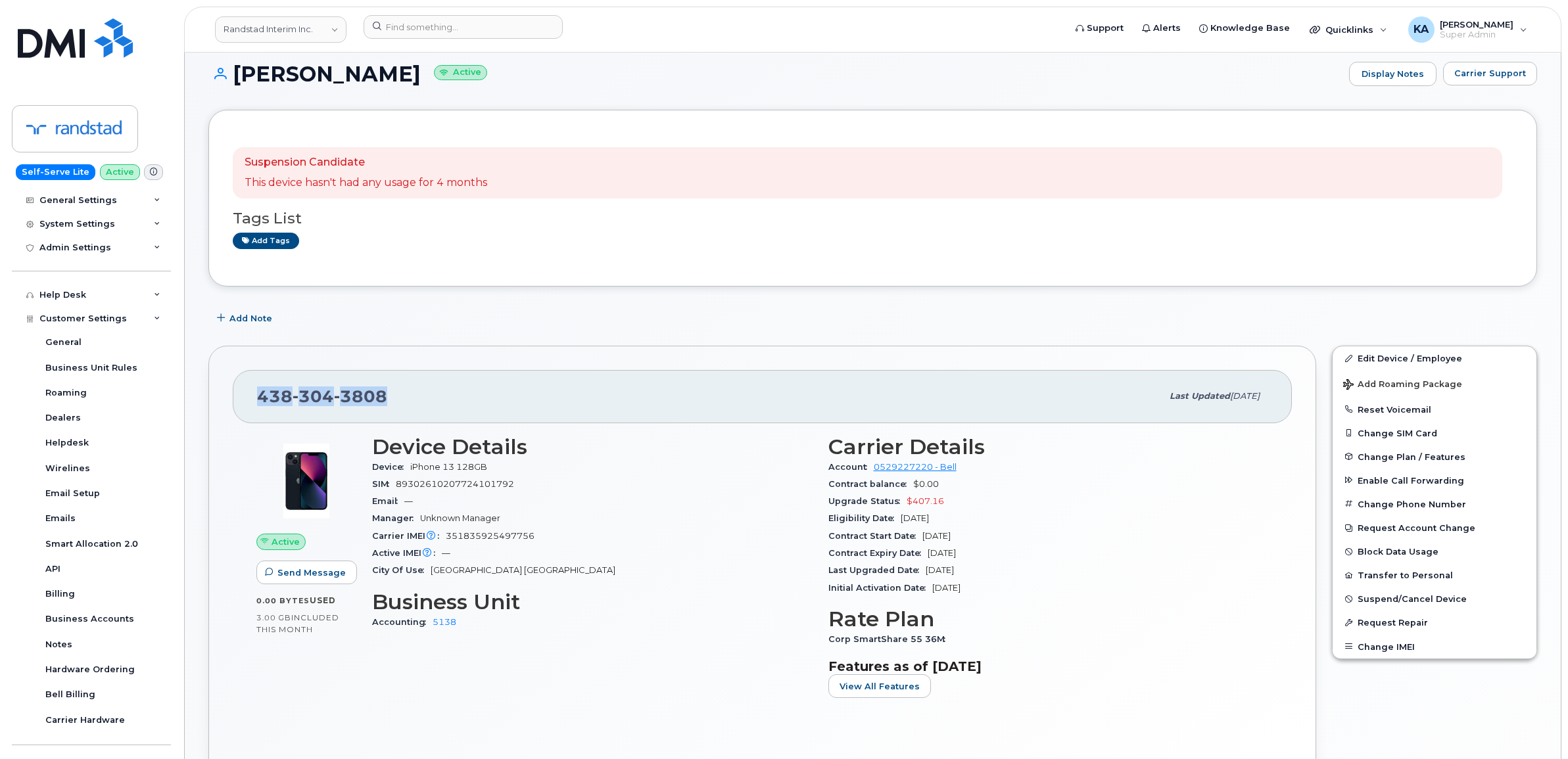
click at [257, 396] on span "438 304 3808" at bounding box center [322, 396] width 130 height 20
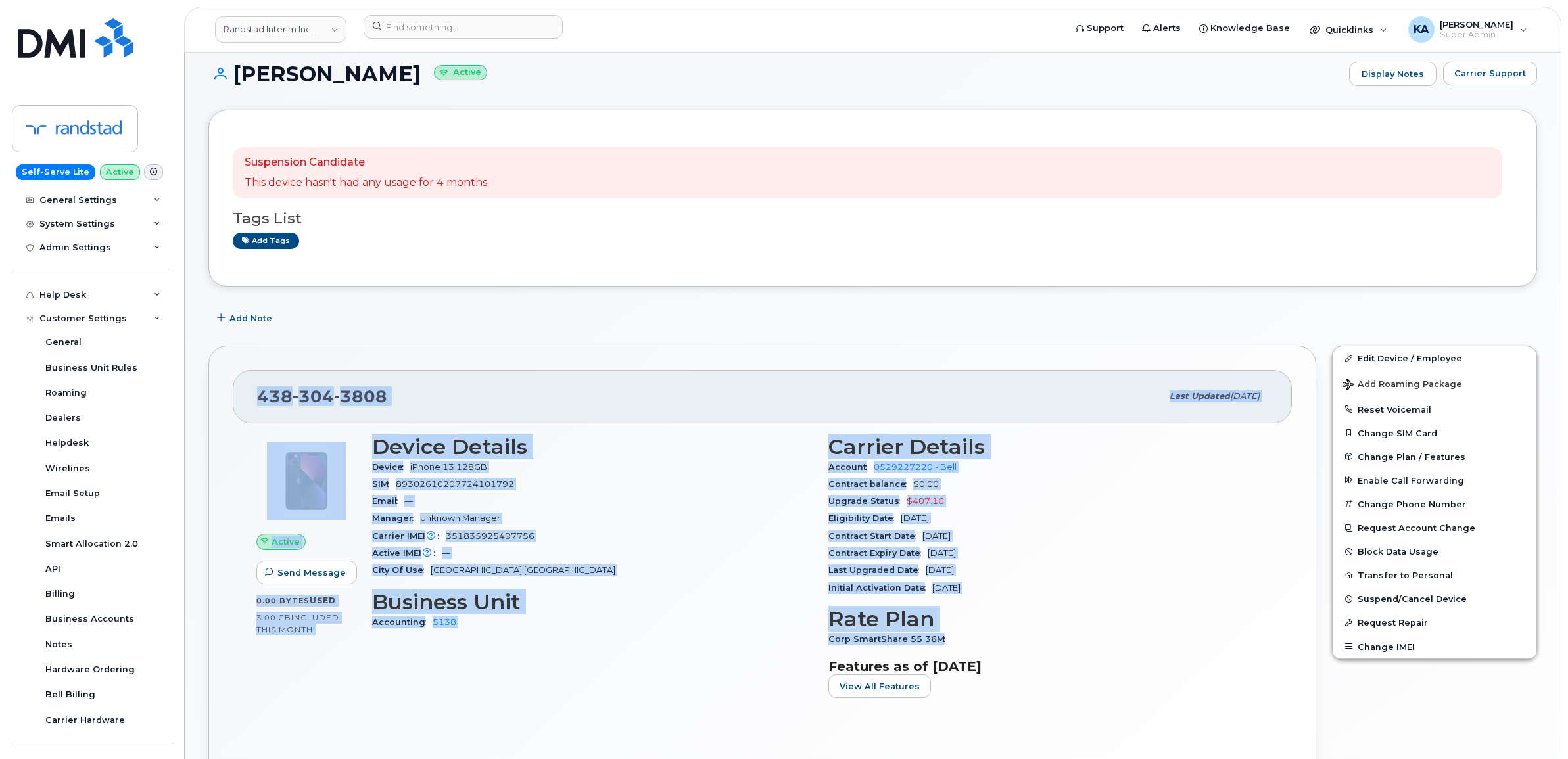
drag, startPoint x: 258, startPoint y: 396, endPoint x: 977, endPoint y: 635, distance: 757.7
click at [977, 635] on div "438 304 3808 Last updated Oct 01, 2025 Active Send Message 0.00 Bytes  used 3.0…" at bounding box center [761, 569] width 1107 height 446
copy div "438 304 3808 Last updated Oct 01, 2025 Active Send Message 0.00 Bytes  used 3.0…"
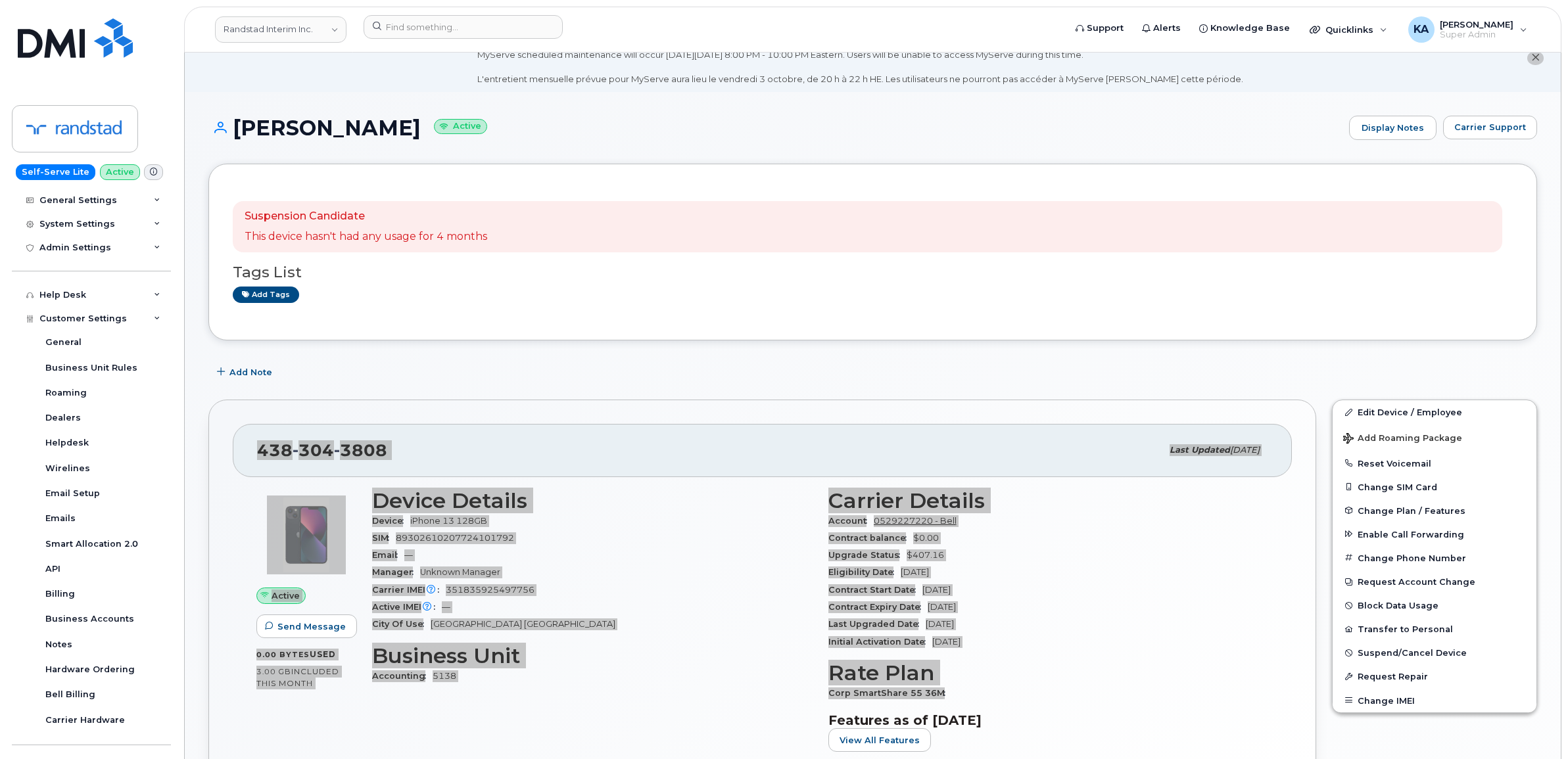
scroll to position [0, 0]
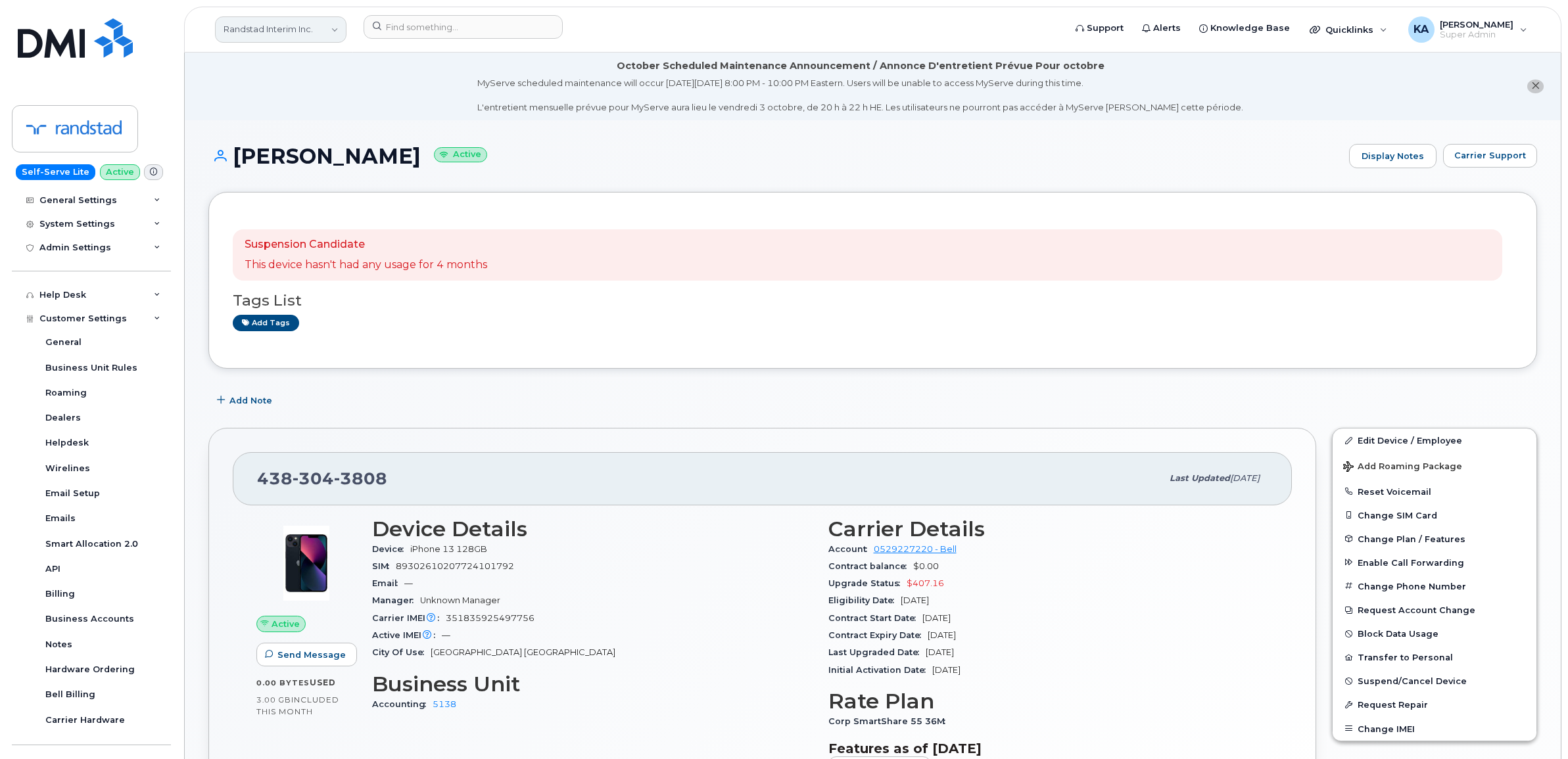
click at [313, 33] on link "Randstad Interim Inc." at bounding box center [281, 29] width 132 height 26
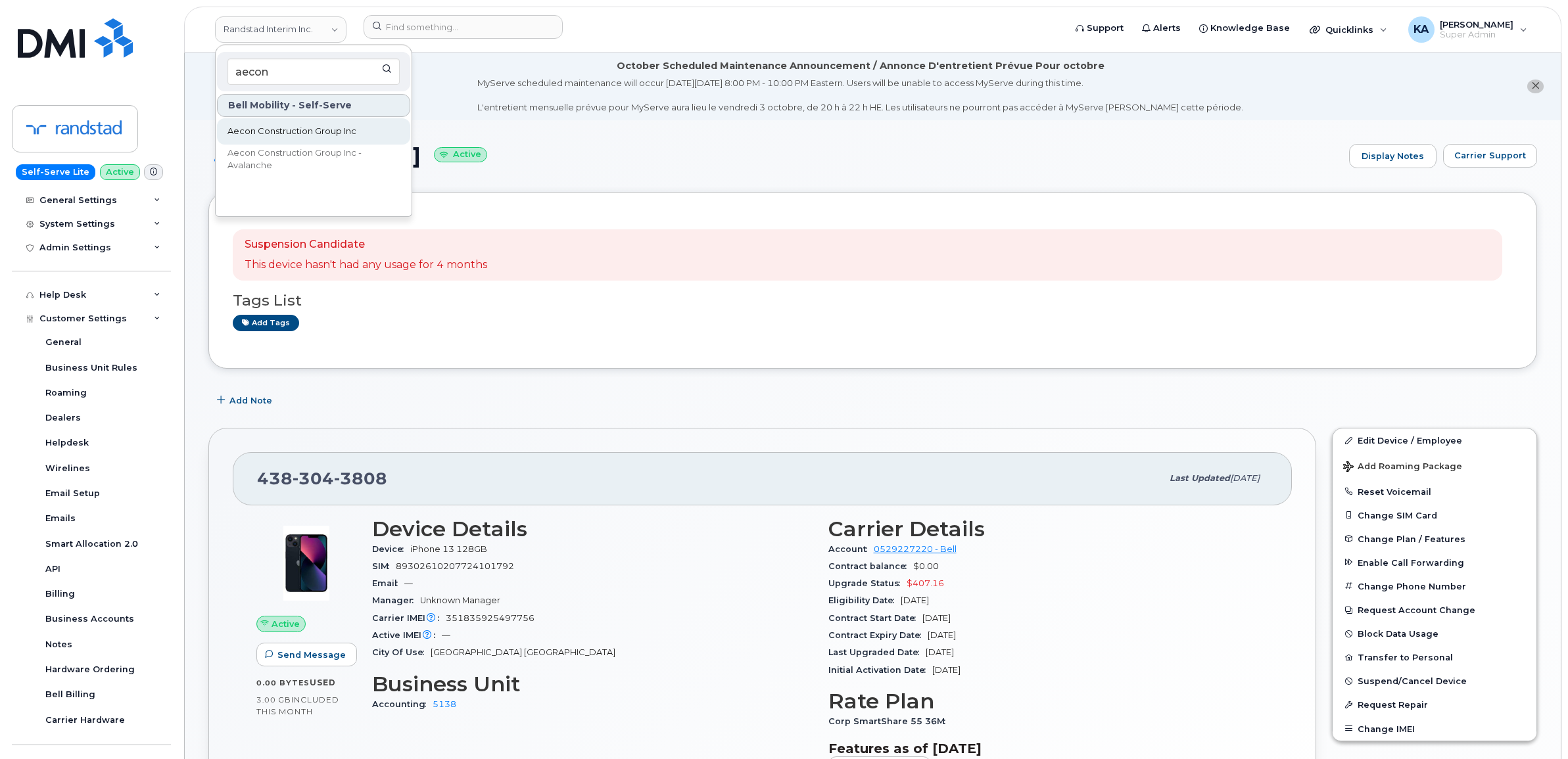
type input "aecon"
click at [278, 132] on span "Aecon Construction Group Inc" at bounding box center [292, 132] width 129 height 13
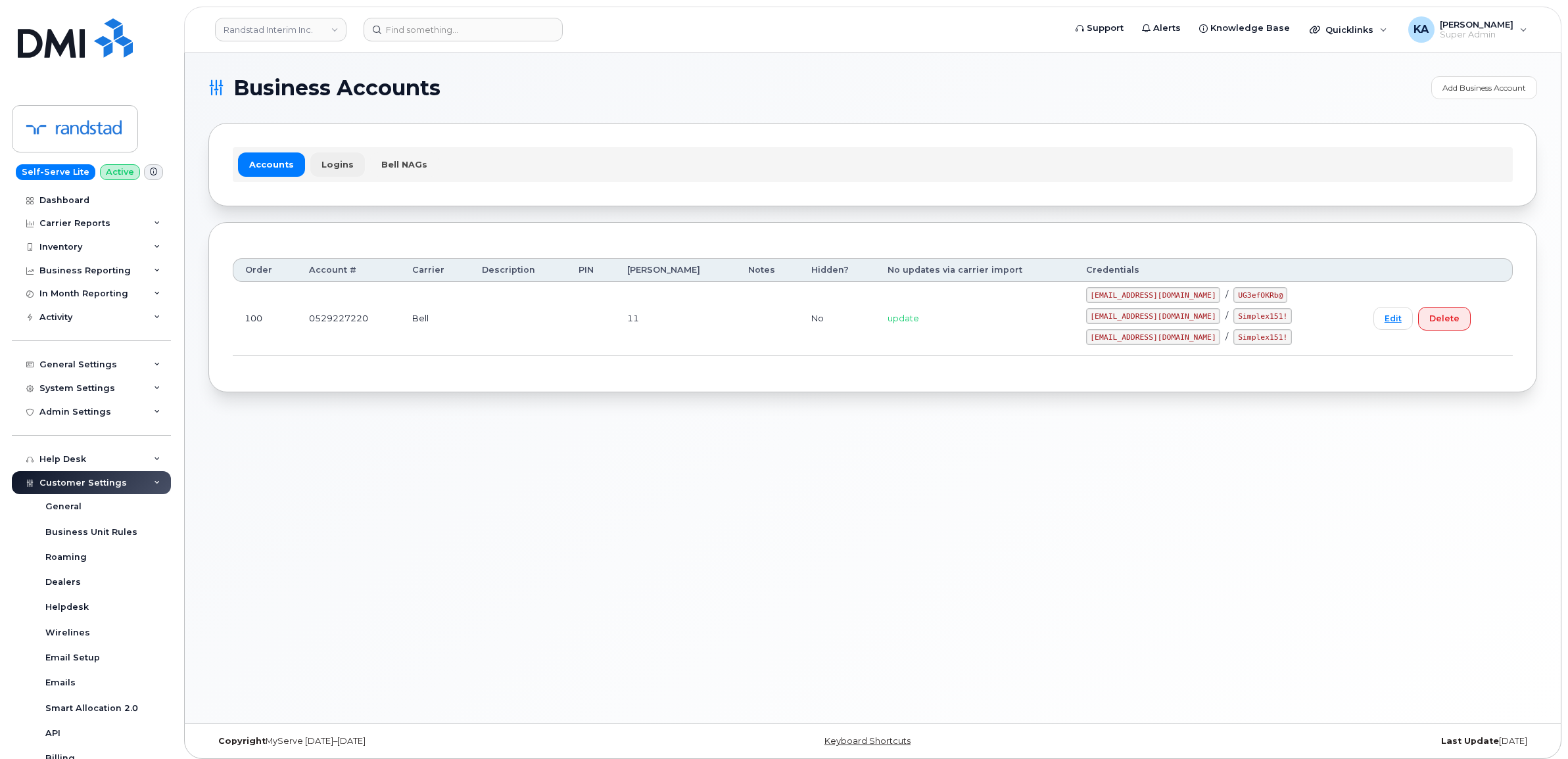
click at [327, 162] on link "Logins" at bounding box center [337, 164] width 54 height 23
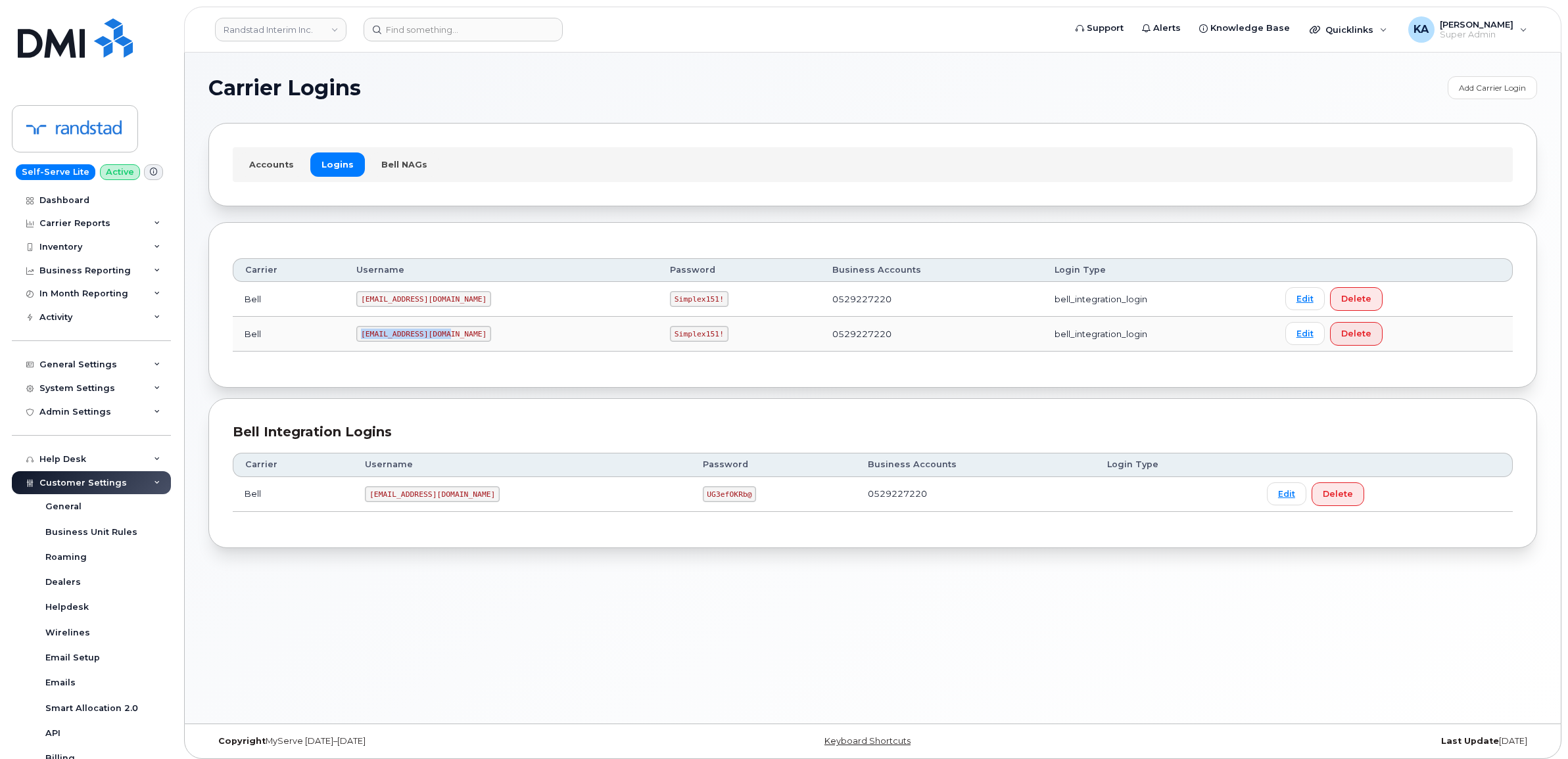
drag, startPoint x: 364, startPoint y: 337, endPoint x: 437, endPoint y: 347, distance: 73.7
click at [437, 347] on td "Randstad2@myserve.ca" at bounding box center [501, 334] width 313 height 35
drag, startPoint x: 616, startPoint y: 338, endPoint x: 658, endPoint y: 347, distance: 43.0
click at [659, 348] on td "Simplex151!" at bounding box center [739, 334] width 162 height 35
copy code "Simplex151!"
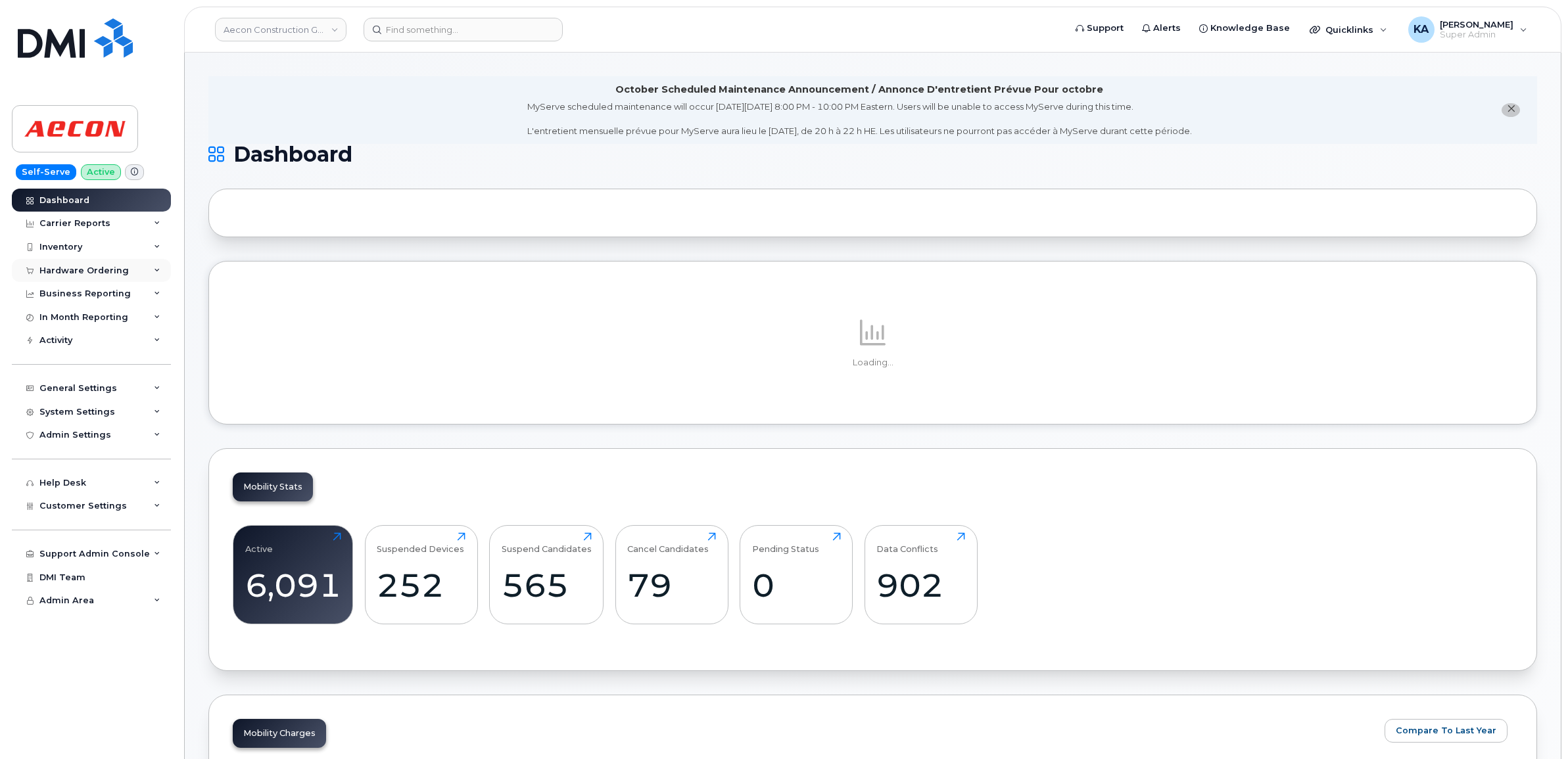
click at [103, 271] on div "Hardware Ordering" at bounding box center [84, 270] width 89 height 11
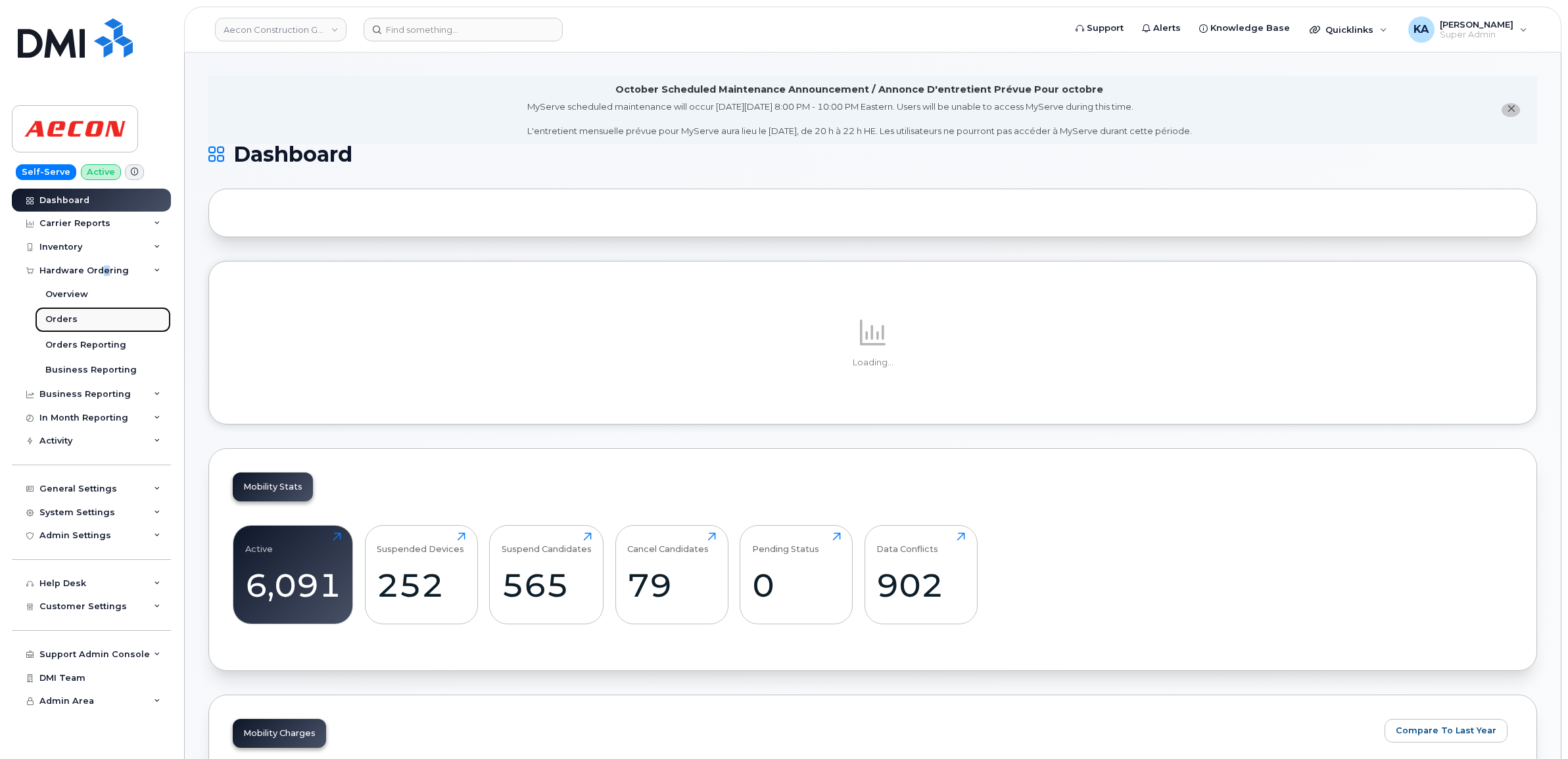
drag, startPoint x: 103, startPoint y: 271, endPoint x: 53, endPoint y: 319, distance: 69.3
click at [53, 319] on div "Orders" at bounding box center [62, 319] width 33 height 12
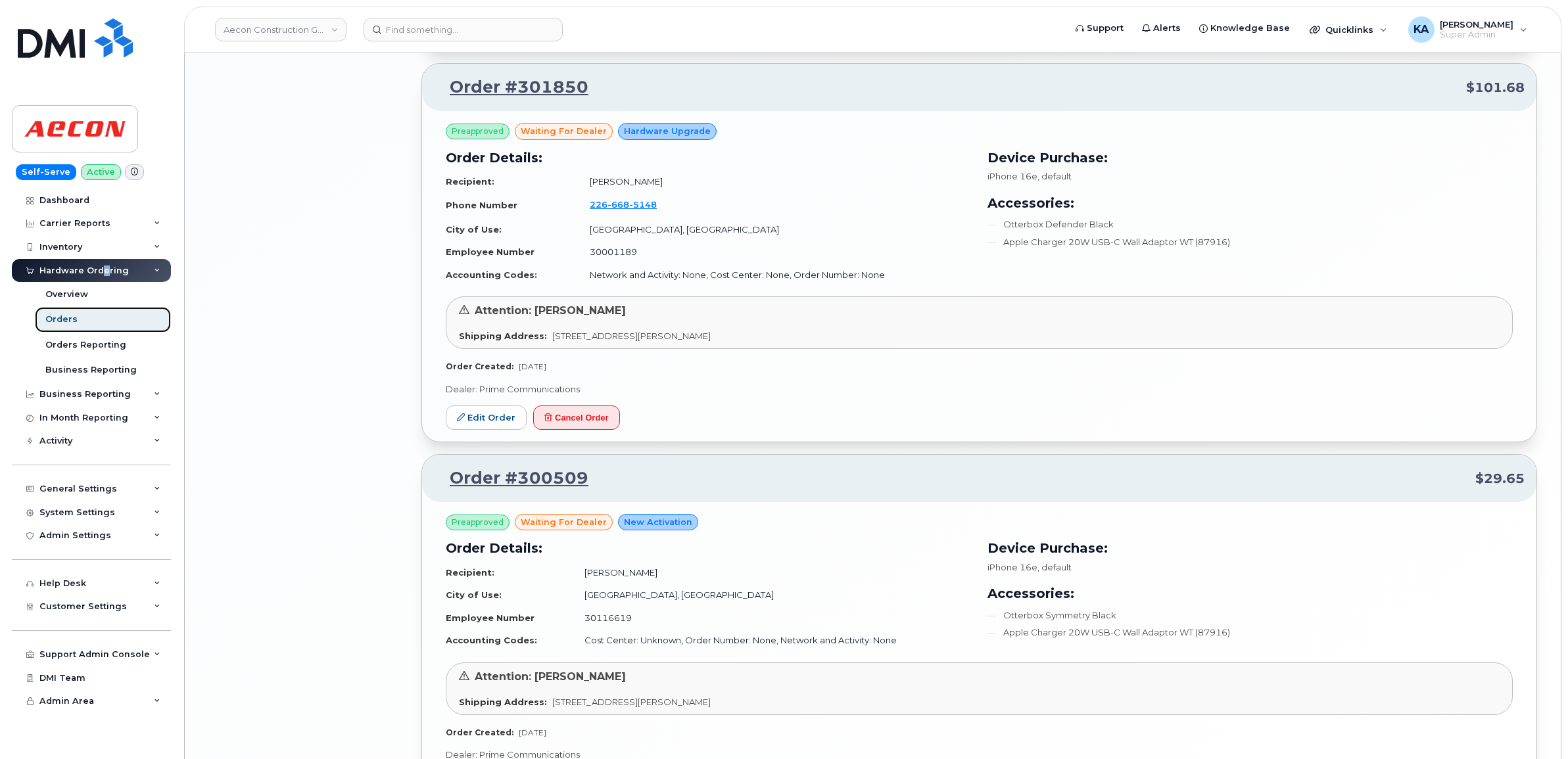
scroll to position [2353, 0]
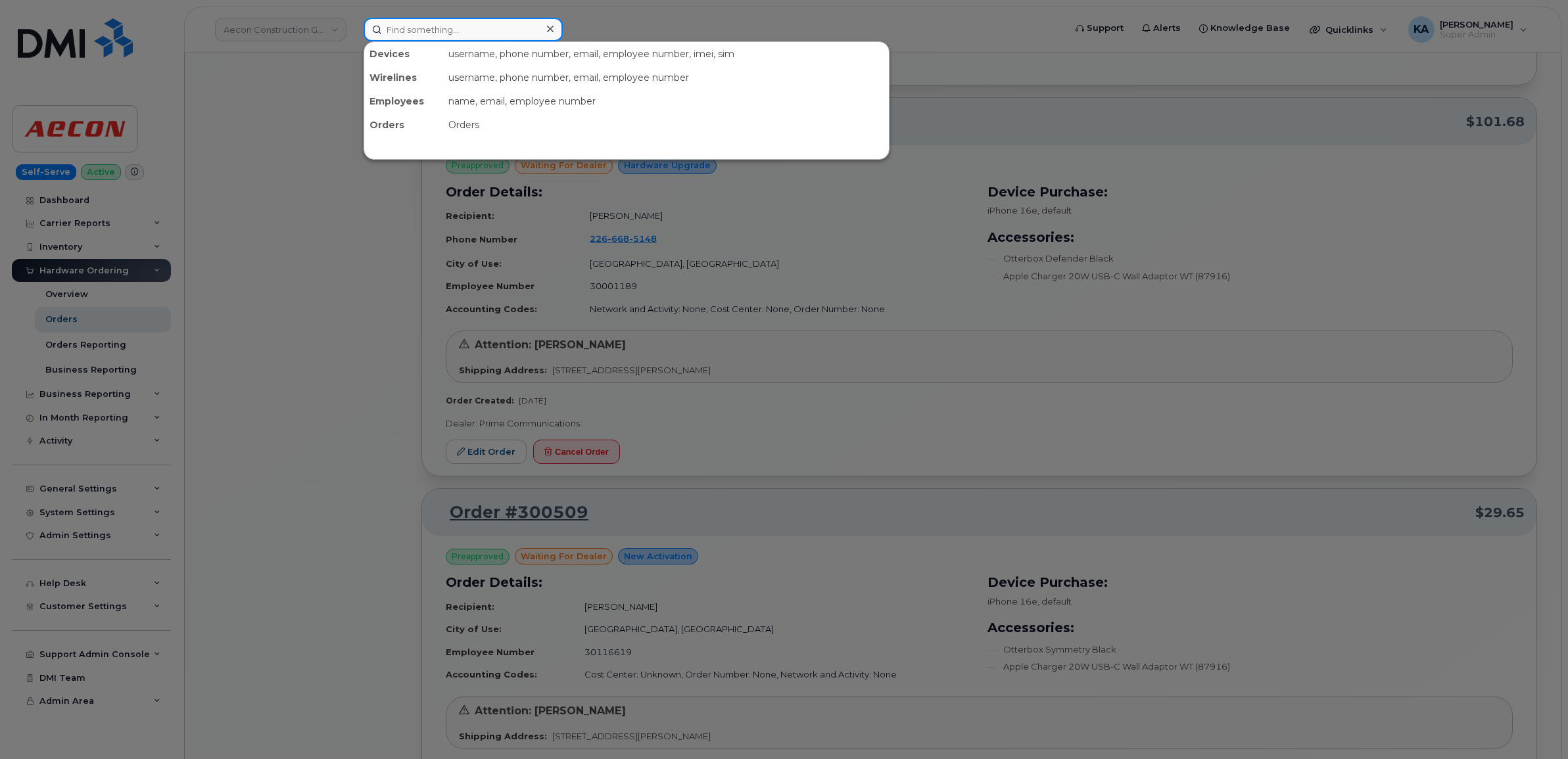
click at [430, 27] on input at bounding box center [463, 29] width 199 height 23
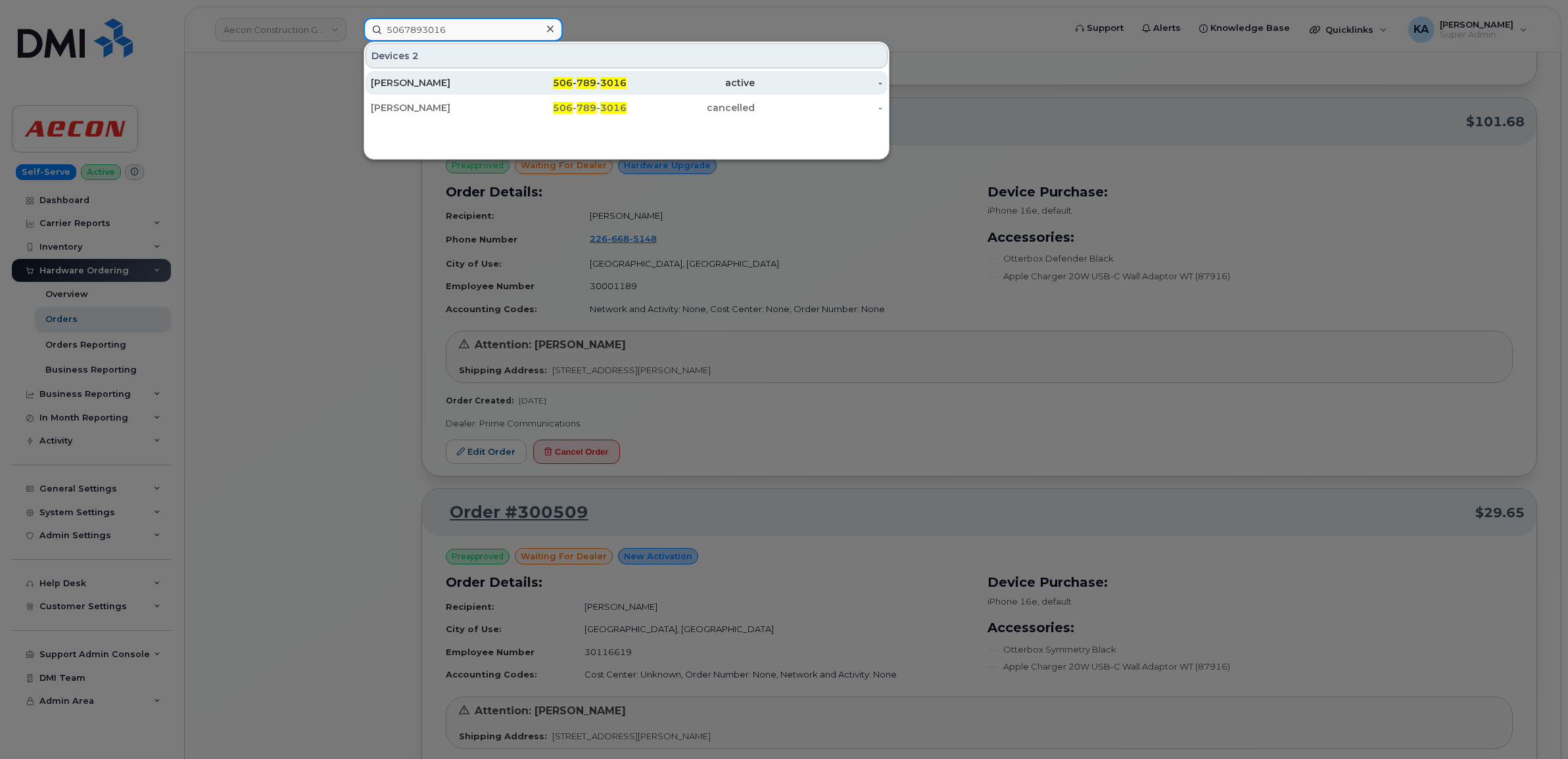
type input "5067893016"
click at [413, 82] on div "Gilles Lepage" at bounding box center [434, 83] width 128 height 13
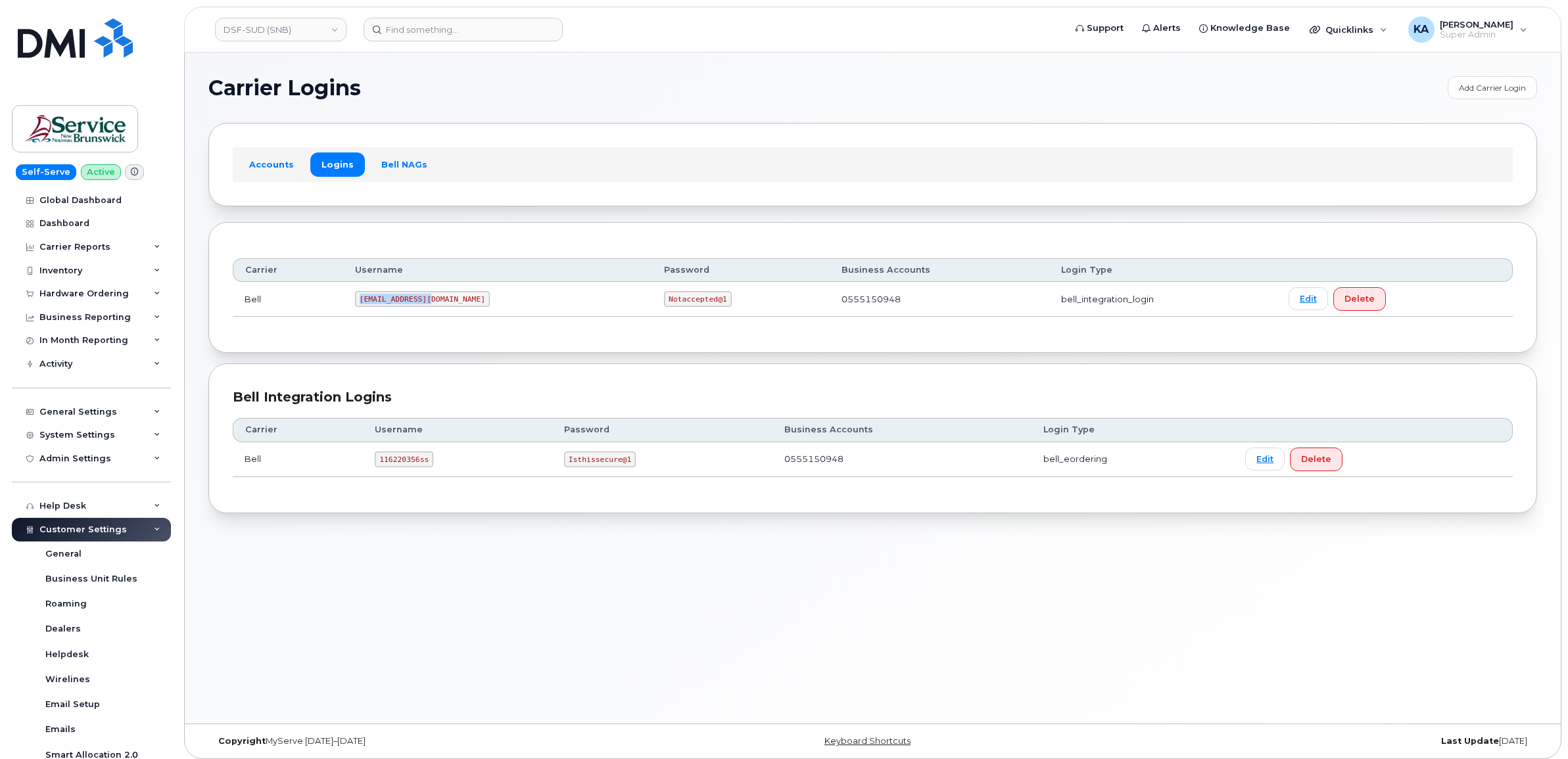
drag, startPoint x: 368, startPoint y: 304, endPoint x: 435, endPoint y: 303, distance: 67.0
click at [435, 303] on code "ms-snb@dminc.com" at bounding box center [422, 299] width 134 height 16
drag, startPoint x: 435, startPoint y: 303, endPoint x: 425, endPoint y: 301, distance: 10.2
copy code "ms-snb@dminc.com"
drag, startPoint x: 584, startPoint y: 303, endPoint x: 638, endPoint y: 310, distance: 54.5
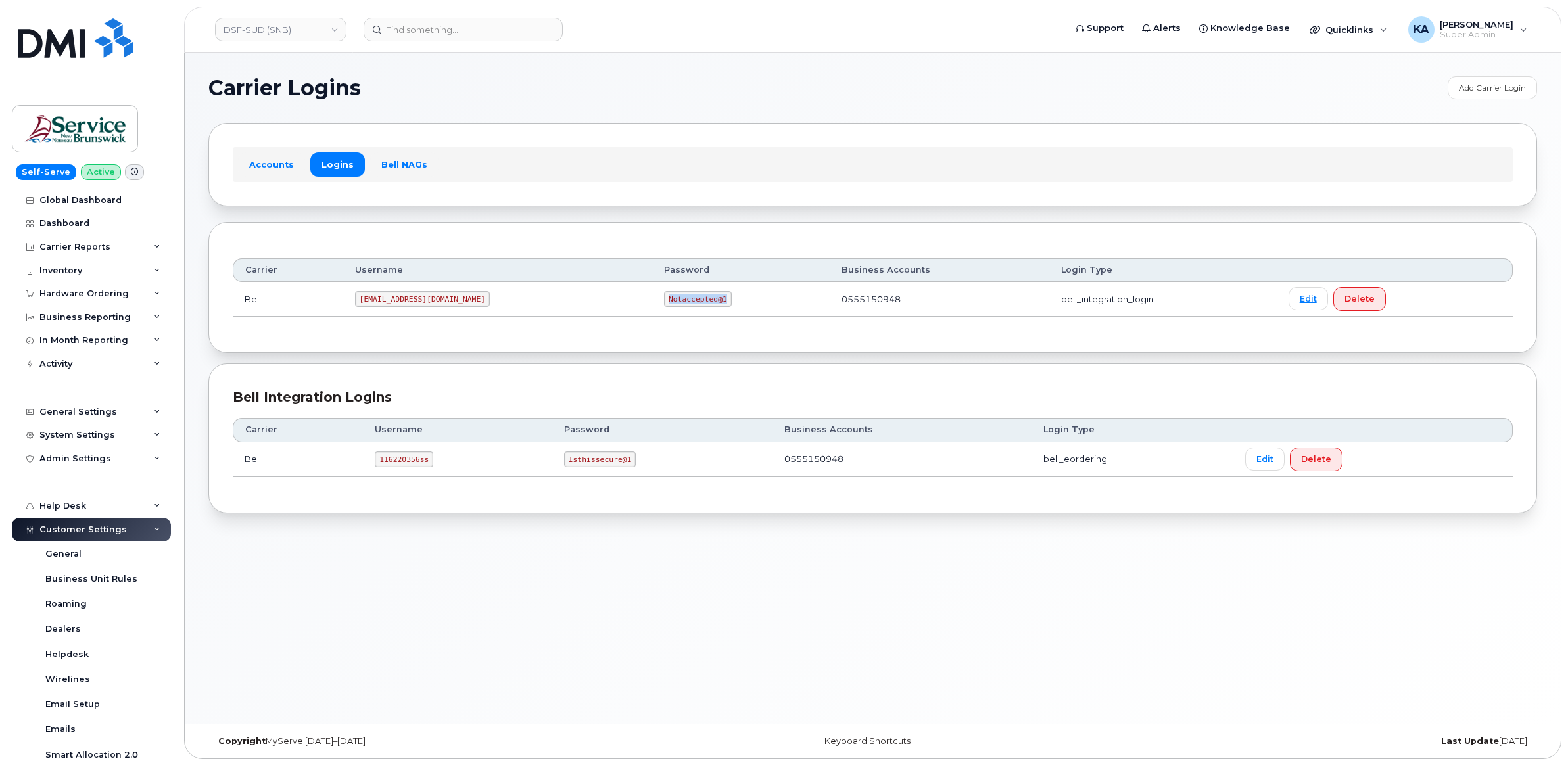
click at [652, 310] on td "Notaccepted@1" at bounding box center [741, 299] width 178 height 35
copy code "Notaccepted@1"
drag, startPoint x: 368, startPoint y: 301, endPoint x: 451, endPoint y: 310, distance: 83.5
click at [451, 310] on td "ms-snb@dminc.com" at bounding box center [497, 299] width 309 height 35
copy code "ms-snb@dminc.com"
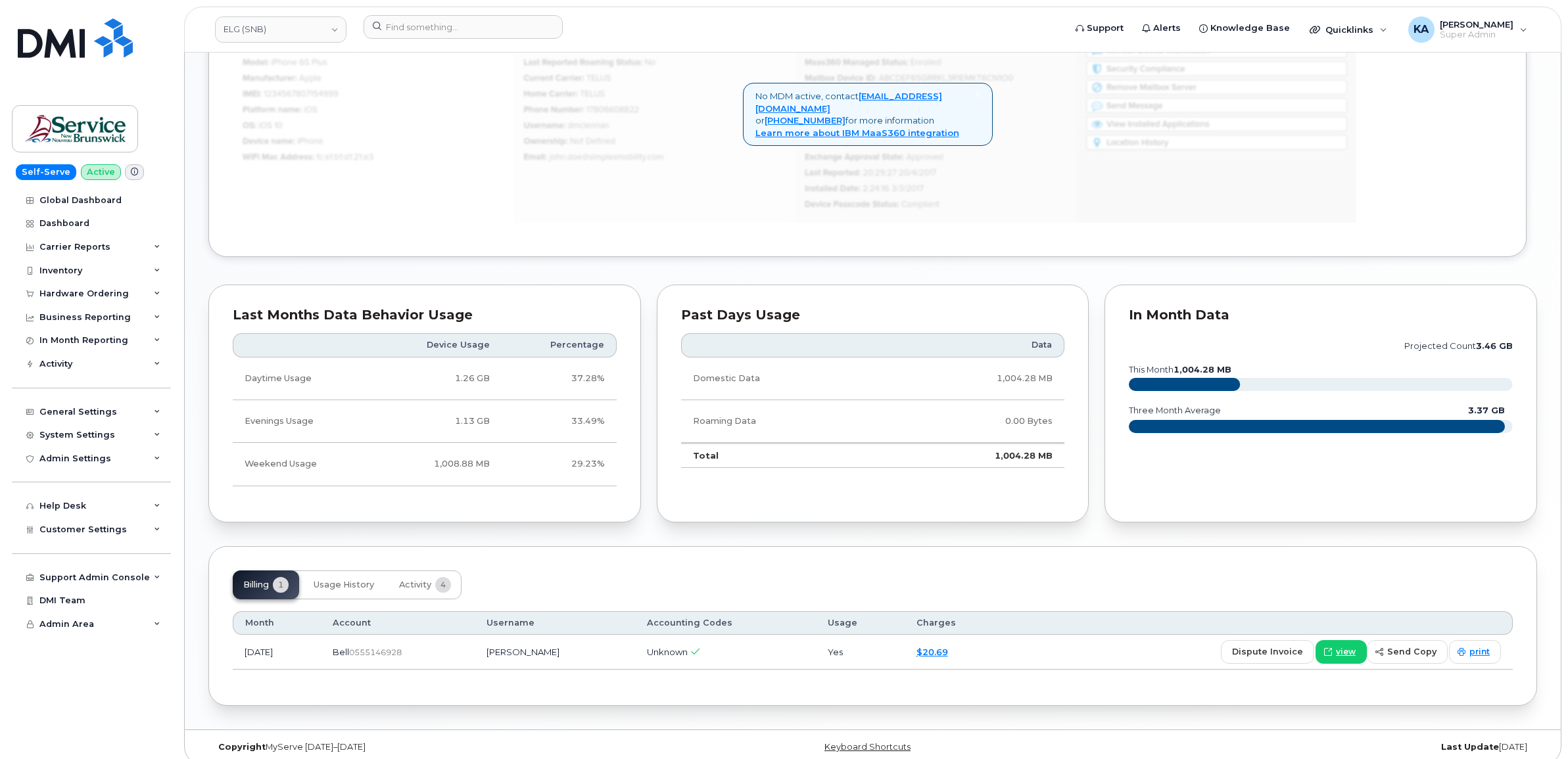
scroll to position [887, 0]
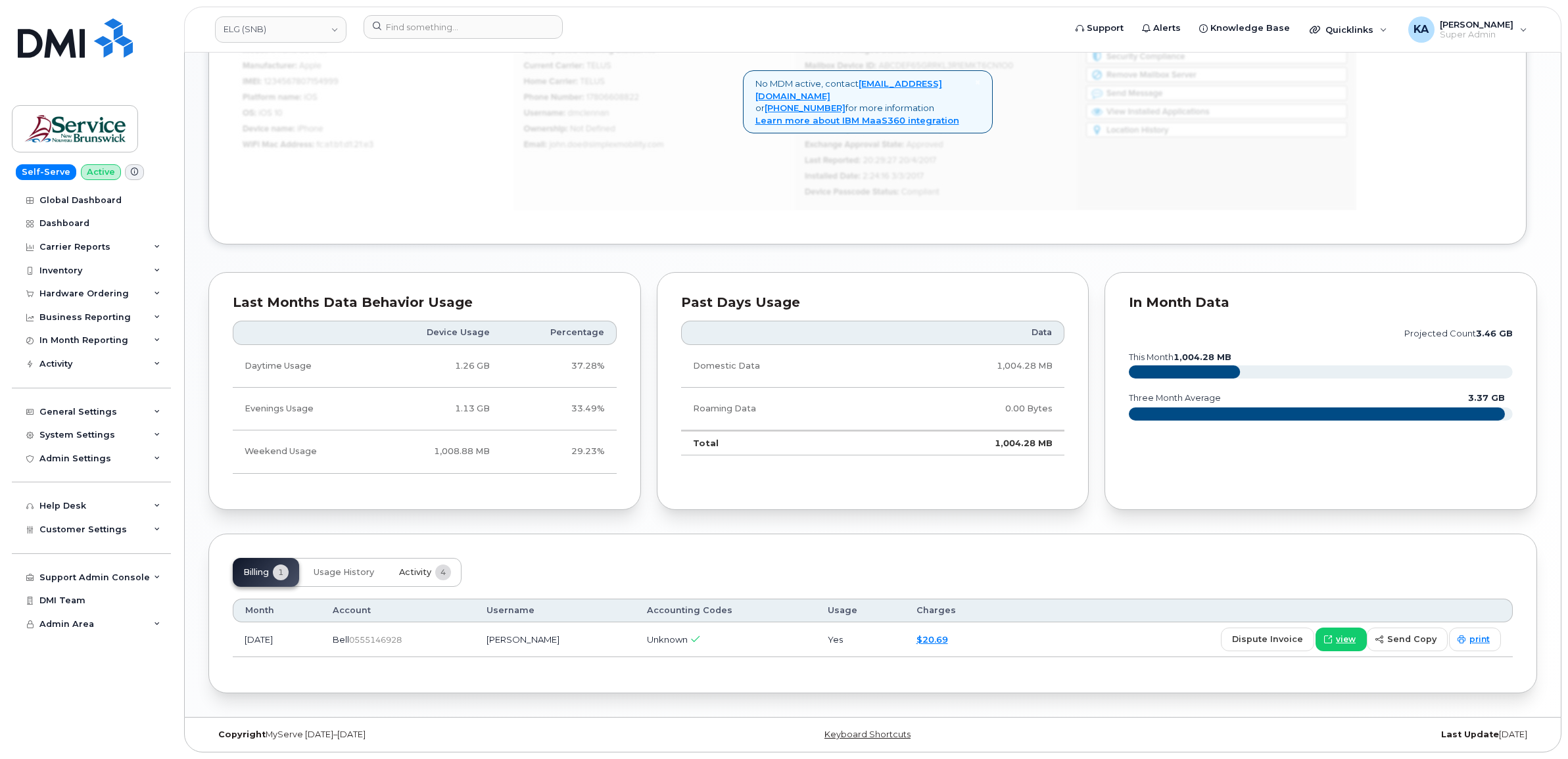
click at [412, 567] on span "Activity" at bounding box center [415, 572] width 33 height 11
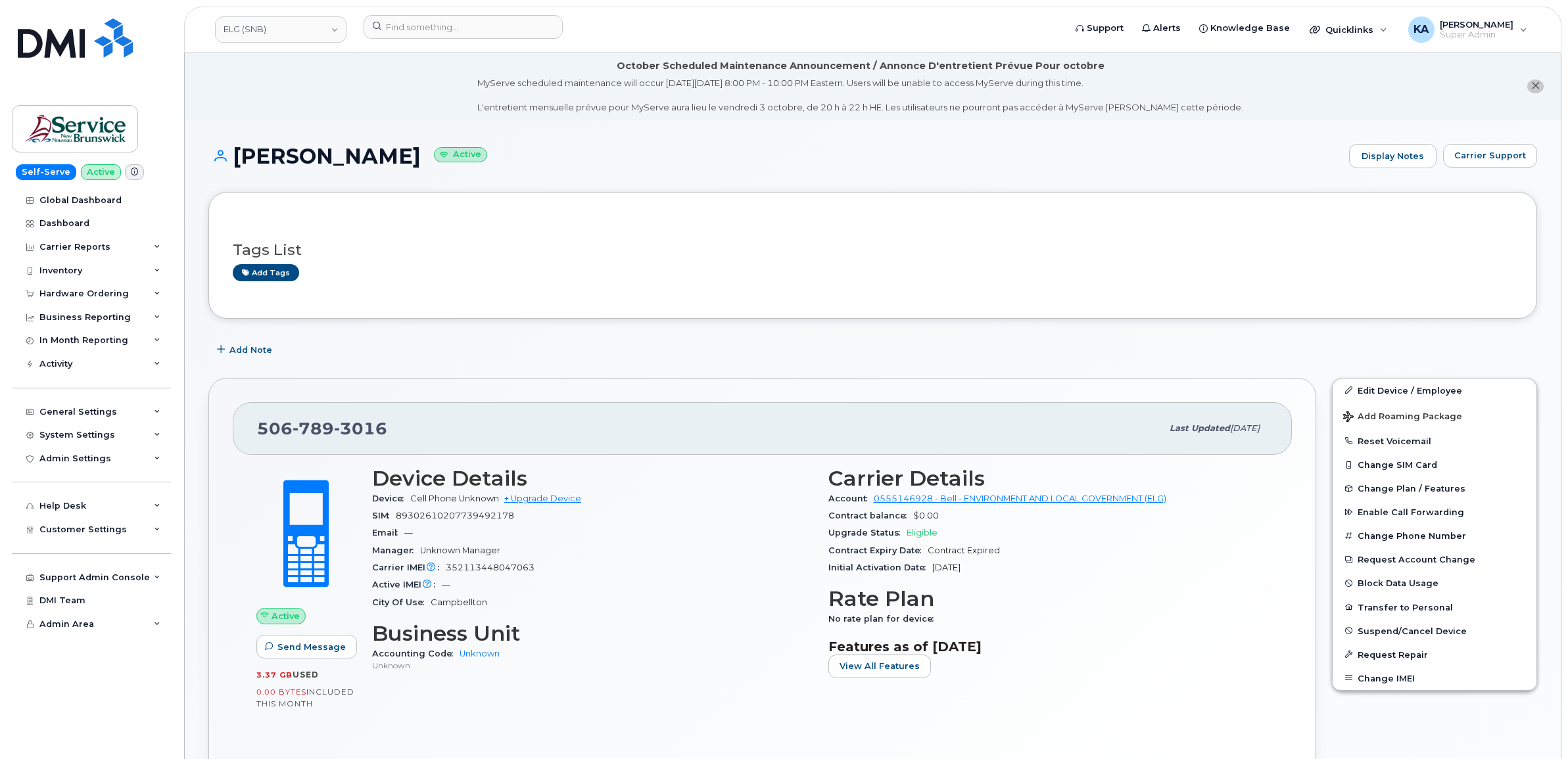
scroll to position [82, 0]
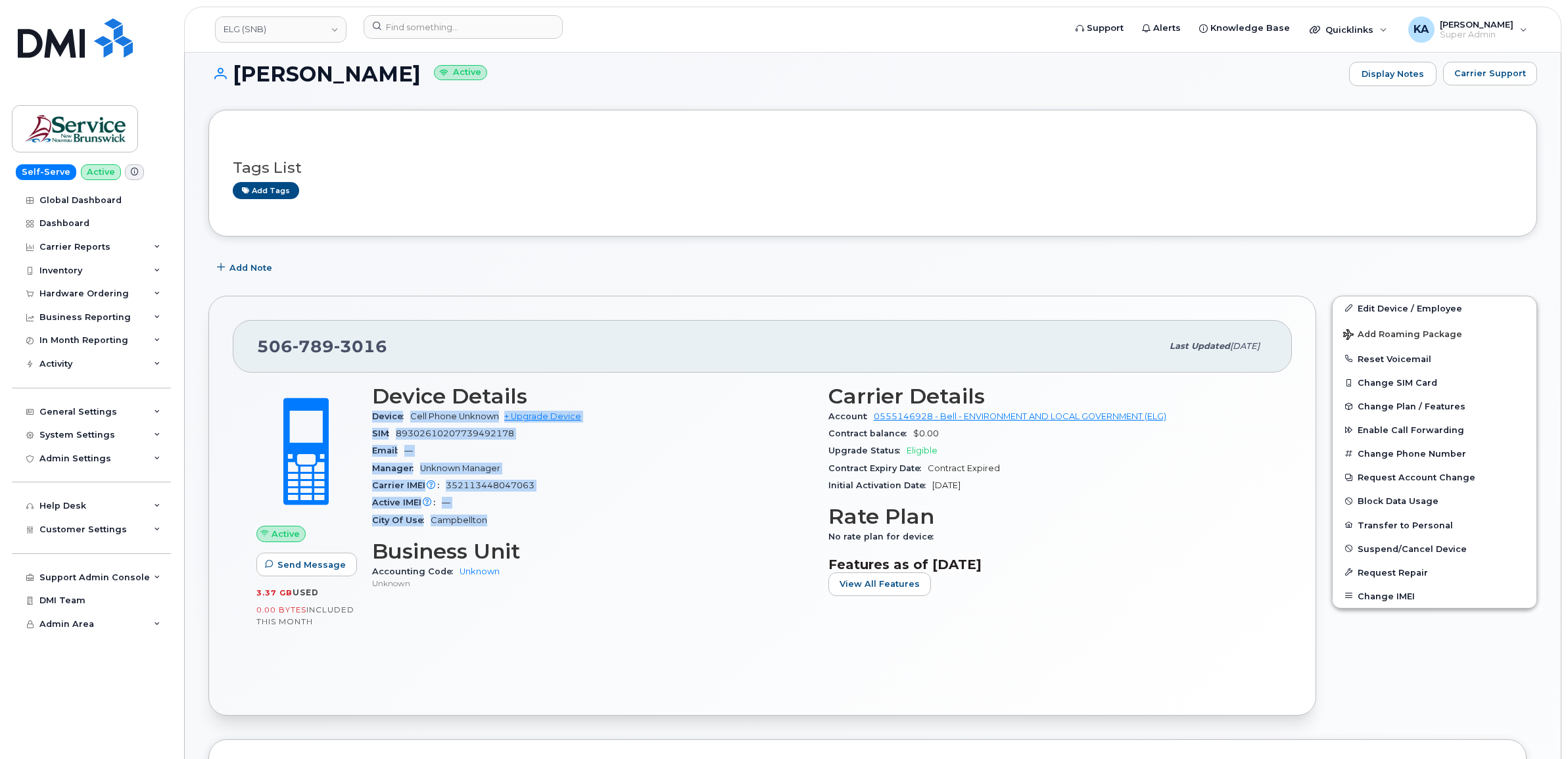
drag, startPoint x: 372, startPoint y: 417, endPoint x: 534, endPoint y: 517, distance: 190.4
click at [534, 517] on section "Device Details Device Cell Phone Unknown + Upgrade Device SIM 89302610207739492…" at bounding box center [592, 456] width 440 height 144
copy section "Device Cell Phone Unknown + Upgrade Device SIM 89302610207739492178 Email — Man…"
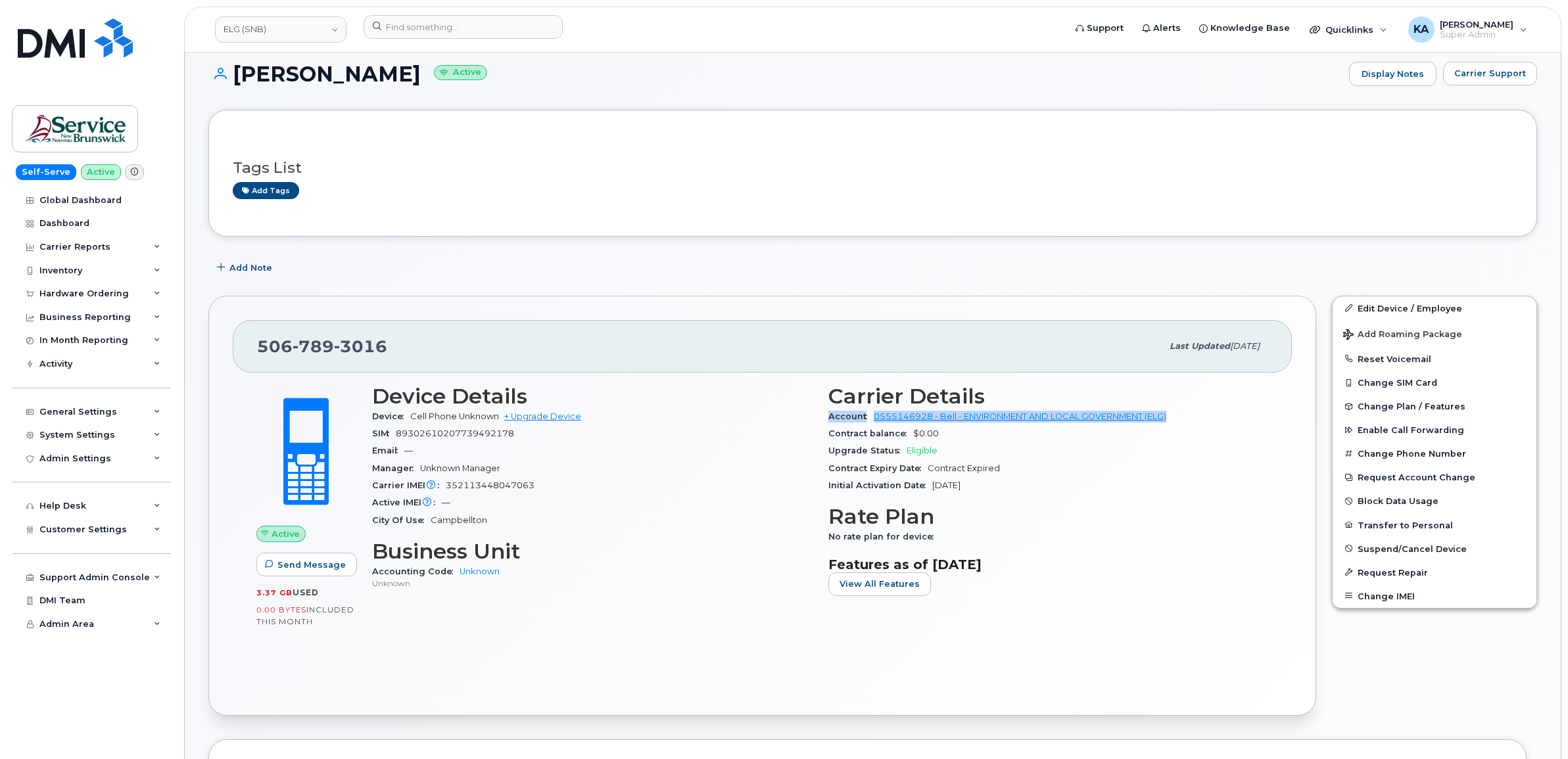
drag, startPoint x: 823, startPoint y: 417, endPoint x: 1185, endPoint y: 422, distance: 362.0
click at [1185, 422] on div "Carrier Details Account 0555146928 - Bell - ENVIRONMENT AND LOCAL GOVERNMENT (E…" at bounding box center [1048, 495] width 456 height 238
copy div "Account 0555146928 - Bell - ENVIRONMENT AND LOCAL GOVERNMENT (ELG)"
click at [248, 30] on link "ELG (SNB)" at bounding box center [281, 29] width 132 height 26
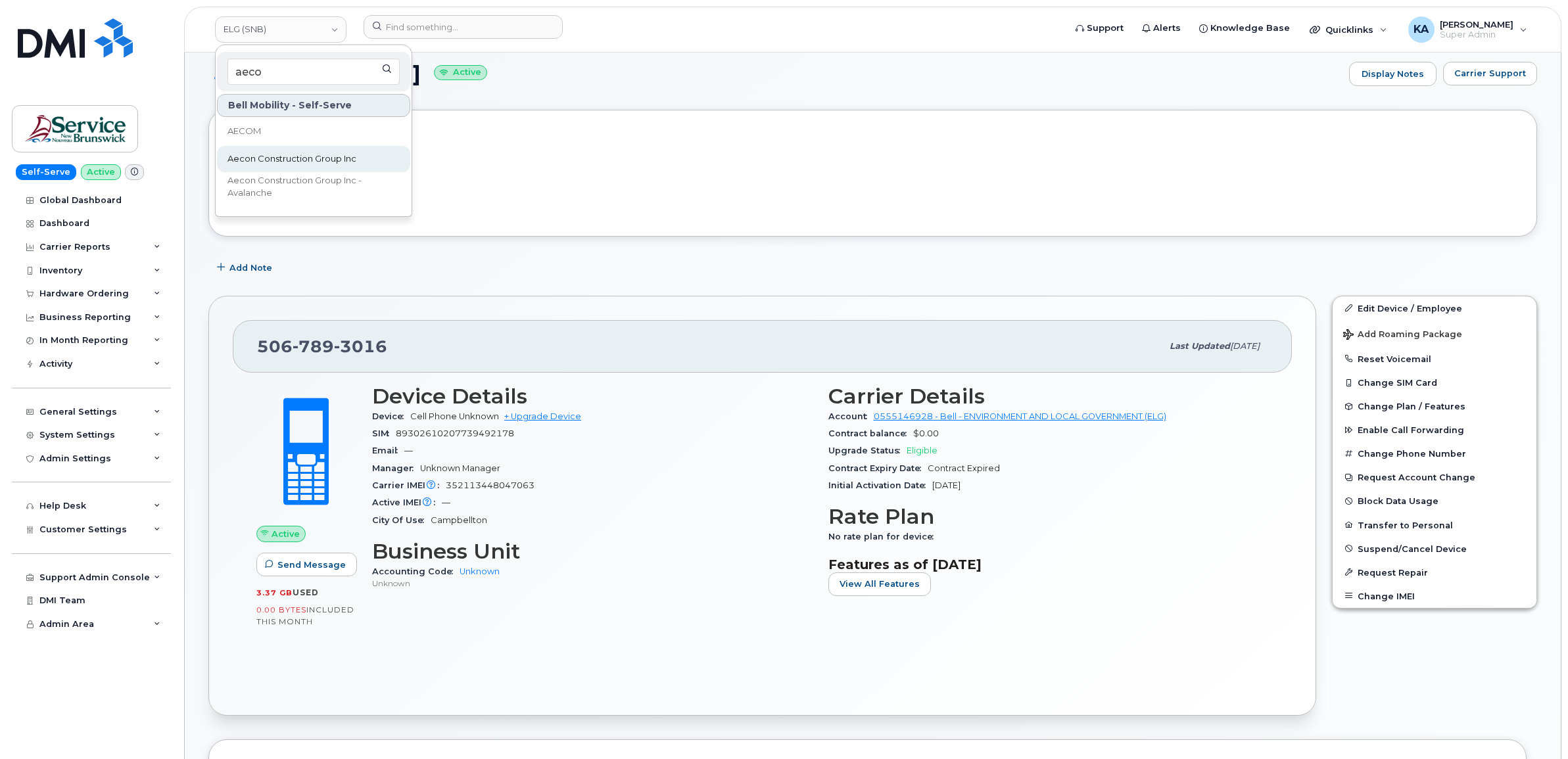
type input "aeco"
click at [280, 153] on span "Aecon Construction Group Inc" at bounding box center [292, 159] width 129 height 13
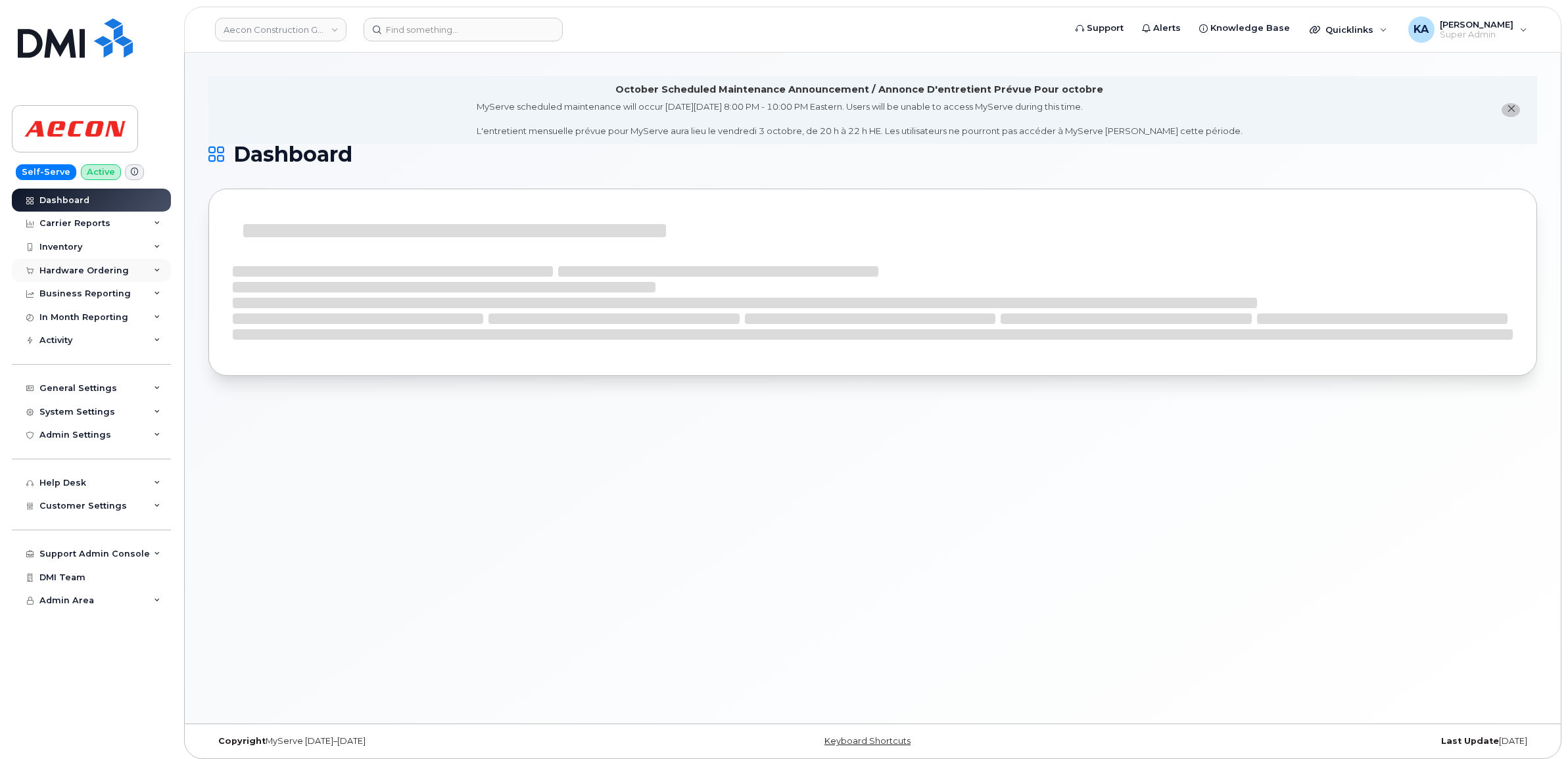
click at [79, 262] on div "Hardware Ordering" at bounding box center [91, 270] width 159 height 23
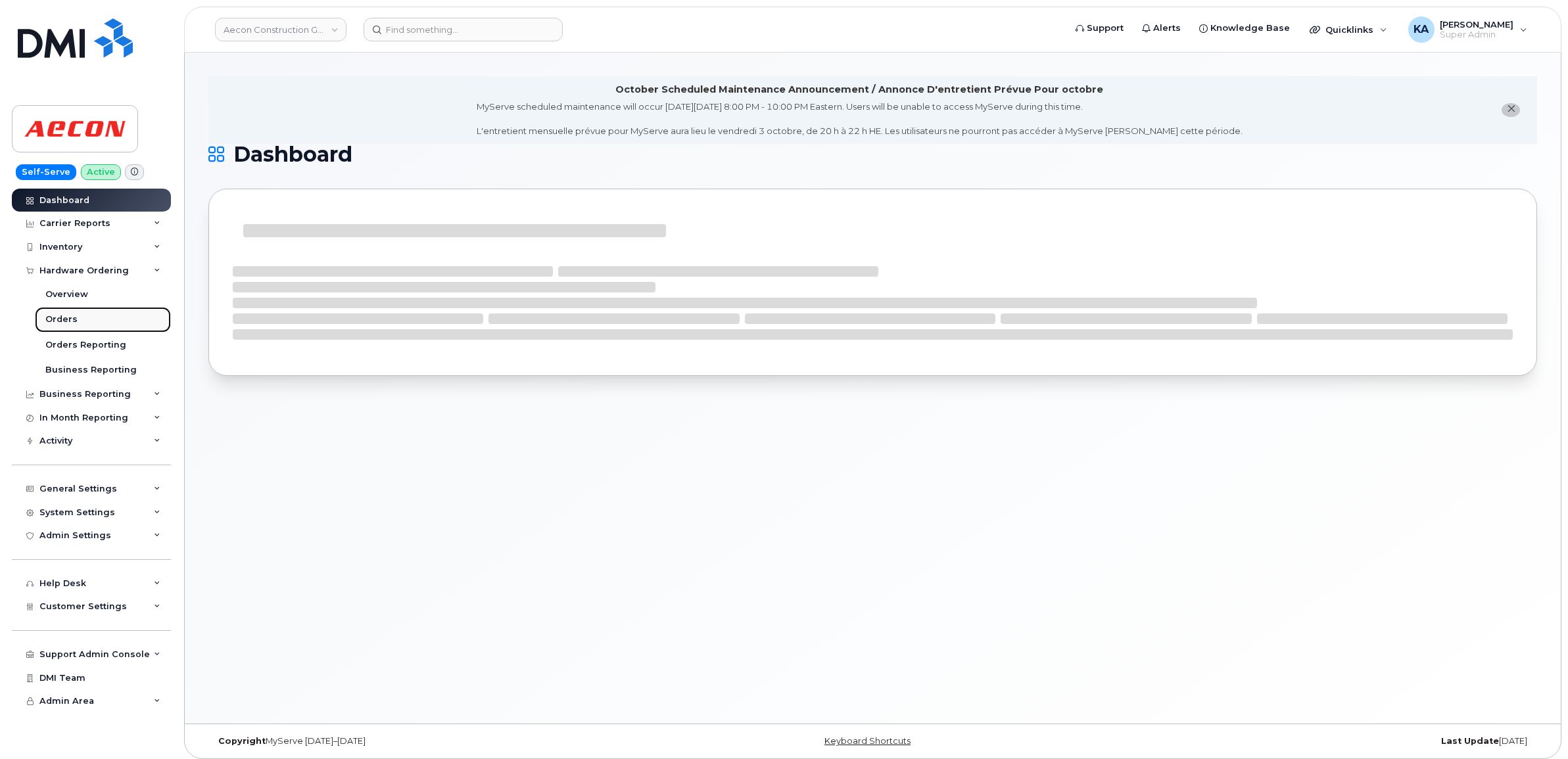
click at [58, 316] on div "Orders" at bounding box center [62, 319] width 33 height 12
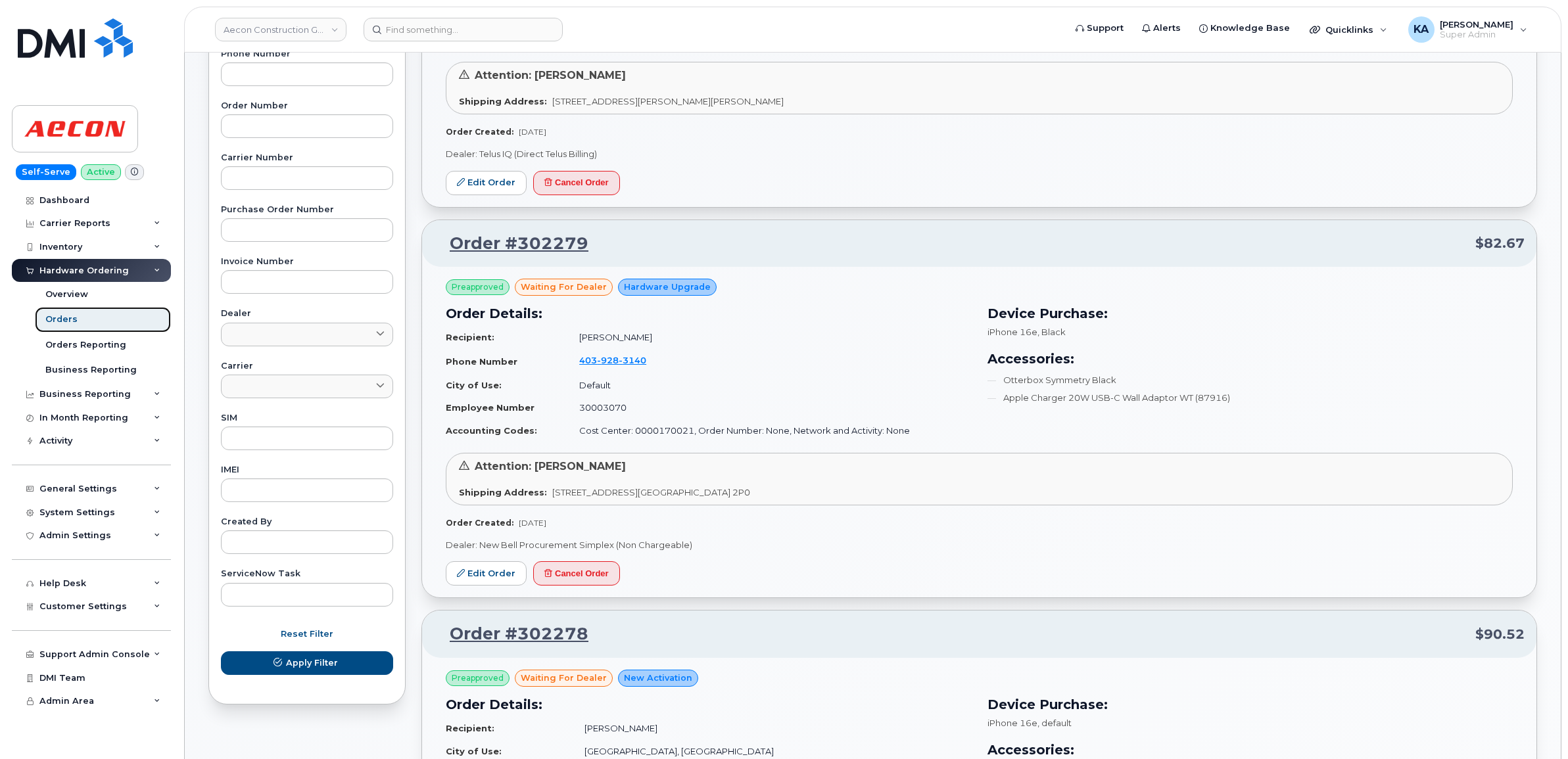
scroll to position [328, 0]
click at [467, 569] on link "Edit Order" at bounding box center [486, 572] width 81 height 24
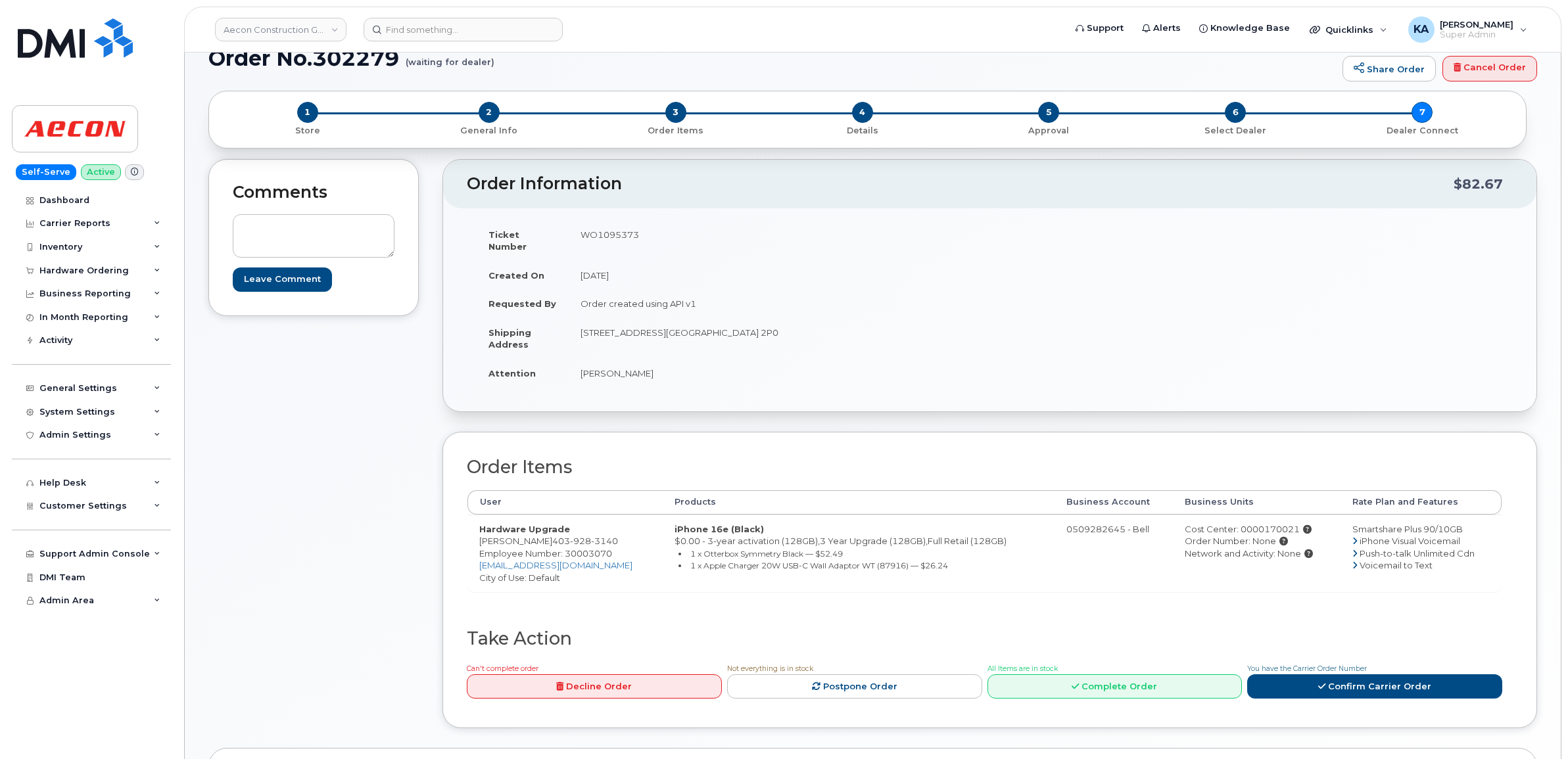
scroll to position [97, 0]
drag, startPoint x: 550, startPoint y: 527, endPoint x: 616, endPoint y: 531, distance: 66.1
click at [616, 531] on td "Hardware Upgrade [PERSON_NAME] [PHONE_NUMBER] Employee Number: 30003070 [EMAIL_…" at bounding box center [565, 553] width 195 height 78
copy span "[PHONE_NUMBER]"
click at [589, 548] on span "Employee Number: 30003070" at bounding box center [546, 553] width 133 height 11
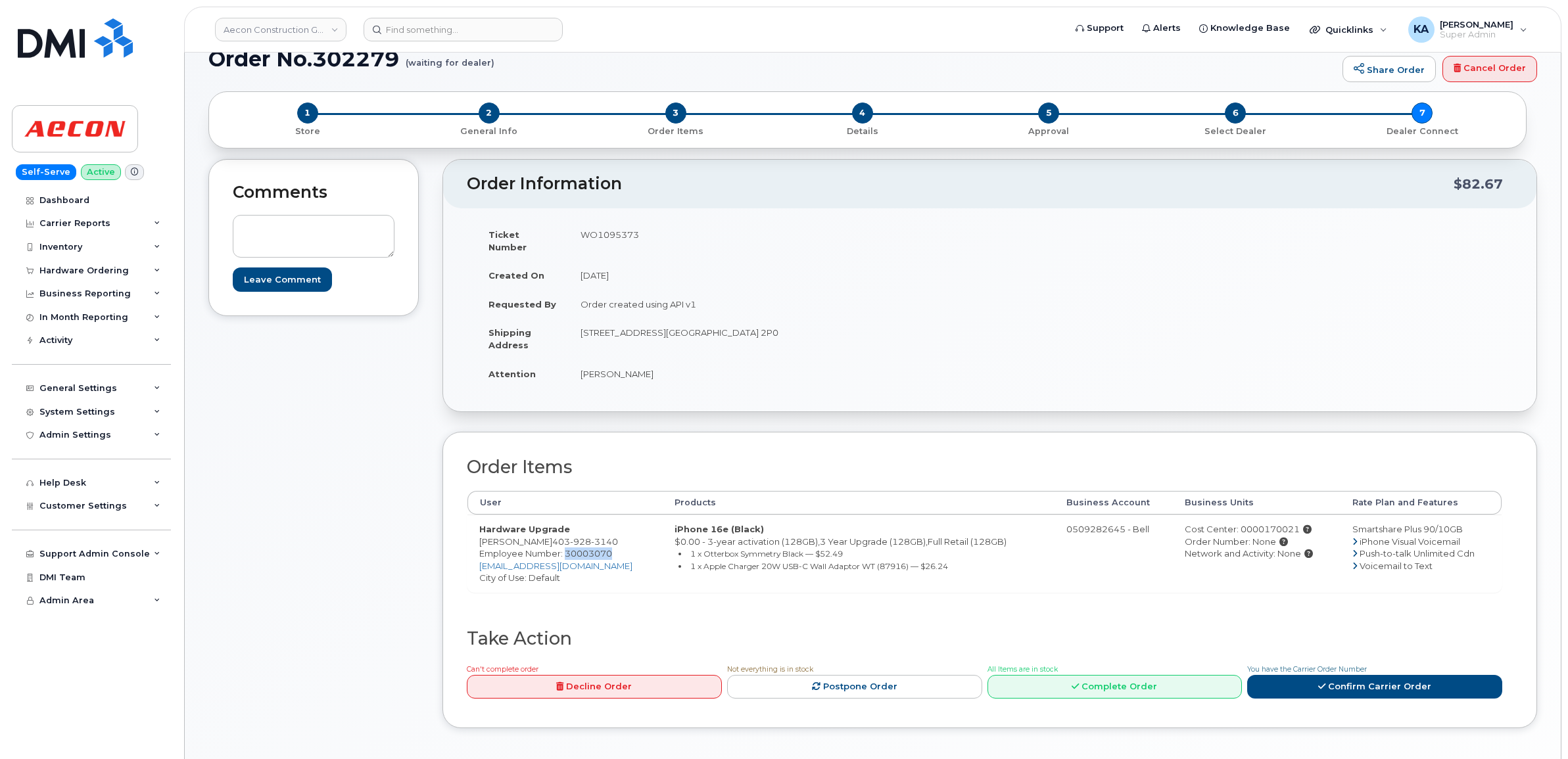
click at [589, 548] on span "Employee Number: 30003070" at bounding box center [546, 553] width 133 height 11
copy span "30003070"
drag, startPoint x: 579, startPoint y: 320, endPoint x: 718, endPoint y: 337, distance: 140.0
click at [718, 337] on td "590 Highway Avenue Northeast Redcliff, AB T0J 2P0 Medicine Hat AB T0J 2P0" at bounding box center [775, 339] width 412 height 41
copy td "590 Highway Avenue Northeast"
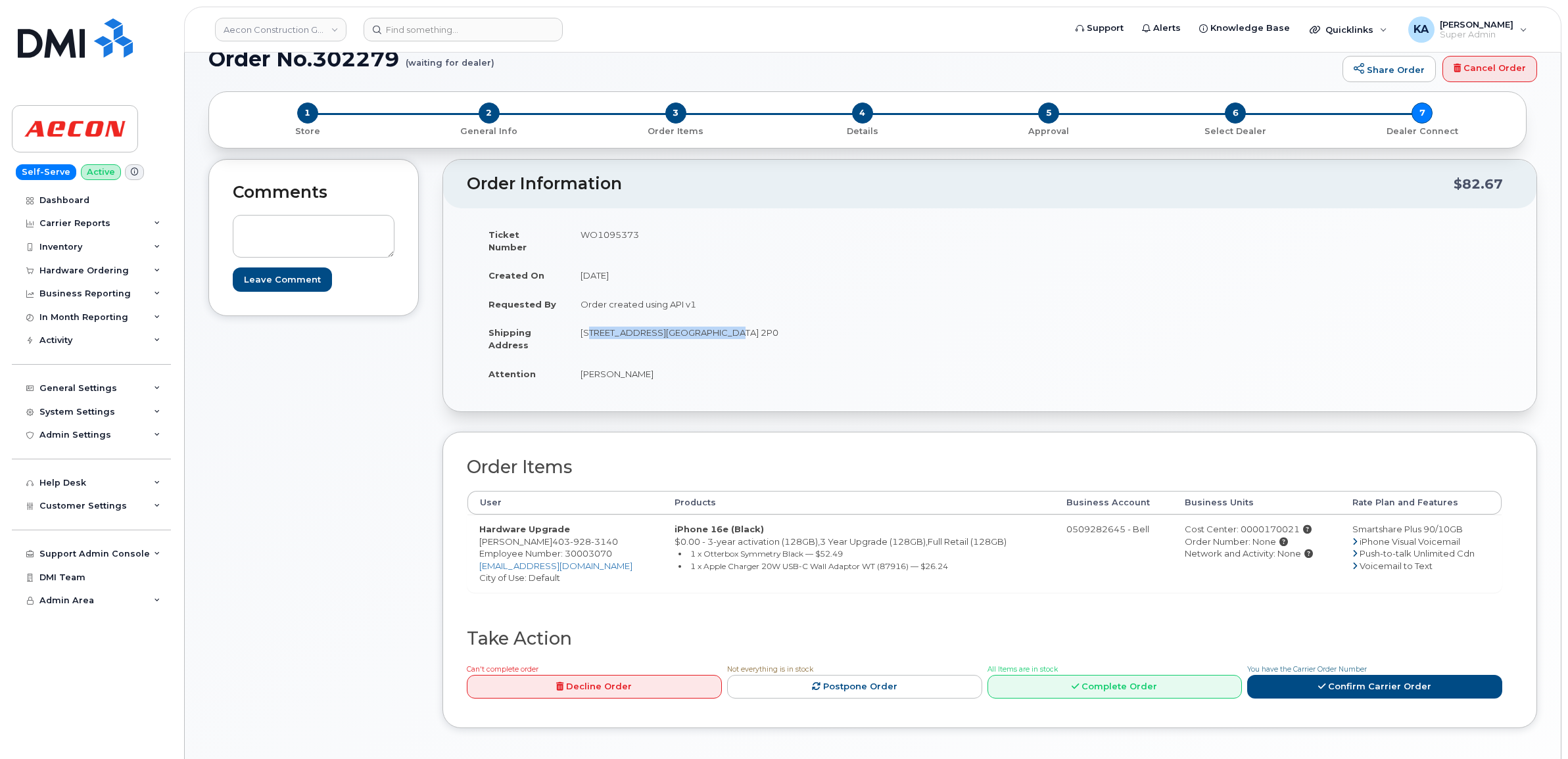
drag, startPoint x: 771, startPoint y: 323, endPoint x: 806, endPoint y: 329, distance: 35.5
click at [806, 329] on td "590 Highway Avenue Northeast Redcliff, AB T0J 2P0 Medicine Hat AB T0J 2P0" at bounding box center [775, 339] width 412 height 41
copy td "T0J 2P0"
drag, startPoint x: 577, startPoint y: 320, endPoint x: 807, endPoint y: 340, distance: 230.9
click at [807, 340] on td "590 Highway Avenue Northeast Redcliff, AB T0J 2P0 Medicine Hat AB T0J 2P0" at bounding box center [775, 339] width 412 height 41
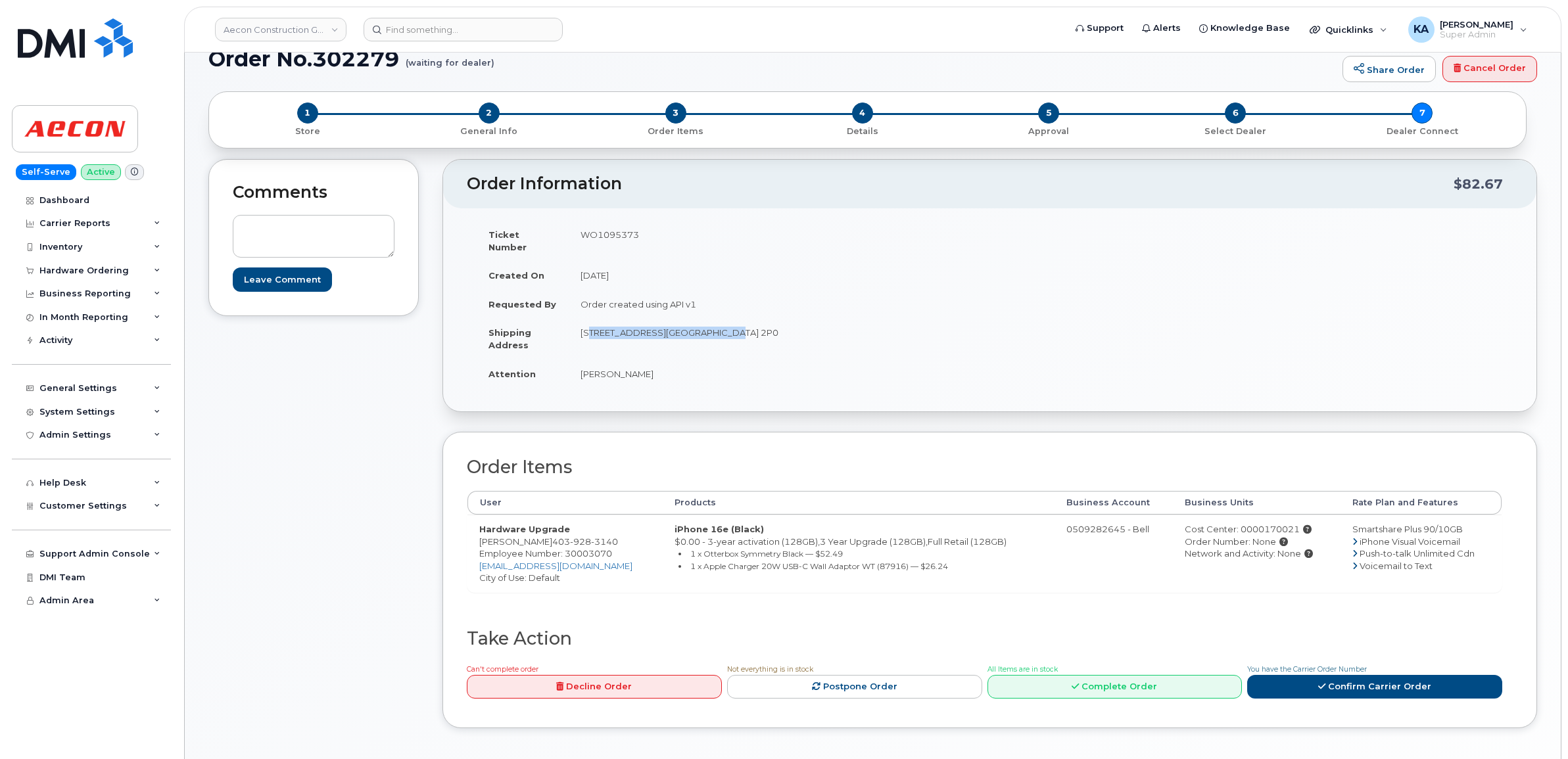
copy td "590 Highway Avenue Northeast Redcliff, AB T0J 2P0"
drag, startPoint x: 809, startPoint y: 320, endPoint x: 928, endPoint y: 323, distance: 119.0
click at [928, 323] on td "[STREET_ADDRESS][GEOGRAPHIC_DATA] 2P0" at bounding box center [775, 339] width 412 height 41
copy td "Medicine Hat AB T0J 2P0"
drag, startPoint x: 579, startPoint y: 363, endPoint x: 657, endPoint y: 365, distance: 78.0
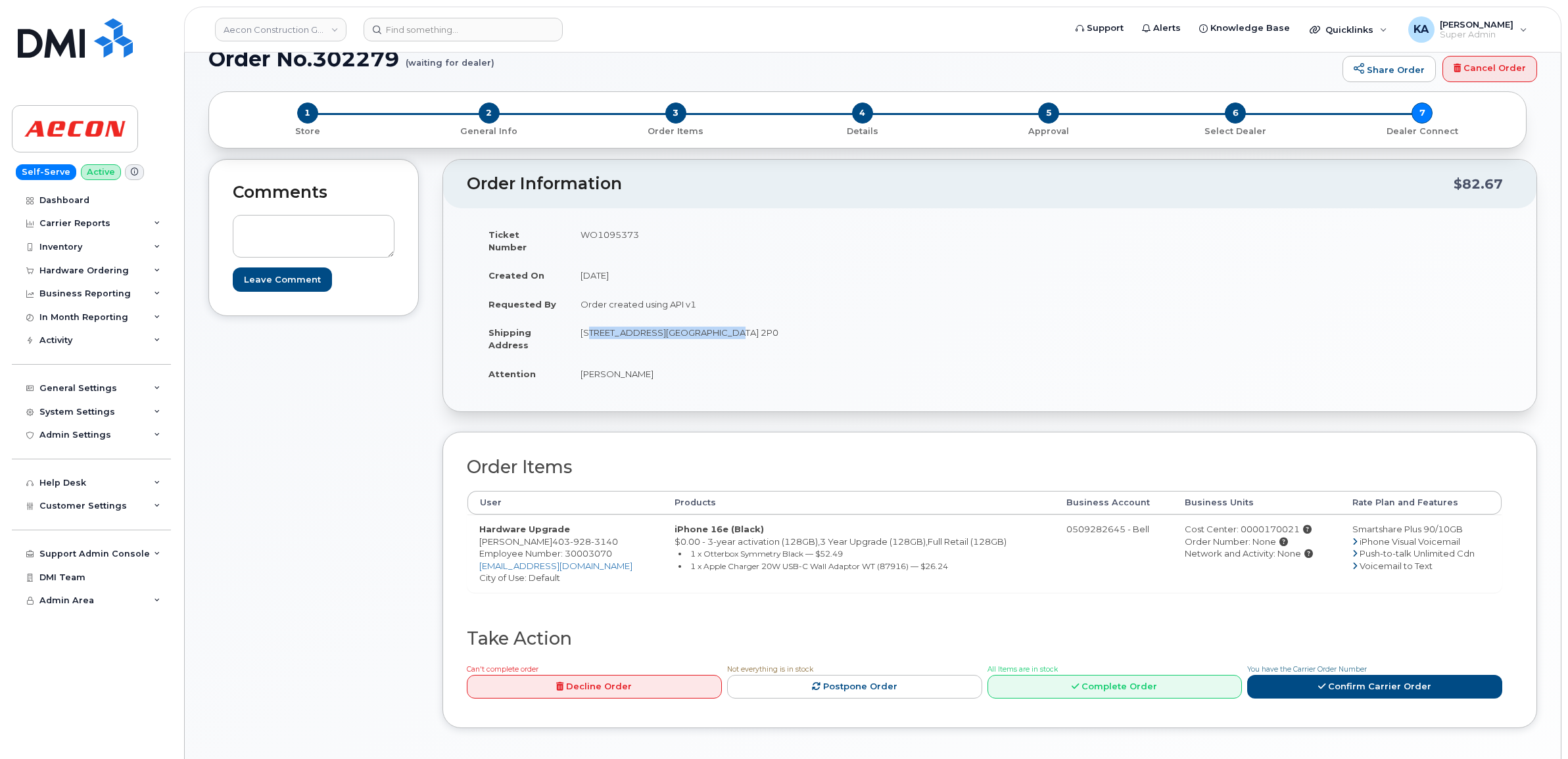
click at [657, 365] on td "Ryan Mcdonald" at bounding box center [775, 373] width 412 height 29
copy td "Ryan Mcdonald"
click at [596, 548] on span "Employee Number: 30003070" at bounding box center [546, 553] width 133 height 11
copy span "30003070"
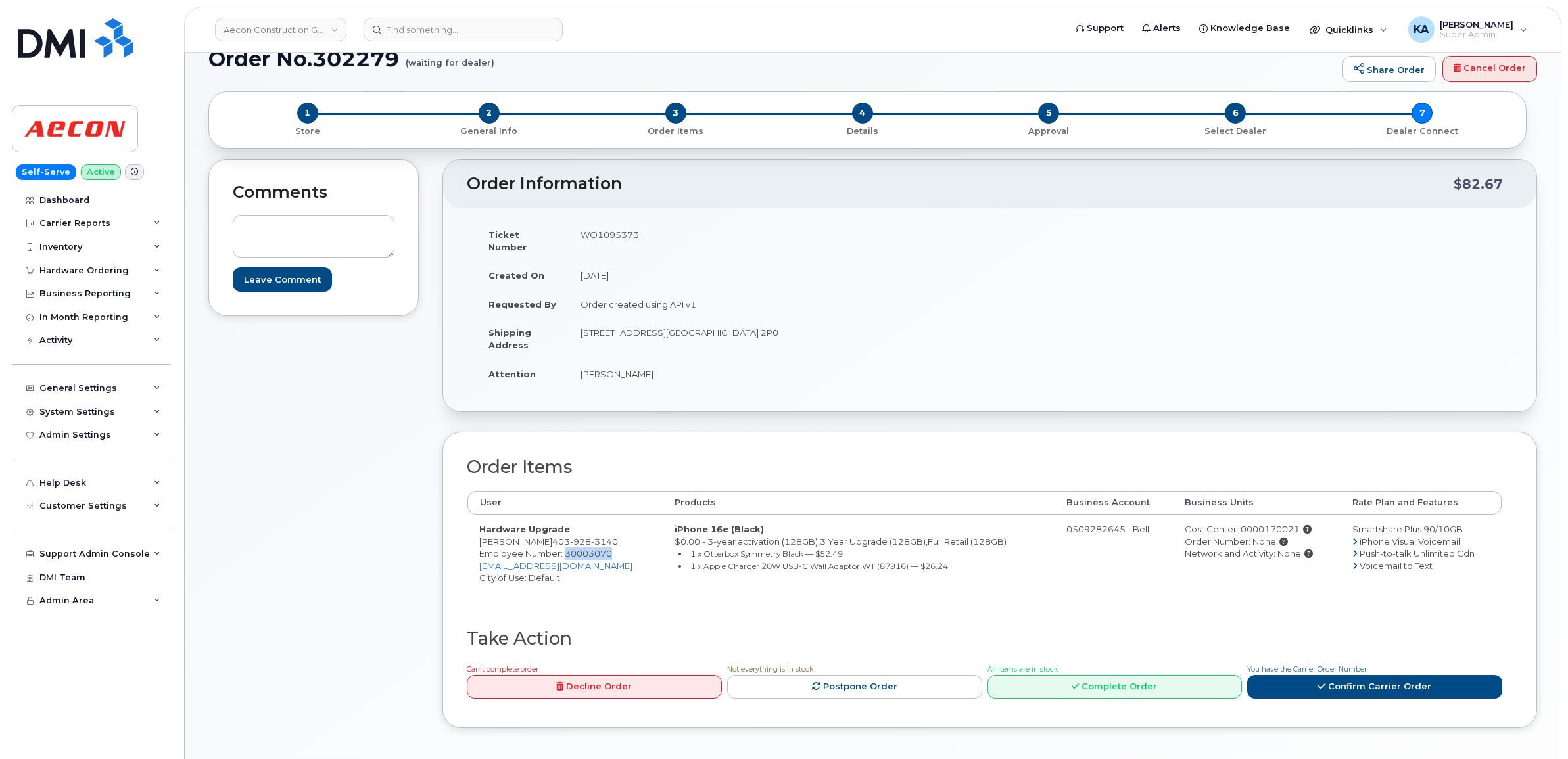
click at [1269, 523] on div "Cost Center: 0000170021" at bounding box center [1256, 529] width 144 height 13
copy div "0000170021"
click at [618, 233] on td "WO1095373" at bounding box center [775, 241] width 412 height 41
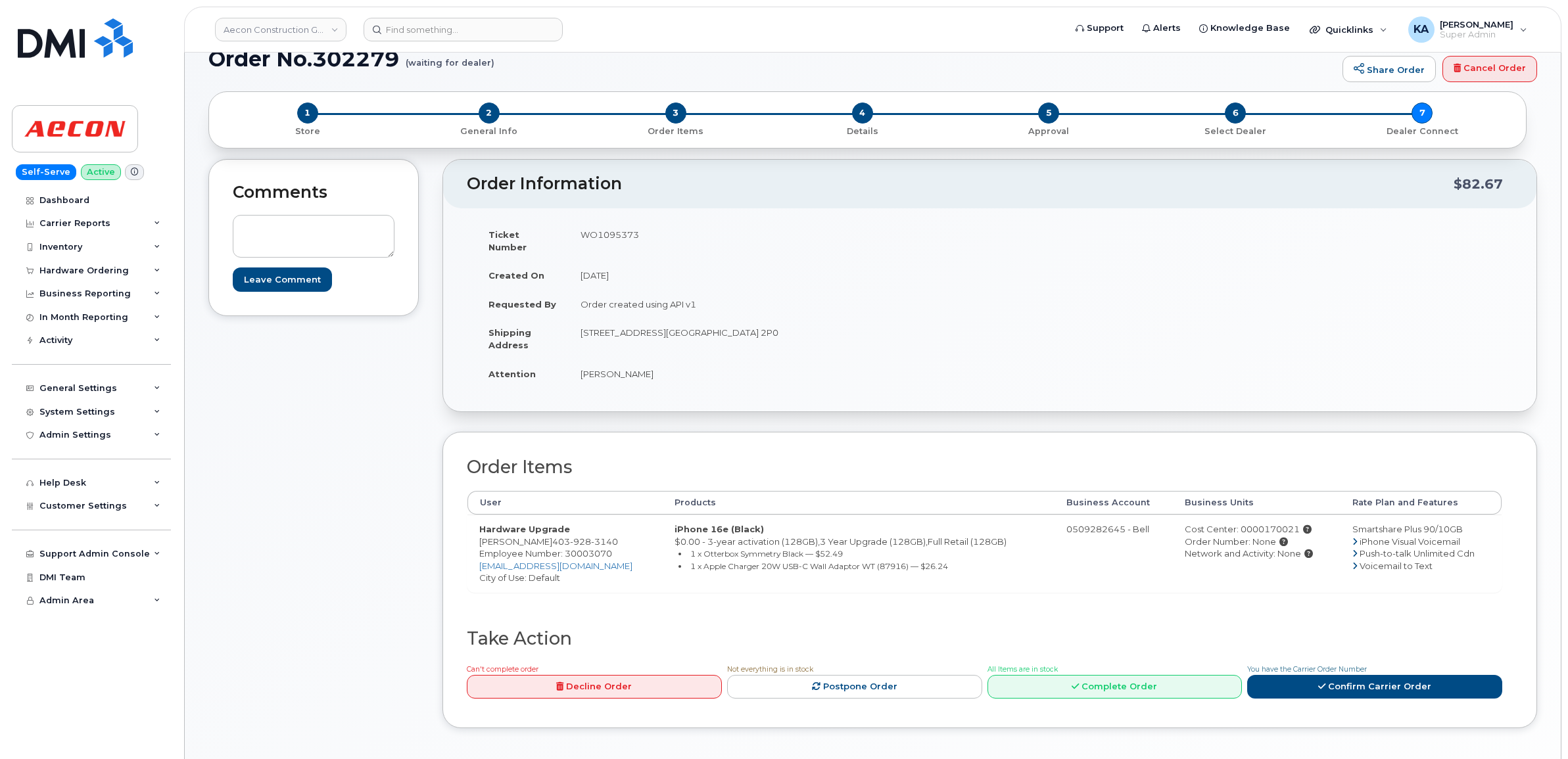
copy td "WO1095373"
click at [1365, 681] on link "Confirm Carrier Order" at bounding box center [1374, 687] width 255 height 24
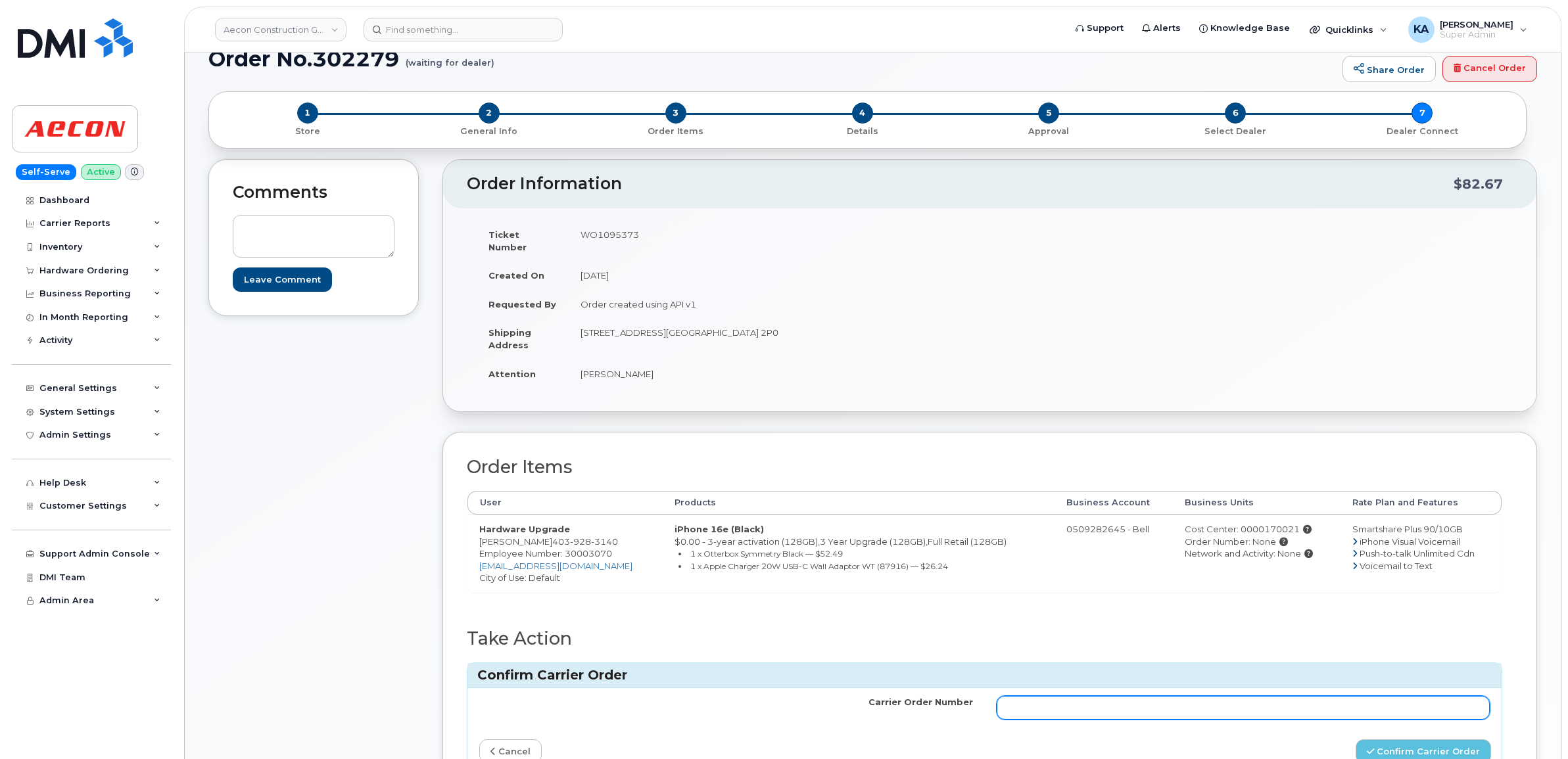
click at [1225, 698] on input "Carrier Order Number" at bounding box center [1243, 707] width 494 height 23
paste input "3024005"
type input "3024005"
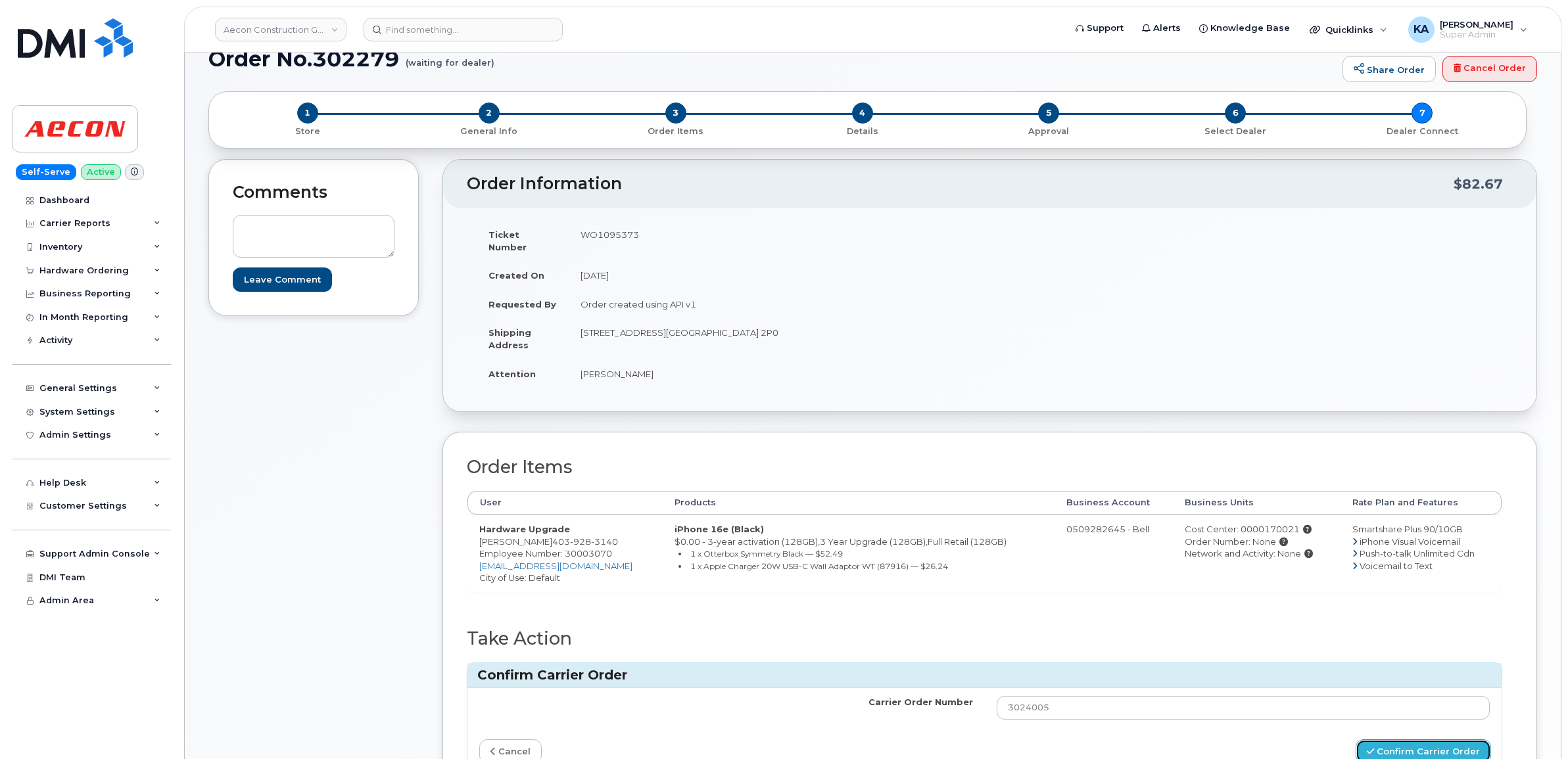
click at [1414, 744] on button "Confirm Carrier Order" at bounding box center [1423, 751] width 135 height 24
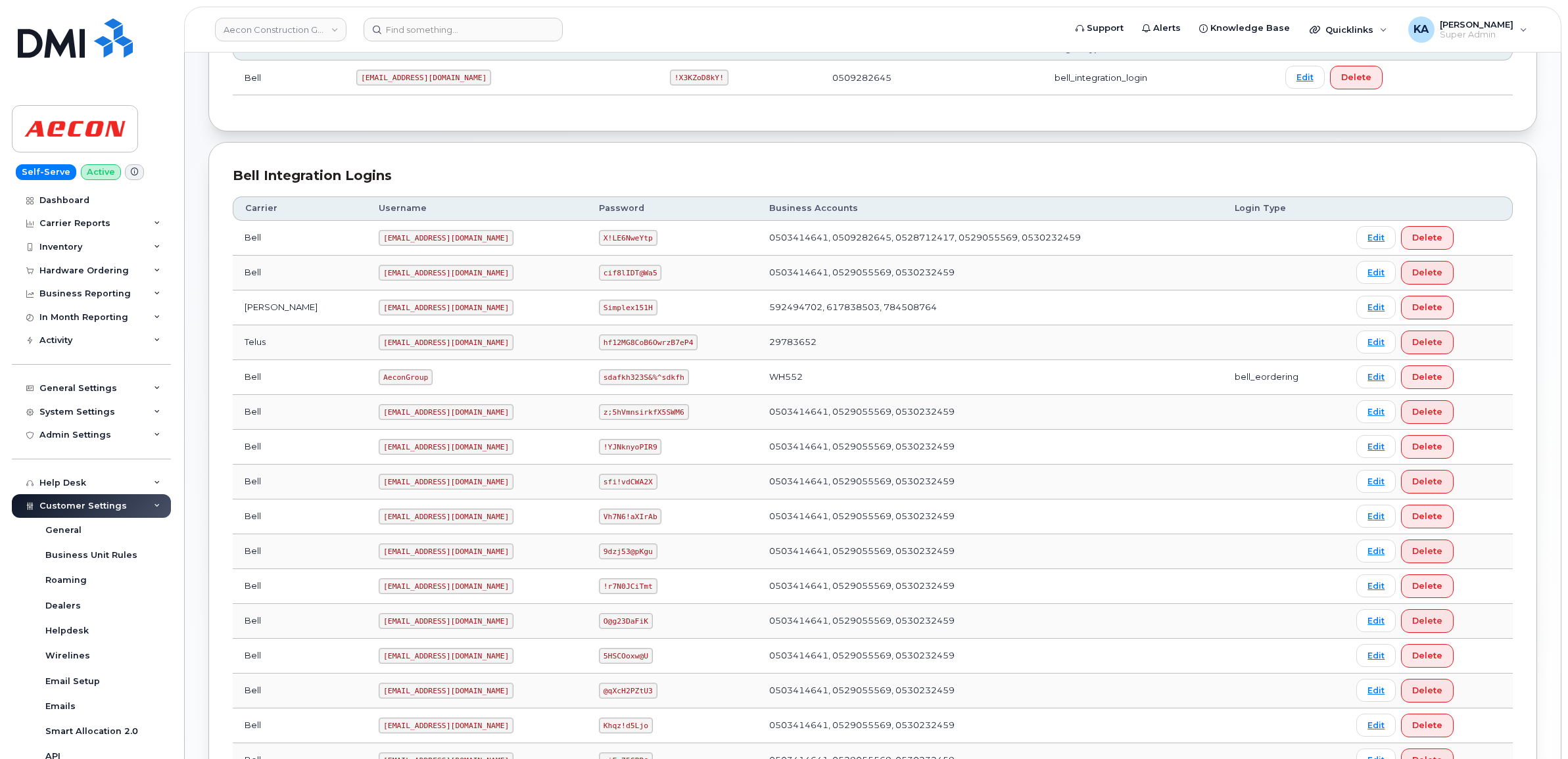
scroll to position [206, 0]
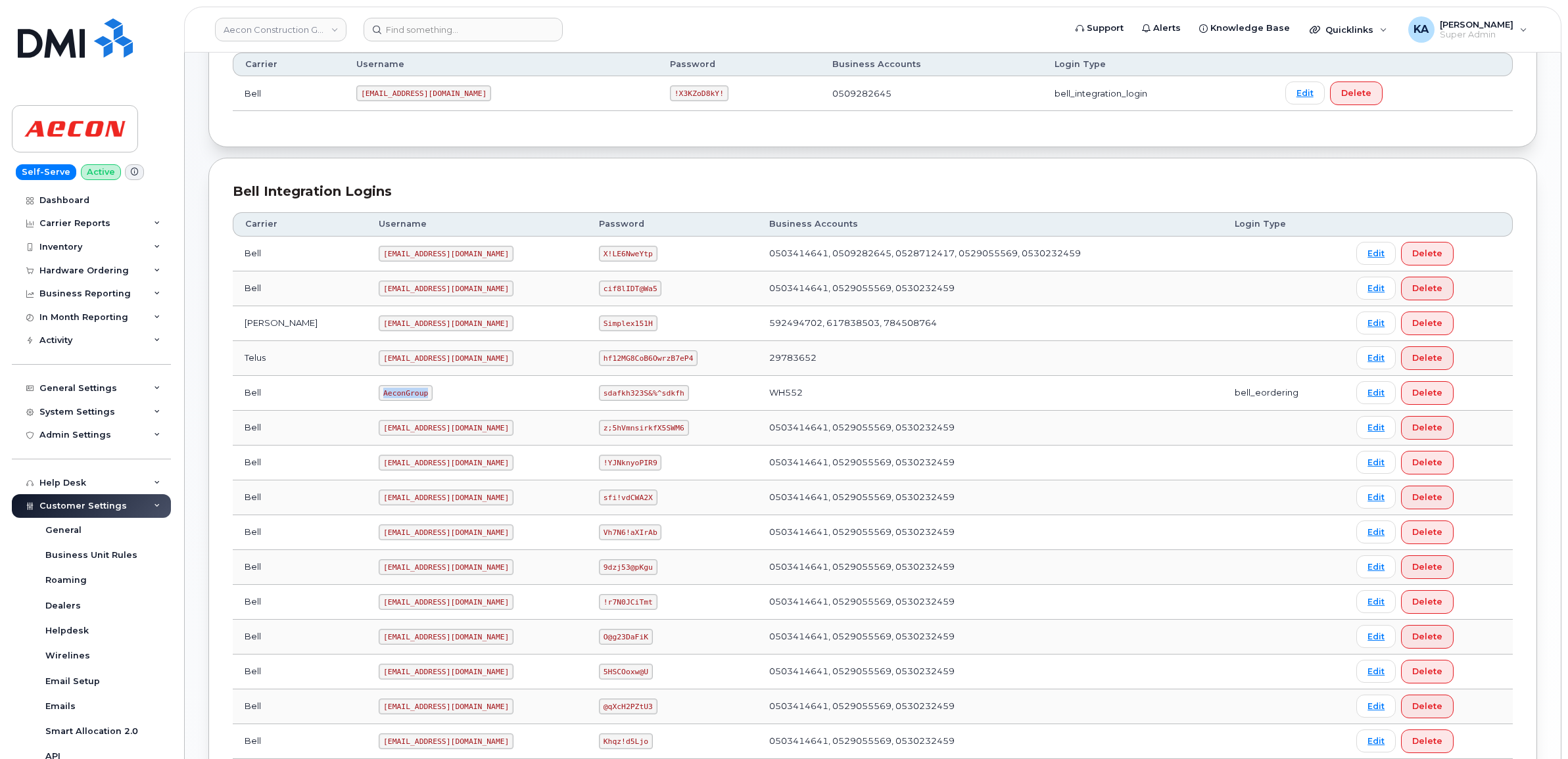
drag, startPoint x: 324, startPoint y: 396, endPoint x: 379, endPoint y: 402, distance: 55.3
click at [379, 402] on td "AeconGroup" at bounding box center [476, 393] width 220 height 35
copy code "AeconGroup"
drag, startPoint x: 579, startPoint y: 394, endPoint x: 658, endPoint y: 414, distance: 81.5
click at [658, 414] on tbody "Bell [EMAIL_ADDRESS][DOMAIN_NAME] X!LE6NweYtp 0503414641, 0509282645, 052871241…" at bounding box center [872, 567] width 1280 height 661
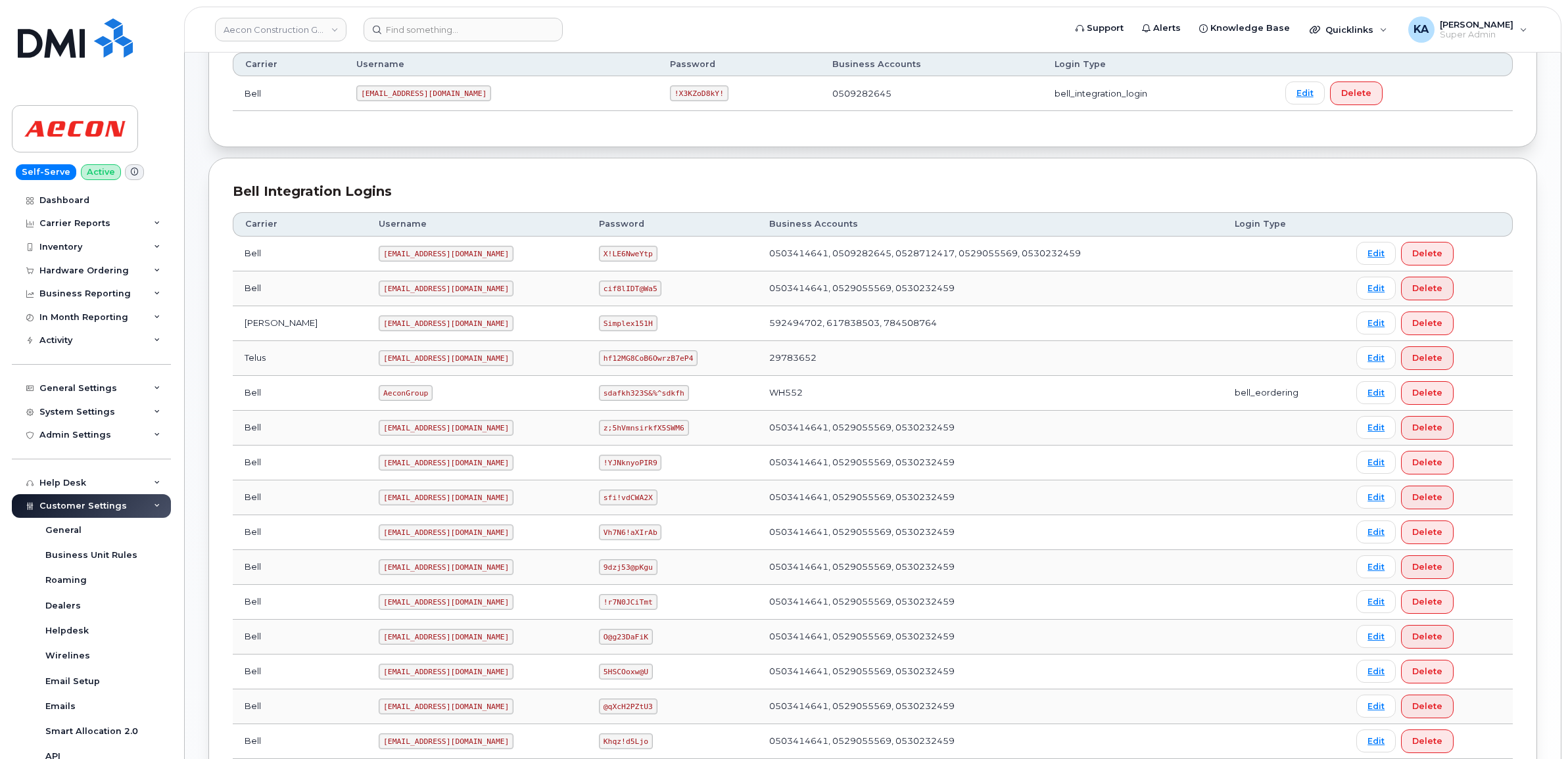
click at [664, 414] on td "z;5hVmnsirkfX5SWM6" at bounding box center [672, 428] width 171 height 35
drag, startPoint x: 582, startPoint y: 392, endPoint x: 644, endPoint y: 408, distance: 64.0
click at [644, 408] on td "sdafkh323S&%^sdkfh" at bounding box center [672, 393] width 171 height 35
copy code "sdafkh323S&%^sdkfh"
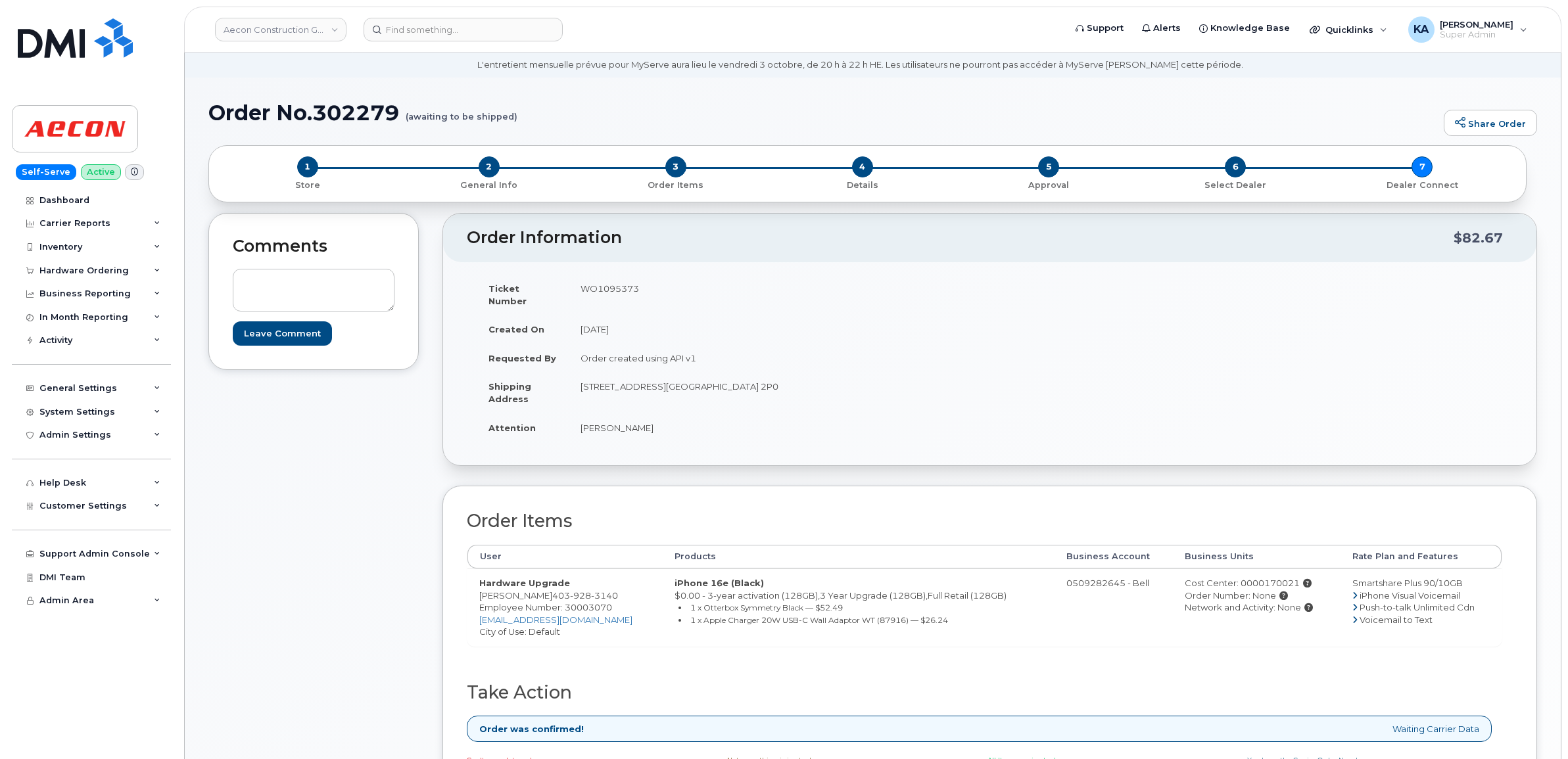
scroll to position [82, 0]
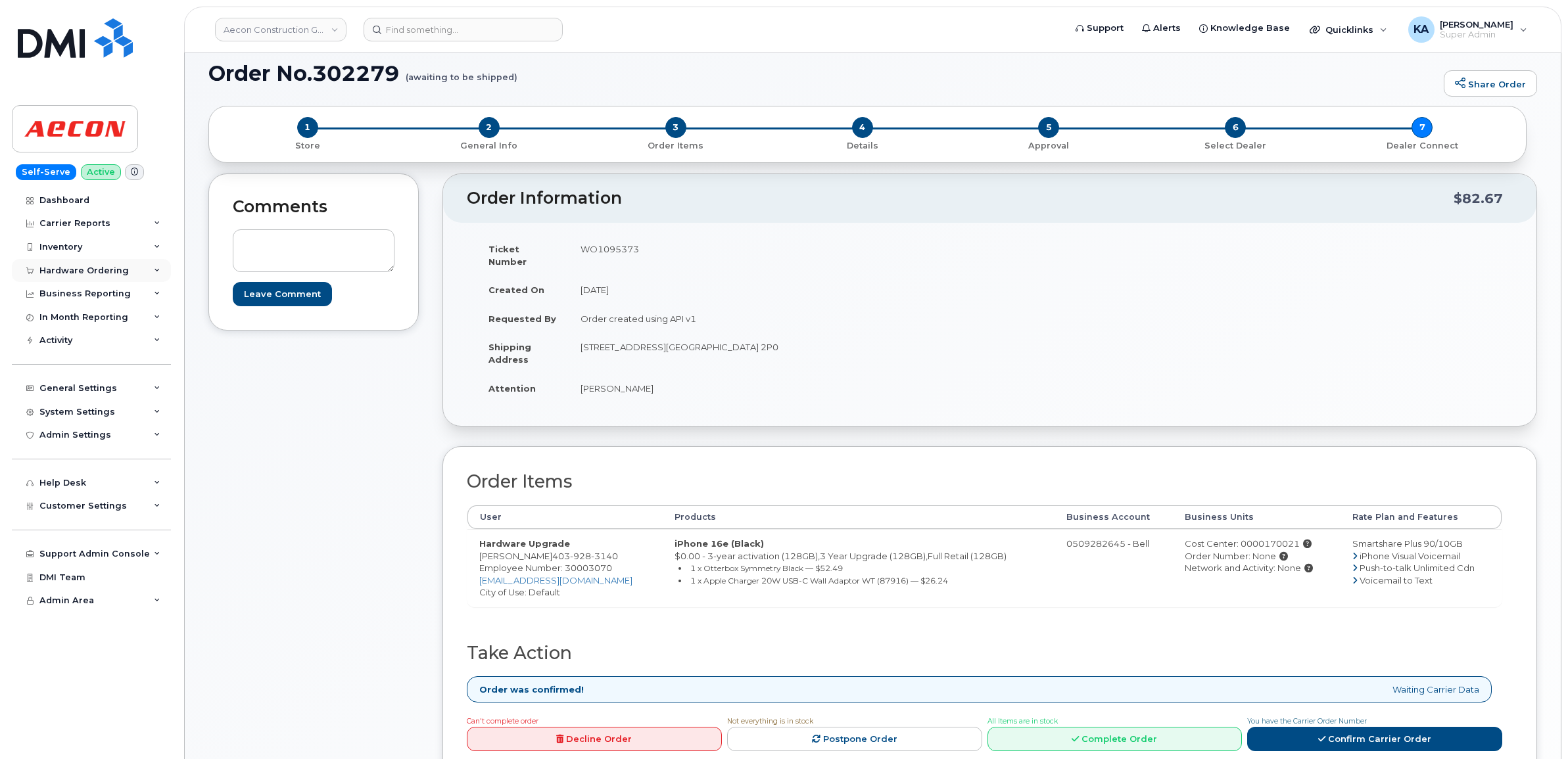
click at [89, 264] on div "Hardware Ordering" at bounding box center [91, 270] width 159 height 23
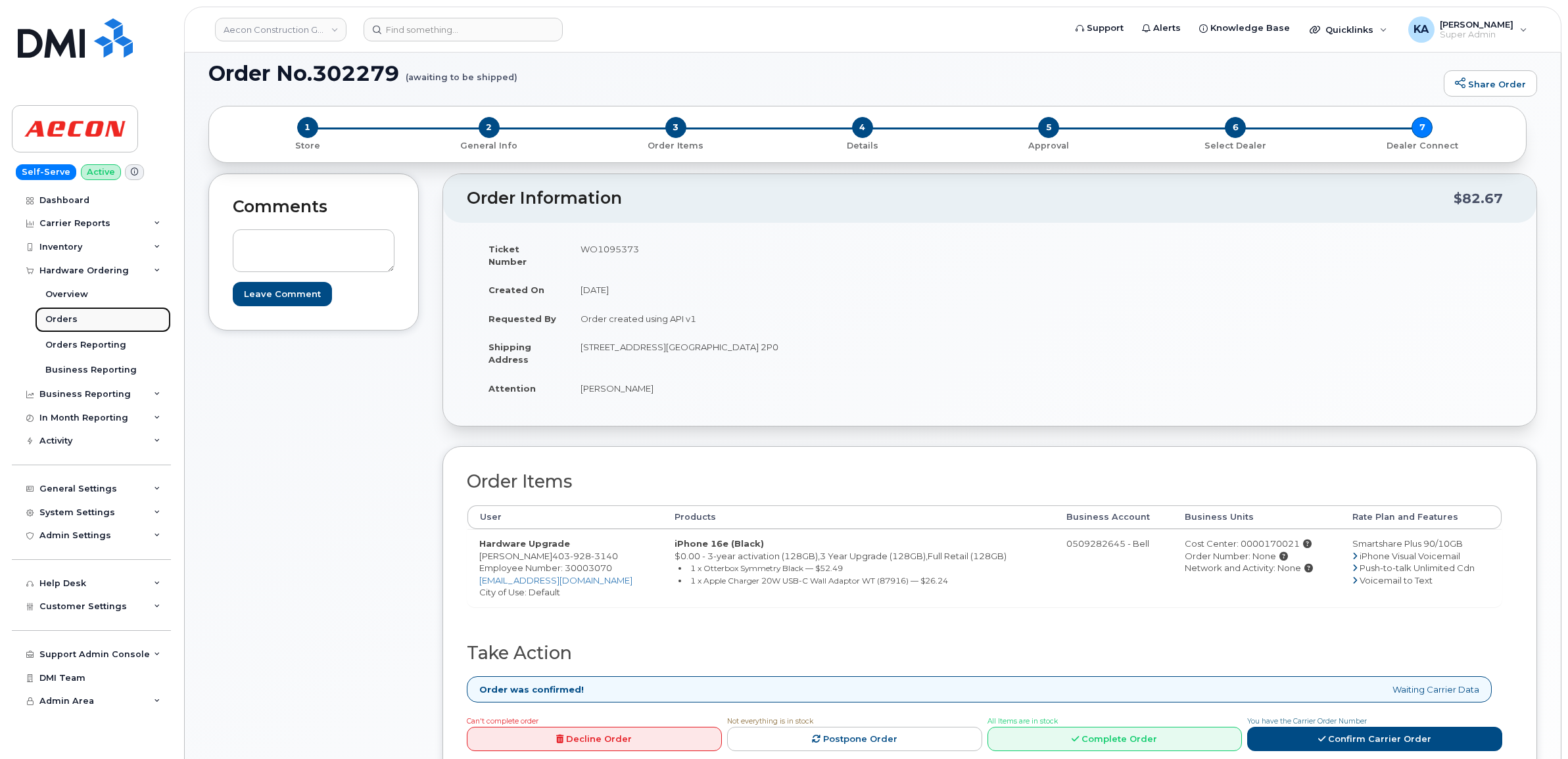
click at [63, 317] on div "Orders" at bounding box center [62, 319] width 33 height 12
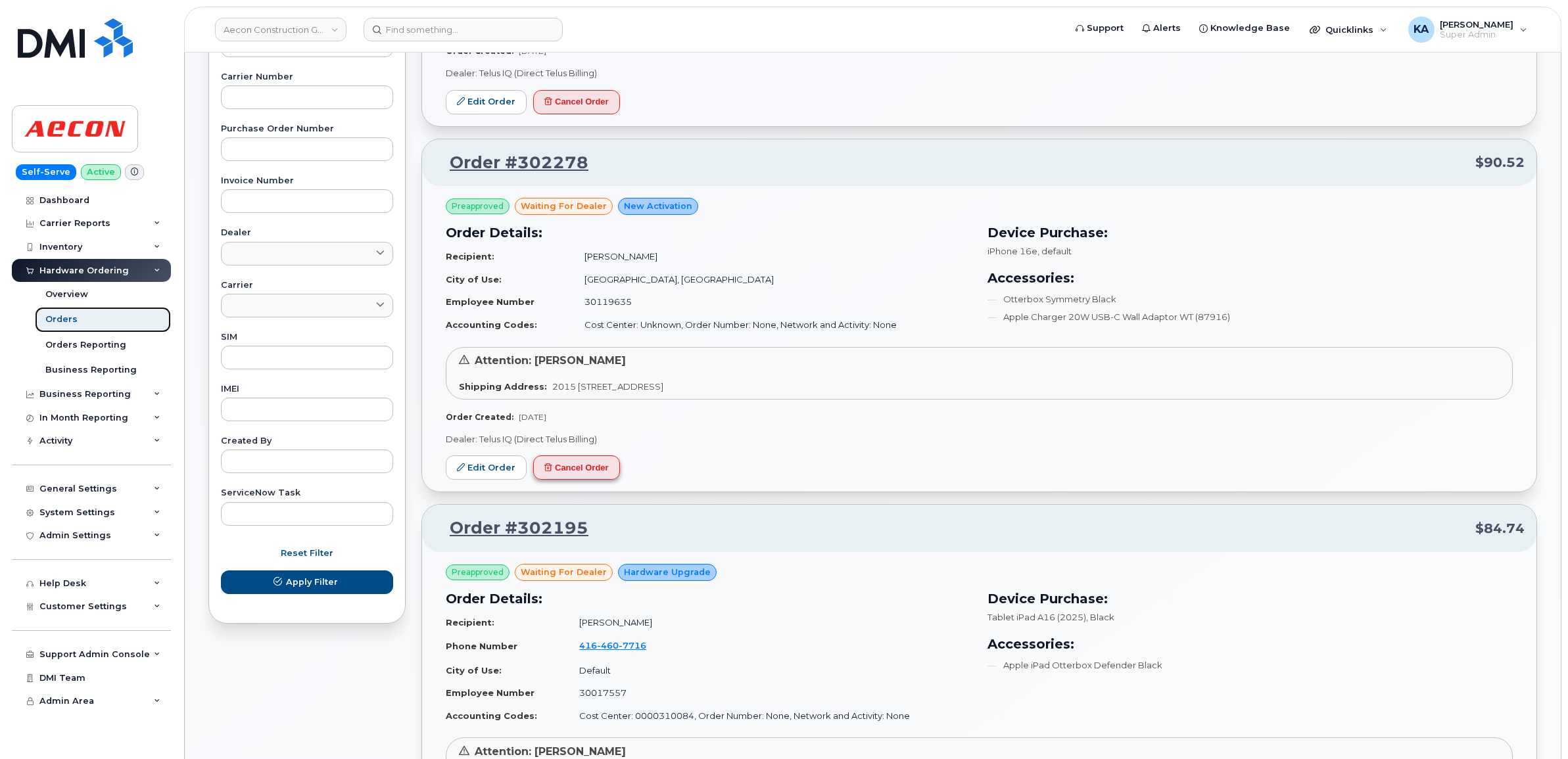
scroll to position [411, 0]
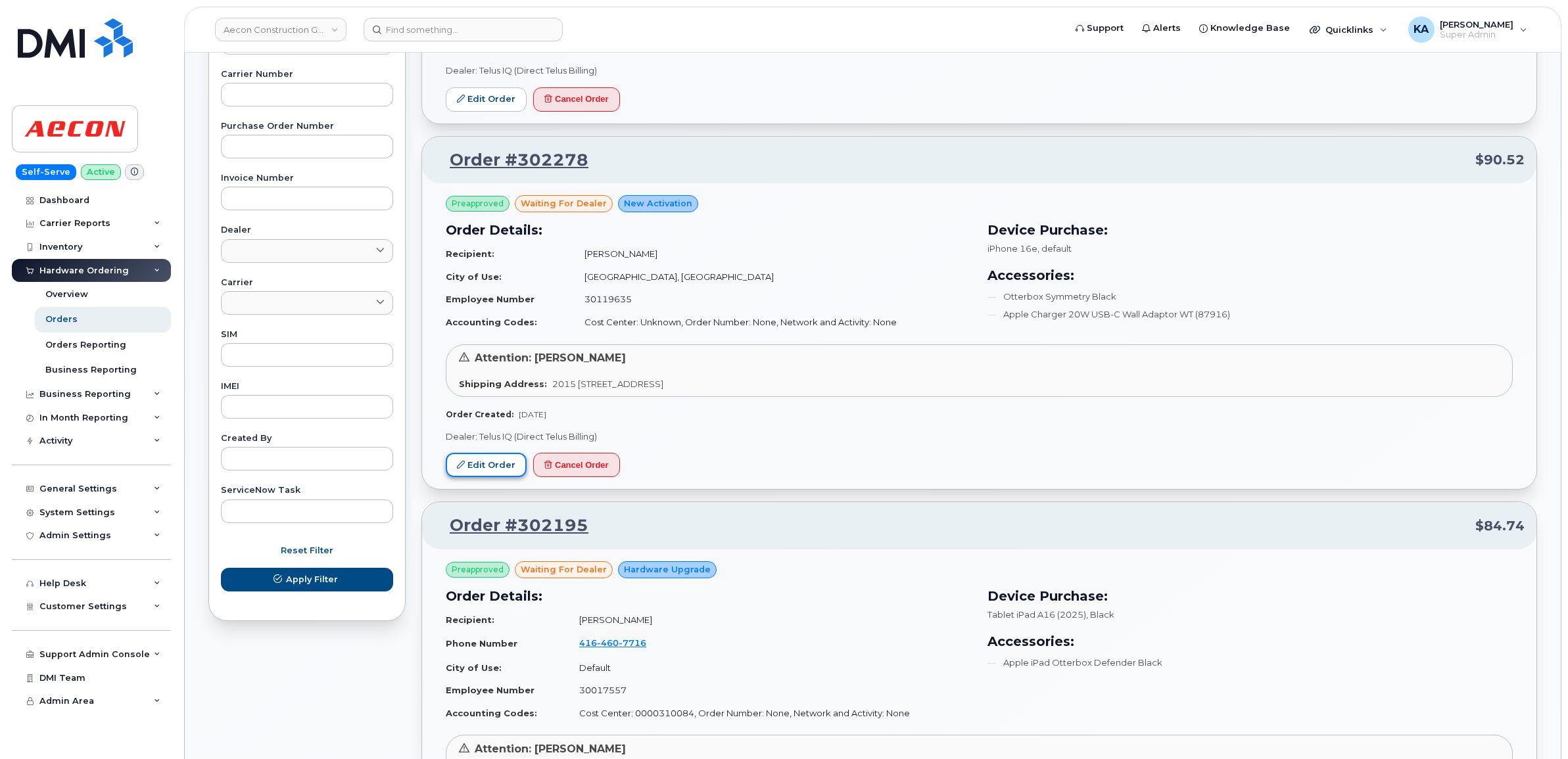
click at [477, 467] on link "Edit Order" at bounding box center [486, 465] width 81 height 24
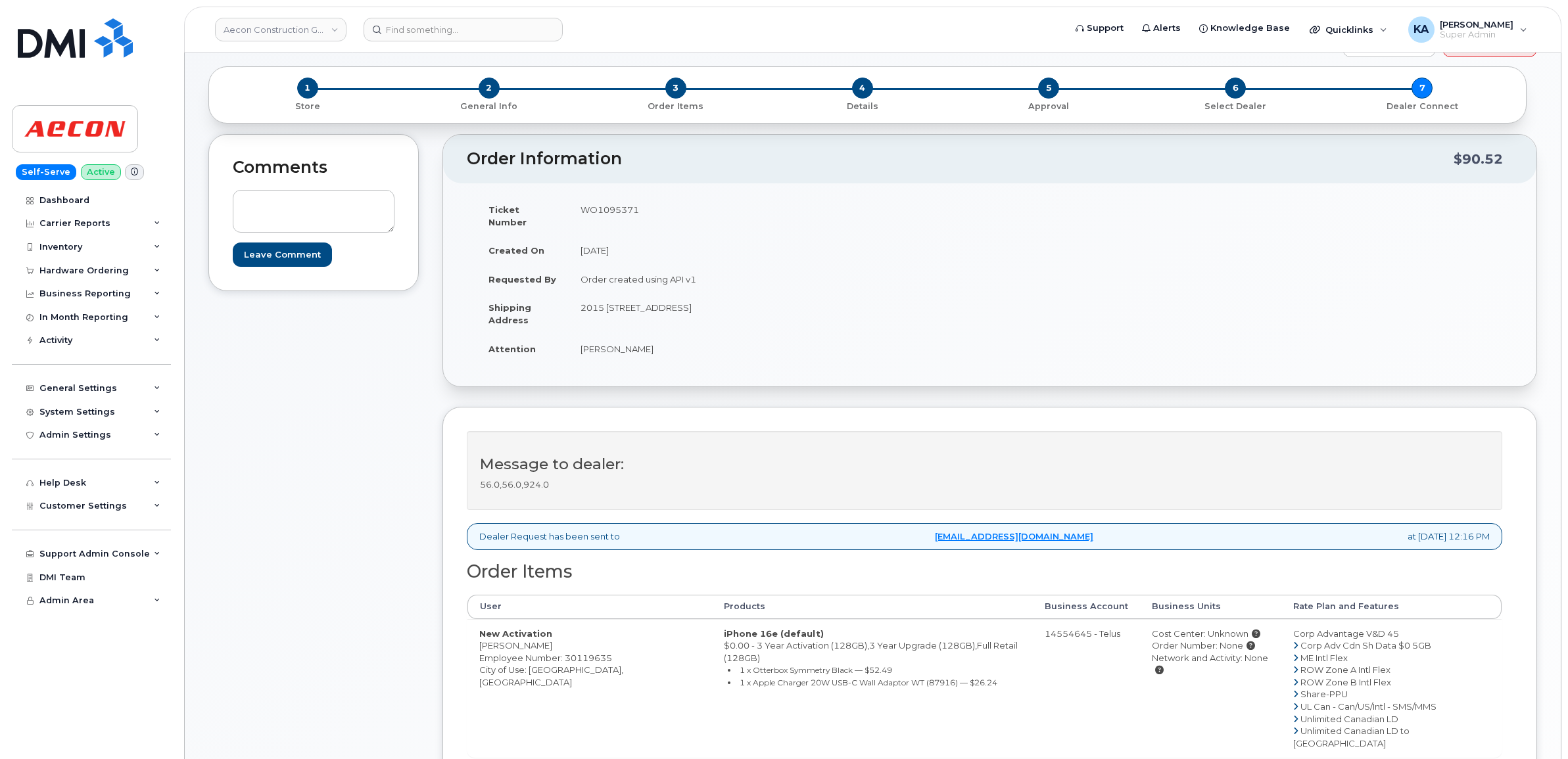
scroll to position [82, 0]
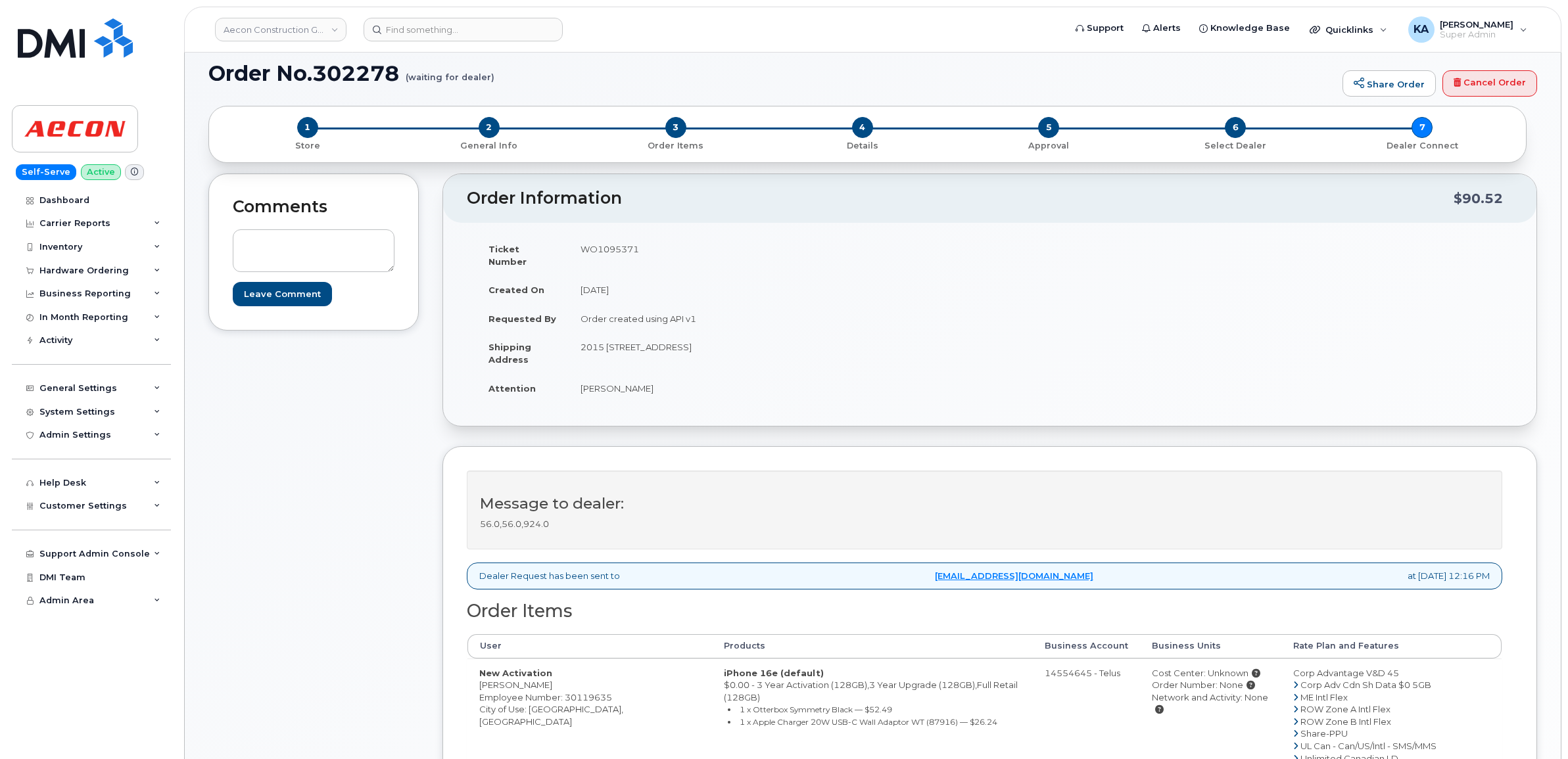
drag, startPoint x: 475, startPoint y: 675, endPoint x: 550, endPoint y: 680, distance: 75.2
click at [550, 680] on td "New Activation [PERSON_NAME] Employee Number: 30119635 City of Use: [GEOGRAPHIC…" at bounding box center [590, 728] width 245 height 139
copy td "[PERSON_NAME]"
click at [594, 245] on td "WO1095371" at bounding box center [775, 255] width 412 height 41
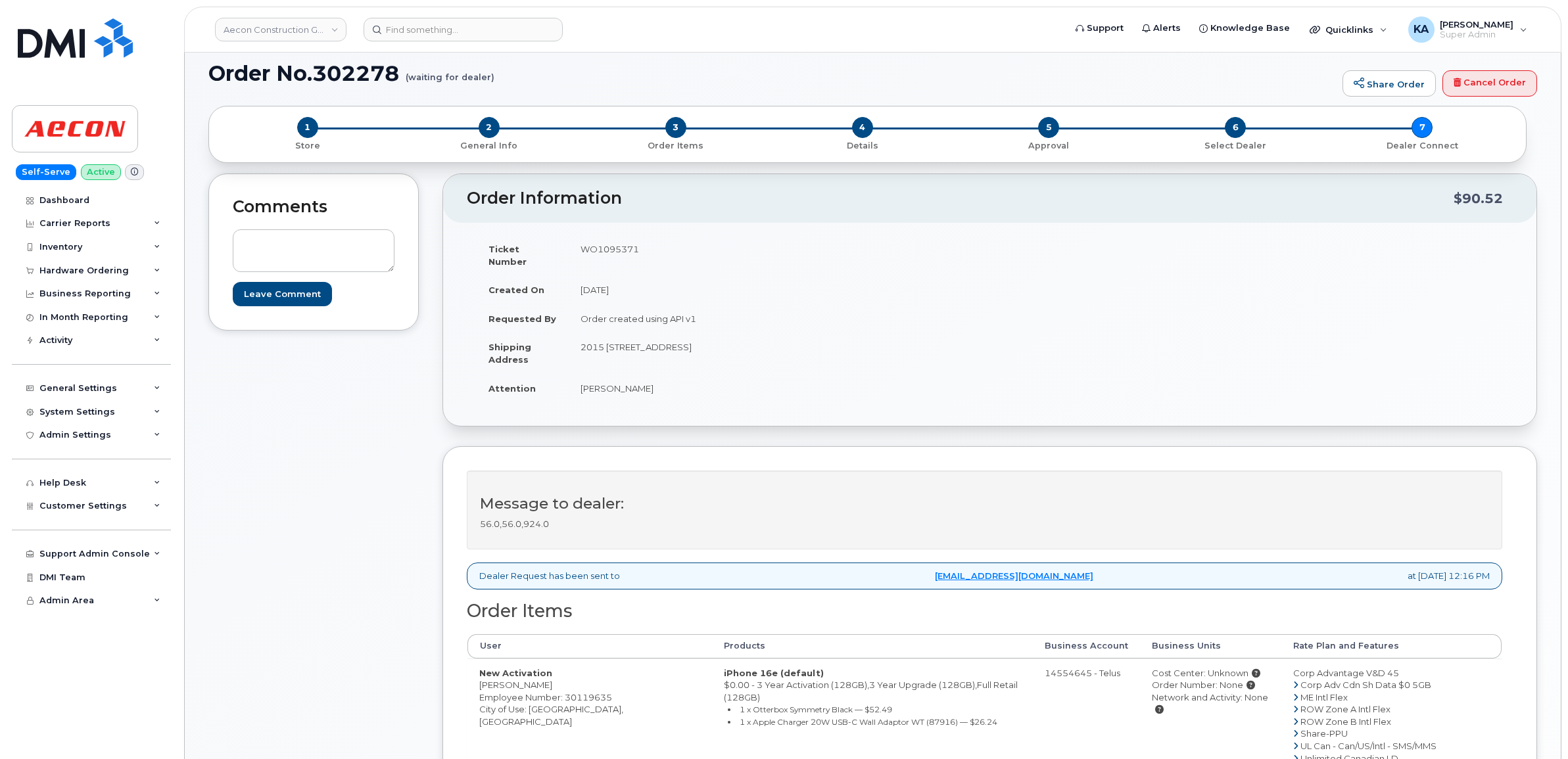
click at [595, 245] on td "WO1095371" at bounding box center [775, 255] width 412 height 41
copy td "WO1095371"
drag, startPoint x: 577, startPoint y: 375, endPoint x: 669, endPoint y: 385, distance: 92.5
click at [669, 385] on td "Xavier Pouchain" at bounding box center [775, 388] width 412 height 29
copy td "Xavier Pouchain"
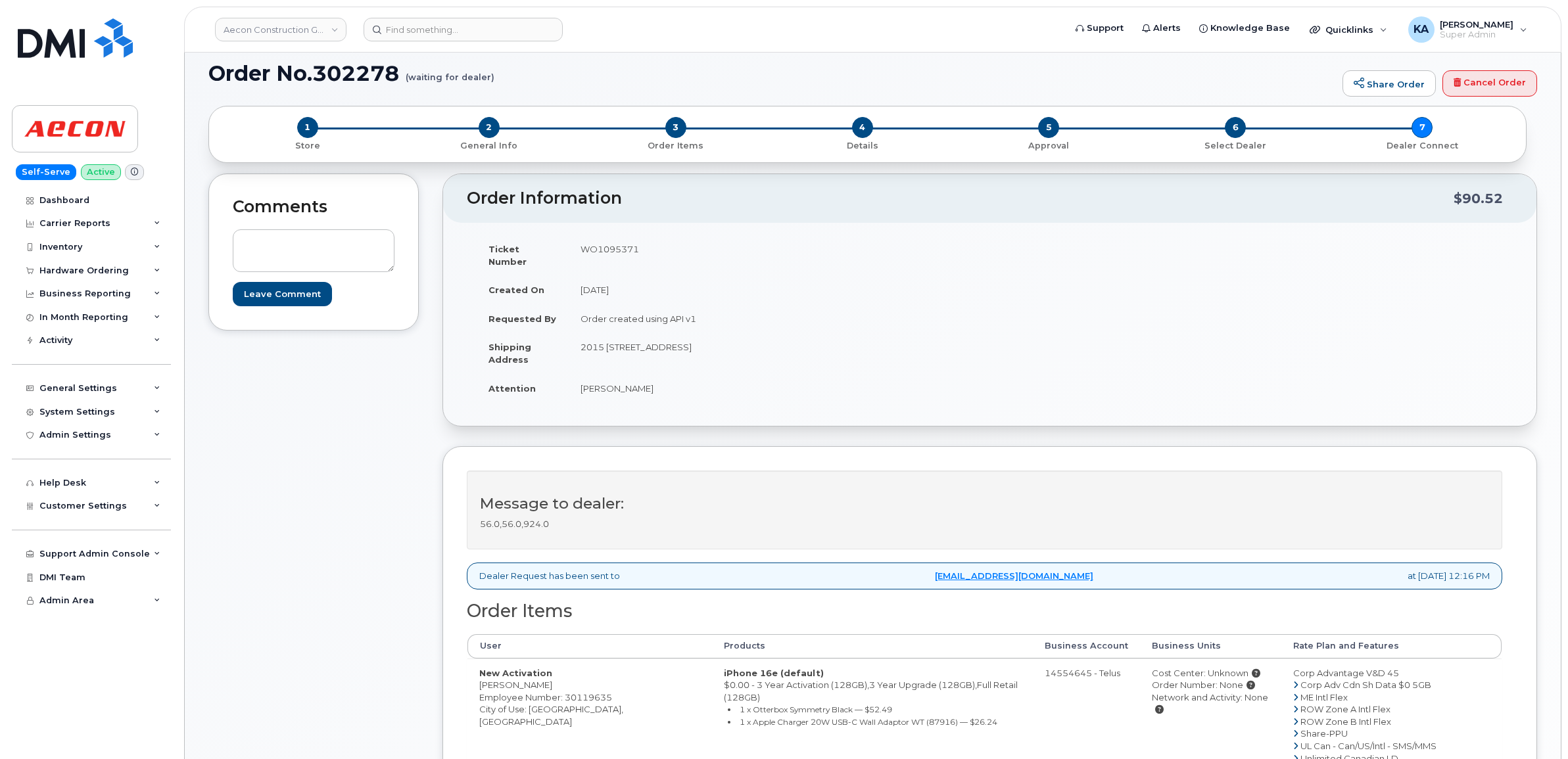
drag, startPoint x: 579, startPoint y: 338, endPoint x: 700, endPoint y: 353, distance: 121.9
click at [700, 353] on td "2015 rue Peel, Bureau 600 Montreal QC H3A 1T8" at bounding box center [775, 353] width 412 height 41
copy td "2015 rue Peel, Bureau 600"
click at [727, 333] on td "2015 rue Peel, Bureau 600 Montreal QC H3A 1T8" at bounding box center [775, 353] width 412 height 41
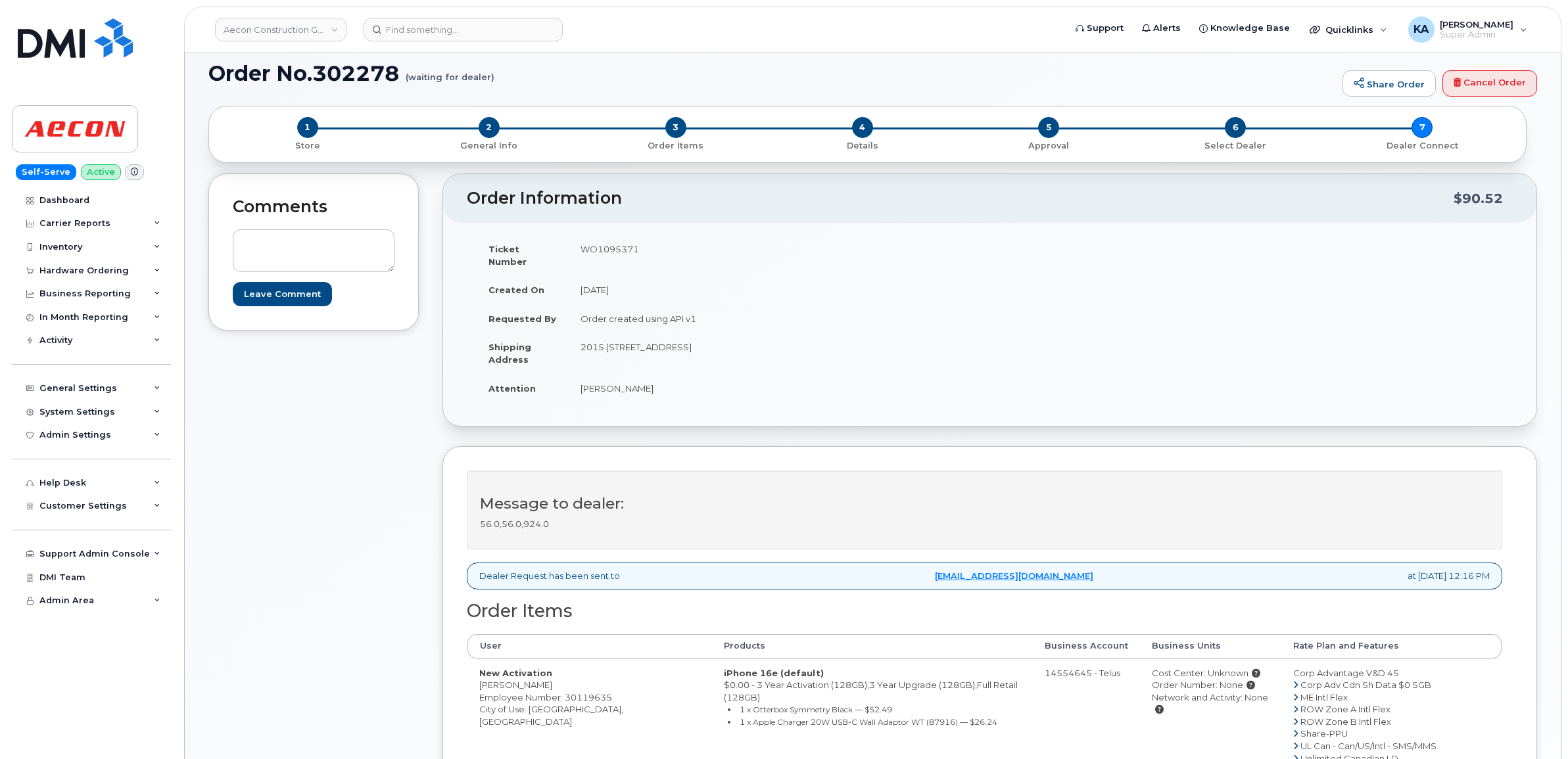
copy td "Montreal"
drag, startPoint x: 754, startPoint y: 337, endPoint x: 799, endPoint y: 346, distance: 45.9
click at [799, 346] on td "2015 rue Peel, Bureau 600 Montreal QC H3A 1T8" at bounding box center [775, 353] width 412 height 41
copy td "H3A 1T8"
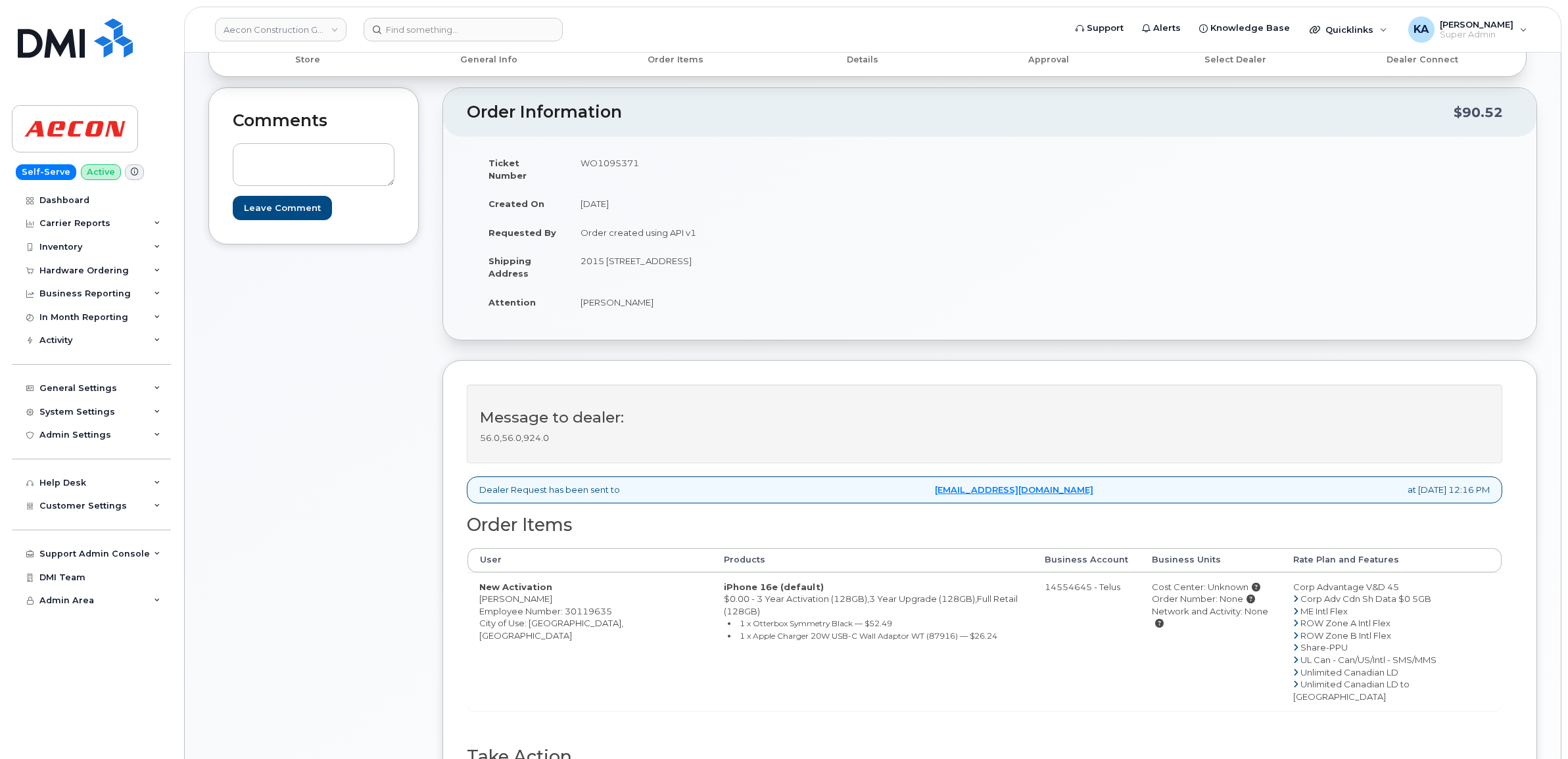
scroll to position [493, 0]
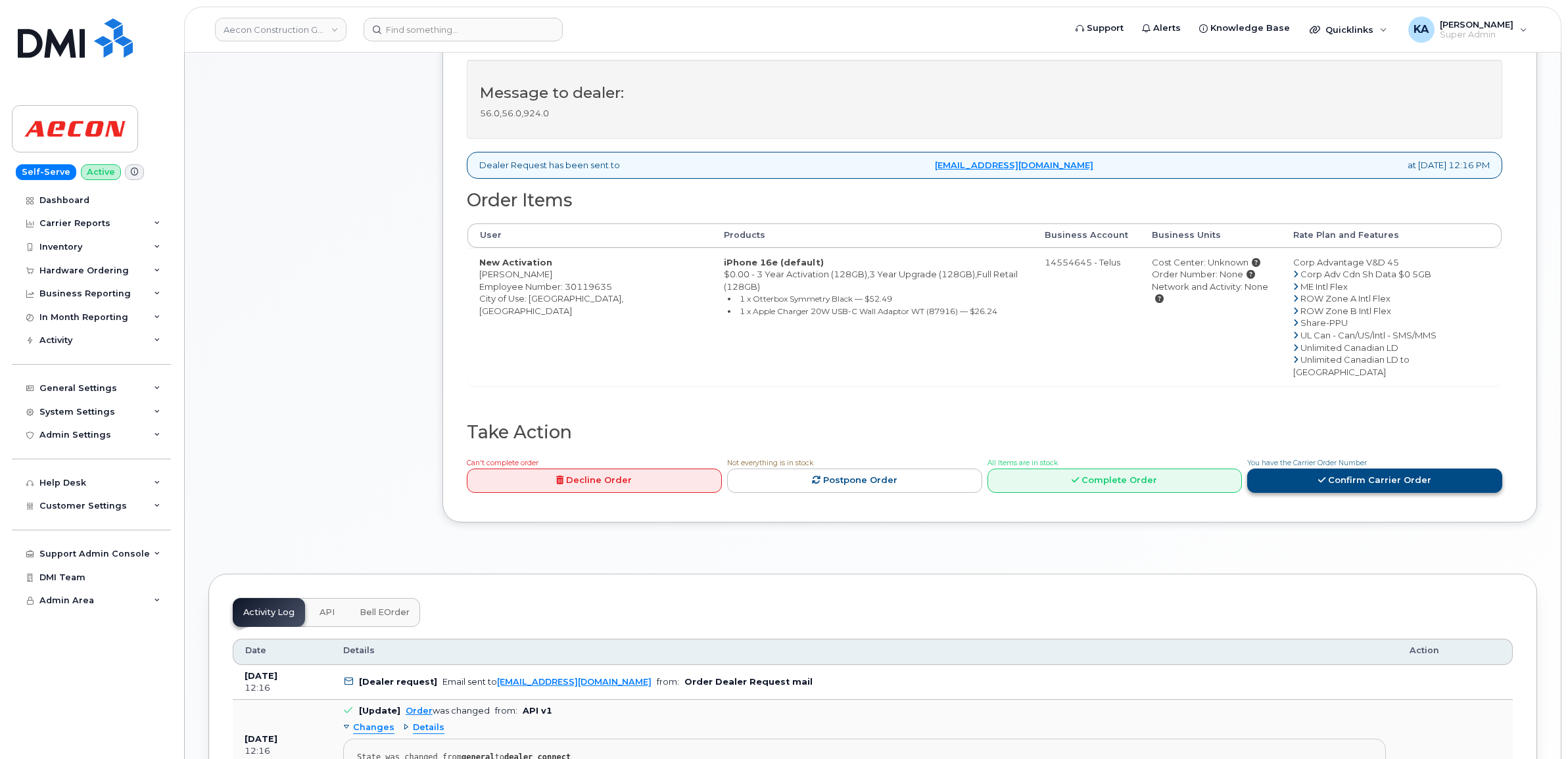
click at [1280, 468] on link "Confirm Carrier Order" at bounding box center [1374, 480] width 255 height 24
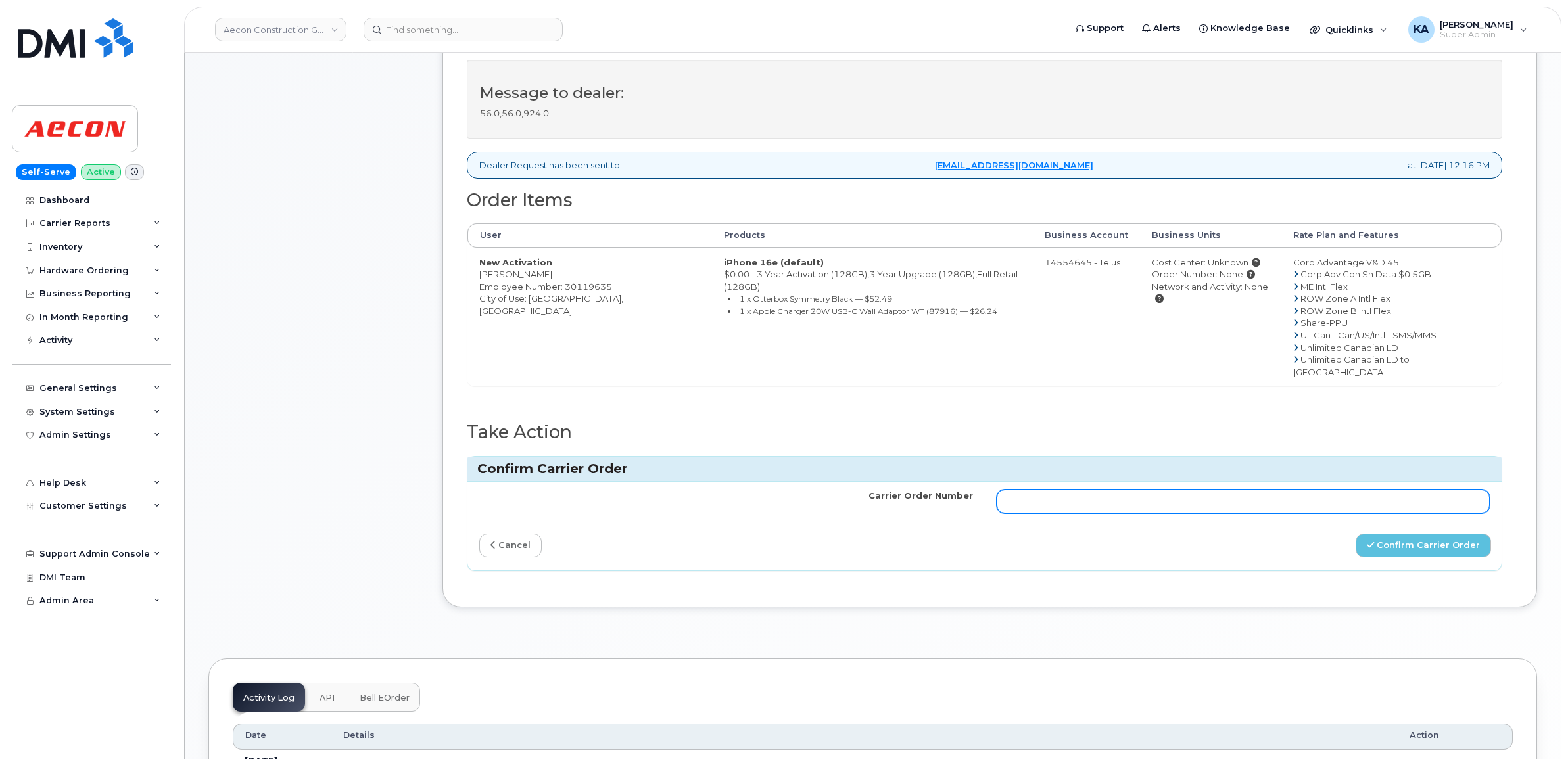
click at [1219, 489] on input "Carrier Order Number" at bounding box center [1243, 501] width 494 height 23
paste input "TL60034692"
type input "TL60034692"
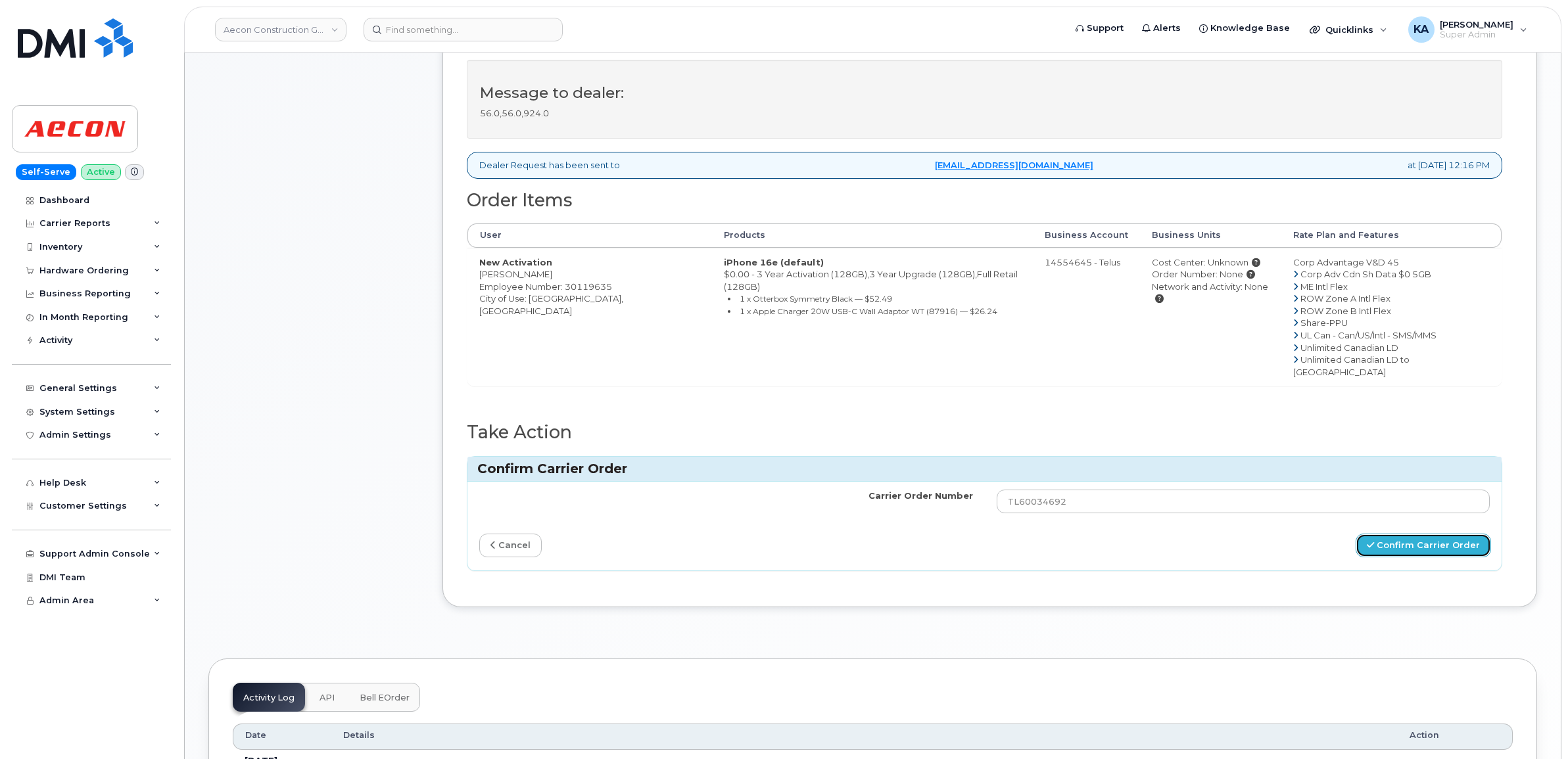
click at [1385, 533] on button "Confirm Carrier Order" at bounding box center [1423, 545] width 135 height 24
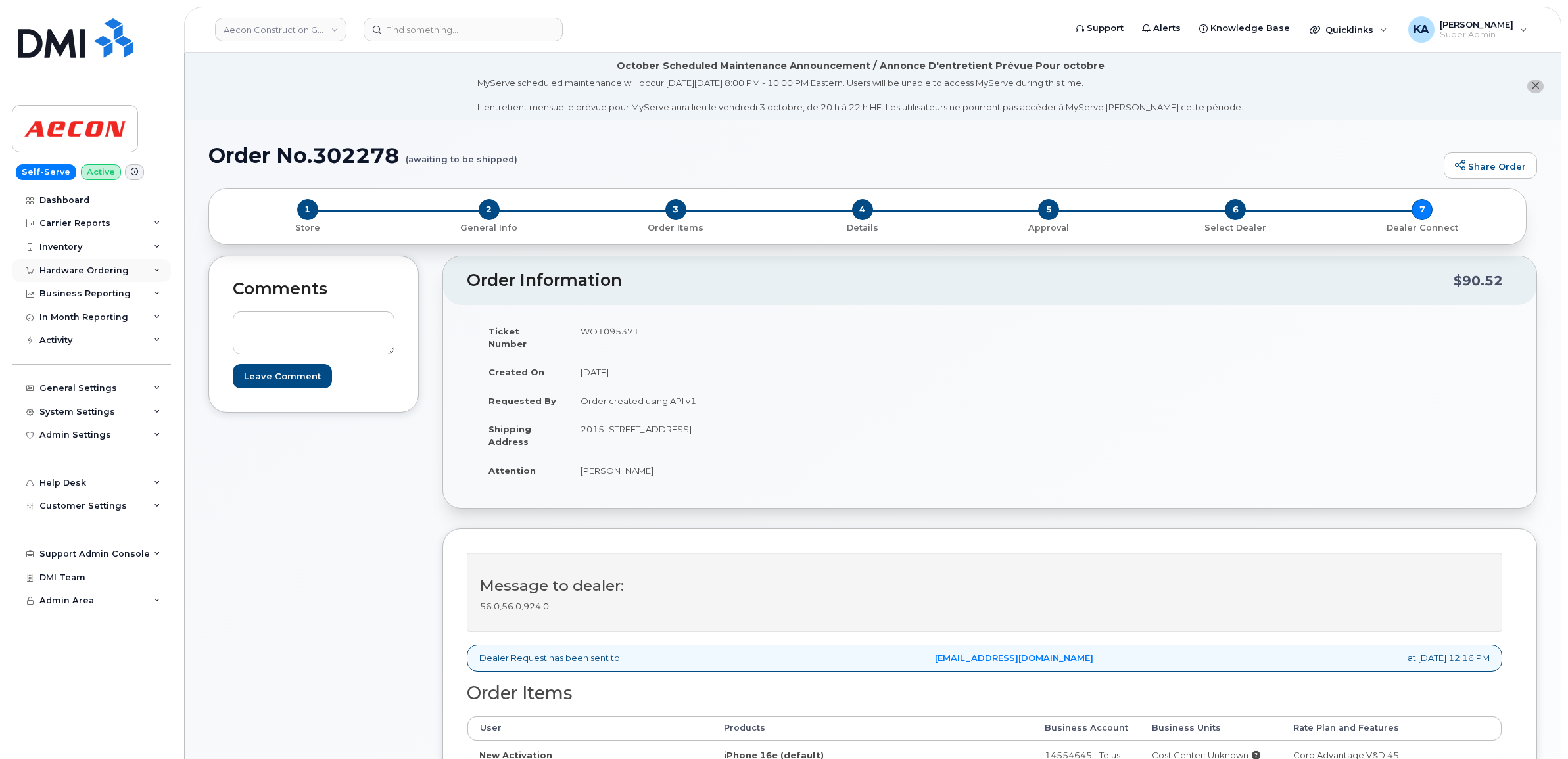
click at [89, 273] on div "Hardware Ordering" at bounding box center [84, 270] width 89 height 11
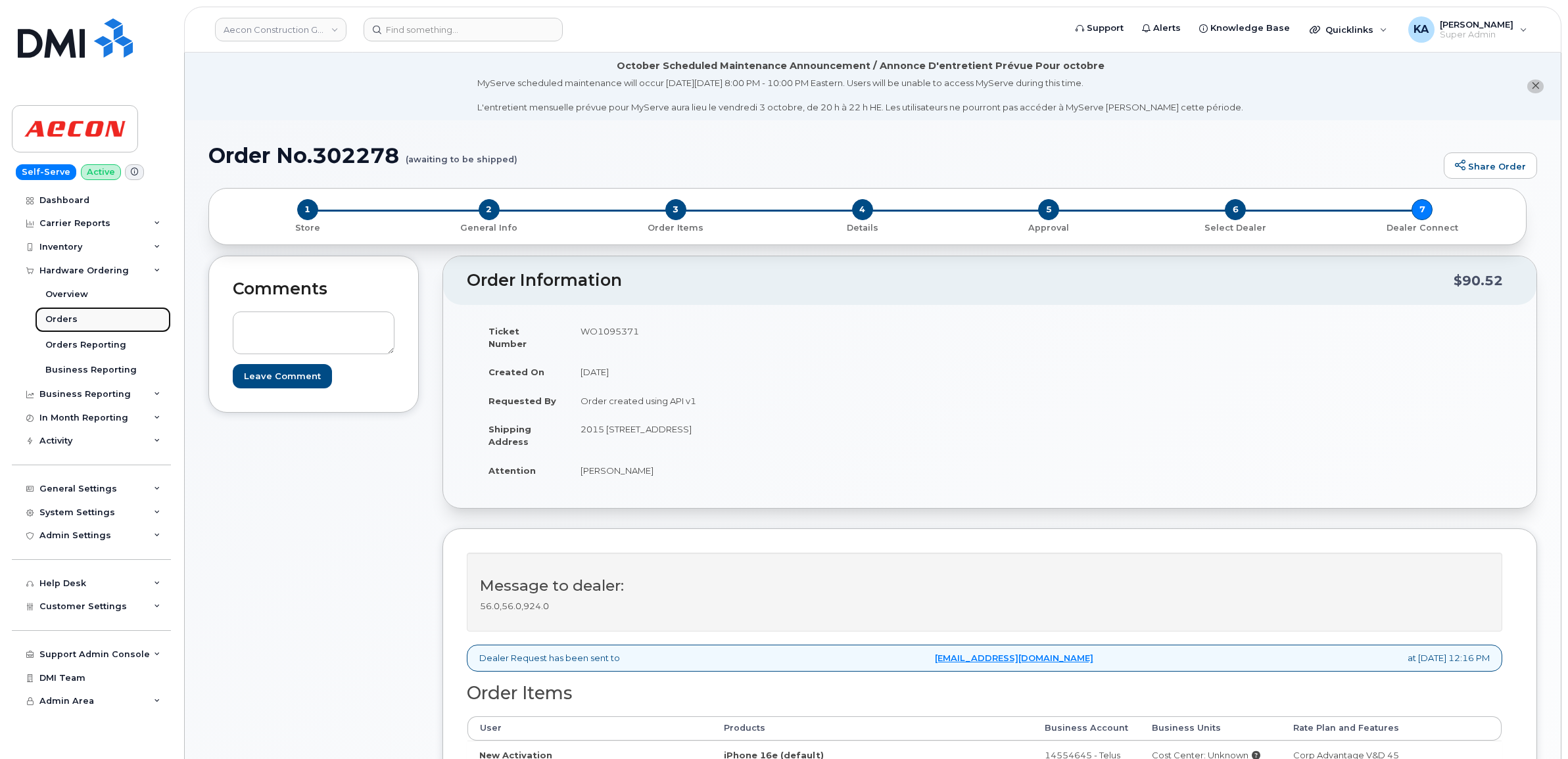
click at [57, 318] on div "Orders" at bounding box center [62, 319] width 33 height 12
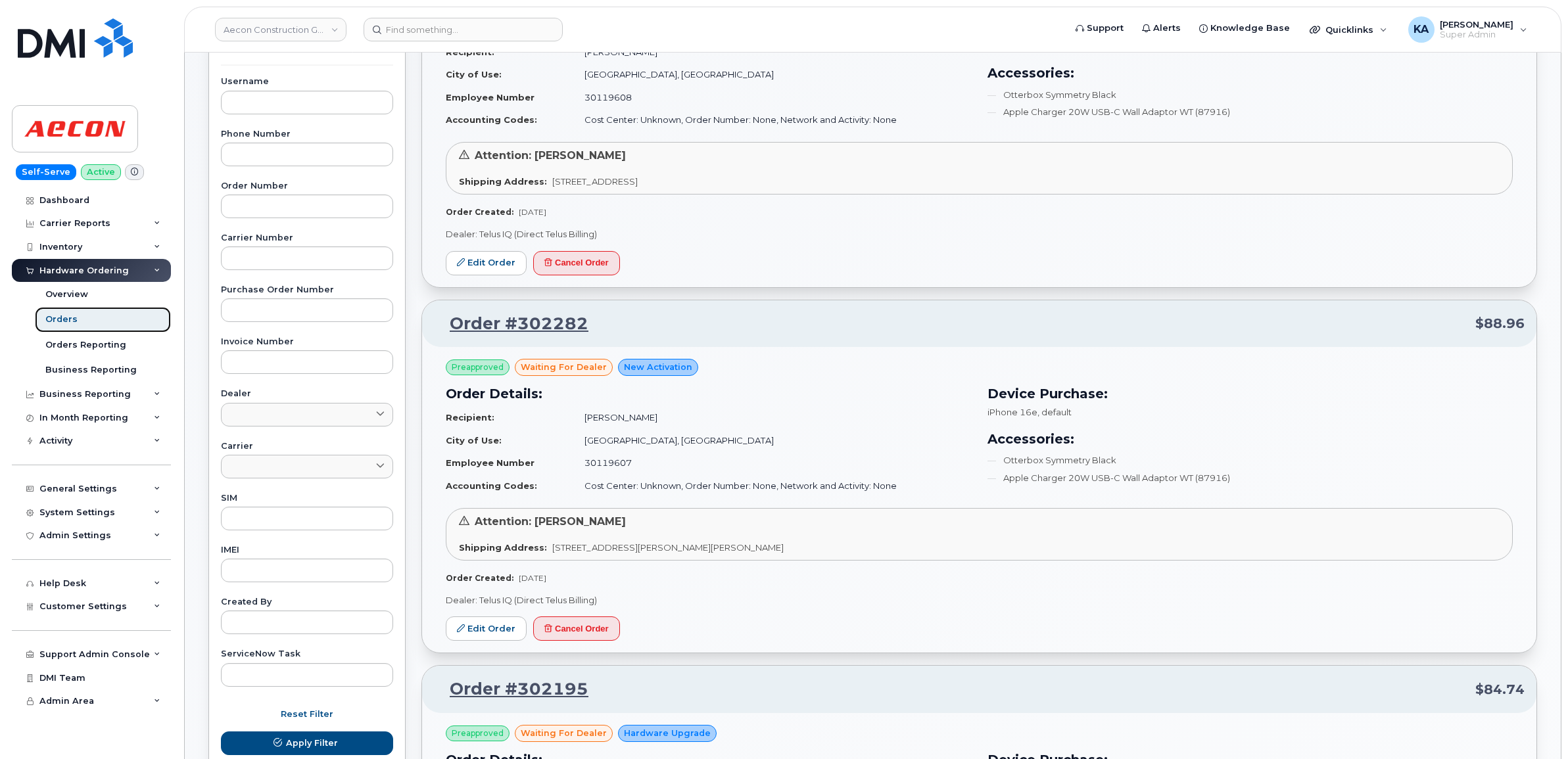
scroll to position [328, 0]
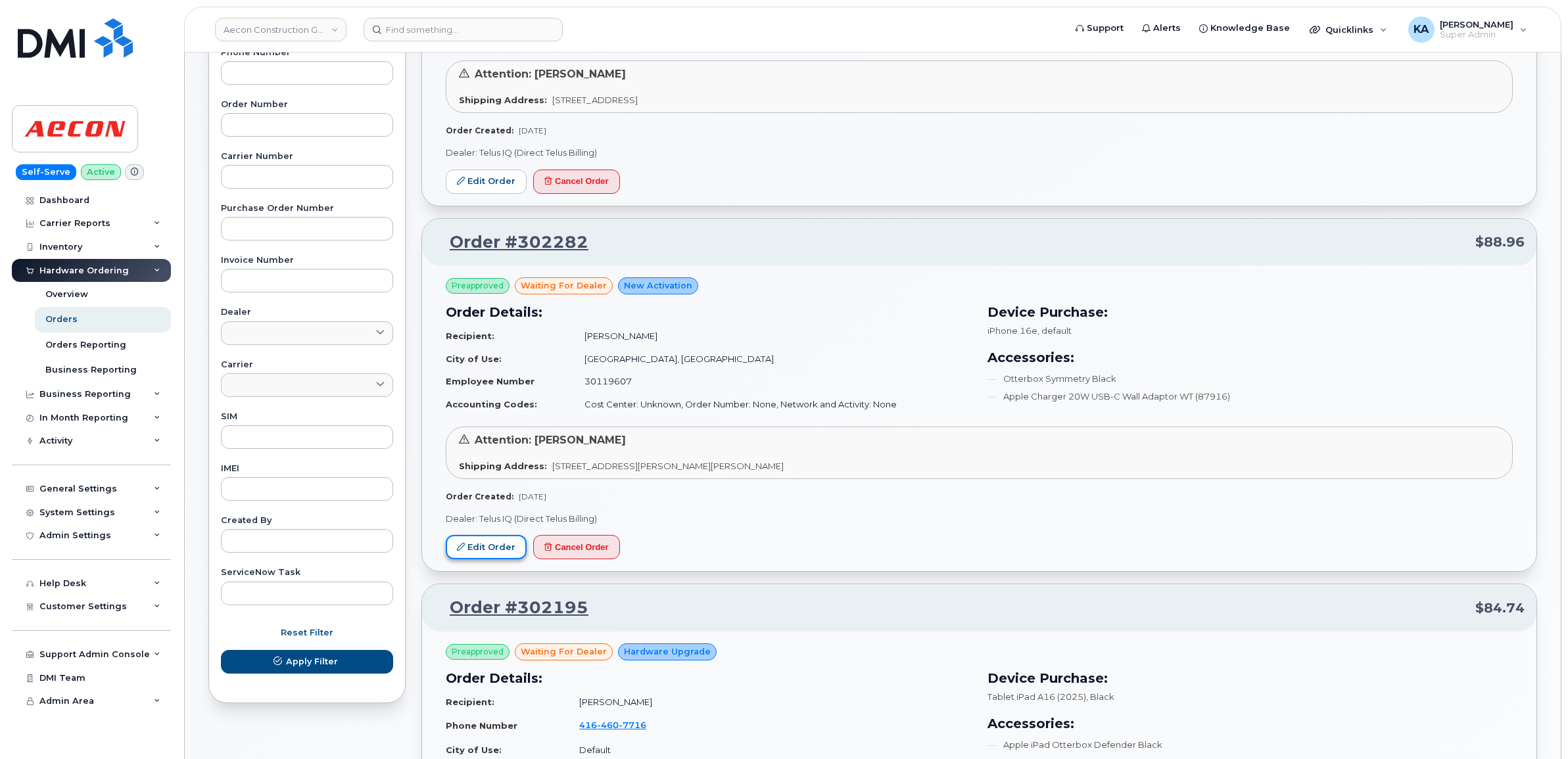
click at [481, 550] on link "Edit Order" at bounding box center [486, 547] width 81 height 24
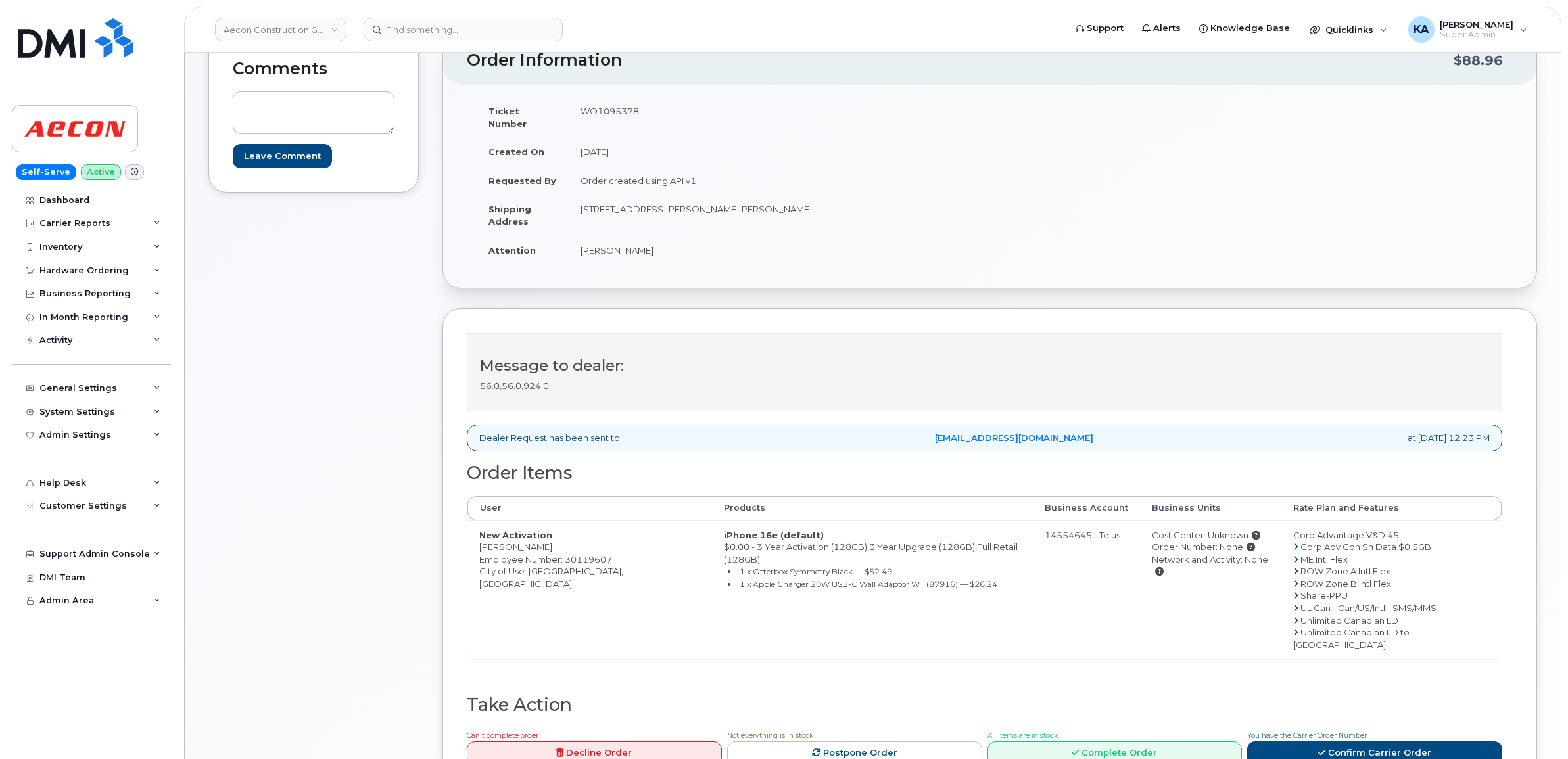
scroll to position [246, 0]
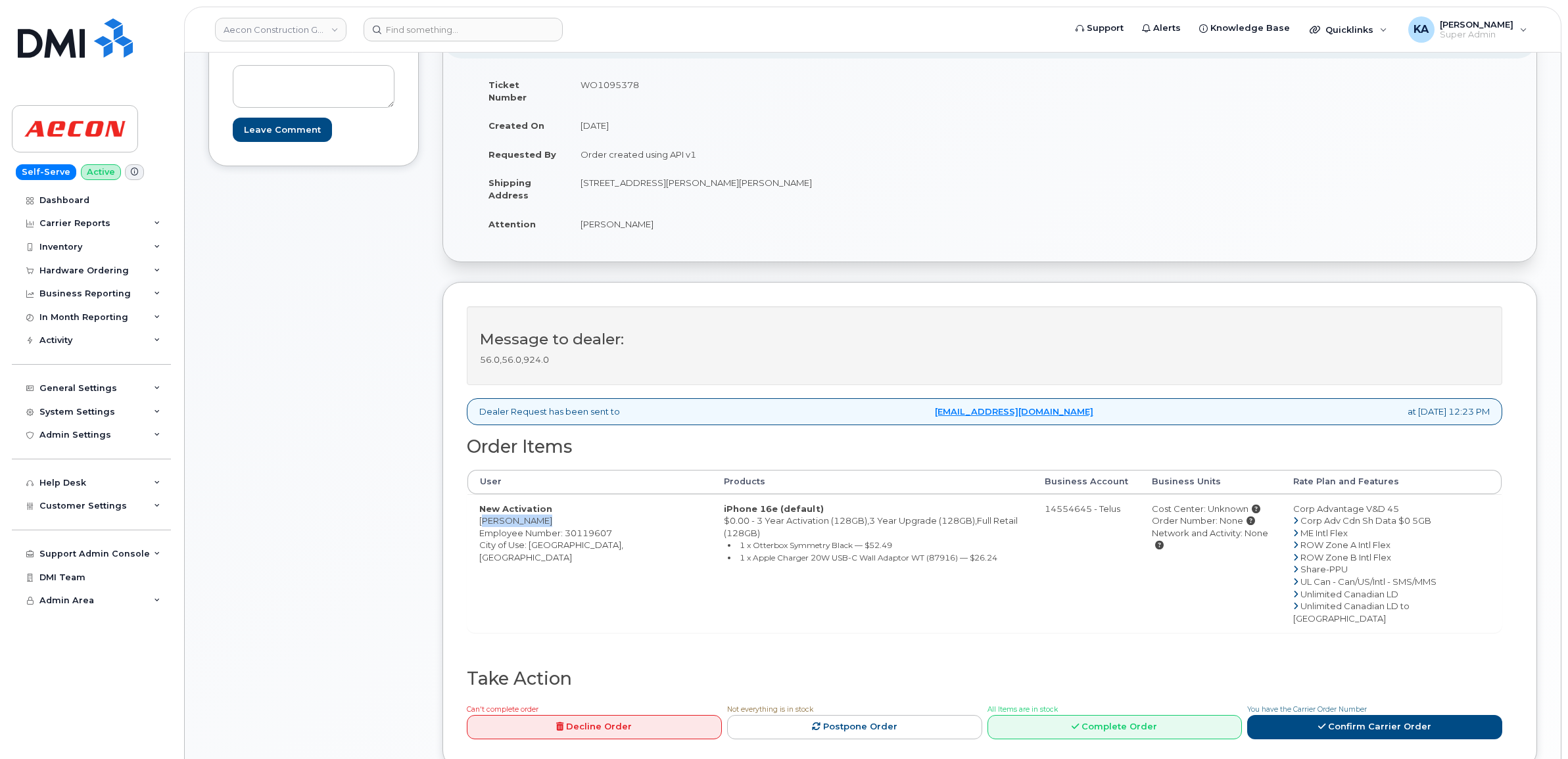
drag, startPoint x: 472, startPoint y: 506, endPoint x: 543, endPoint y: 516, distance: 71.7
click at [543, 516] on td "New Activation Kolawole Ojo Employee Number: 30119607 City of Use: Toronto, Ont…" at bounding box center [590, 564] width 245 height 139
copy td "Kolawole Ojo"
click at [1335, 715] on link "Confirm Carrier Order" at bounding box center [1374, 727] width 255 height 24
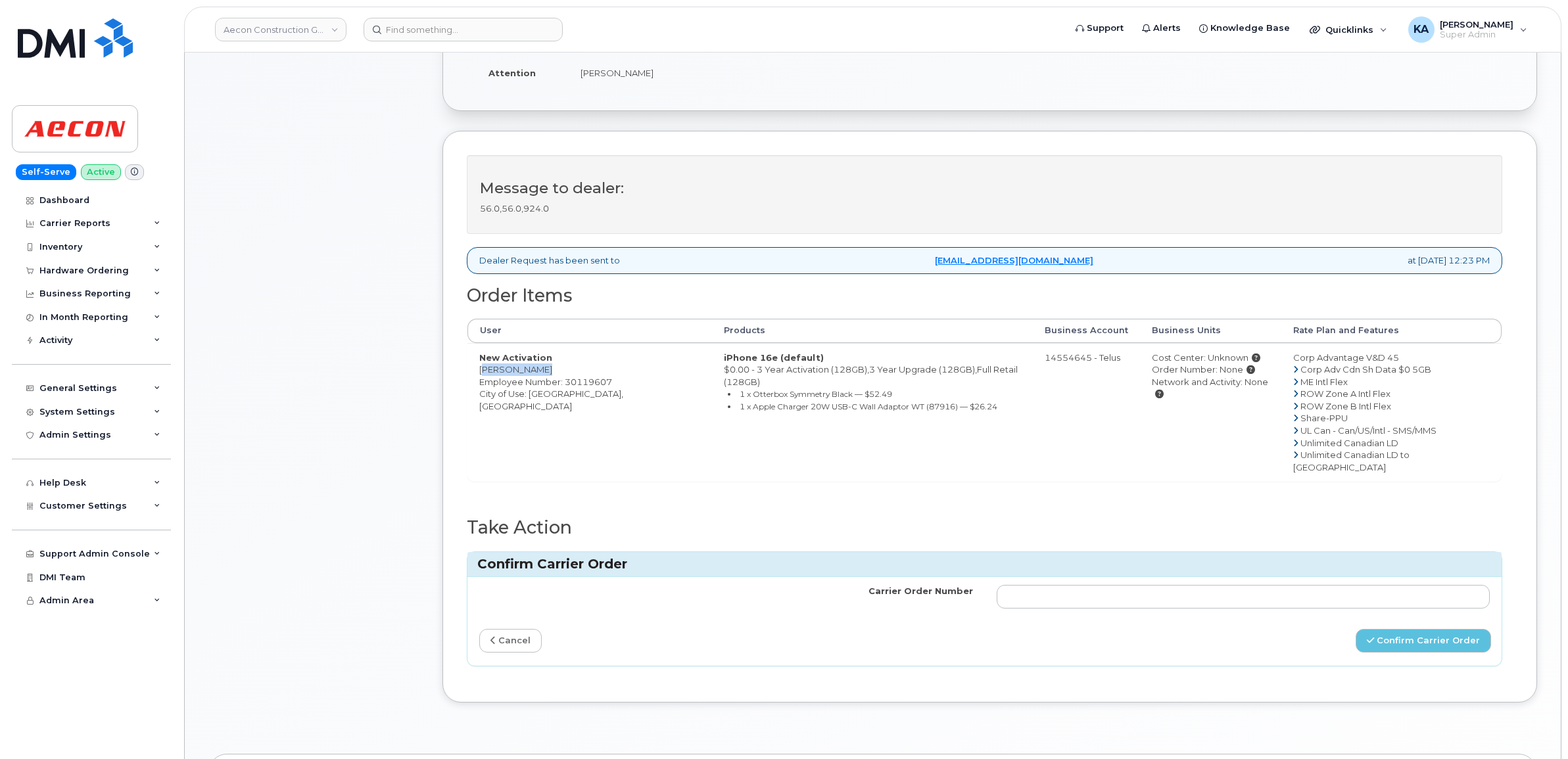
scroll to position [411, 0]
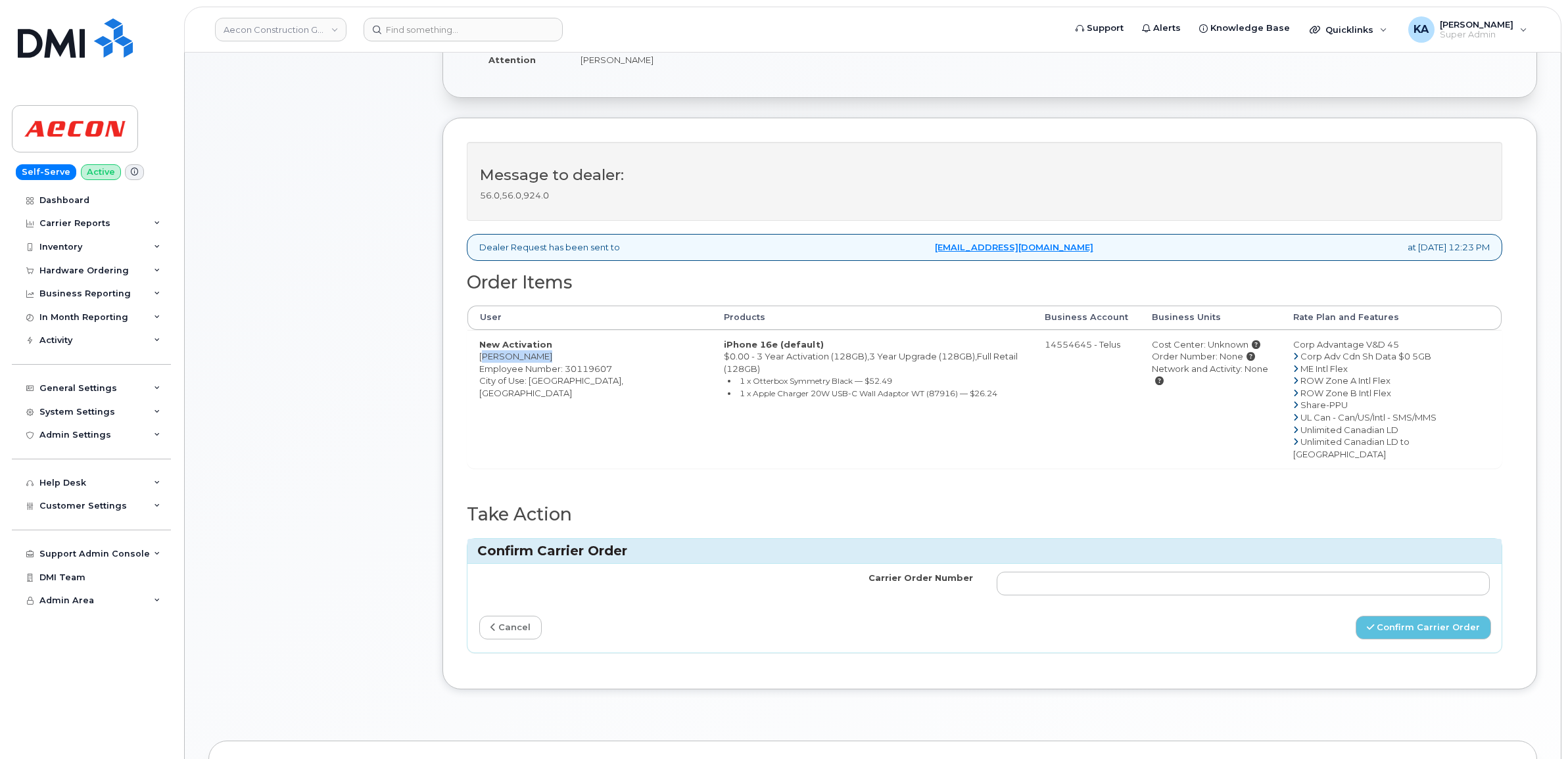
copy td "Kolawole Ojo"
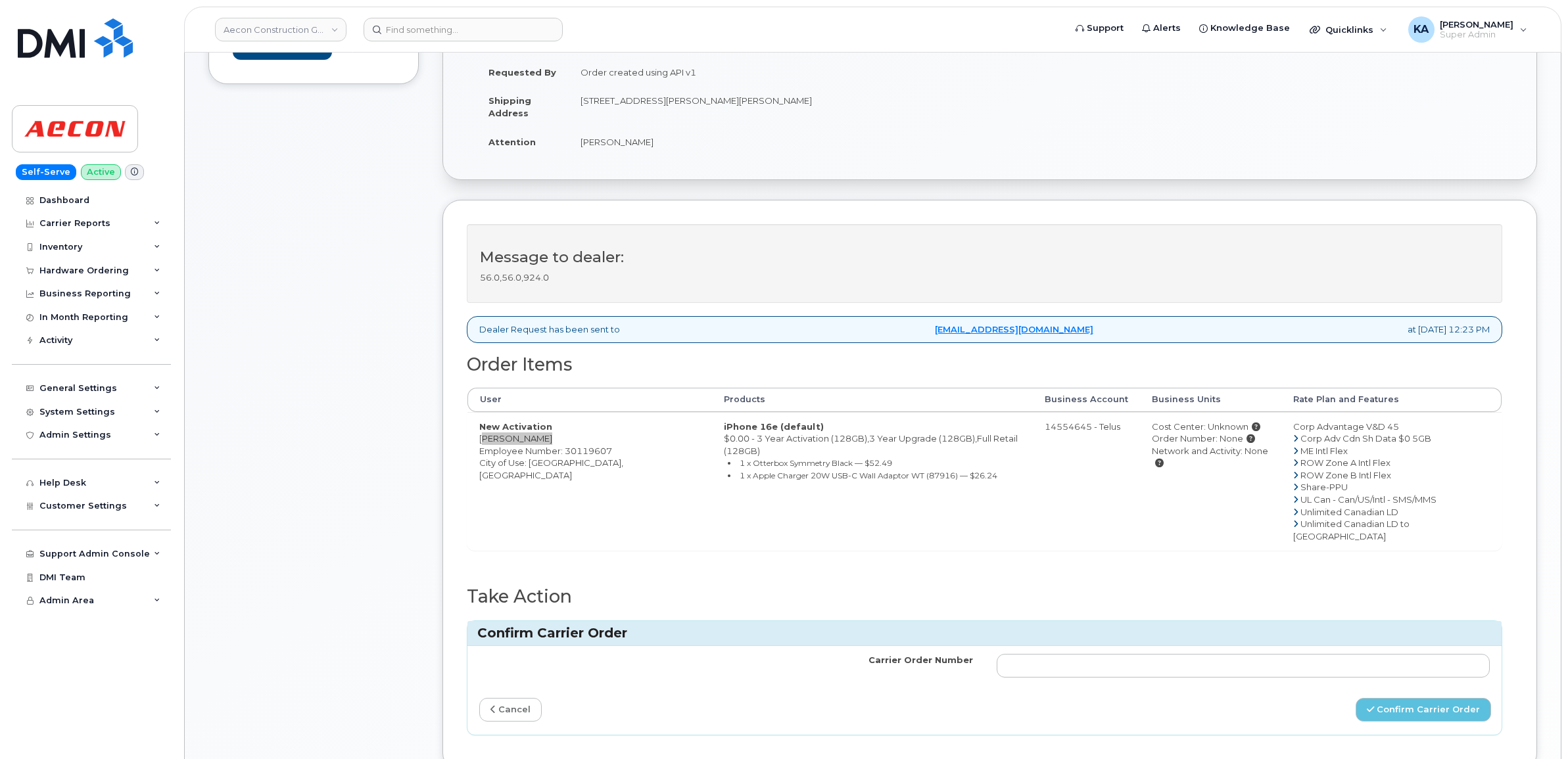
scroll to position [246, 0]
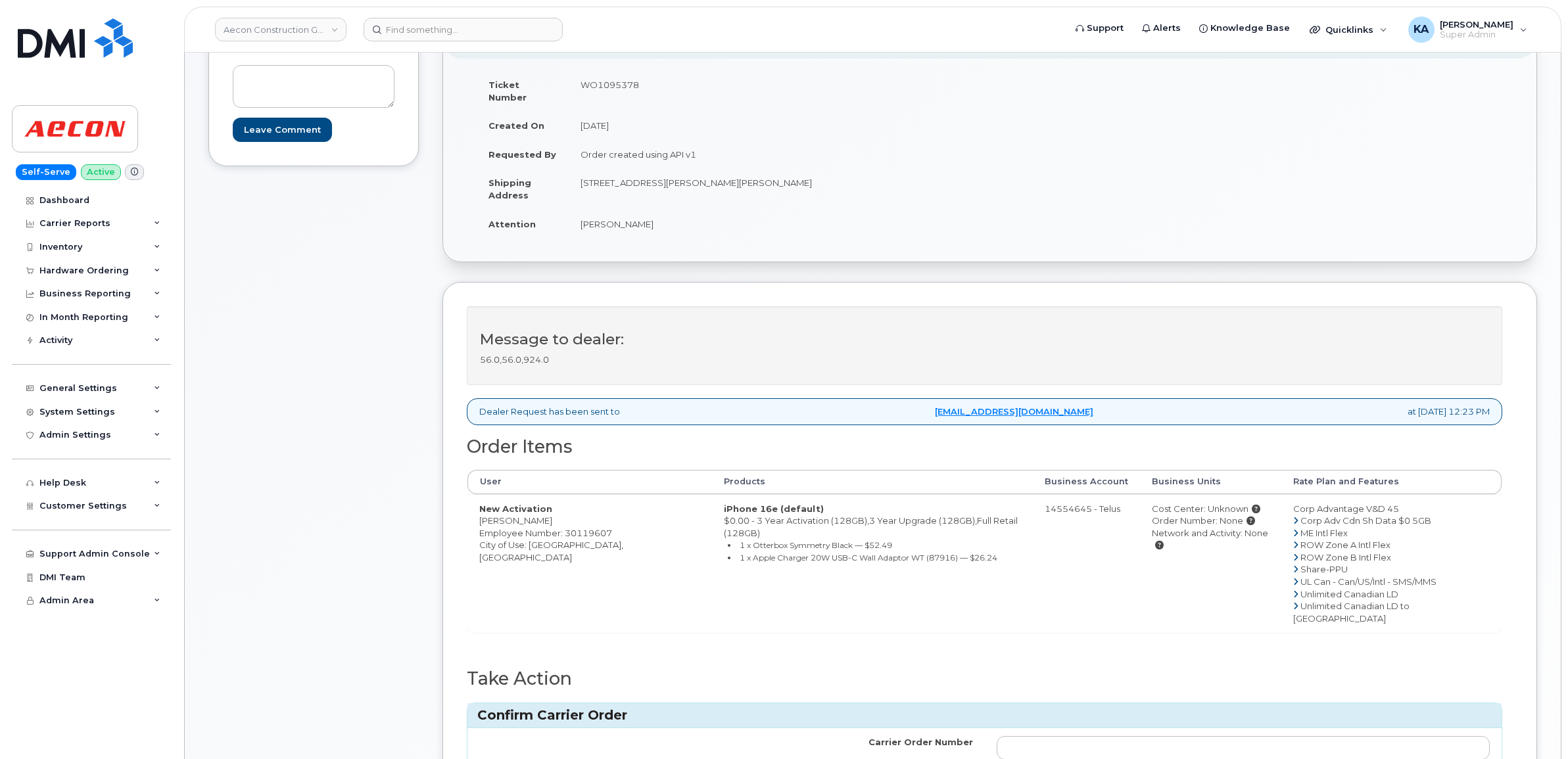
click at [604, 79] on td "WO1095378" at bounding box center [775, 91] width 412 height 41
copy td "WO1095378"
drag, startPoint x: 472, startPoint y: 507, endPoint x: 541, endPoint y: 510, distance: 69.1
click at [541, 510] on td "New Activation Kolawole Ojo Employee Number: 30119607 City of Use: Toronto, Ont…" at bounding box center [590, 564] width 245 height 139
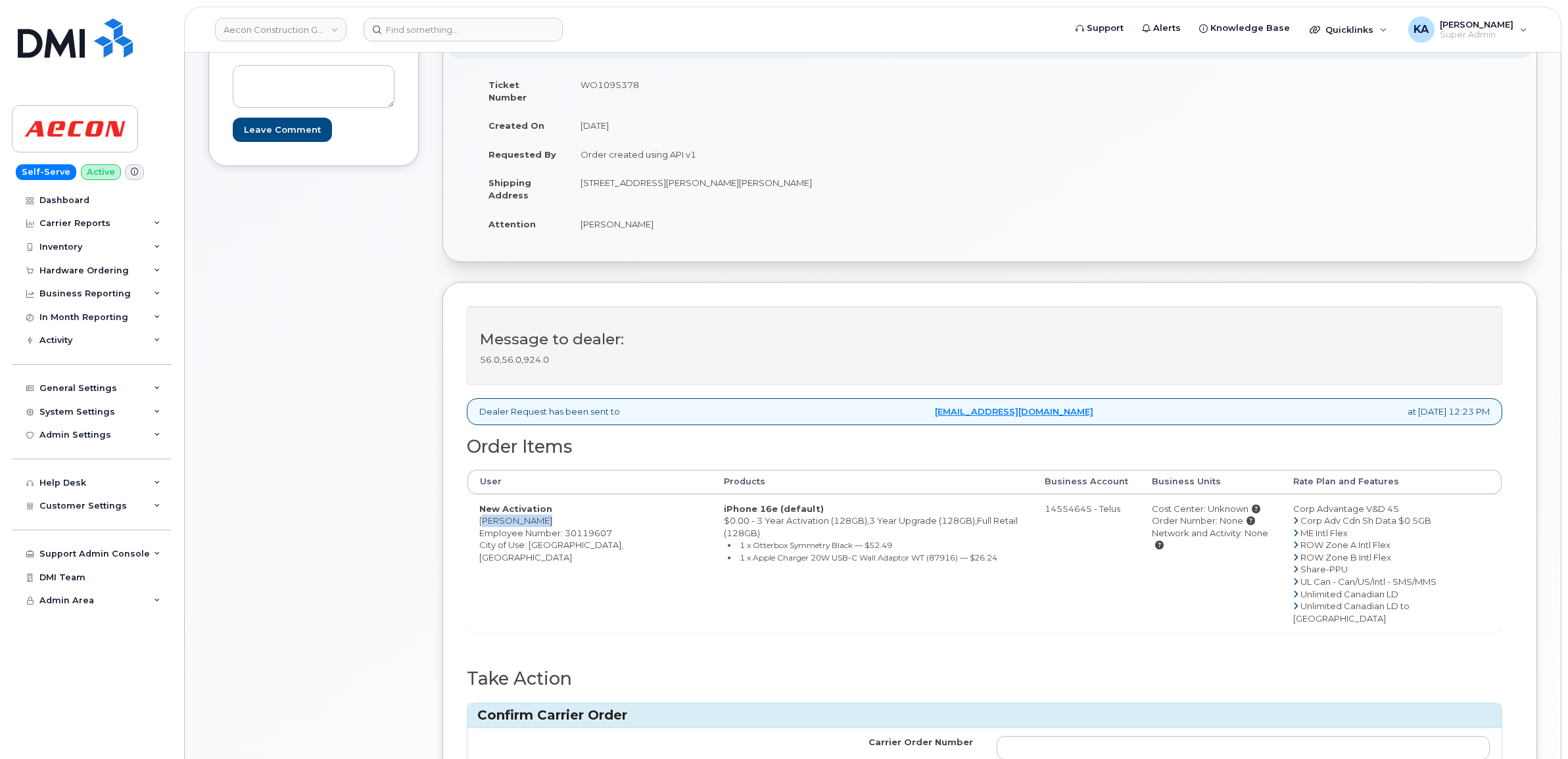
copy td "Kolawole Ojo"
drag, startPoint x: 575, startPoint y: 171, endPoint x: 730, endPoint y: 192, distance: 156.4
click at [730, 192] on td "1465 Pickering Parkway, Suite 300 Pickering ON L1V 7G7" at bounding box center [775, 189] width 412 height 41
copy td "1465 Pickering Parkway, Suite 300"
click at [763, 171] on td "1465 Pickering Parkway, Suite 300 Pickering ON L1V 7G7" at bounding box center [775, 189] width 412 height 41
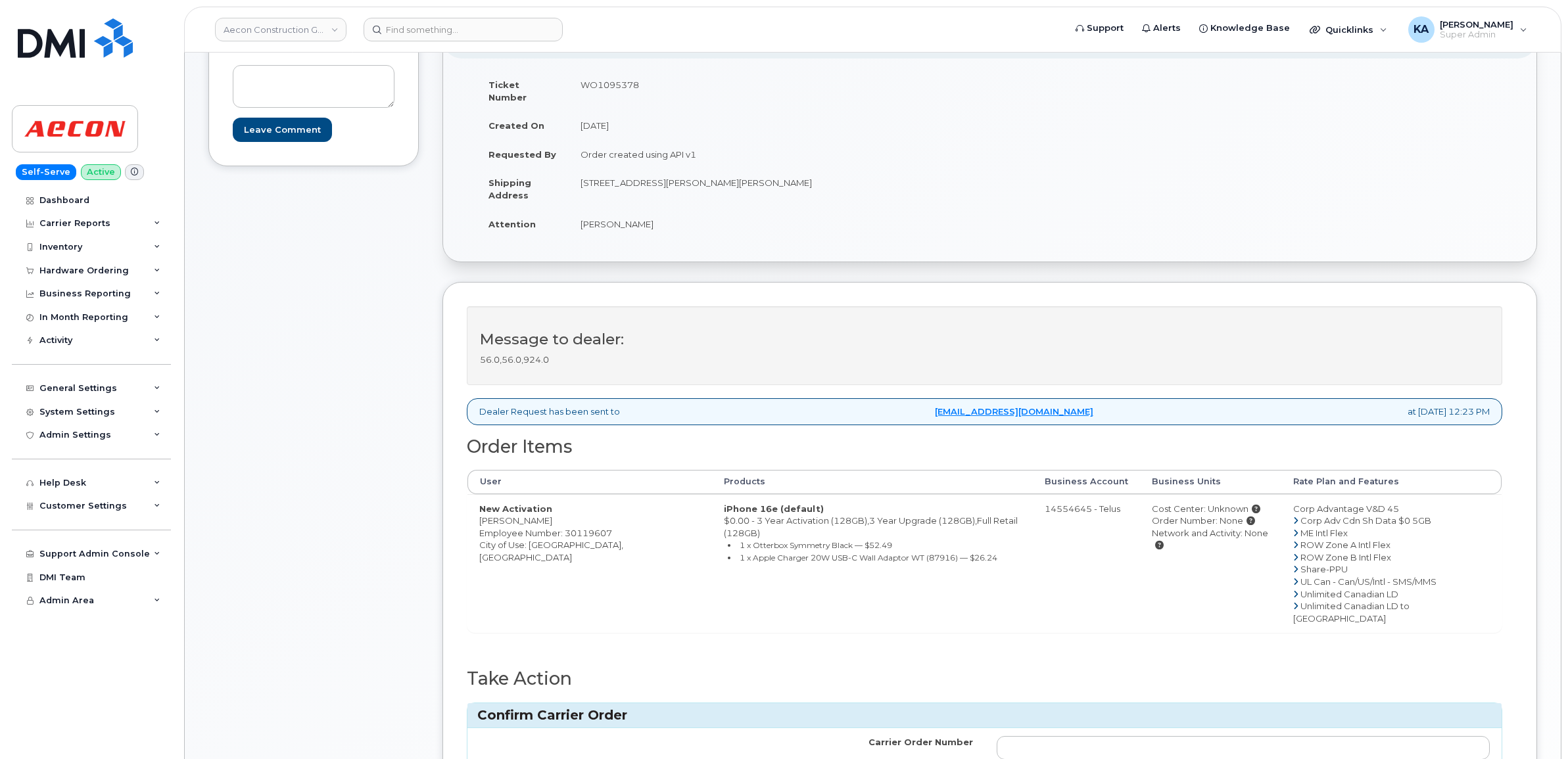
click at [763, 171] on td "1465 Pickering Parkway, Suite 300 Pickering ON L1V 7G7" at bounding box center [775, 189] width 412 height 41
copy td "Pickering"
drag, startPoint x: 794, startPoint y: 171, endPoint x: 836, endPoint y: 180, distance: 43.0
click at [836, 180] on td "1465 Pickering Parkway, Suite 300 Pickering ON L1V 7G7" at bounding box center [775, 189] width 412 height 41
copy td "L1V 7G7"
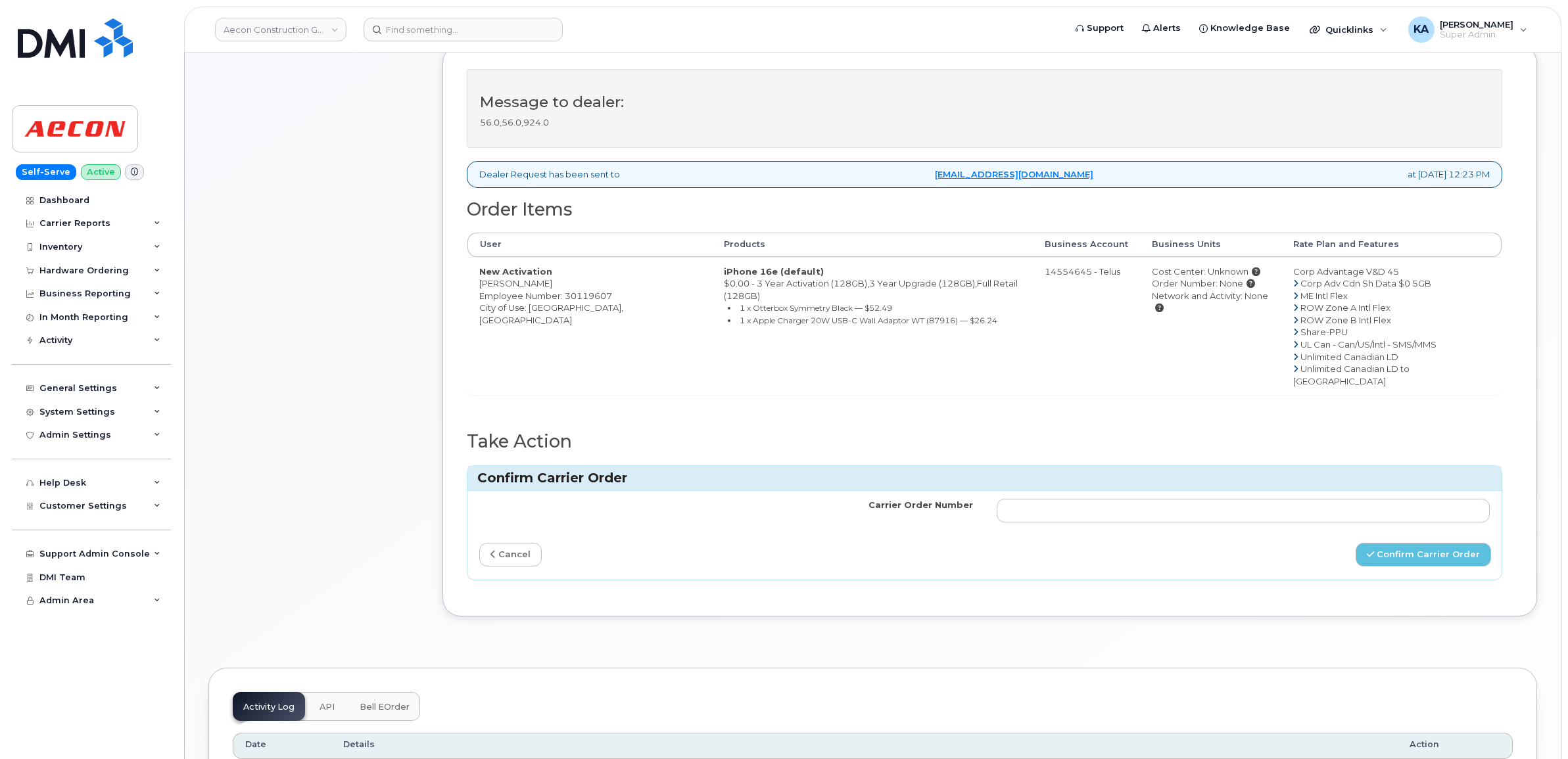
scroll to position [493, 0]
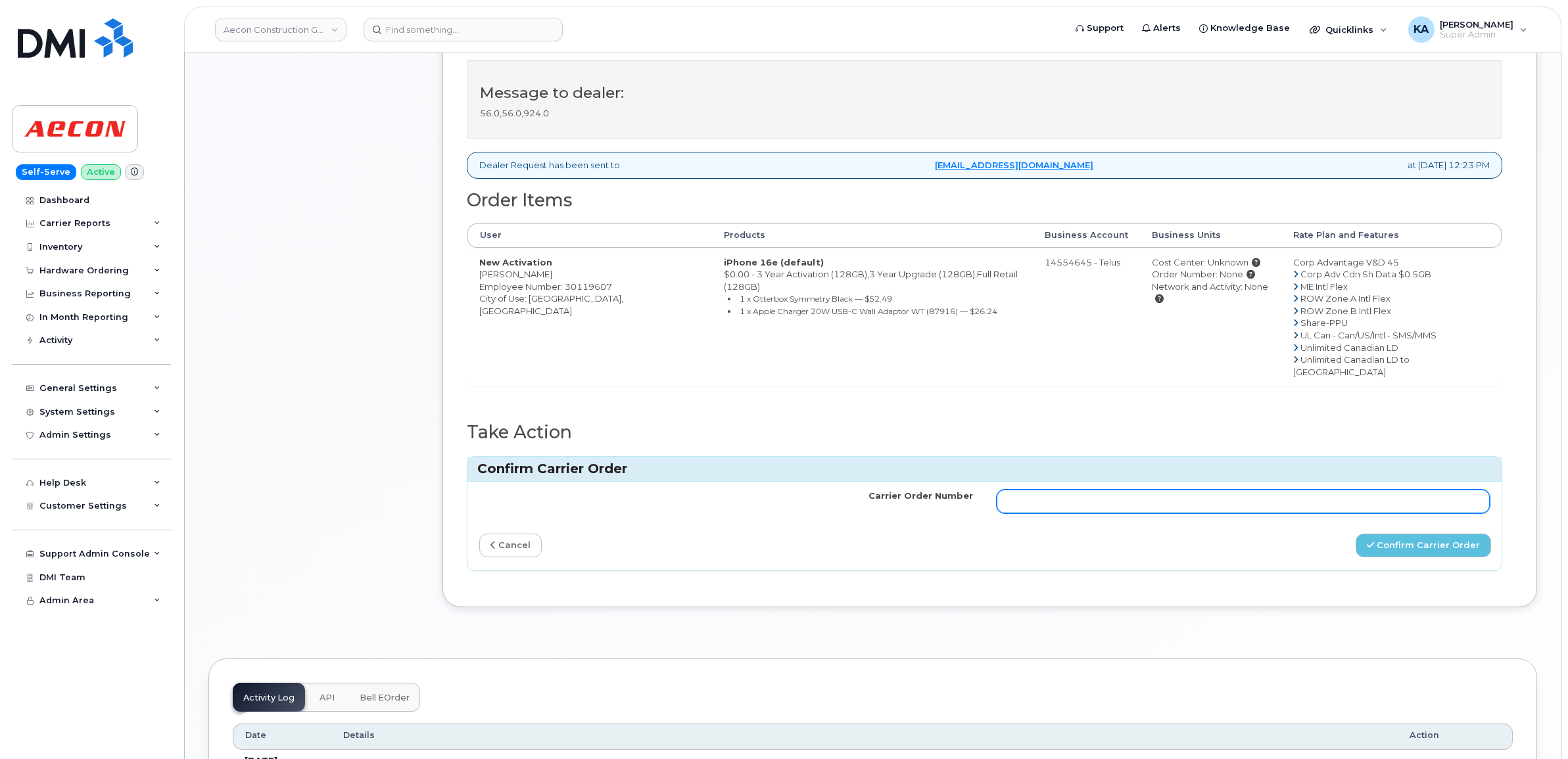
click at [1098, 489] on input "Carrier Order Number" at bounding box center [1243, 501] width 494 height 23
paste input "TL60034708"
type input "TL60034708"
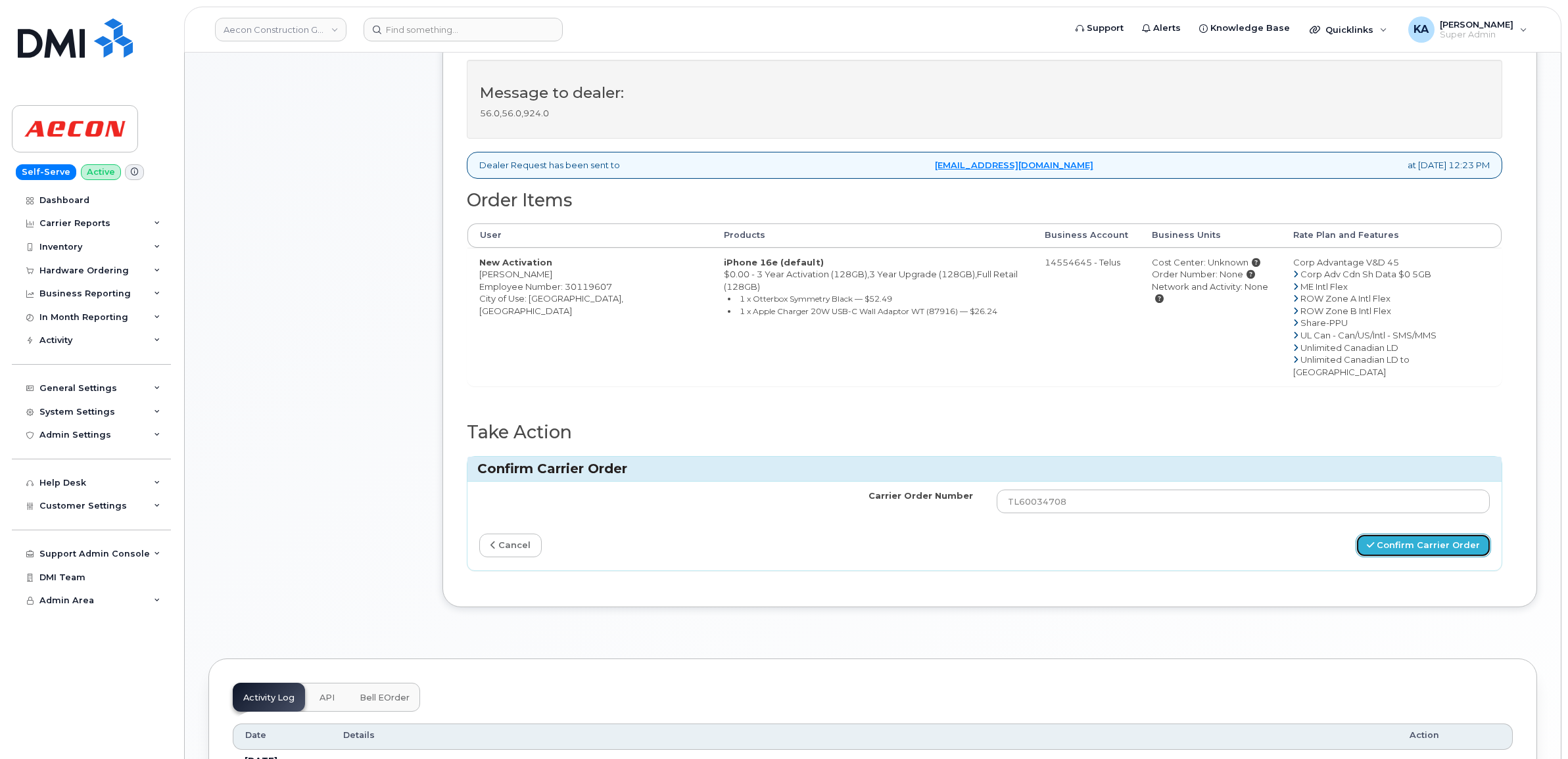
click at [1402, 533] on button "Confirm Carrier Order" at bounding box center [1423, 545] width 135 height 24
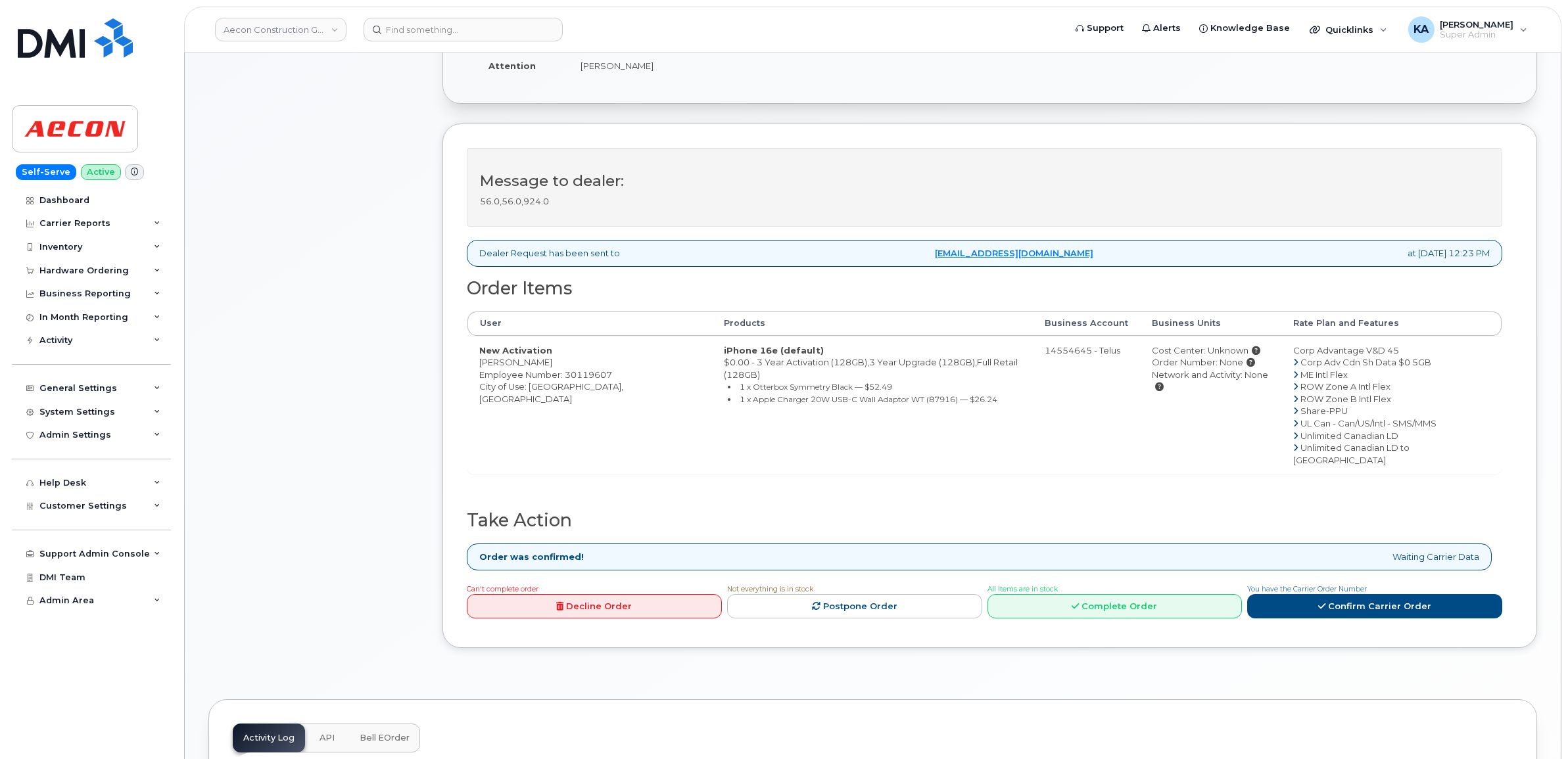
scroll to position [411, 0]
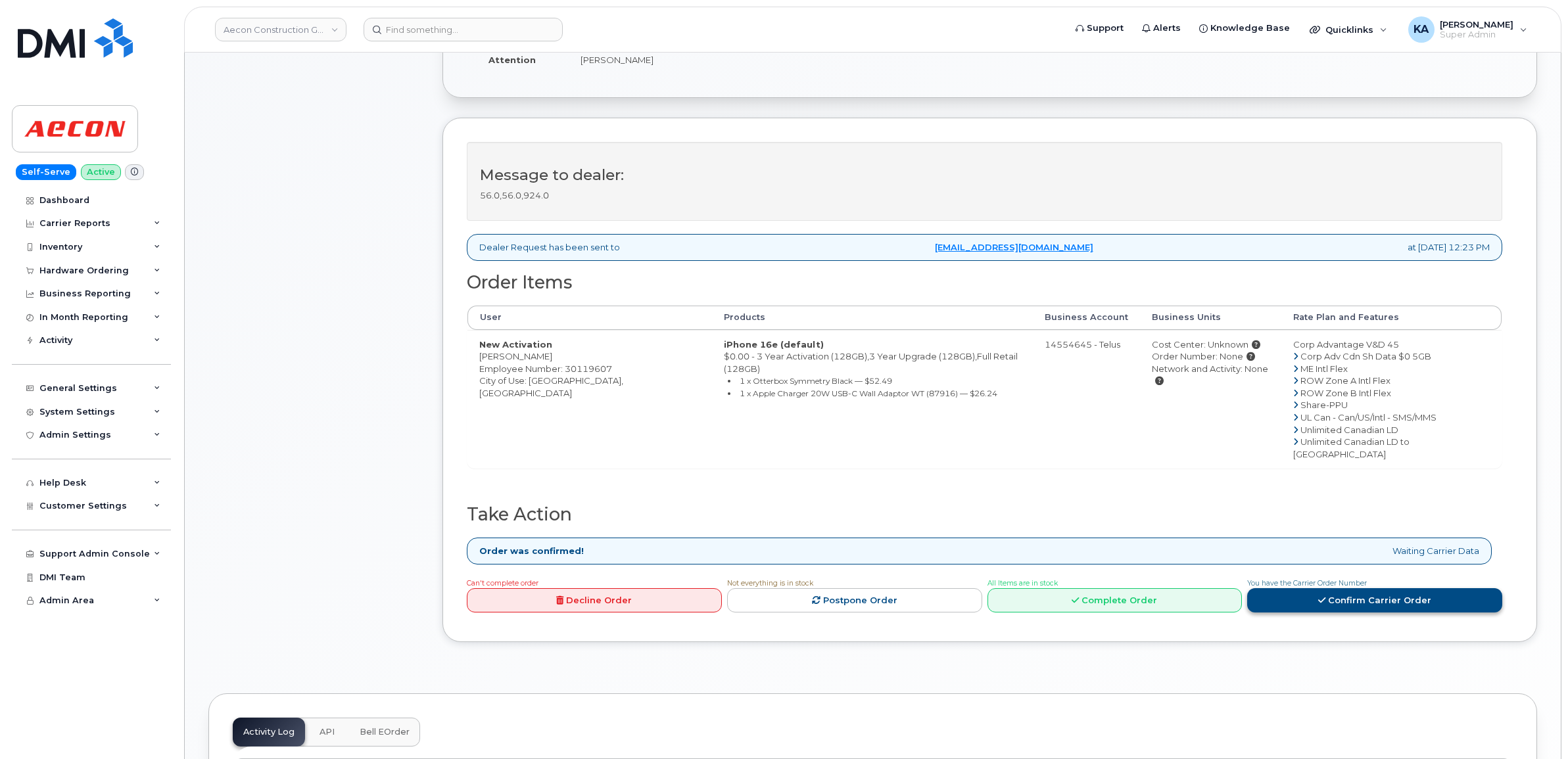
click at [1361, 588] on link "Confirm Carrier Order" at bounding box center [1374, 600] width 255 height 24
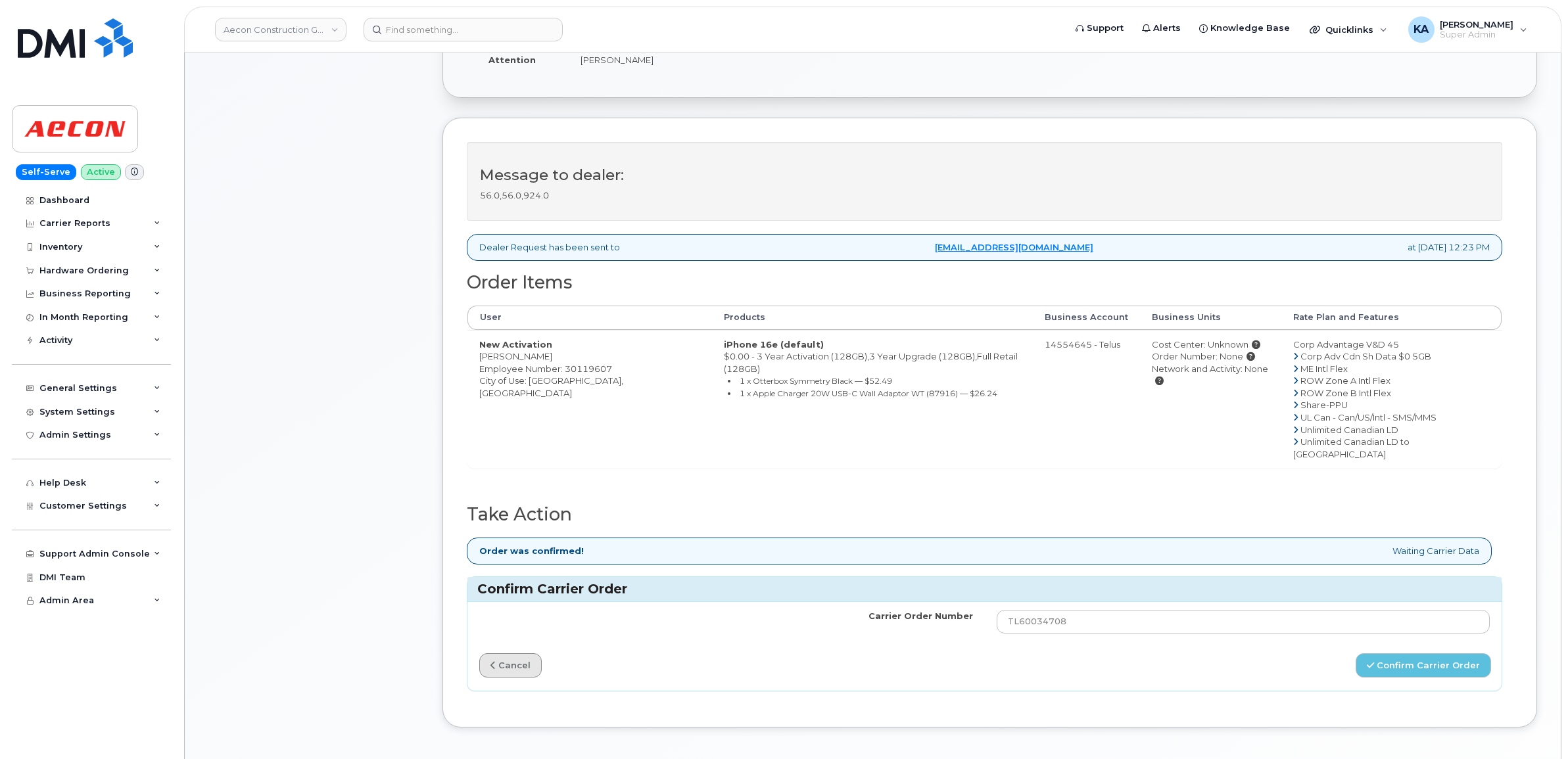
click at [507, 653] on link "cancel" at bounding box center [510, 665] width 62 height 24
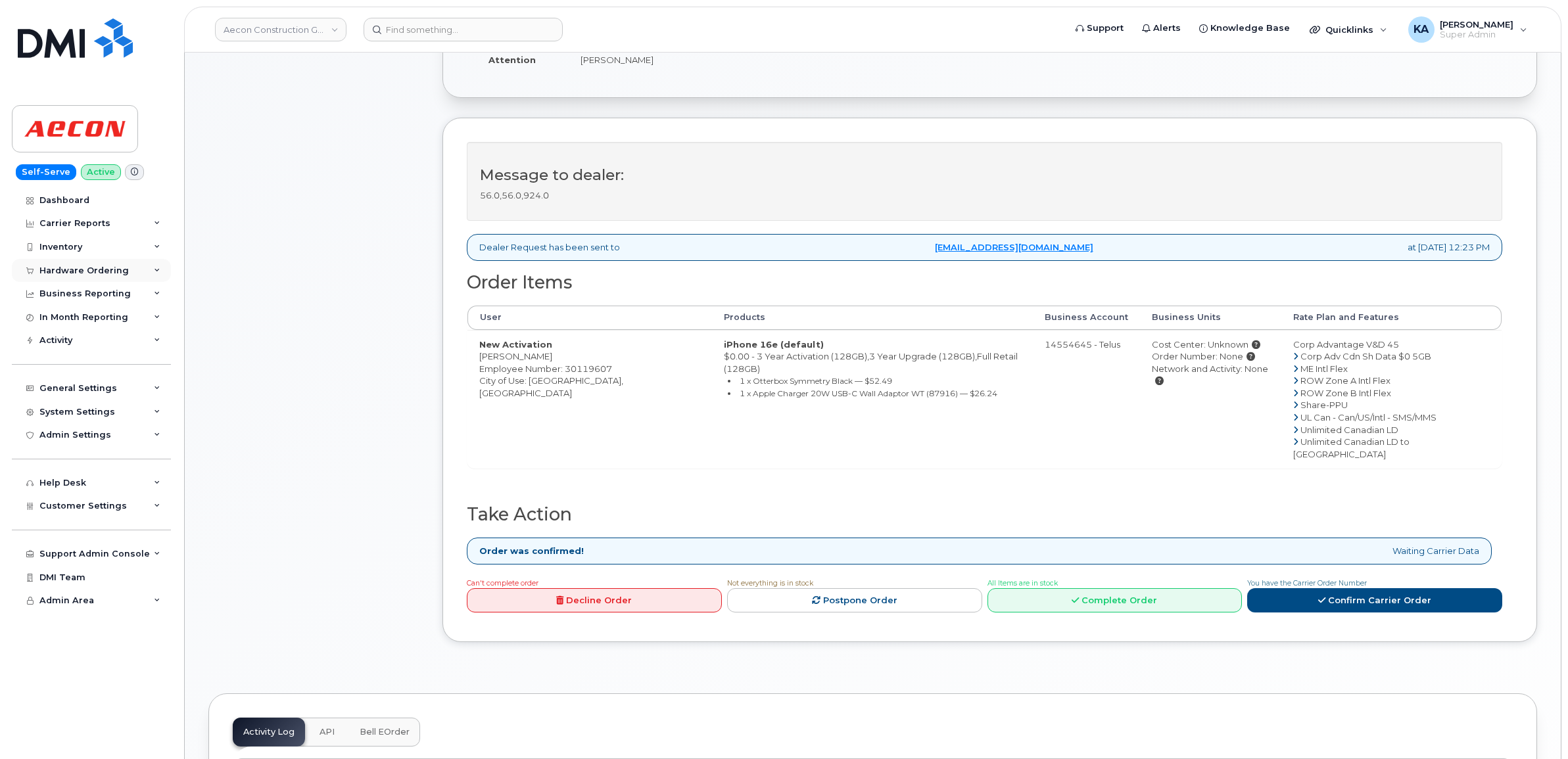
click at [73, 267] on div "Hardware Ordering" at bounding box center [84, 270] width 89 height 11
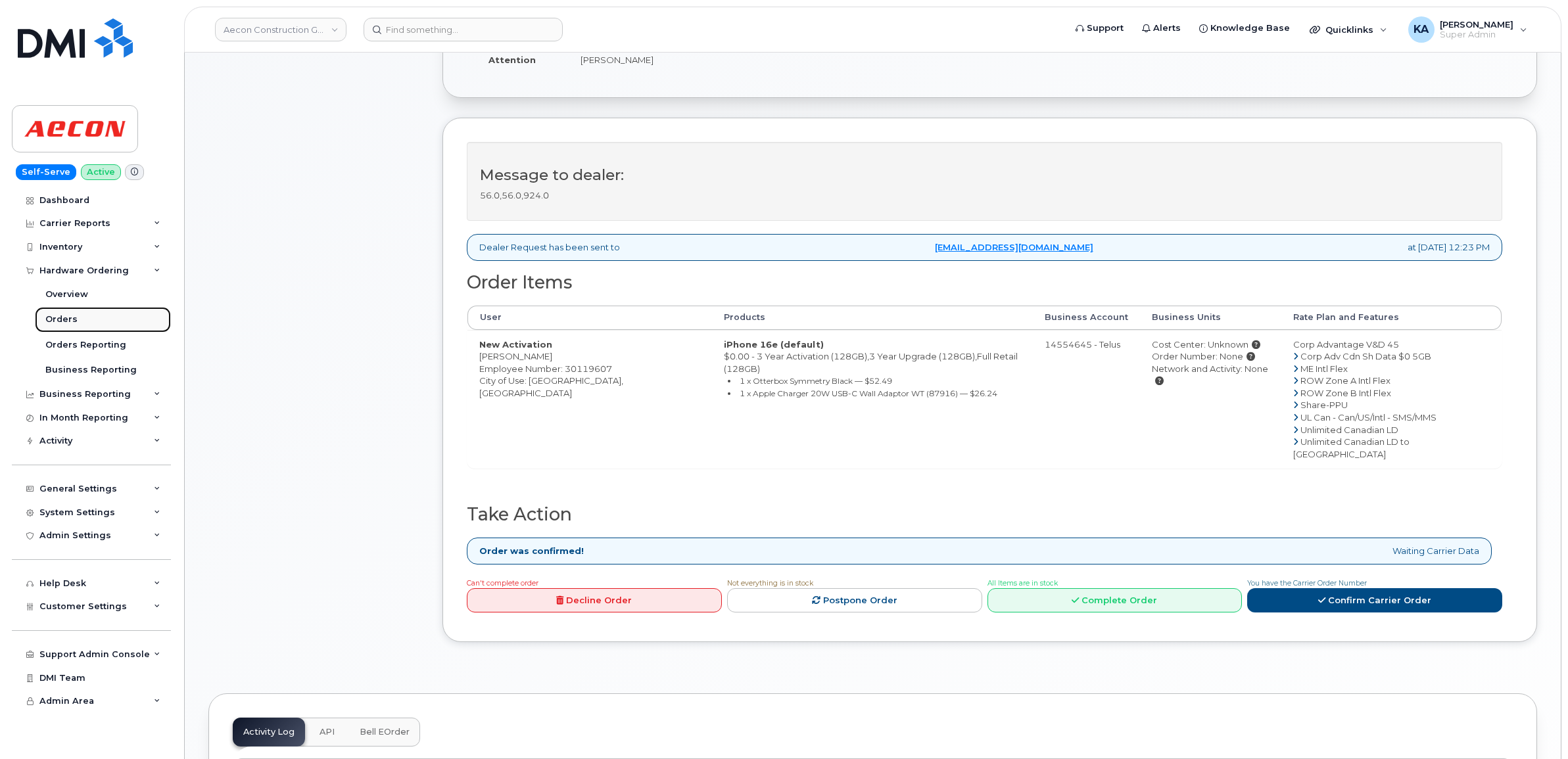
click at [64, 319] on div "Orders" at bounding box center [62, 319] width 33 height 12
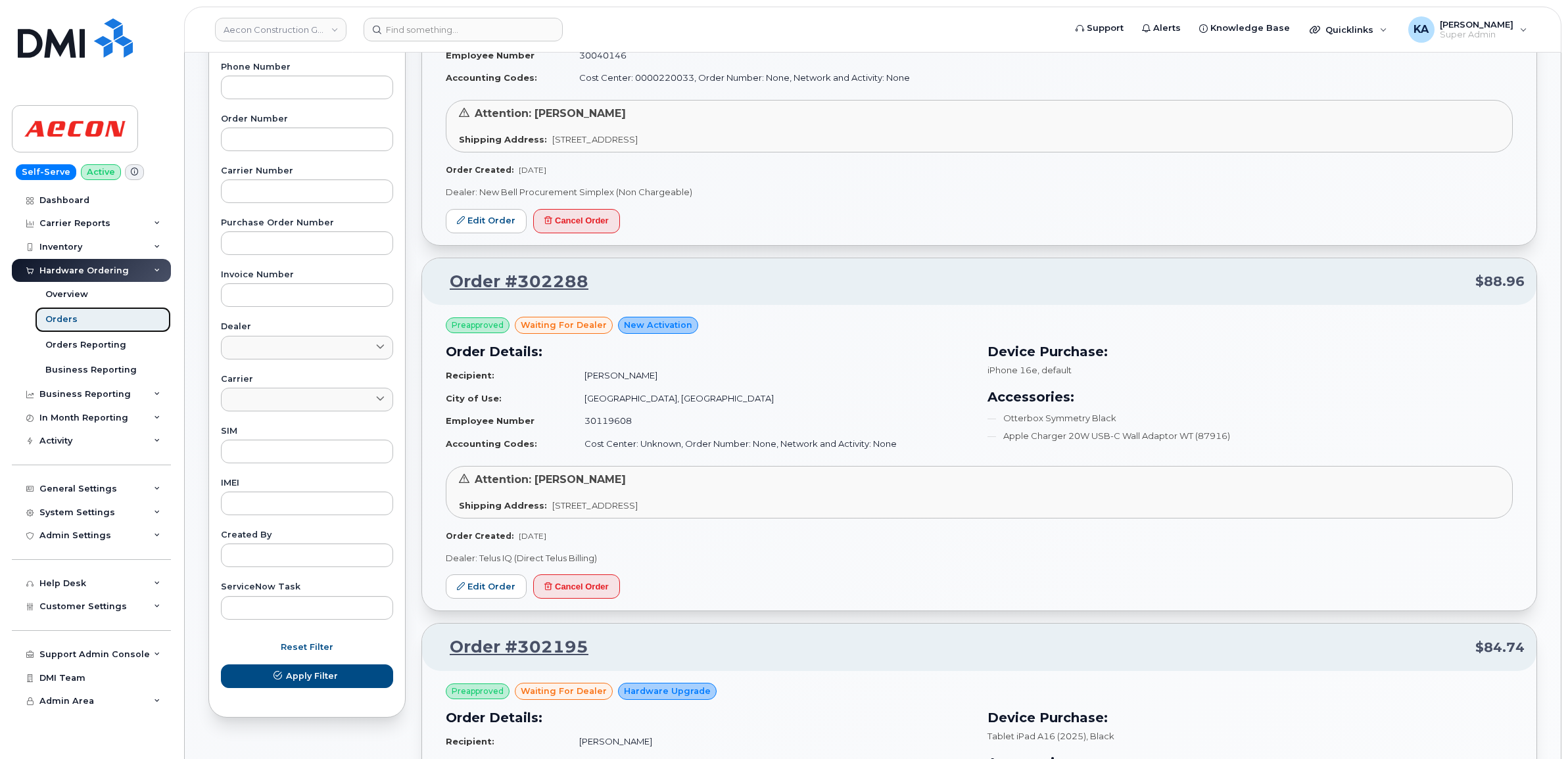
scroll to position [328, 0]
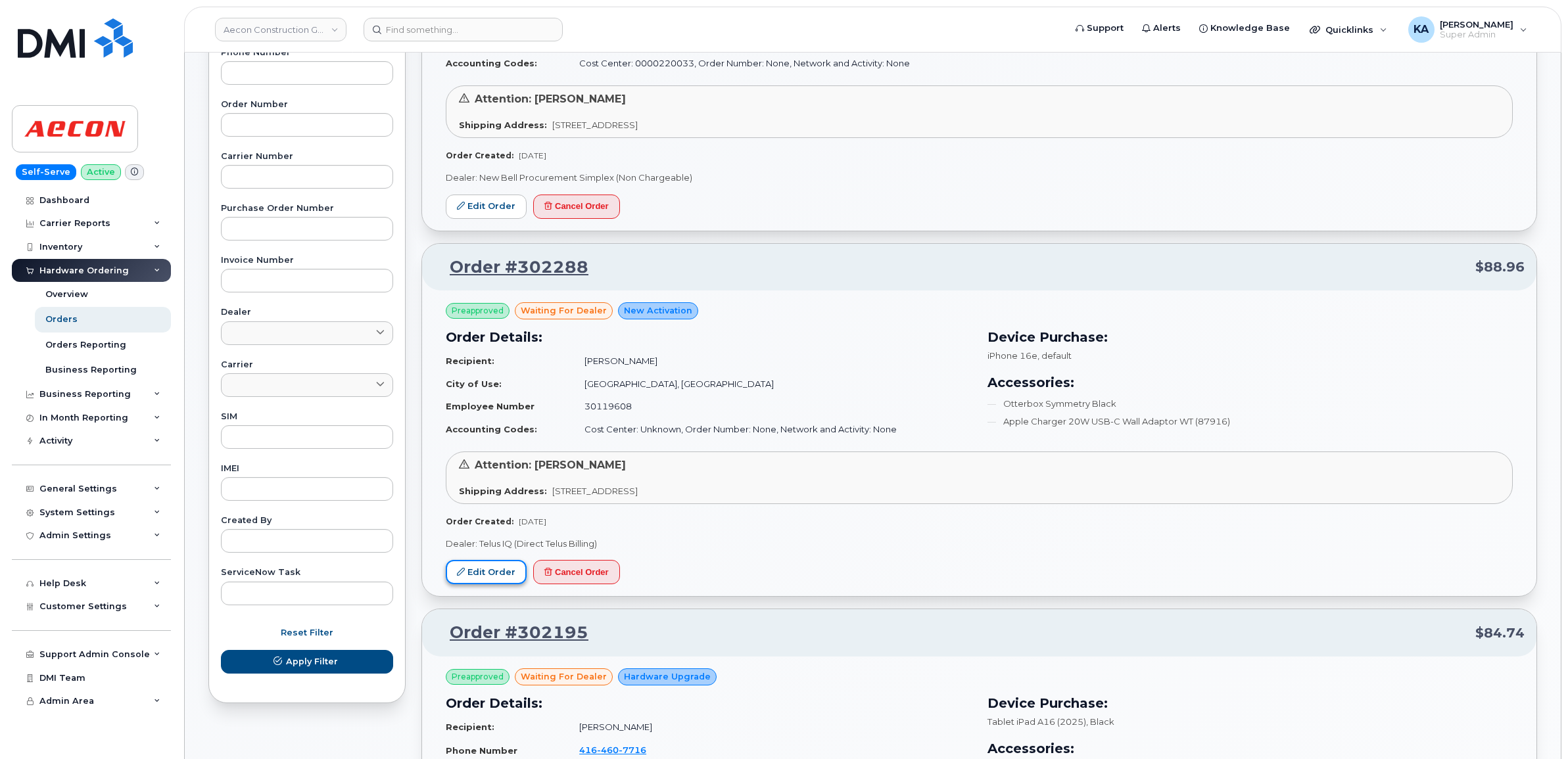
click at [481, 569] on link "Edit Order" at bounding box center [486, 572] width 81 height 24
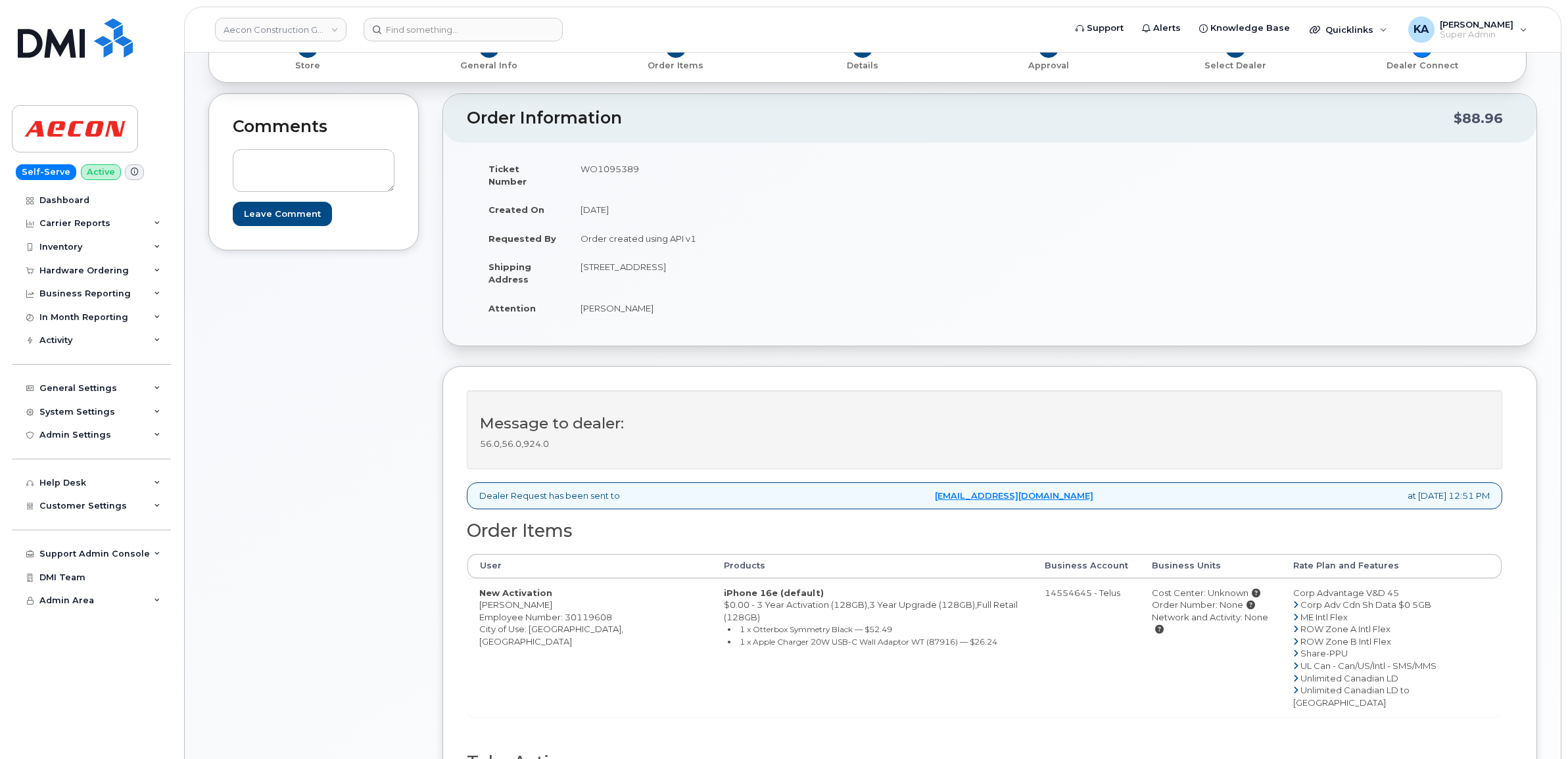
scroll to position [164, 0]
drag, startPoint x: 471, startPoint y: 591, endPoint x: 549, endPoint y: 596, distance: 78.2
click at [549, 596] on td "New Activation [PERSON_NAME] Employee Number: 30119608 City of Use: [GEOGRAPHIC…" at bounding box center [590, 646] width 245 height 139
copy td "[PERSON_NAME]"
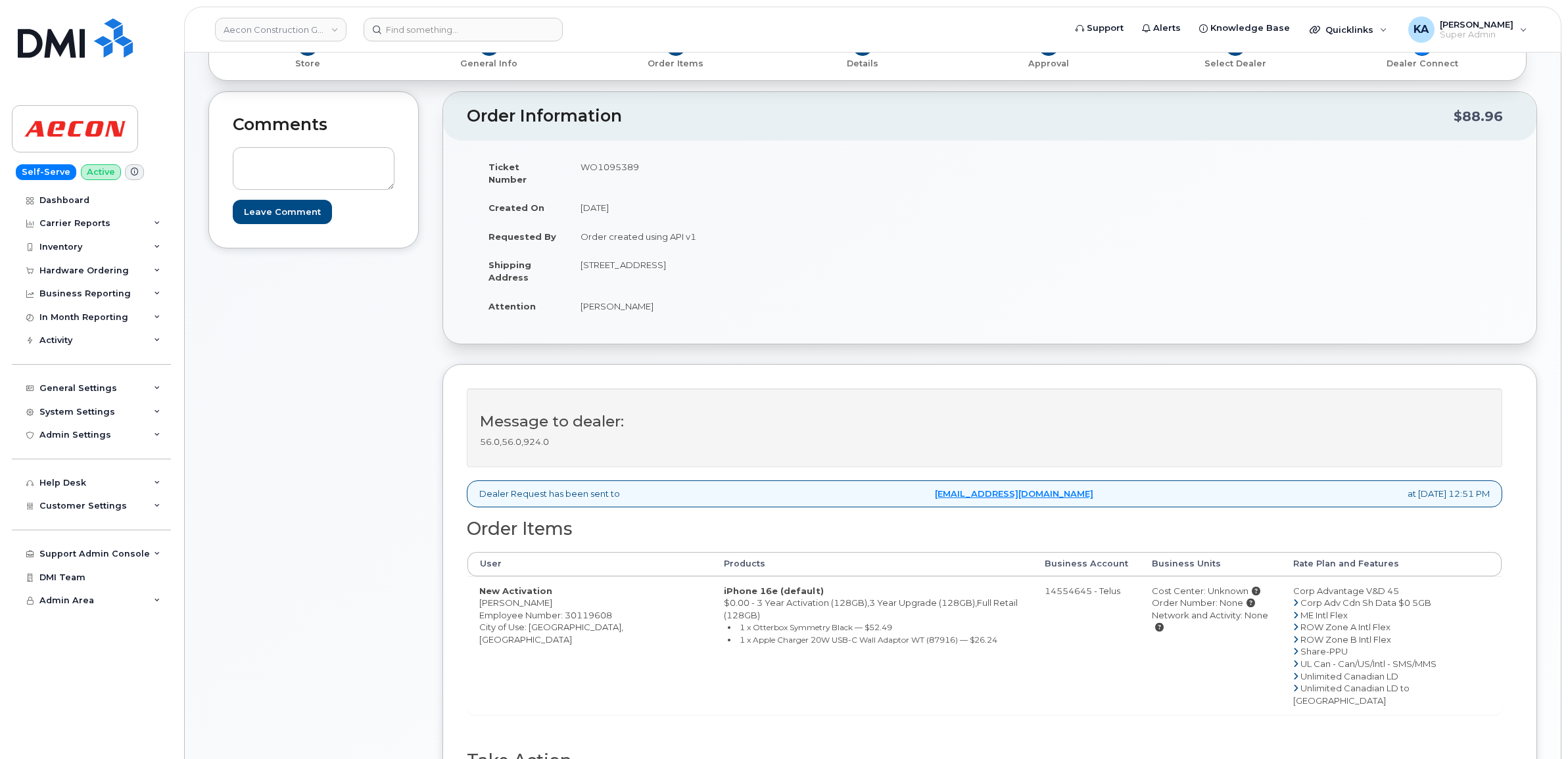
click at [600, 168] on td "WO1095389" at bounding box center [775, 173] width 412 height 41
copy td "WO1095389"
drag, startPoint x: 580, startPoint y: 296, endPoint x: 664, endPoint y: 299, distance: 84.1
click at [664, 299] on td "[PERSON_NAME]" at bounding box center [775, 306] width 412 height 29
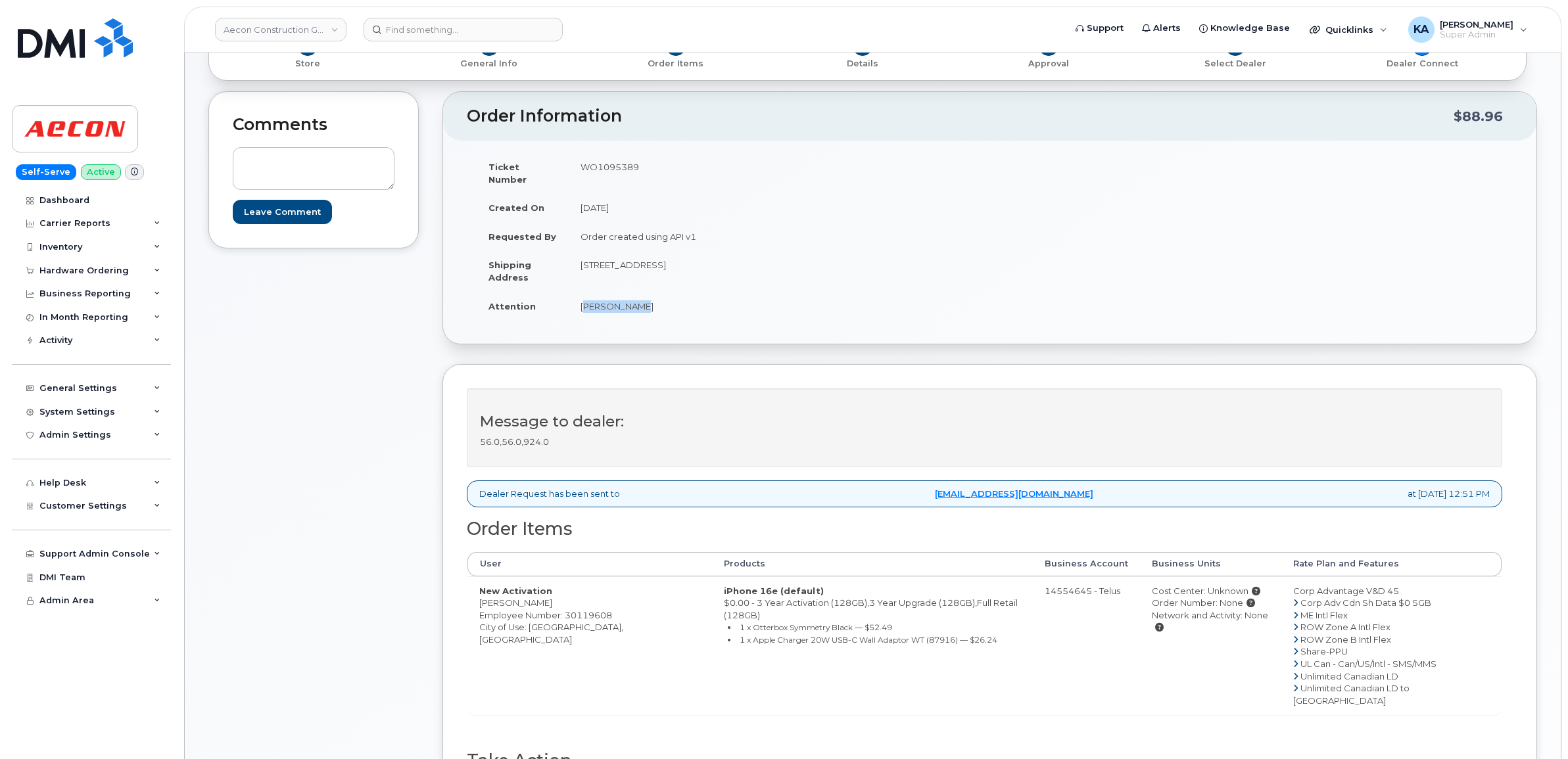
copy td "[PERSON_NAME]"
drag, startPoint x: 577, startPoint y: 253, endPoint x: 654, endPoint y: 263, distance: 77.6
click at [654, 263] on td "[STREET_ADDRESS]" at bounding box center [775, 271] width 412 height 41
copy td "1635 Tricont Ave"
click at [669, 255] on td "[STREET_ADDRESS]" at bounding box center [775, 271] width 412 height 41
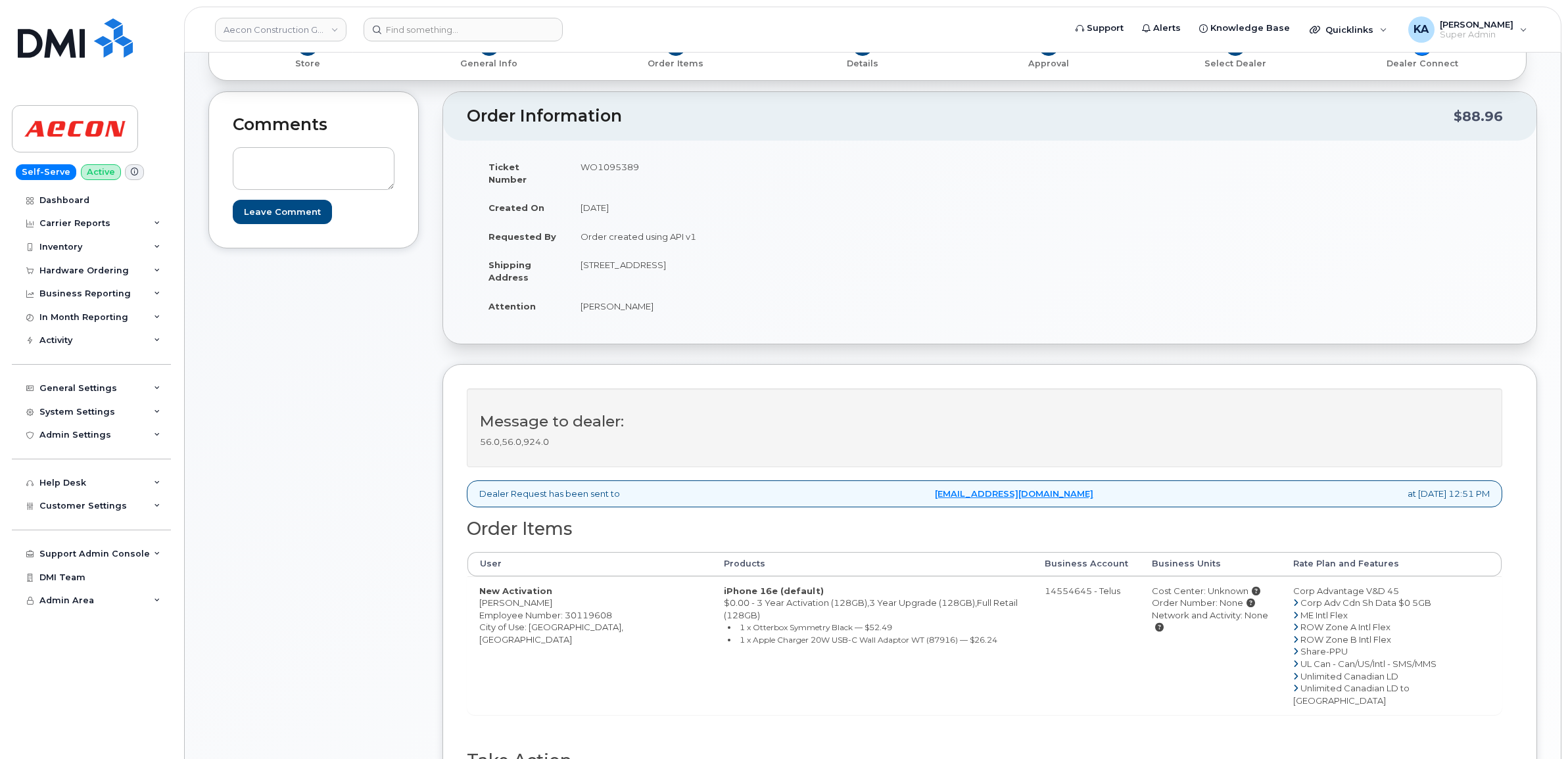
click at [669, 255] on td "[STREET_ADDRESS]" at bounding box center [775, 271] width 412 height 41
copy td "Whitby"
drag, startPoint x: 705, startPoint y: 252, endPoint x: 764, endPoint y: 255, distance: 59.1
click at [764, 255] on td "1635 Tricont Ave Whitby ON L1N 7N5" at bounding box center [775, 271] width 412 height 41
copy td "L1N 7N5"
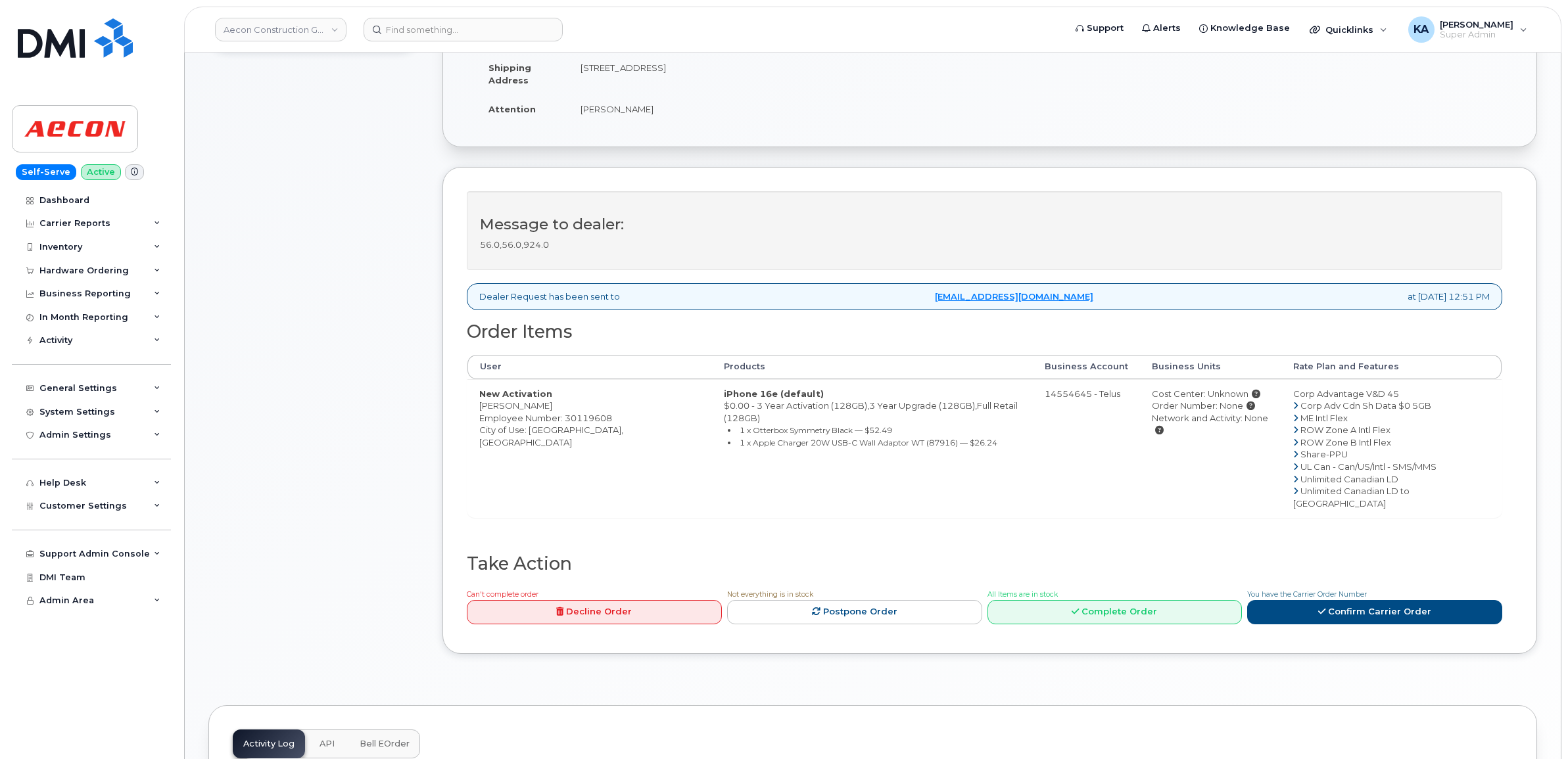
scroll to position [411, 0]
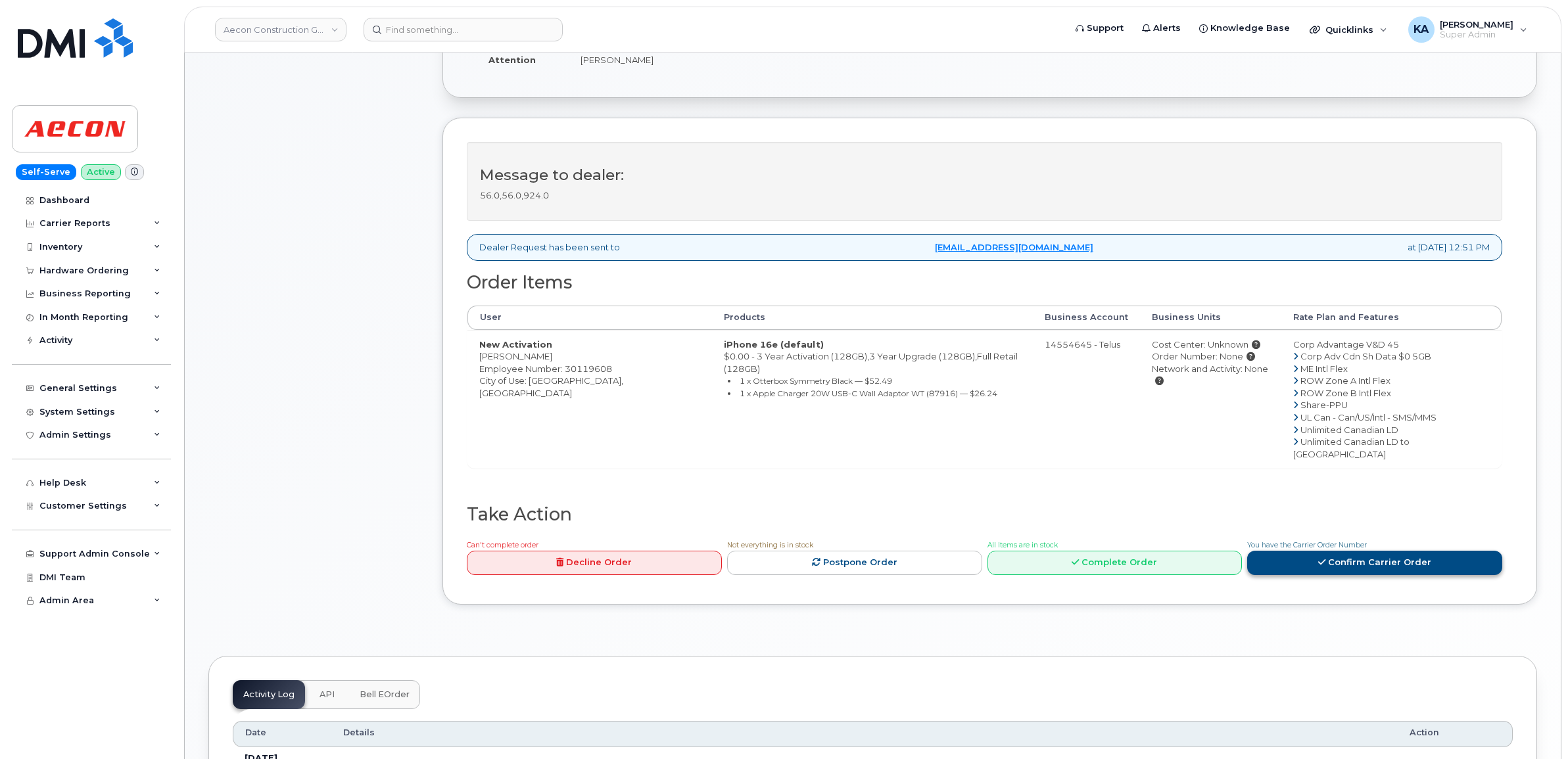
click at [1317, 550] on link "Confirm Carrier Order" at bounding box center [1374, 562] width 255 height 24
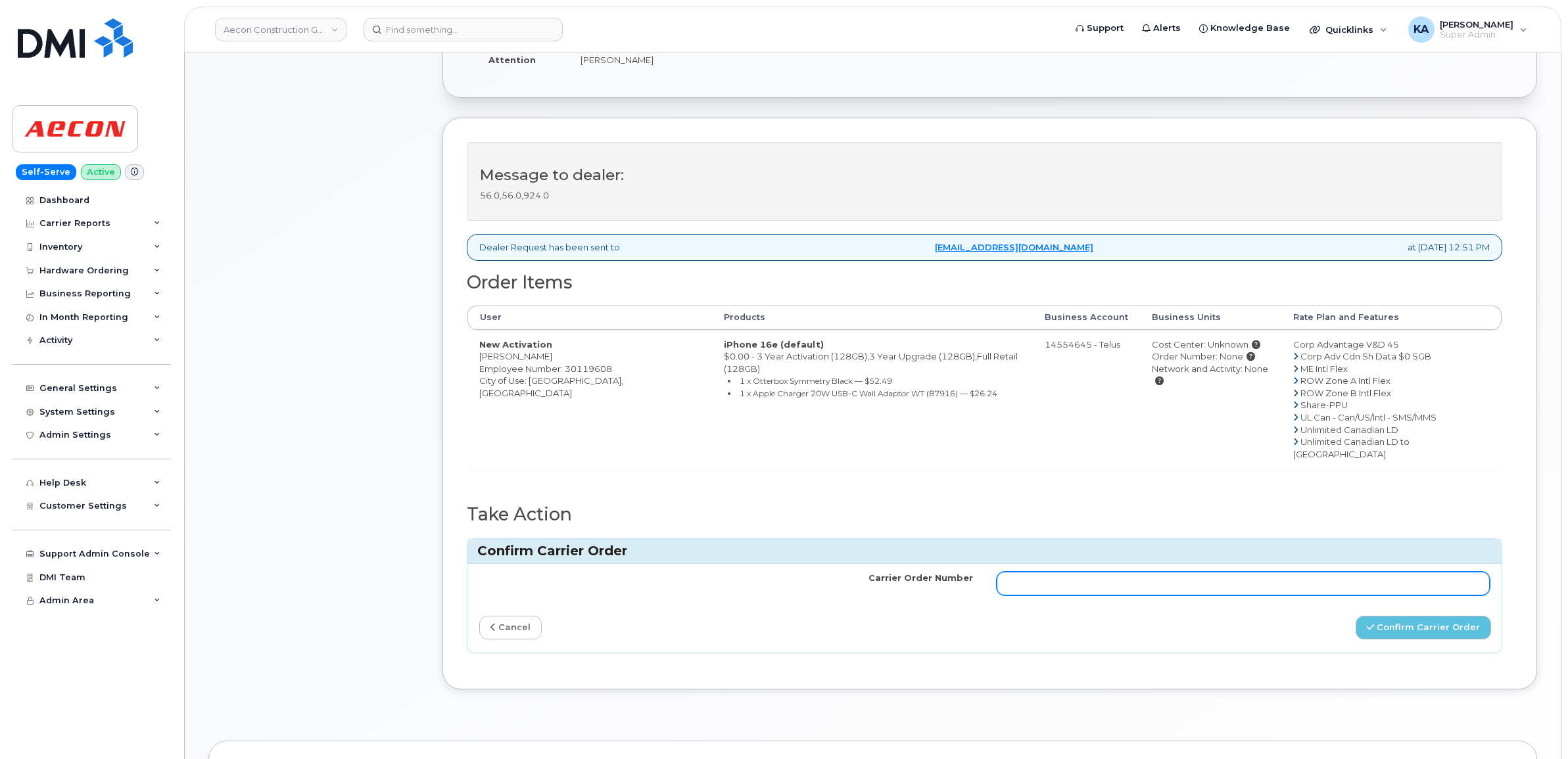
click at [1189, 572] on input "Carrier Order Number" at bounding box center [1243, 583] width 494 height 23
paste input "TL60034749"
type input "TL60034749"
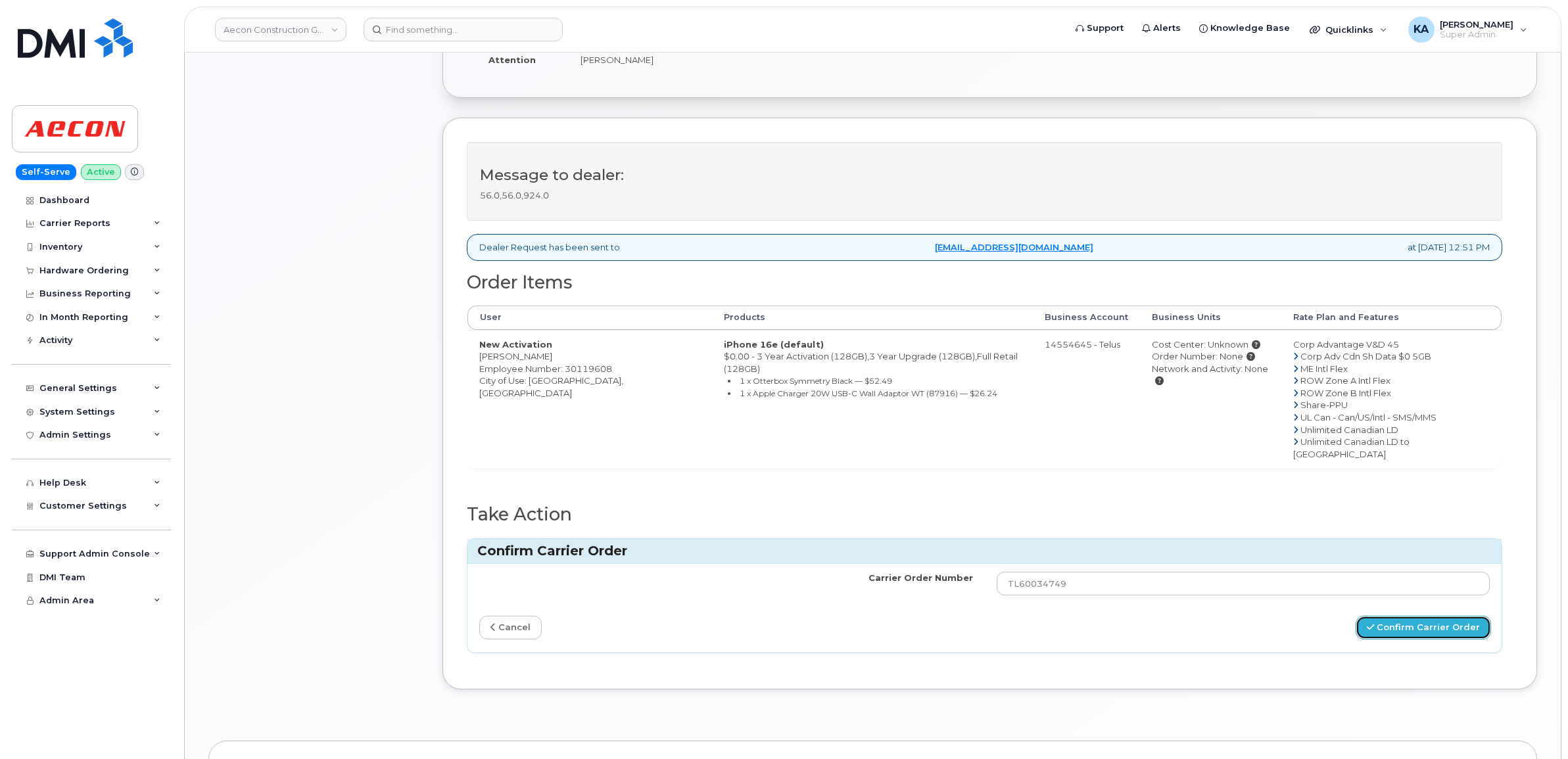
click at [1407, 615] on button "Confirm Carrier Order" at bounding box center [1423, 627] width 135 height 24
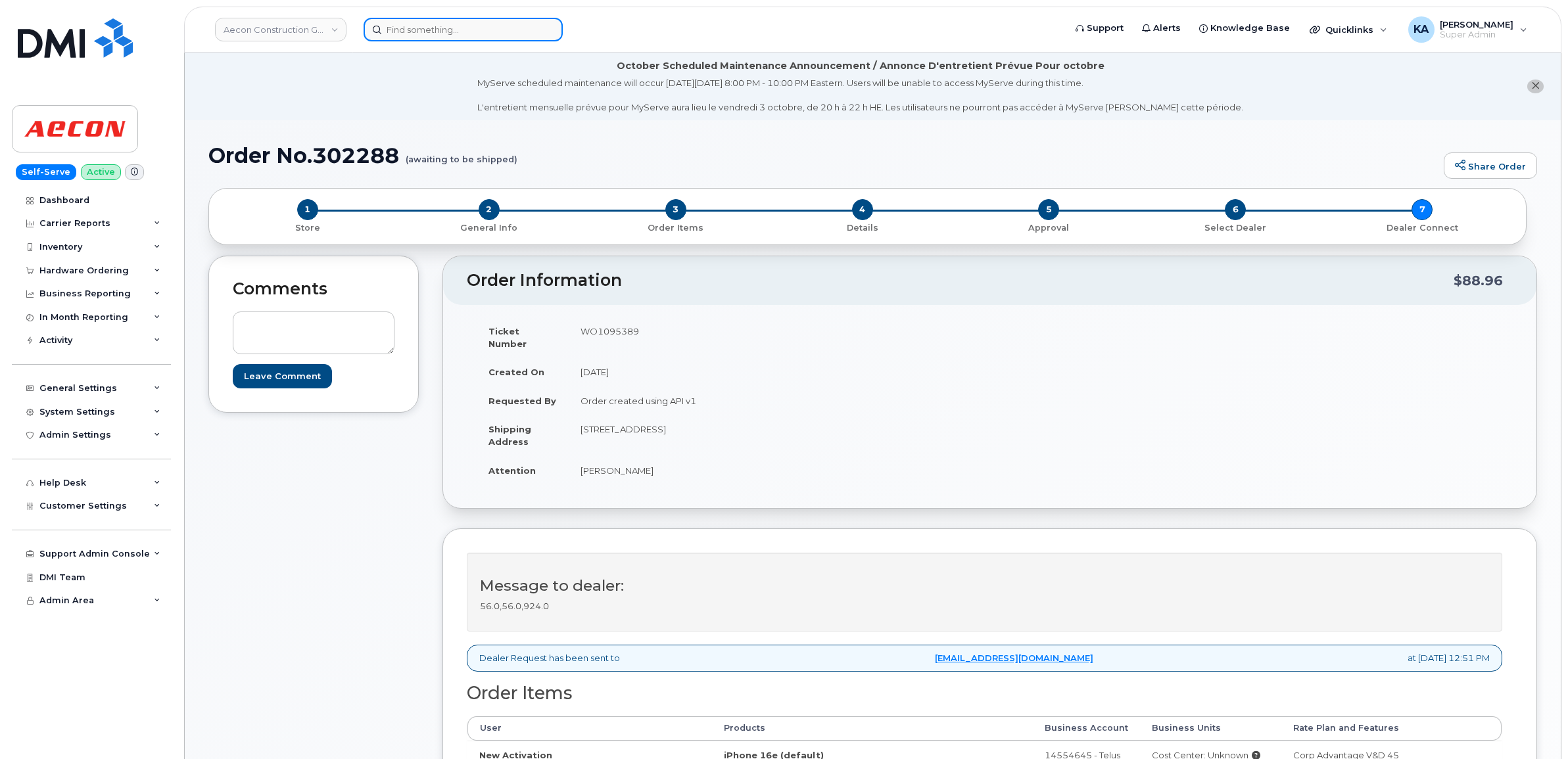
click at [421, 28] on input at bounding box center [463, 29] width 199 height 23
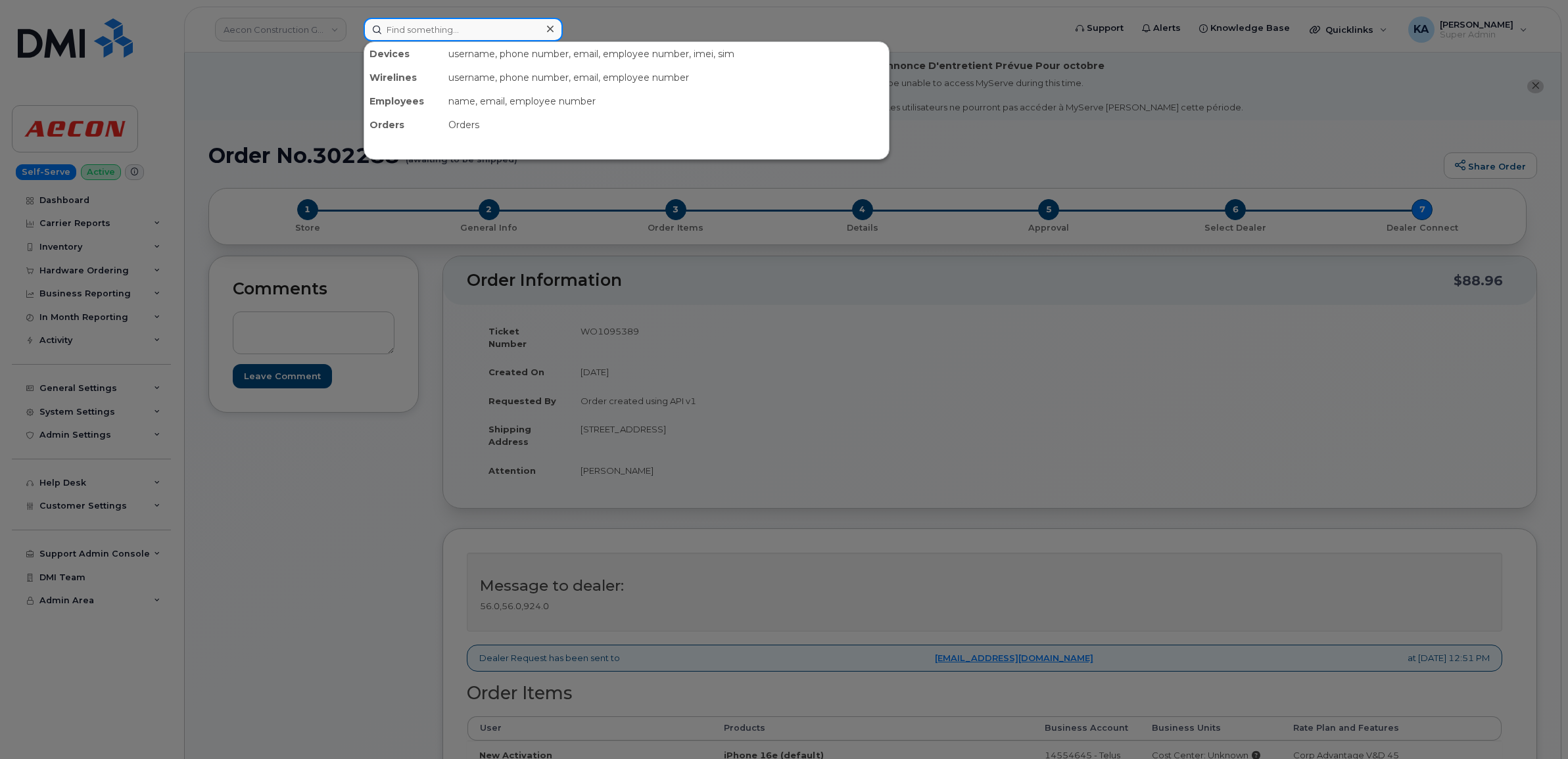
paste input "(8196514135)"
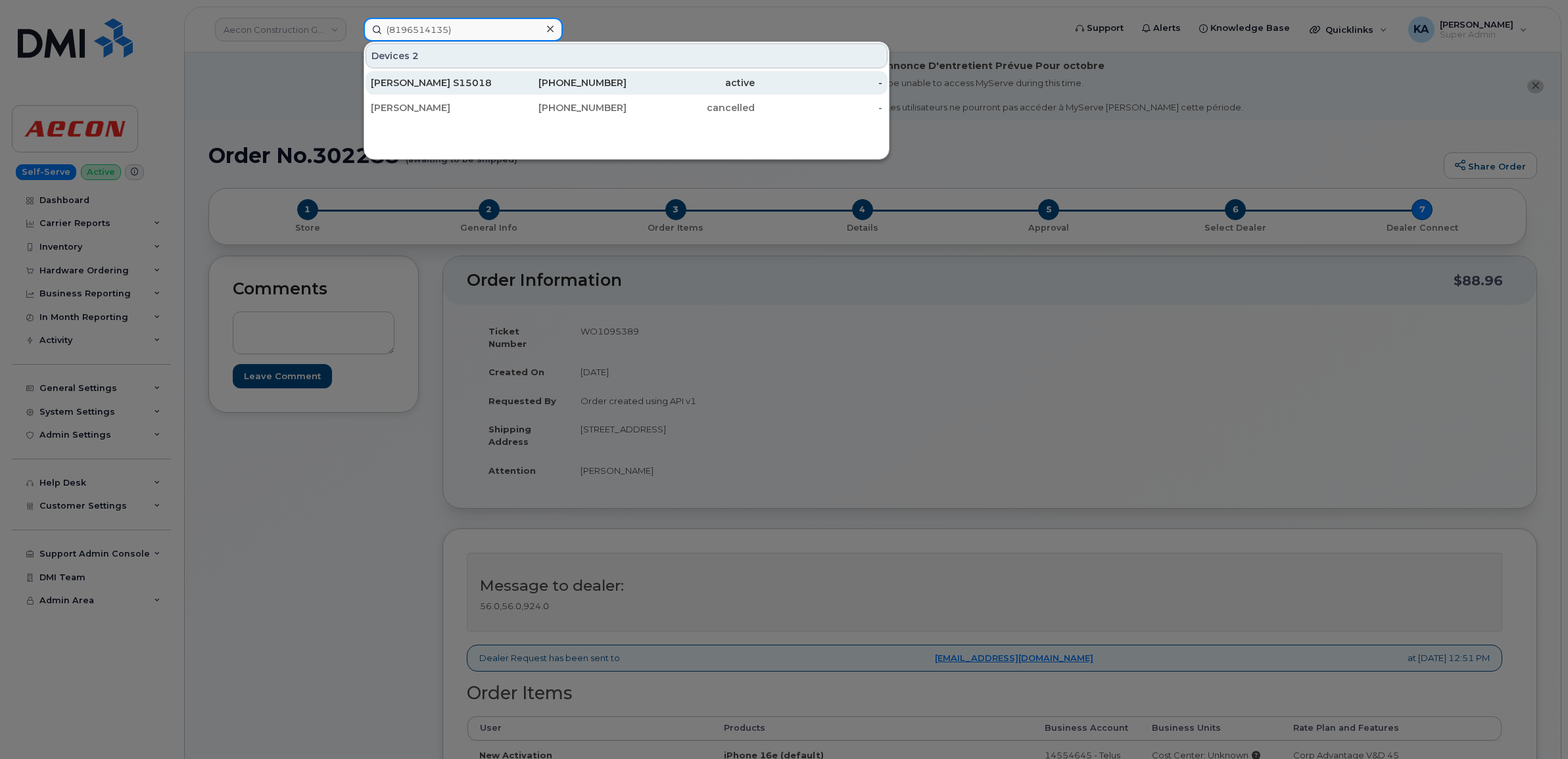
type input "(8196514135)"
click at [431, 79] on div "Frederic Cote S15018" at bounding box center [434, 83] width 128 height 13
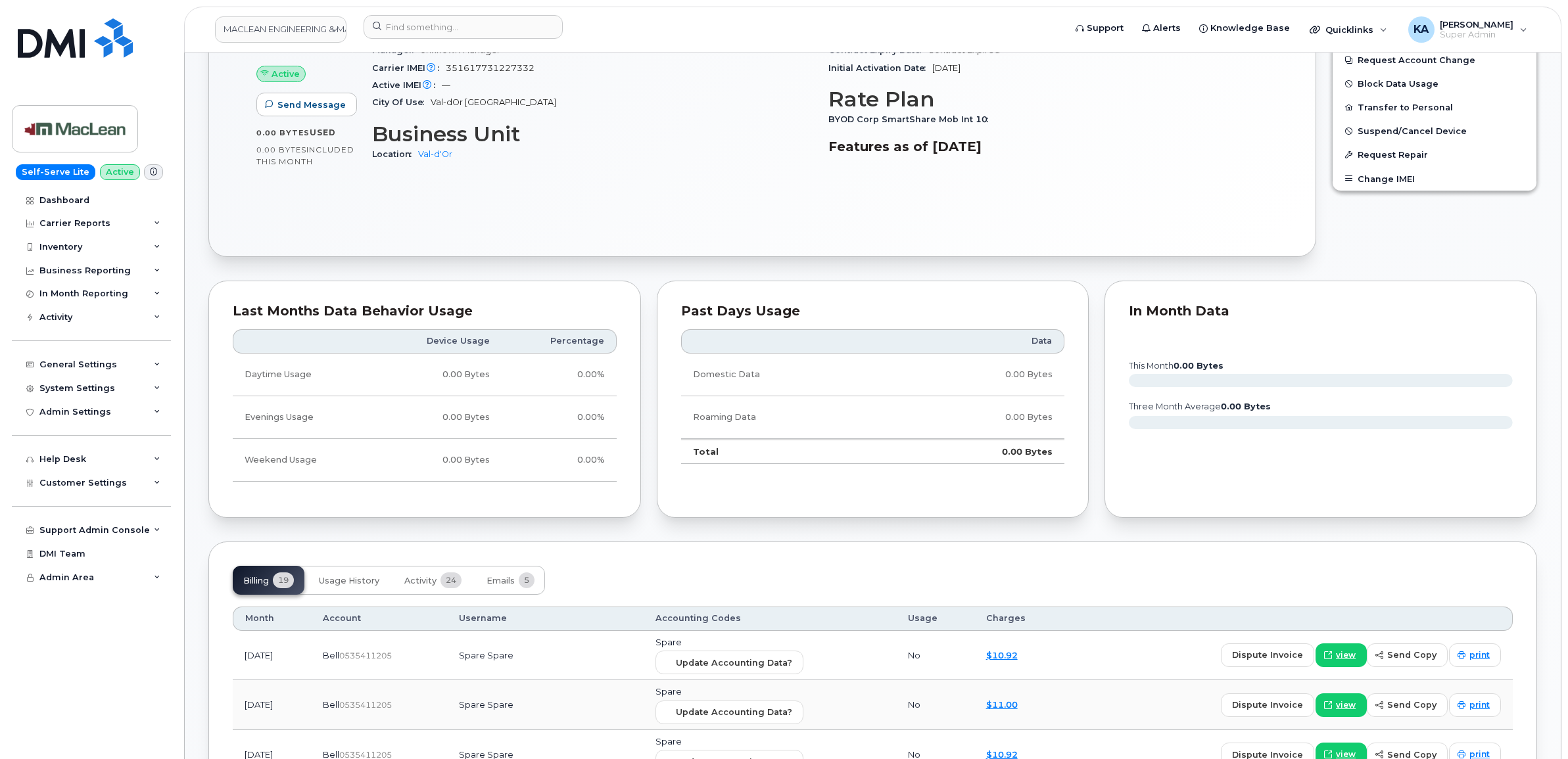
scroll to position [821, 0]
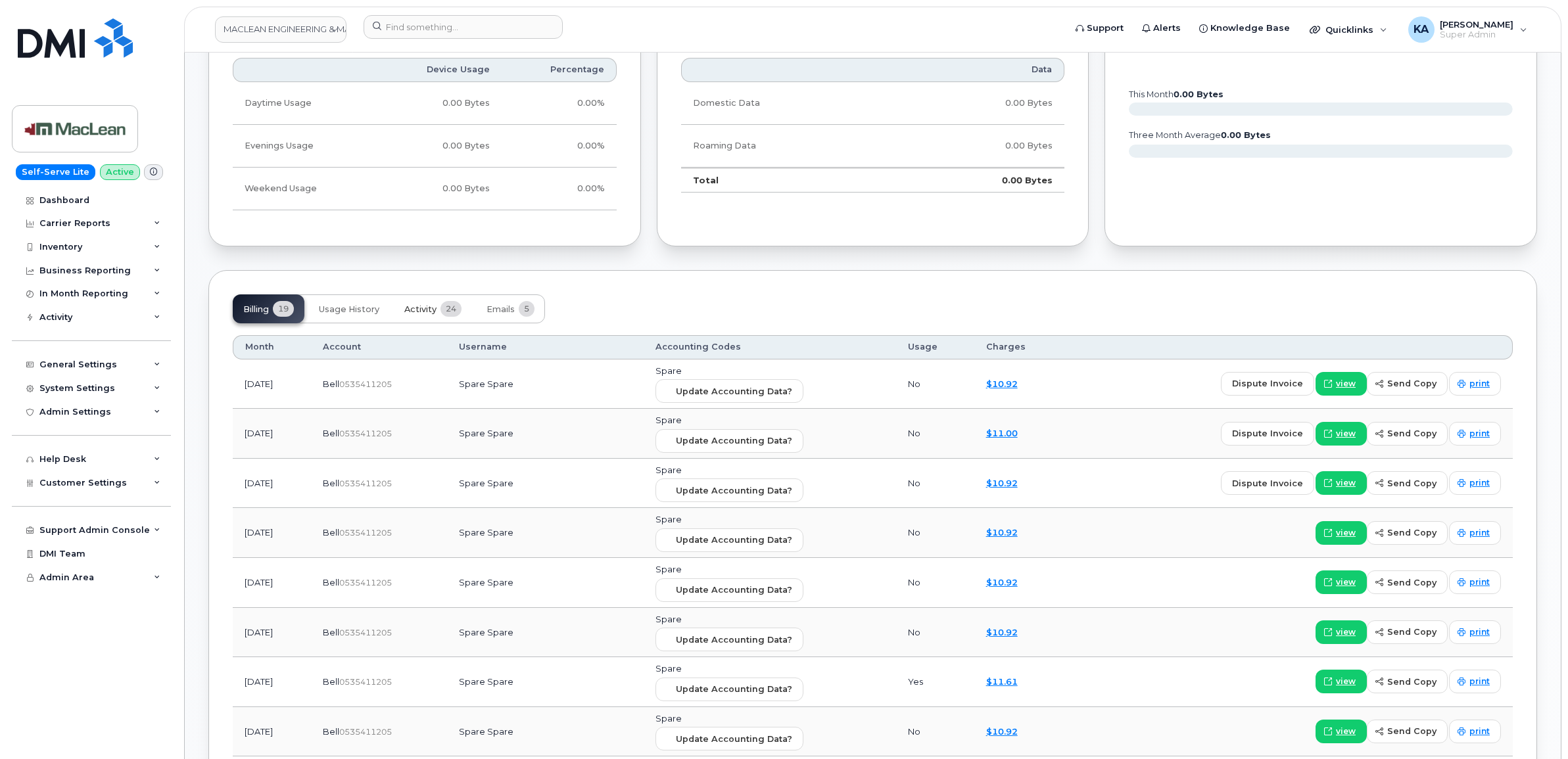
click at [424, 308] on span "Activity" at bounding box center [420, 309] width 33 height 11
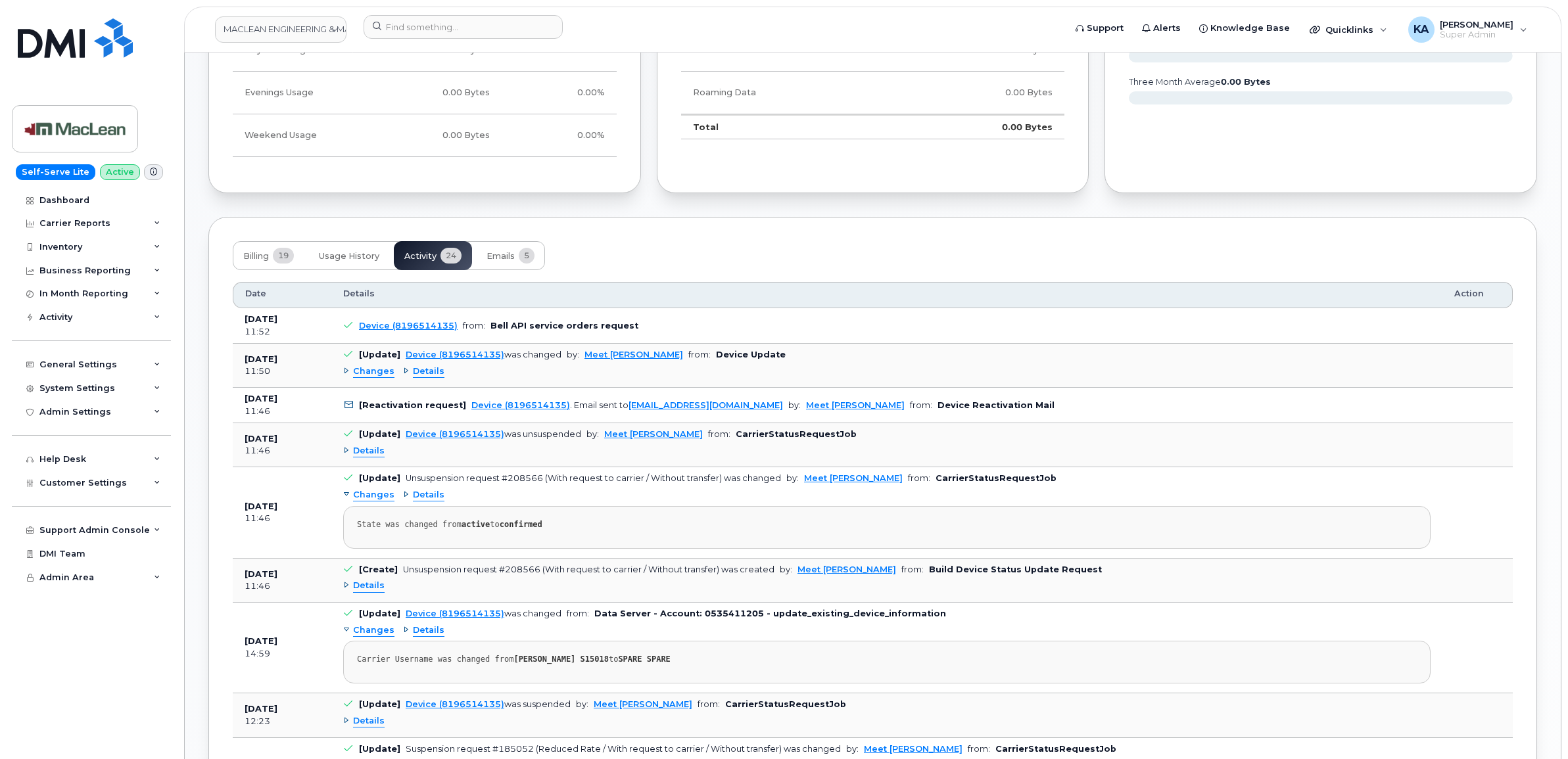
scroll to position [903, 0]
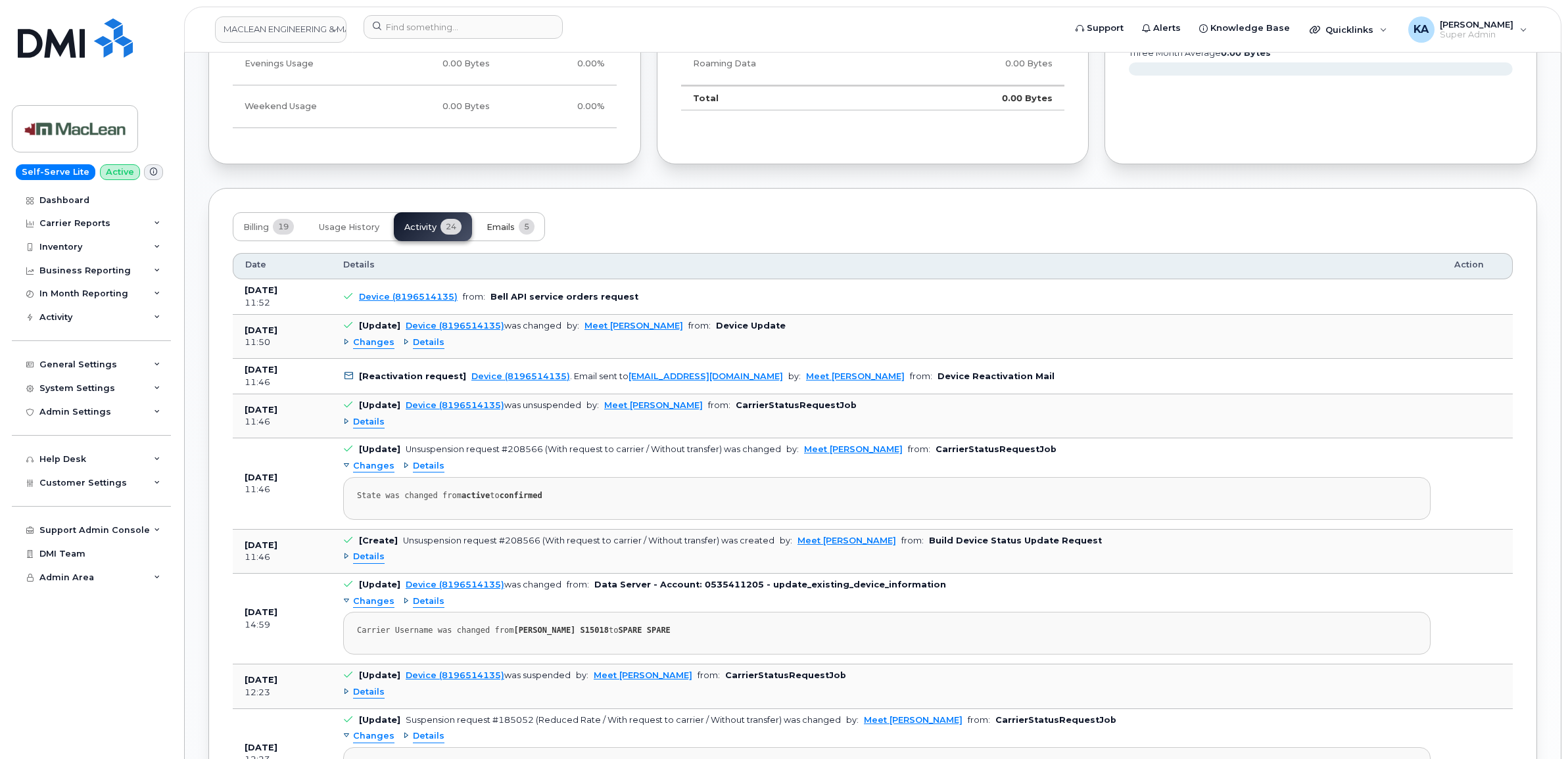
click at [506, 226] on span "Emails" at bounding box center [500, 227] width 28 height 11
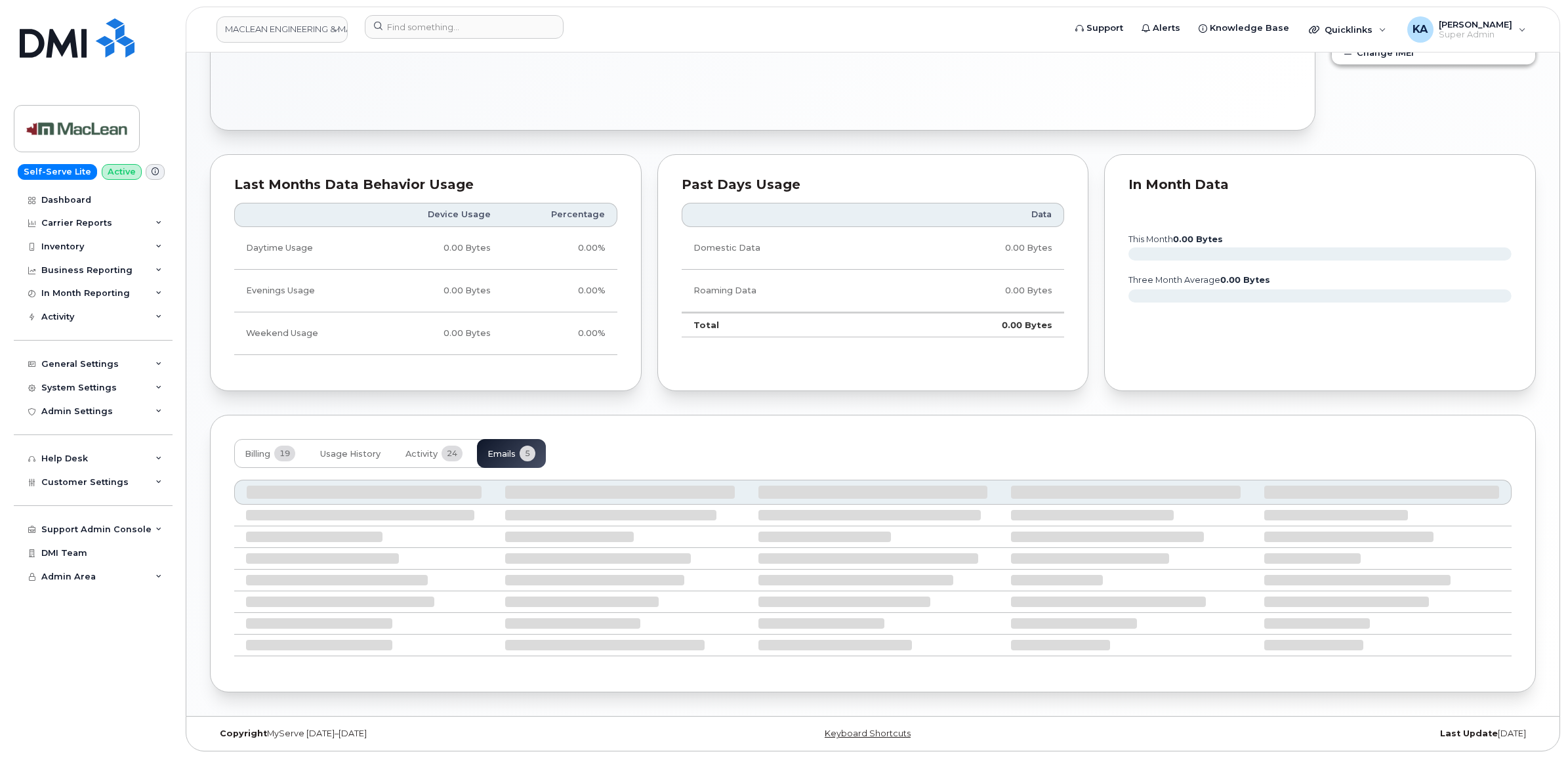
scroll to position [644, 0]
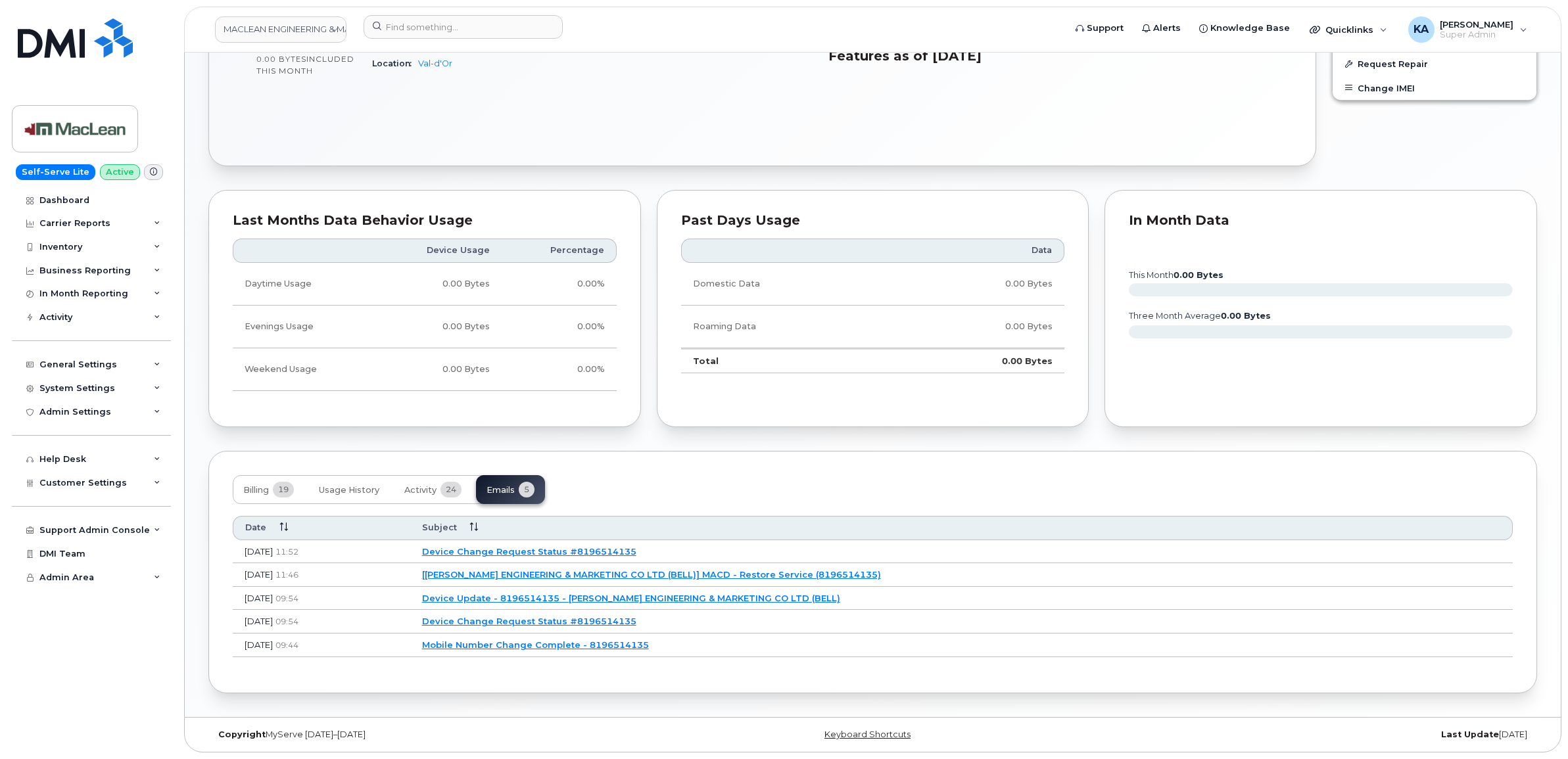
click at [532, 569] on link "[MACLEAN ENGINEERING & MARKETING CO LTD (BELL)] MACD - Restore Service (8196514…" at bounding box center [651, 574] width 459 height 11
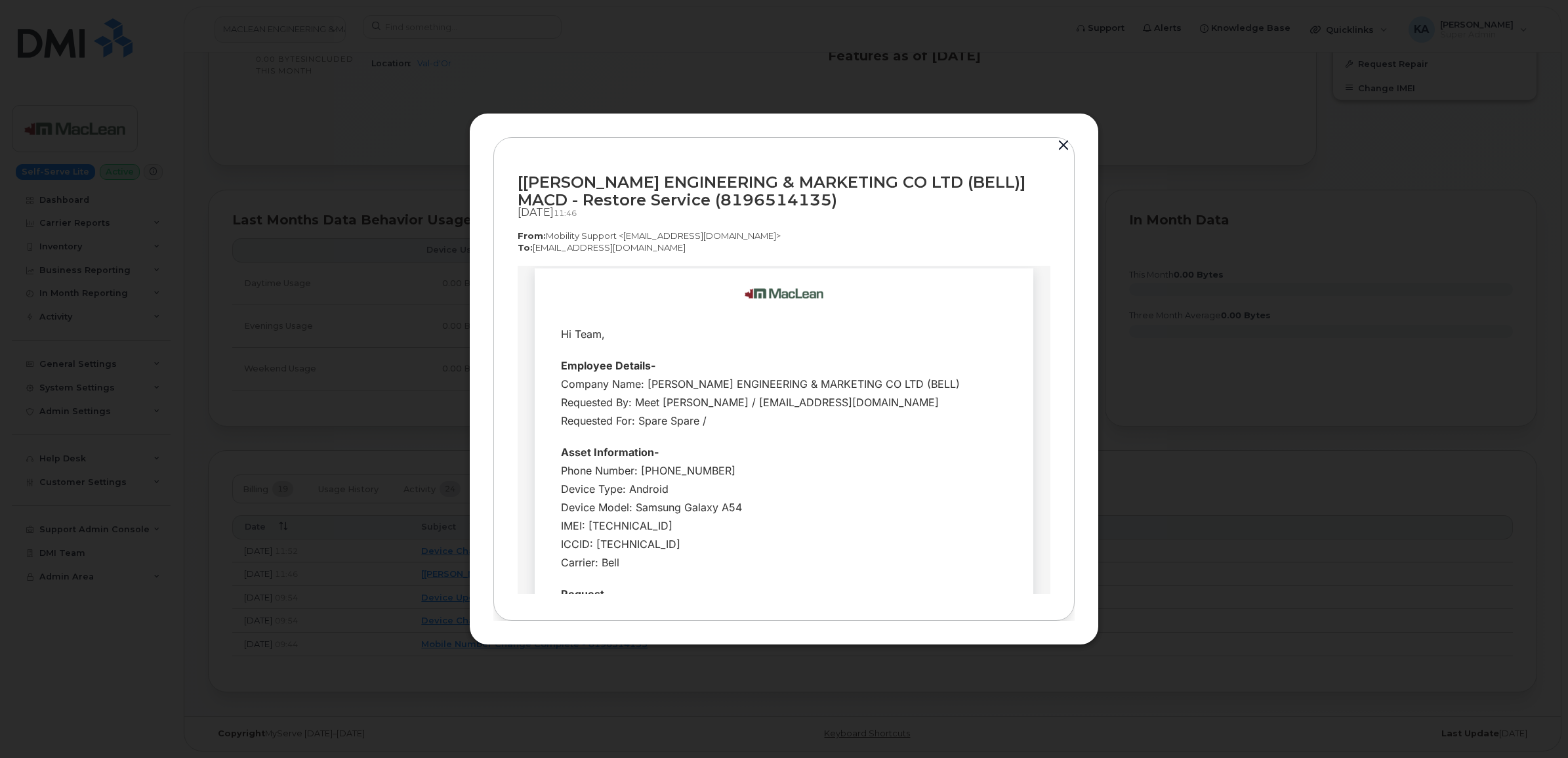
scroll to position [0, 0]
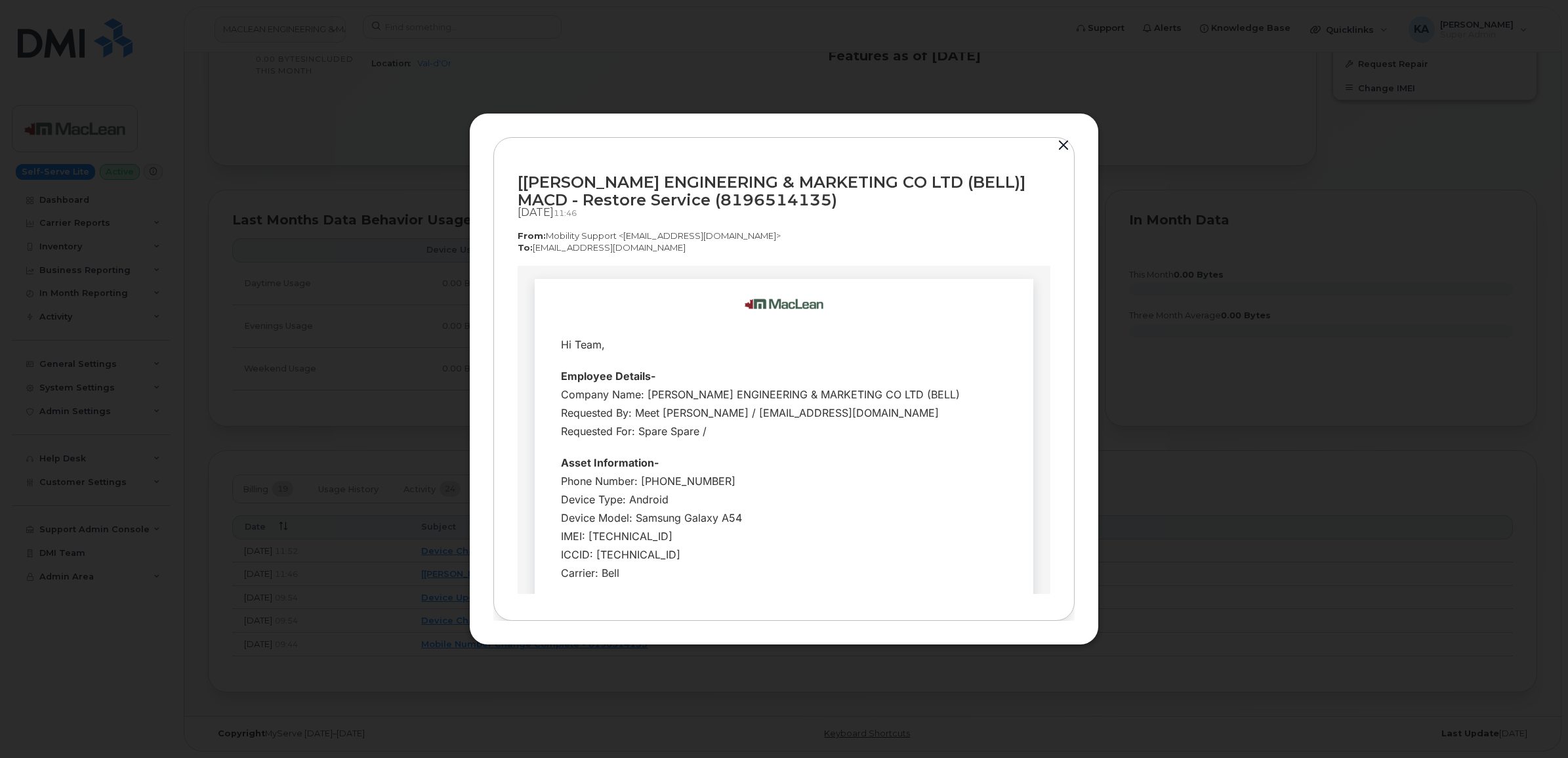
click at [1062, 140] on button "button" at bounding box center [1064, 146] width 20 height 18
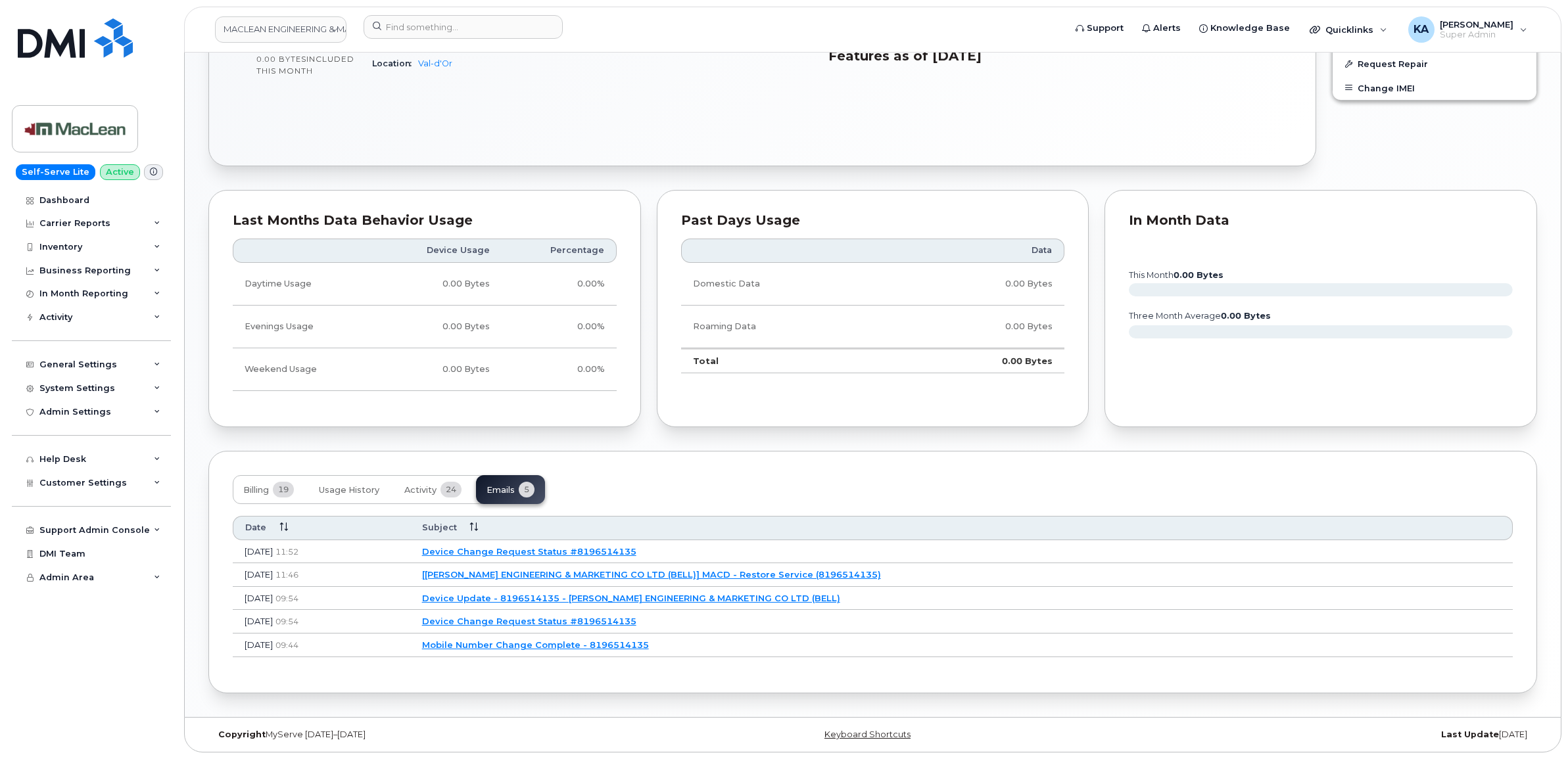
click at [613, 549] on link "Device Change Request Status #8196514135" at bounding box center [529, 551] width 214 height 11
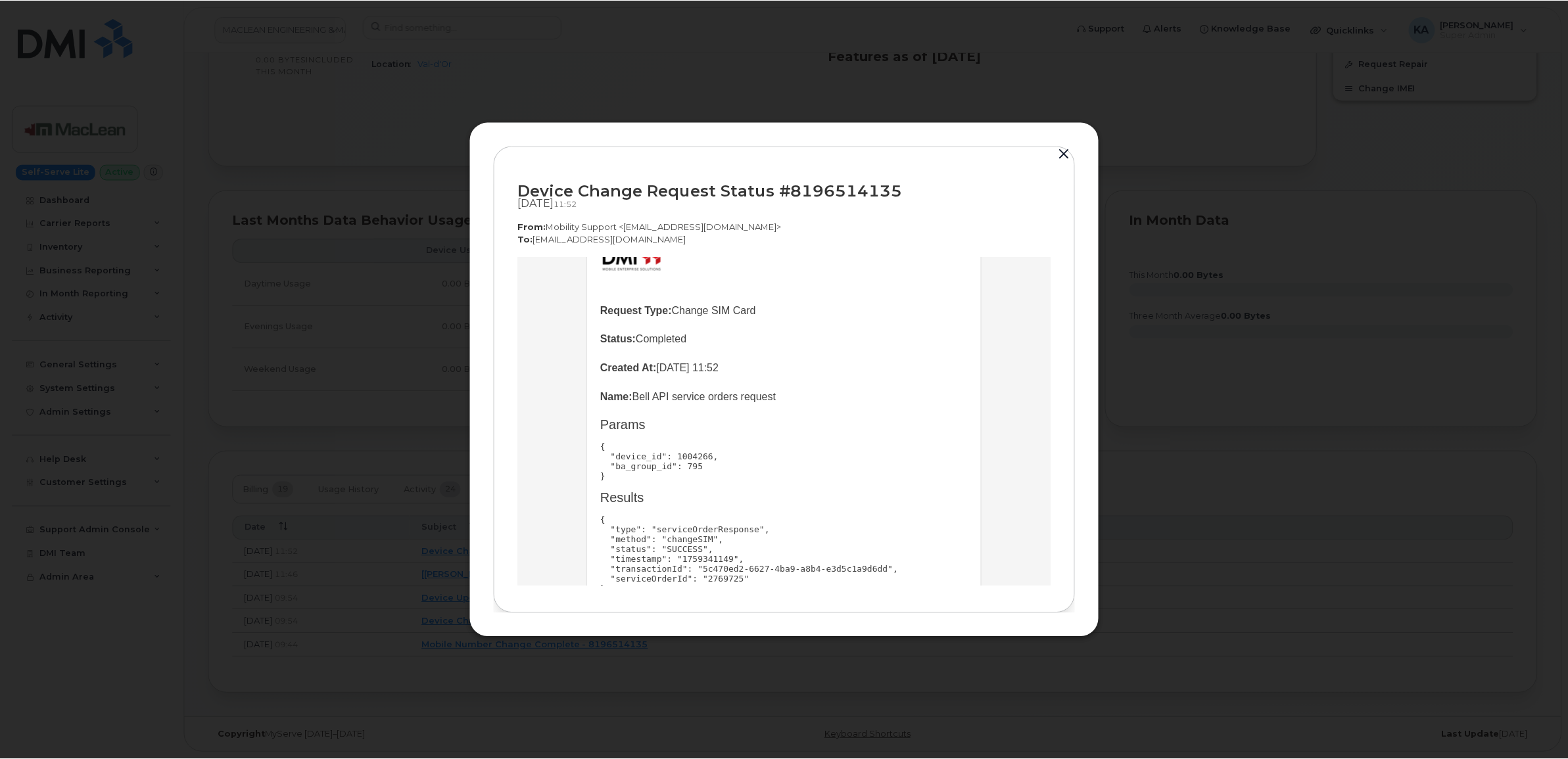
scroll to position [162, 0]
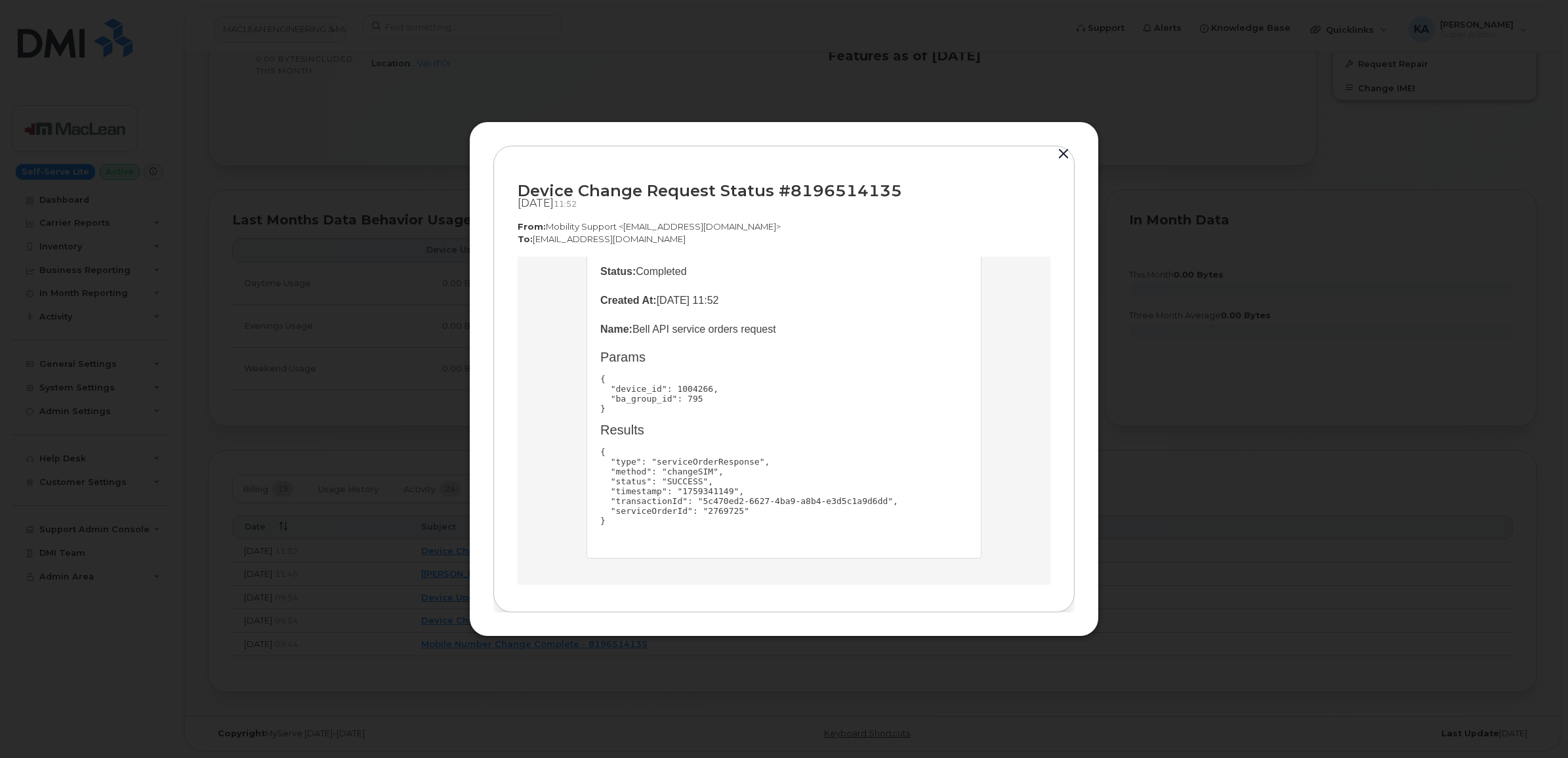
click at [1064, 152] on button "button" at bounding box center [1064, 154] width 20 height 18
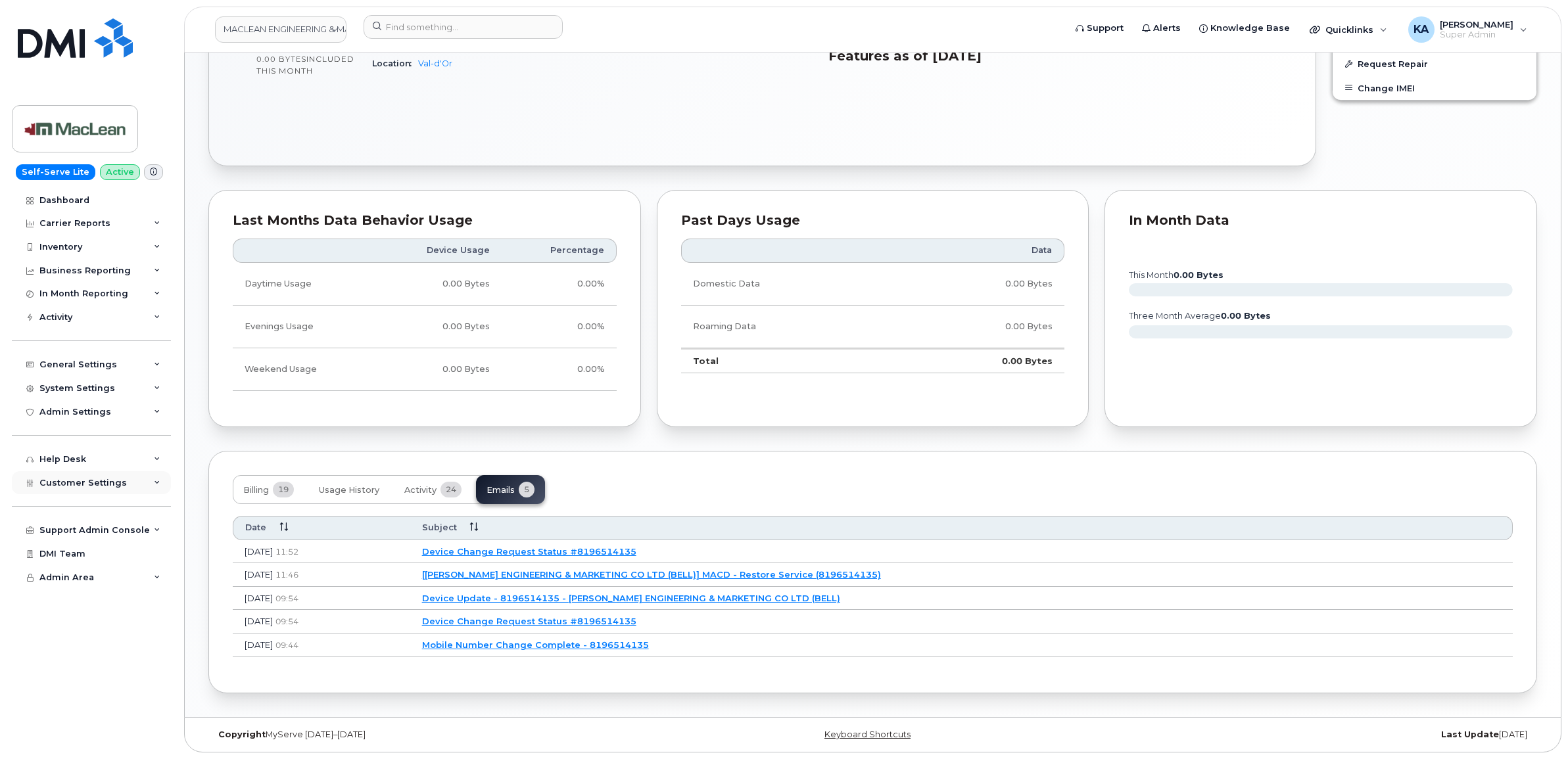
click at [88, 482] on span "Customer Settings" at bounding box center [83, 482] width 88 height 10
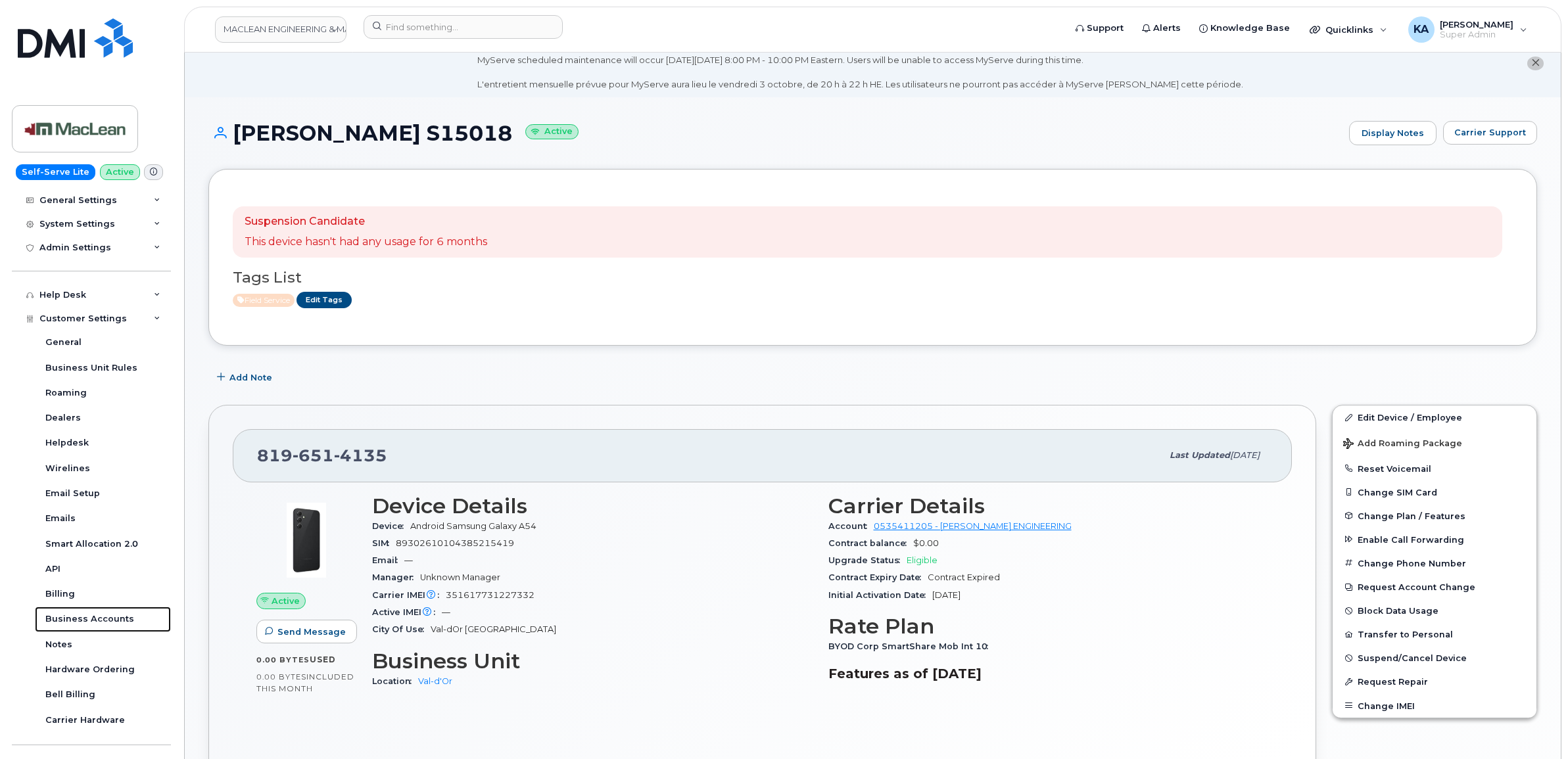
scroll to position [0, 0]
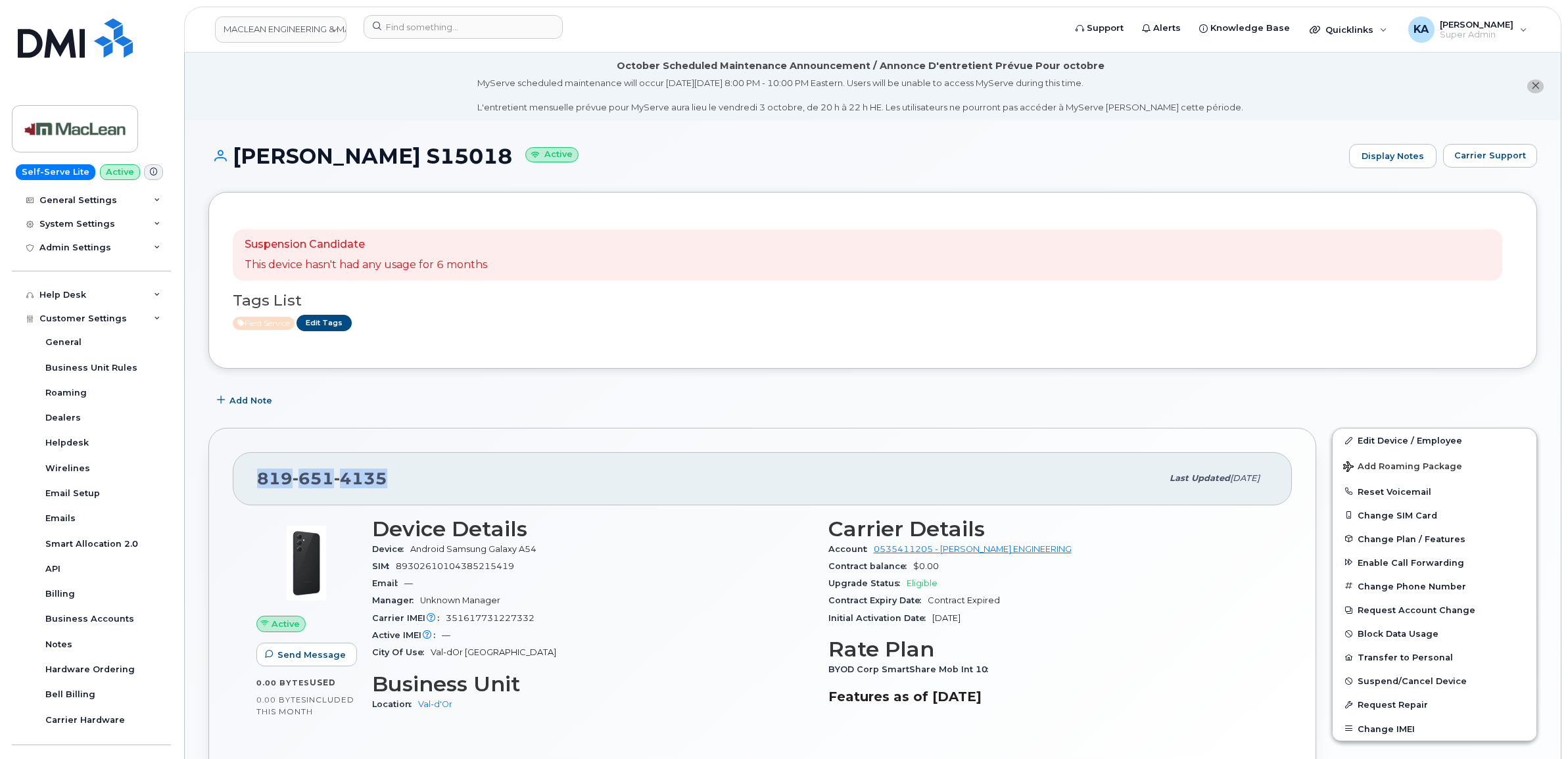
drag, startPoint x: 390, startPoint y: 483, endPoint x: 254, endPoint y: 478, distance: 136.1
click at [254, 478] on div "819 651 4135 Last updated Oct 01, 2025" at bounding box center [762, 478] width 1059 height 52
copy span "819 651 4135"
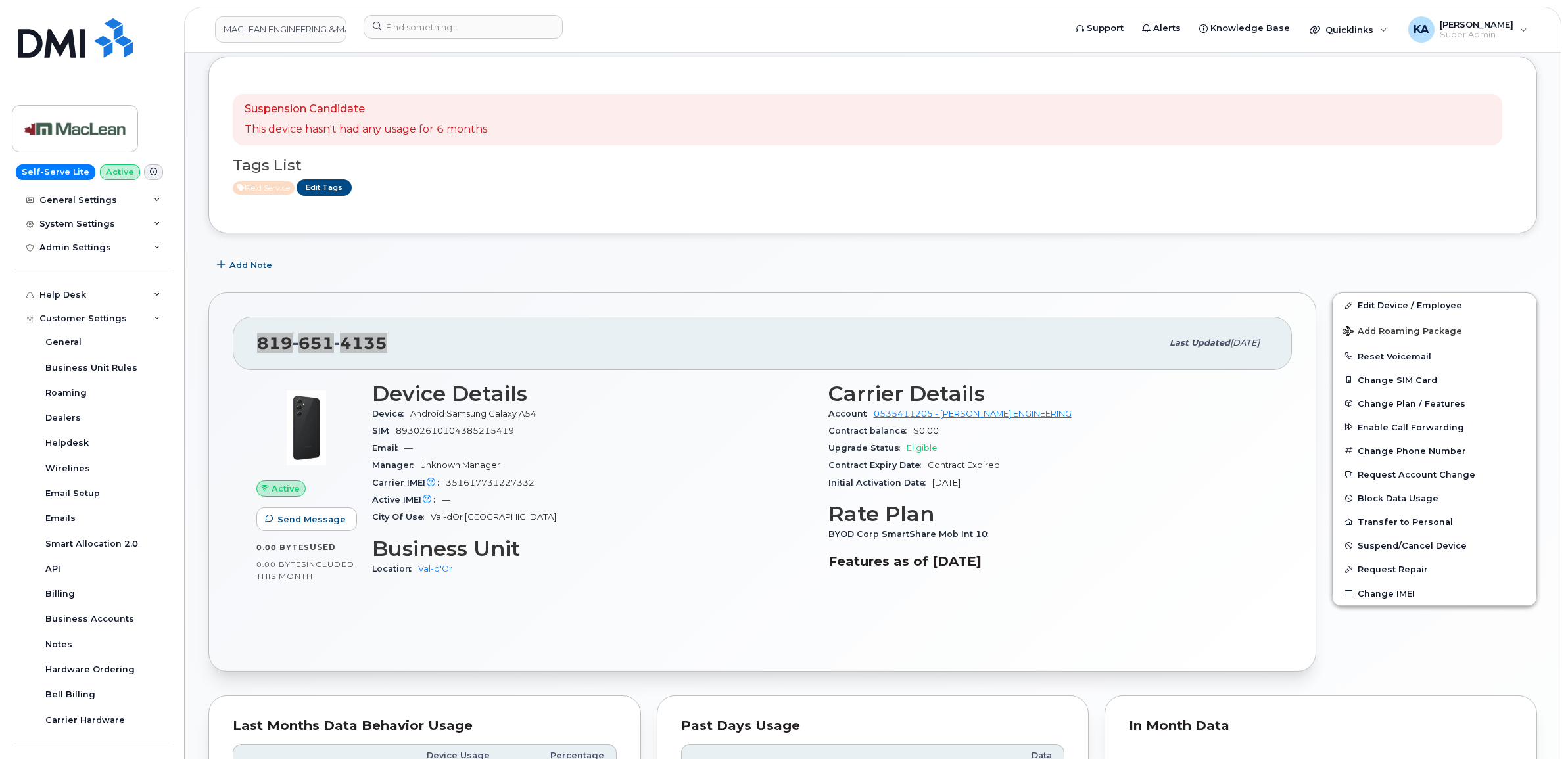
scroll to position [164, 0]
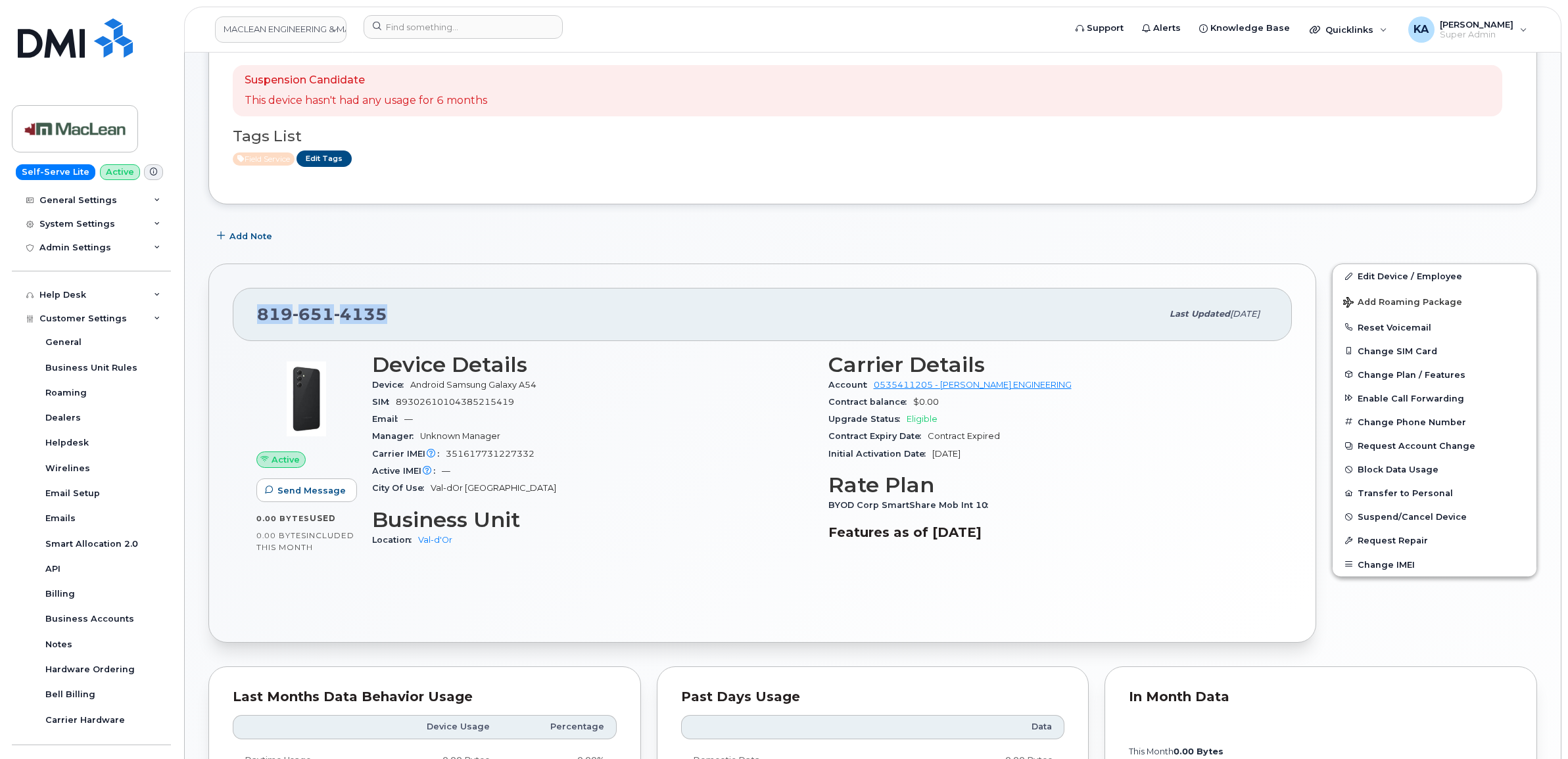
click at [253, 320] on div "819 651 4135 Last updated Oct 01, 2025" at bounding box center [762, 314] width 1059 height 52
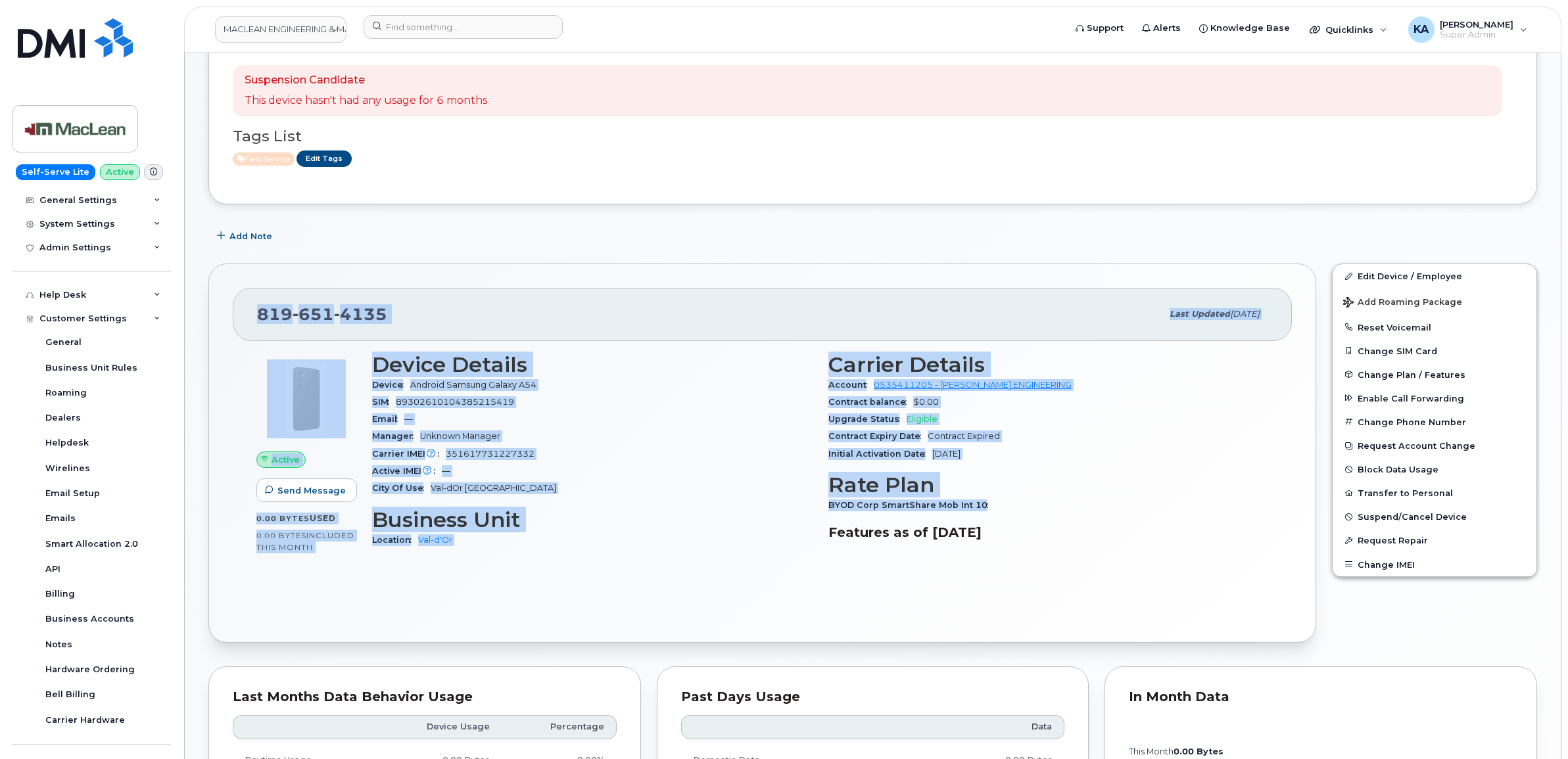
drag, startPoint x: 250, startPoint y: 318, endPoint x: 985, endPoint y: 504, distance: 758.2
click at [985, 504] on div "819 651 4135 Last updated Oct 01, 2025 Active Send Message 0.00 Bytes  used 0.0…" at bounding box center [761, 453] width 1107 height 379
copy div "819 651 4135 Last updated Oct 01, 2025 Active Send Message 0.00 Bytes  used 0.0…"
click at [447, 28] on input at bounding box center [463, 26] width 199 height 23
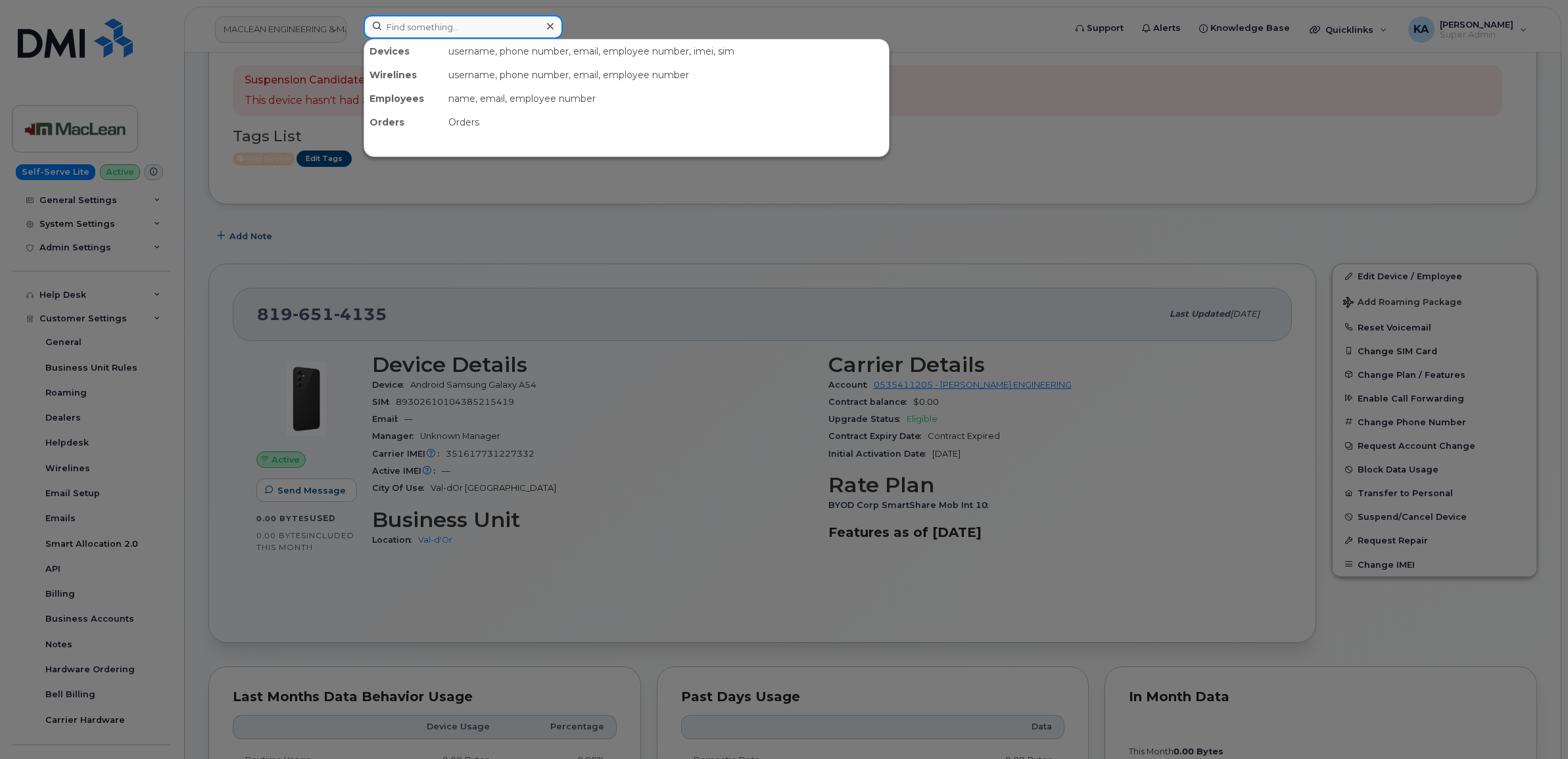
paste input "5873575422"
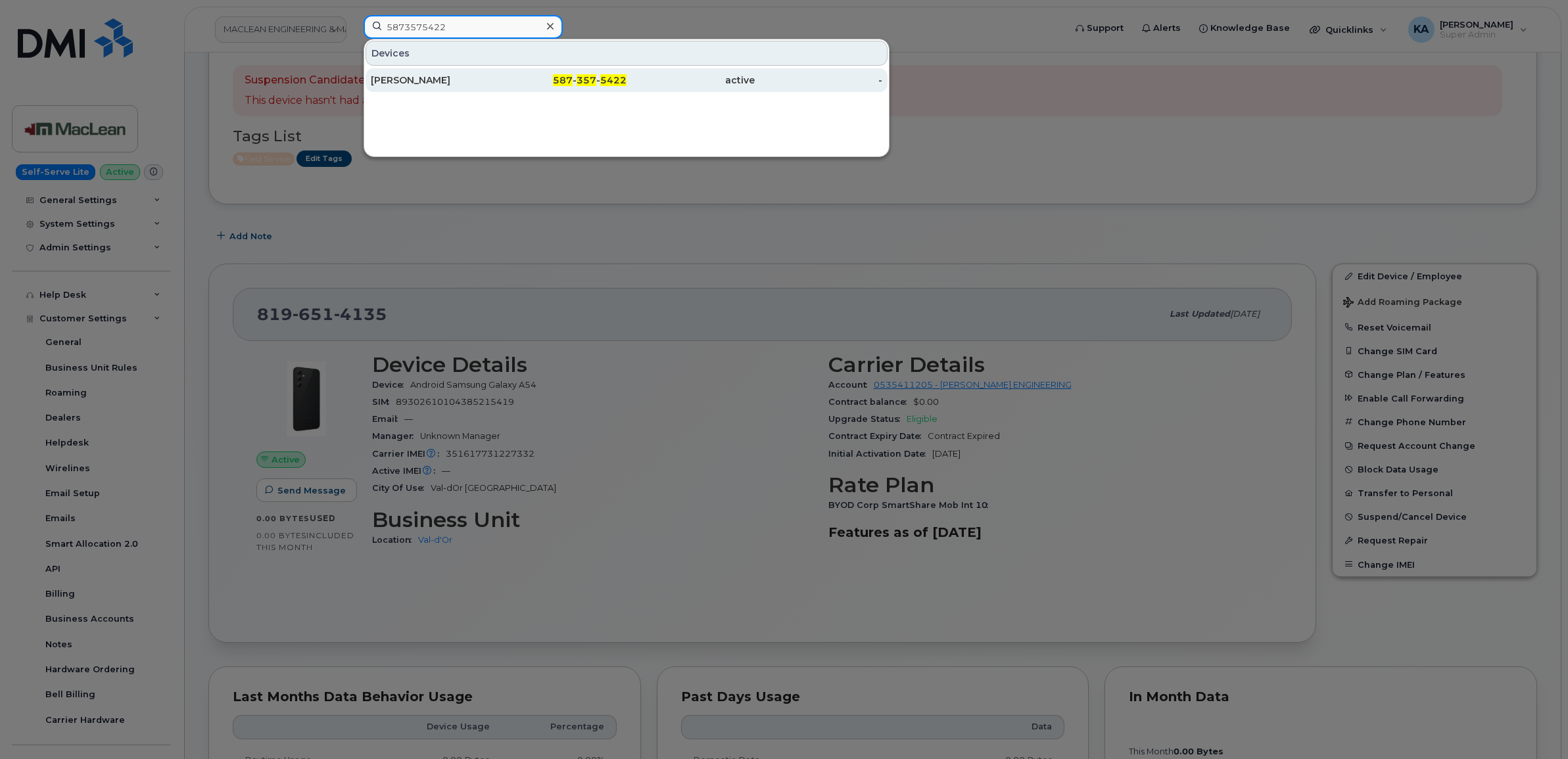
type input "5873575422"
click at [425, 78] on div "Annjanette Ridsdale" at bounding box center [434, 80] width 128 height 13
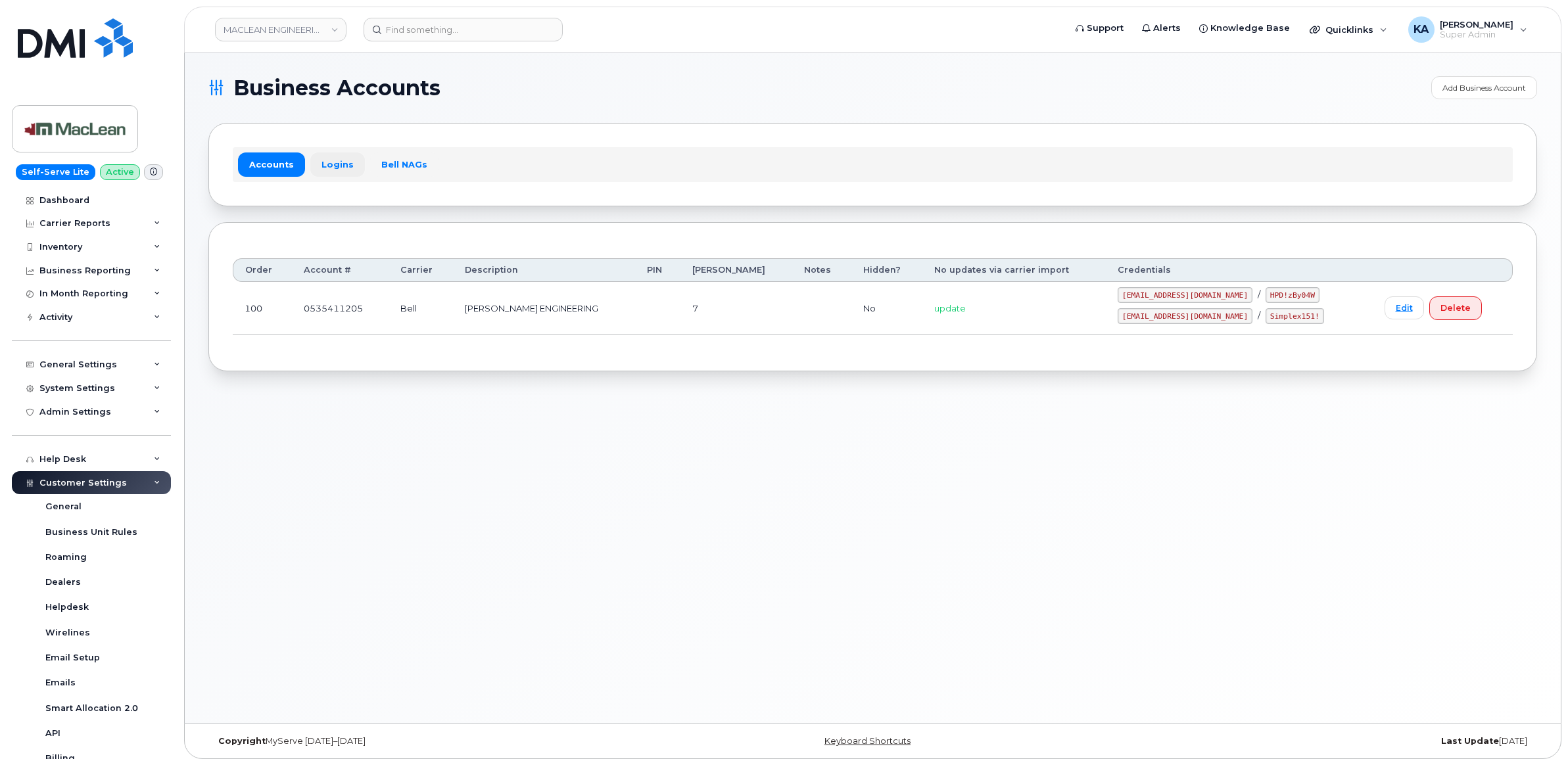
click at [328, 162] on link "Logins" at bounding box center [337, 164] width 54 height 23
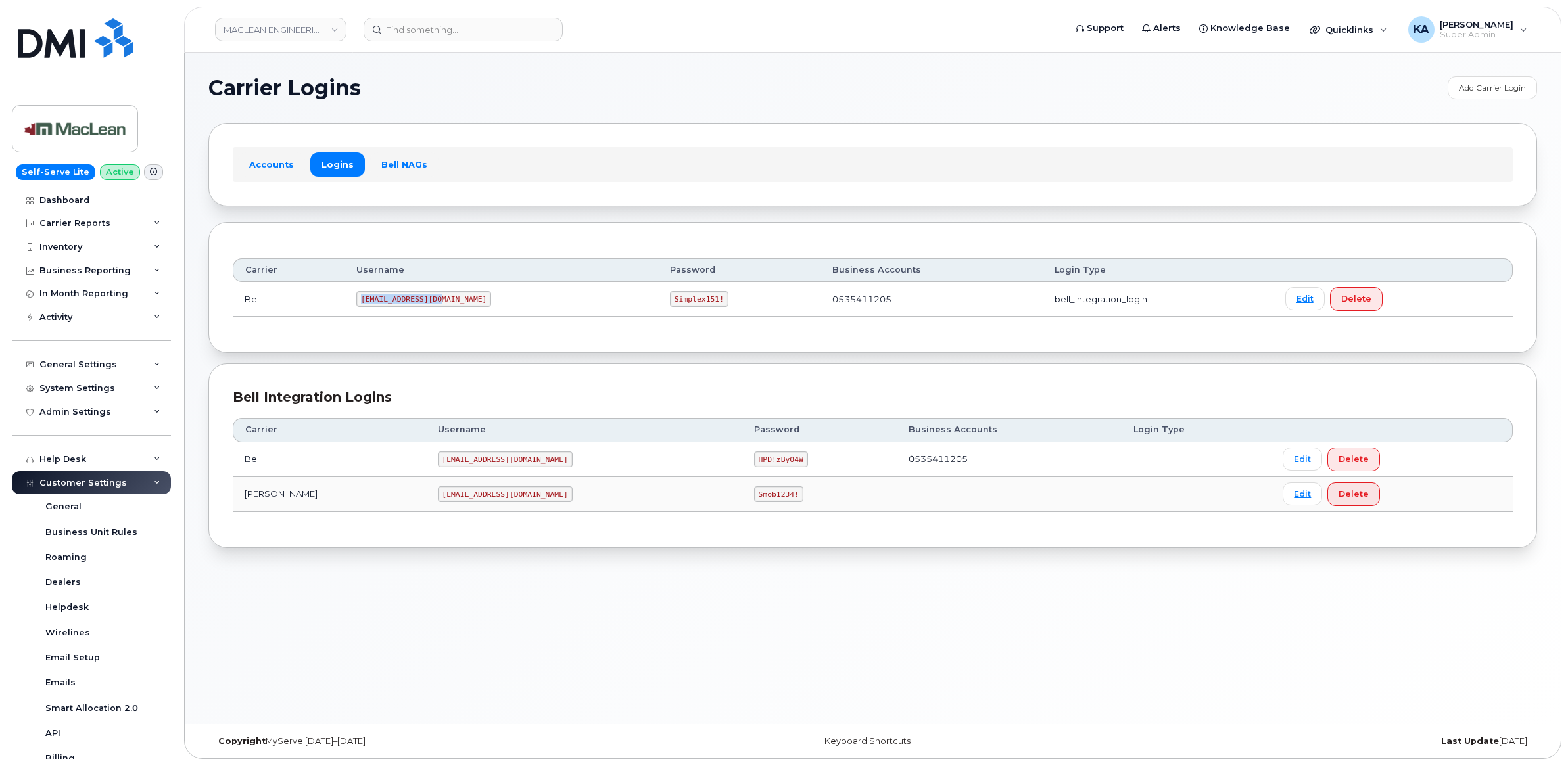
drag, startPoint x: 365, startPoint y: 296, endPoint x: 449, endPoint y: 304, distance: 84.4
click at [449, 304] on td "[EMAIL_ADDRESS][DOMAIN_NAME]" at bounding box center [501, 299] width 313 height 35
copy code "[EMAIL_ADDRESS][DOMAIN_NAME]"
drag, startPoint x: 603, startPoint y: 294, endPoint x: 661, endPoint y: 307, distance: 59.4
click at [661, 307] on td "Simplex151!" at bounding box center [739, 299] width 162 height 35
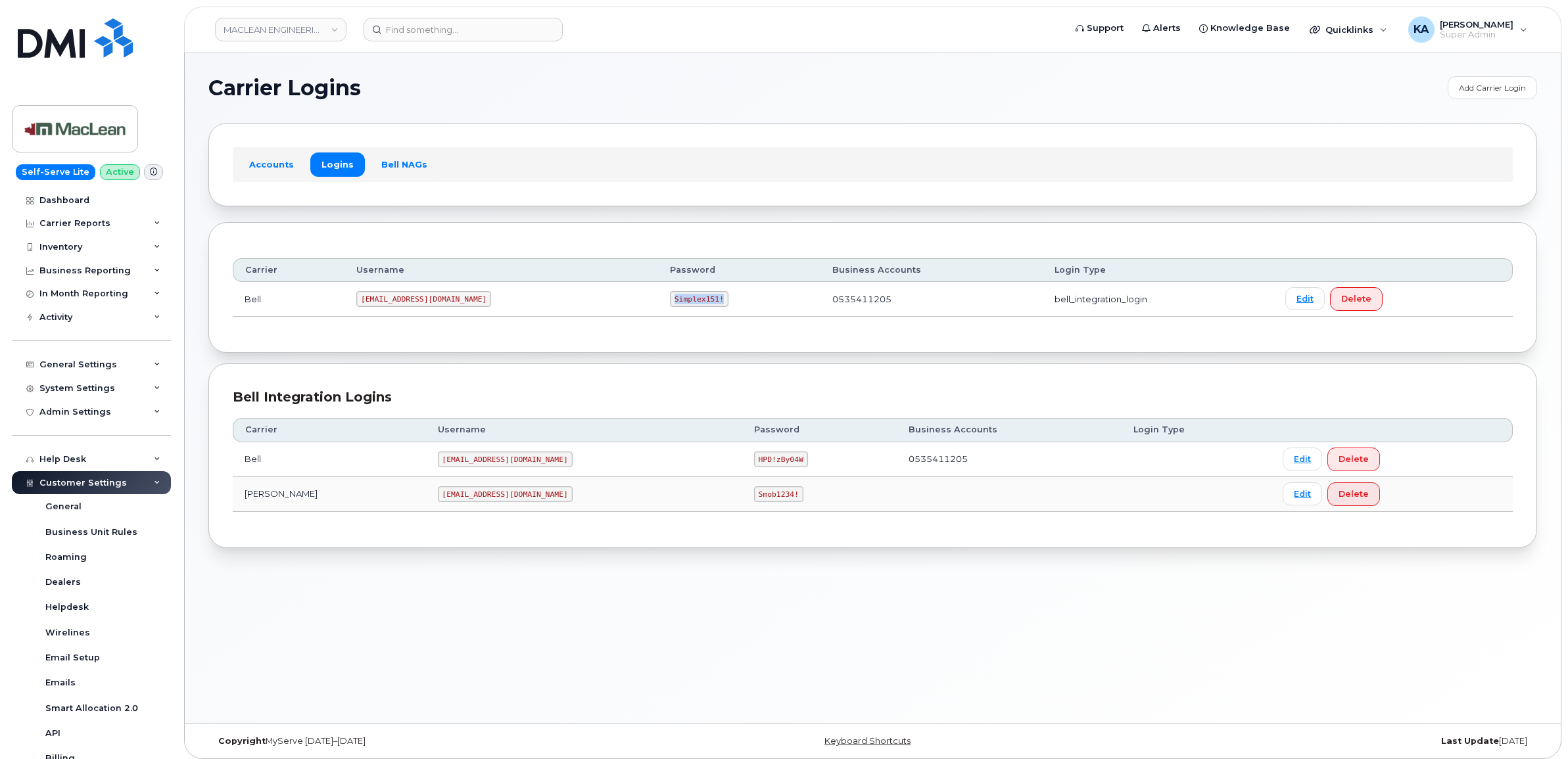
copy code "Simplex151!"
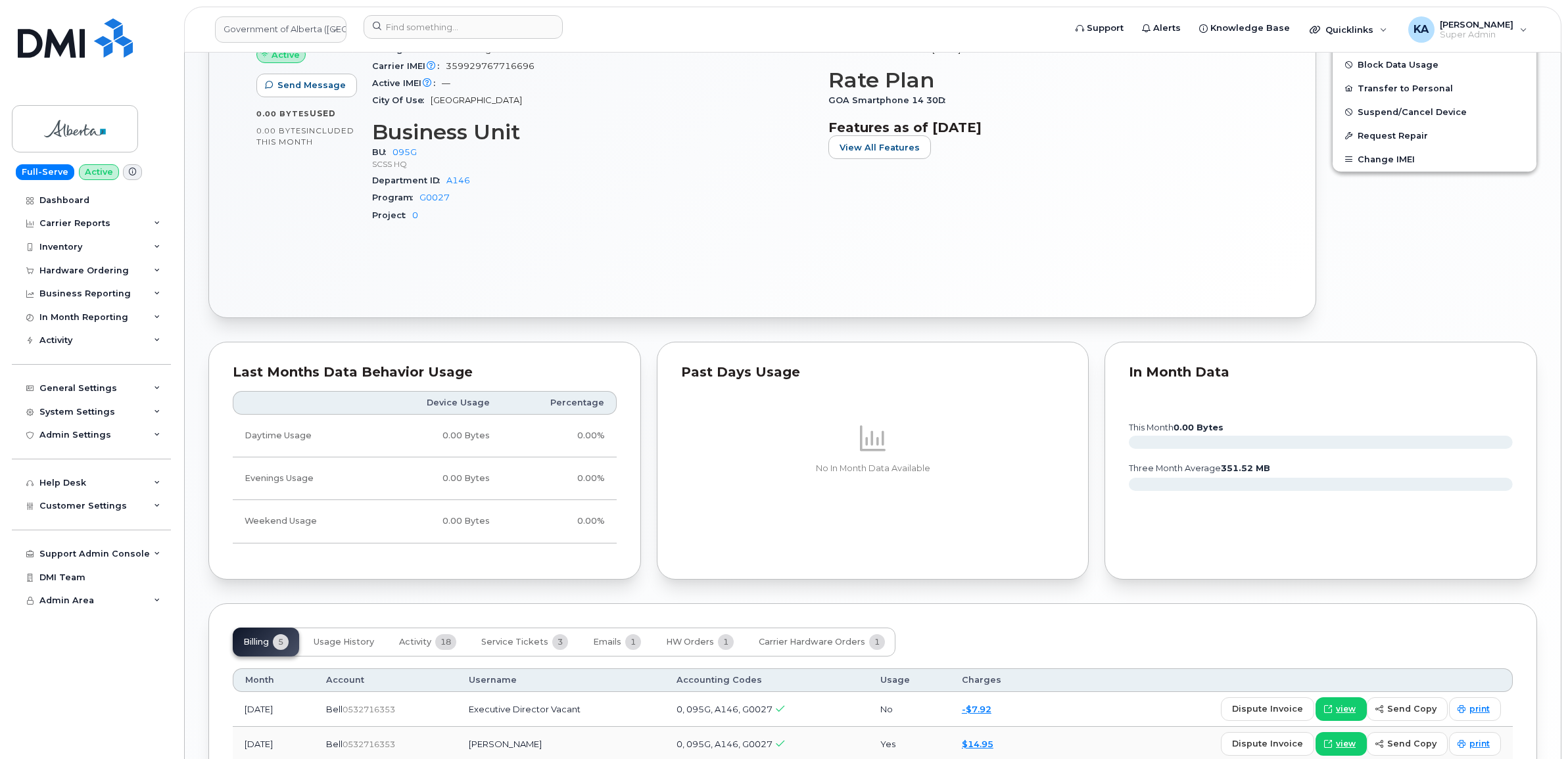
scroll to position [855, 0]
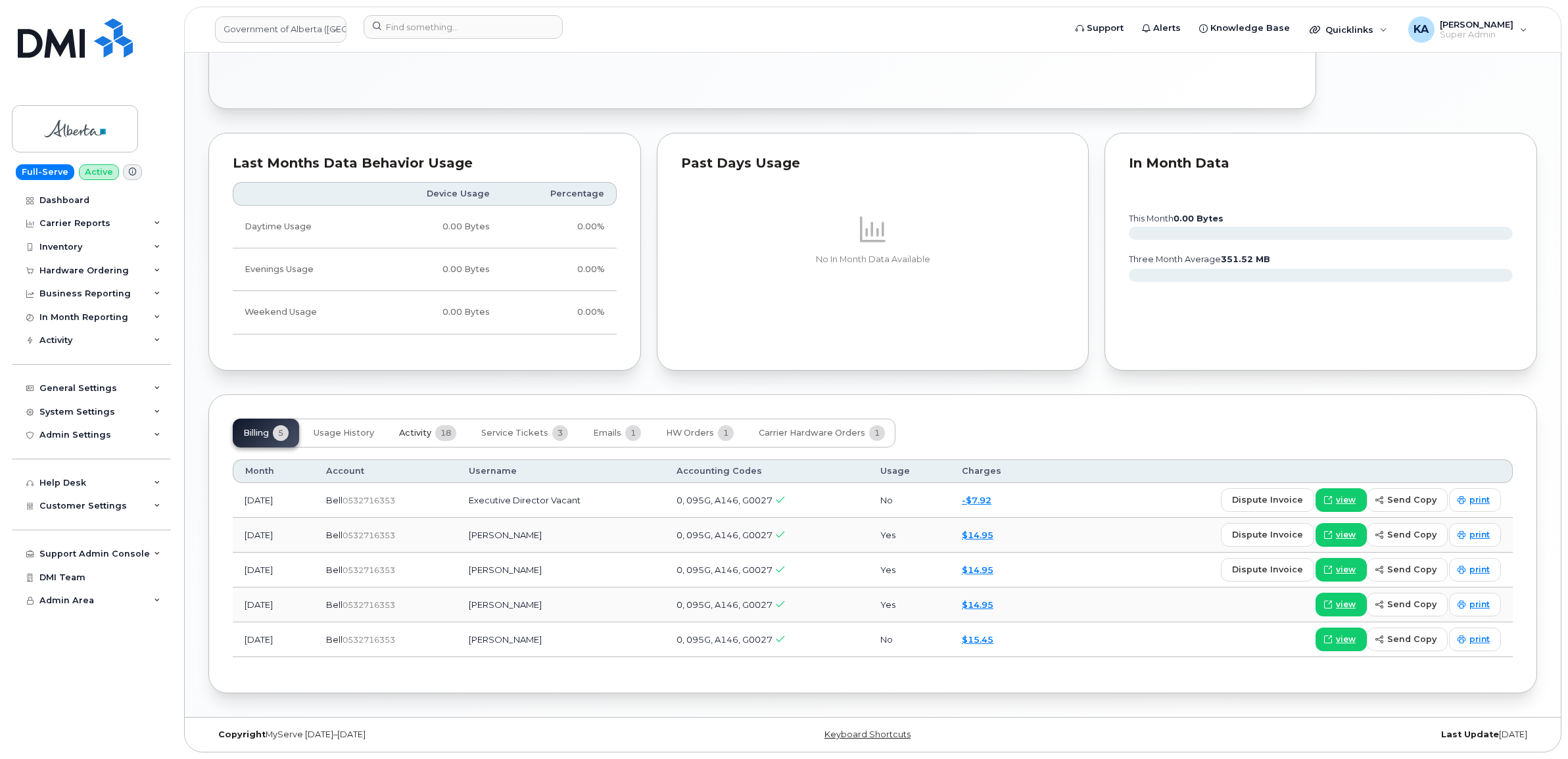
click at [425, 428] on span "Activity" at bounding box center [415, 433] width 33 height 11
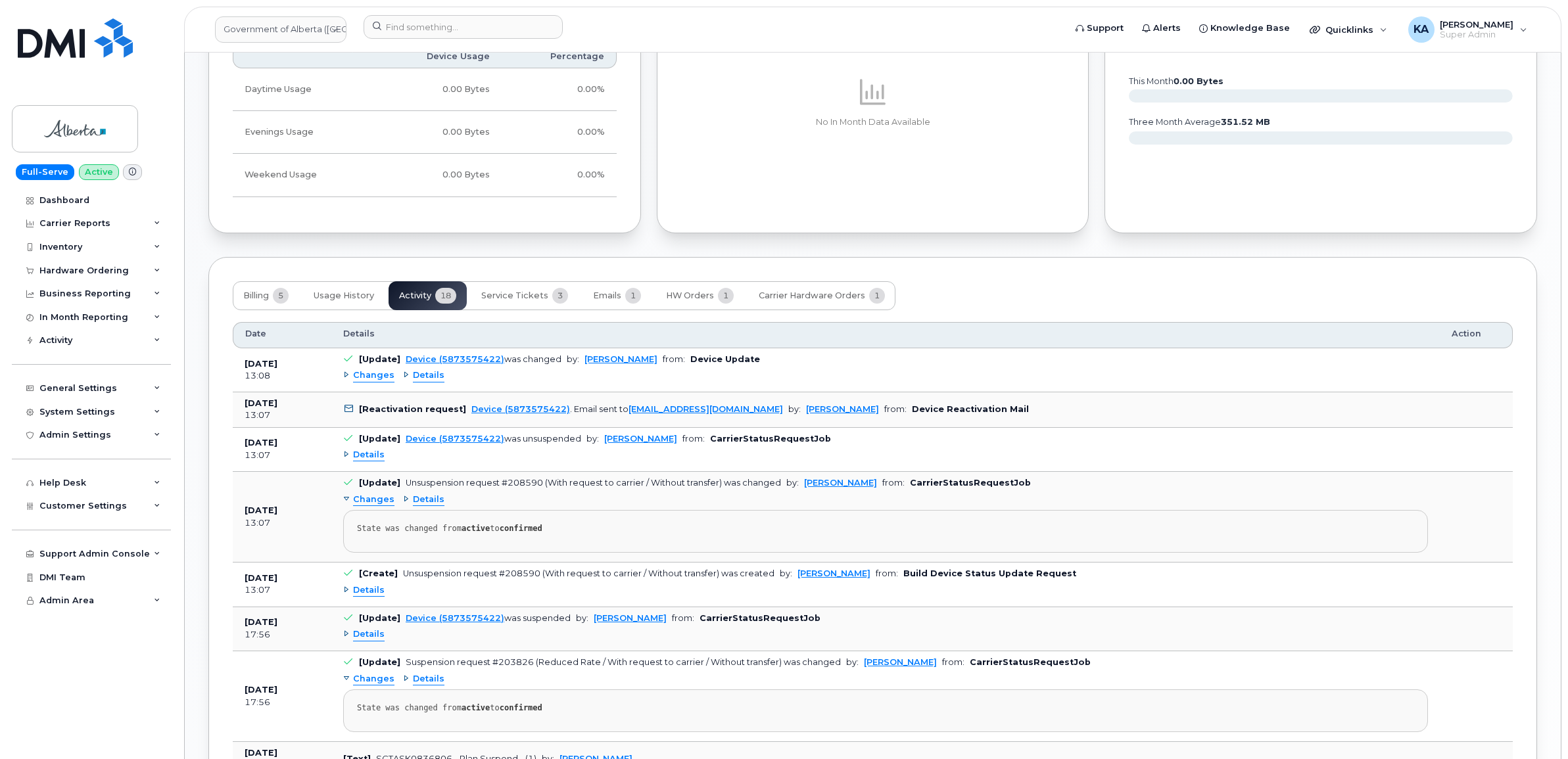
scroll to position [1019, 0]
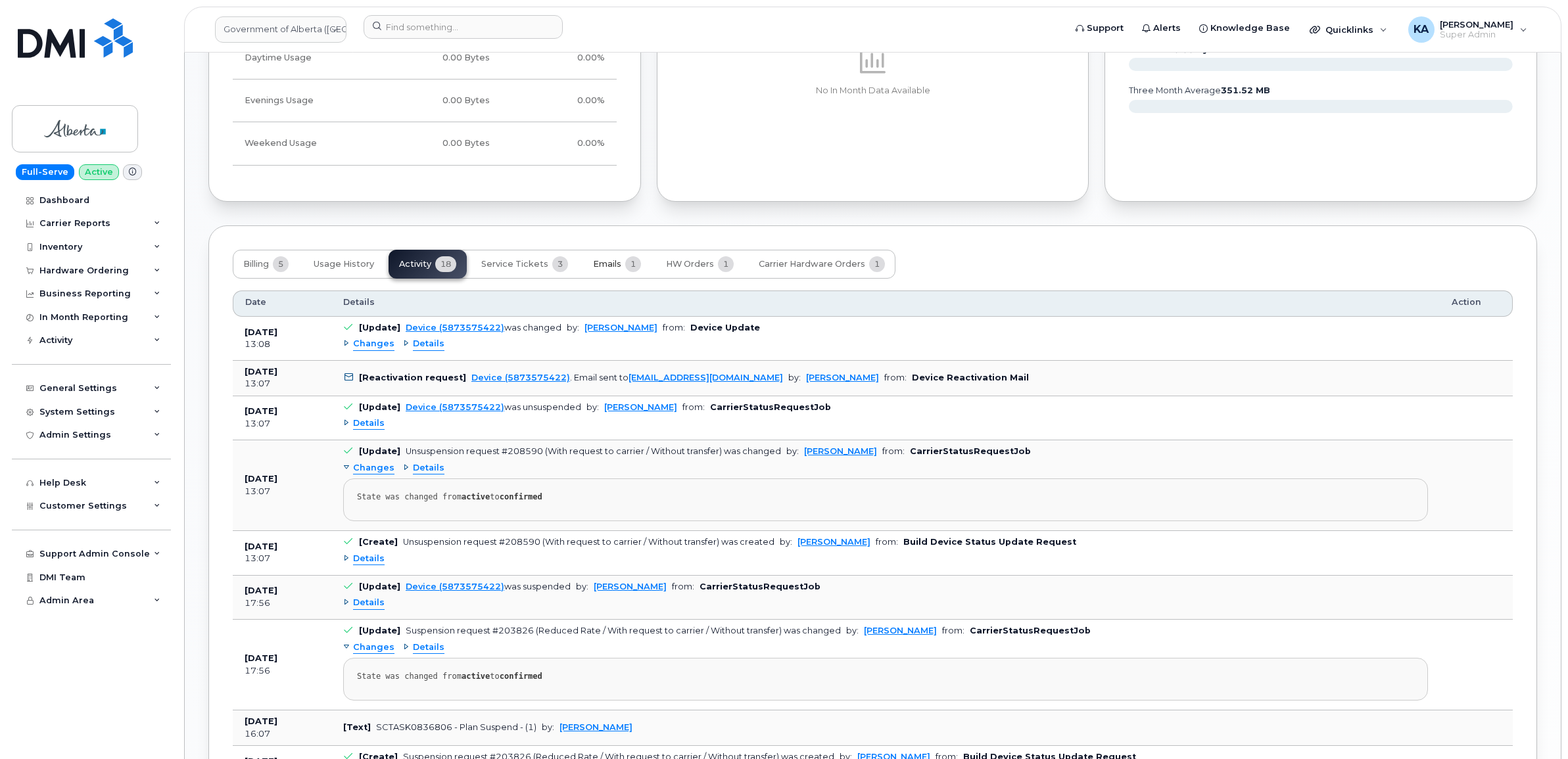
click at [599, 258] on button "Emails 1" at bounding box center [617, 264] width 69 height 29
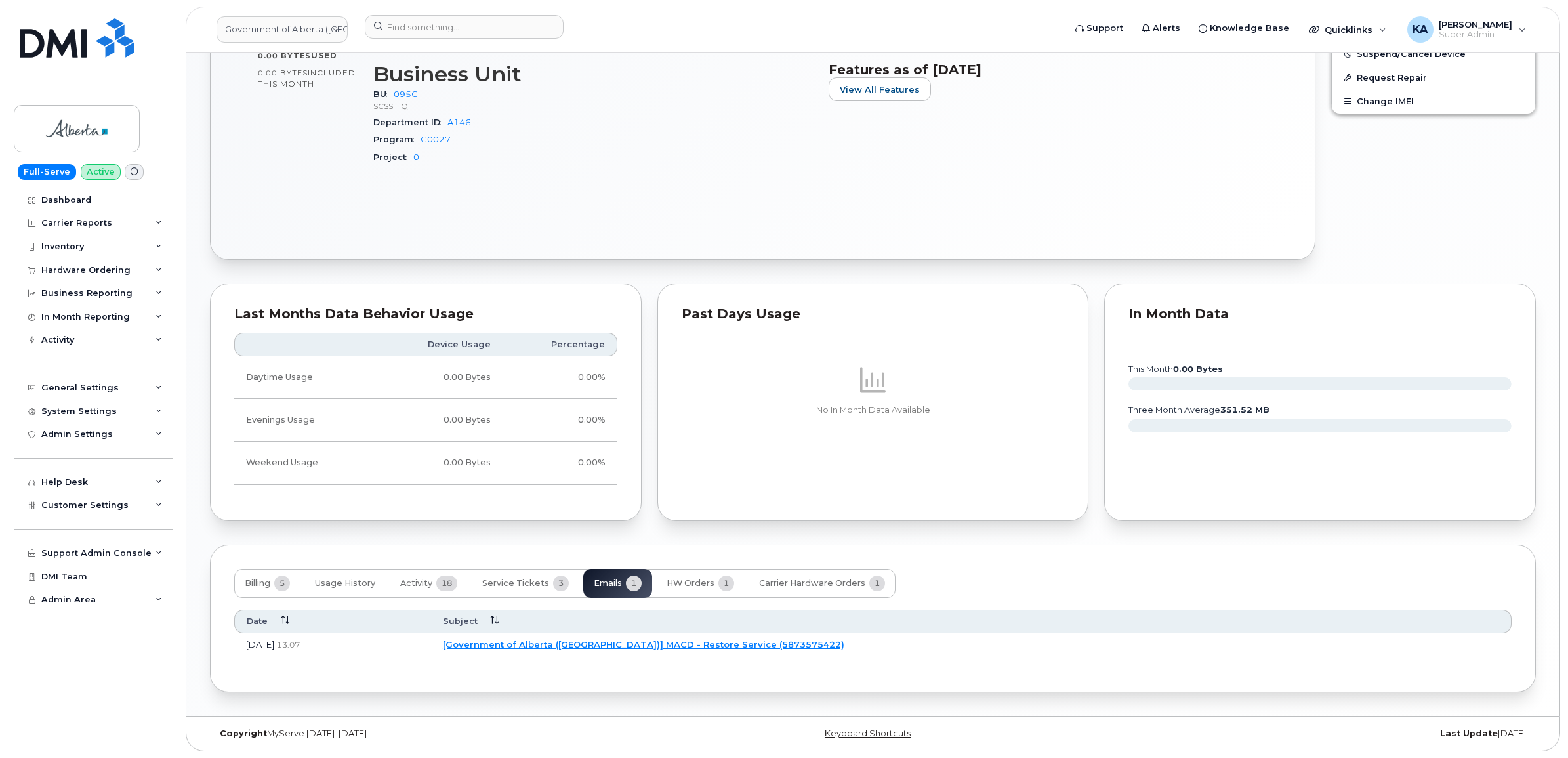
scroll to position [703, 0]
click at [614, 644] on link "[Government of Alberta ([GEOGRAPHIC_DATA])] MACD - Restore Service (5873575422)" at bounding box center [641, 644] width 402 height 11
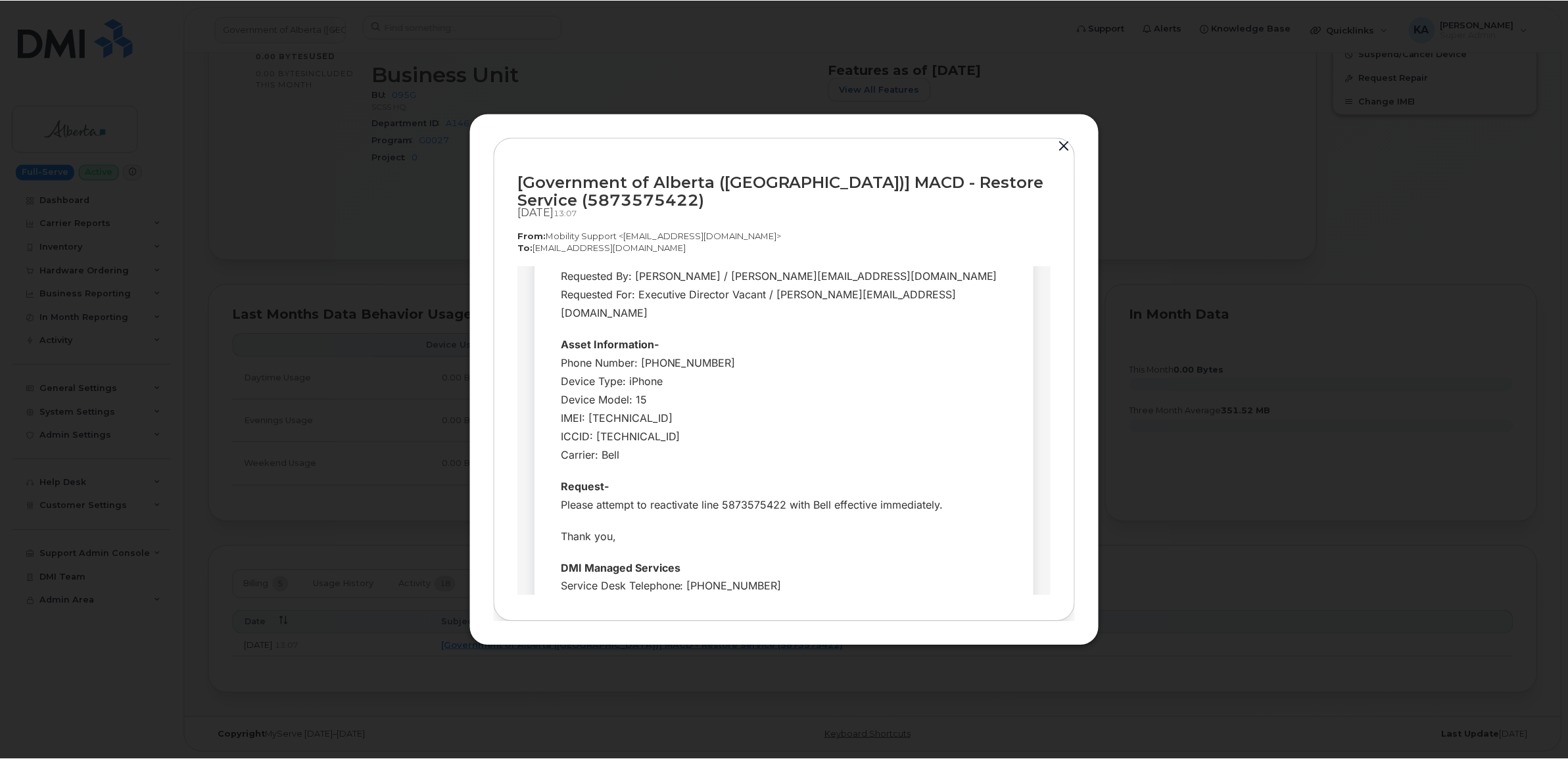
scroll to position [164, 0]
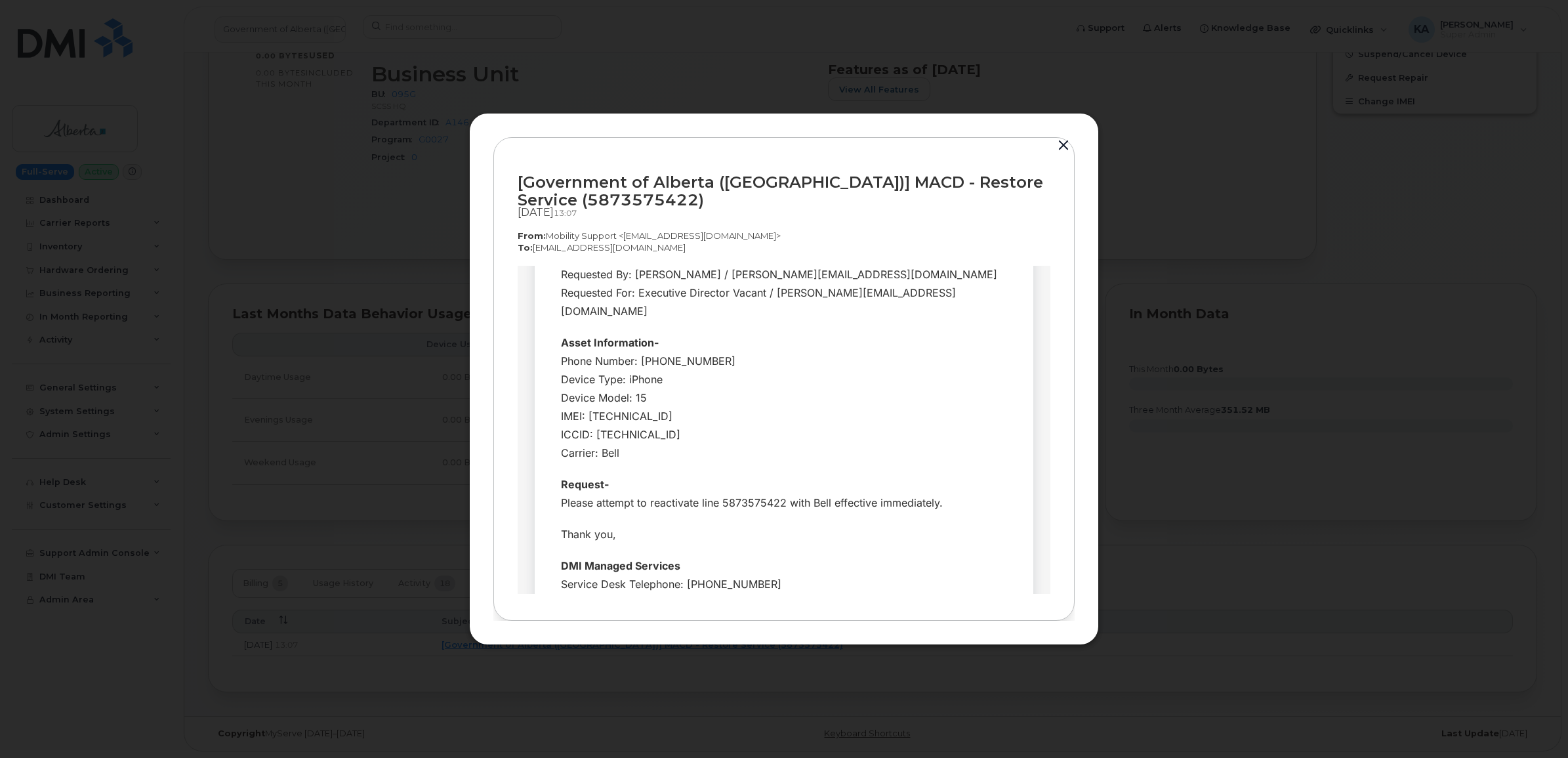
click at [1057, 144] on button "button" at bounding box center [1064, 146] width 20 height 18
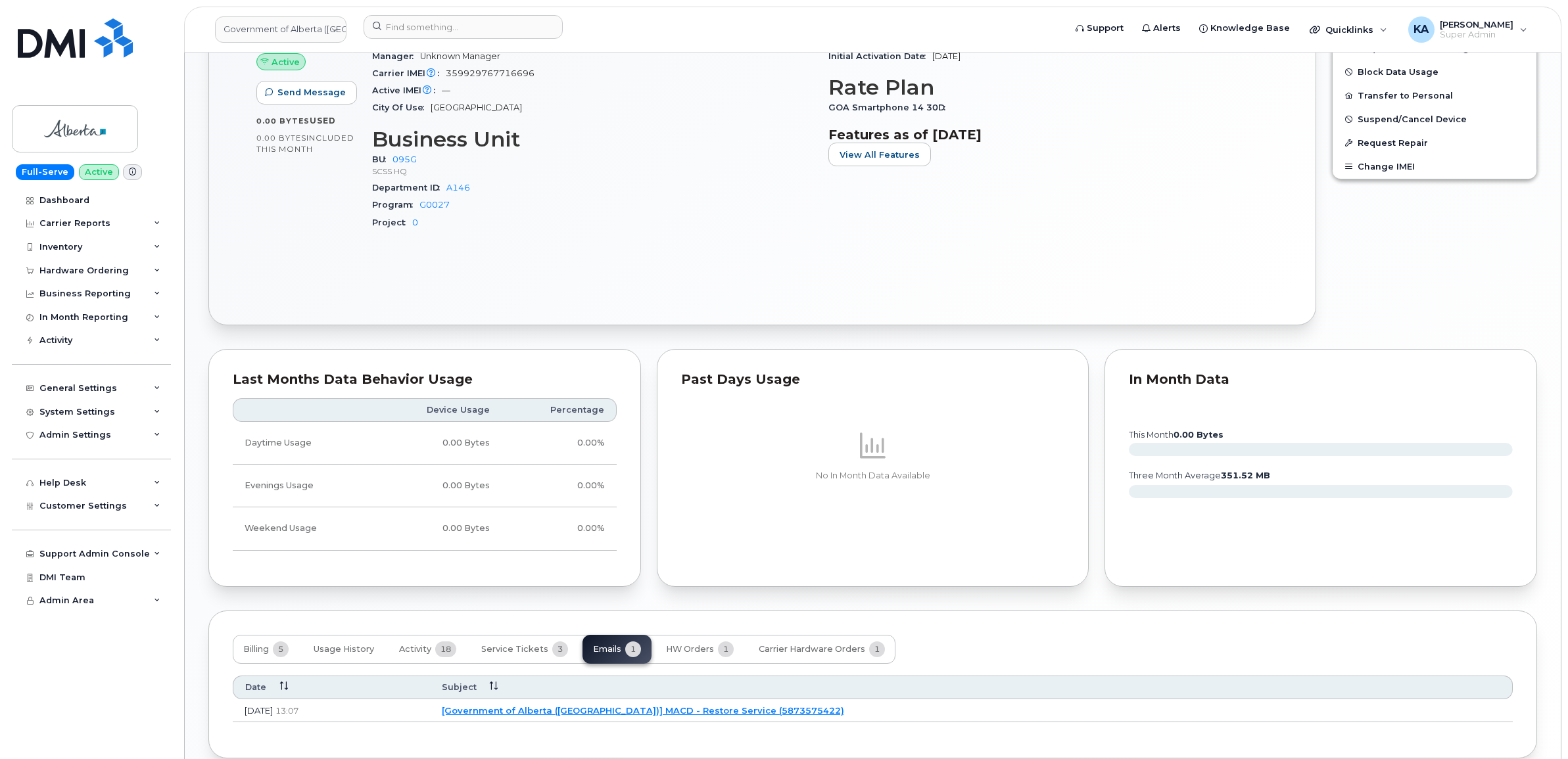
scroll to position [375, 0]
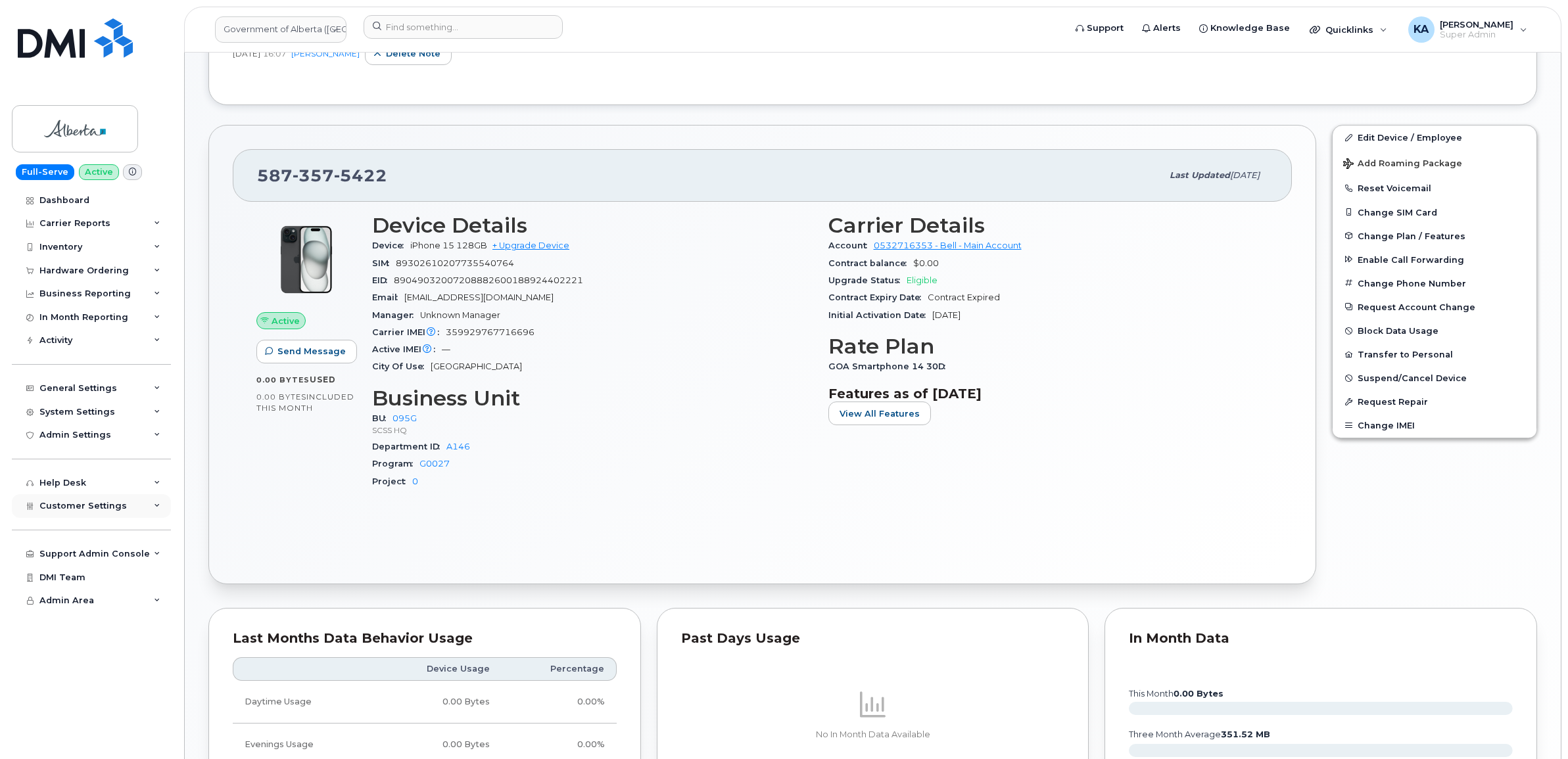
click at [79, 509] on span "Customer Settings" at bounding box center [83, 506] width 88 height 10
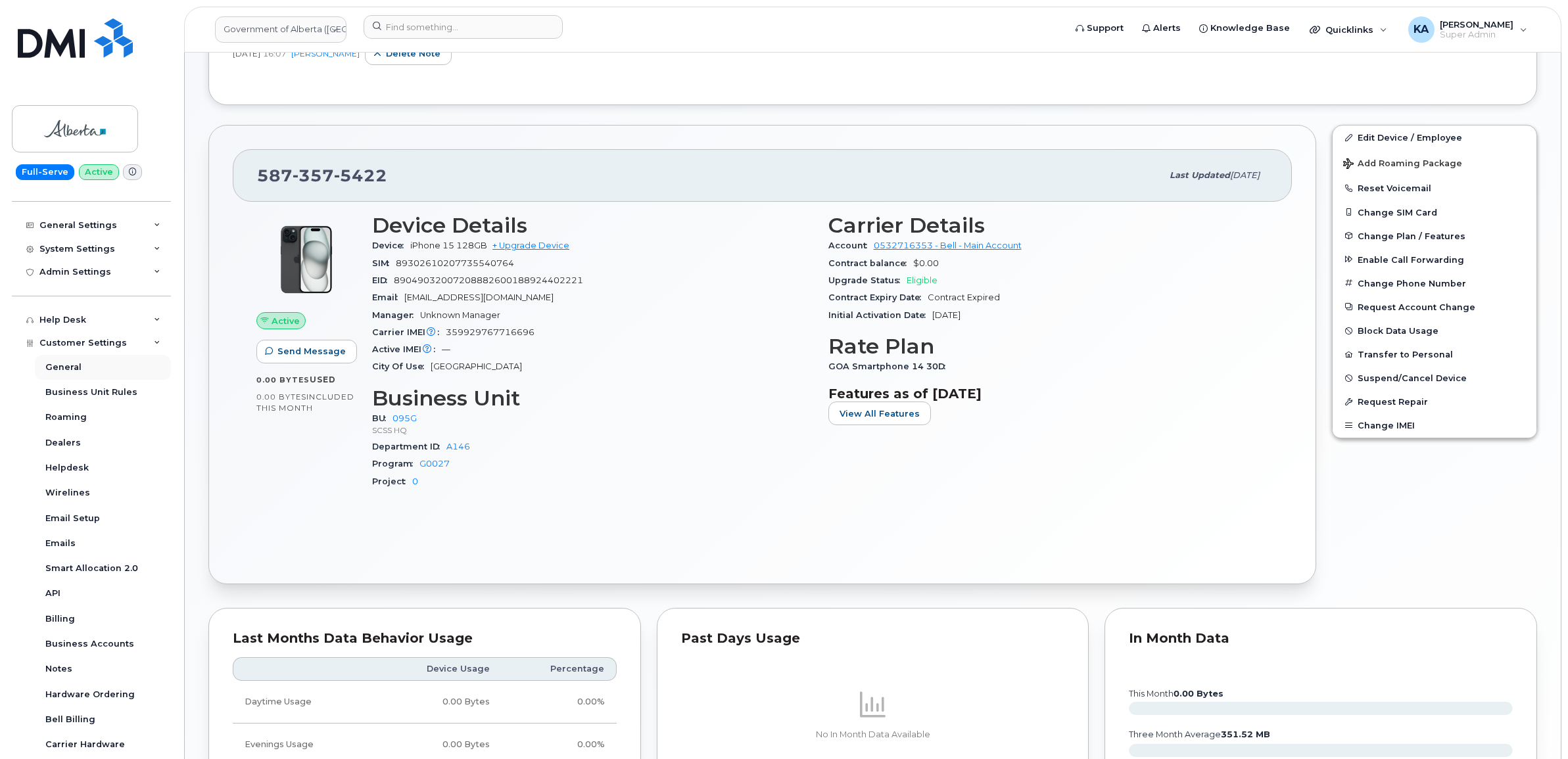
scroll to position [164, 0]
drag, startPoint x: 392, startPoint y: 180, endPoint x: 255, endPoint y: 188, distance: 137.2
click at [255, 188] on div "[PHONE_NUMBER] Last updated [DATE]" at bounding box center [762, 175] width 1059 height 52
copy span "[PHONE_NUMBER]"
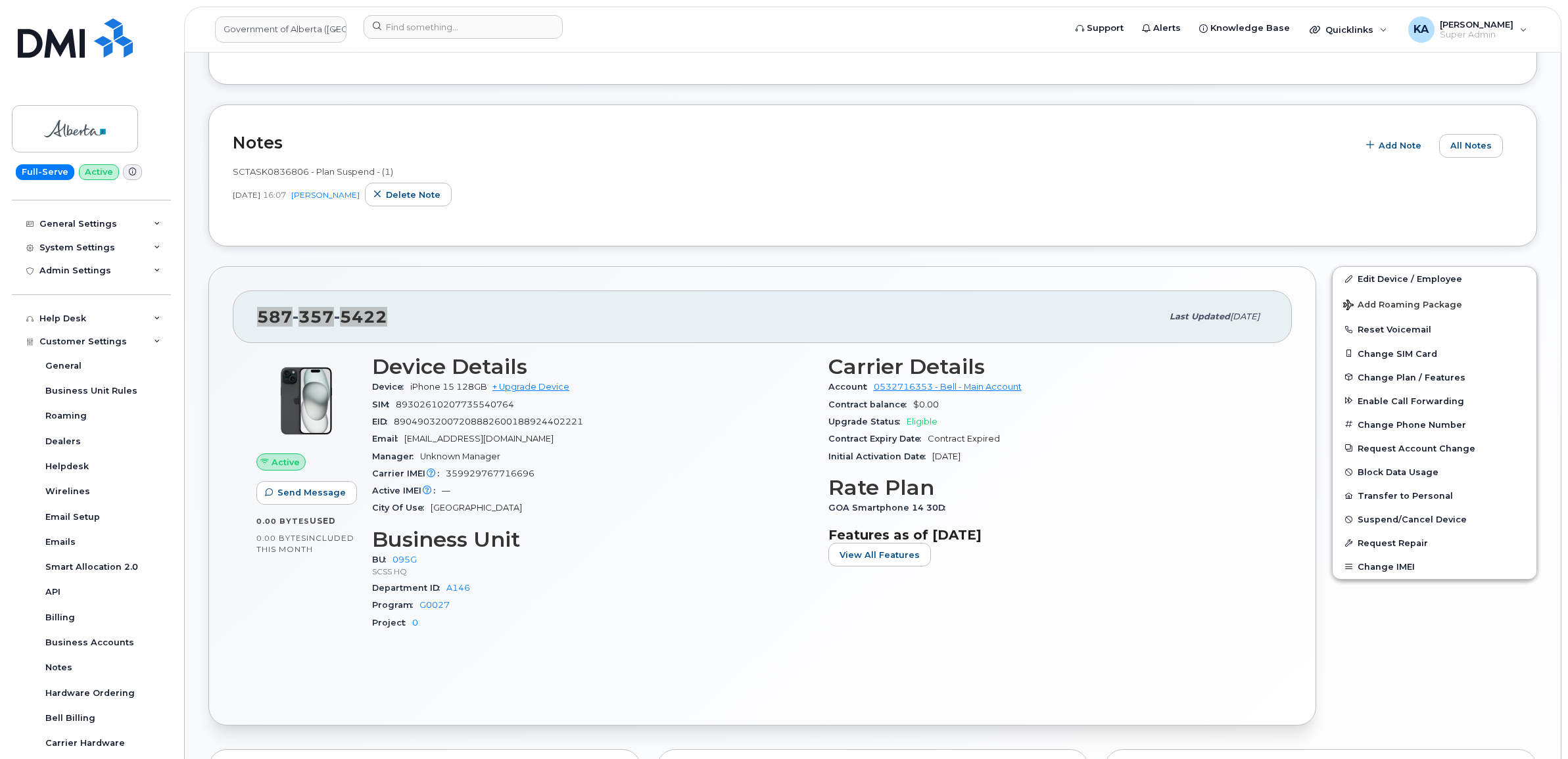
scroll to position [246, 0]
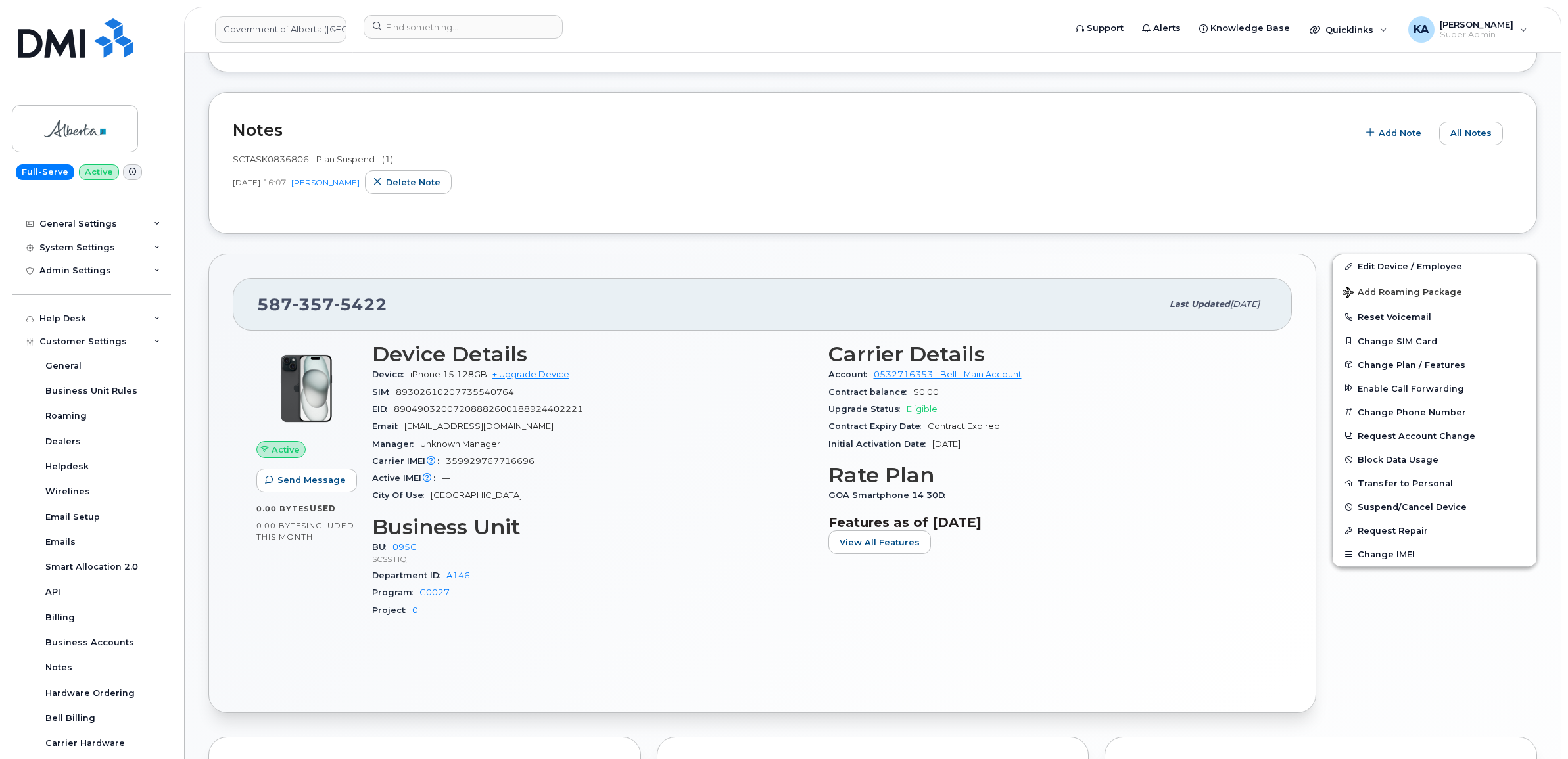
click at [260, 353] on div at bounding box center [306, 388] width 100 height 92
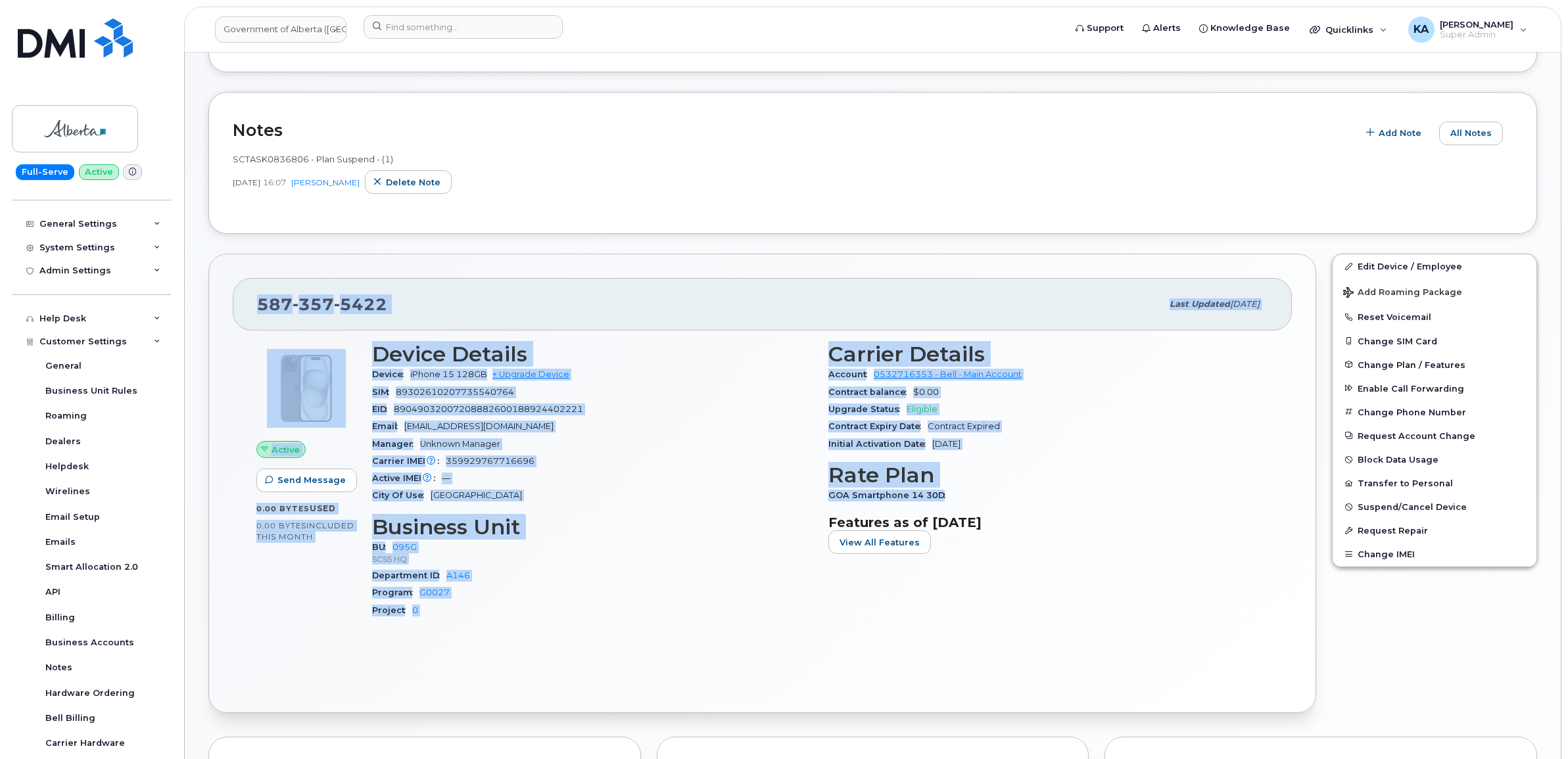
drag, startPoint x: 251, startPoint y: 306, endPoint x: 964, endPoint y: 493, distance: 737.1
click at [964, 493] on div "587 357 5422 Last updated Oct 01, 2025 Active Send Message 0.00 Bytes  used 0.0…" at bounding box center [761, 483] width 1107 height 459
copy div "587 357 5422 Last updated Oct 01, 2025 Active Send Message 0.00 Bytes  used 0.0…"
drag, startPoint x: 628, startPoint y: 511, endPoint x: 616, endPoint y: 504, distance: 13.9
click at [628, 511] on div "Device Details Device iPhone 15 128GB + Upgrade Device SIM 89302610207735540764…" at bounding box center [592, 486] width 456 height 303
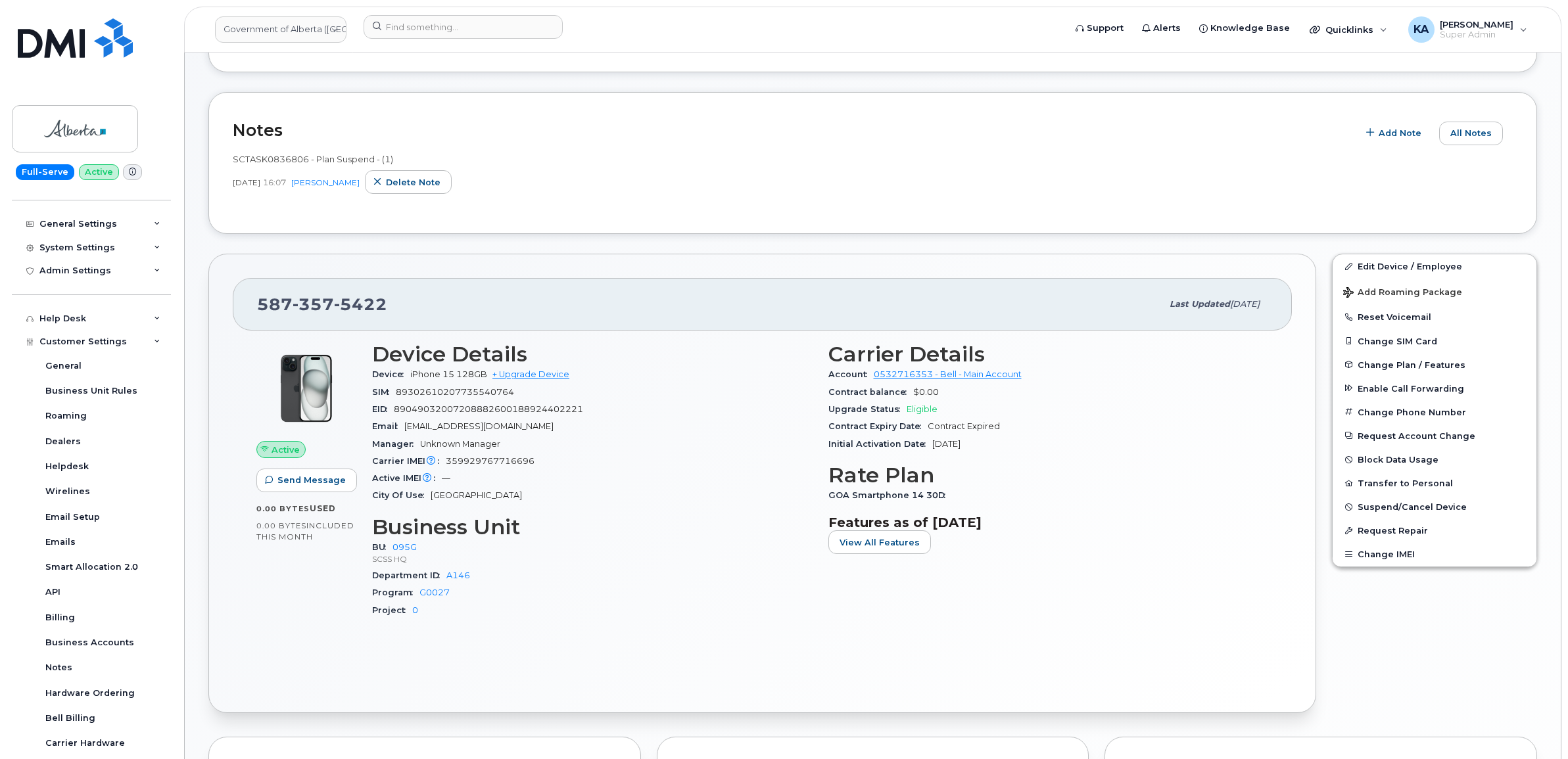
click at [497, 462] on span "359929767716696" at bounding box center [490, 461] width 88 height 10
copy span "359929767716696"
click at [613, 550] on div "BU 095G SCSS HQ" at bounding box center [592, 553] width 440 height 28
drag, startPoint x: 390, startPoint y: 307, endPoint x: 258, endPoint y: 311, distance: 132.1
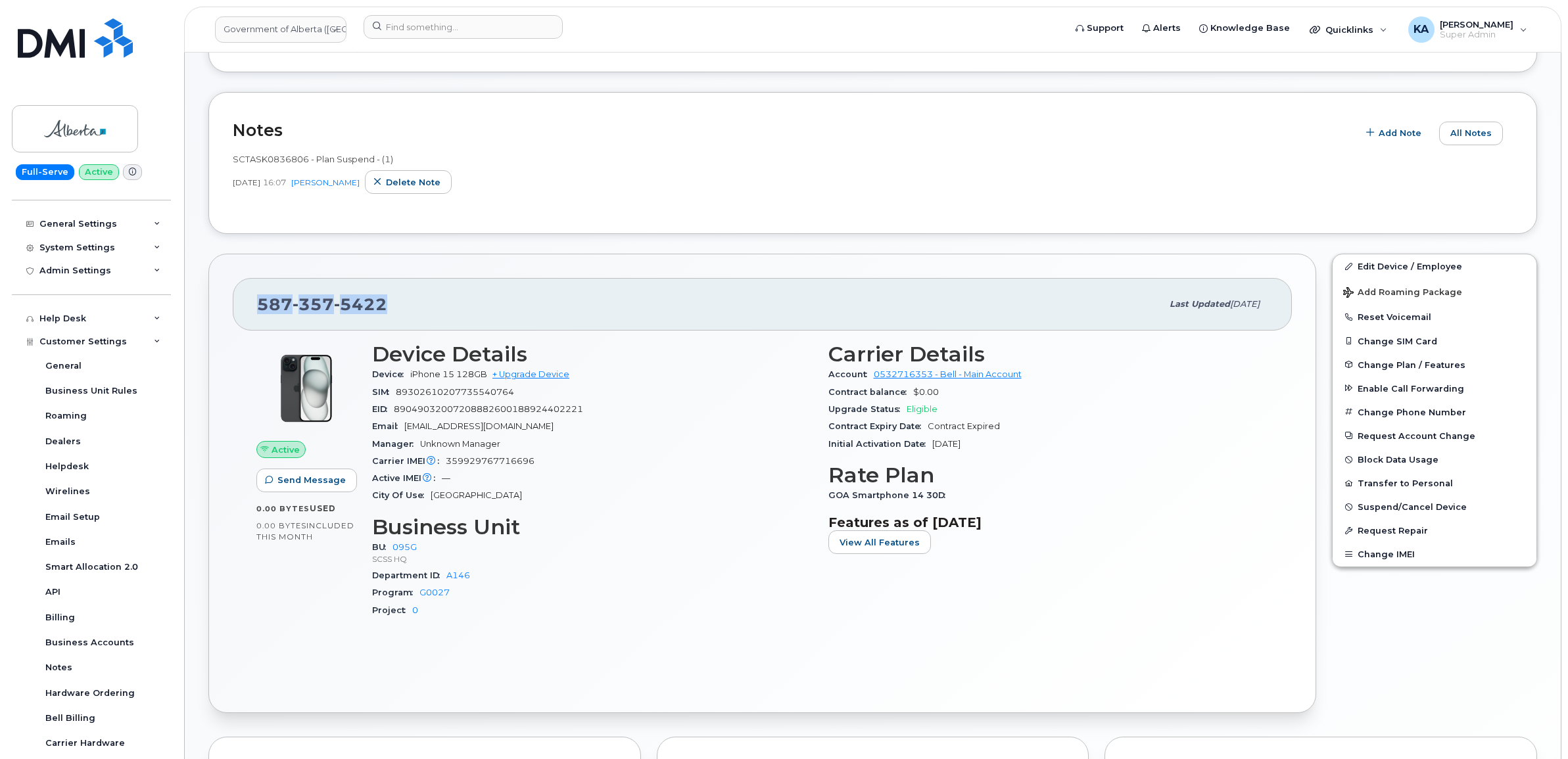
click at [258, 311] on div "587 357 5422" at bounding box center [709, 304] width 904 height 28
copy span "587 357 5422"
click at [268, 26] on link "Government of Alberta (GOA)" at bounding box center [281, 29] width 132 height 26
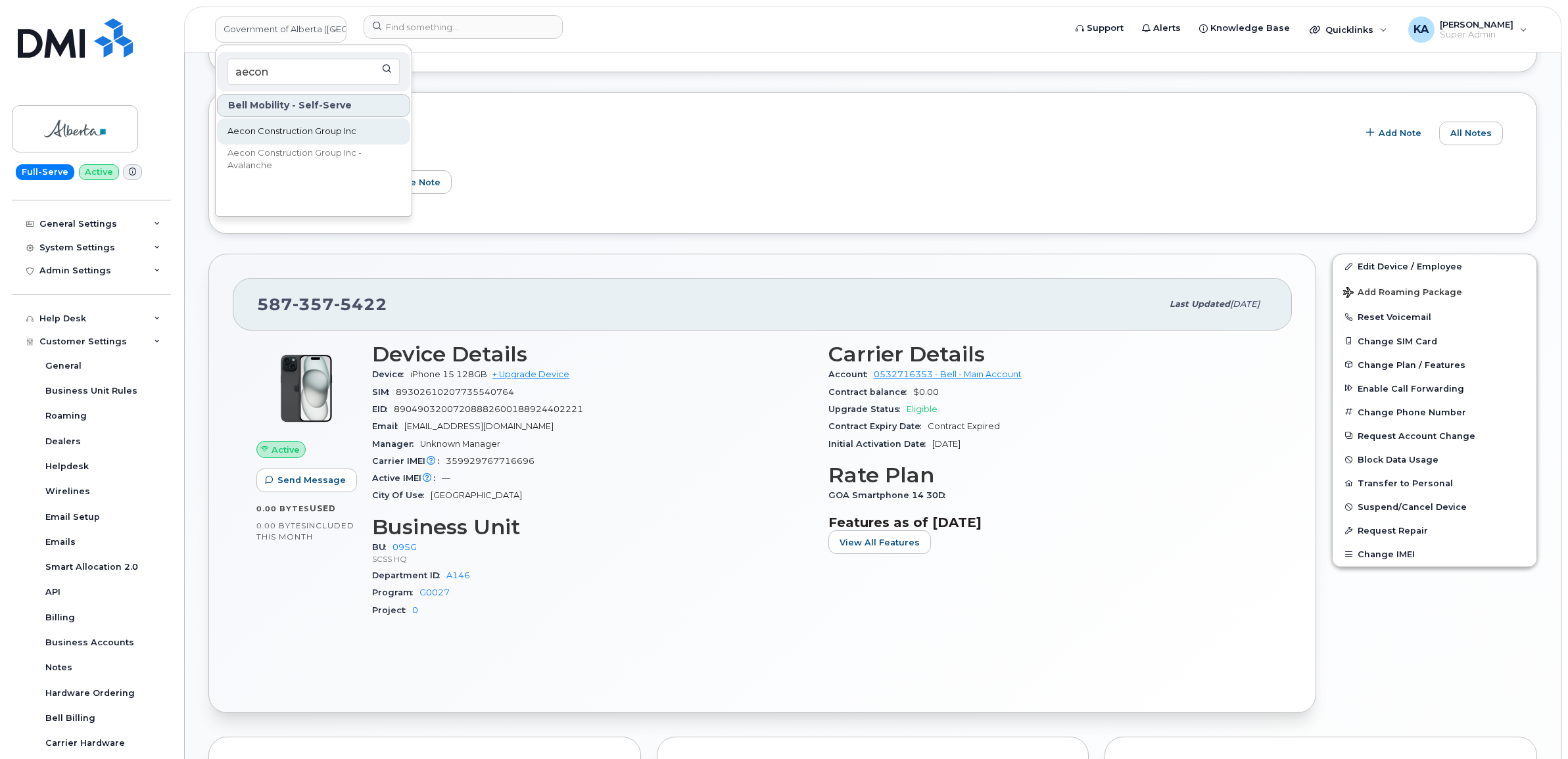
type input "aecon"
click at [278, 128] on span "Aecon Construction Group Inc" at bounding box center [292, 132] width 129 height 13
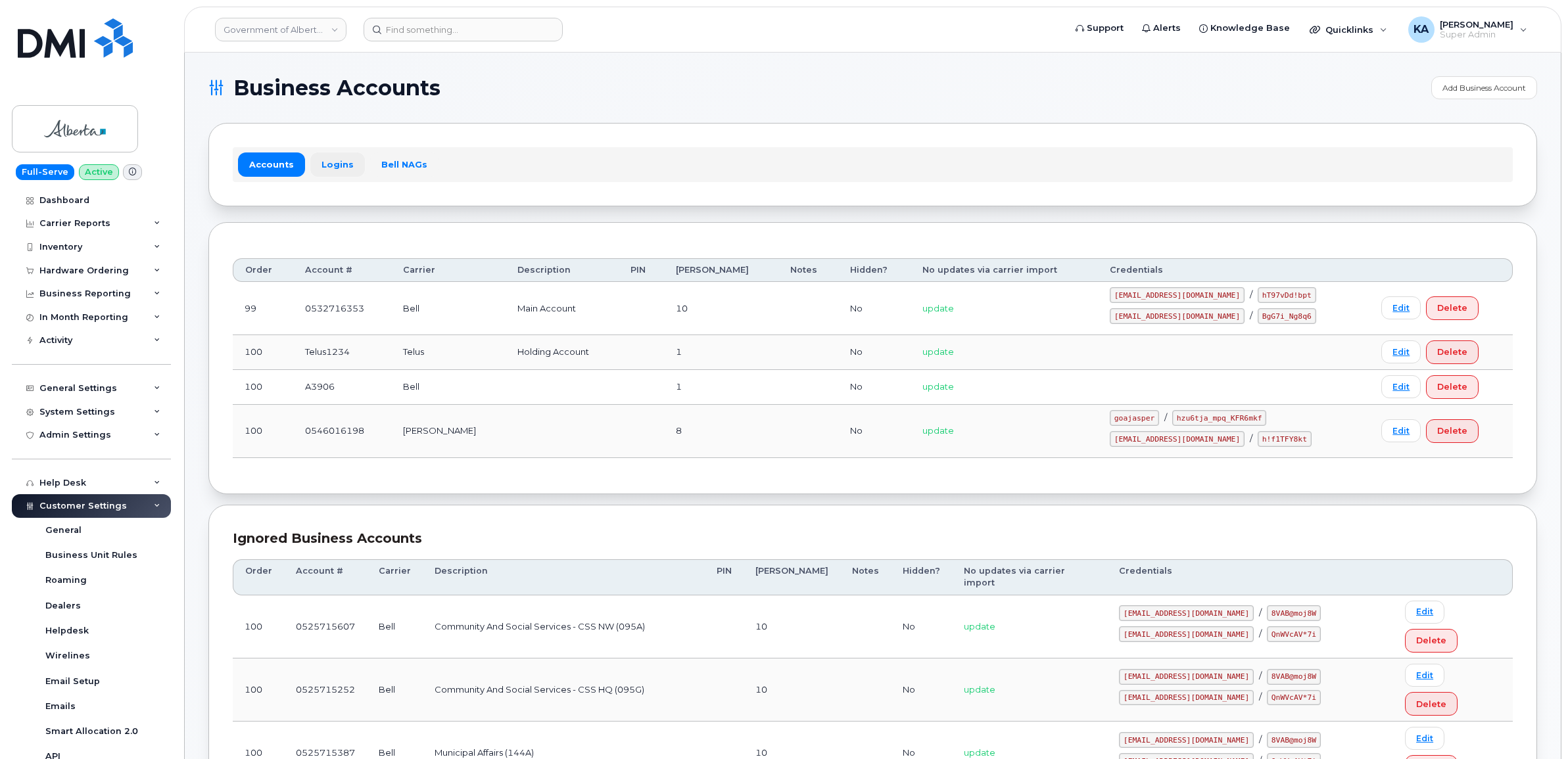
click at [332, 168] on link "Logins" at bounding box center [337, 164] width 54 height 23
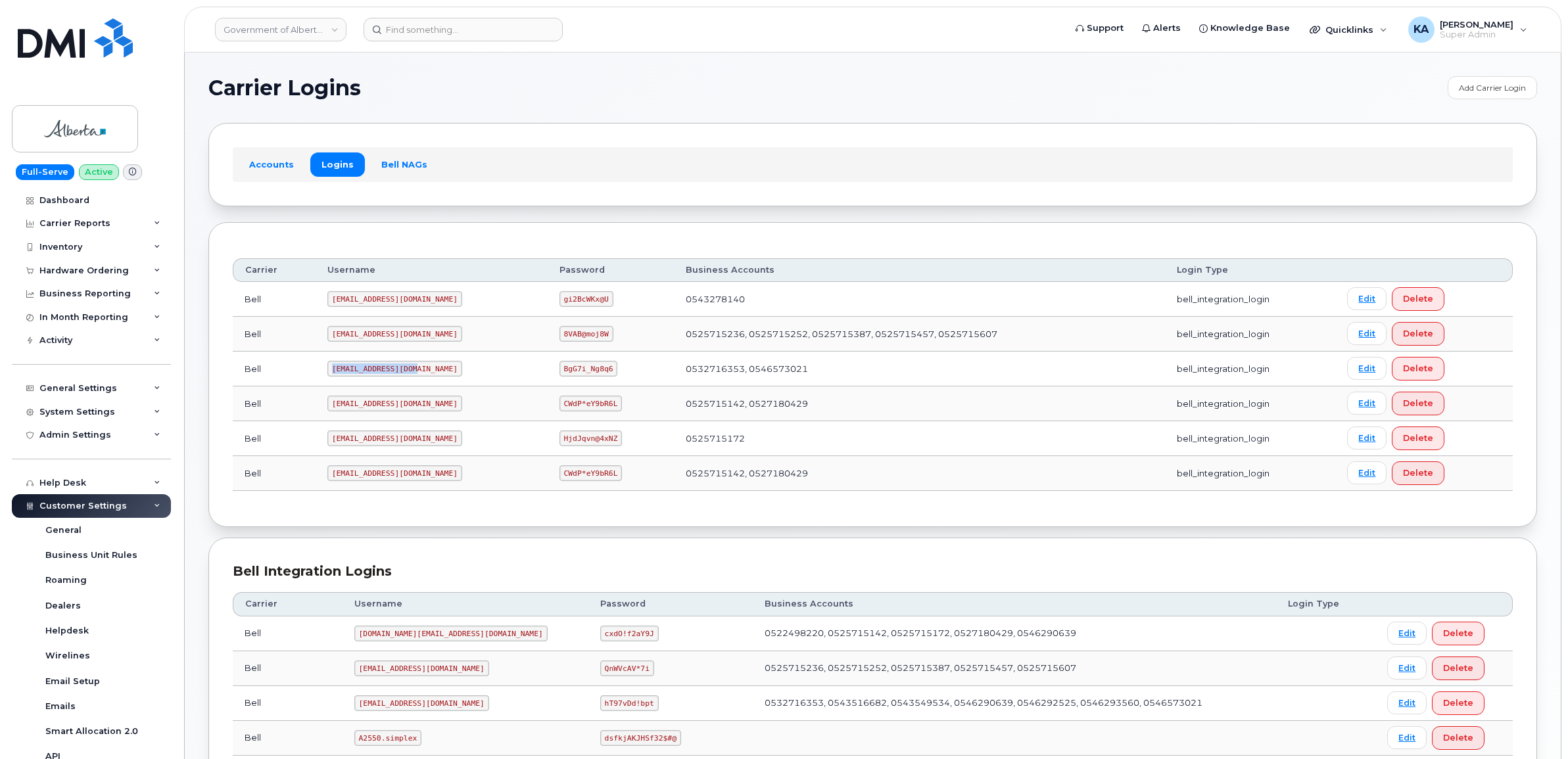
drag, startPoint x: 332, startPoint y: 373, endPoint x: 415, endPoint y: 376, distance: 83.1
click at [415, 376] on td "[EMAIL_ADDRESS][DOMAIN_NAME]" at bounding box center [432, 369] width 232 height 35
copy code "[EMAIL_ADDRESS][DOMAIN_NAME]"
drag, startPoint x: 517, startPoint y: 366, endPoint x: 570, endPoint y: 376, distance: 53.9
click at [570, 376] on td "BgG7i_Ng8q6" at bounding box center [611, 369] width 127 height 35
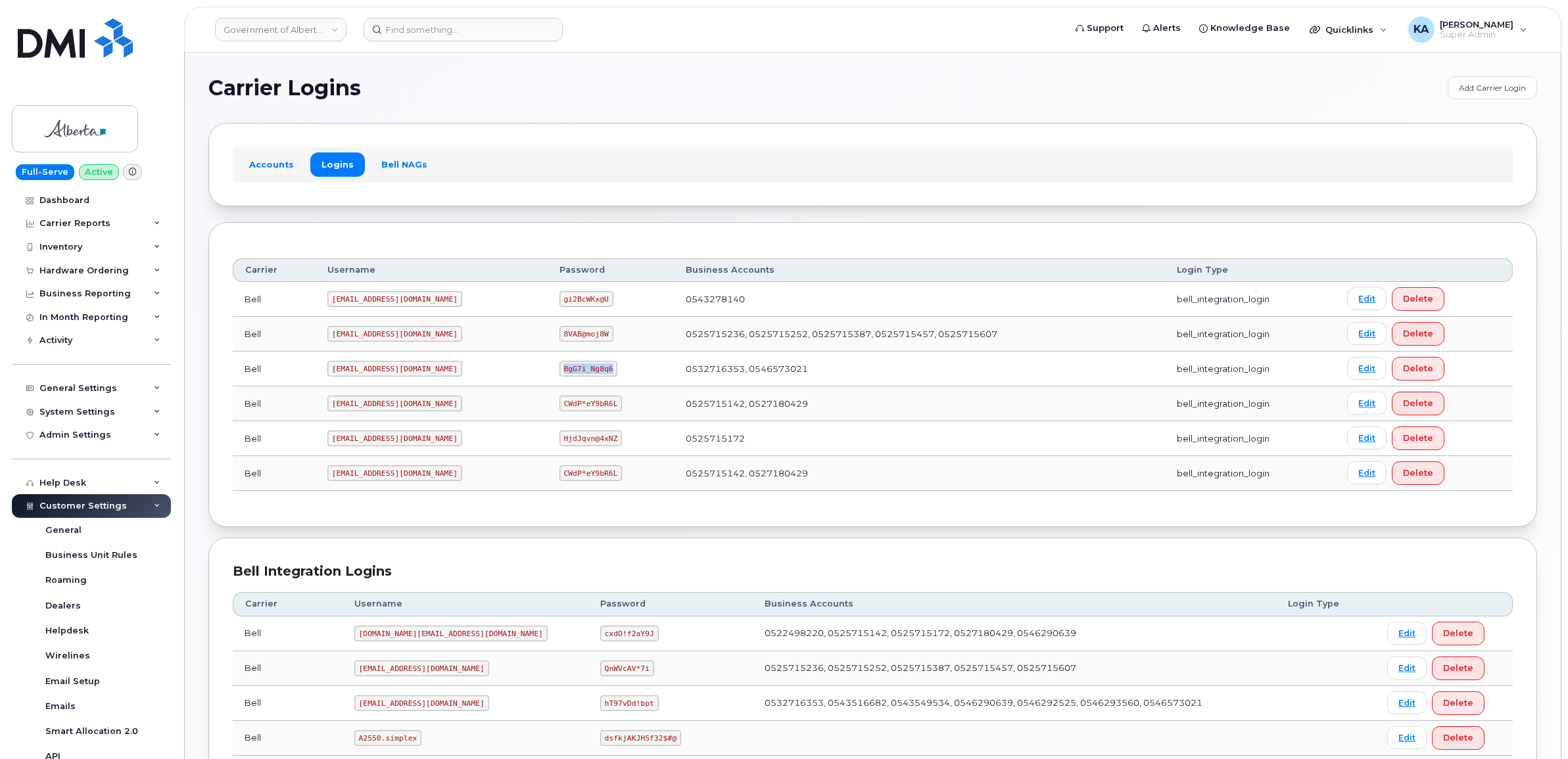
copy code "BgG7i_Ng8q6"
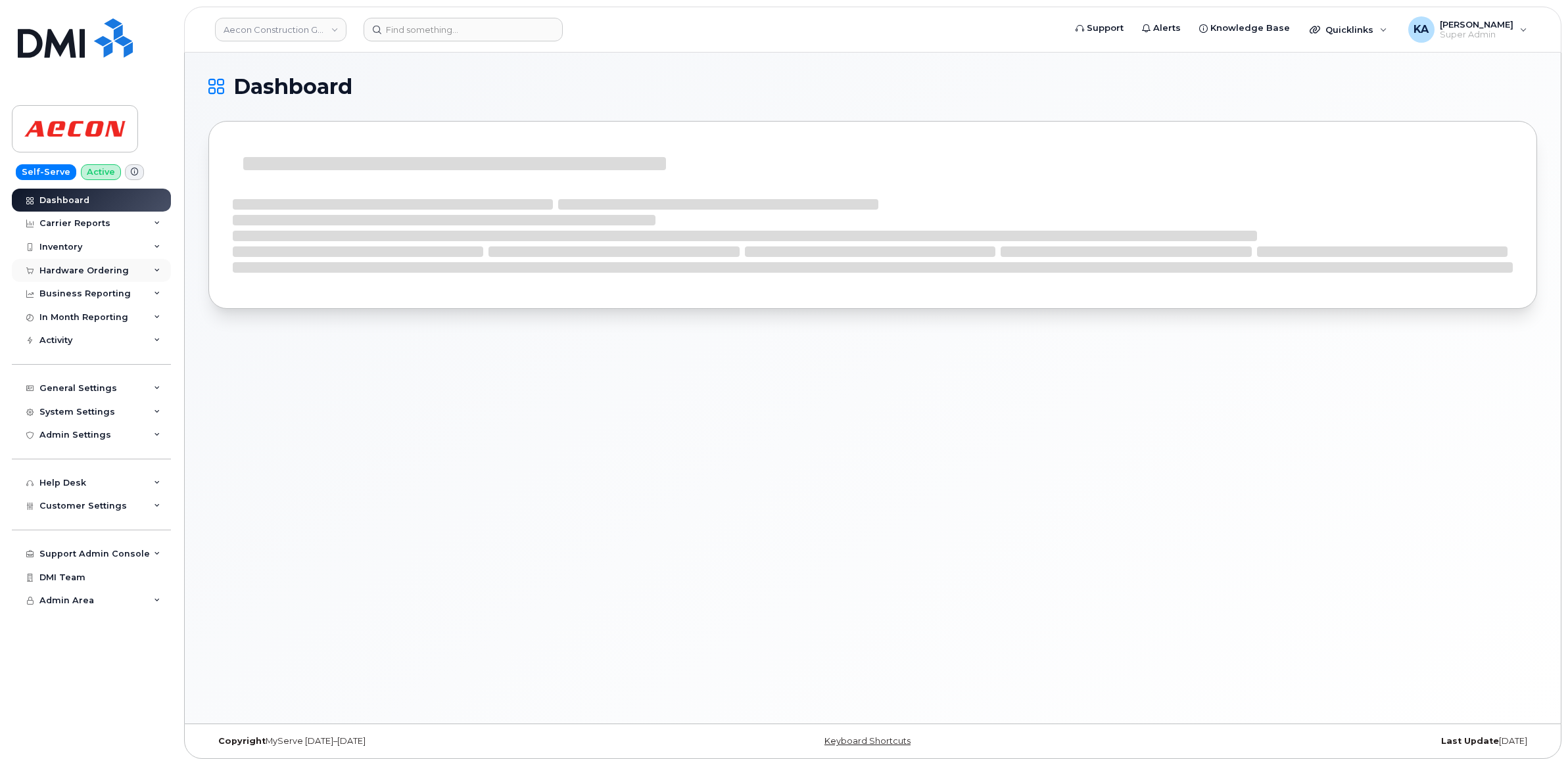
click at [69, 272] on div "Hardware Ordering" at bounding box center [84, 270] width 89 height 11
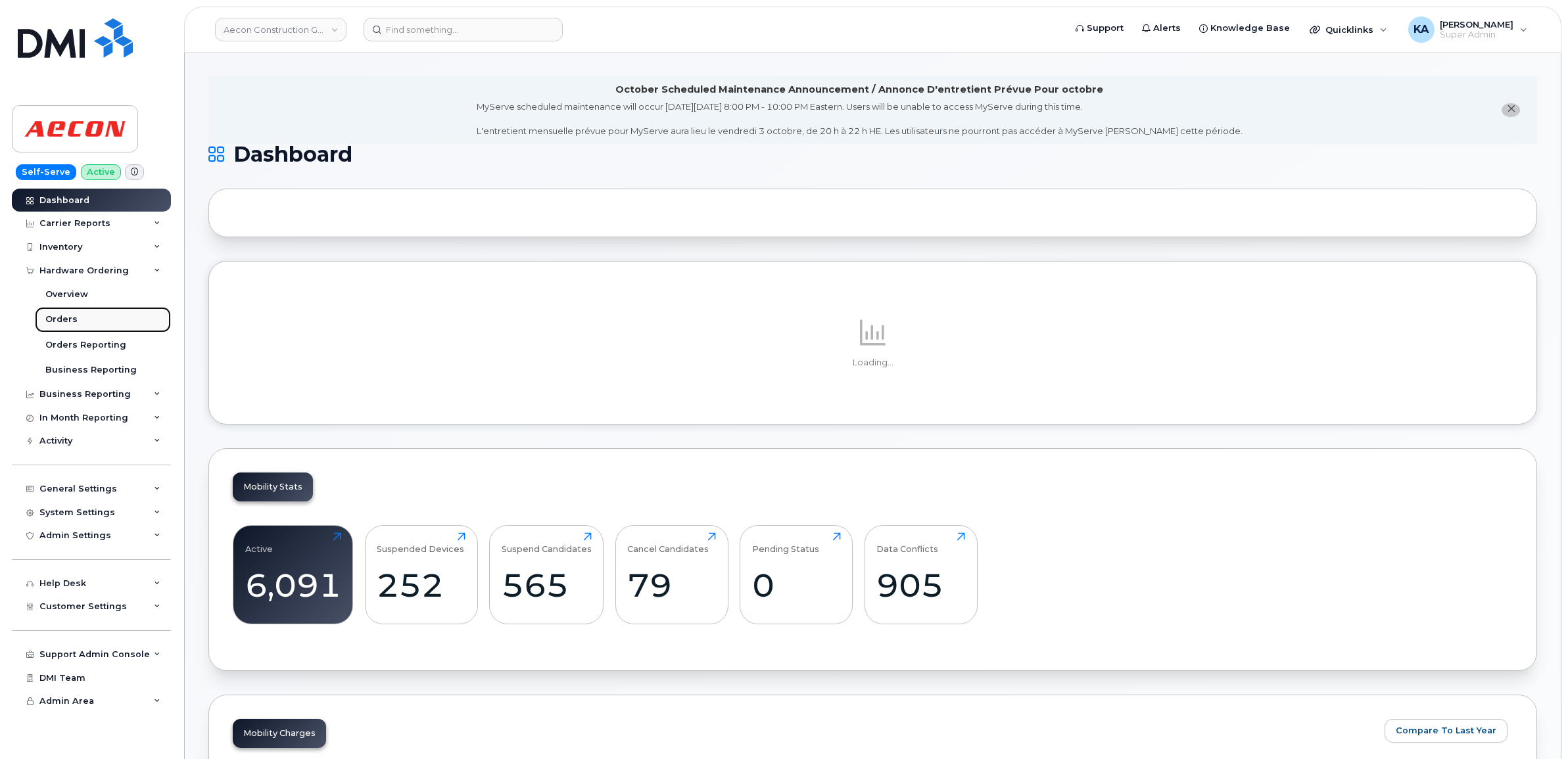
click at [64, 318] on div "Orders" at bounding box center [62, 319] width 33 height 12
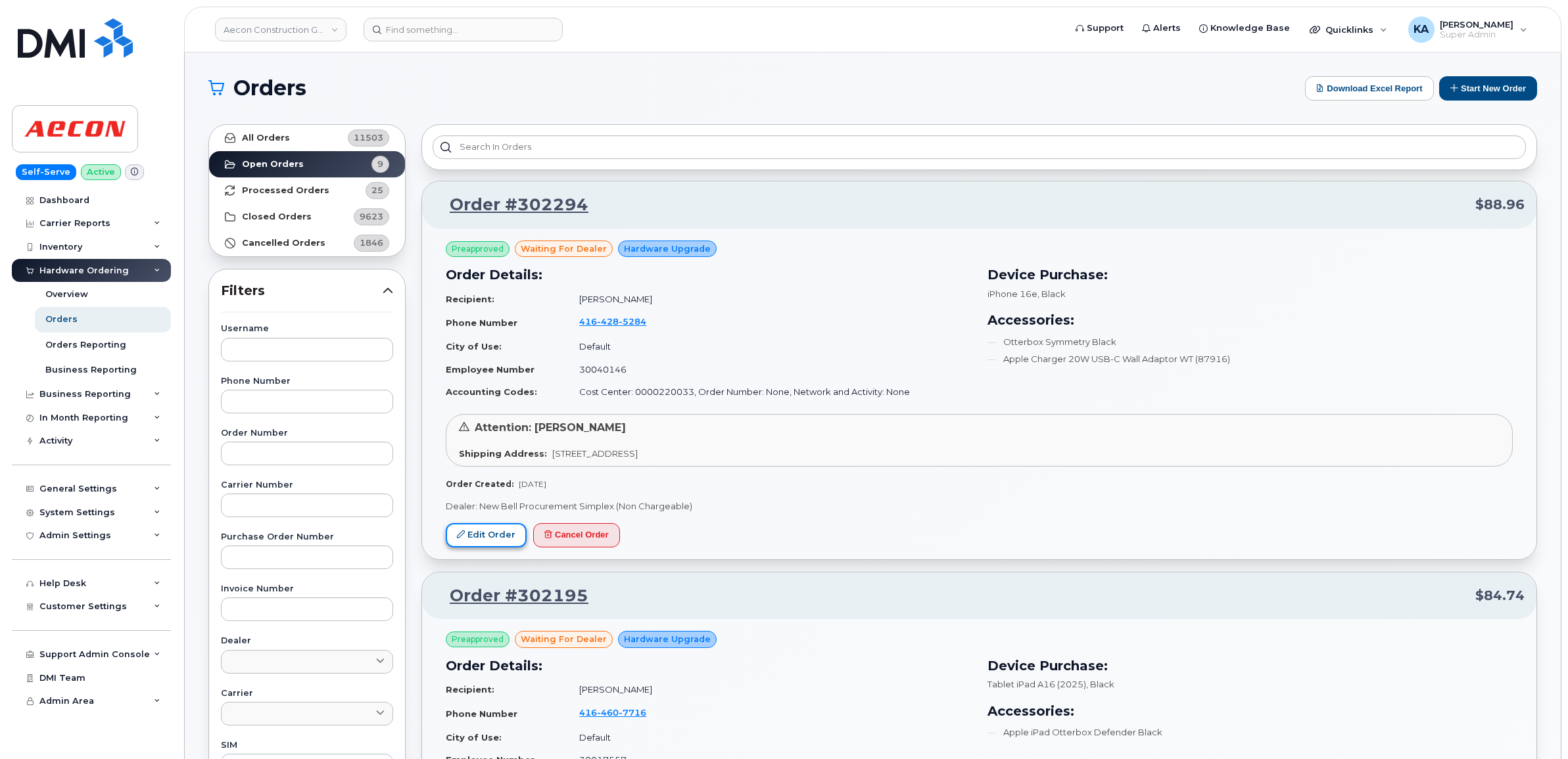
click at [477, 527] on link "Edit Order" at bounding box center [486, 535] width 81 height 24
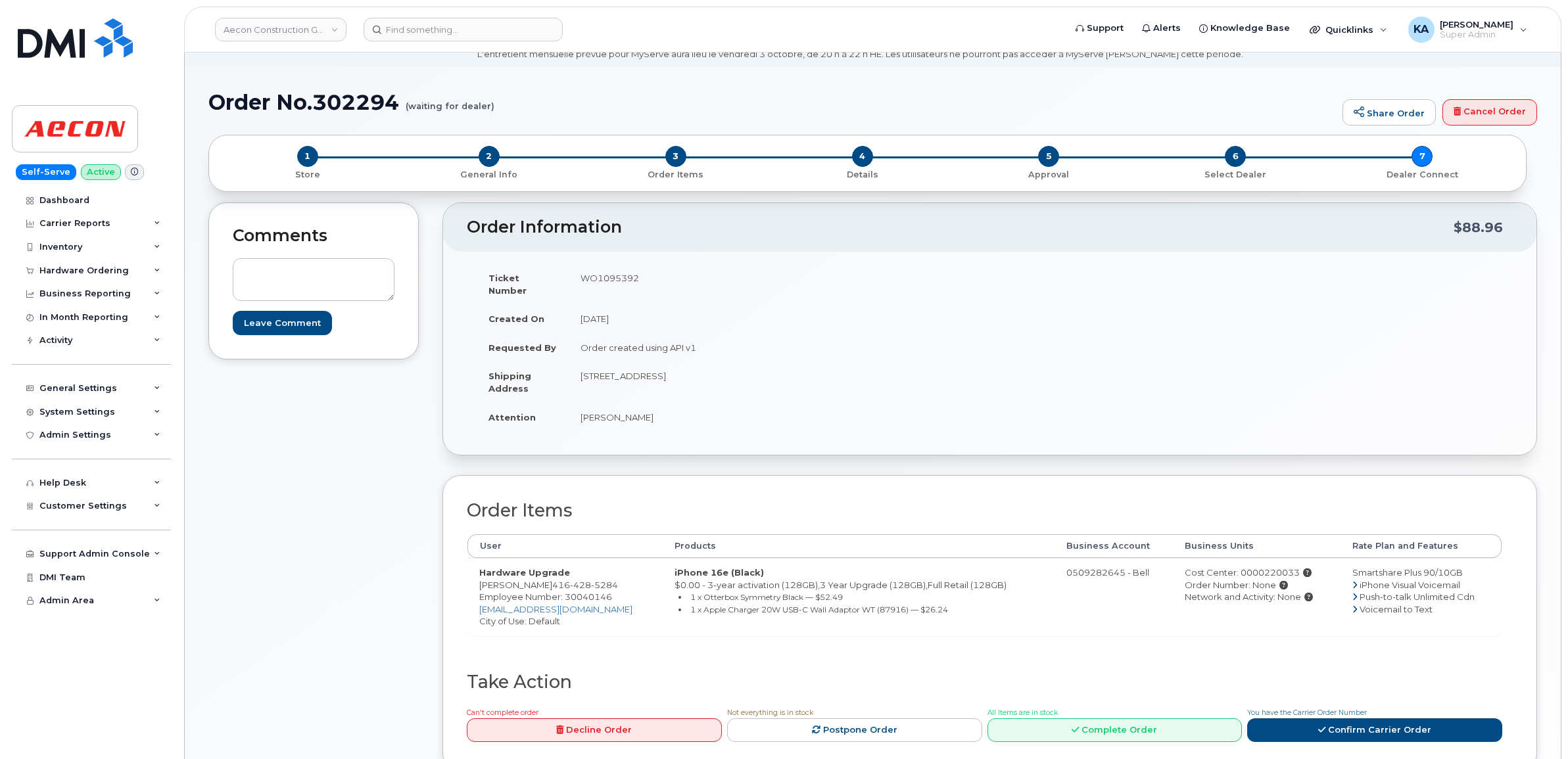
scroll to position [82, 0]
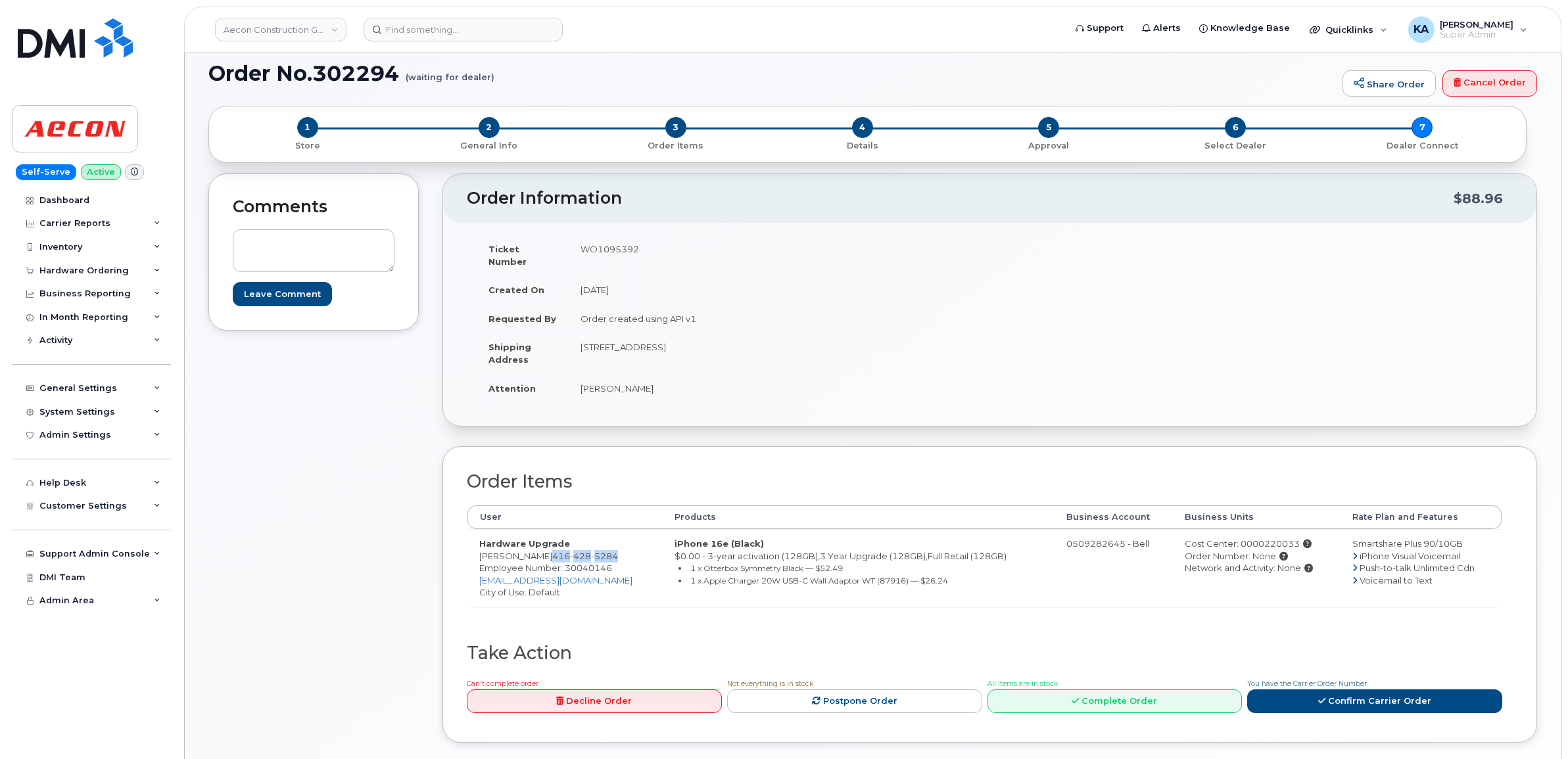
drag, startPoint x: 560, startPoint y: 542, endPoint x: 634, endPoint y: 547, distance: 74.2
click at [634, 547] on td "Hardware Upgrade Sherif Elkammash 416 428 5284 Employee Number: 30040146 selkam…" at bounding box center [565, 568] width 195 height 78
copy span "416 428 5284"
click at [596, 562] on span "Employee Number: 30040146" at bounding box center [546, 567] width 133 height 11
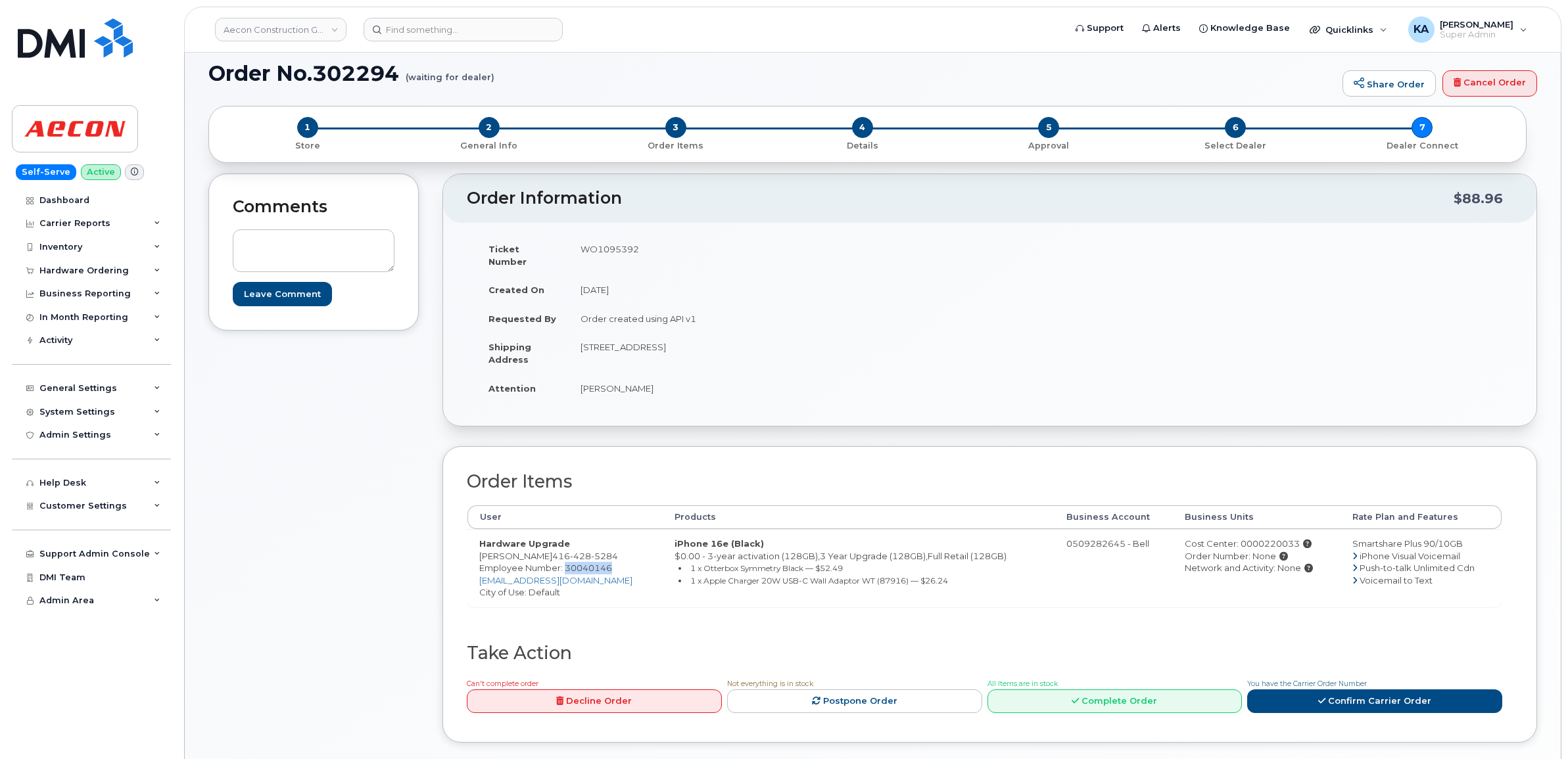
copy span "30040146"
drag, startPoint x: 575, startPoint y: 336, endPoint x: 669, endPoint y: 349, distance: 94.9
click at [669, 349] on td "5466 Bullrush Drive Mississauga ON L5V1Z1" at bounding box center [775, 353] width 412 height 41
copy td "5466 Bullrush Drive"
drag, startPoint x: 737, startPoint y: 336, endPoint x: 786, endPoint y: 338, distance: 49.0
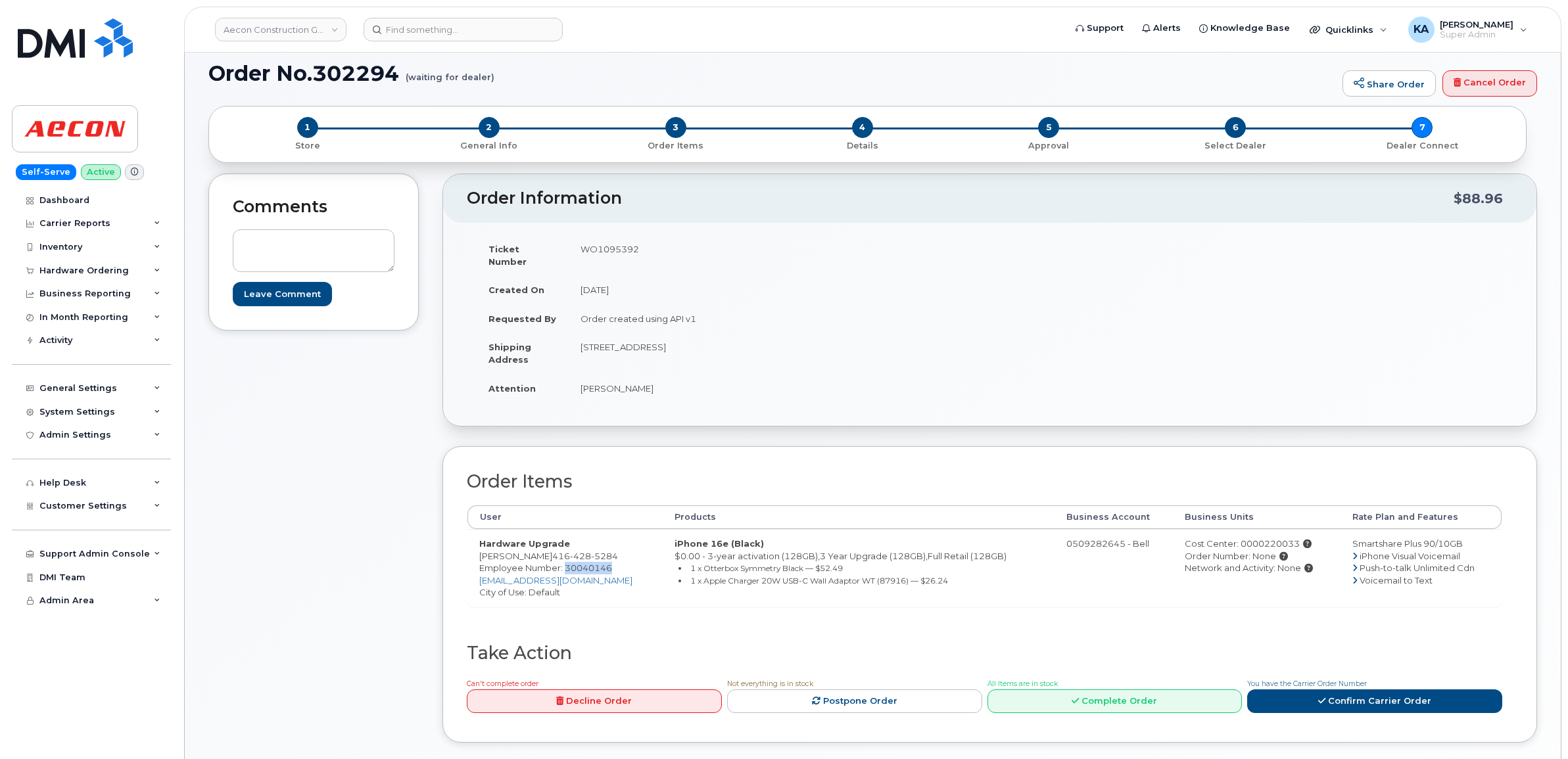
click at [786, 338] on td "5466 Bullrush Drive Mississauga ON L5V1Z1" at bounding box center [775, 353] width 412 height 41
copy td "L5V1Z1"
drag, startPoint x: 579, startPoint y: 375, endPoint x: 667, endPoint y: 384, distance: 88.5
click at [667, 384] on td "Sherif Elkammash" at bounding box center [775, 388] width 412 height 29
copy td "Sherif Elkammash"
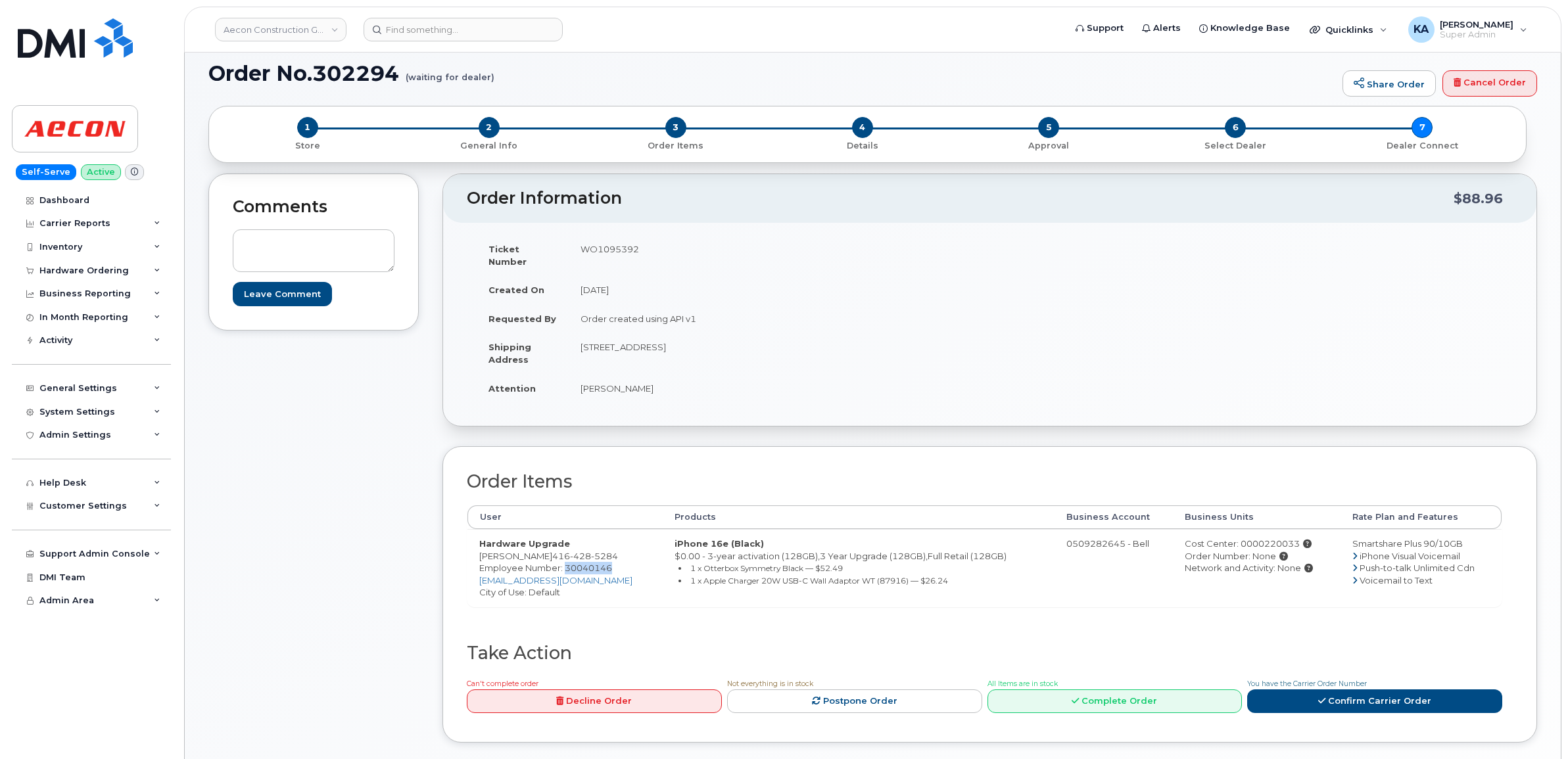
click at [580, 562] on span "Employee Number: 30040146" at bounding box center [546, 567] width 133 height 11
copy span "30040146"
click at [1271, 538] on div "Cost Center: 0000220033" at bounding box center [1256, 544] width 144 height 13
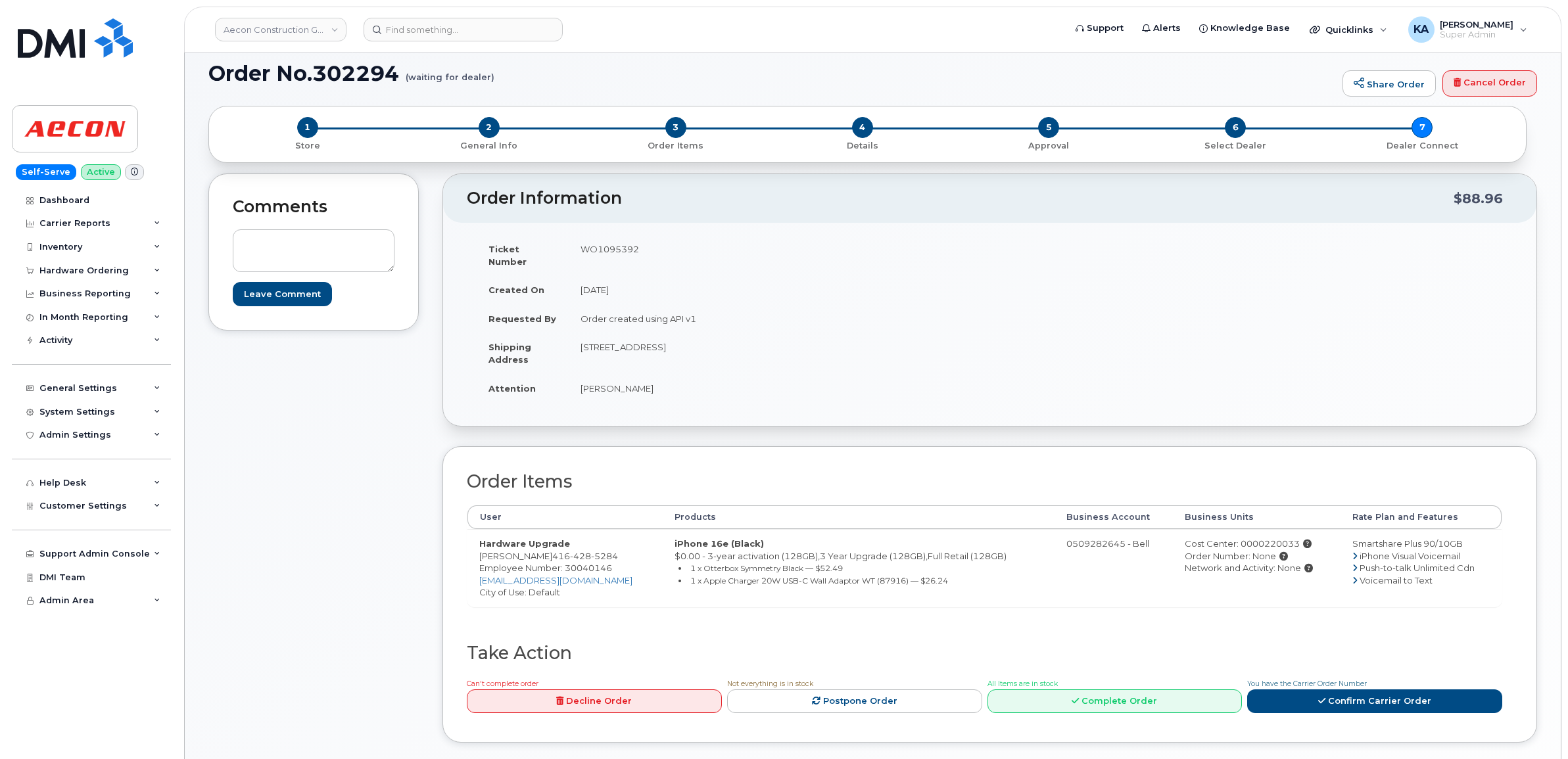
copy div "0000220033"
click at [605, 251] on td "WO1095392" at bounding box center [775, 255] width 412 height 41
click at [604, 251] on td "WO1095392" at bounding box center [775, 255] width 412 height 41
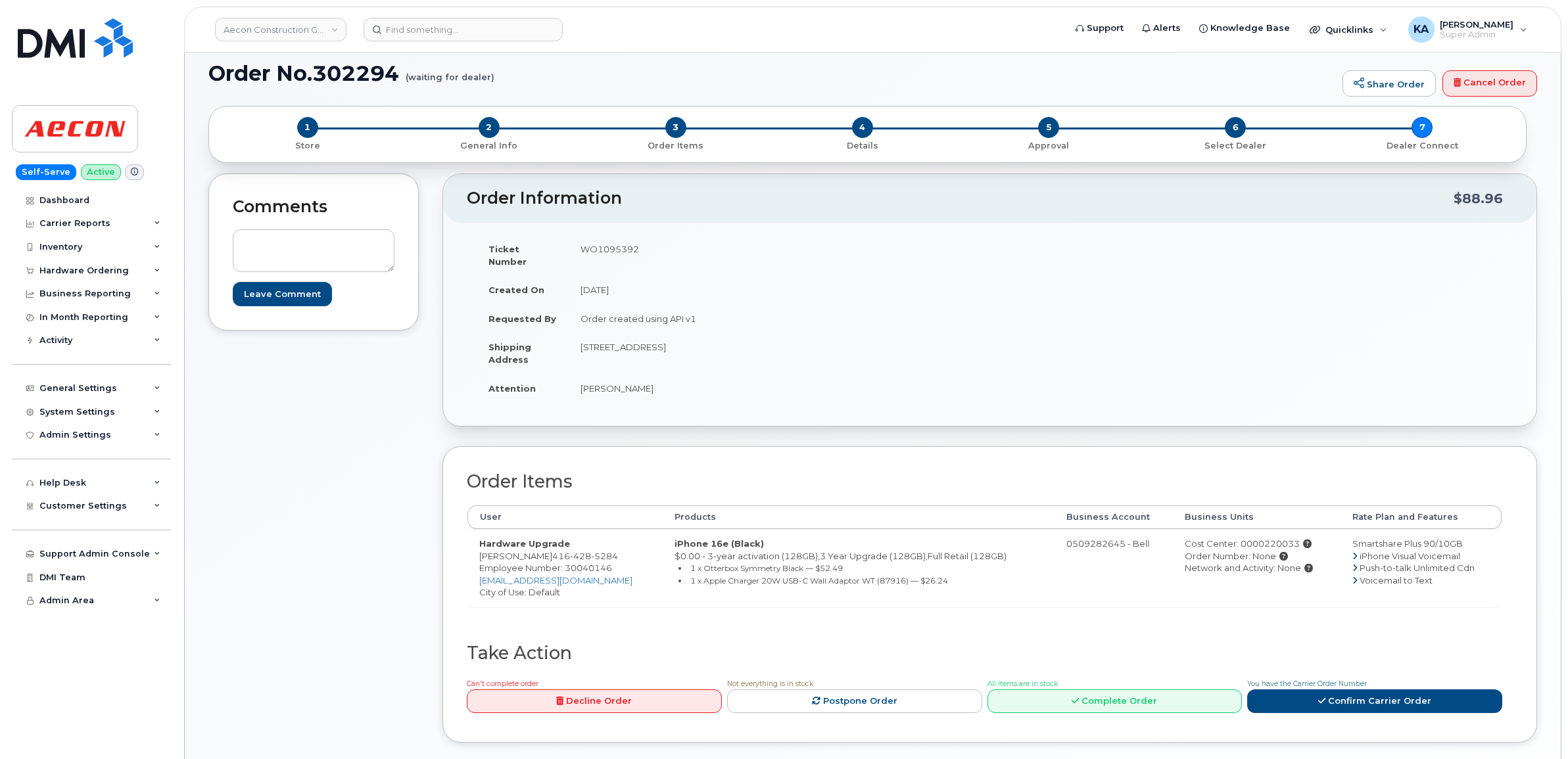
copy td "WO1095392"
click at [1356, 690] on link "Confirm Carrier Order" at bounding box center [1374, 702] width 255 height 24
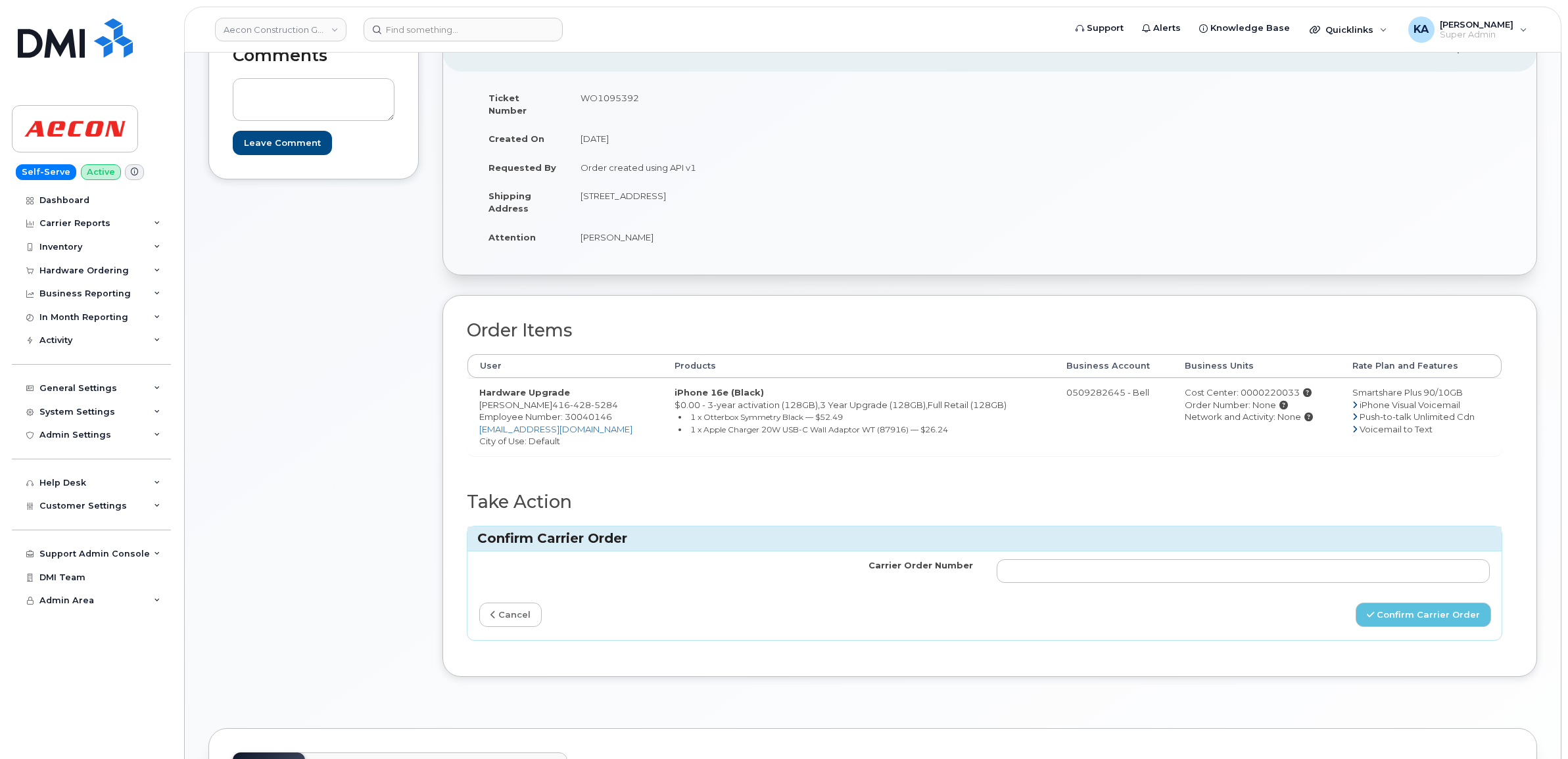
scroll to position [246, 0]
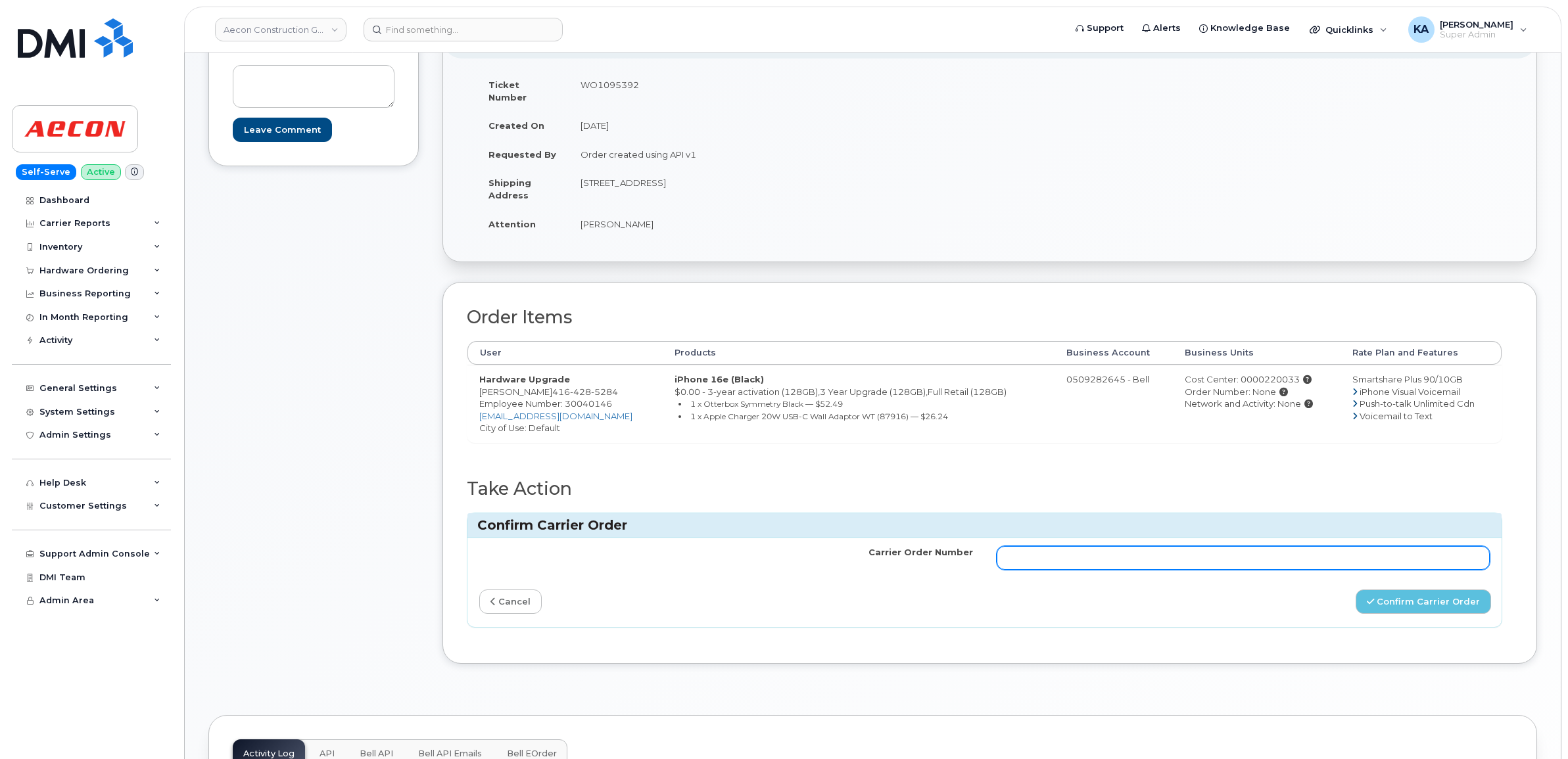
click at [1260, 546] on input "Carrier Order Number" at bounding box center [1243, 557] width 494 height 23
paste input "3024092"
type input "3024092"
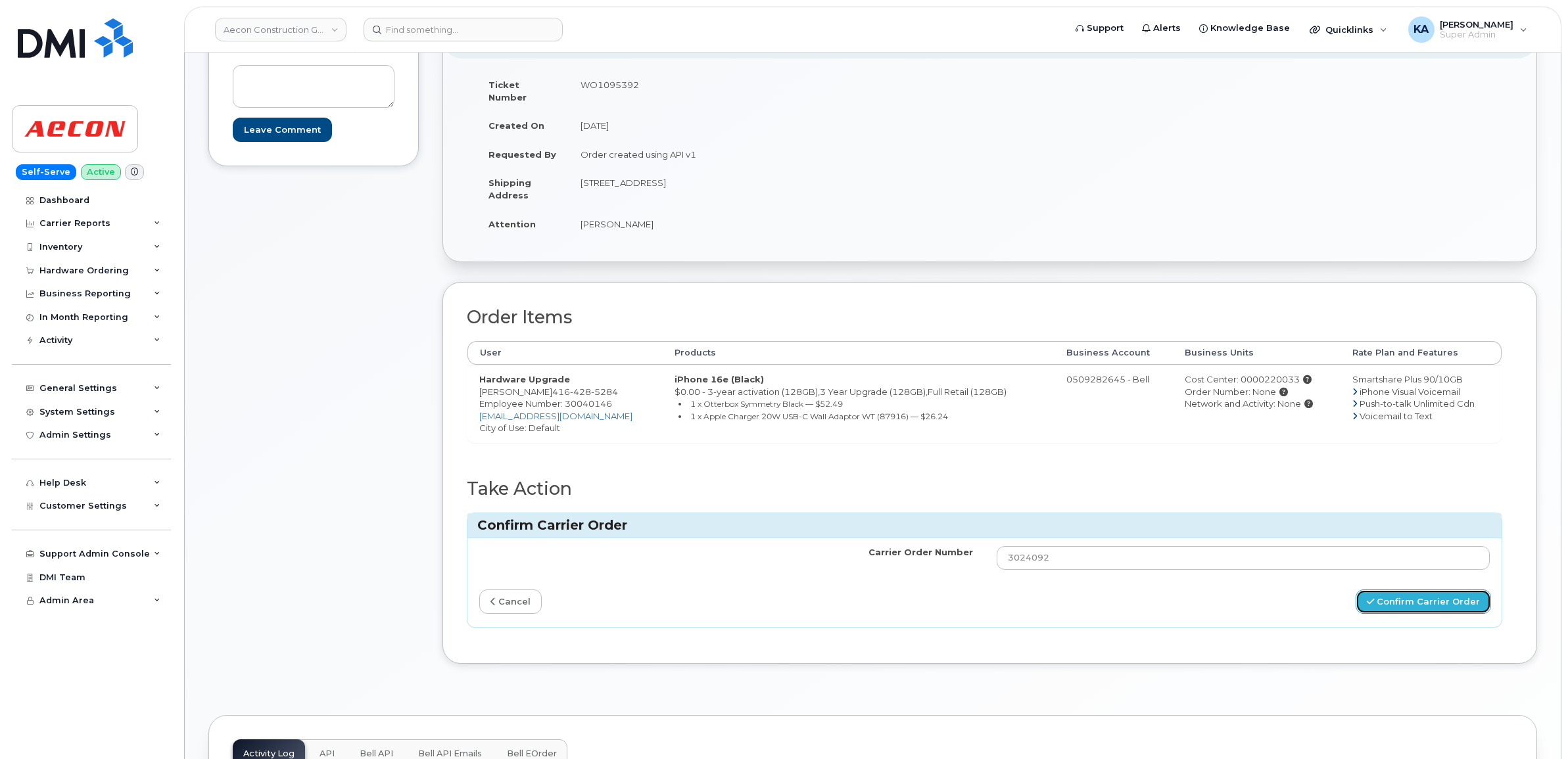
click at [1425, 597] on button "Confirm Carrier Order" at bounding box center [1423, 601] width 135 height 24
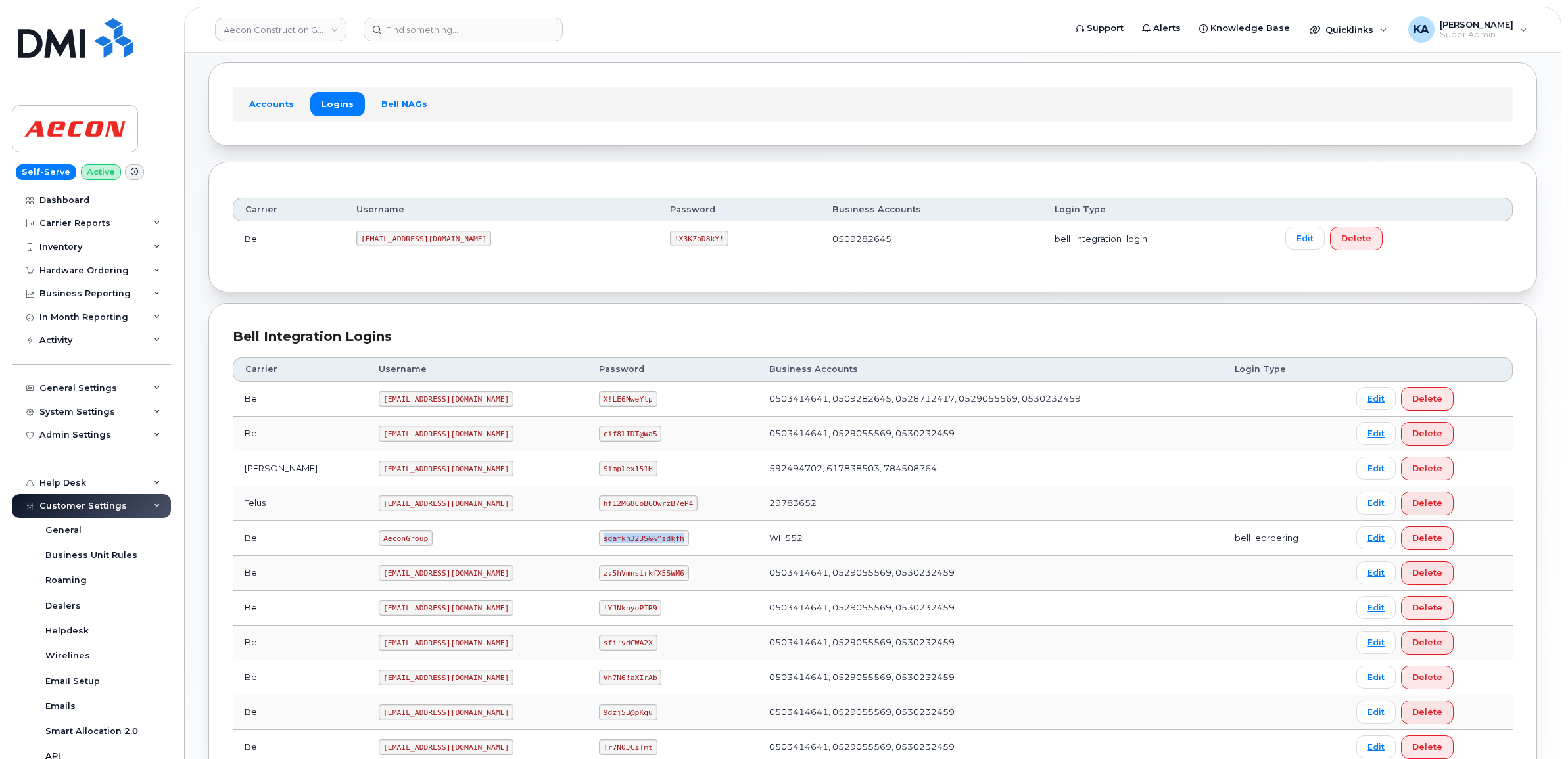
scroll to position [42, 0]
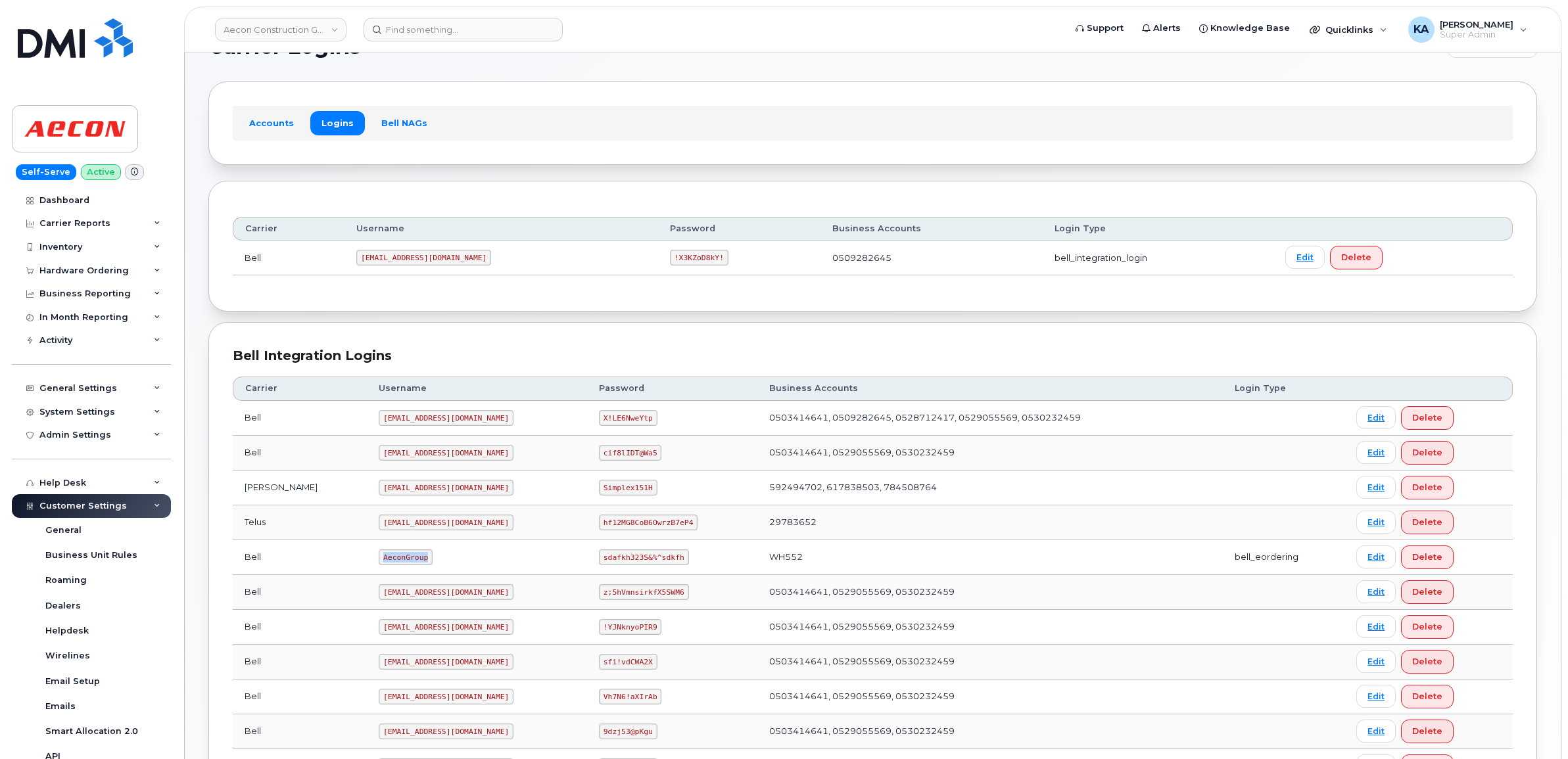
drag, startPoint x: 326, startPoint y: 559, endPoint x: 369, endPoint y: 569, distance: 44.1
click at [369, 569] on td "AeconGroup" at bounding box center [476, 557] width 220 height 35
copy code "AeconGroup"
drag, startPoint x: 580, startPoint y: 562, endPoint x: 655, endPoint y: 569, distance: 75.3
click at [655, 569] on td "sdafkh323S&%^sdkfh" at bounding box center [672, 557] width 171 height 35
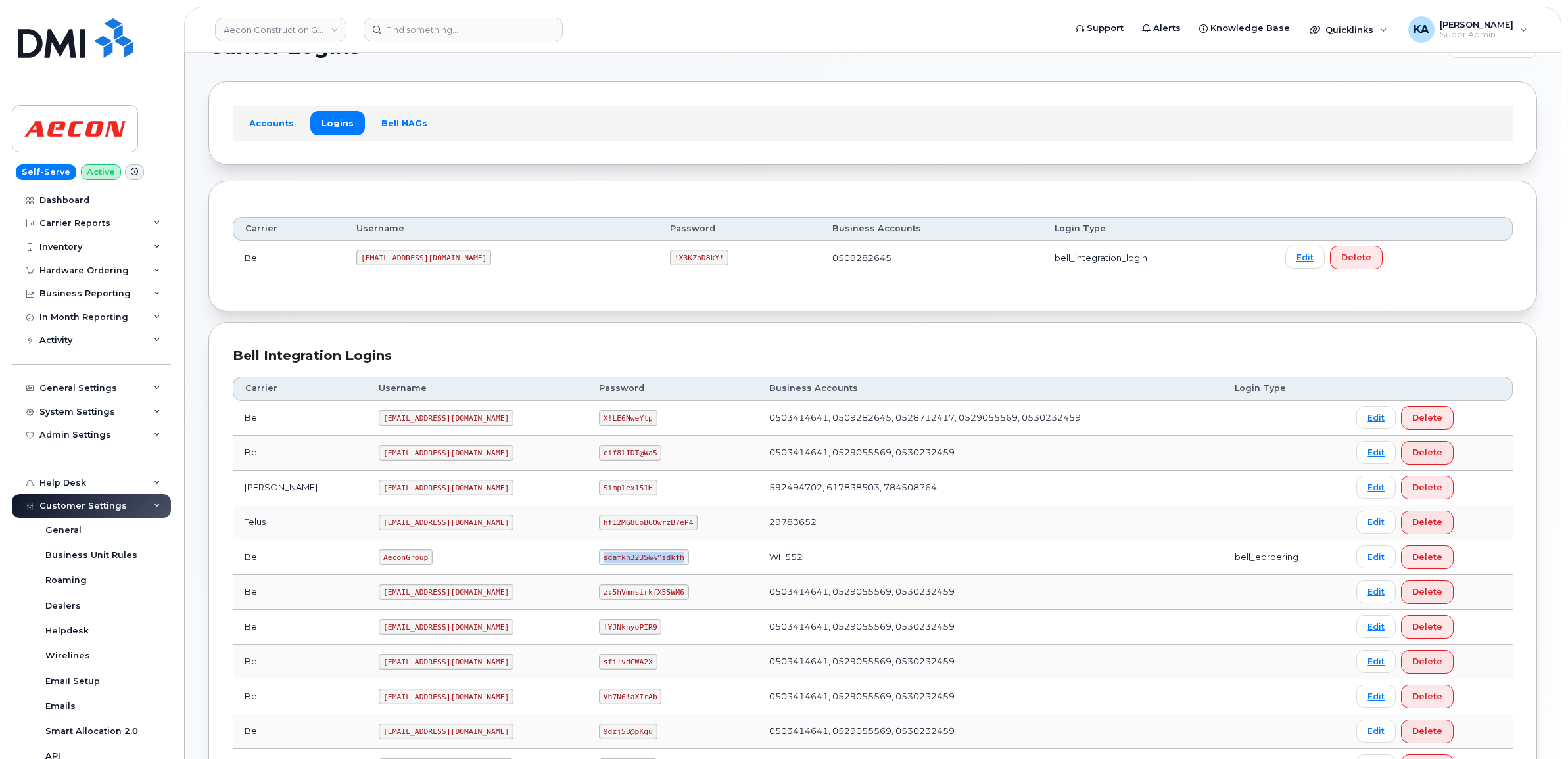
copy code "sdafkh323S&%^sdkfh"
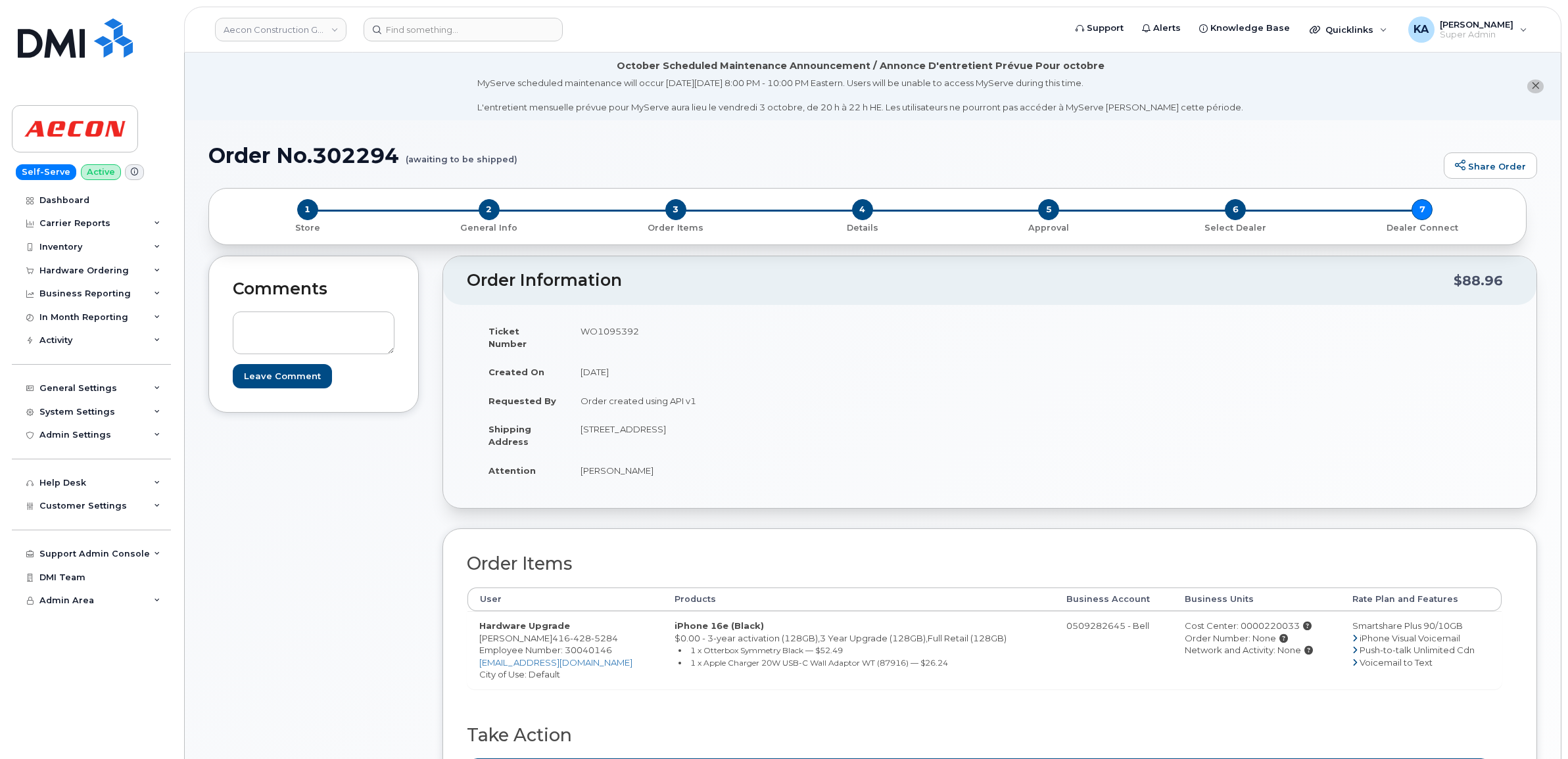
click at [686, 197] on div "1 Store 2 General Info 3 Order Items 4 Details 5 Approval 6 Select Dealer 7 Dea…" at bounding box center [867, 216] width 1318 height 57
click at [416, 30] on input at bounding box center [463, 29] width 199 height 23
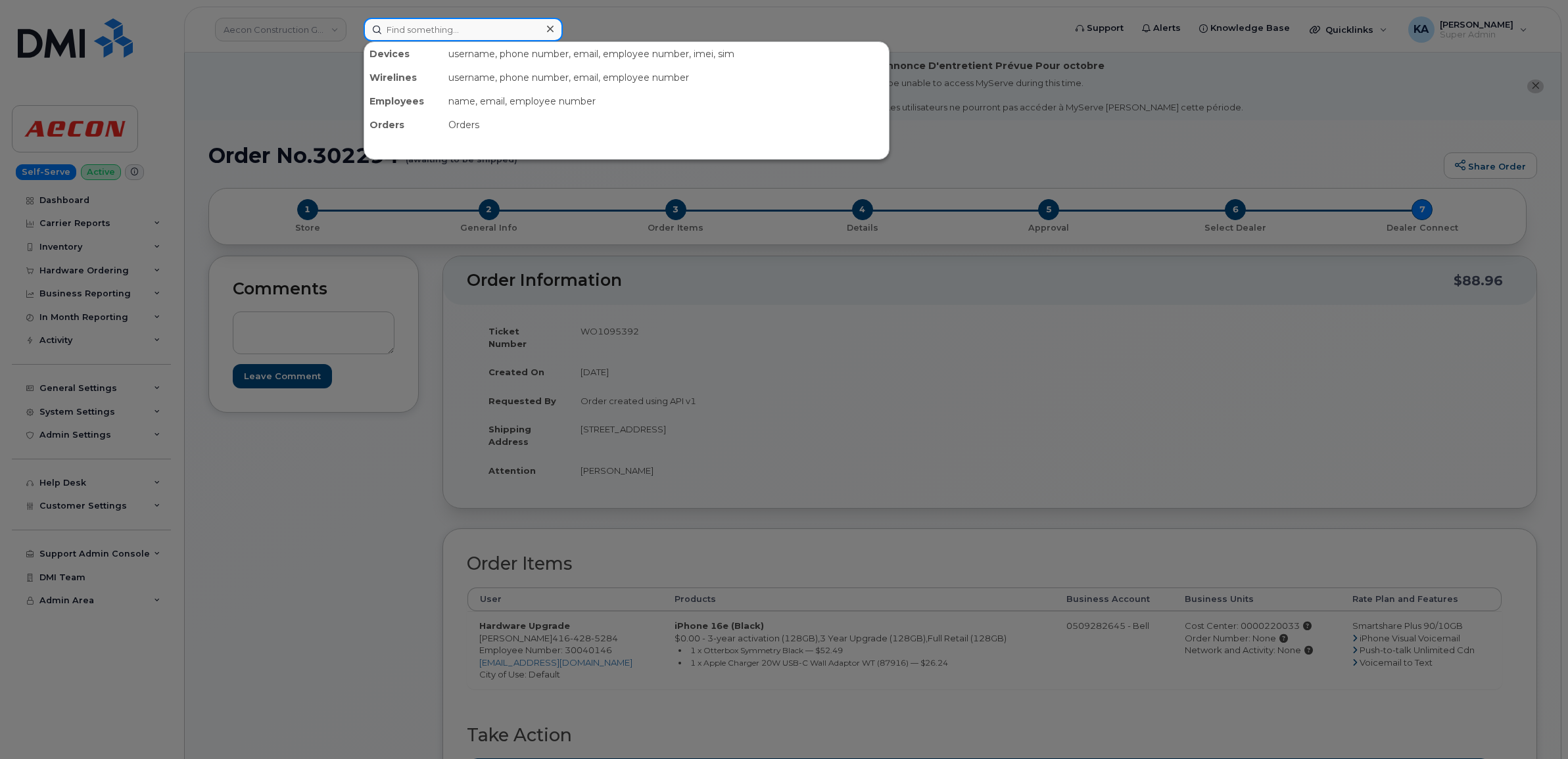
paste input "2895563183"
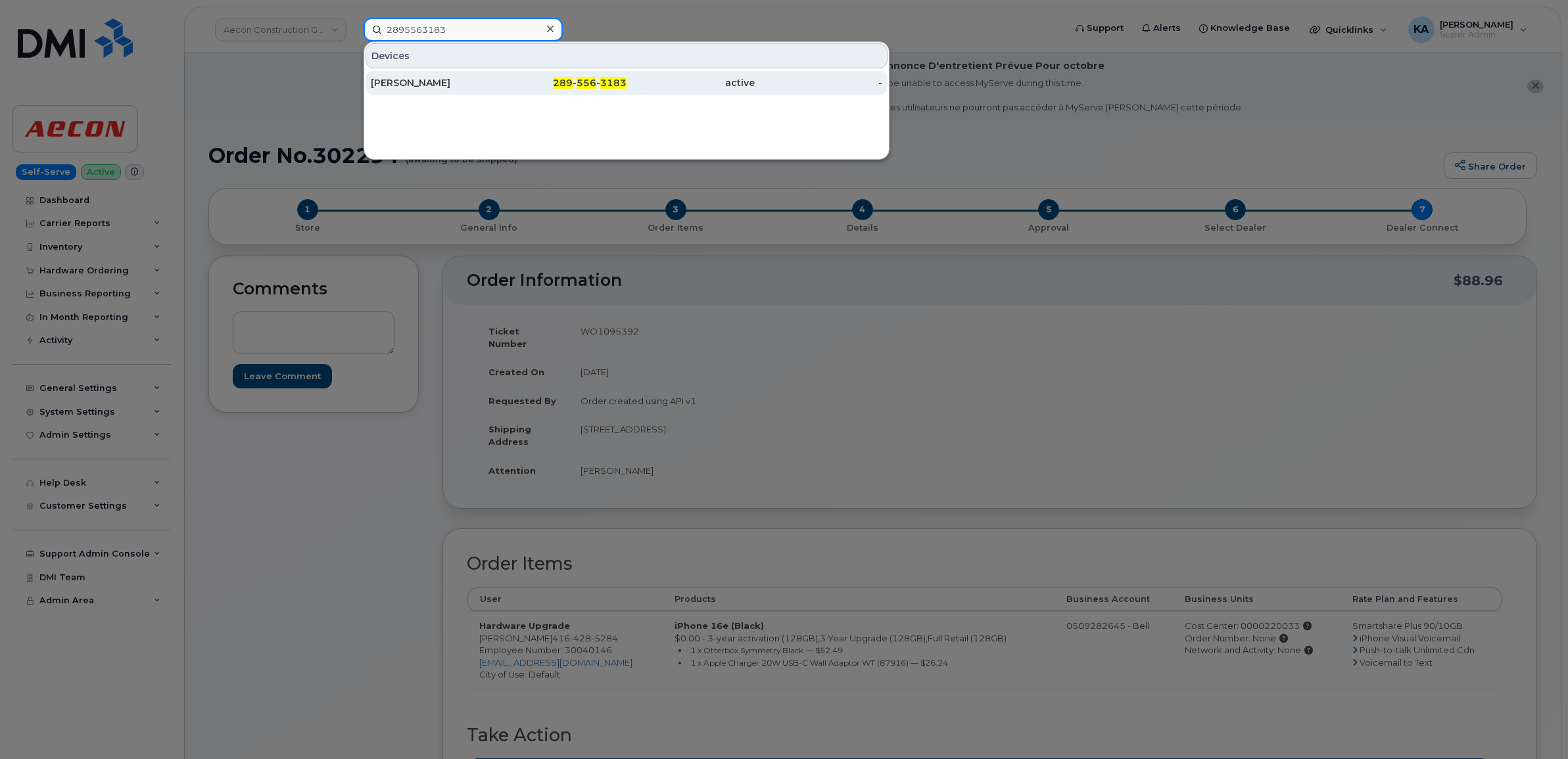
type input "2895563183"
click at [415, 81] on div "[PERSON_NAME]" at bounding box center [434, 83] width 128 height 13
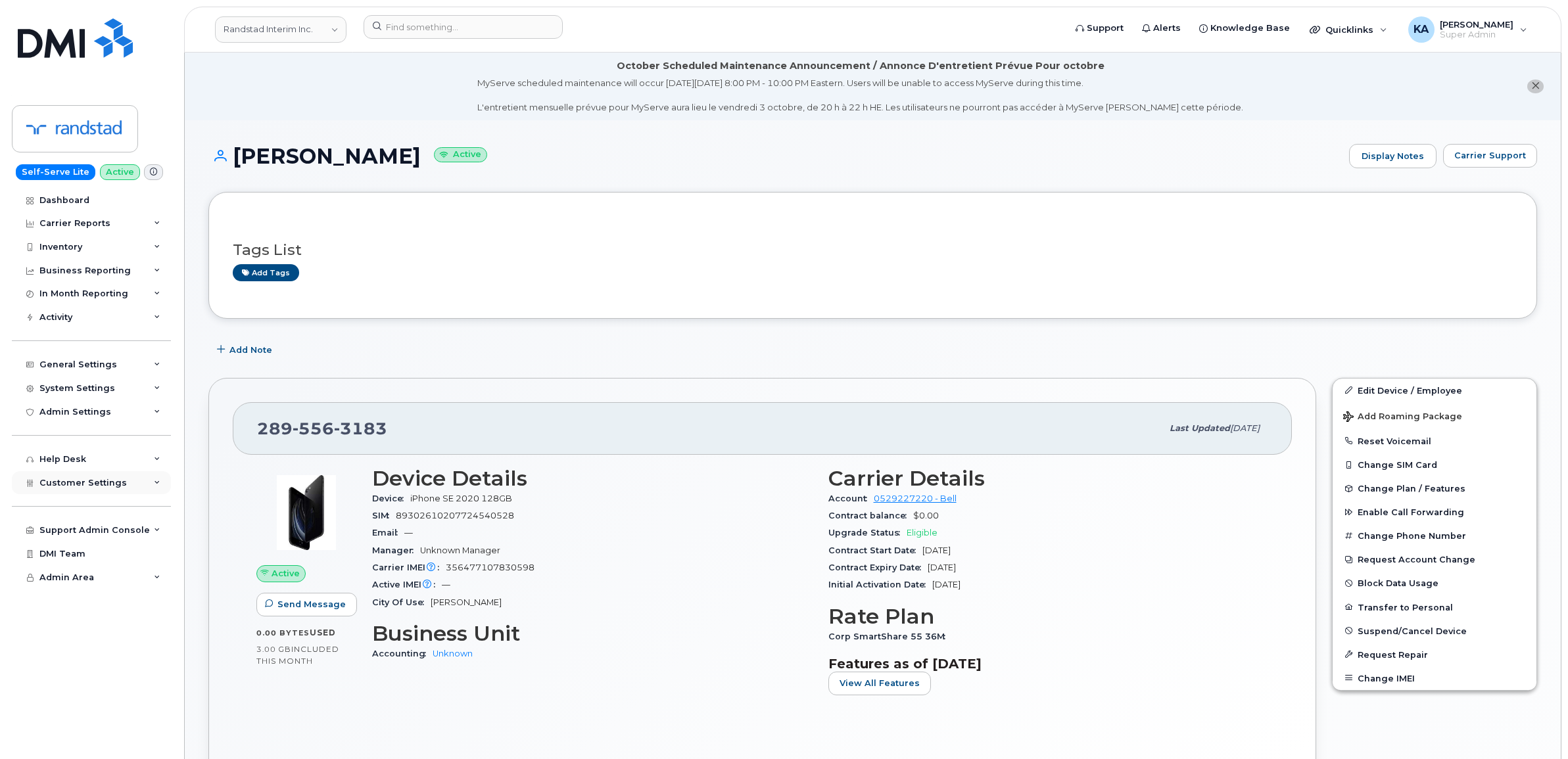
click at [53, 486] on span "Customer Settings" at bounding box center [83, 482] width 88 height 10
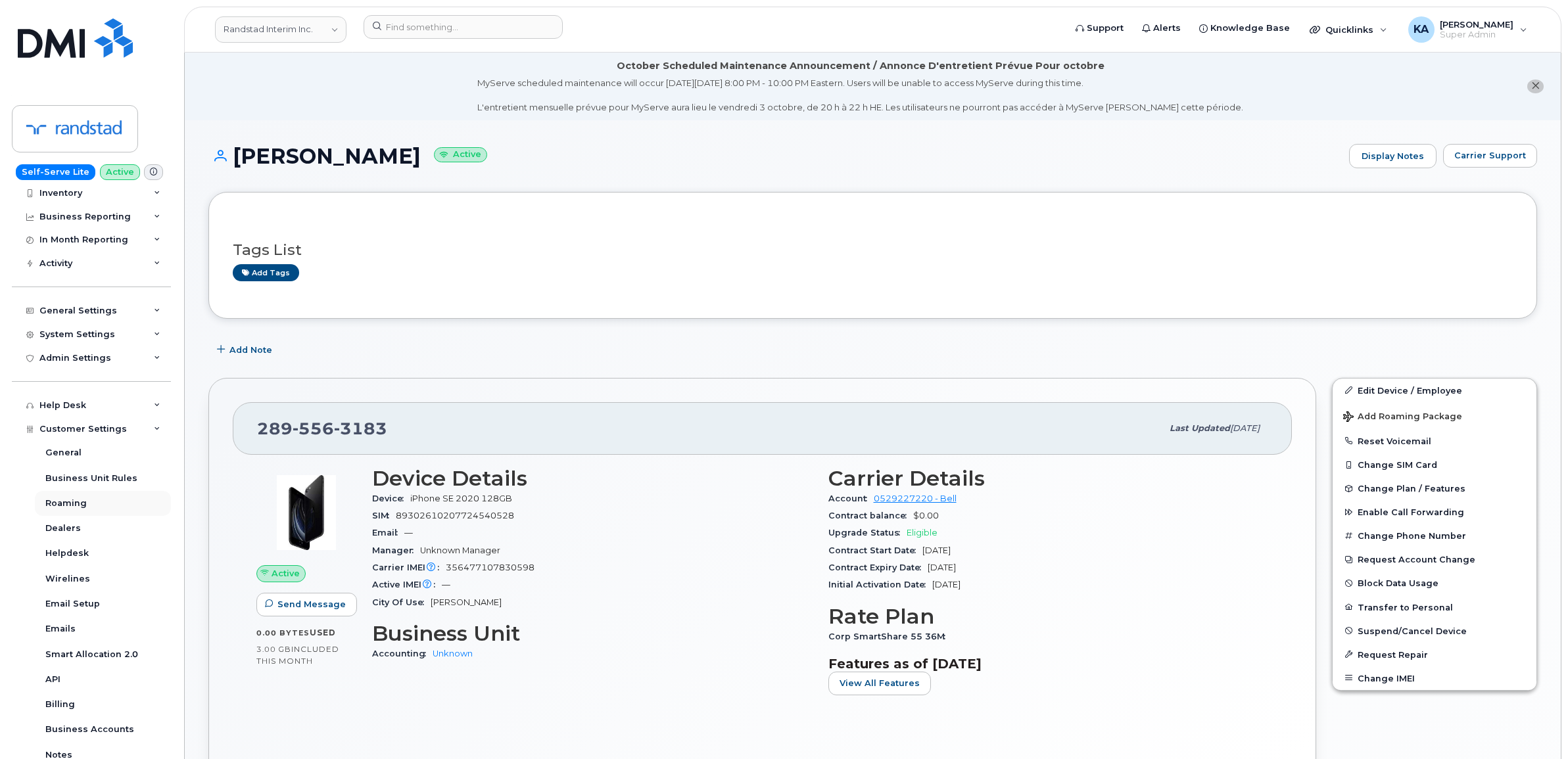
scroll to position [164, 0]
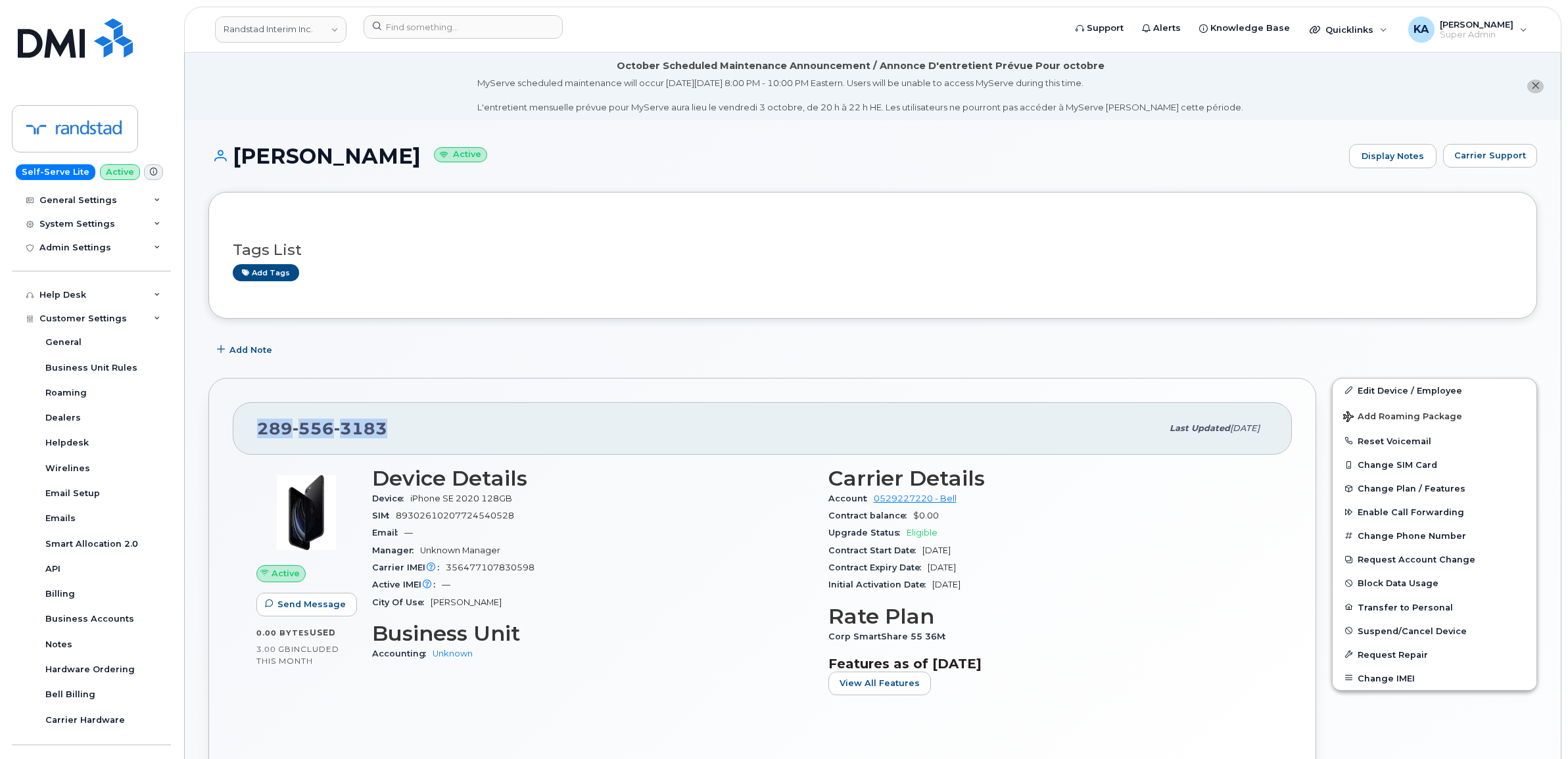
drag, startPoint x: 392, startPoint y: 431, endPoint x: 262, endPoint y: 429, distance: 130.0
click at [262, 429] on div "289 556 3183" at bounding box center [709, 428] width 904 height 28
copy span "289 556 3183"
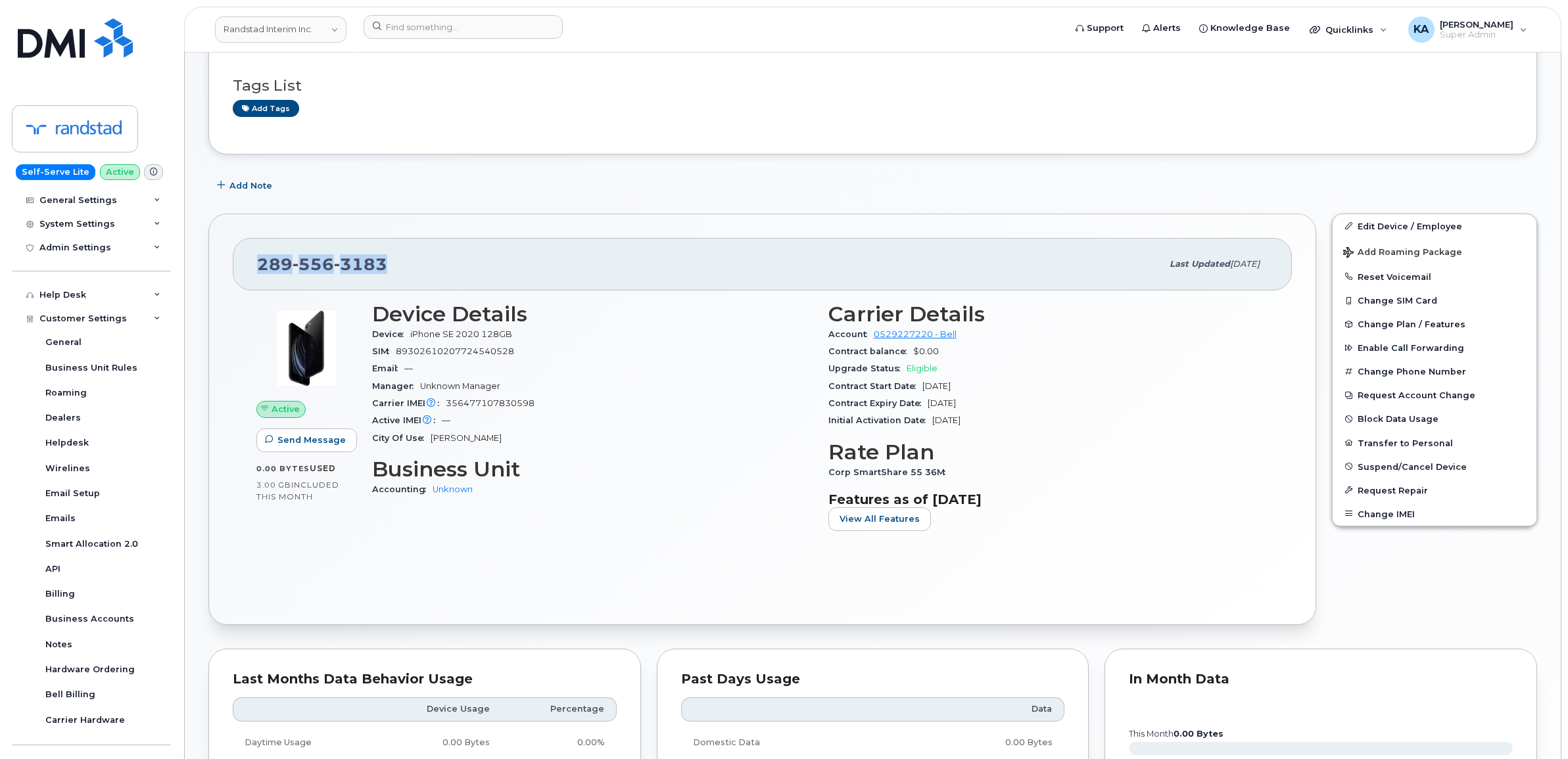
click at [254, 264] on div "289 556 3183 Last updated Oct 01, 2025" at bounding box center [762, 264] width 1059 height 52
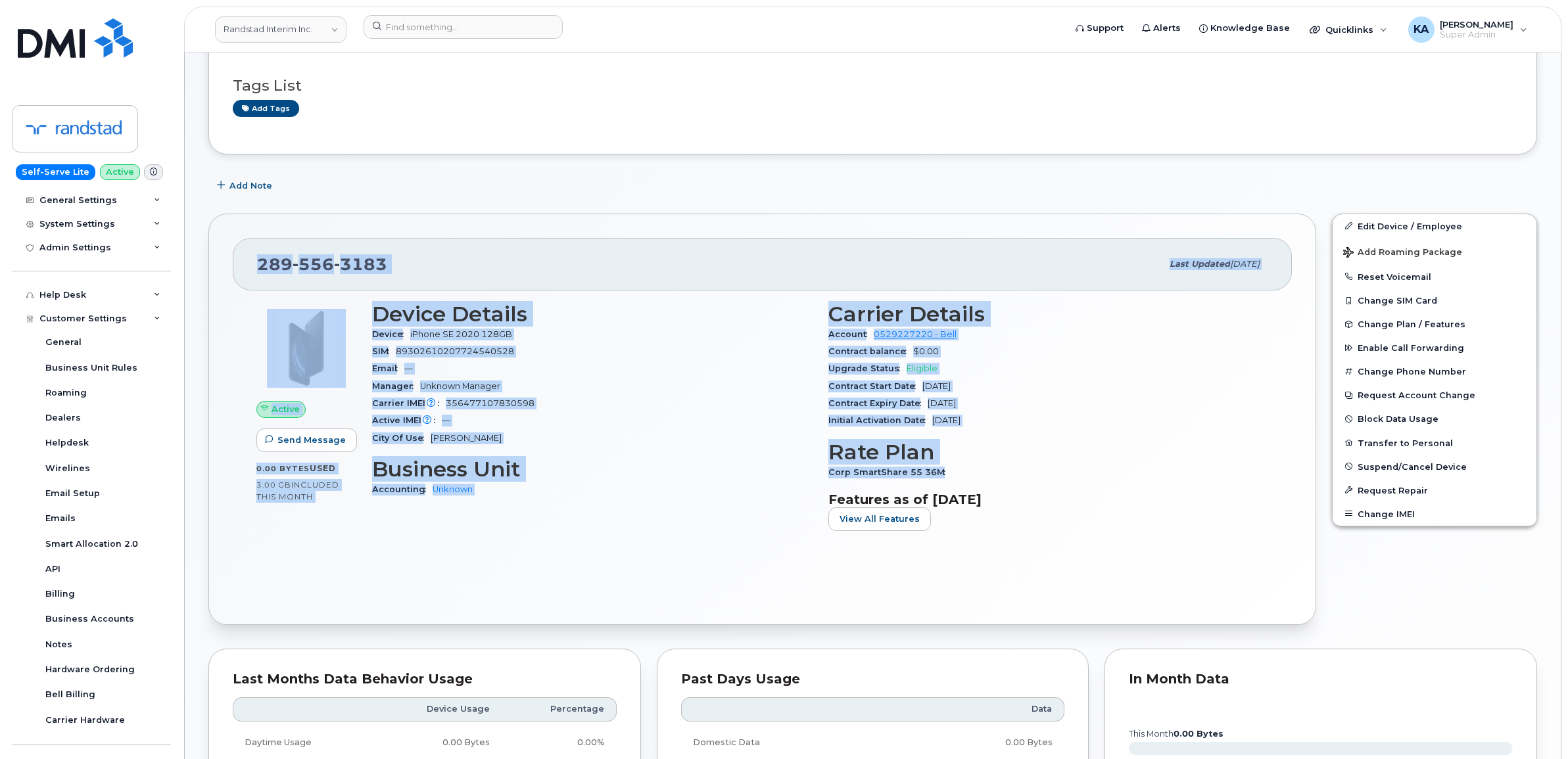
drag, startPoint x: 254, startPoint y: 264, endPoint x: 964, endPoint y: 468, distance: 738.7
click at [964, 468] on div "289 556 3183 Last updated Oct 01, 2025 Active Send Message 0.00 Bytes  used 3.0…" at bounding box center [761, 419] width 1107 height 412
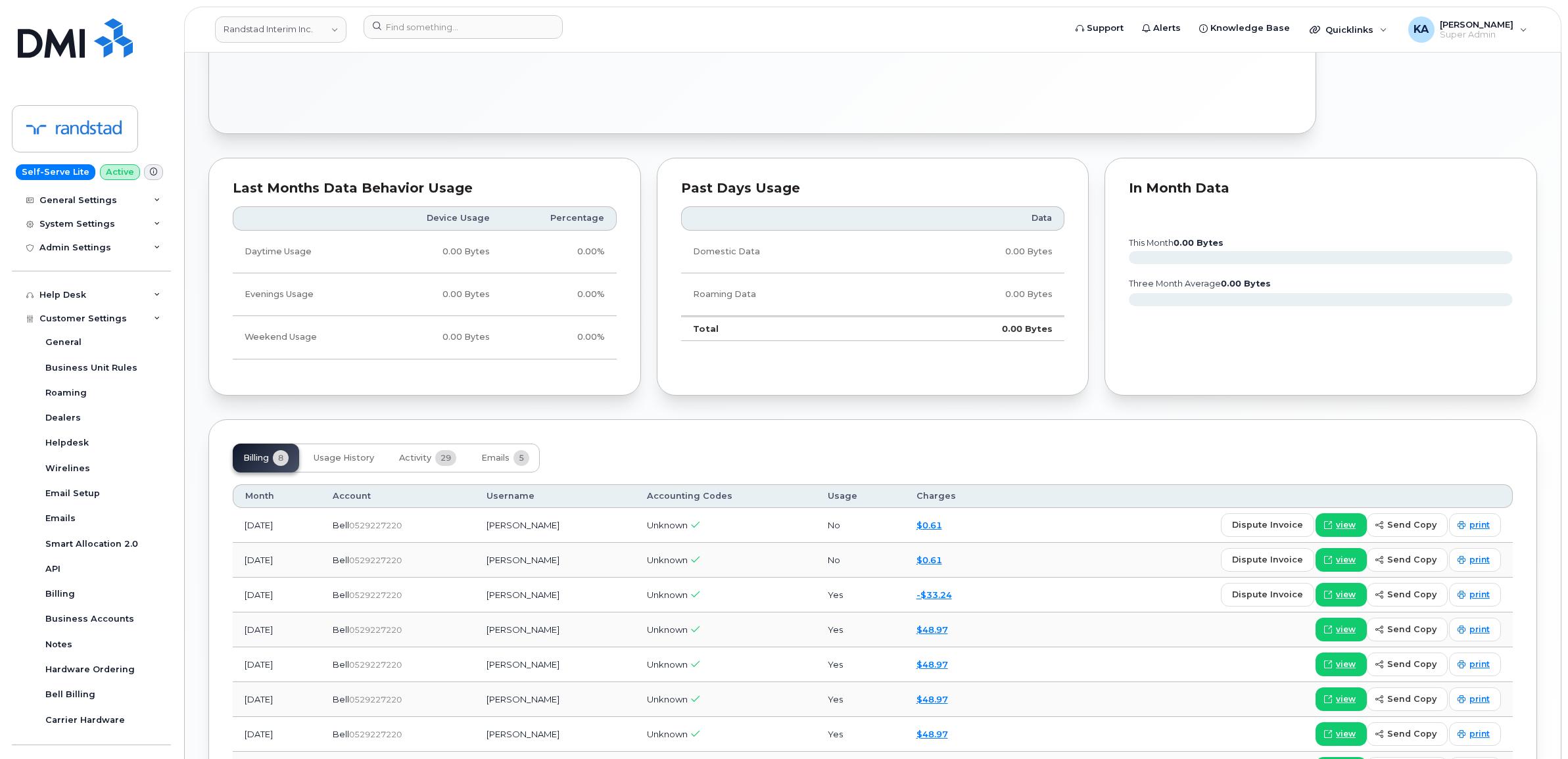
scroll to position [789, 0]
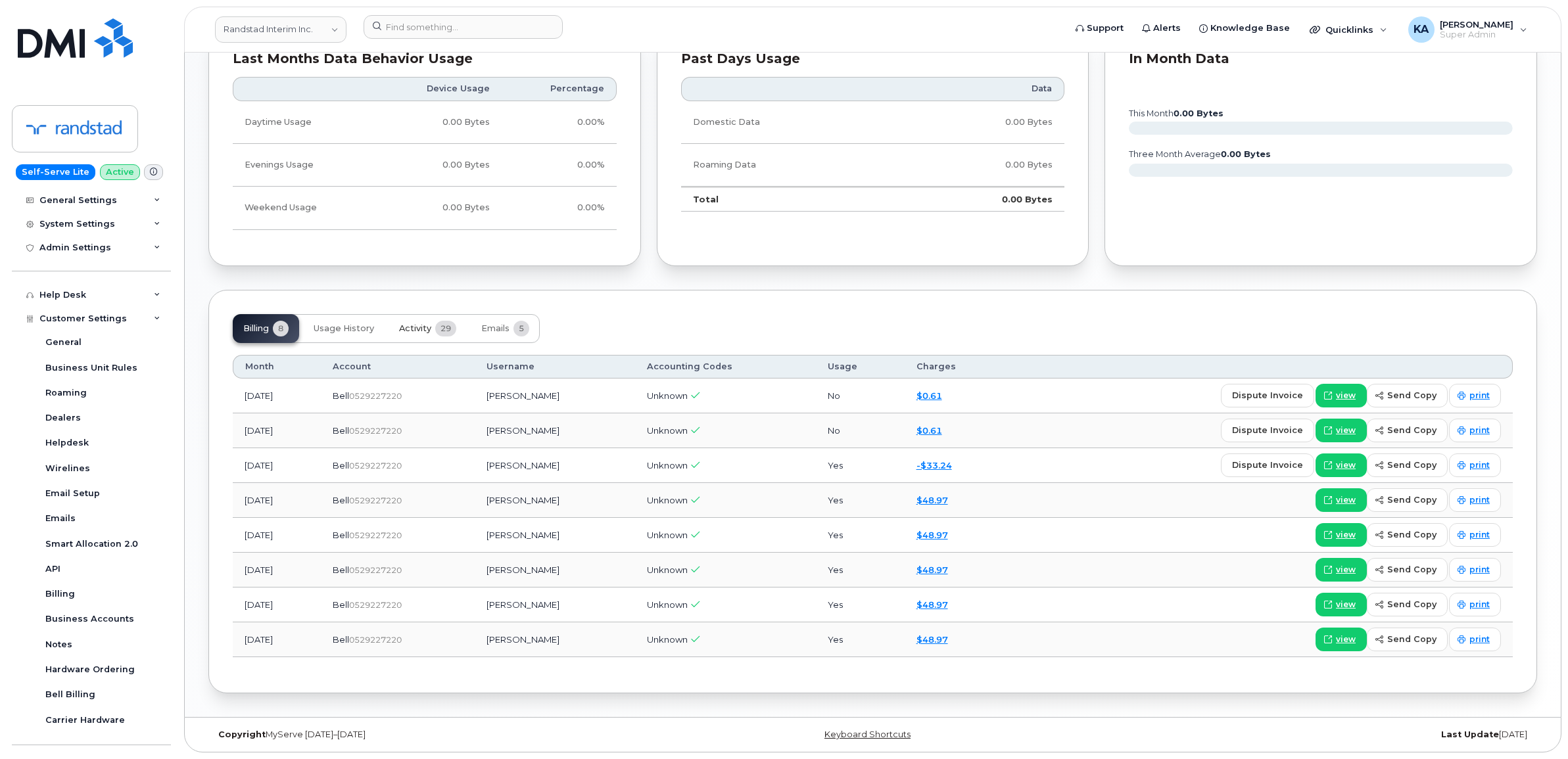
click at [414, 323] on span "Activity" at bounding box center [415, 328] width 33 height 11
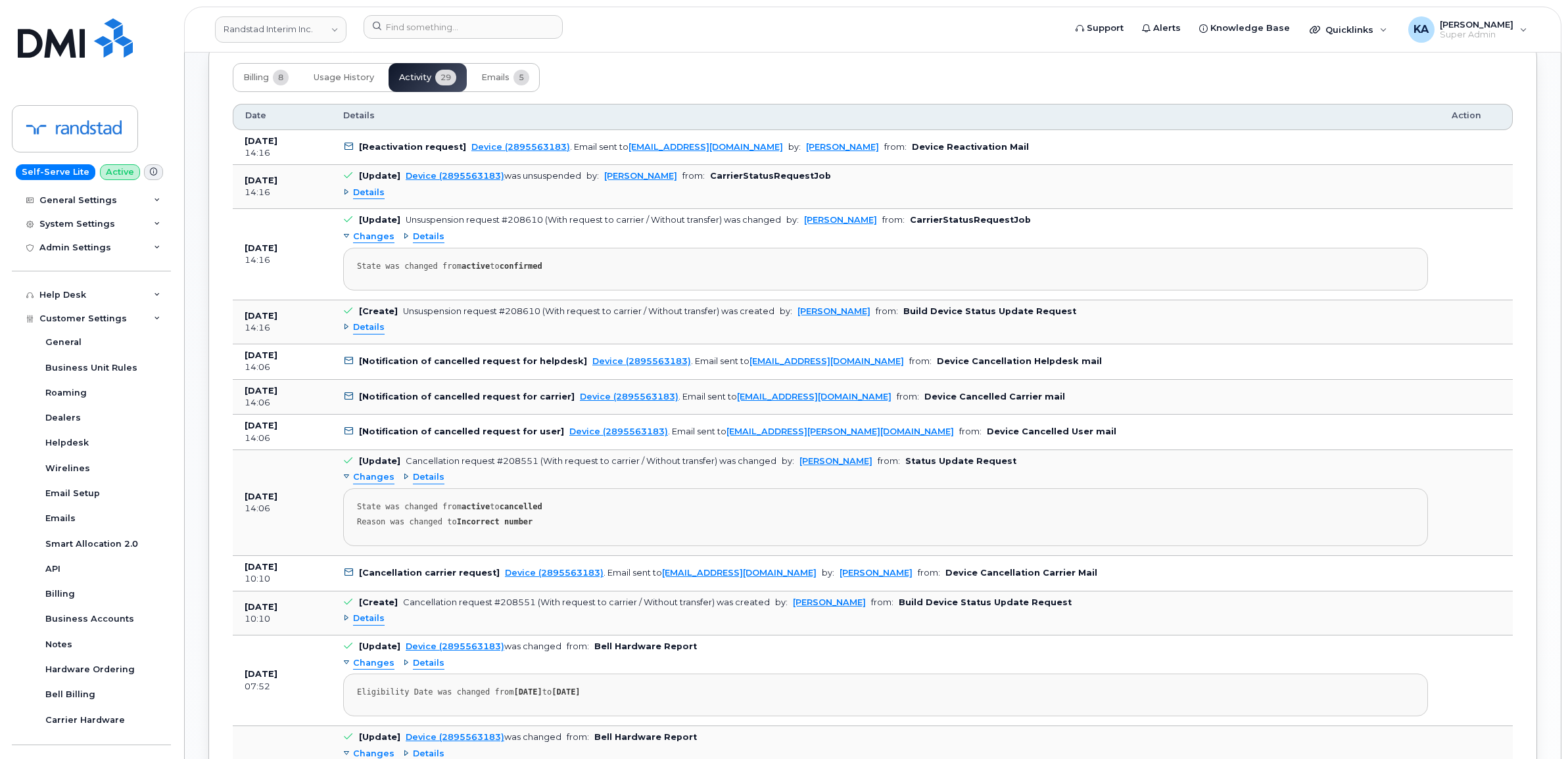
scroll to position [954, 0]
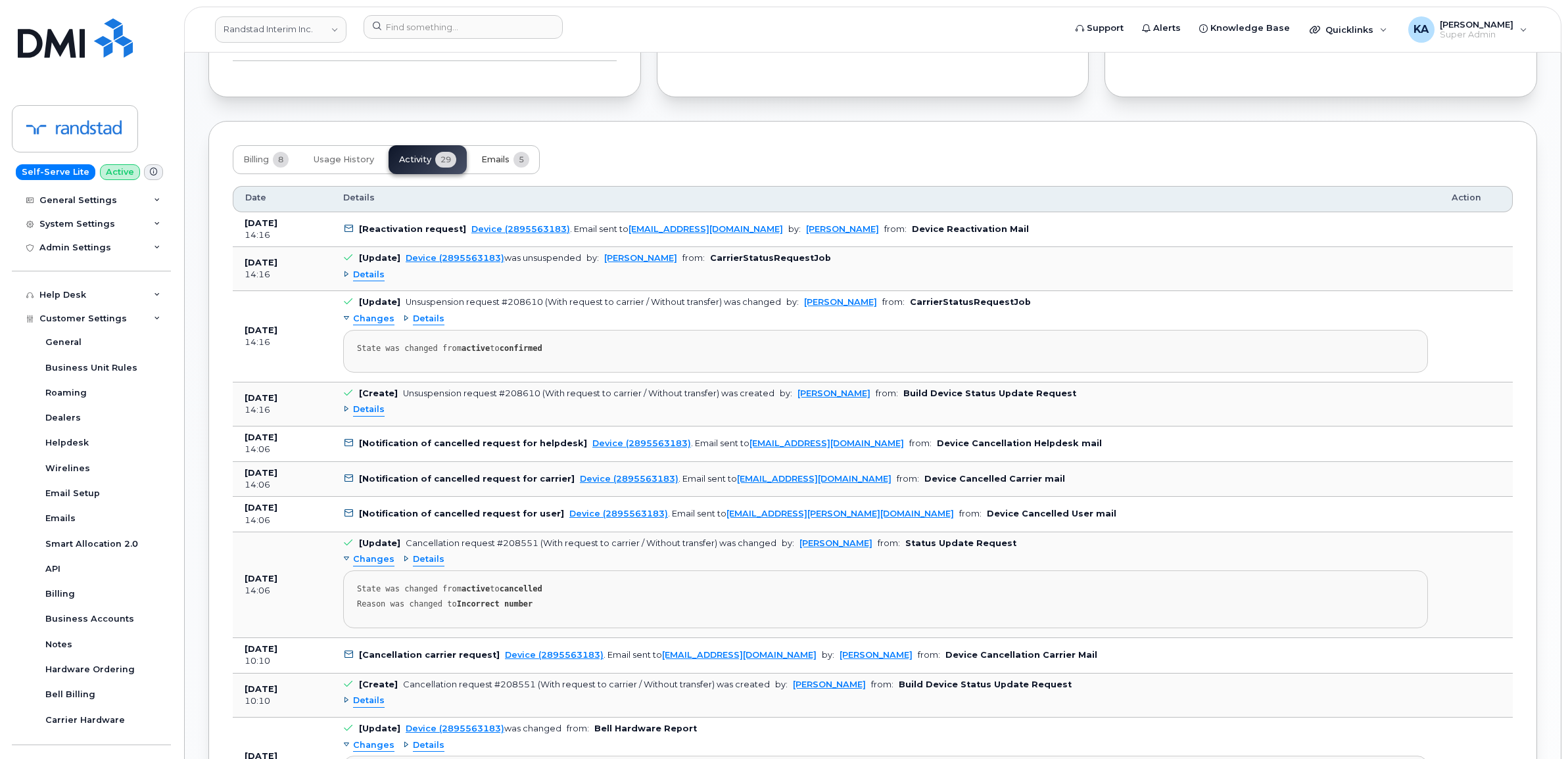
click at [491, 158] on span "Emails" at bounding box center [495, 159] width 28 height 11
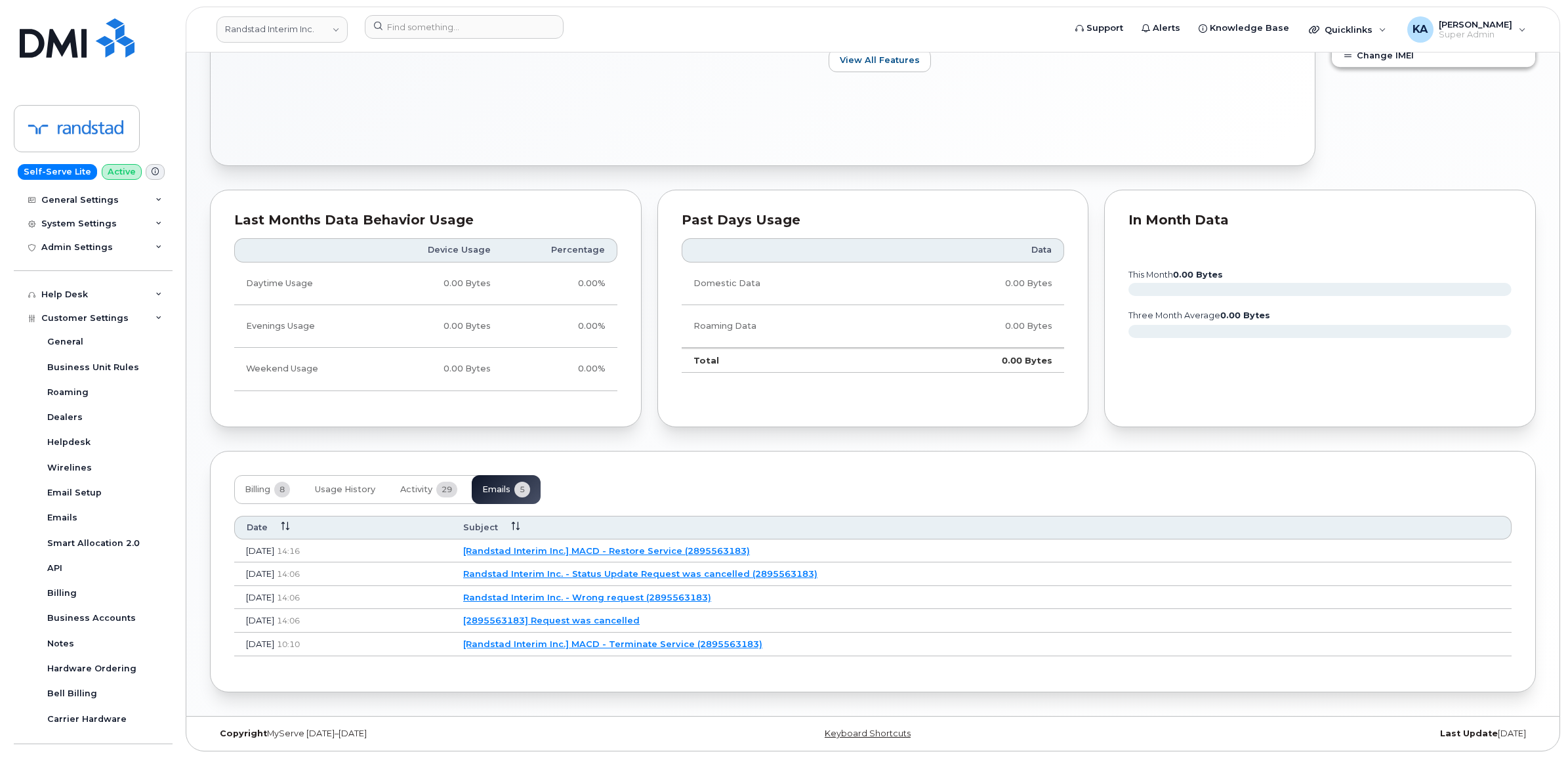
scroll to position [625, 0]
click at [595, 642] on link "[Randstad Interim Inc.] MACD - Terminate Service (2895563183)" at bounding box center [611, 644] width 299 height 11
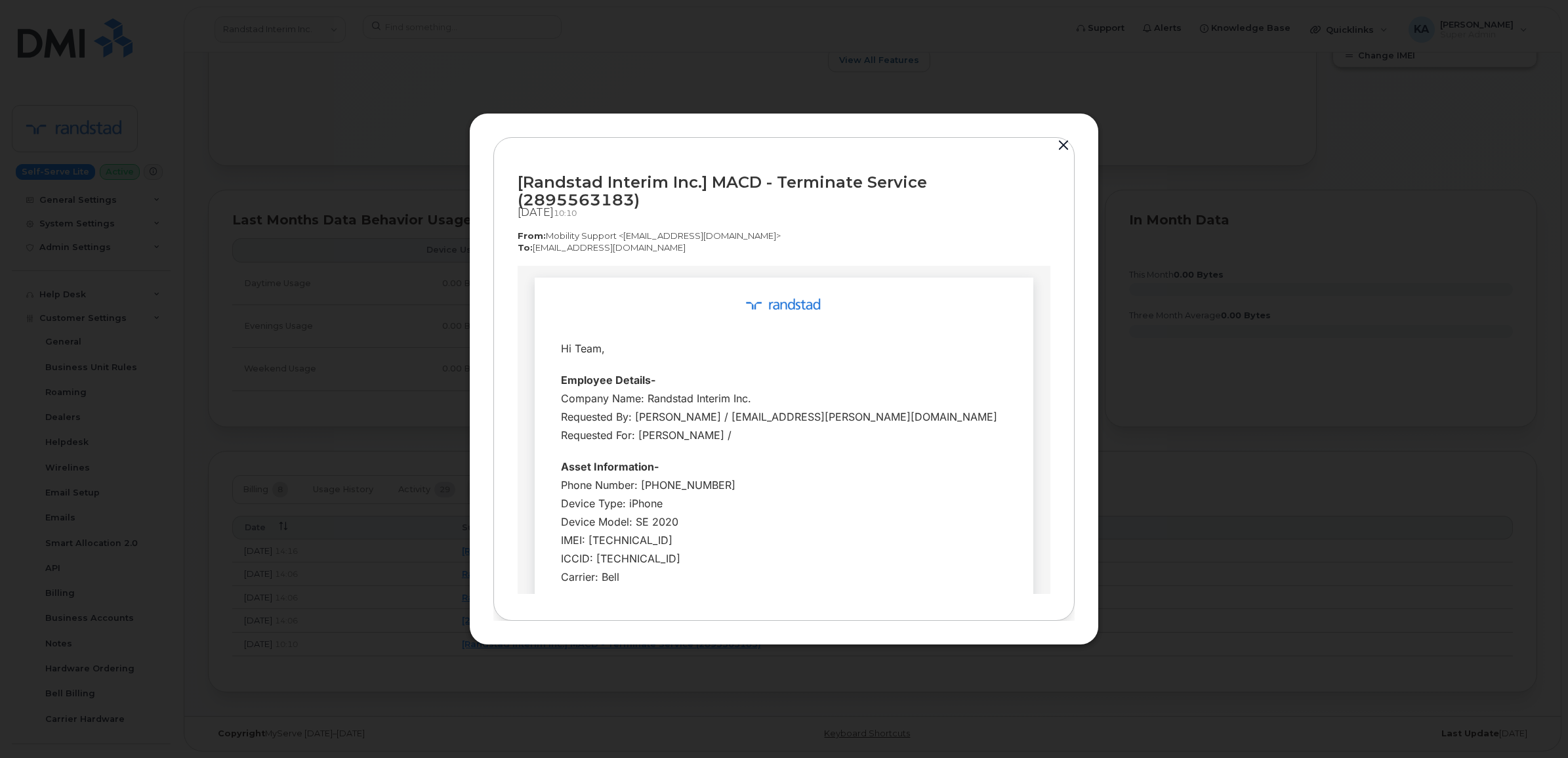
scroll to position [0, 0]
click at [1062, 152] on button "button" at bounding box center [1064, 146] width 20 height 18
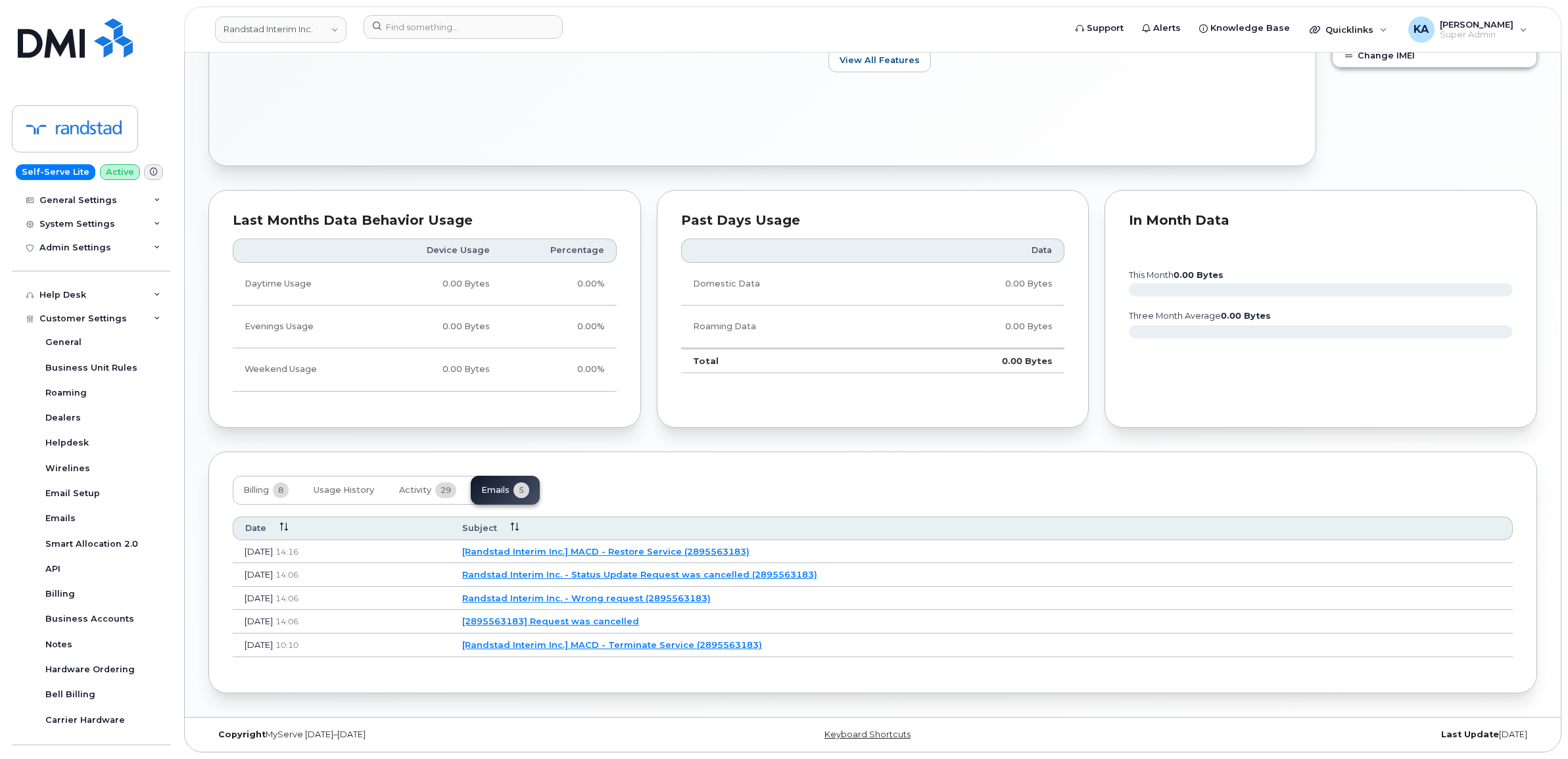
click at [609, 615] on link "[2895563183] Request was cancelled" at bounding box center [550, 620] width 177 height 11
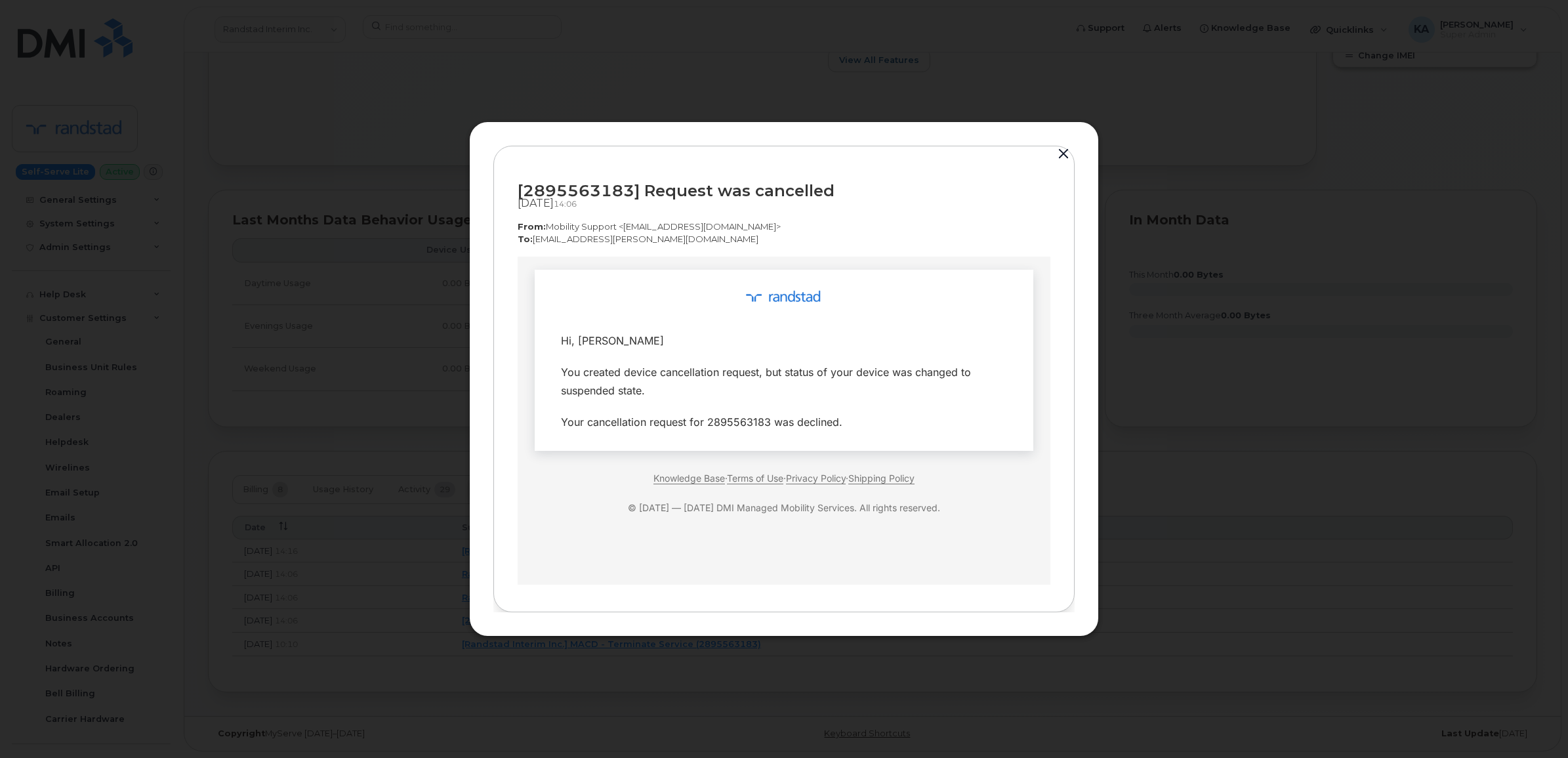
click at [1062, 155] on button "button" at bounding box center [1064, 154] width 20 height 18
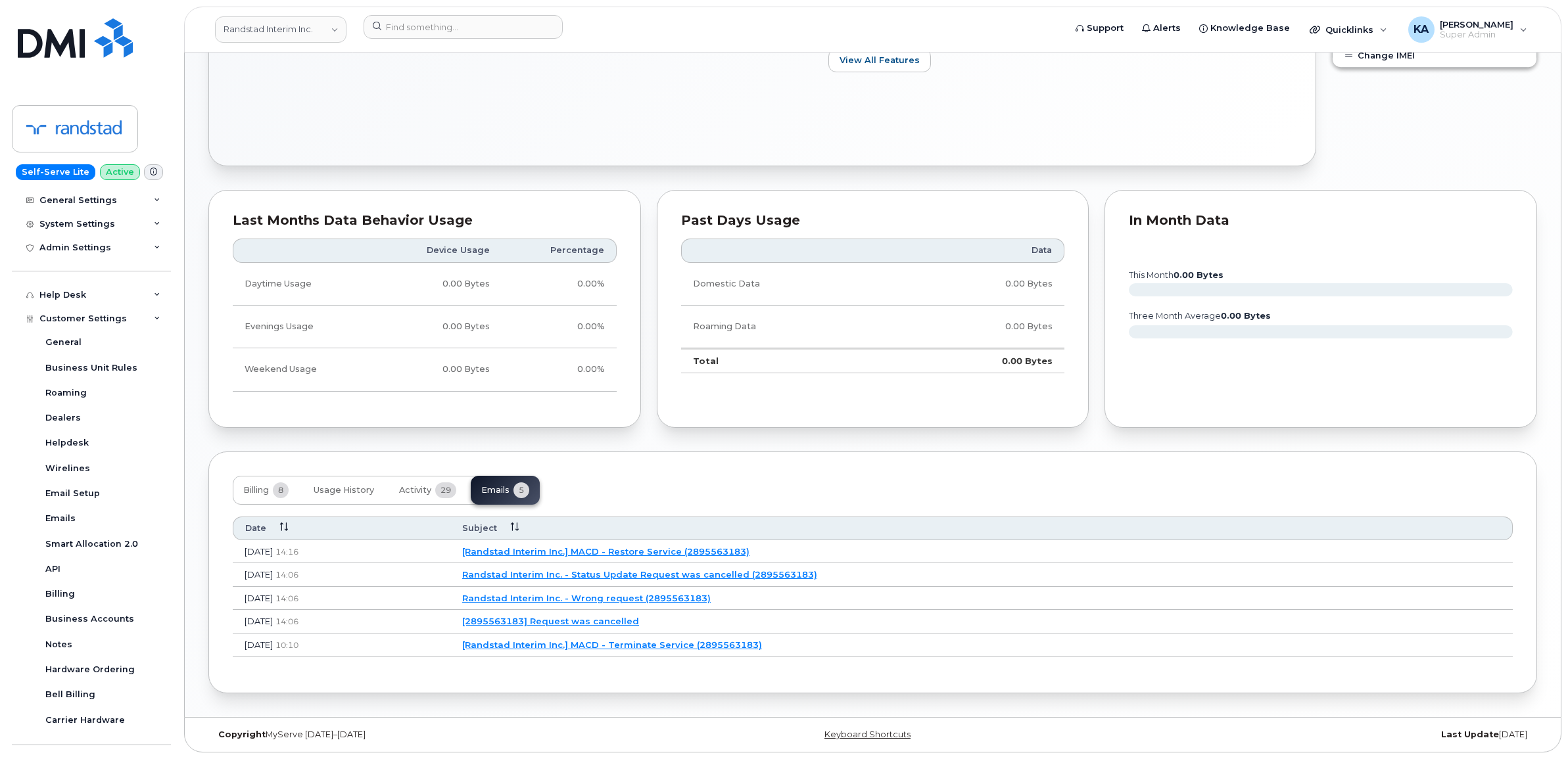
click at [652, 593] on link "Randstad Interim Inc. - Wrong request (2895563183)" at bounding box center [586, 598] width 248 height 11
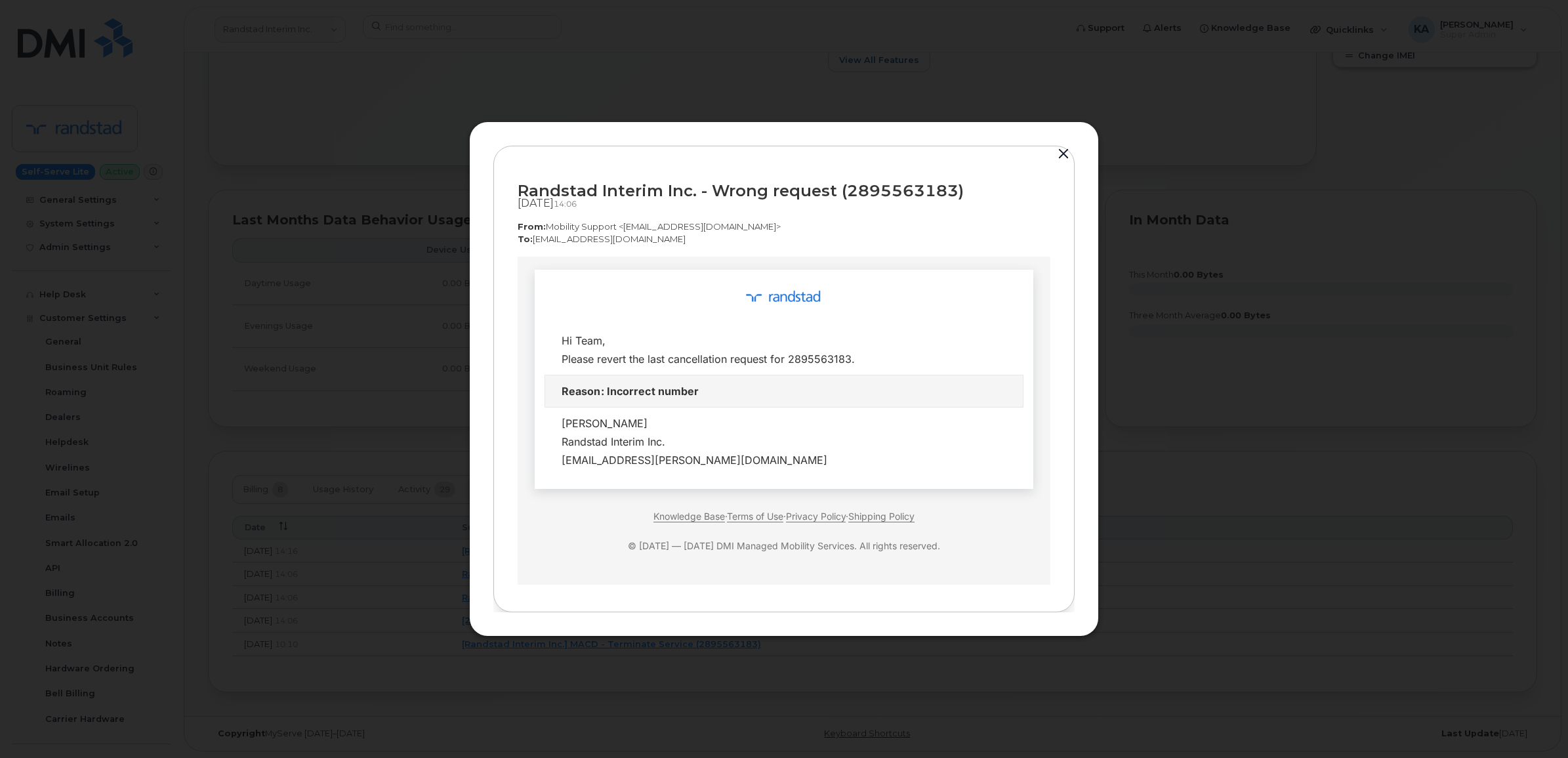
click at [1062, 146] on button "button" at bounding box center [1064, 154] width 20 height 18
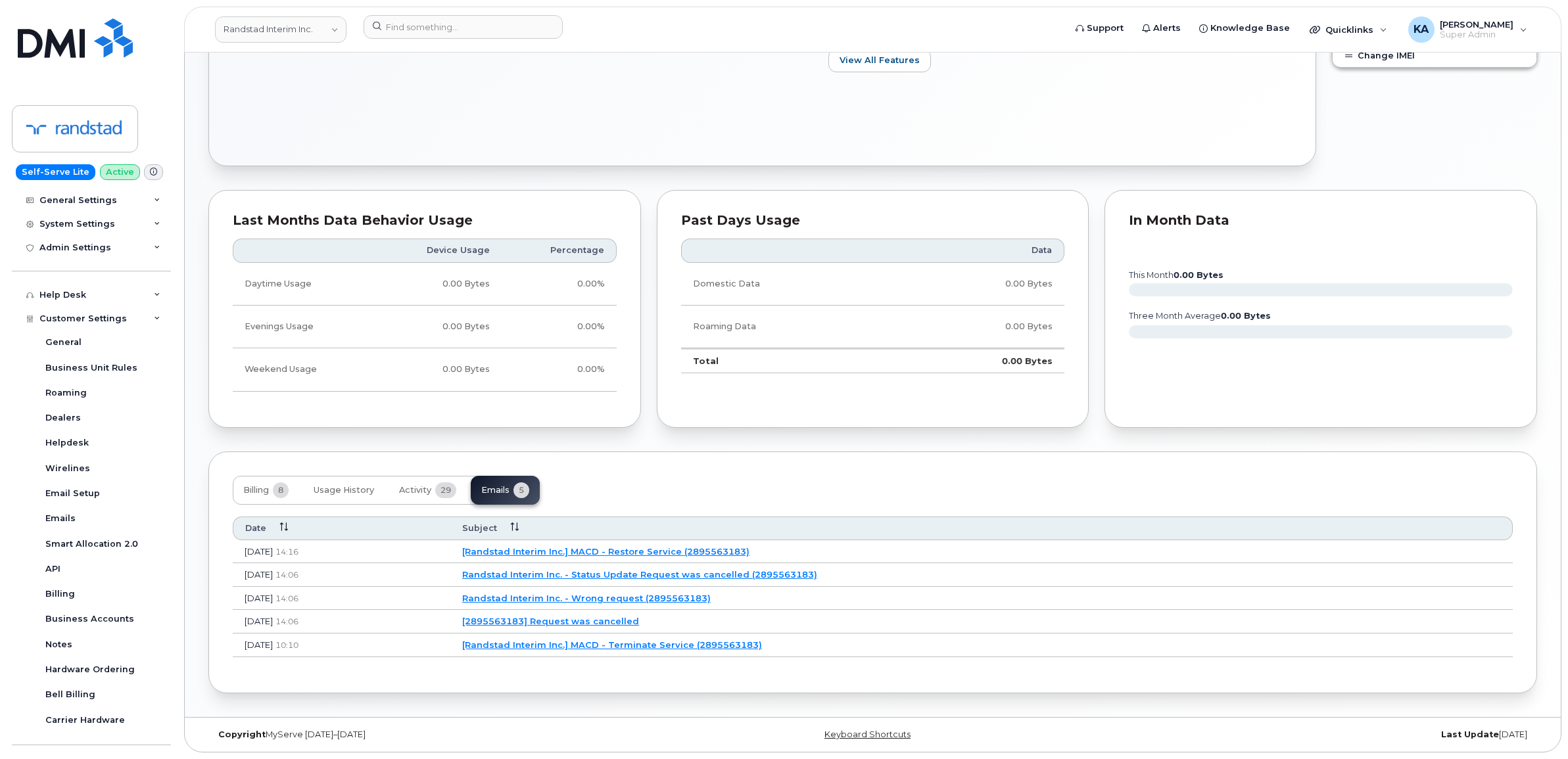
click at [682, 569] on link "Randstad Interim Inc. - Status Update Request was cancelled (2895563183)" at bounding box center [640, 574] width 355 height 11
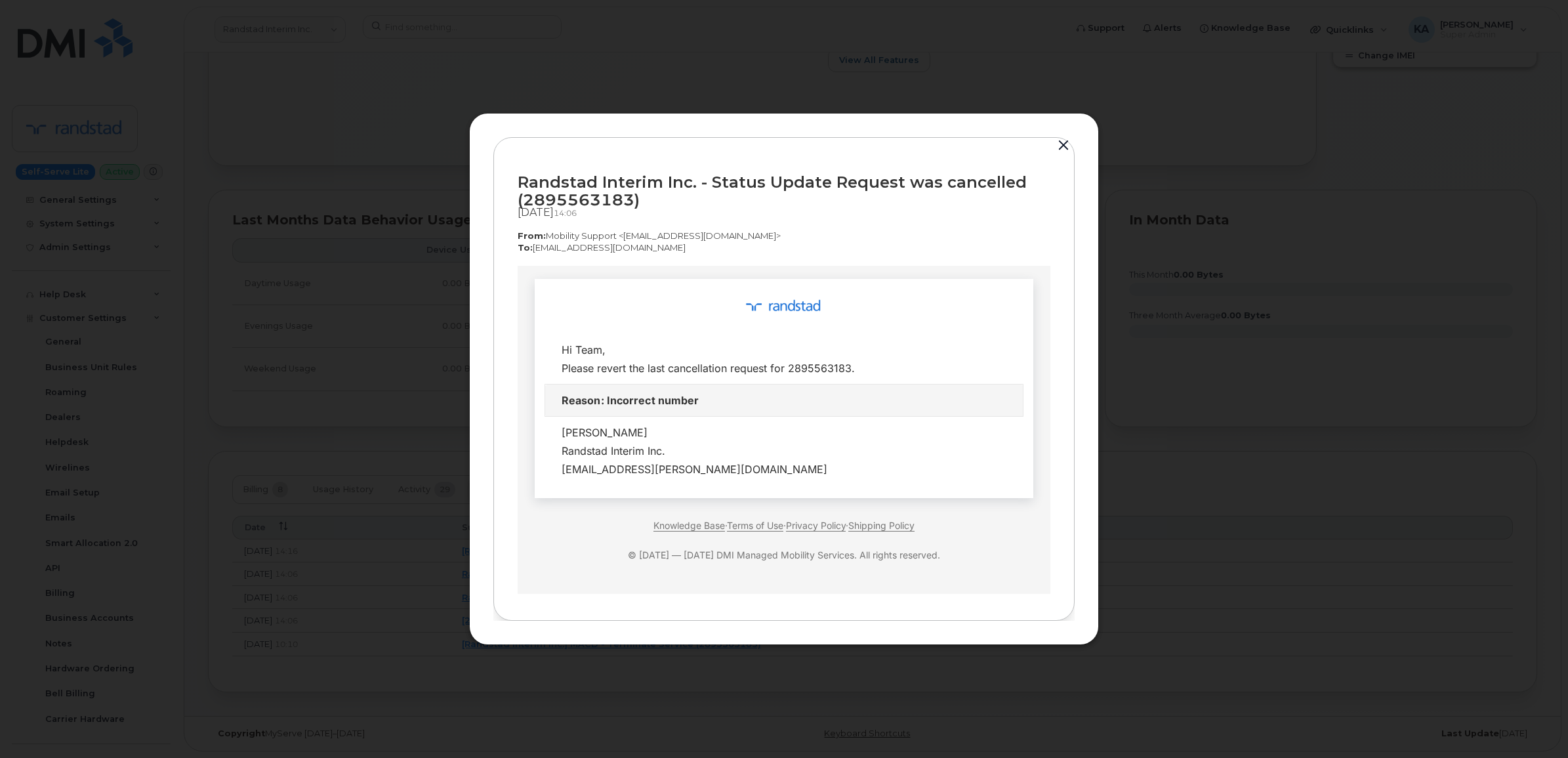
click at [1057, 146] on button "button" at bounding box center [1064, 146] width 20 height 18
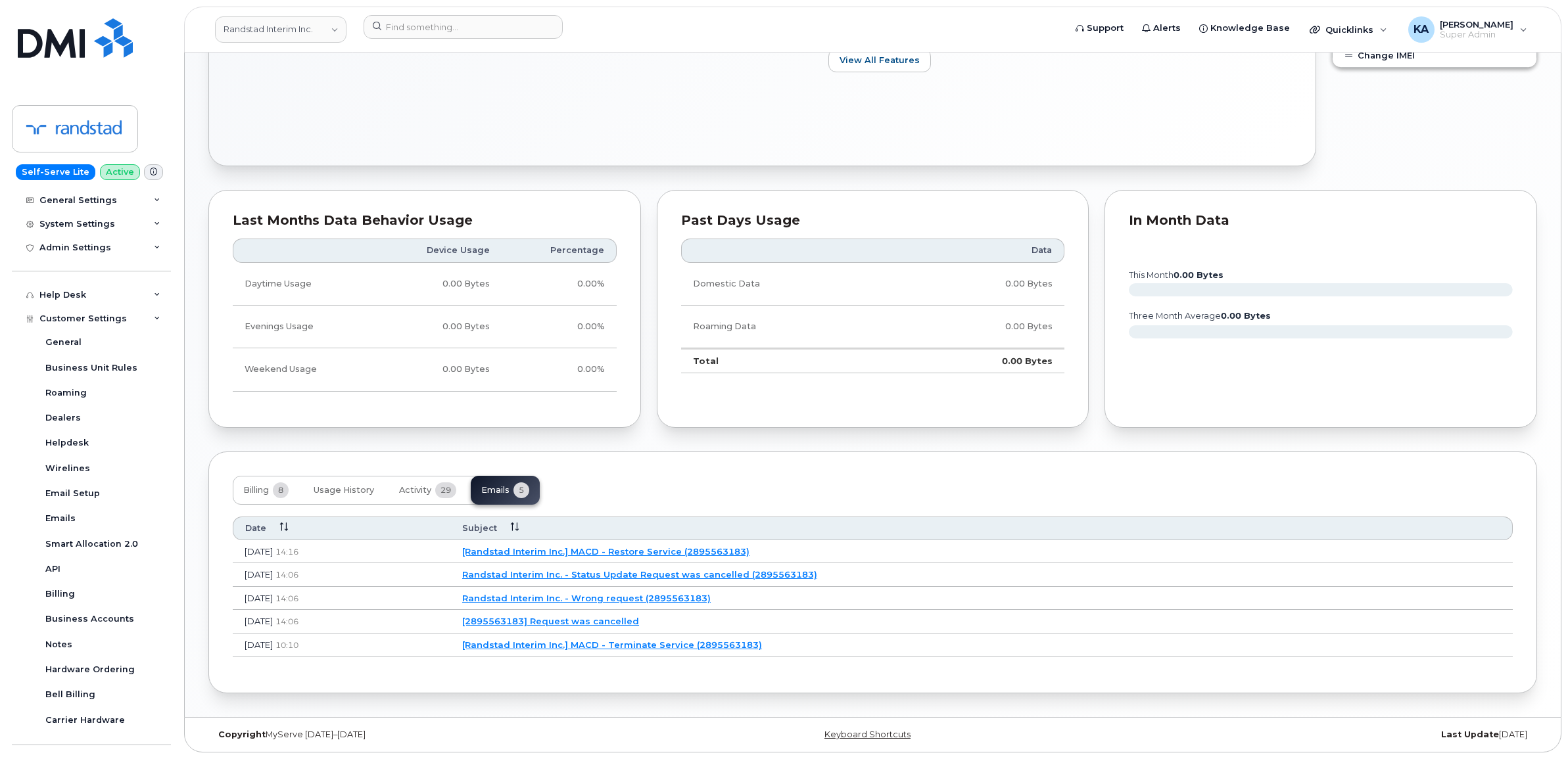
click at [601, 547] on link "[Randstad Interim Inc.] MACD - Restore Service (2895563183)" at bounding box center [606, 551] width 287 height 11
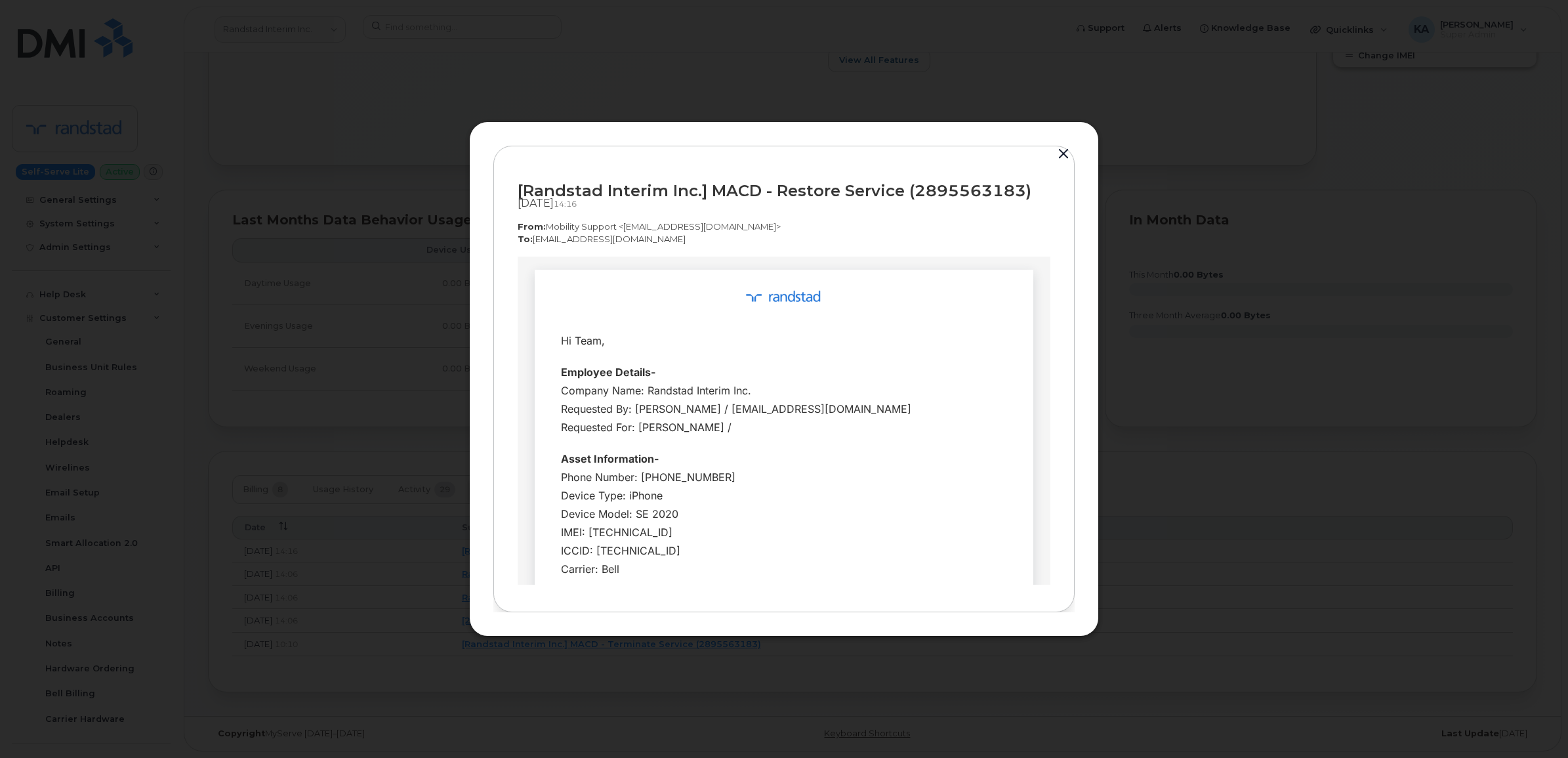
click at [1061, 152] on button "button" at bounding box center [1064, 154] width 20 height 18
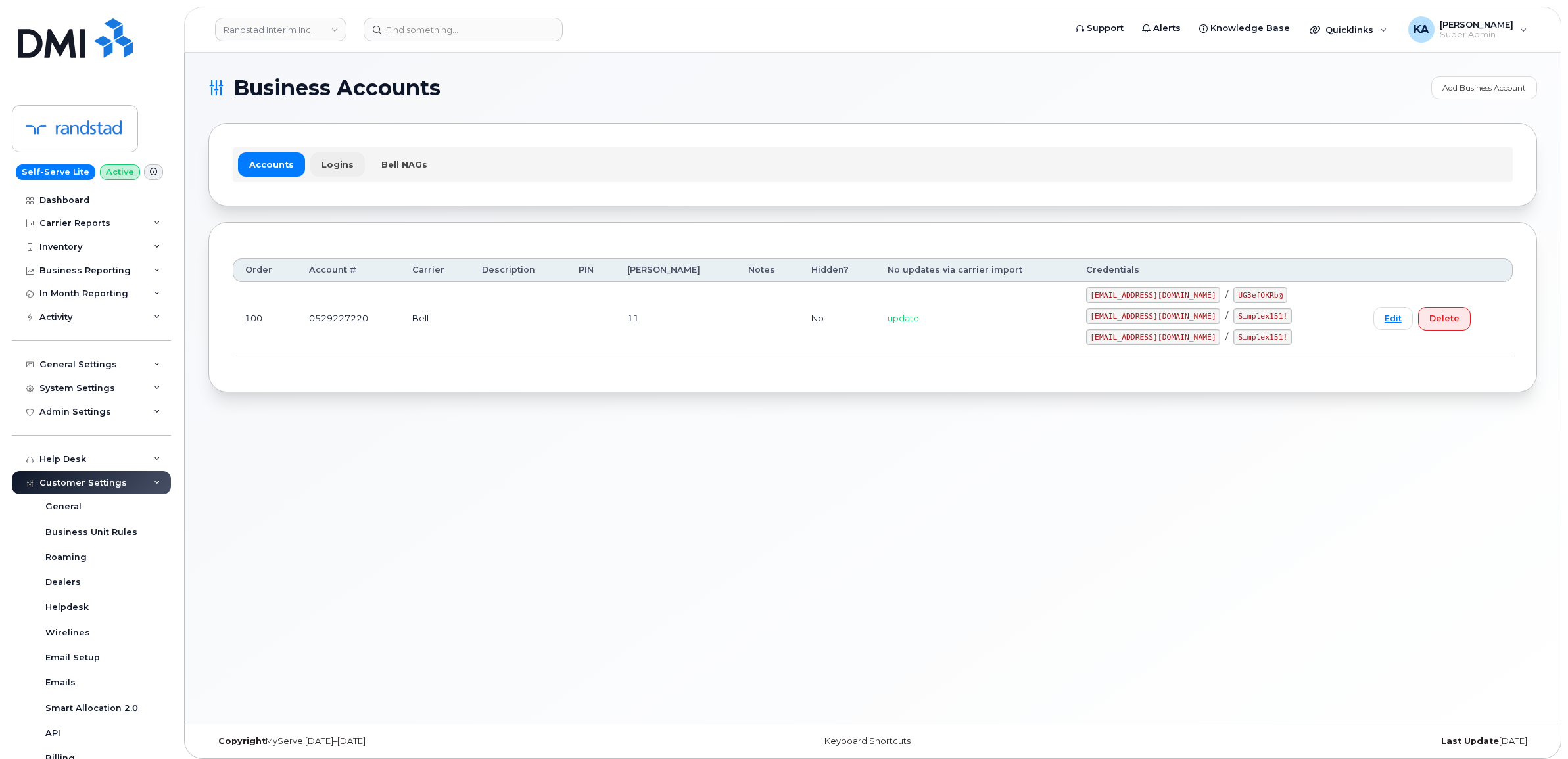
click at [328, 162] on link "Logins" at bounding box center [337, 164] width 54 height 23
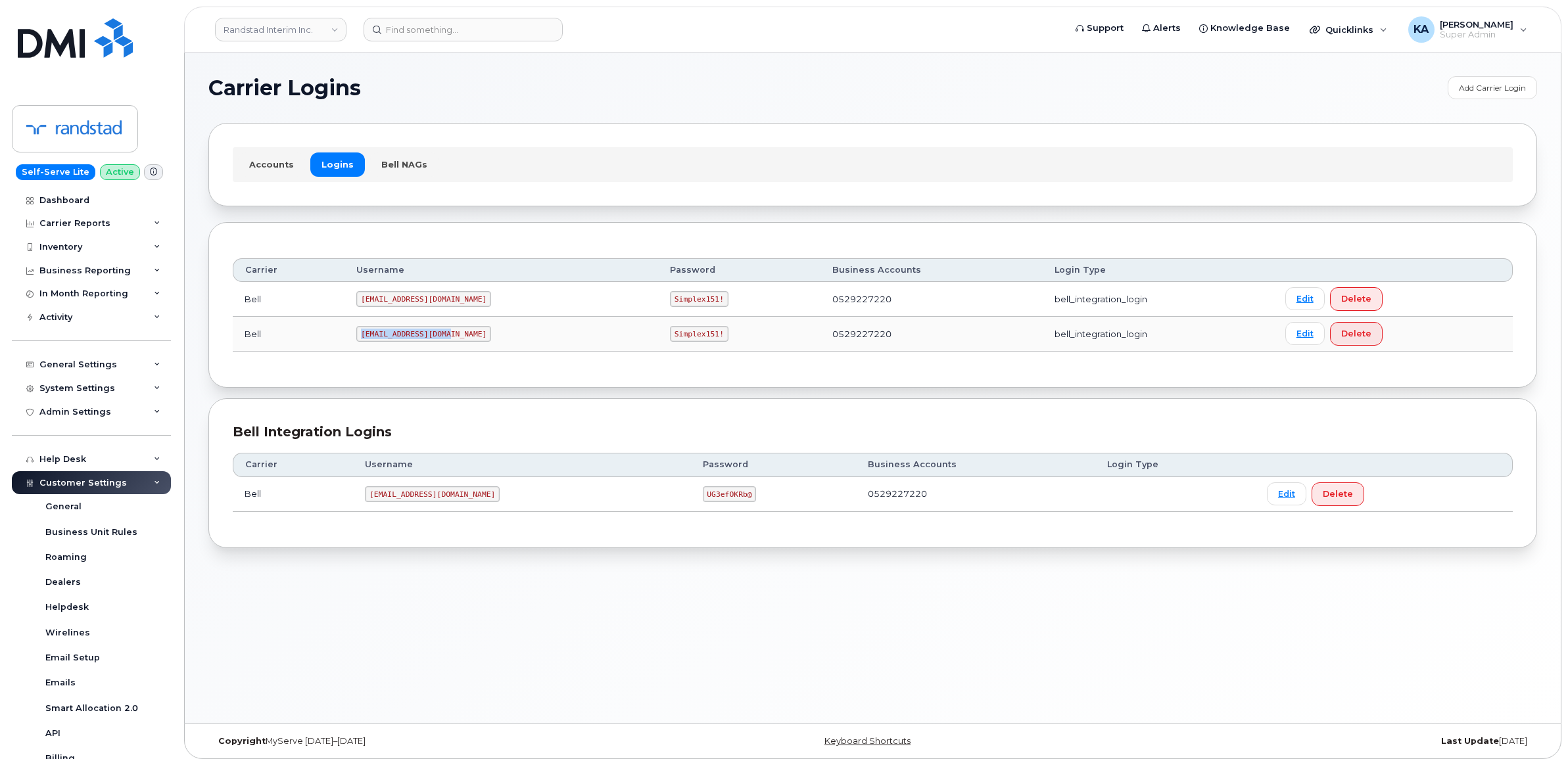
drag, startPoint x: 366, startPoint y: 337, endPoint x: 451, endPoint y: 344, distance: 85.3
click at [451, 344] on td "[EMAIL_ADDRESS][DOMAIN_NAME]" at bounding box center [501, 334] width 313 height 35
copy code "[EMAIL_ADDRESS][DOMAIN_NAME]"
drag, startPoint x: 613, startPoint y: 337, endPoint x: 665, endPoint y: 343, distance: 52.3
click at [665, 343] on td "Simplex151!" at bounding box center [739, 334] width 162 height 35
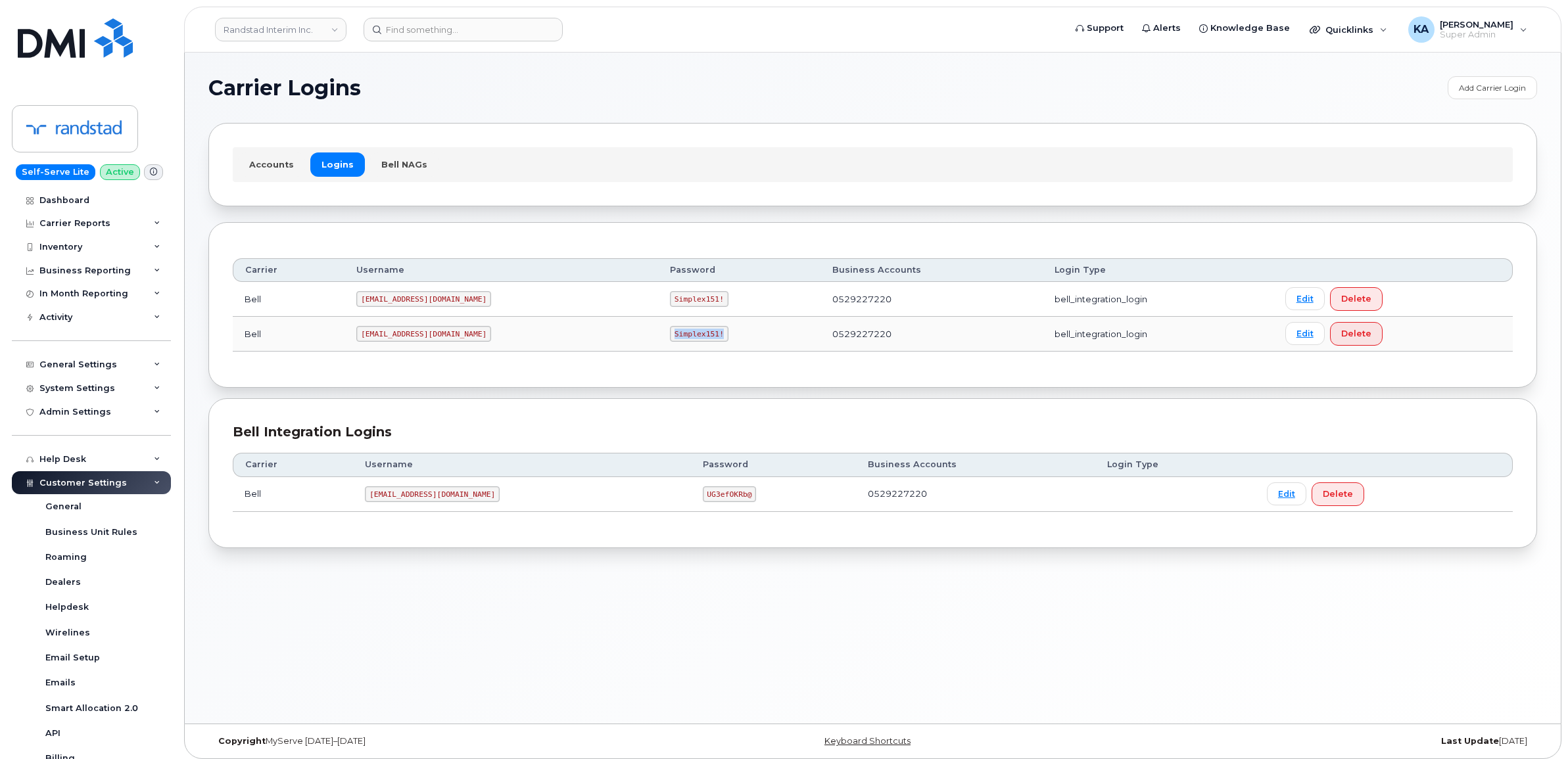
copy code "Simplex151!"
